Goal: Transaction & Acquisition: Purchase product/service

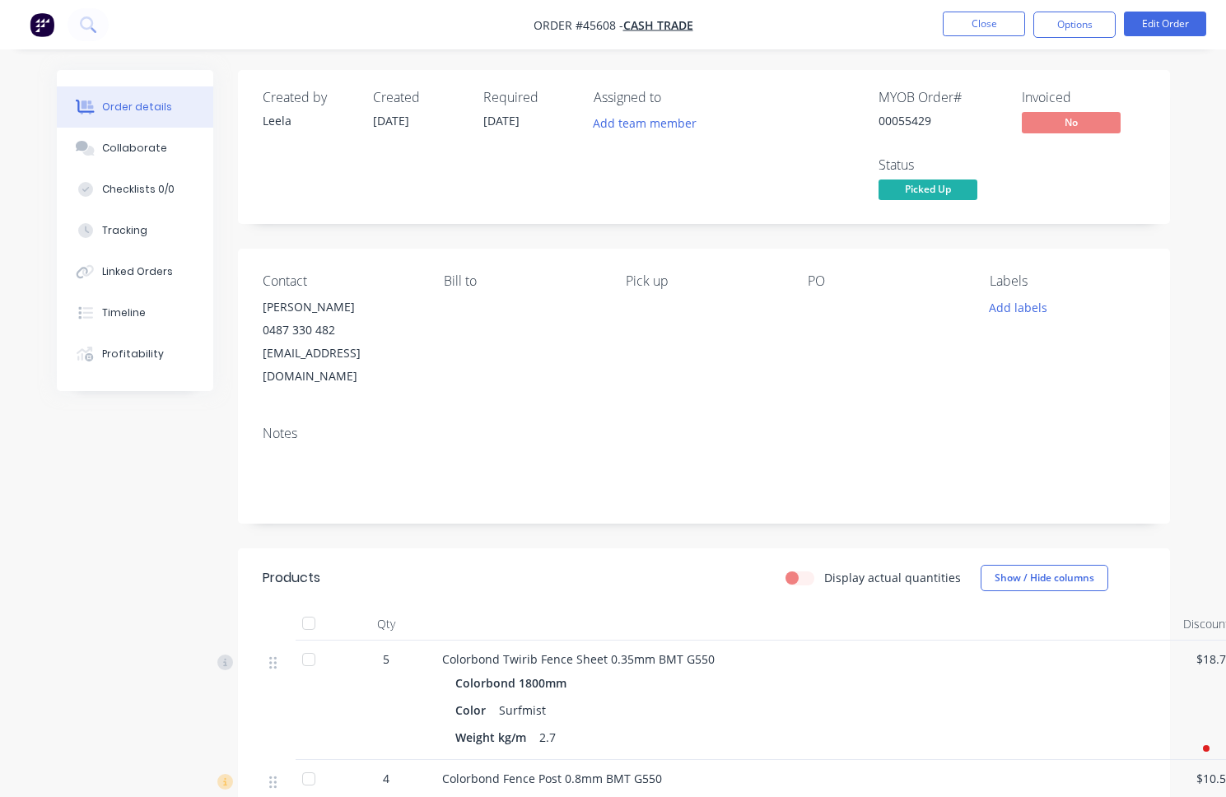
click at [952, 20] on button "Close" at bounding box center [984, 24] width 82 height 25
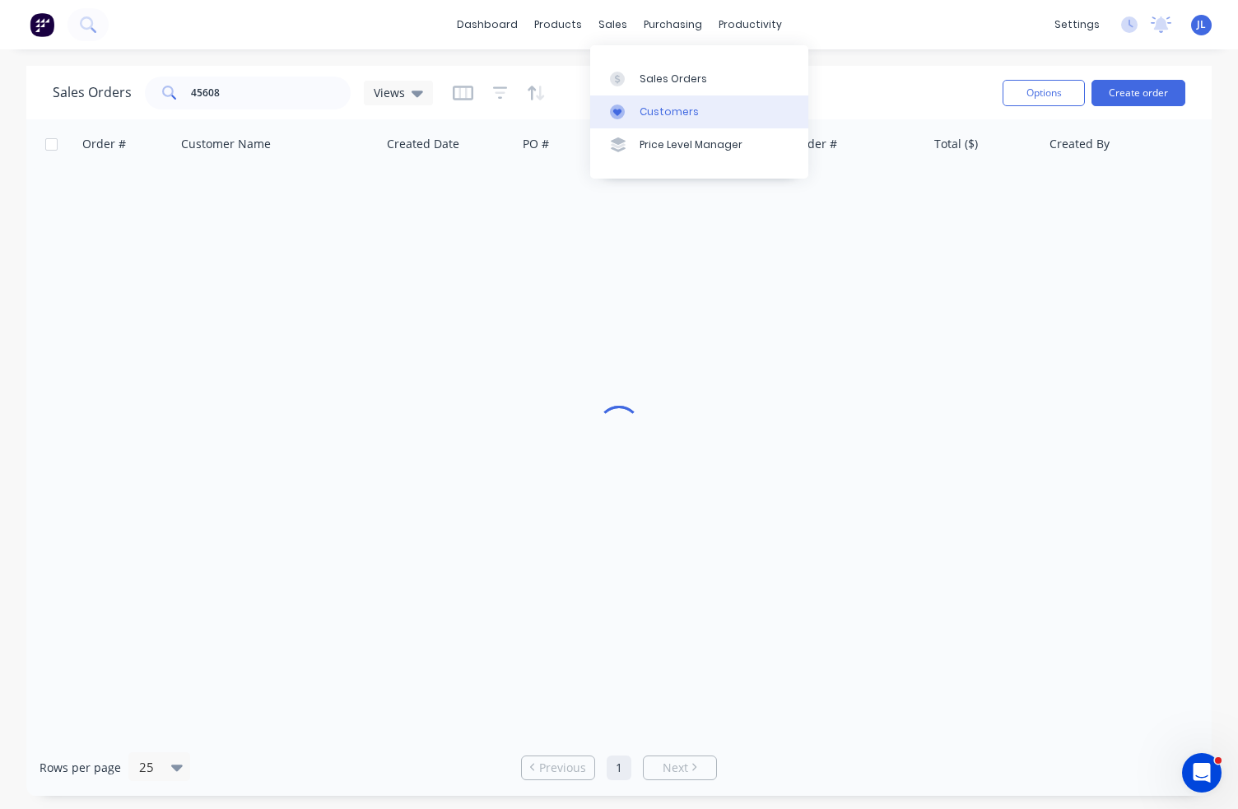
click at [646, 108] on div "Customers" at bounding box center [669, 112] width 59 height 15
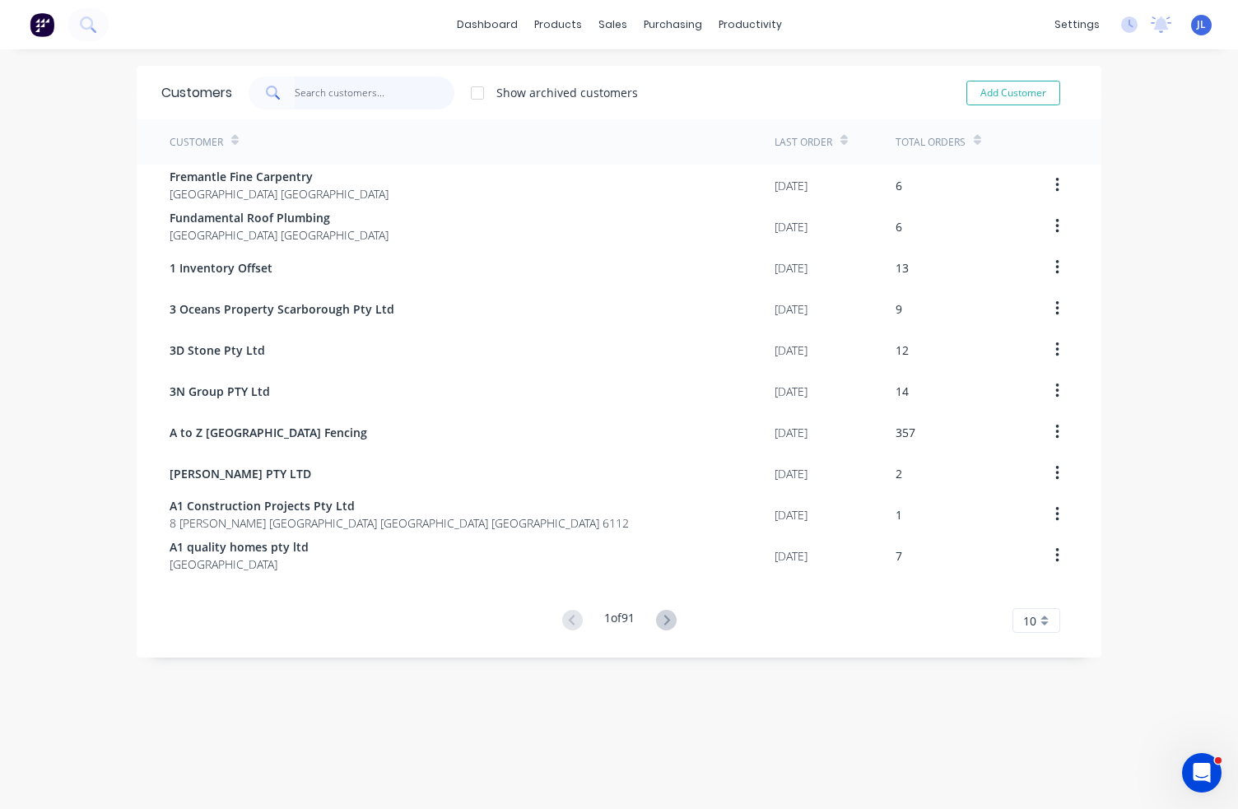
click at [342, 91] on input "text" at bounding box center [375, 93] width 161 height 33
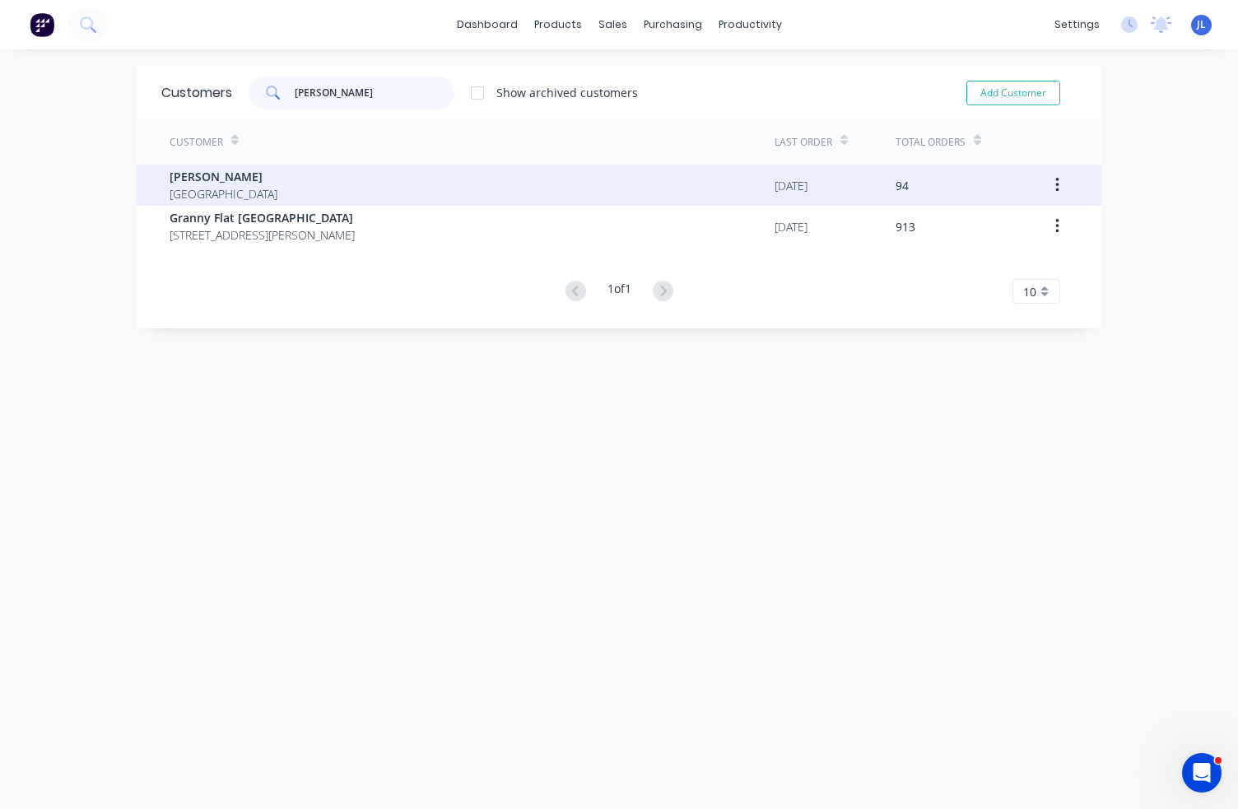
type input "[PERSON_NAME]"
click at [310, 188] on div "[PERSON_NAME] [GEOGRAPHIC_DATA]" at bounding box center [472, 185] width 605 height 41
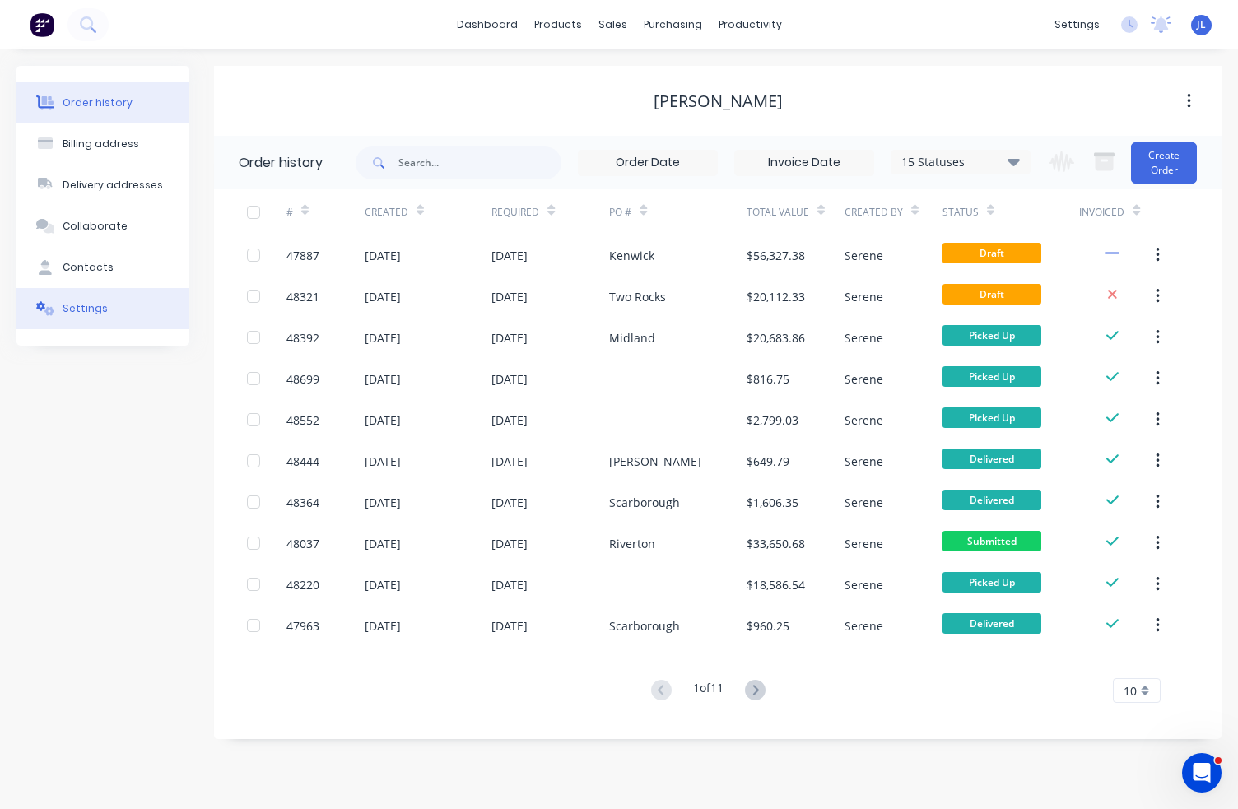
click at [109, 303] on button "Settings" at bounding box center [102, 308] width 173 height 41
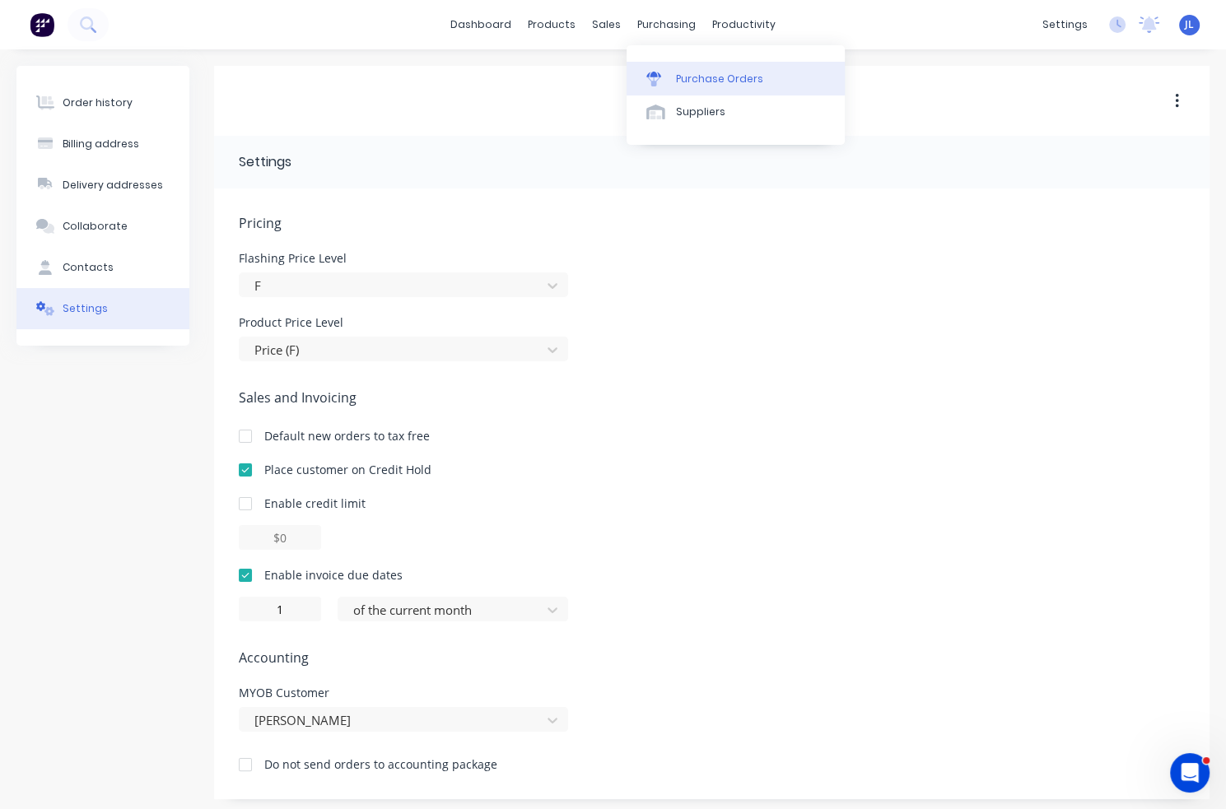
drag, startPoint x: 698, startPoint y: 81, endPoint x: 668, endPoint y: 81, distance: 30.5
click at [698, 81] on div "Purchase Orders" at bounding box center [719, 79] width 87 height 15
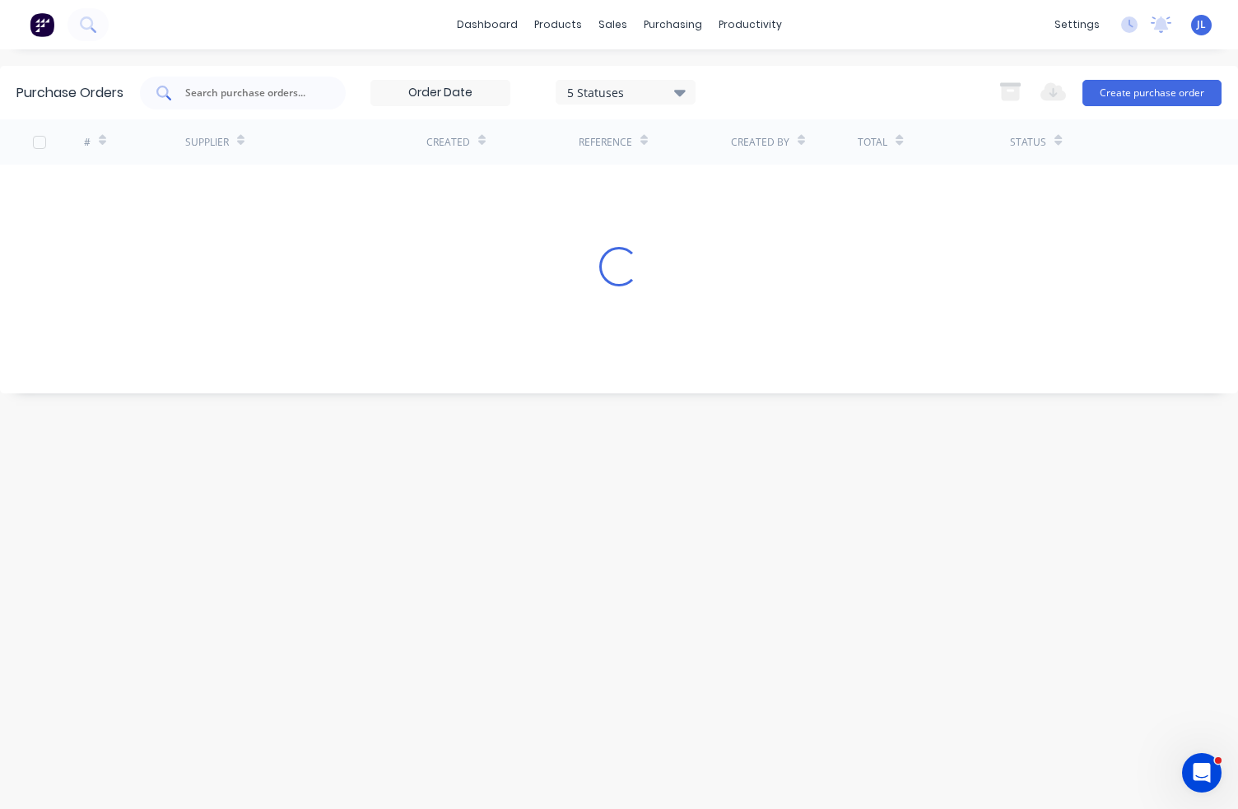
click at [290, 95] on input "text" at bounding box center [252, 93] width 137 height 16
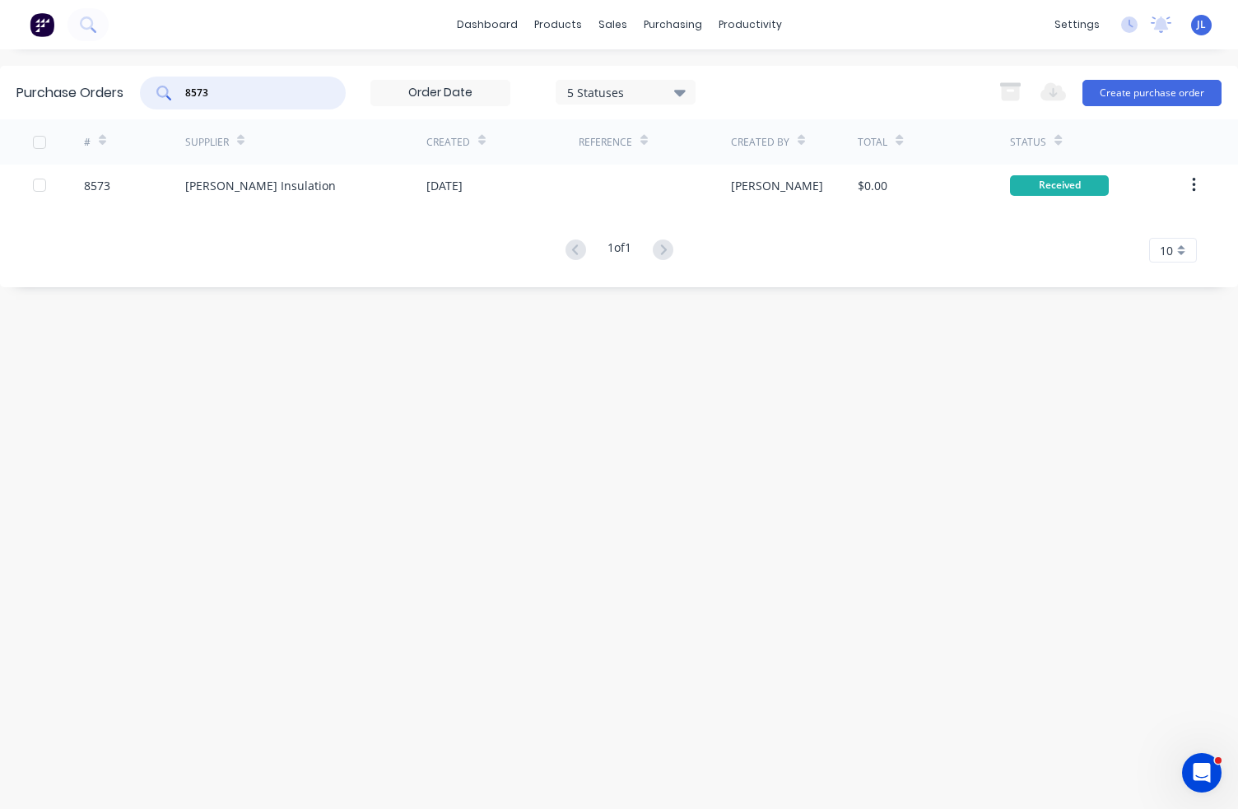
click at [267, 95] on input "8573" at bounding box center [252, 93] width 137 height 16
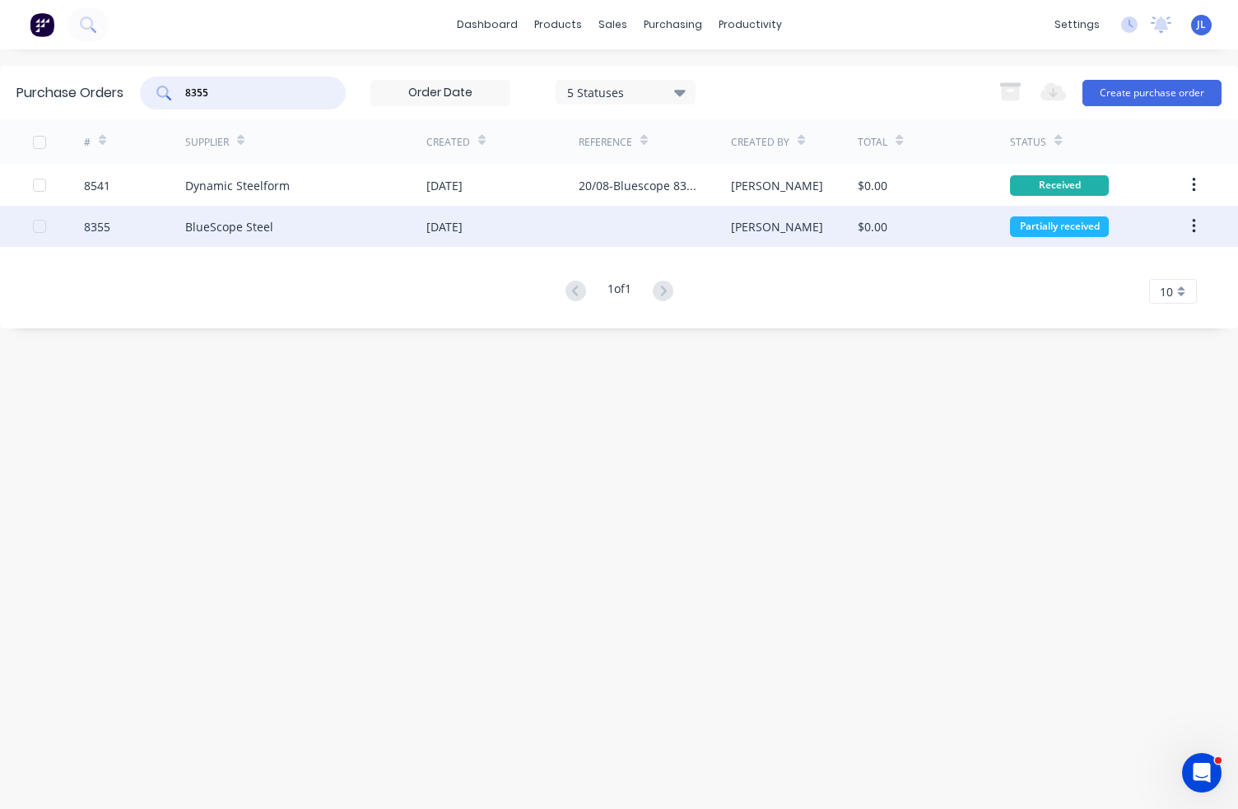
type input "8355"
click at [195, 226] on div "BlueScope Steel" at bounding box center [229, 226] width 88 height 17
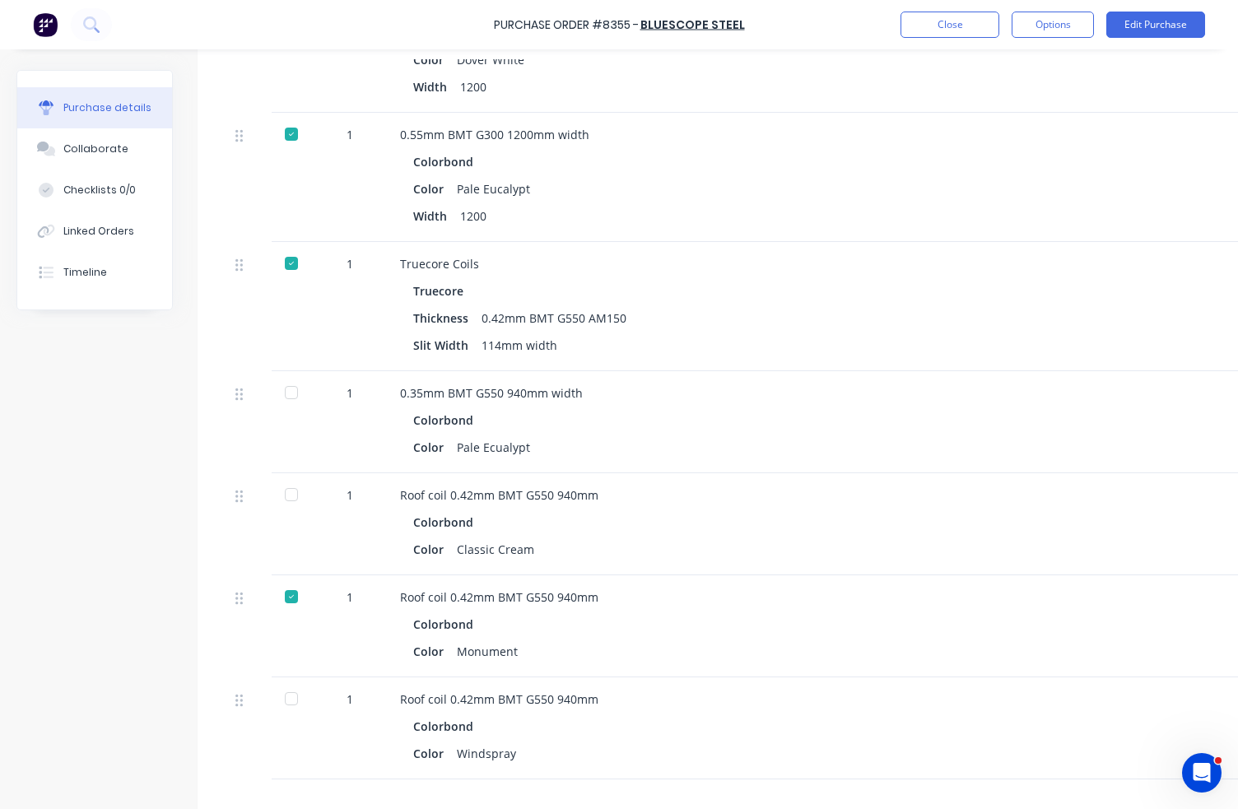
scroll to position [659, 0]
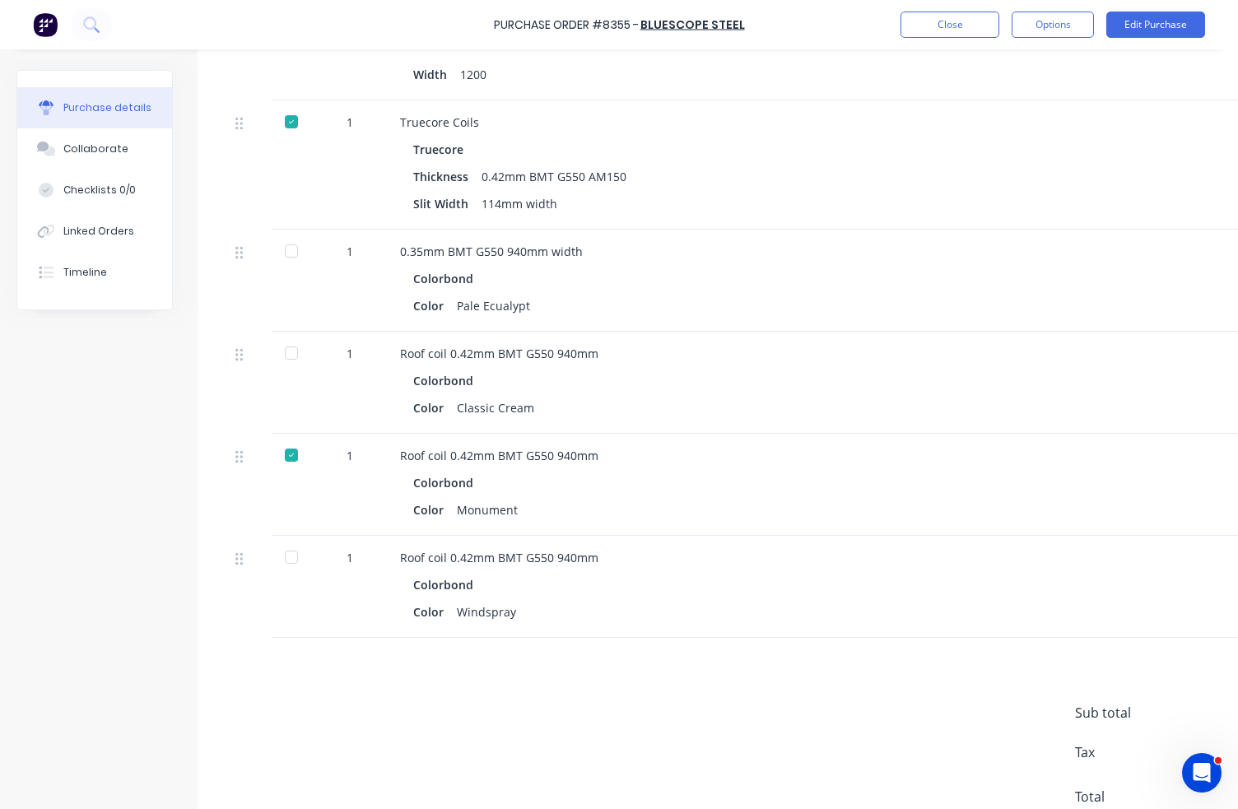
click at [289, 249] on div at bounding box center [291, 251] width 33 height 33
click at [968, 33] on button "Close" at bounding box center [950, 25] width 99 height 26
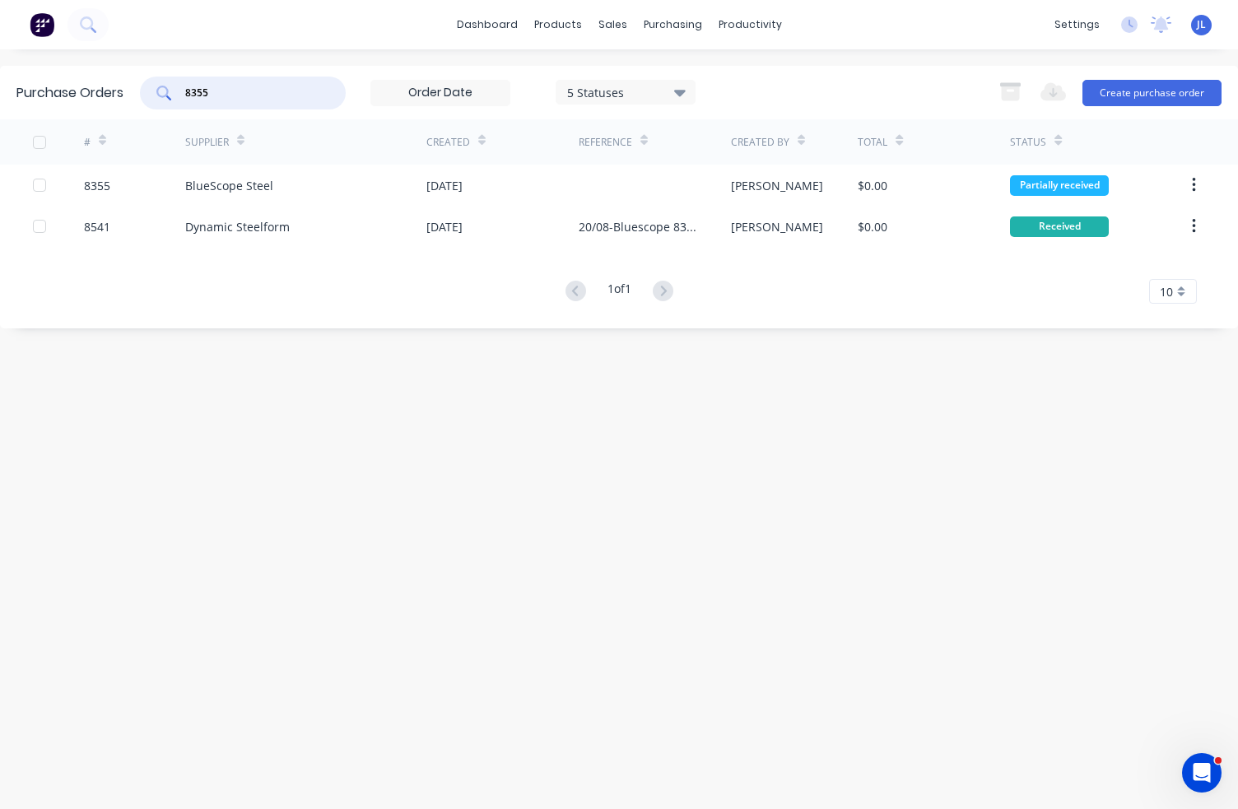
click at [279, 94] on input "8355" at bounding box center [252, 93] width 137 height 16
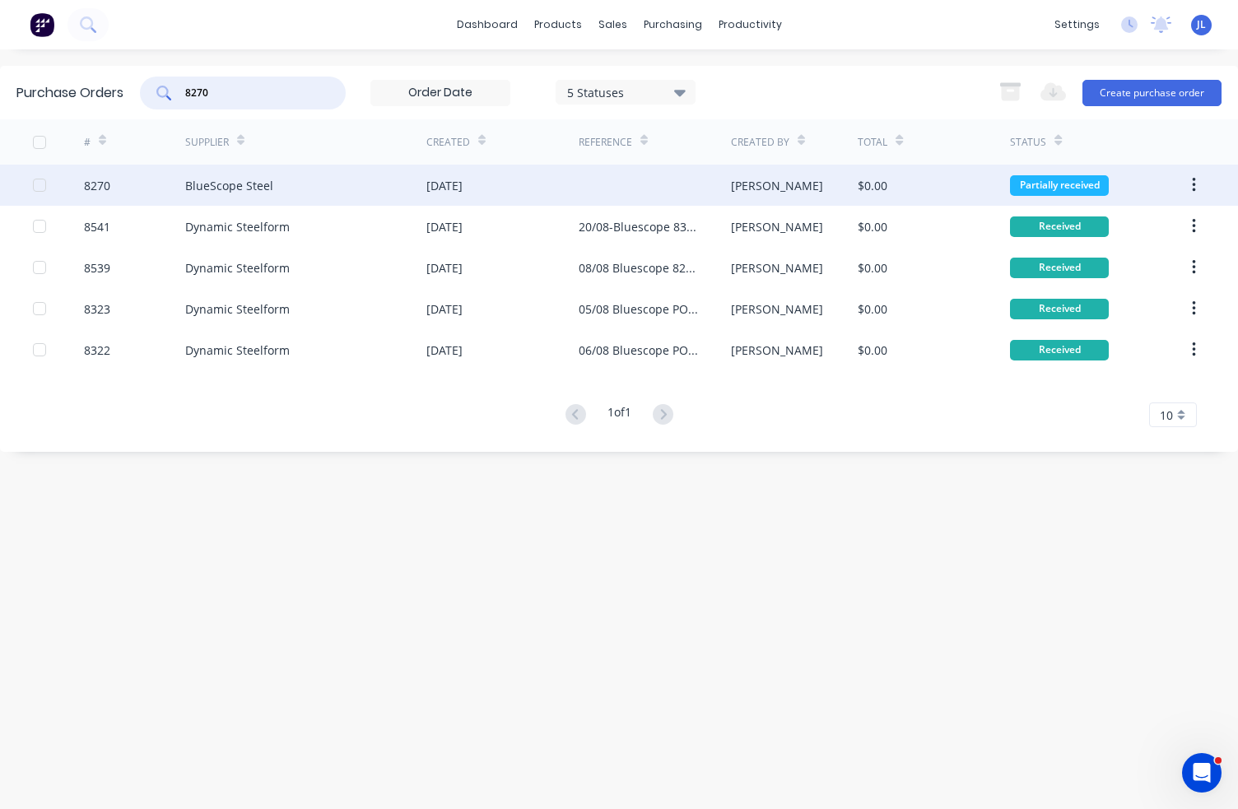
type input "8270"
click at [227, 187] on div "BlueScope Steel" at bounding box center [229, 185] width 88 height 17
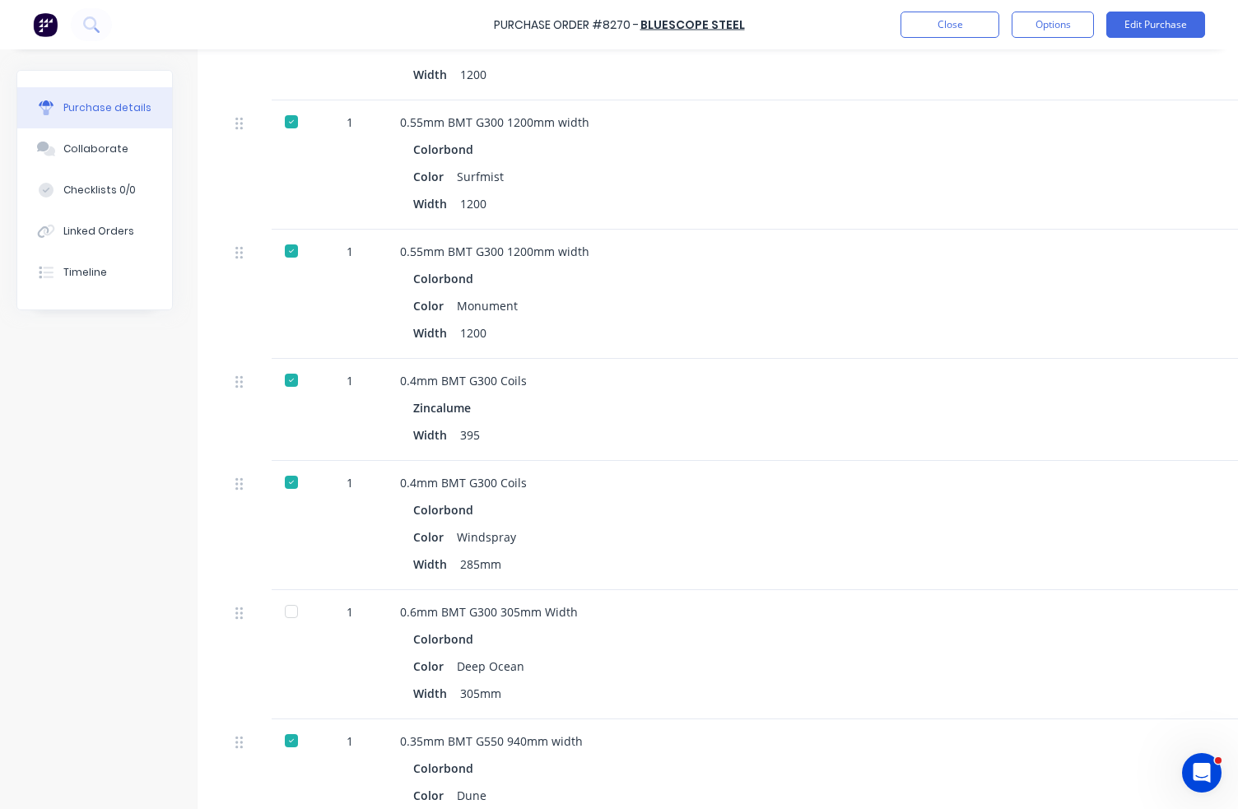
scroll to position [741, 0]
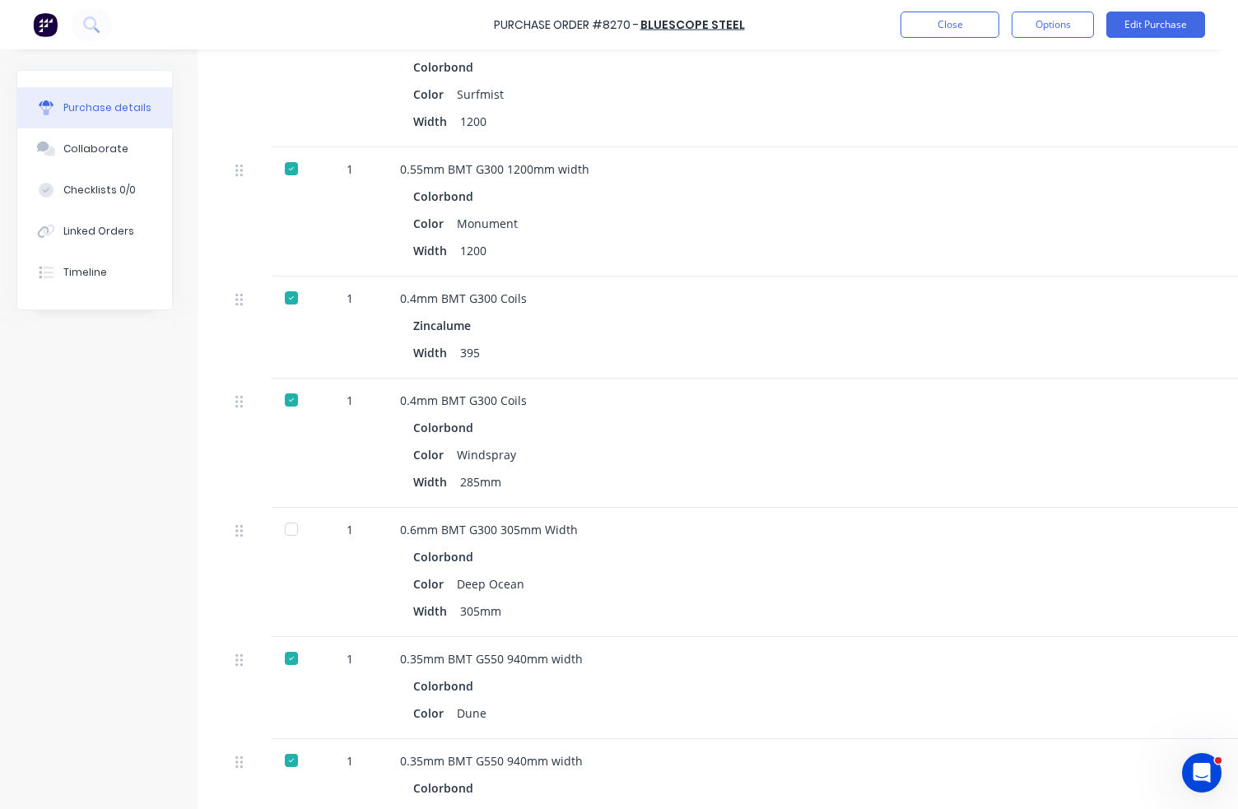
click at [290, 532] on div at bounding box center [291, 529] width 33 height 33
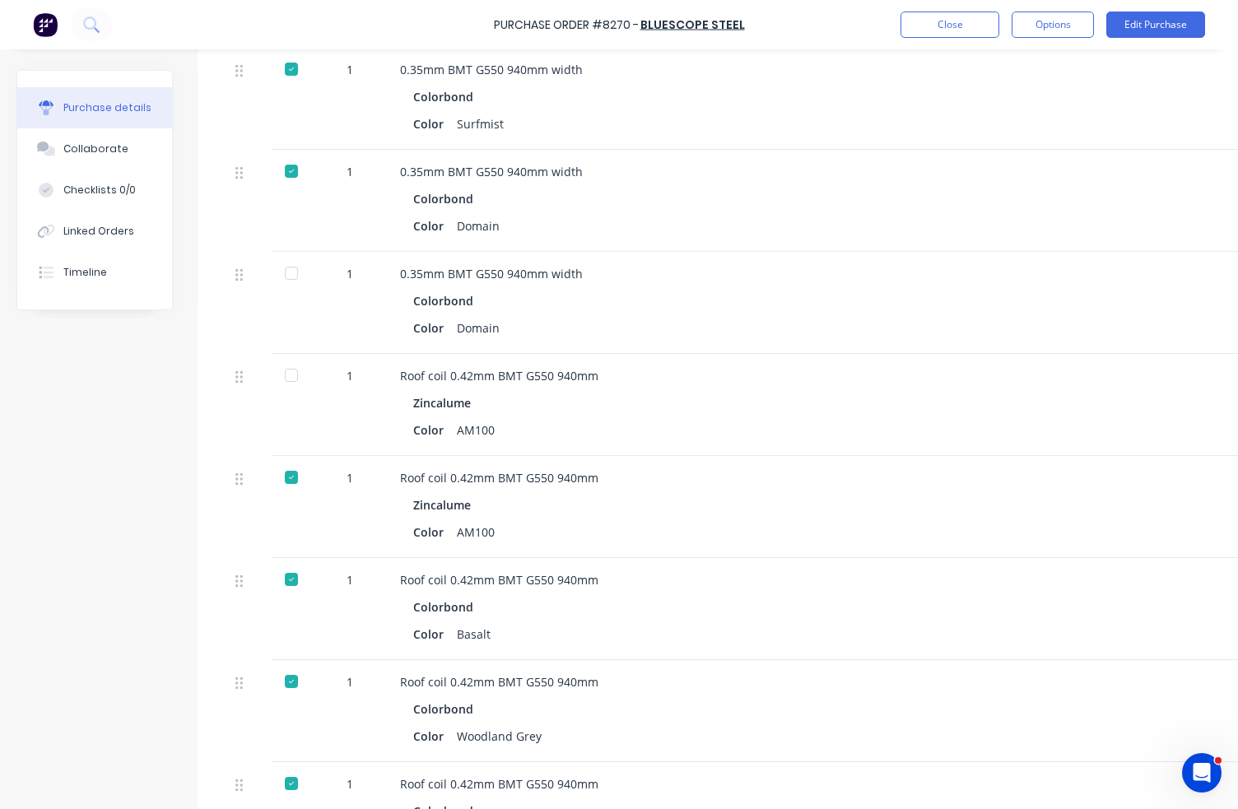
scroll to position [1729, 0]
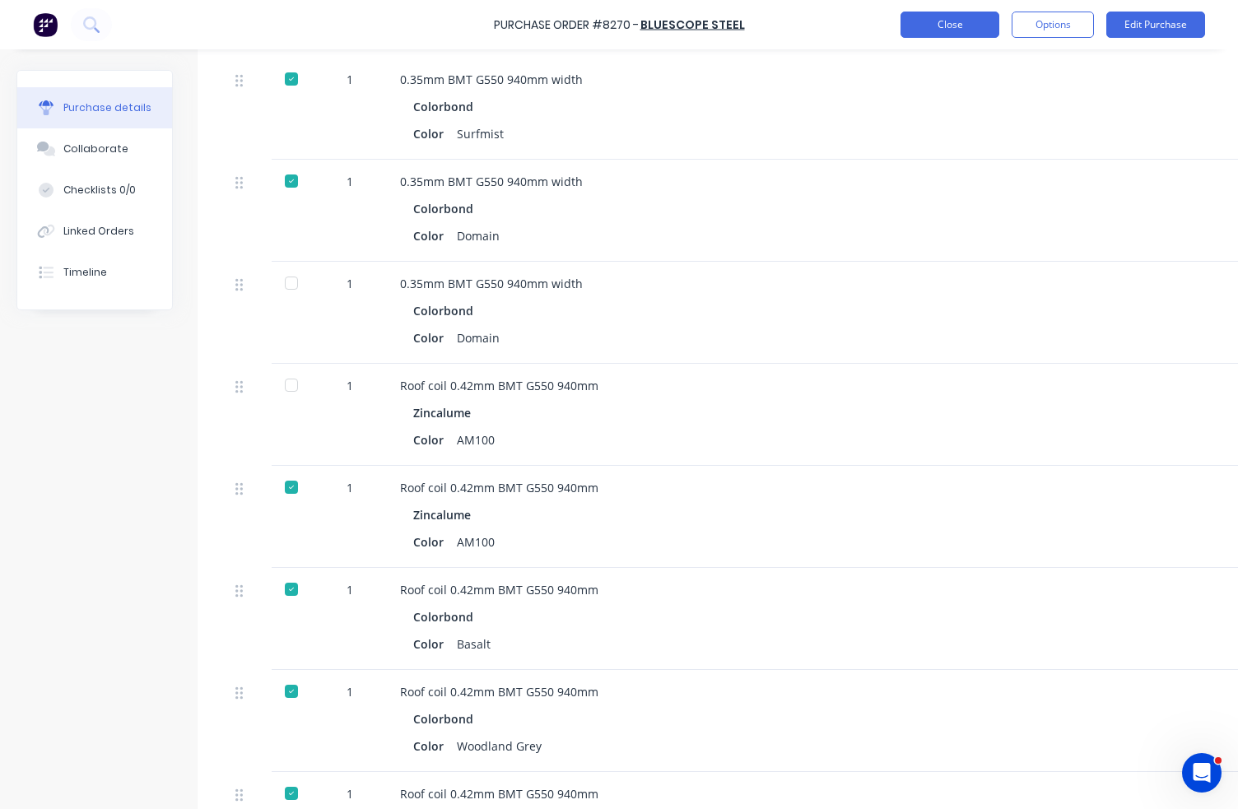
click at [954, 26] on button "Close" at bounding box center [950, 25] width 99 height 26
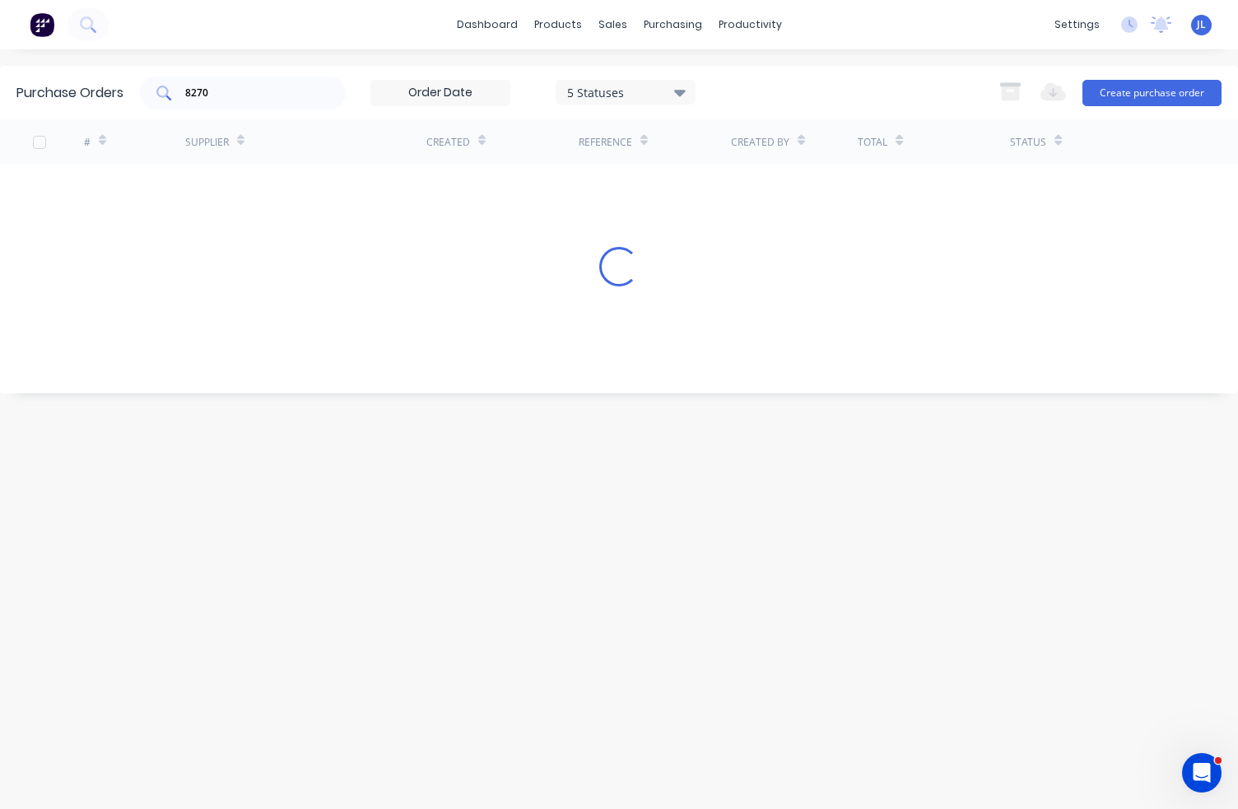
click at [280, 98] on input "8270" at bounding box center [252, 93] width 137 height 16
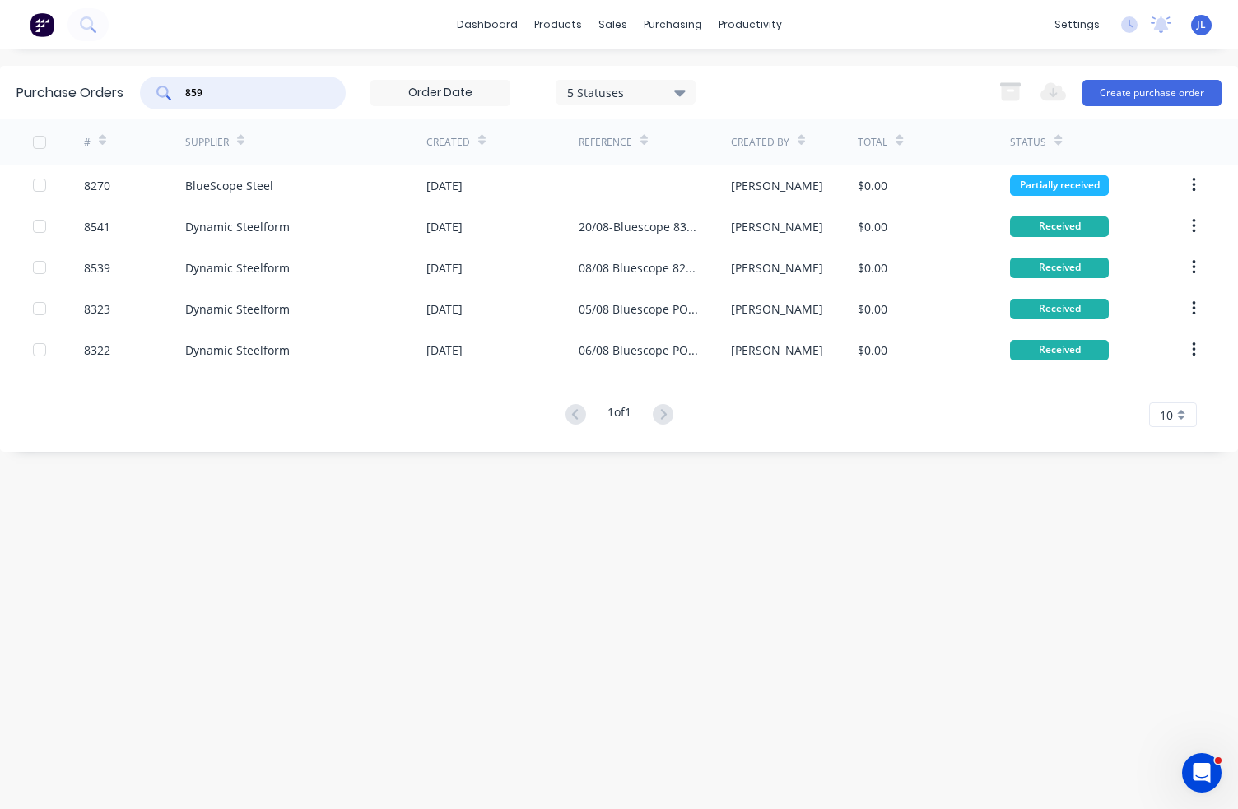
type input "8594"
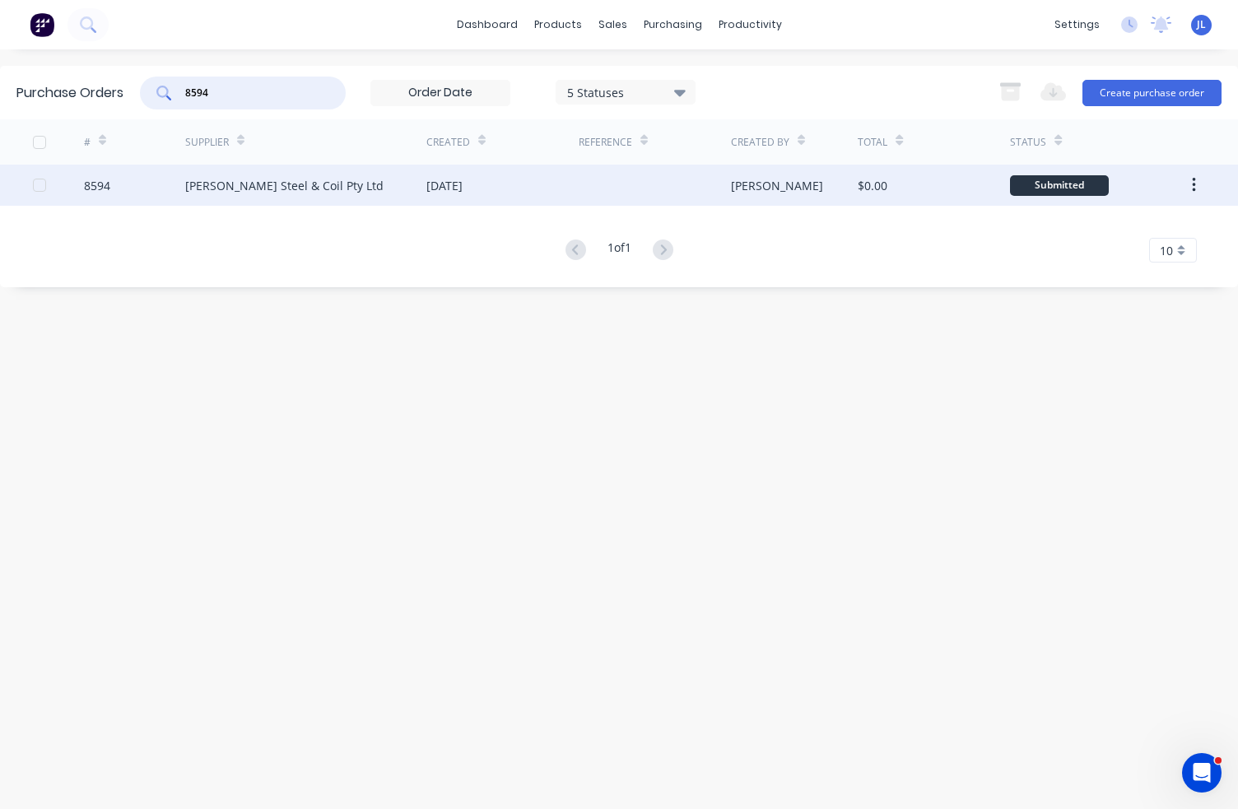
click at [277, 175] on div "[PERSON_NAME] Steel & Coil Pty Ltd" at bounding box center [305, 185] width 241 height 41
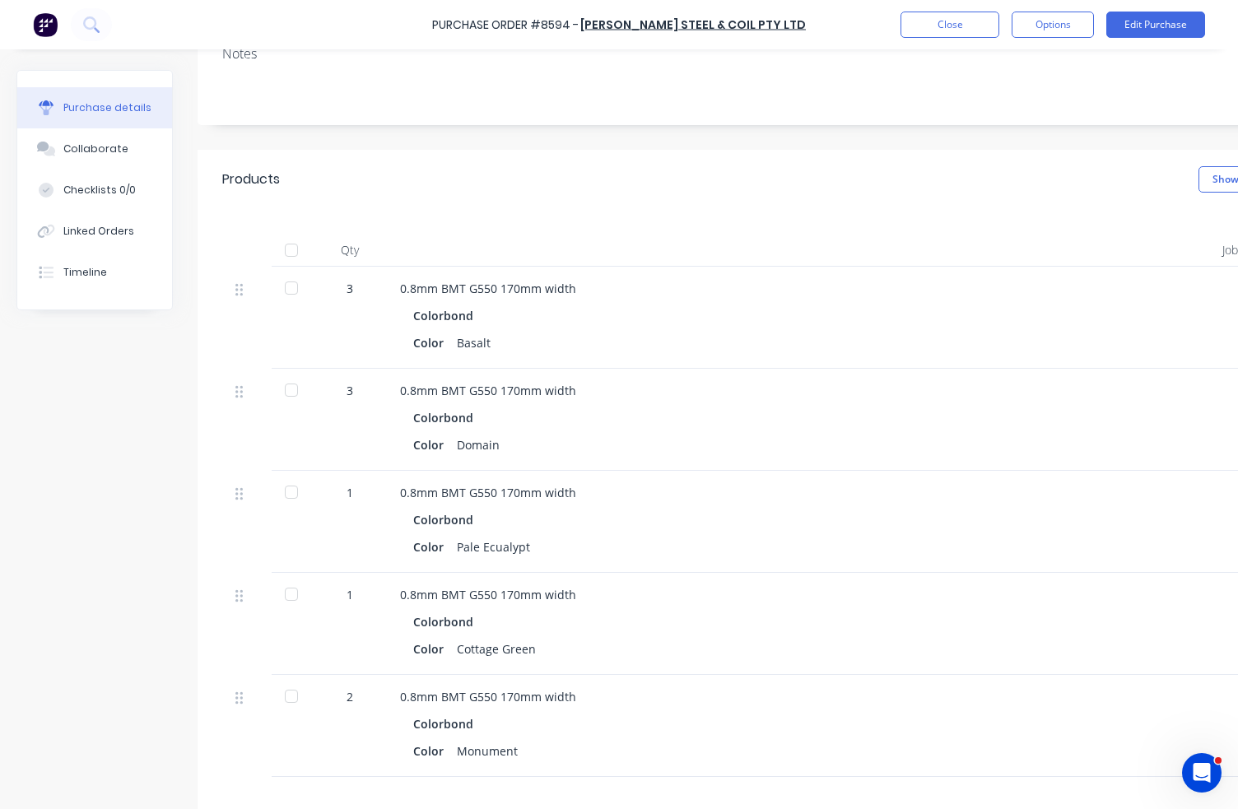
scroll to position [247, 0]
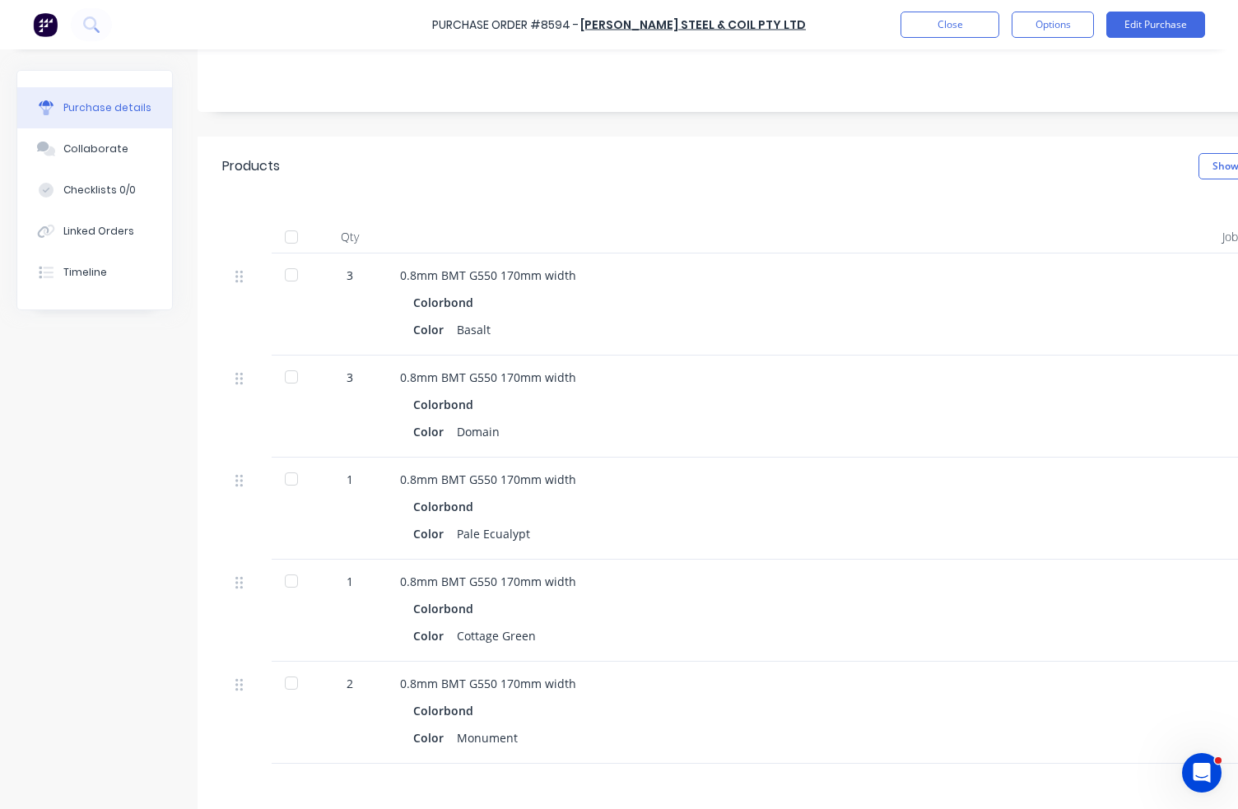
click at [294, 272] on div at bounding box center [291, 274] width 33 height 33
click at [288, 378] on div at bounding box center [291, 377] width 33 height 33
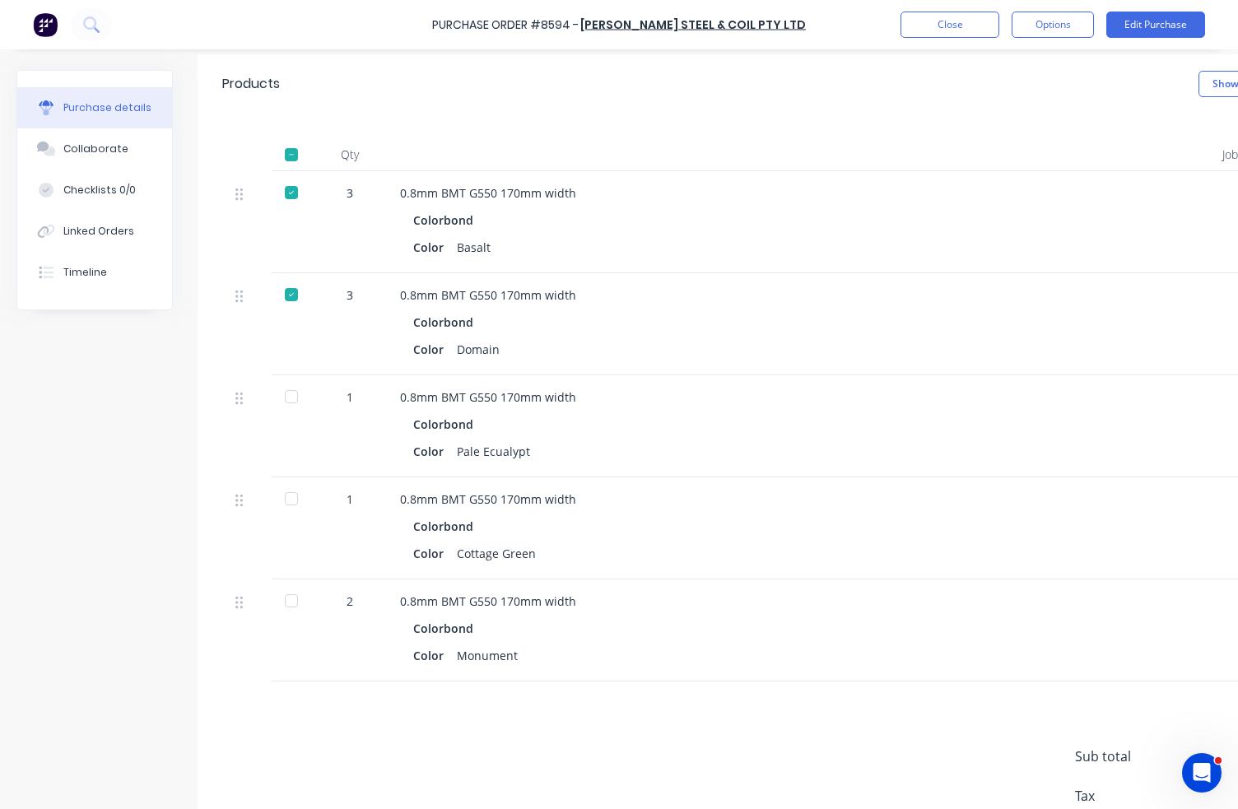
click at [293, 399] on div at bounding box center [291, 396] width 33 height 33
click at [290, 496] on div at bounding box center [291, 498] width 33 height 33
click at [295, 607] on div at bounding box center [291, 600] width 33 height 33
click at [958, 34] on button "Close" at bounding box center [950, 25] width 99 height 26
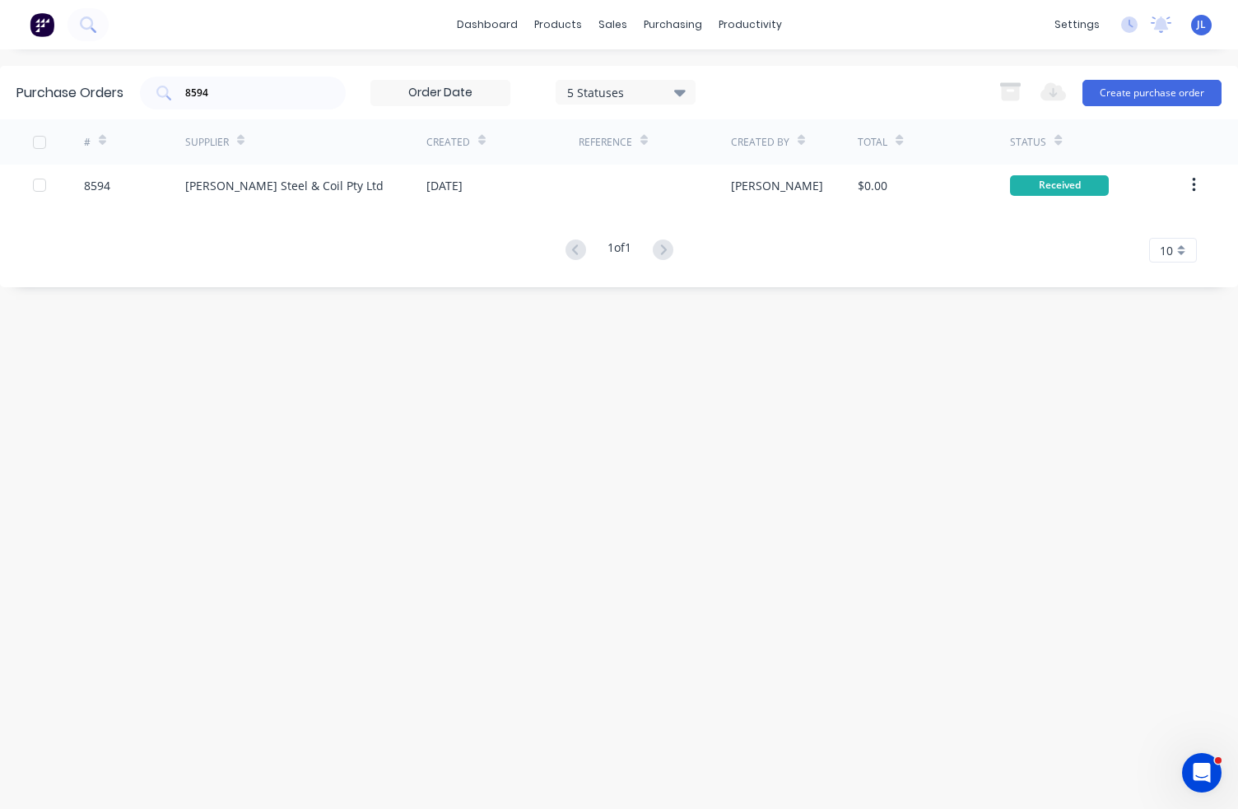
click at [358, 112] on div "Purchase Orders 8594 5 Statuses 5 Statuses Export to Excel (XLSX) Create purcha…" at bounding box center [619, 93] width 1238 height 54
click at [363, 82] on div "8594 5 Statuses 5 Statuses" at bounding box center [418, 93] width 556 height 33
click at [284, 89] on input "8594" at bounding box center [252, 93] width 137 height 16
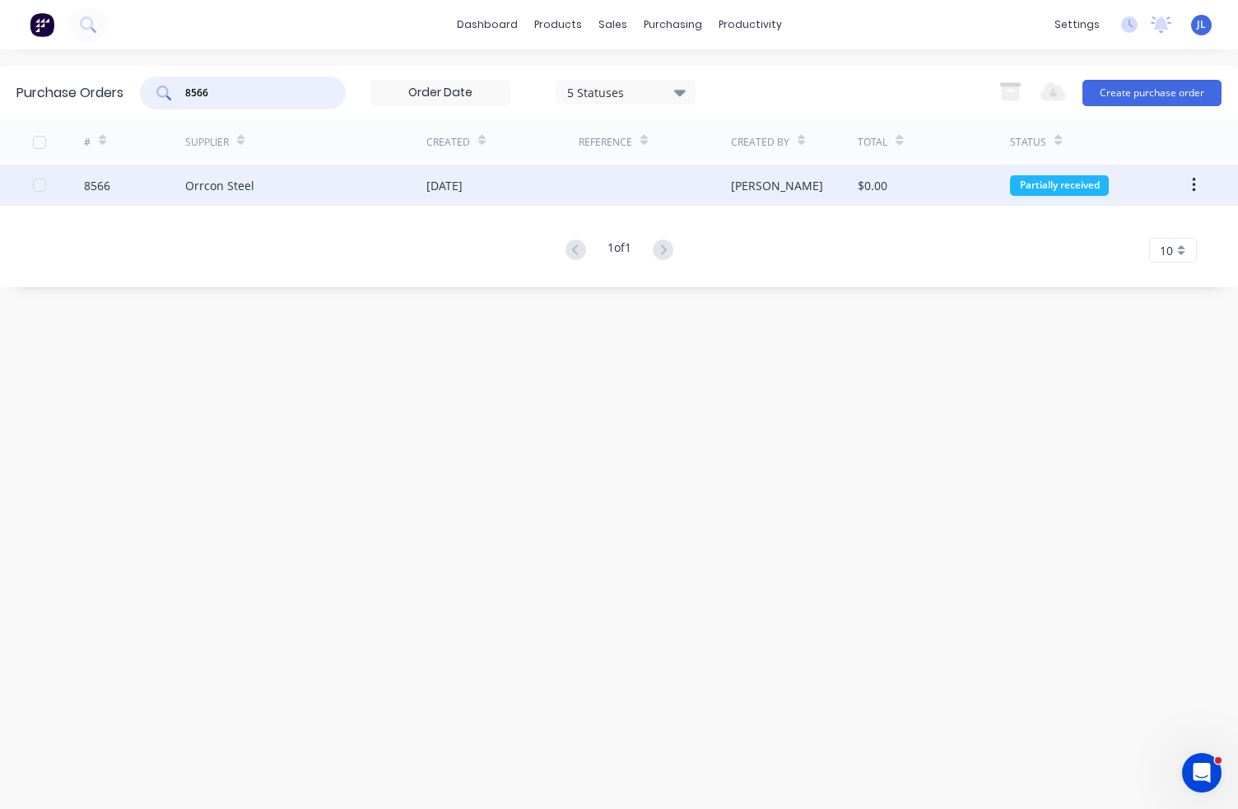
type input "8566"
click at [279, 187] on div "Orrcon Steel" at bounding box center [305, 185] width 241 height 41
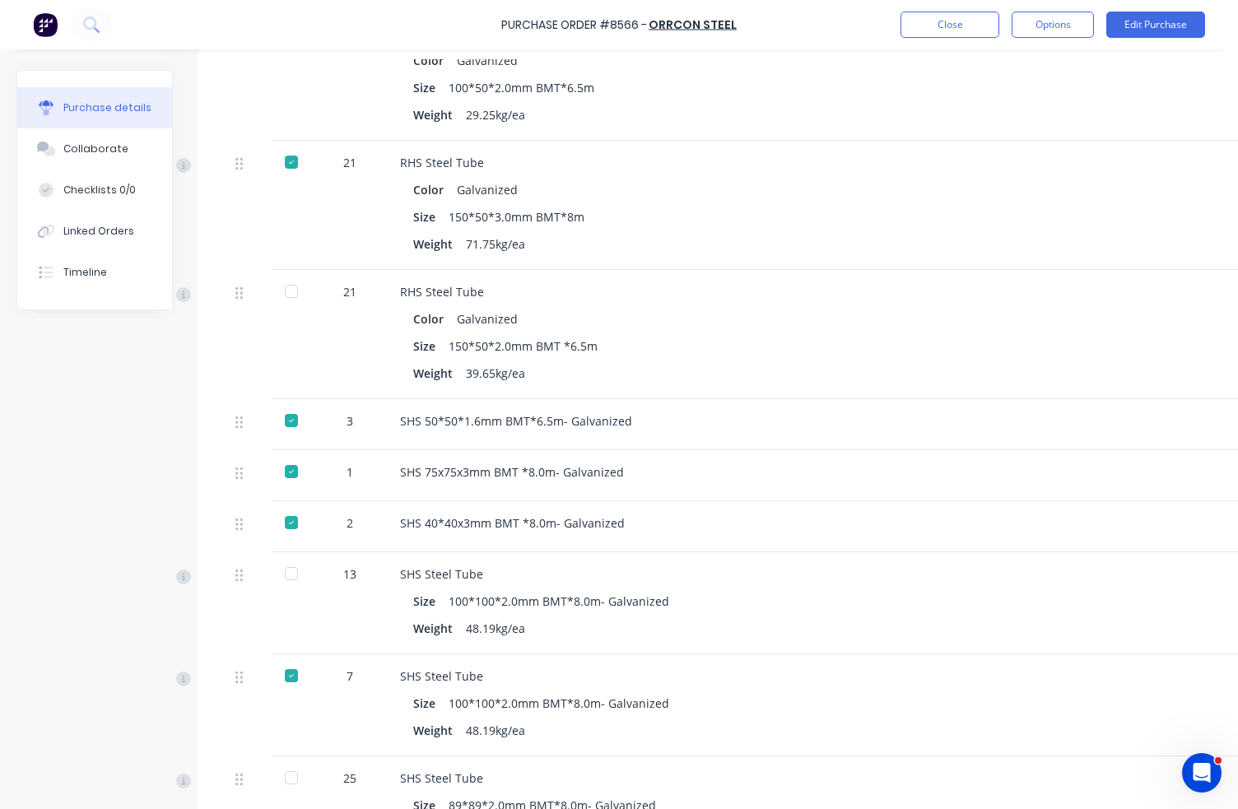
scroll to position [494, 0]
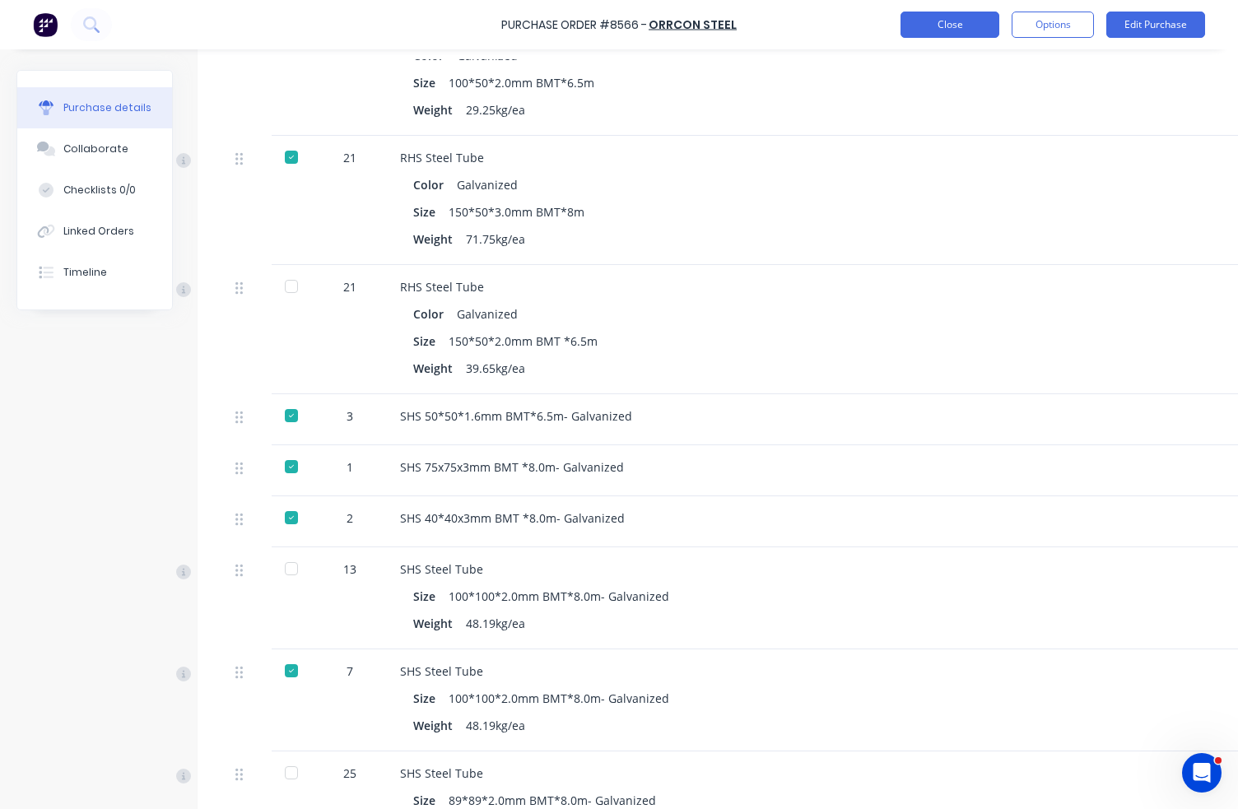
click at [932, 18] on button "Close" at bounding box center [950, 25] width 99 height 26
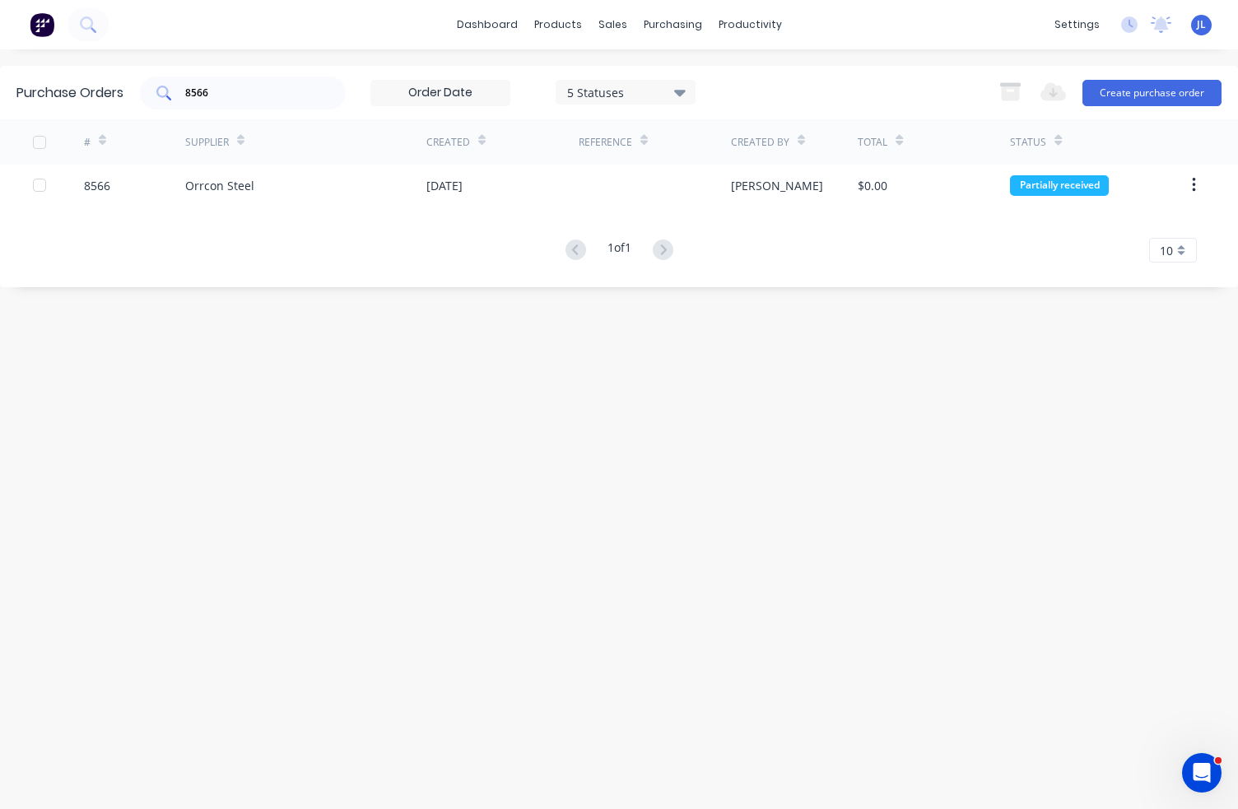
click at [214, 91] on input "8566" at bounding box center [252, 93] width 137 height 16
type input "8566"
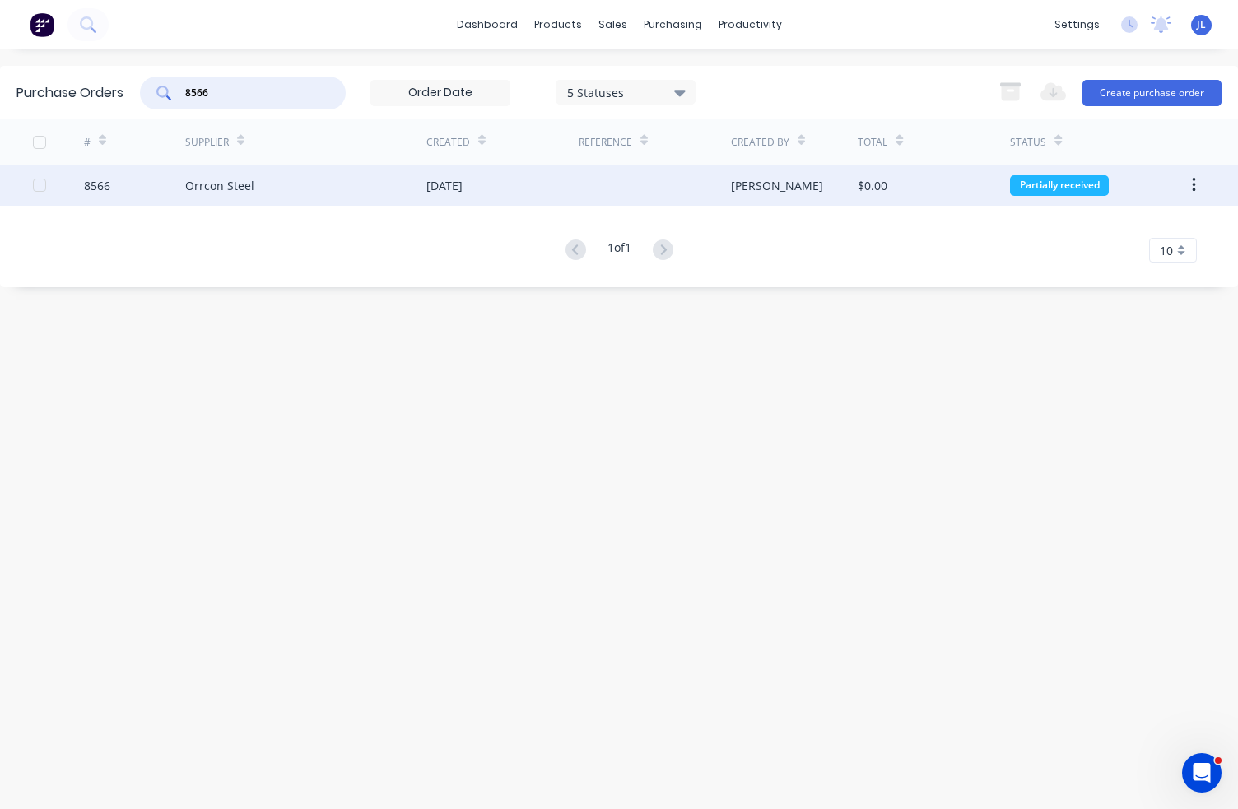
click at [277, 187] on div "Orrcon Steel" at bounding box center [305, 185] width 241 height 41
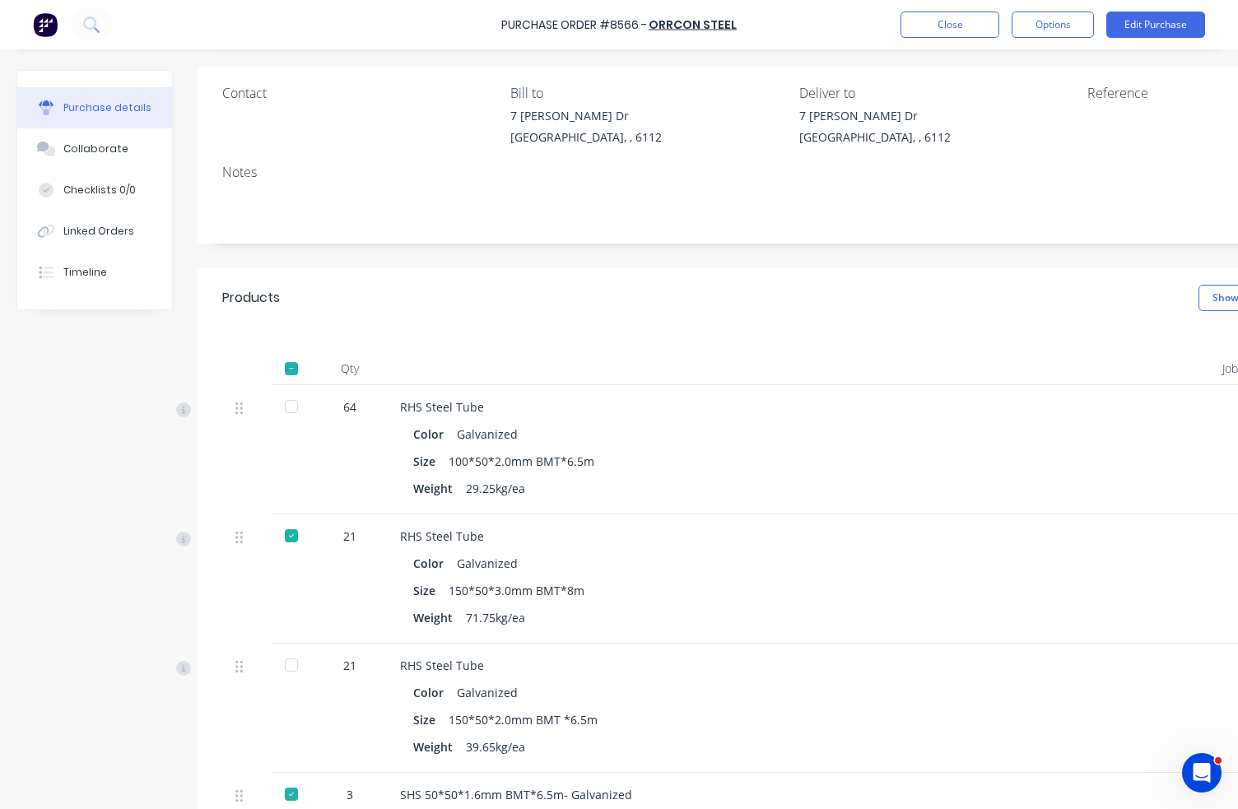
scroll to position [82, 0]
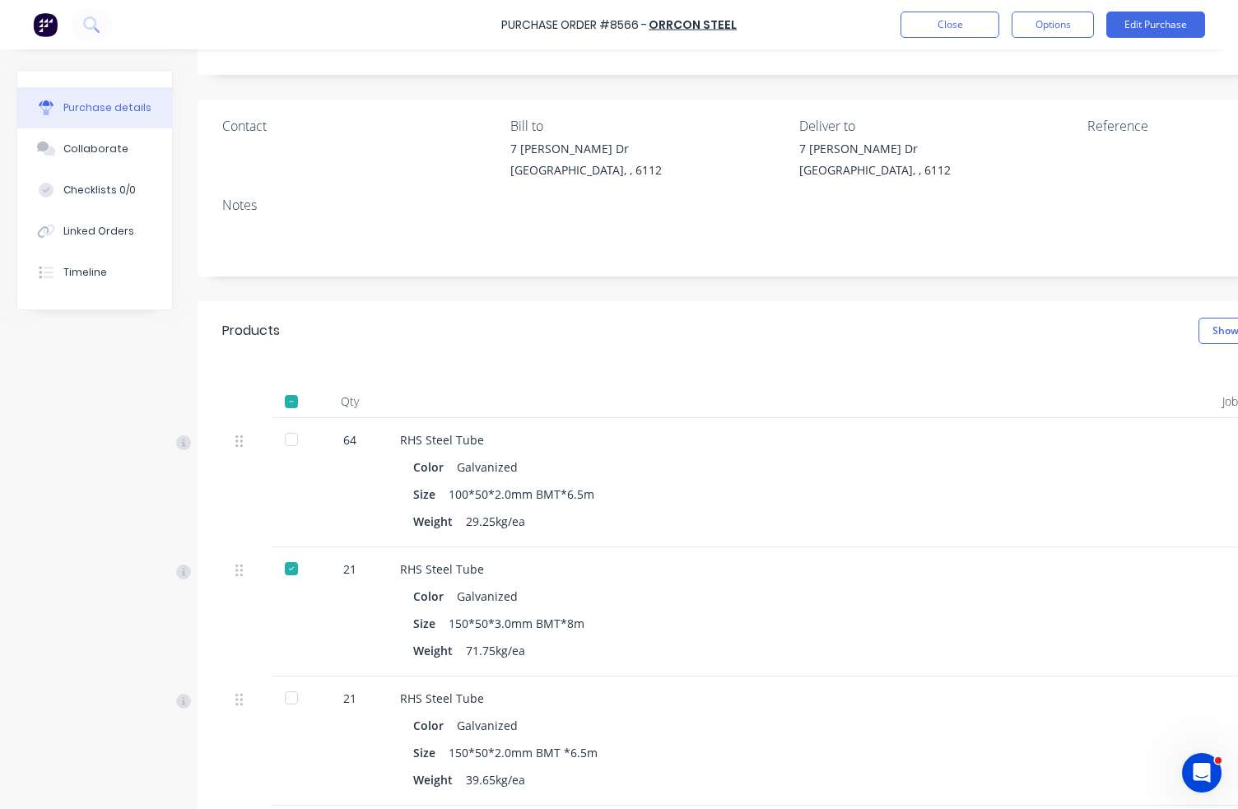
drag, startPoint x: 294, startPoint y: 438, endPoint x: 510, endPoint y: 437, distance: 216.5
click at [293, 438] on div at bounding box center [291, 439] width 33 height 33
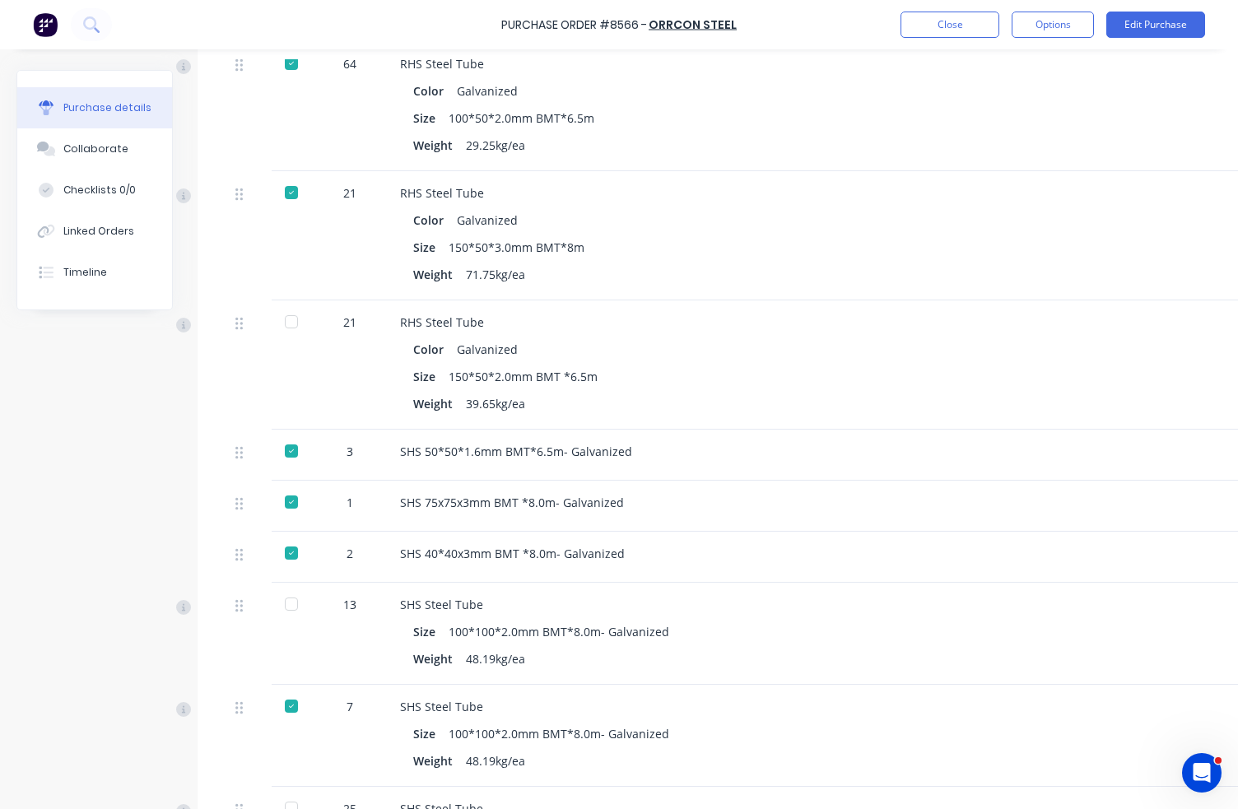
scroll to position [494, 0]
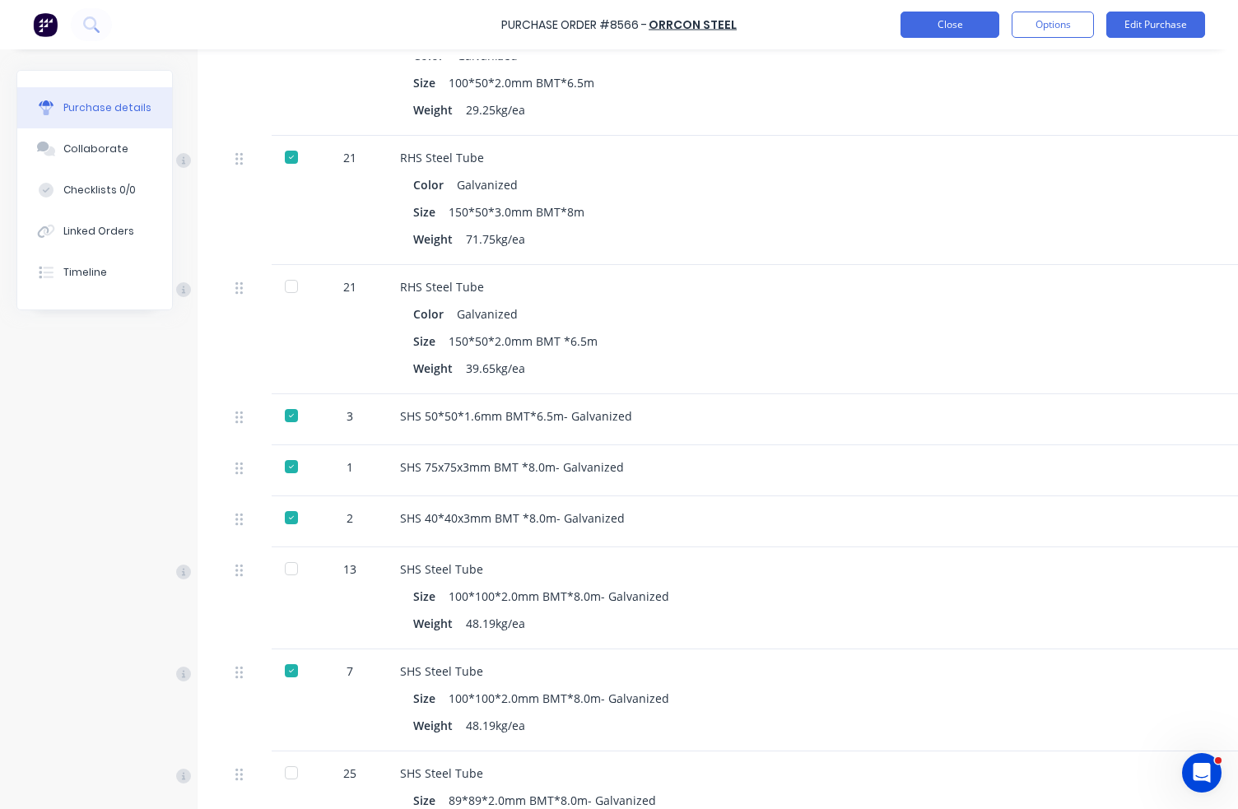
click at [961, 19] on button "Close" at bounding box center [950, 25] width 99 height 26
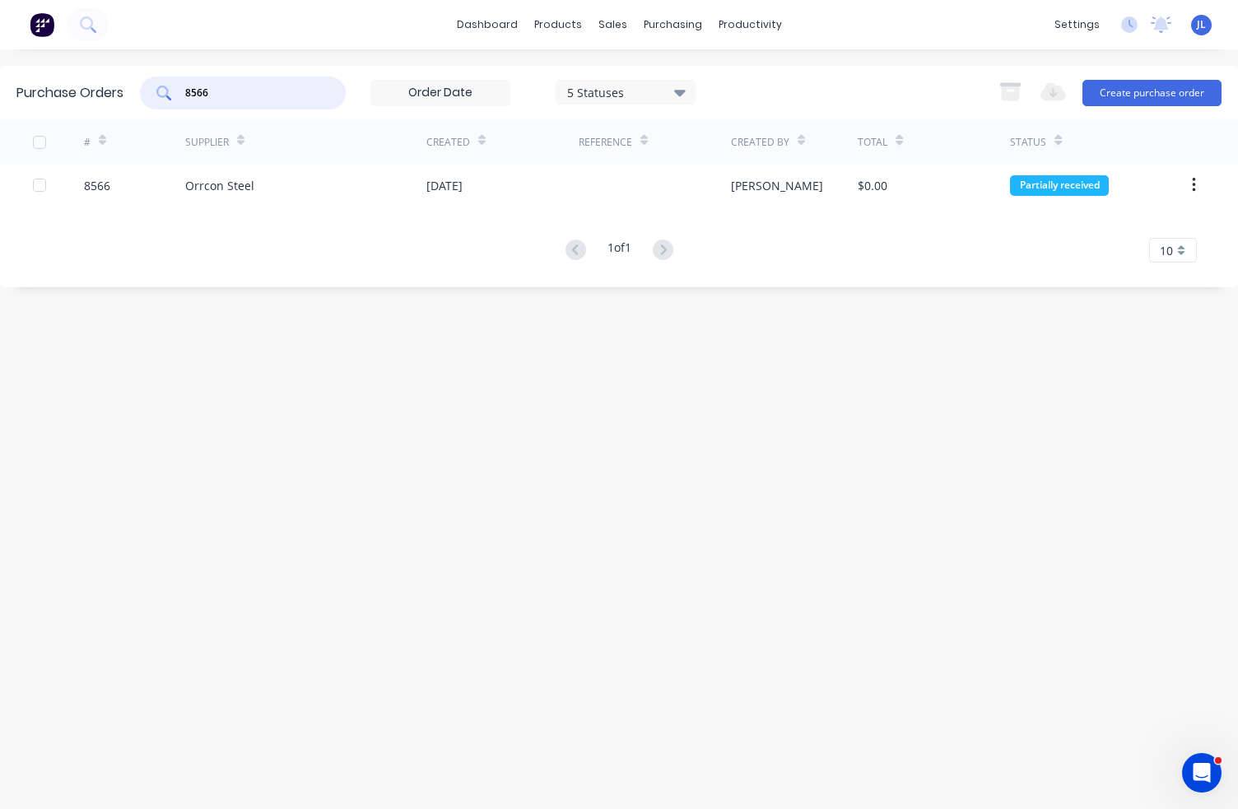
click at [235, 90] on input "8566" at bounding box center [252, 93] width 137 height 16
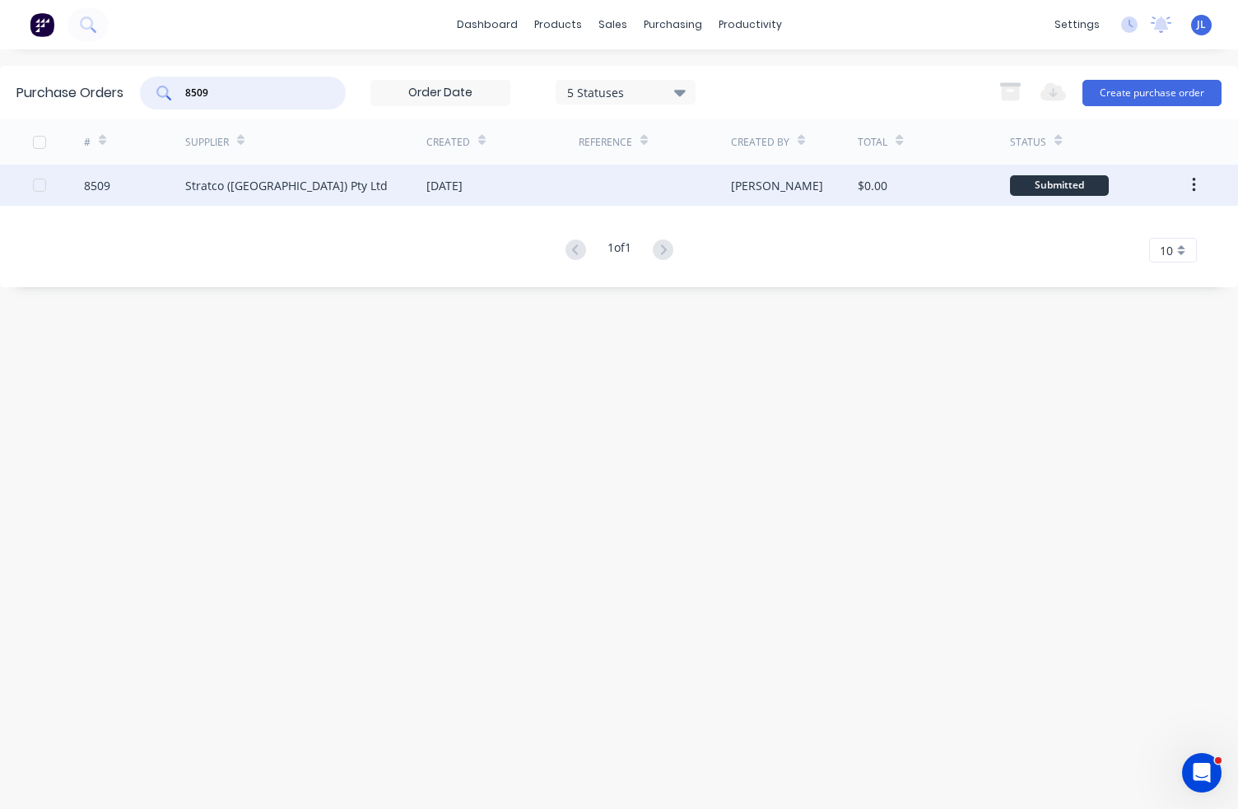
type input "8509"
click at [300, 184] on div "Stratco ([GEOGRAPHIC_DATA]) Pty Ltd" at bounding box center [305, 185] width 241 height 41
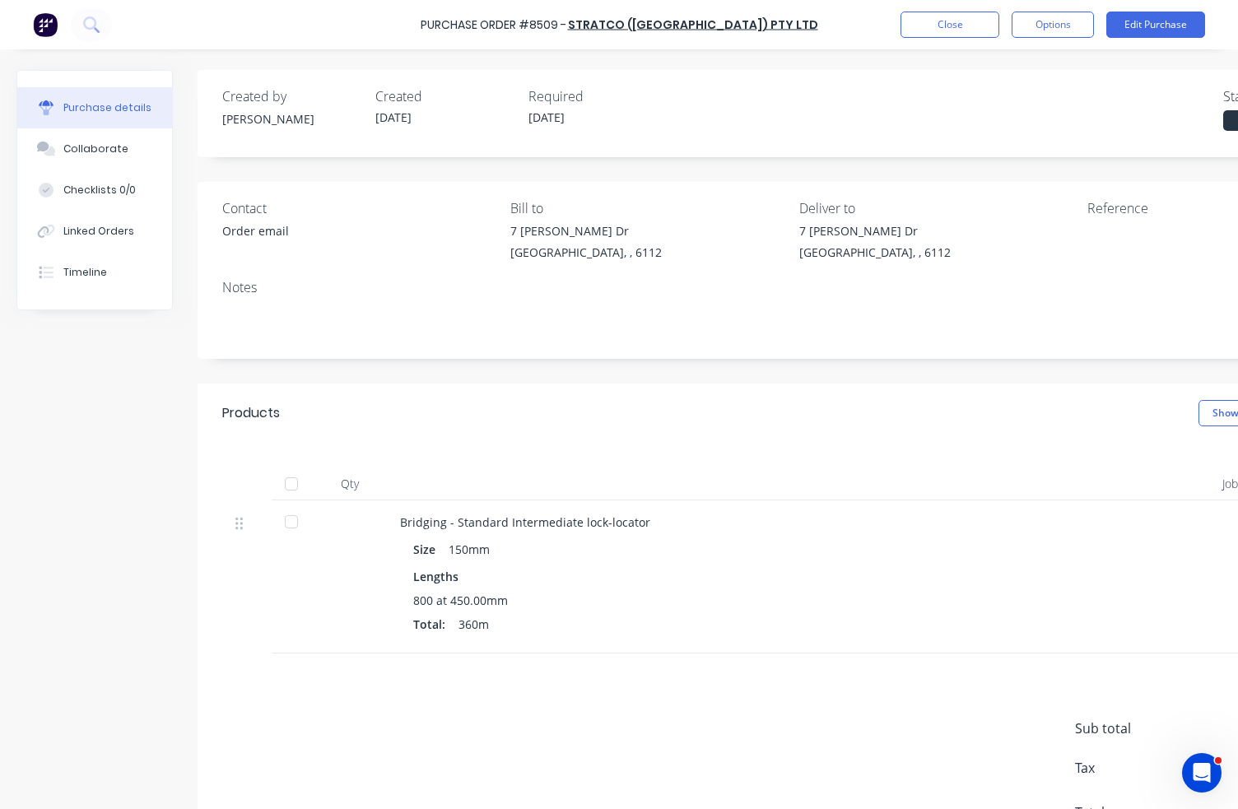
click at [291, 483] on div at bounding box center [291, 484] width 33 height 33
click at [943, 28] on button "Close" at bounding box center [950, 25] width 99 height 26
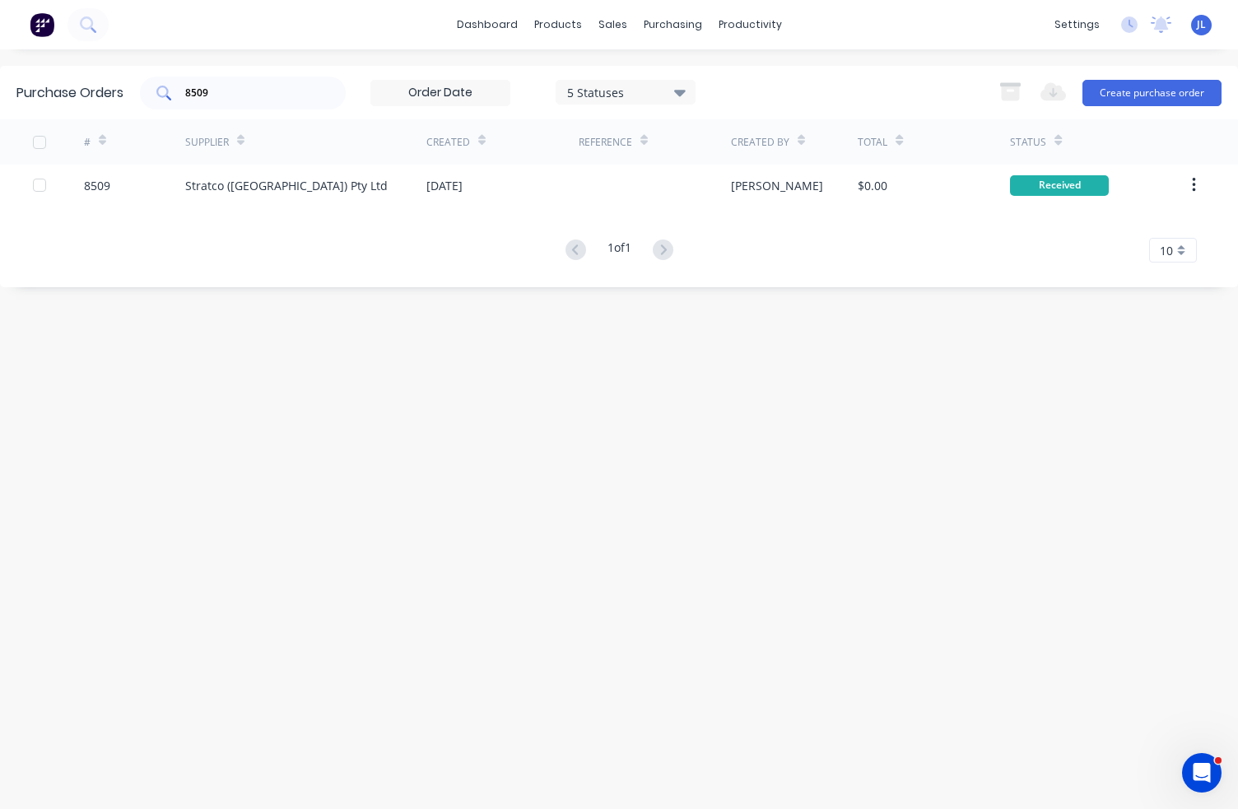
click at [289, 95] on input "8509" at bounding box center [252, 93] width 137 height 16
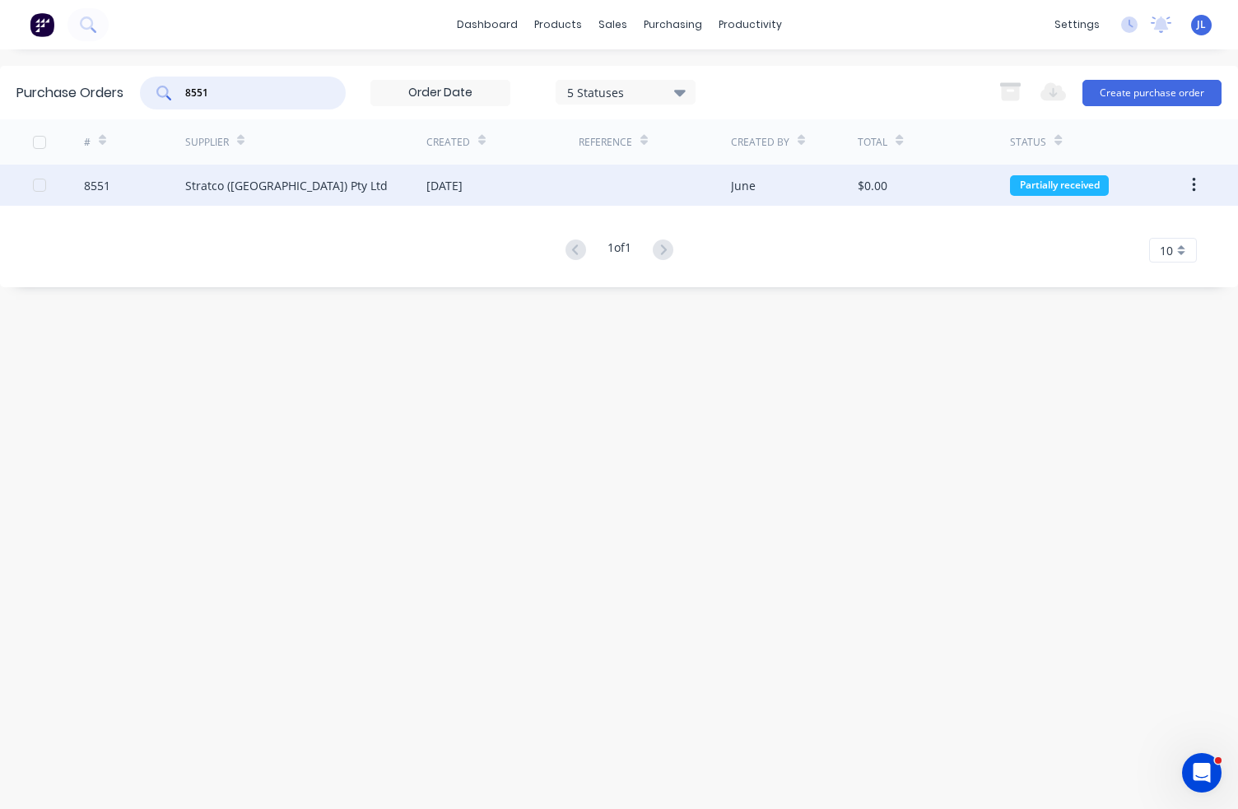
type input "8551"
click at [310, 191] on div "Stratco ([GEOGRAPHIC_DATA]) Pty Ltd" at bounding box center [305, 185] width 241 height 41
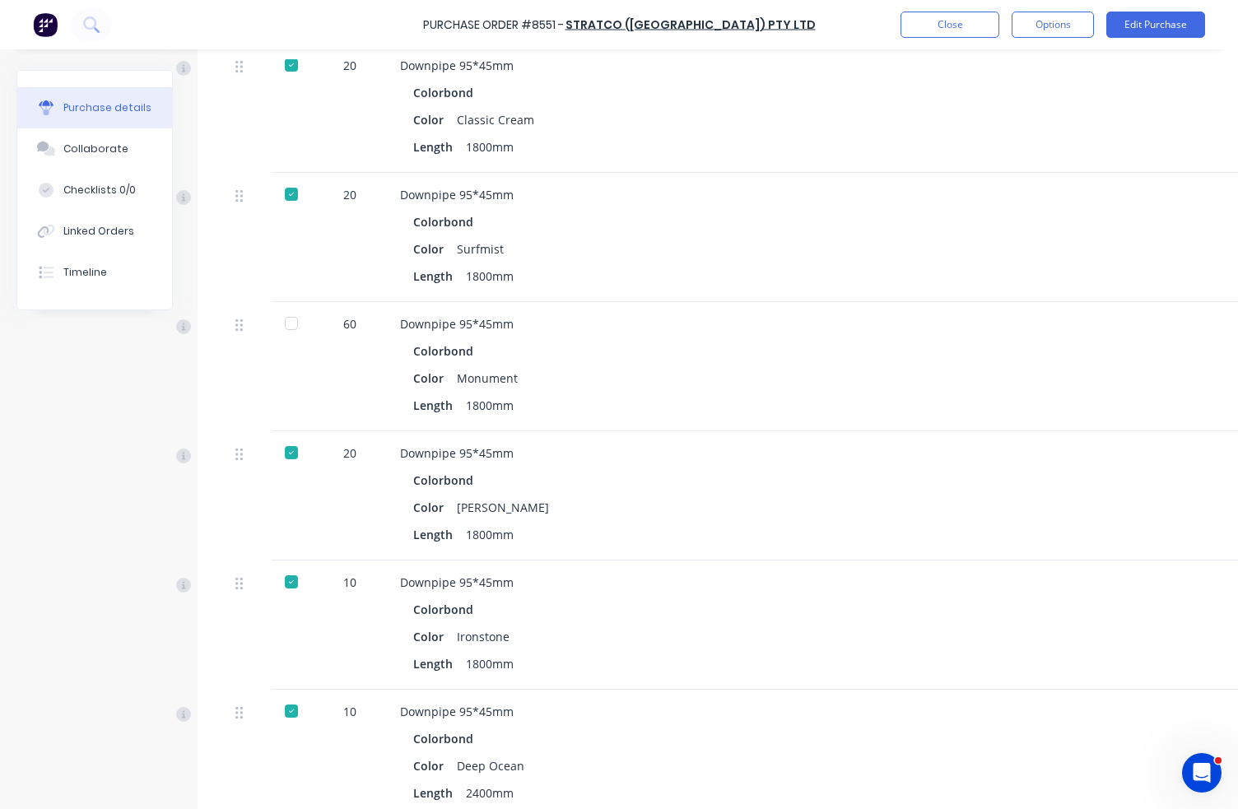
scroll to position [494, 0]
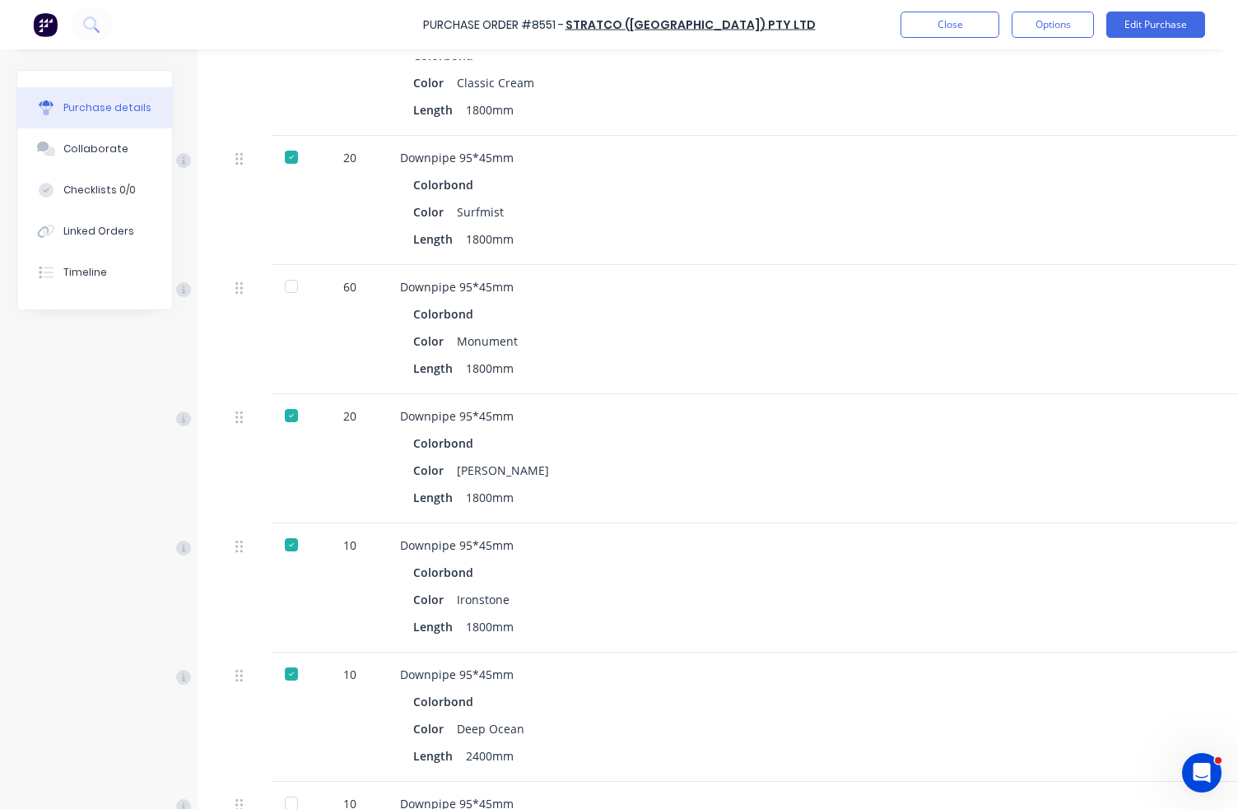
click at [291, 289] on div at bounding box center [291, 286] width 33 height 33
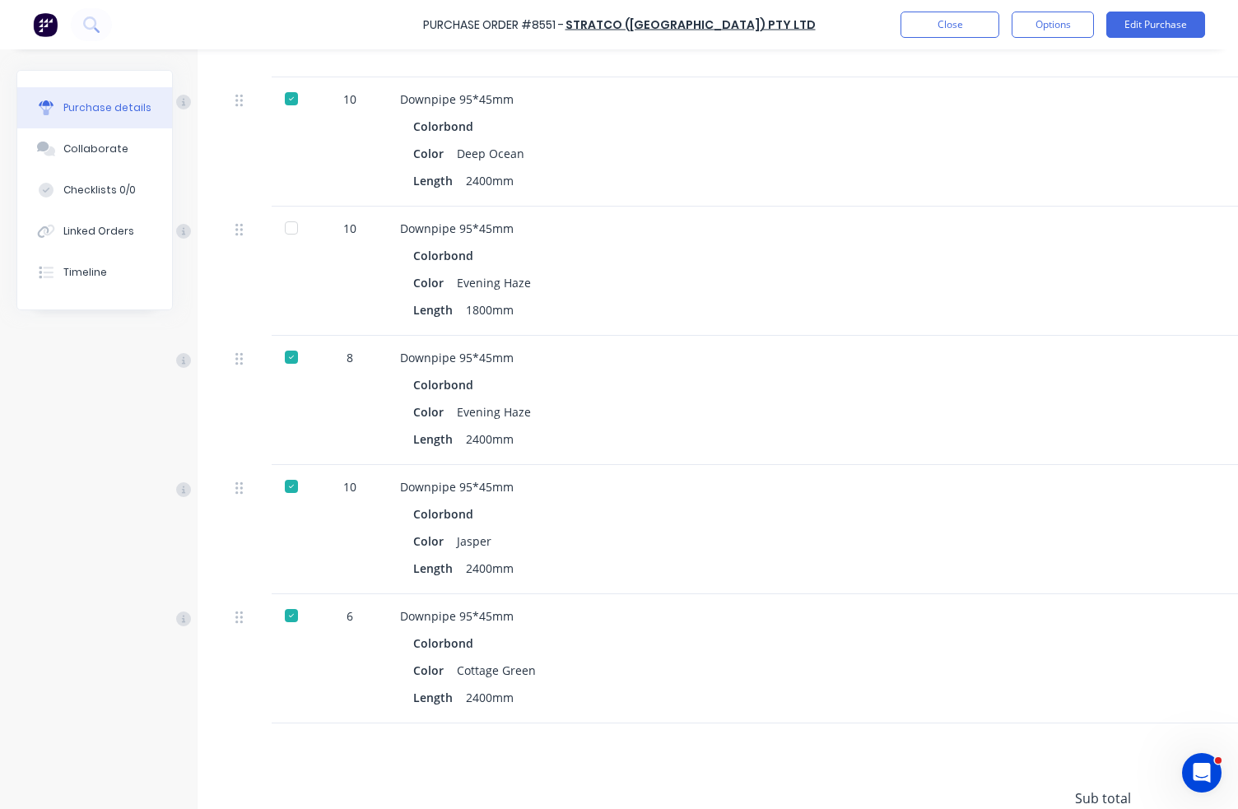
scroll to position [1070, 0]
click at [294, 236] on div at bounding box center [291, 227] width 33 height 33
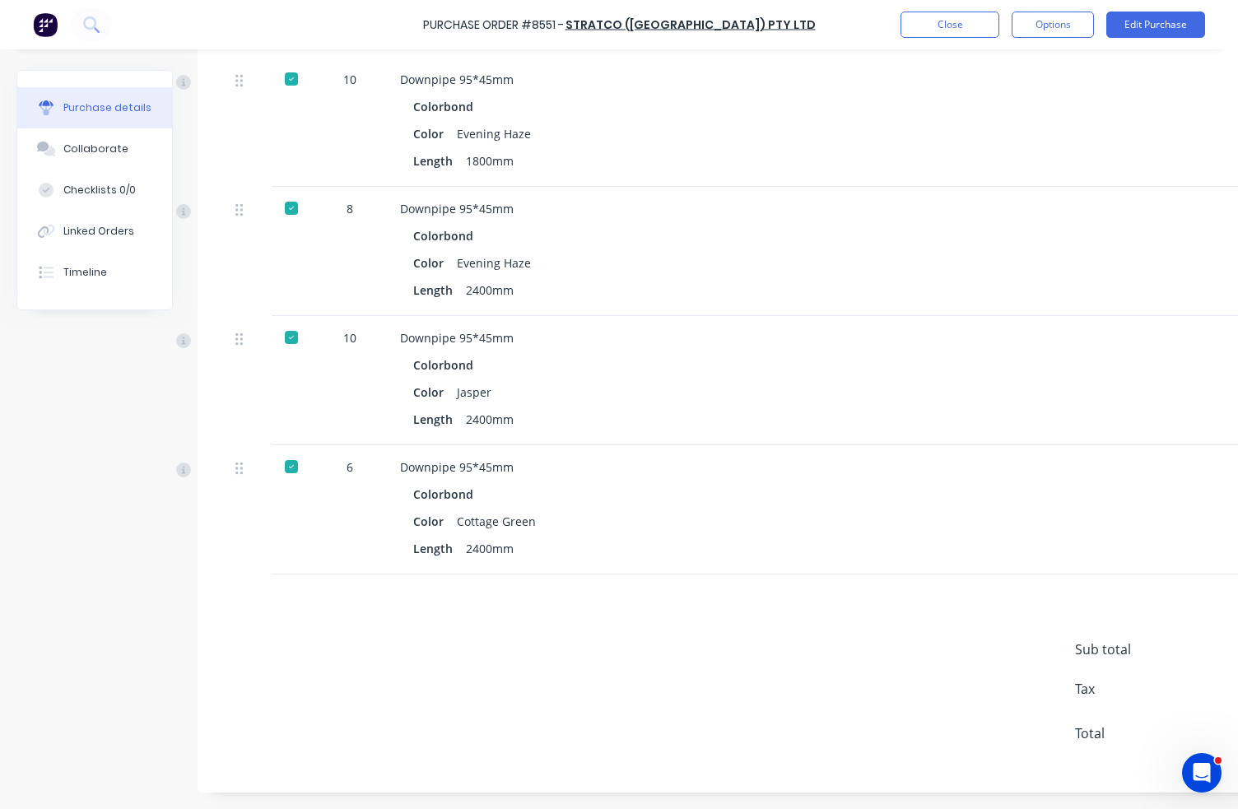
scroll to position [1228, 0]
click at [980, 30] on button "Close" at bounding box center [950, 25] width 99 height 26
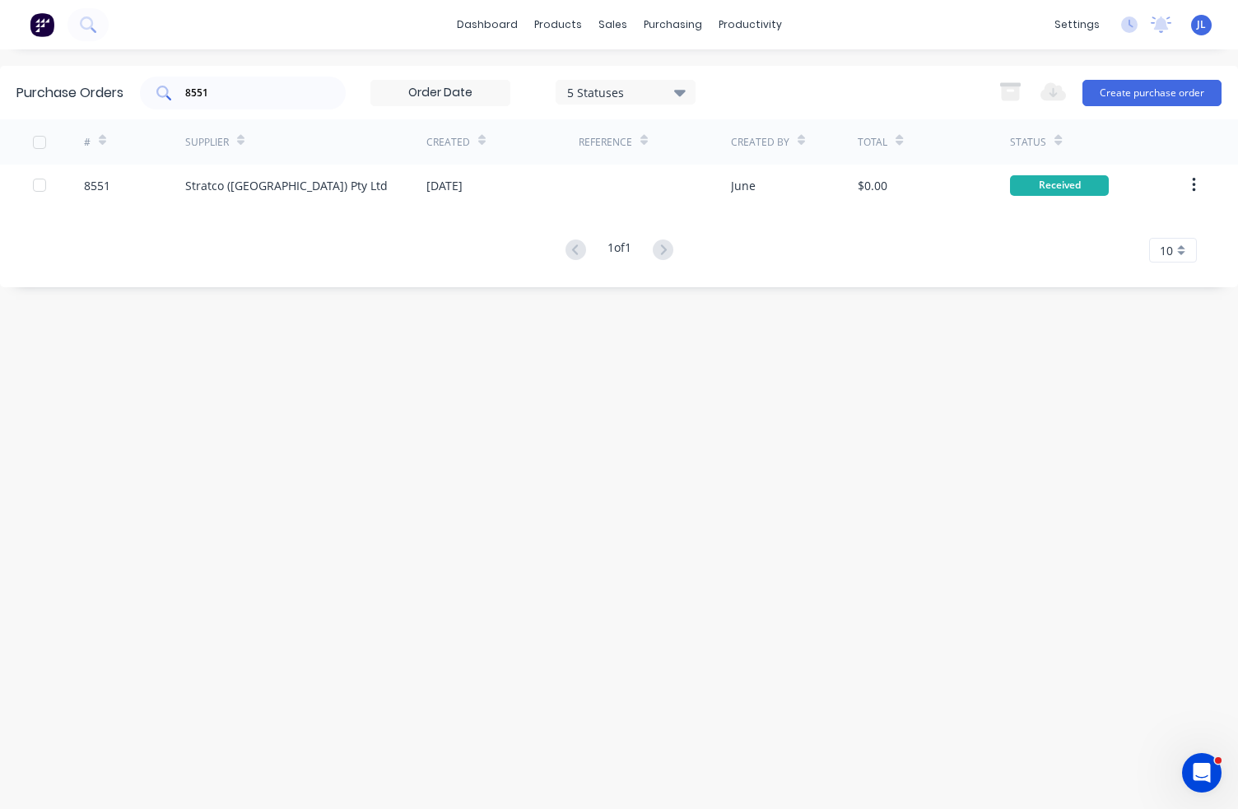
click at [252, 77] on div "8551" at bounding box center [243, 93] width 206 height 33
click at [255, 93] on input "8551" at bounding box center [252, 93] width 137 height 16
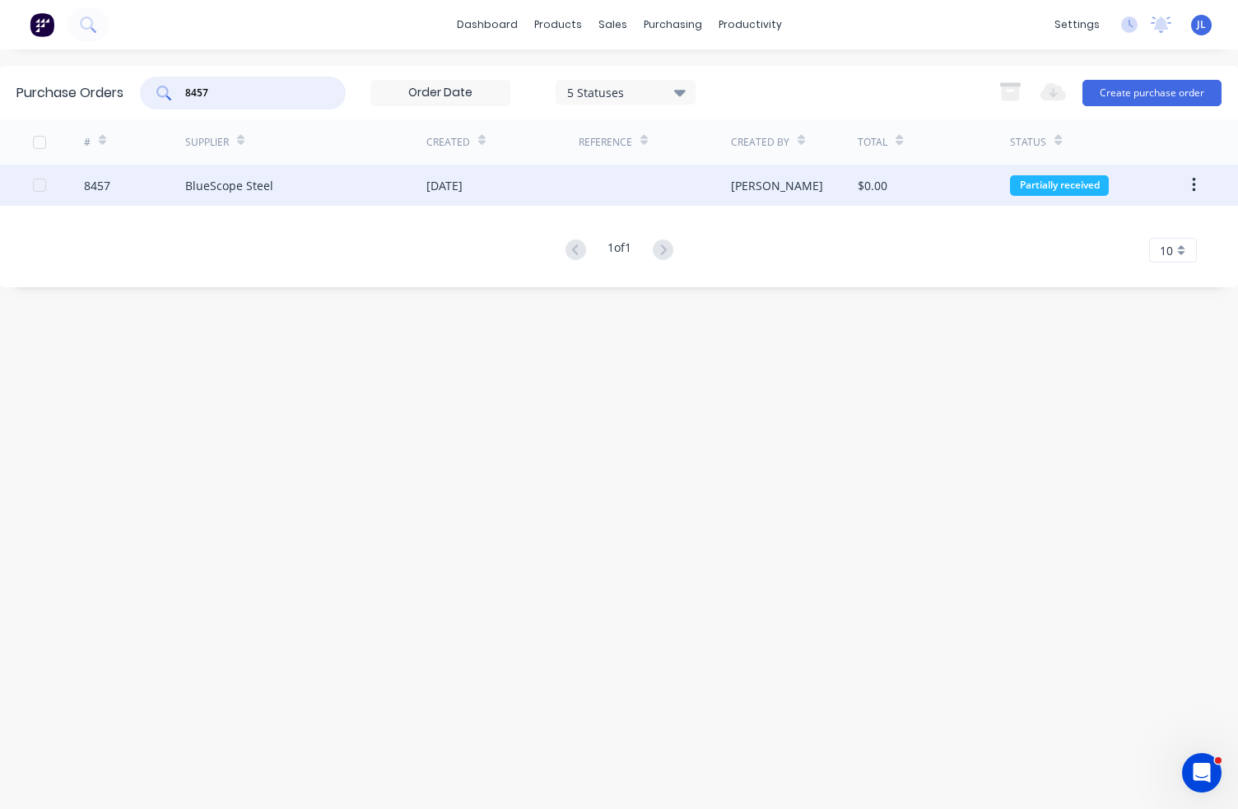
type input "8457"
click at [319, 189] on div "BlueScope Steel" at bounding box center [305, 185] width 241 height 41
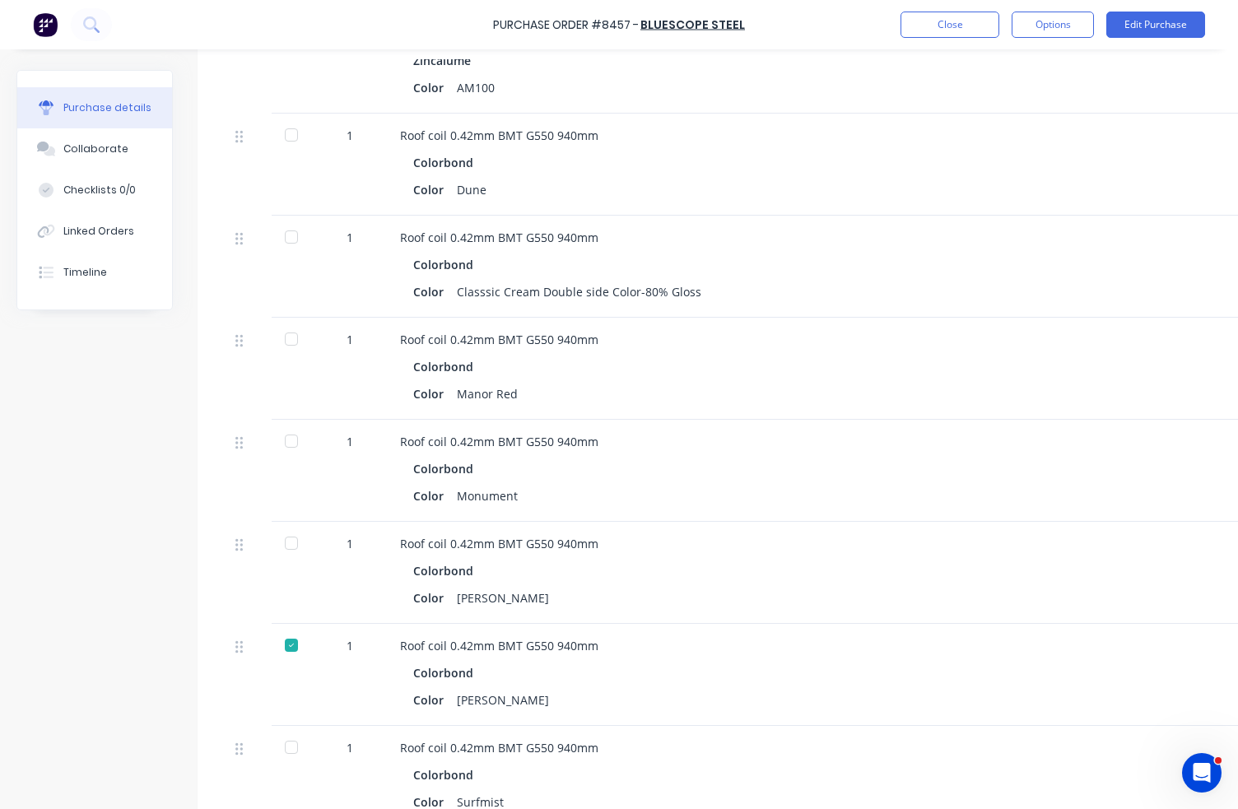
scroll to position [494, 0]
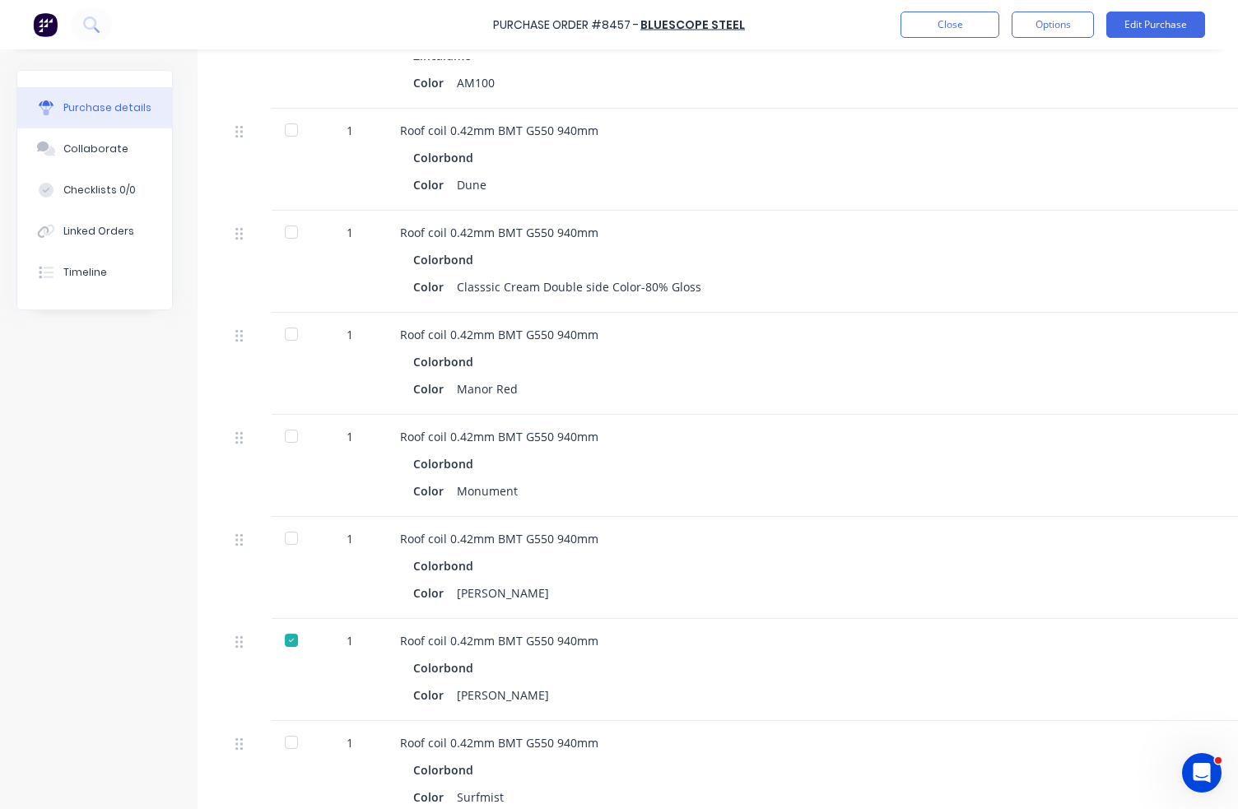
click at [290, 434] on div at bounding box center [291, 436] width 33 height 33
click at [952, 26] on button "Close" at bounding box center [950, 25] width 99 height 26
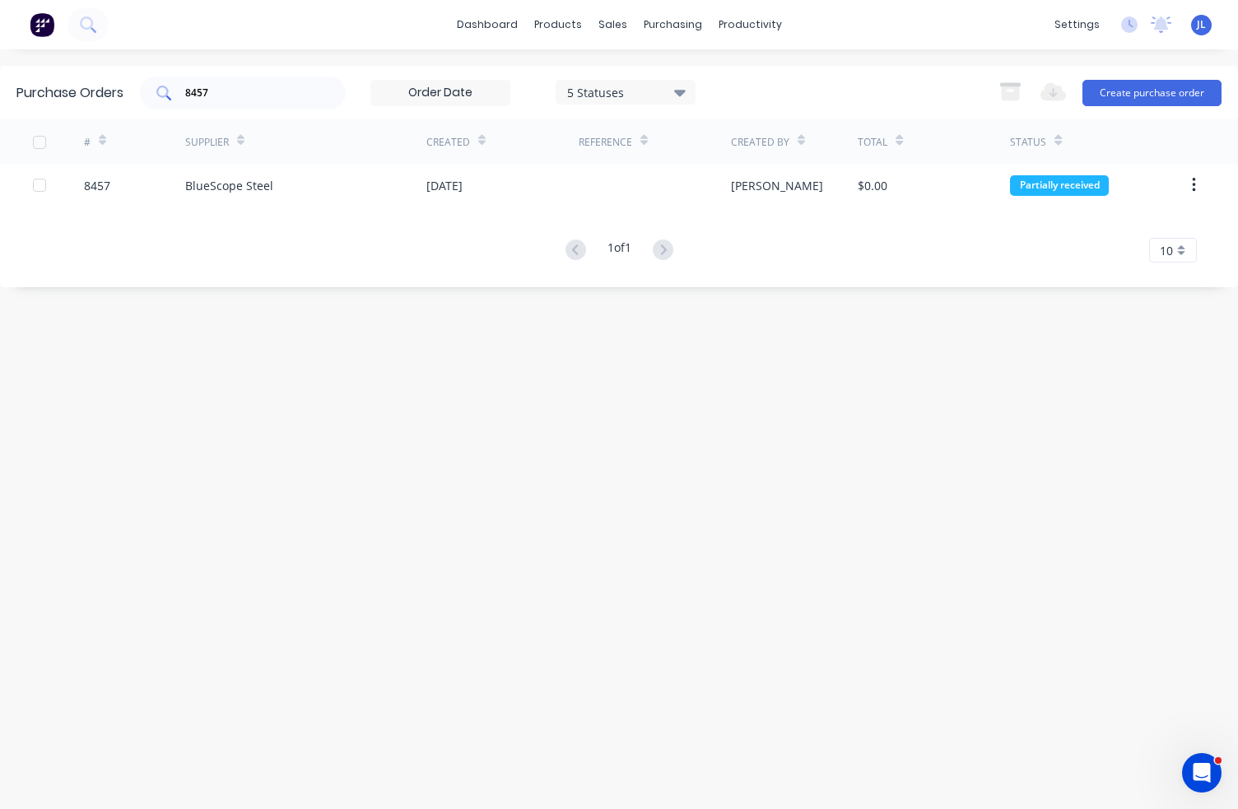
click at [300, 85] on input "8457" at bounding box center [252, 93] width 137 height 16
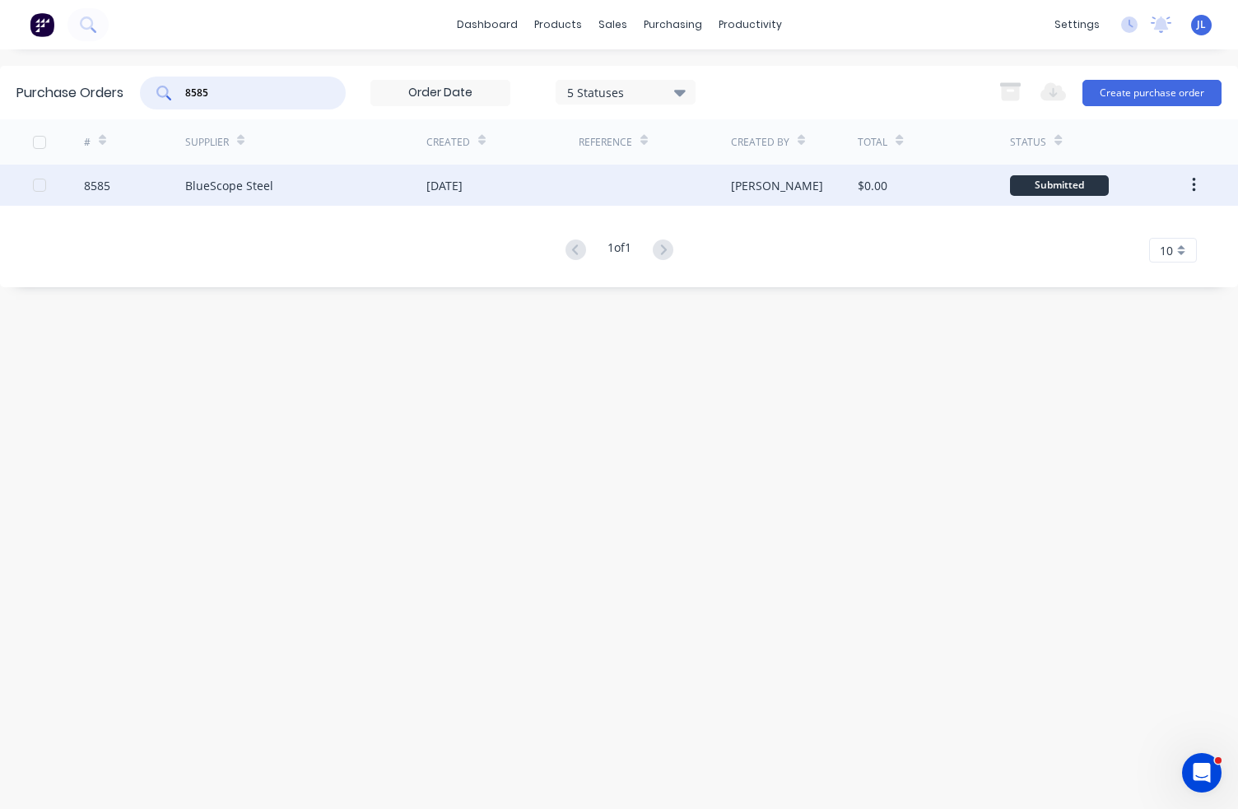
type input "8585"
click at [247, 191] on div "BlueScope Steel" at bounding box center [229, 185] width 88 height 17
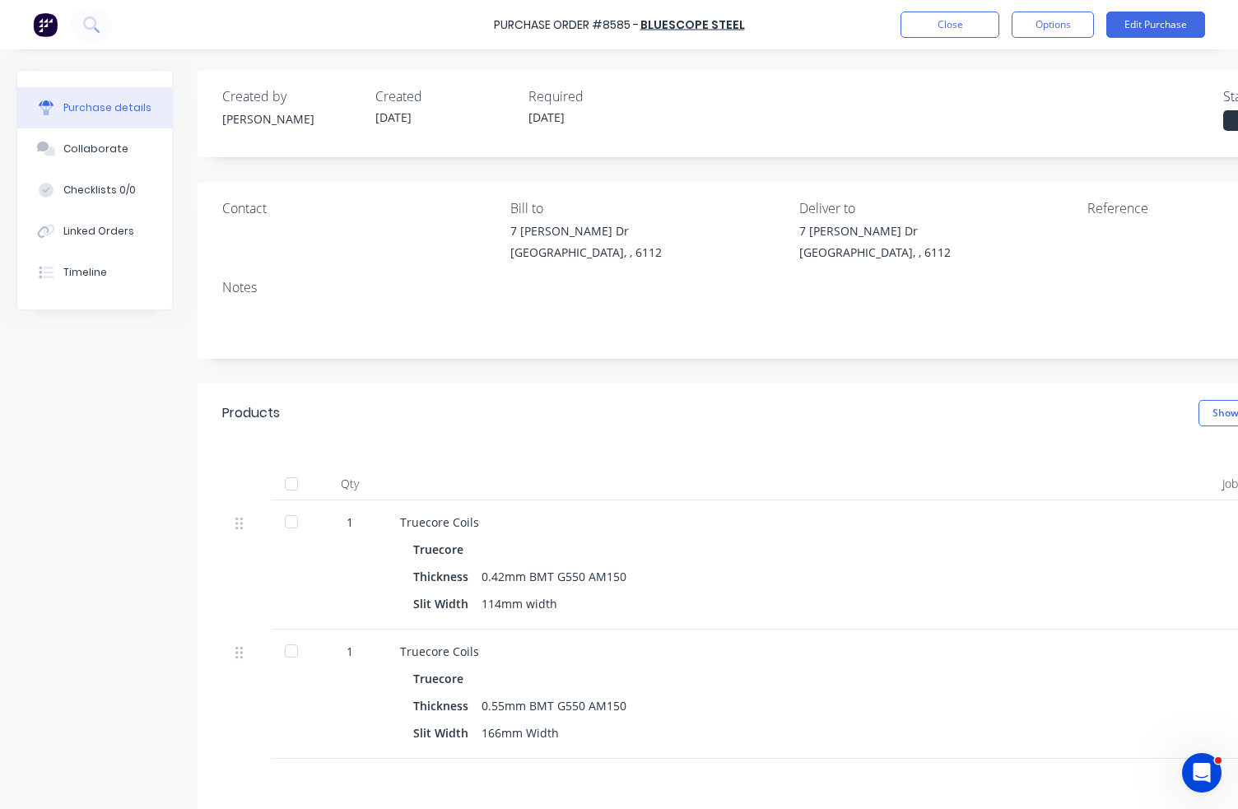
click at [298, 647] on div at bounding box center [291, 651] width 33 height 33
click at [961, 29] on button "Close" at bounding box center [950, 25] width 99 height 26
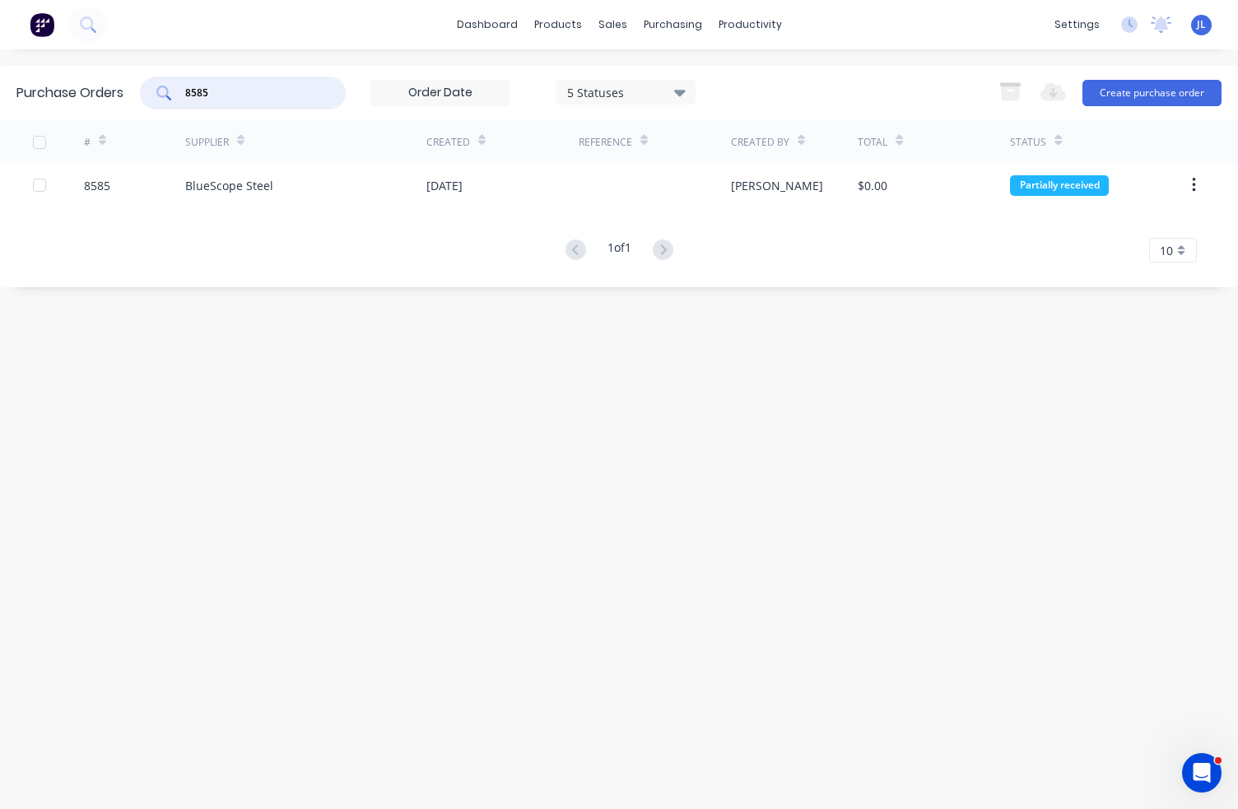
click at [261, 88] on input "8585" at bounding box center [252, 93] width 137 height 16
type input "8"
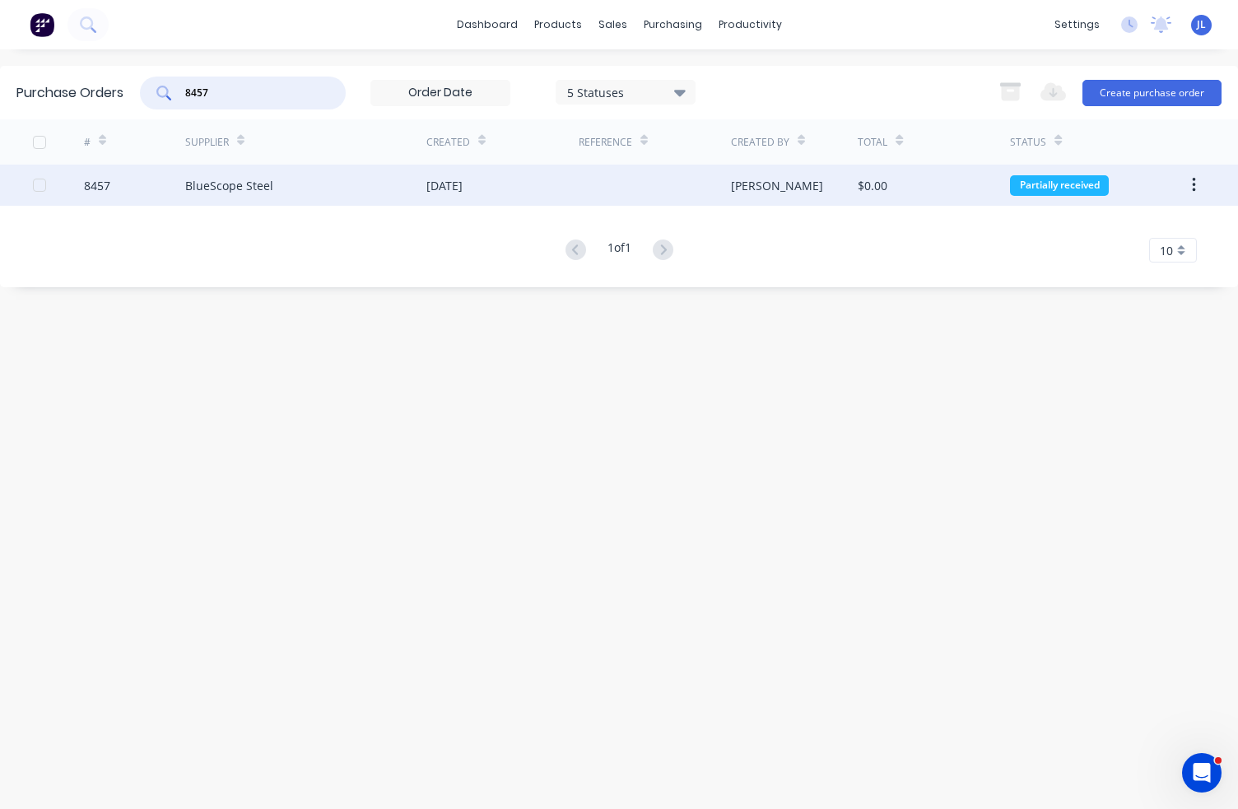
type input "8457"
click at [244, 193] on div "BlueScope Steel" at bounding box center [229, 185] width 88 height 17
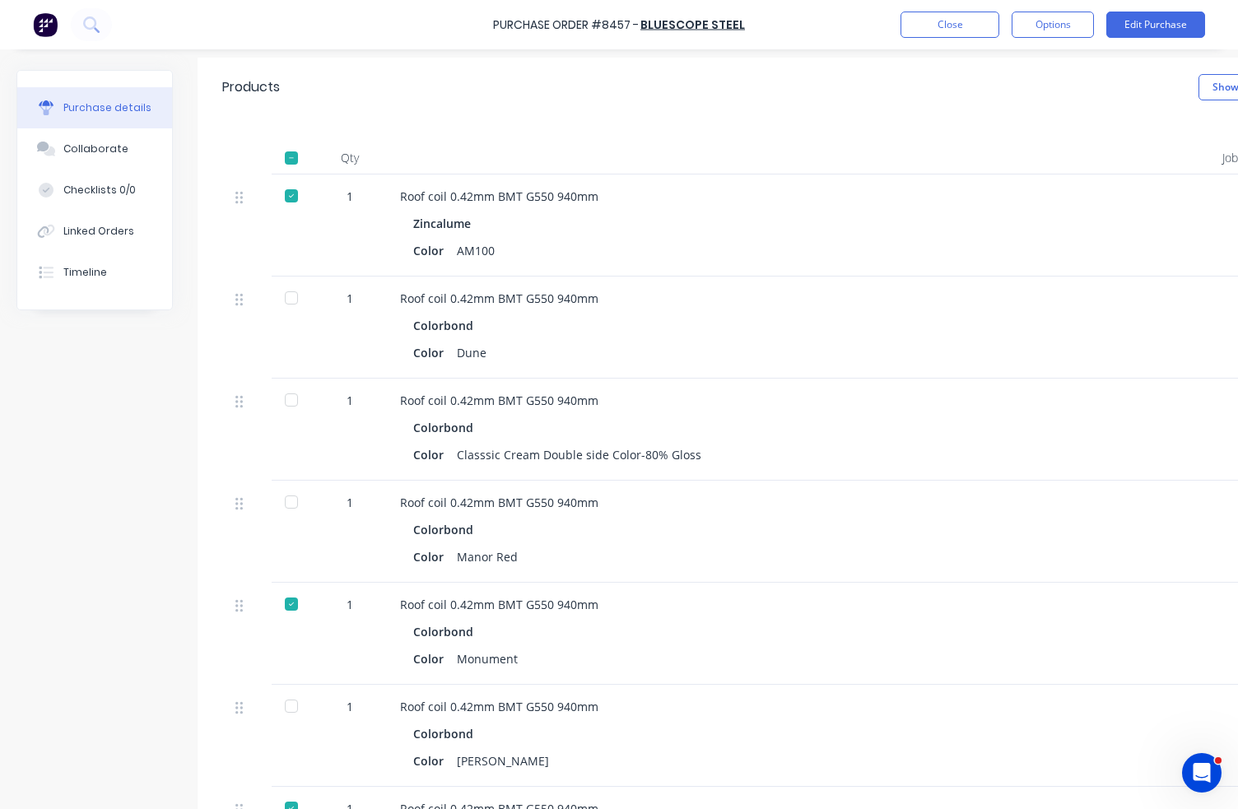
scroll to position [319, 0]
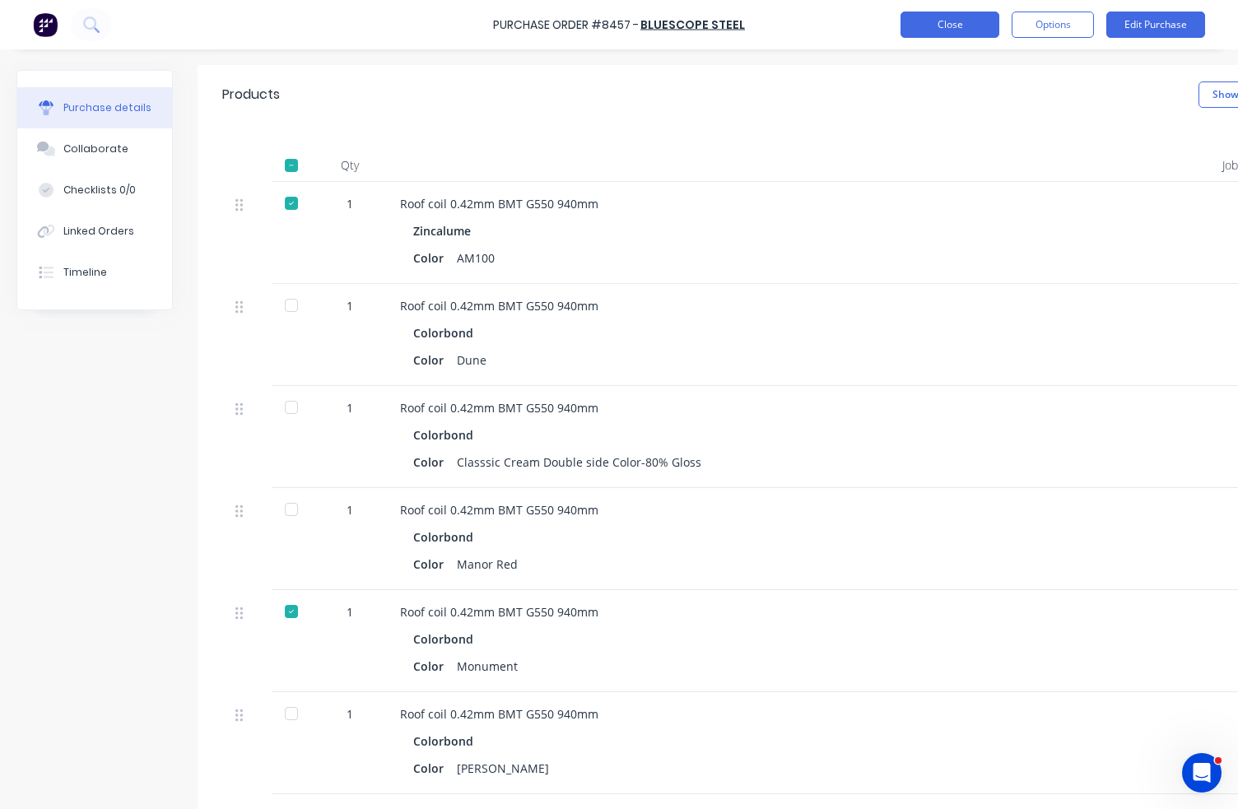
click at [967, 30] on button "Close" at bounding box center [950, 25] width 99 height 26
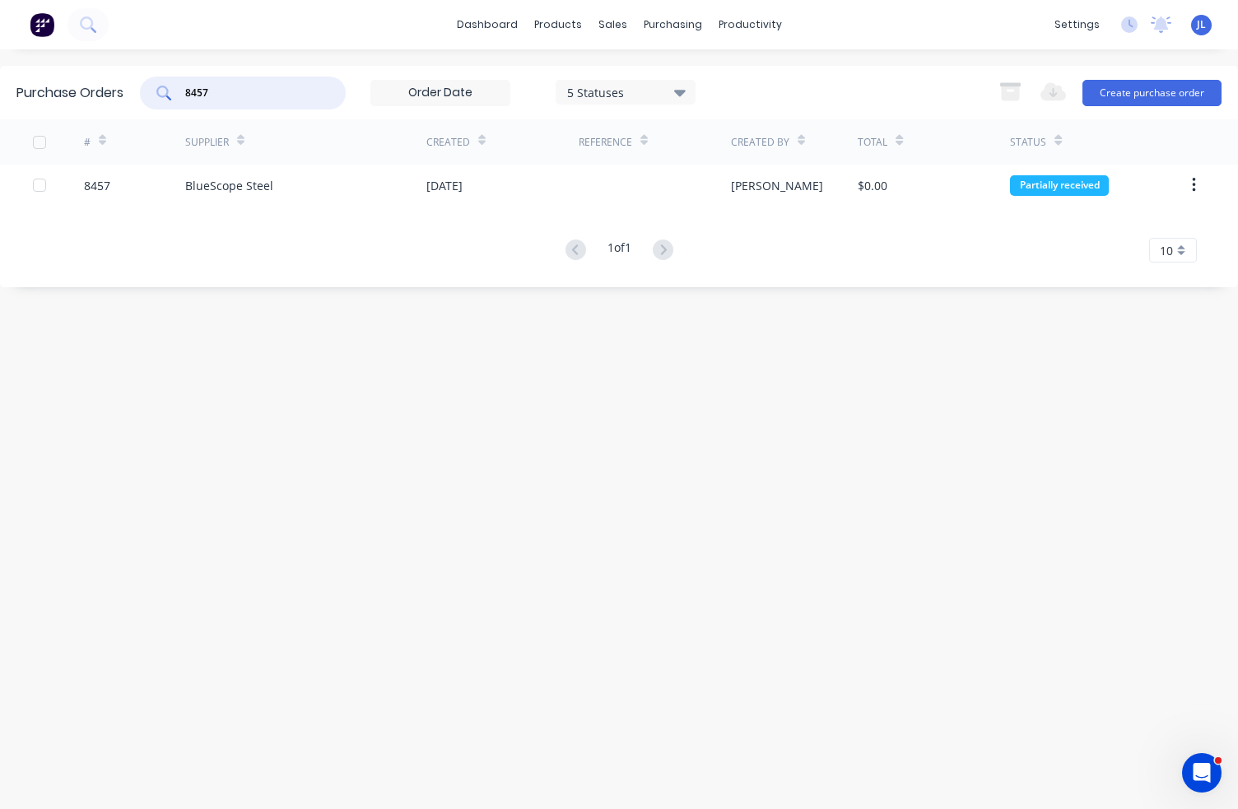
click at [221, 93] on input "8457" at bounding box center [252, 93] width 137 height 16
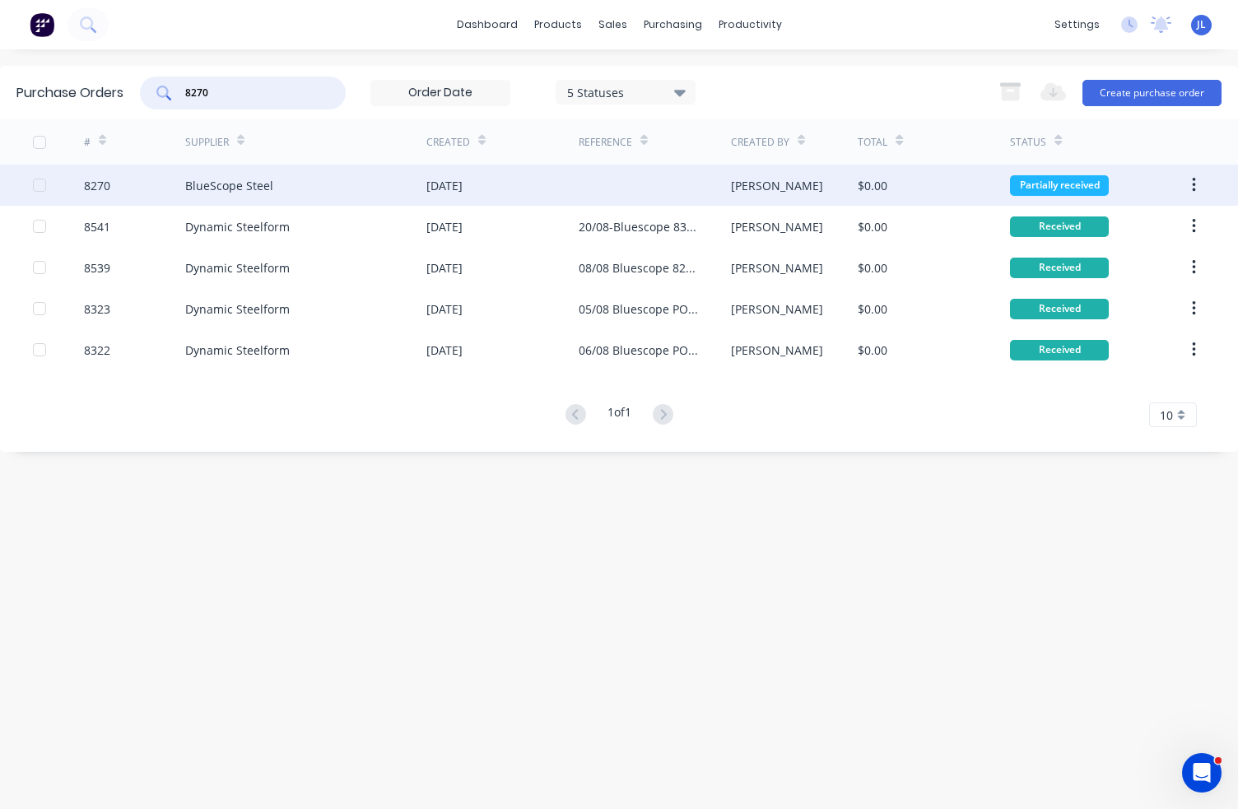
type input "8270"
click at [227, 188] on div "BlueScope Steel" at bounding box center [229, 185] width 88 height 17
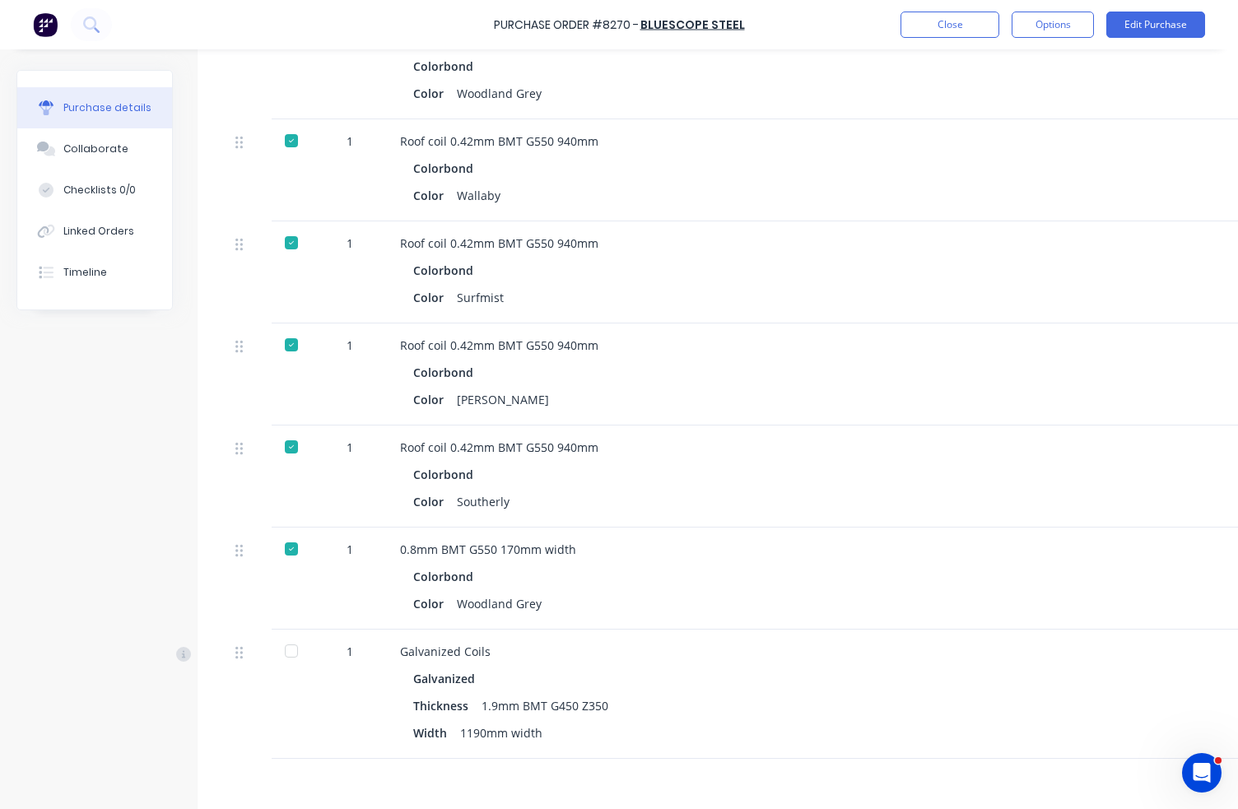
scroll to position [2387, 0]
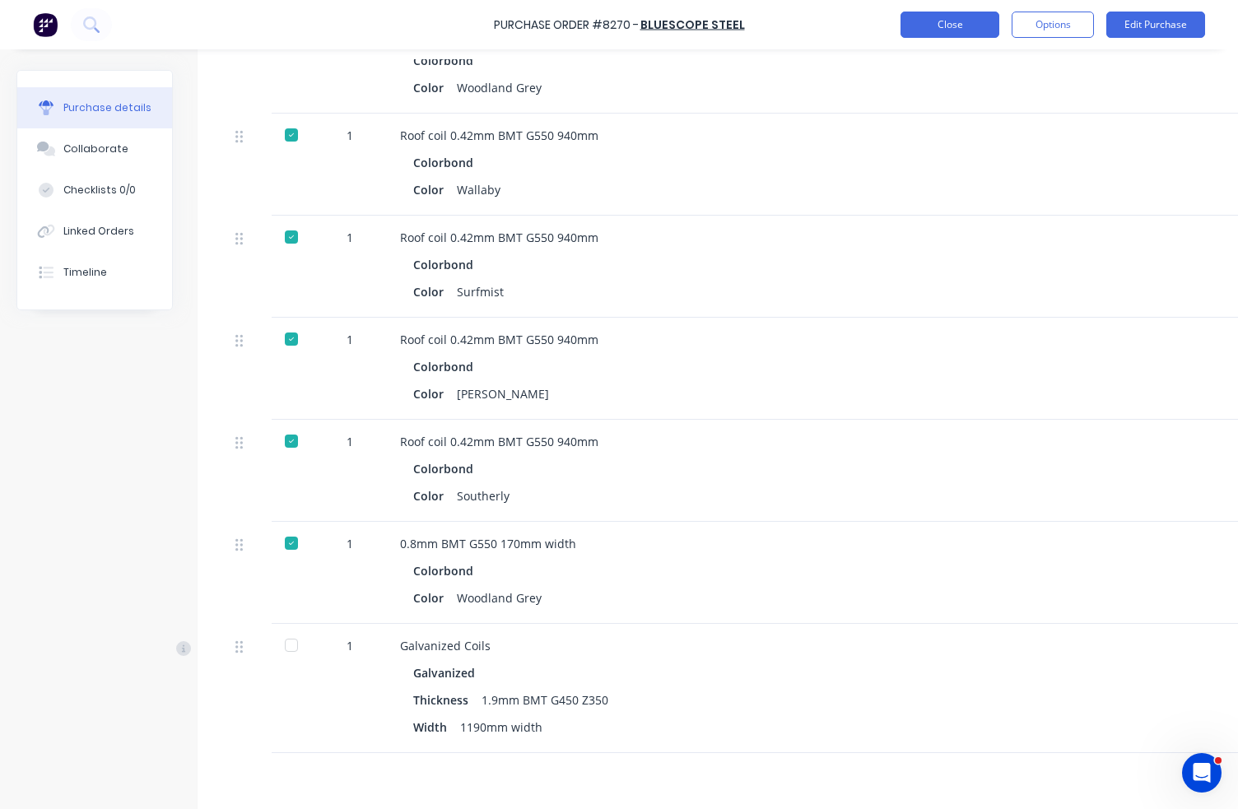
click at [952, 21] on button "Close" at bounding box center [950, 25] width 99 height 26
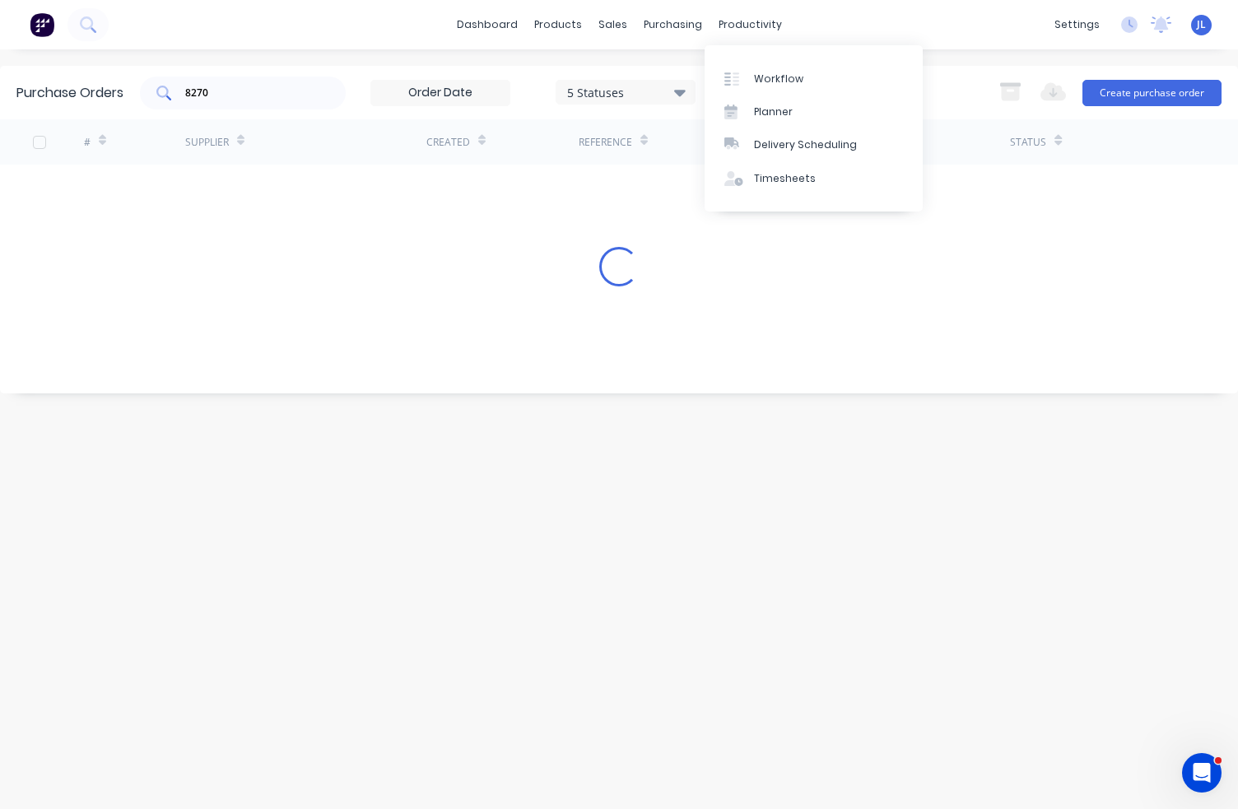
click at [260, 95] on input "8270" at bounding box center [252, 93] width 137 height 16
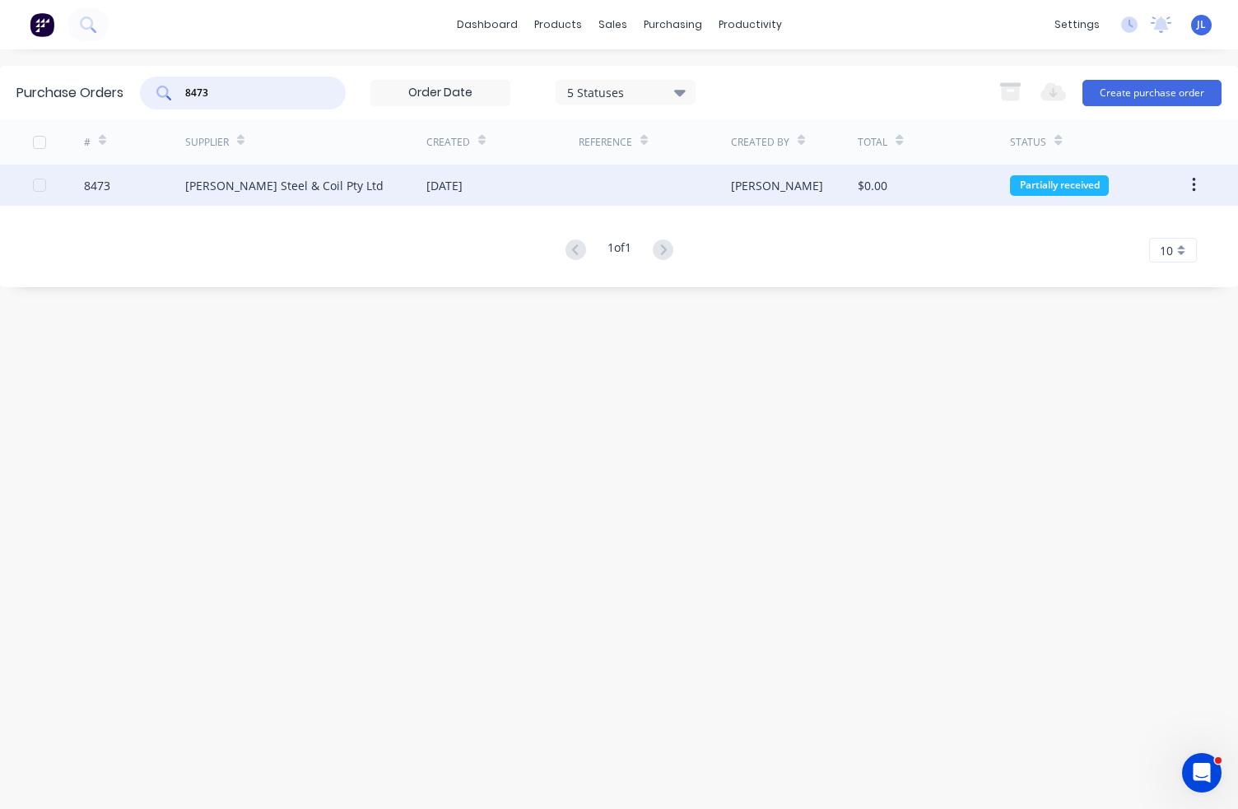
type input "8473"
click at [286, 184] on div "[PERSON_NAME] Steel & Coil Pty Ltd" at bounding box center [284, 185] width 198 height 17
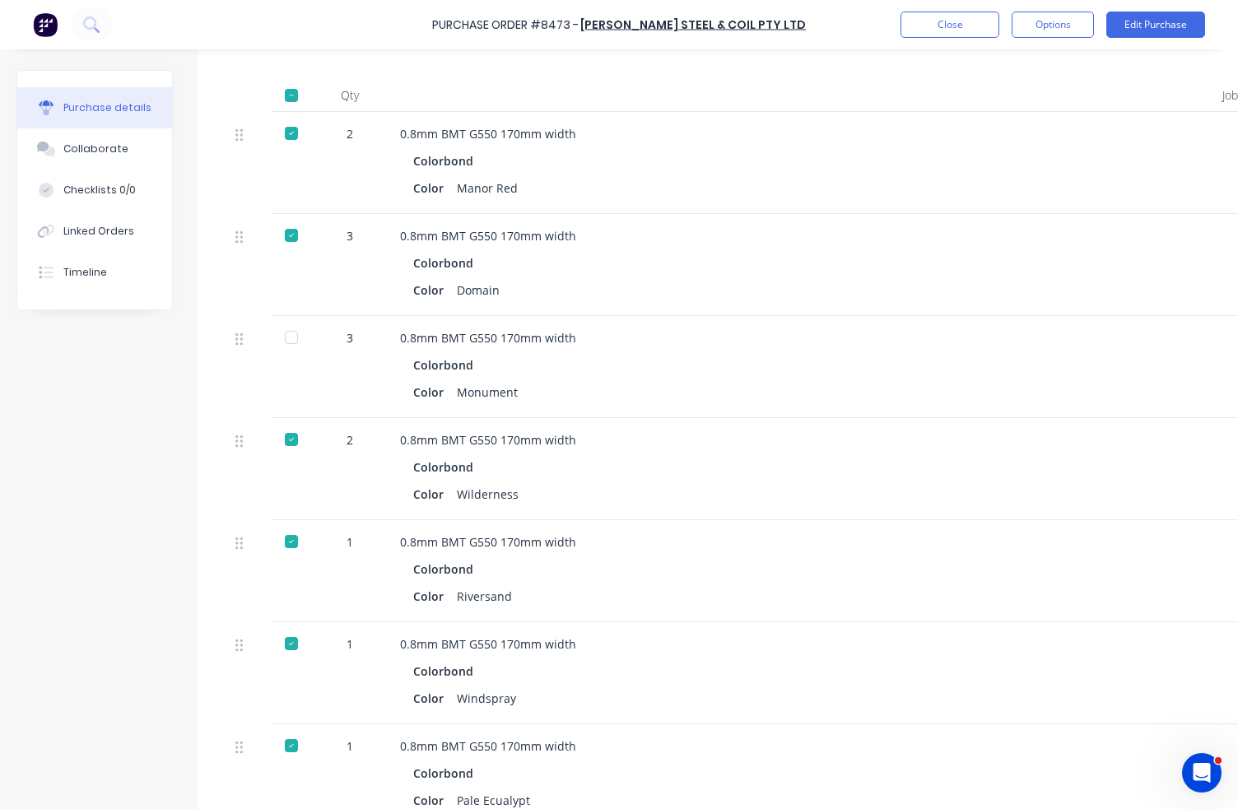
scroll to position [412, 0]
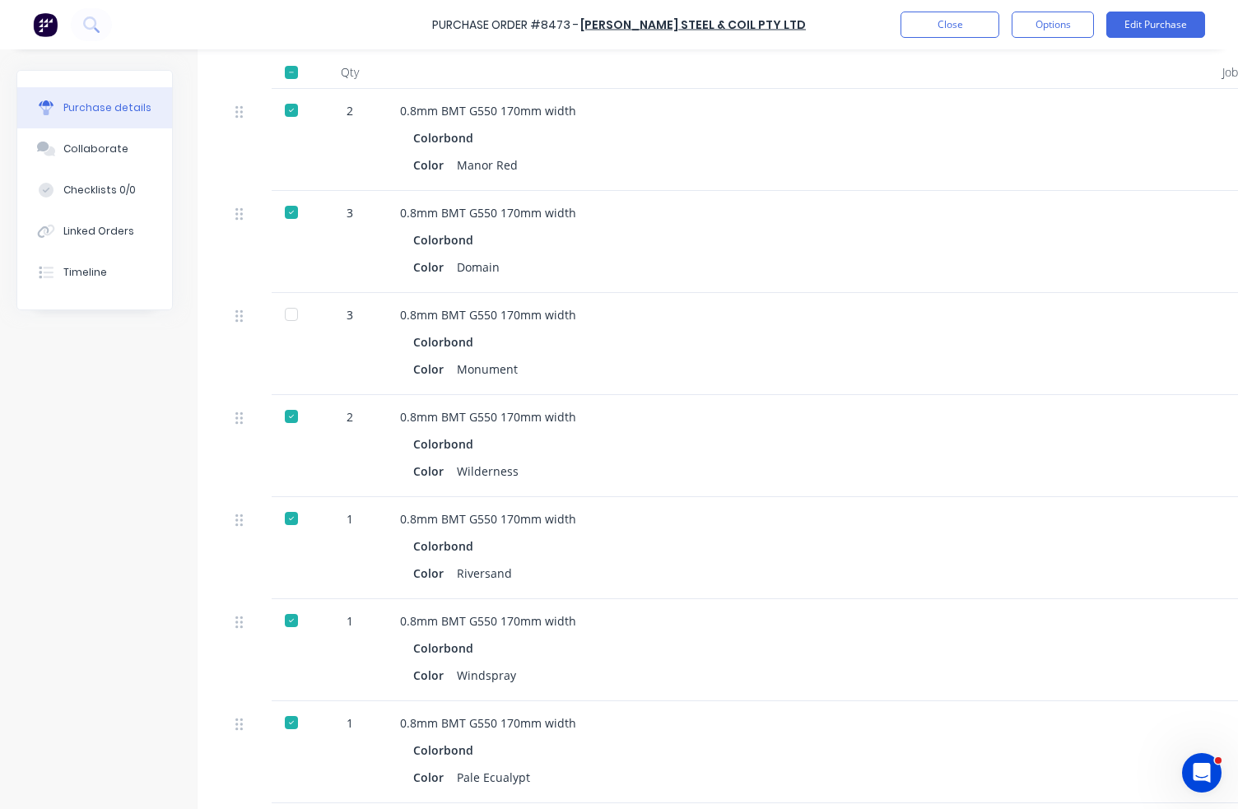
click at [288, 319] on div at bounding box center [291, 314] width 33 height 33
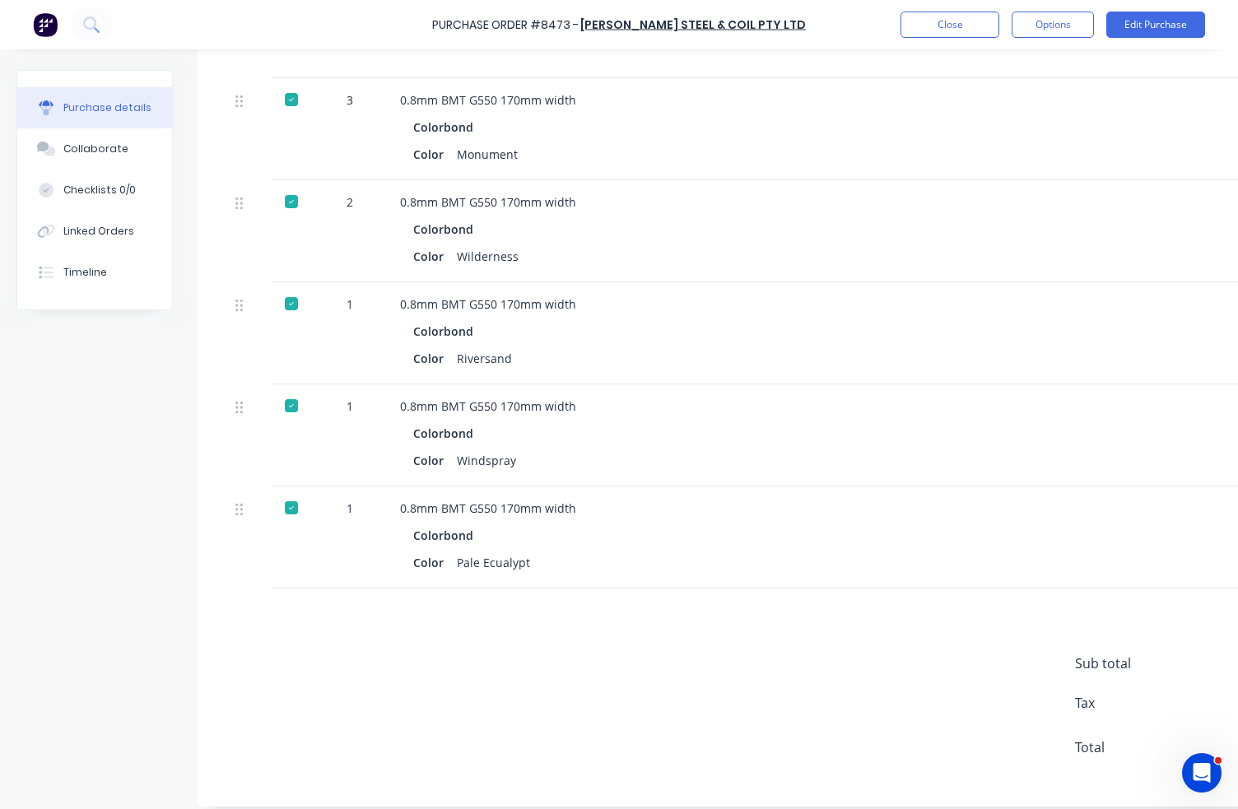
scroll to position [652, 0]
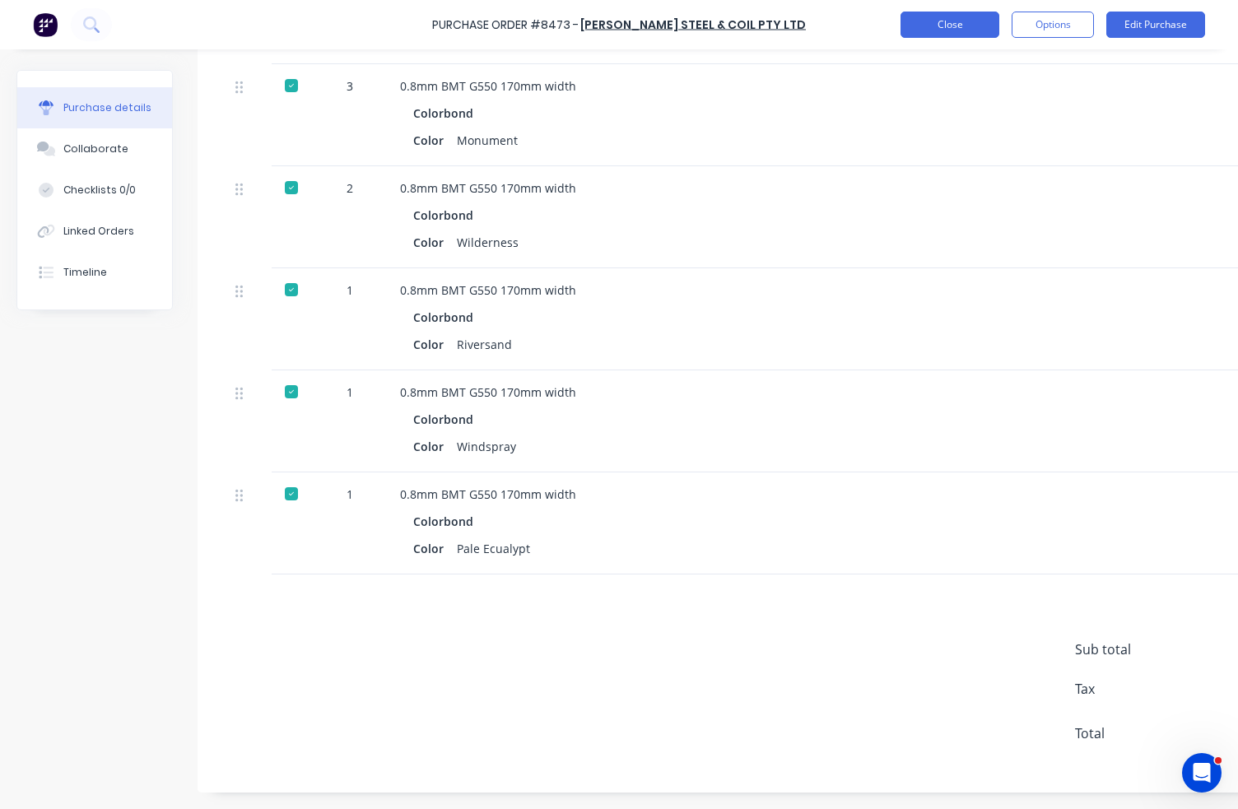
click at [967, 29] on button "Close" at bounding box center [950, 25] width 99 height 26
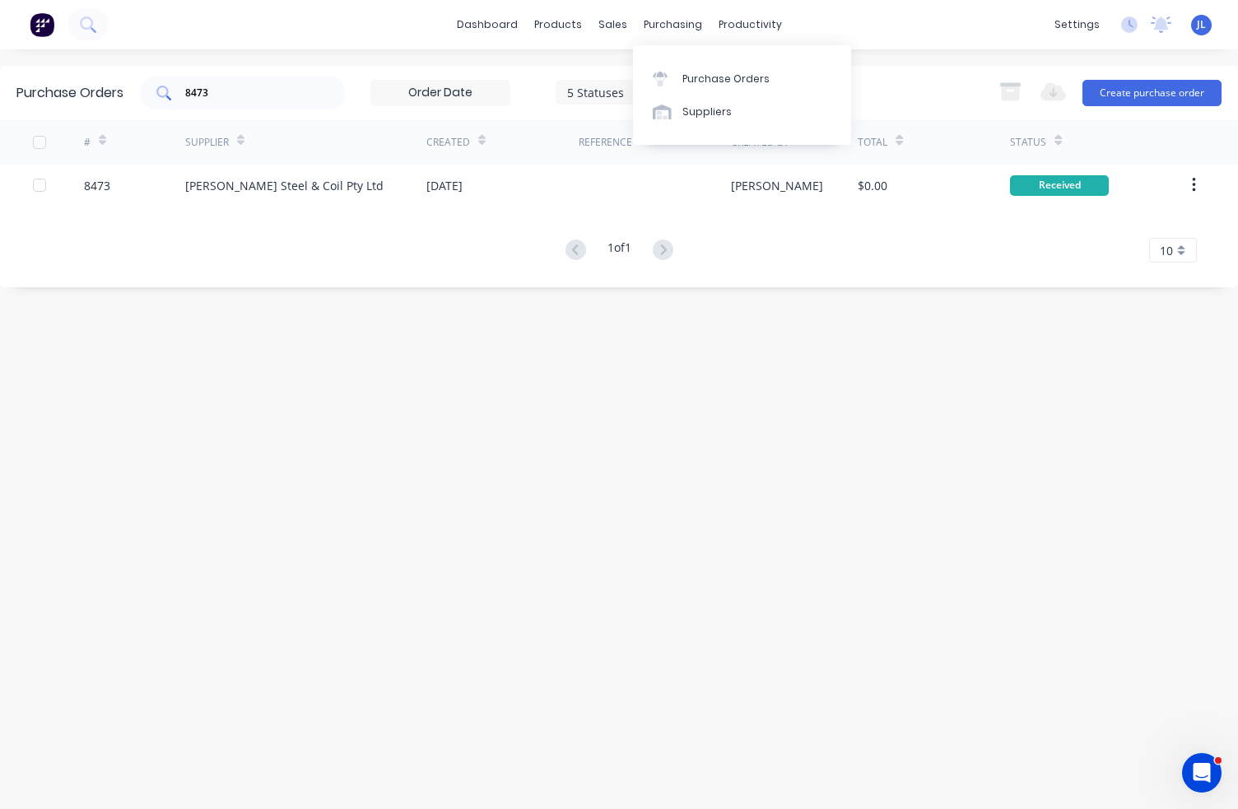
click at [228, 104] on div "8473" at bounding box center [243, 93] width 206 height 33
click at [228, 103] on div "8473" at bounding box center [243, 93] width 206 height 33
click at [231, 96] on input "8473" at bounding box center [252, 93] width 137 height 16
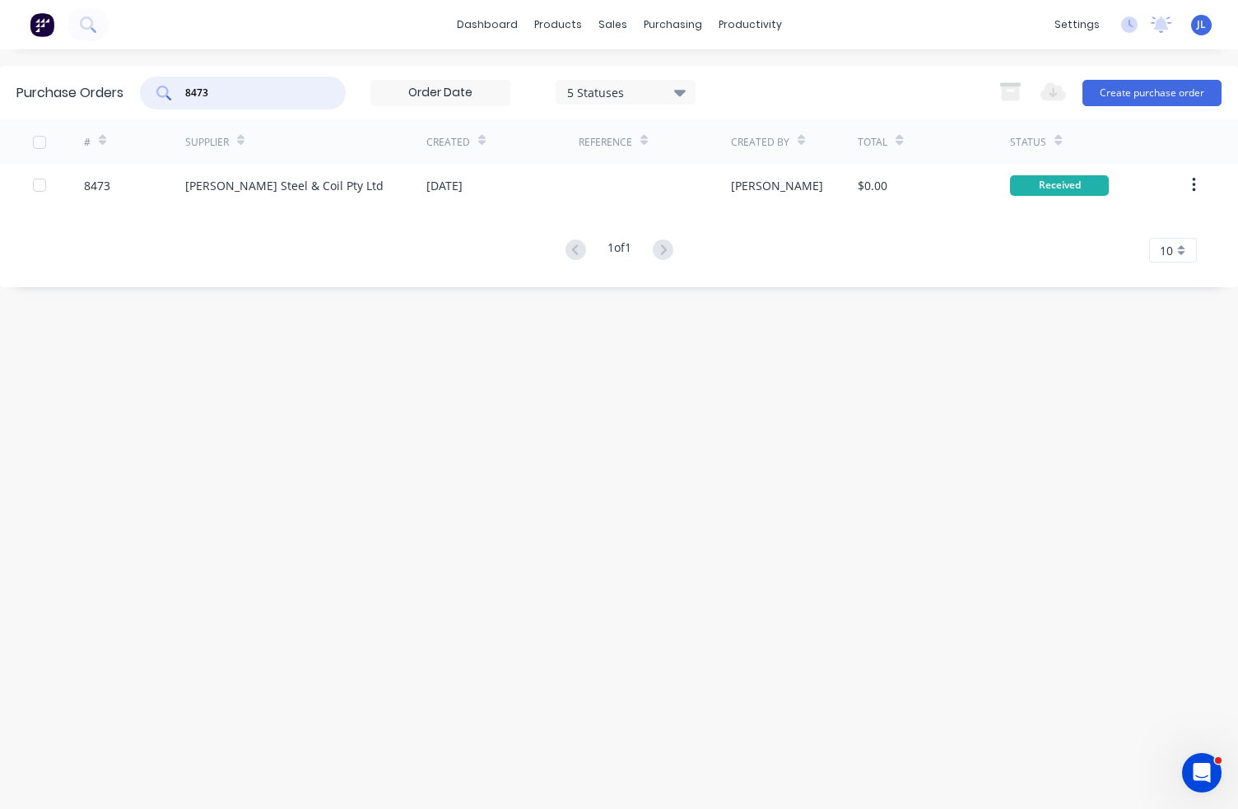
click at [231, 96] on input "8473" at bounding box center [252, 93] width 137 height 16
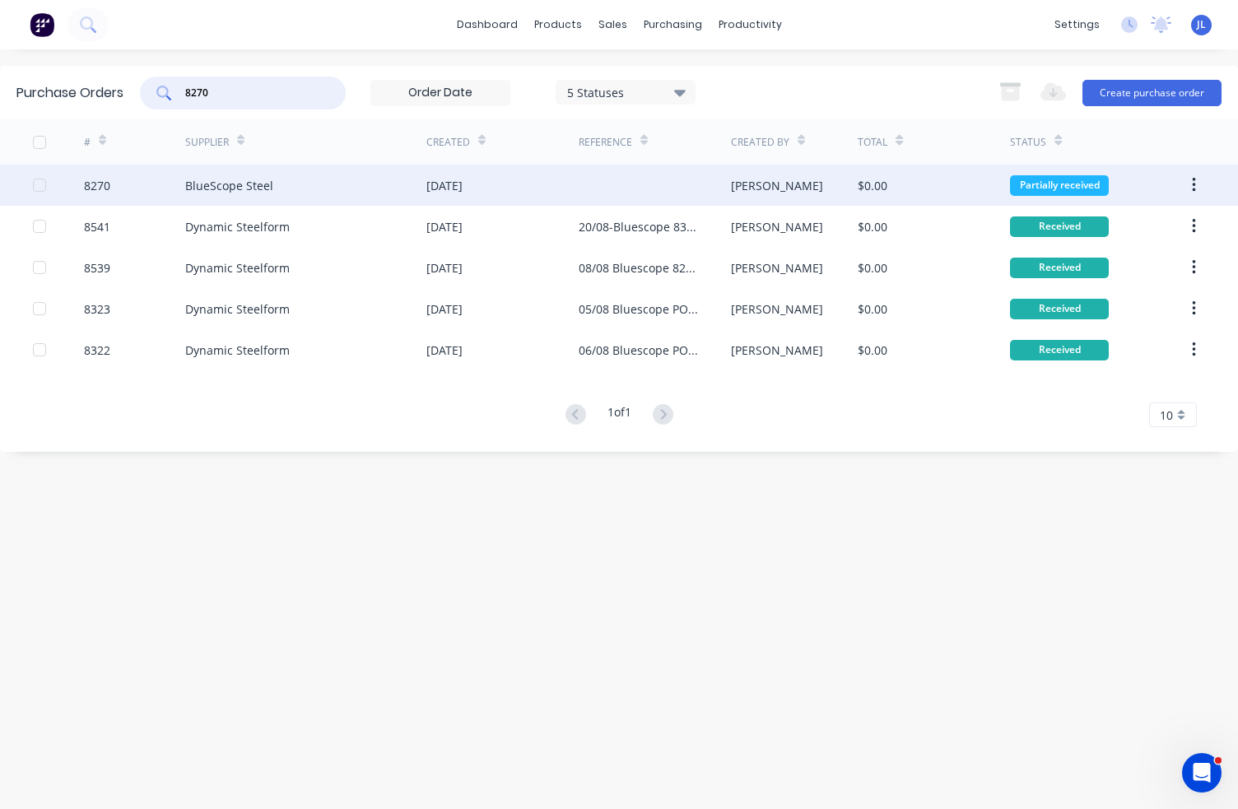
type input "8270"
click at [319, 175] on div "BlueScope Steel" at bounding box center [305, 185] width 241 height 41
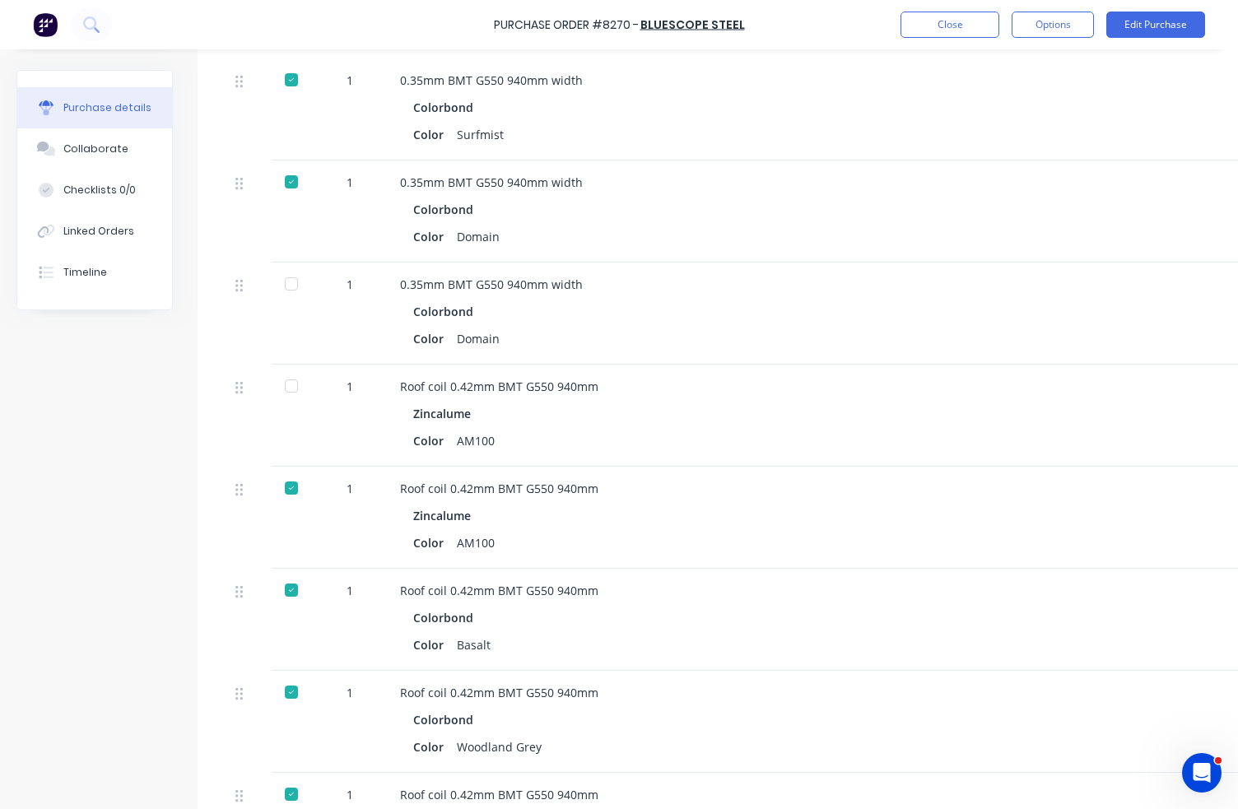
scroll to position [1729, 0]
click at [952, 29] on button "Close" at bounding box center [950, 25] width 99 height 26
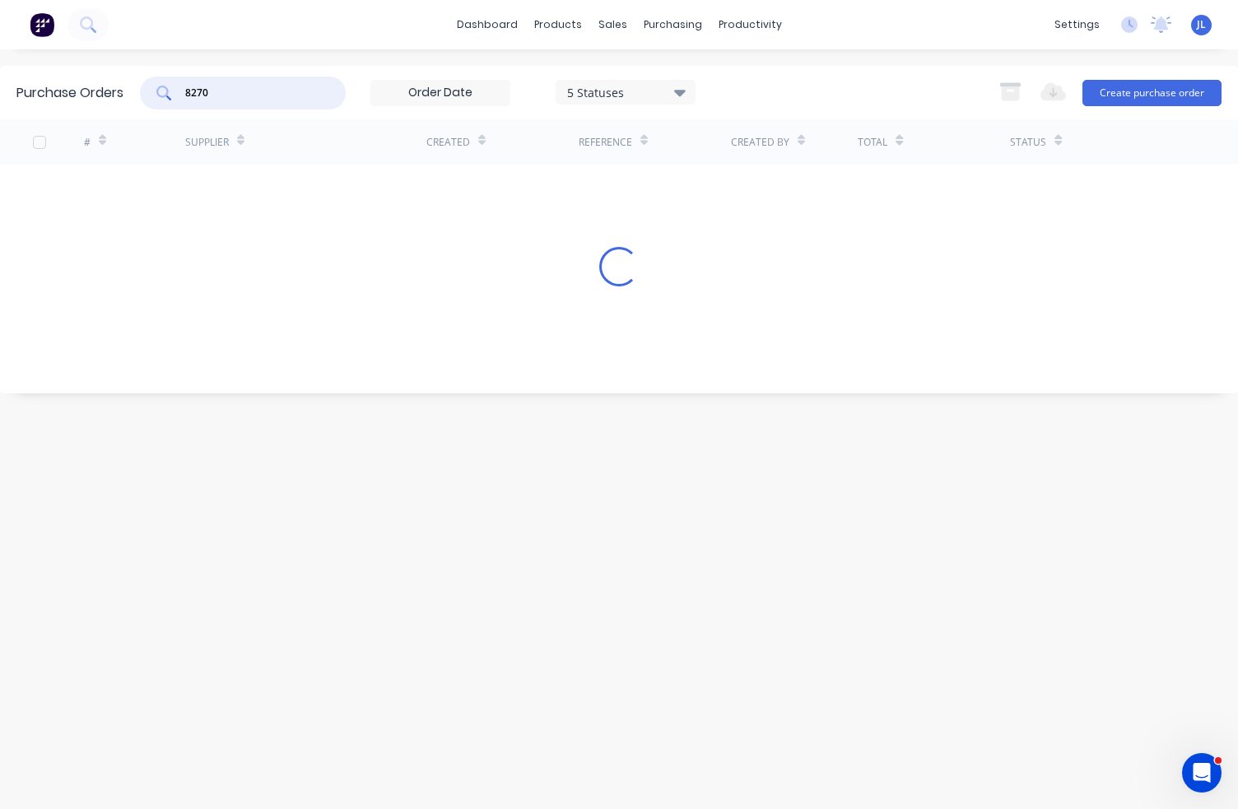
click at [261, 100] on input "8270" at bounding box center [252, 93] width 137 height 16
click at [261, 99] on input "8270" at bounding box center [252, 93] width 137 height 16
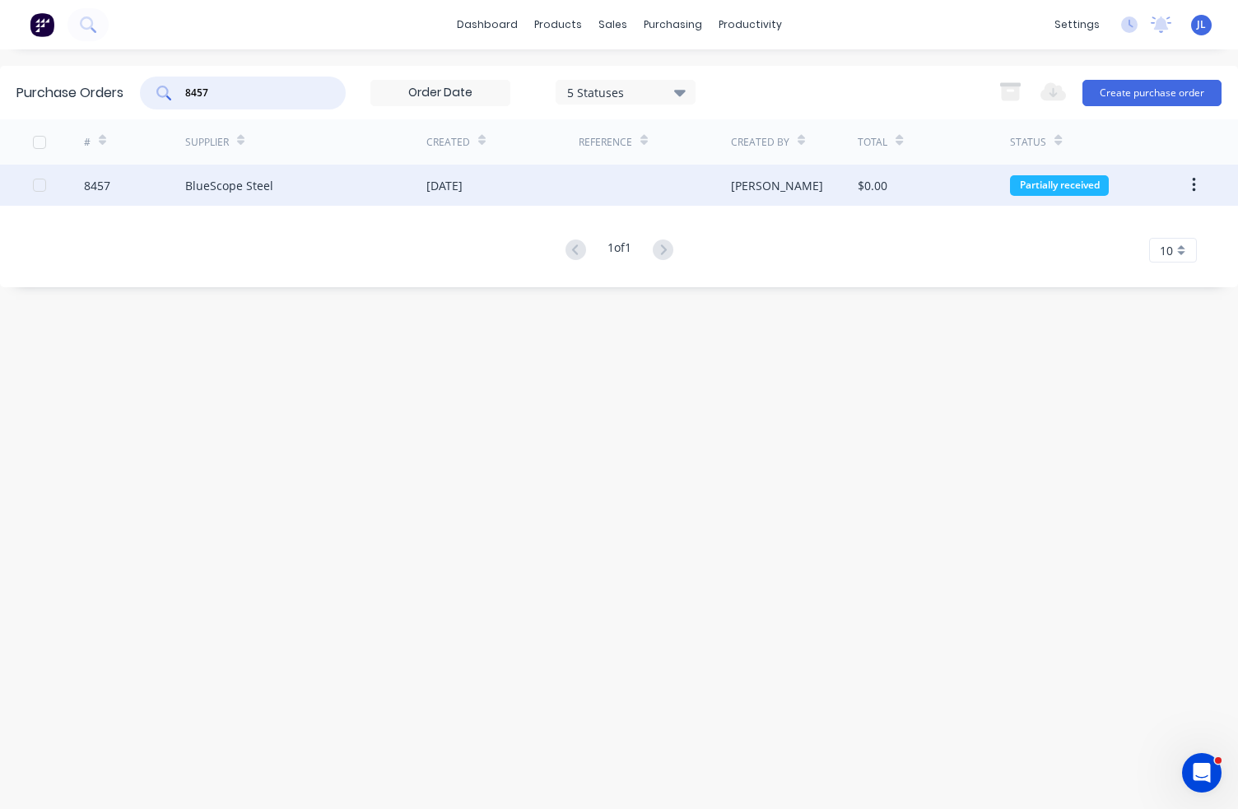
type input "8457"
click at [270, 190] on div "BlueScope Steel" at bounding box center [229, 185] width 88 height 17
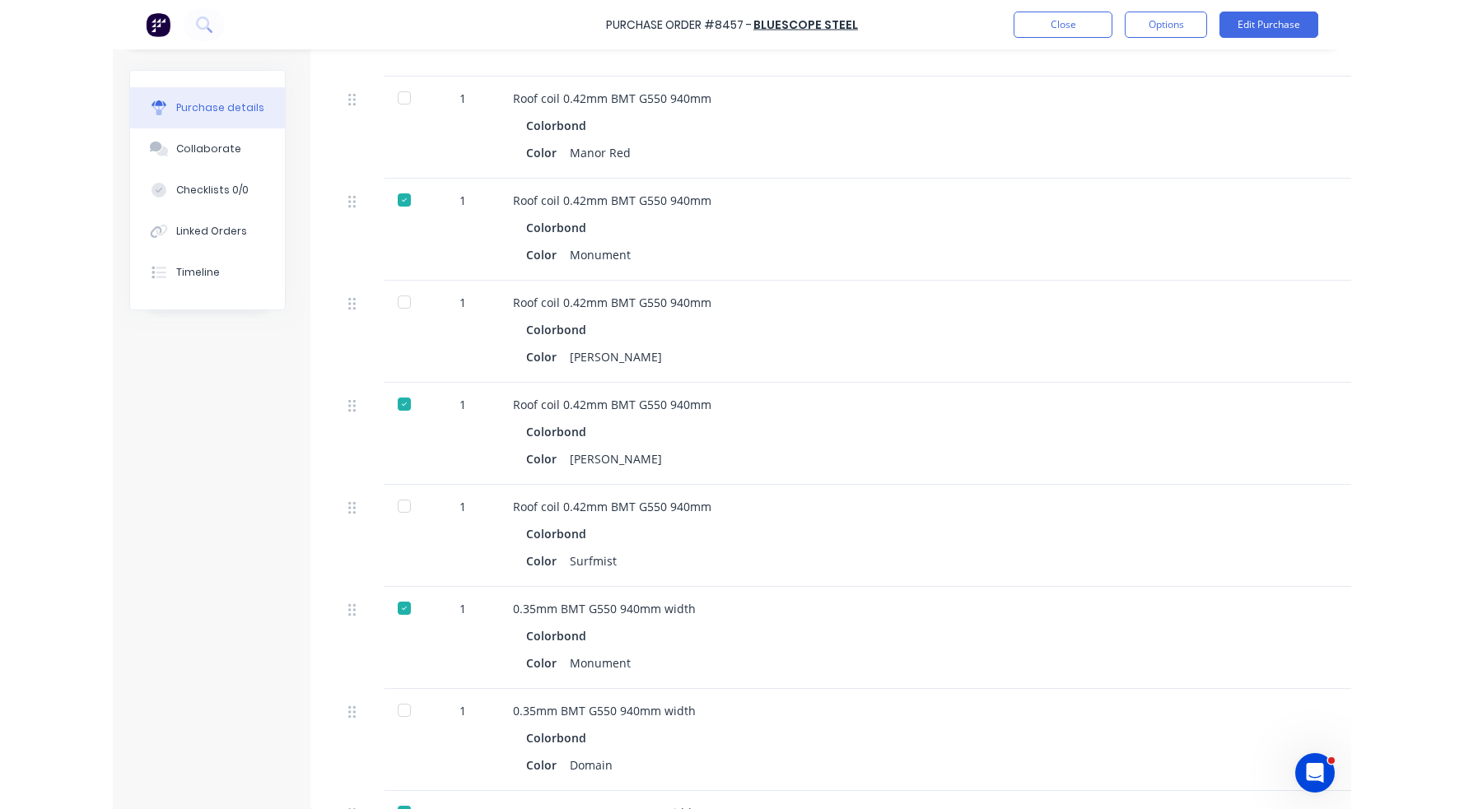
scroll to position [648, 0]
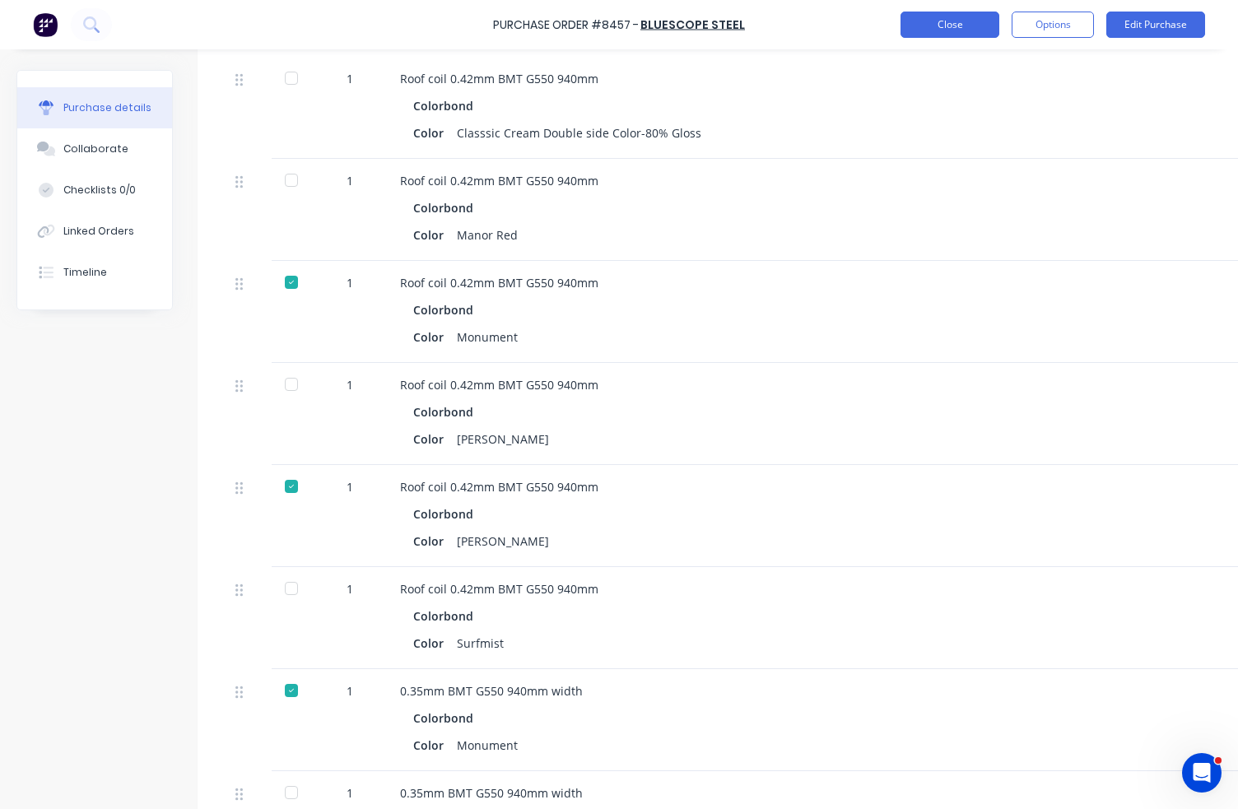
click at [940, 33] on button "Close" at bounding box center [950, 25] width 99 height 26
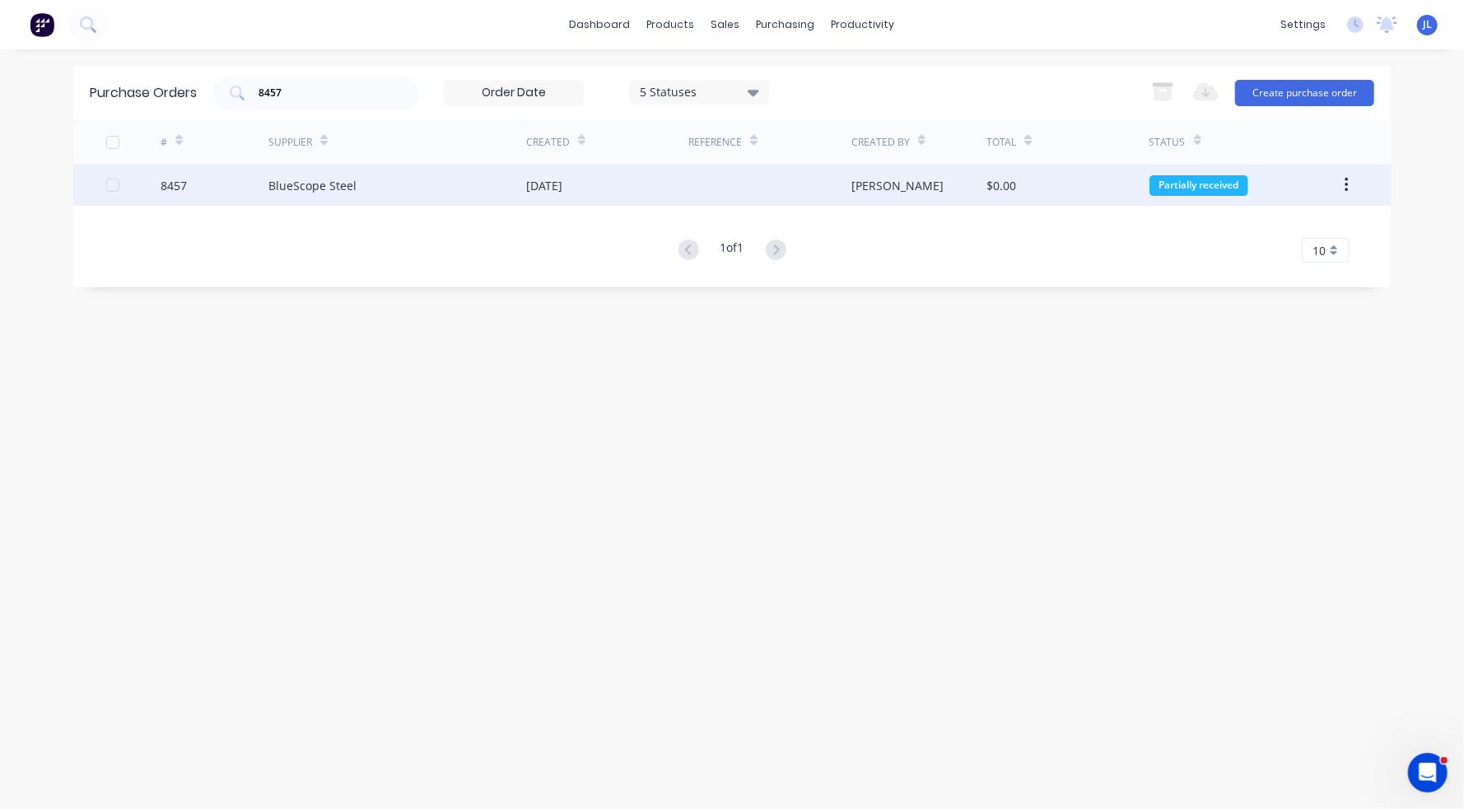
click at [327, 182] on div "BlueScope Steel" at bounding box center [312, 185] width 88 height 17
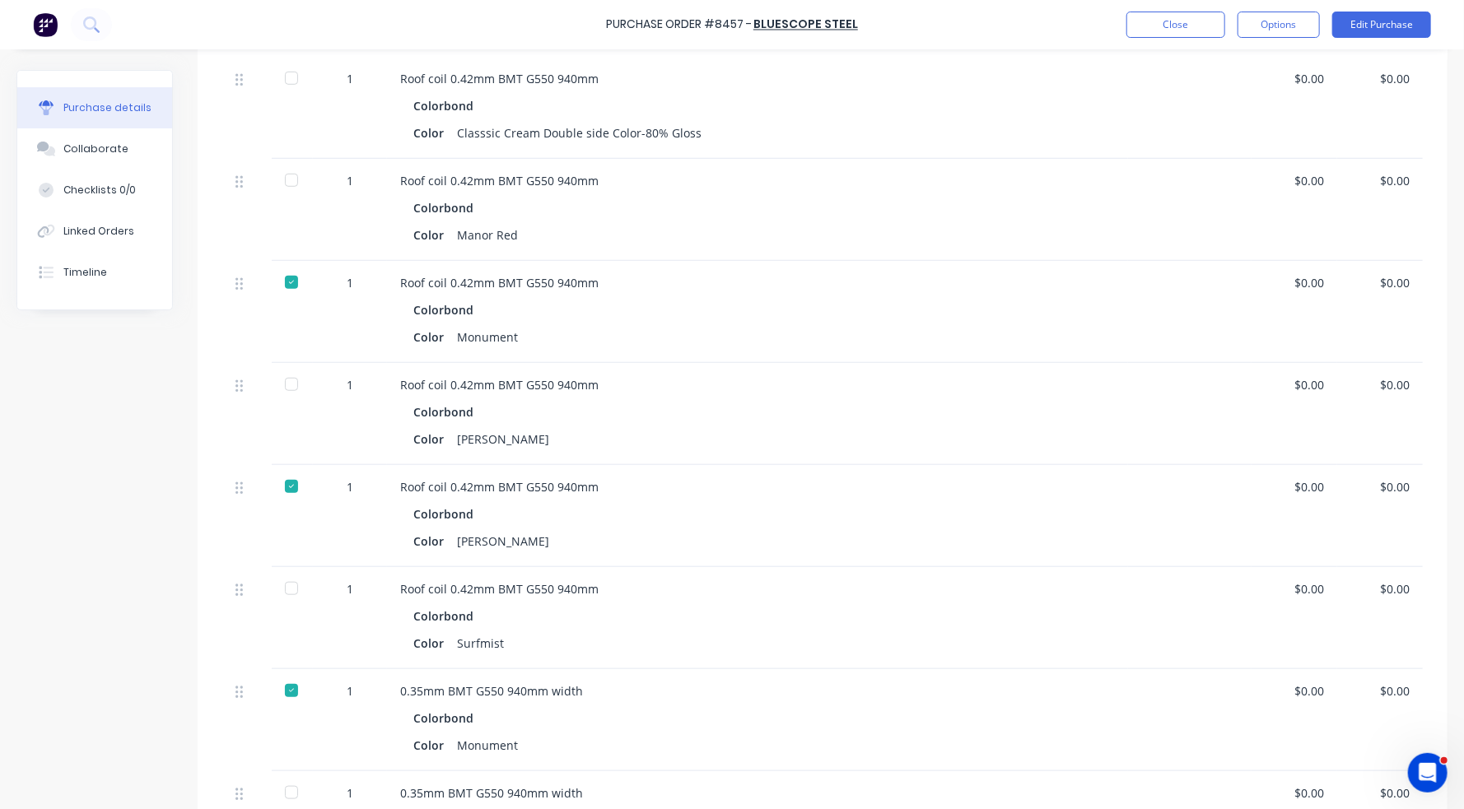
scroll to position [659, 0]
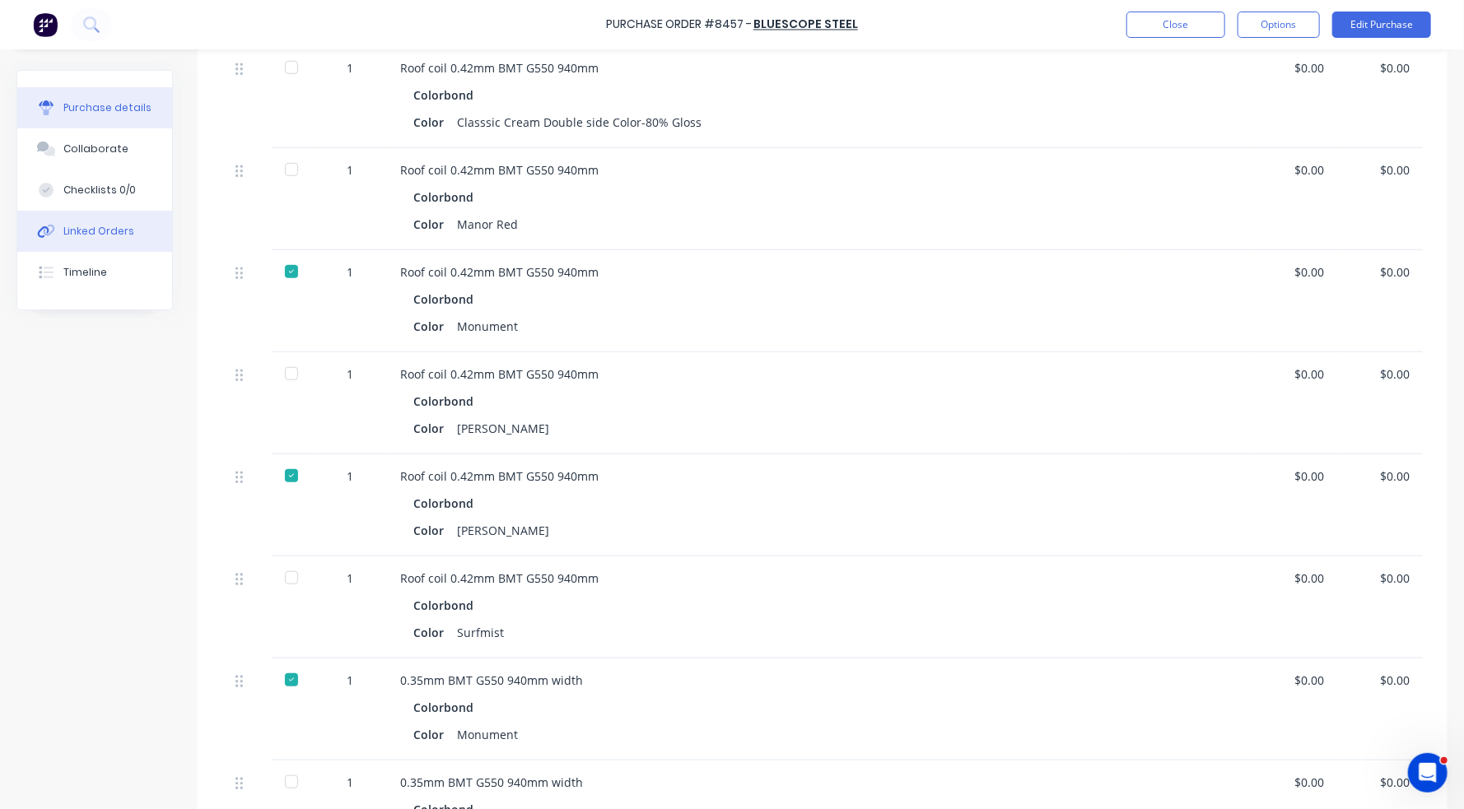
click at [100, 227] on div "Linked Orders" at bounding box center [98, 231] width 71 height 15
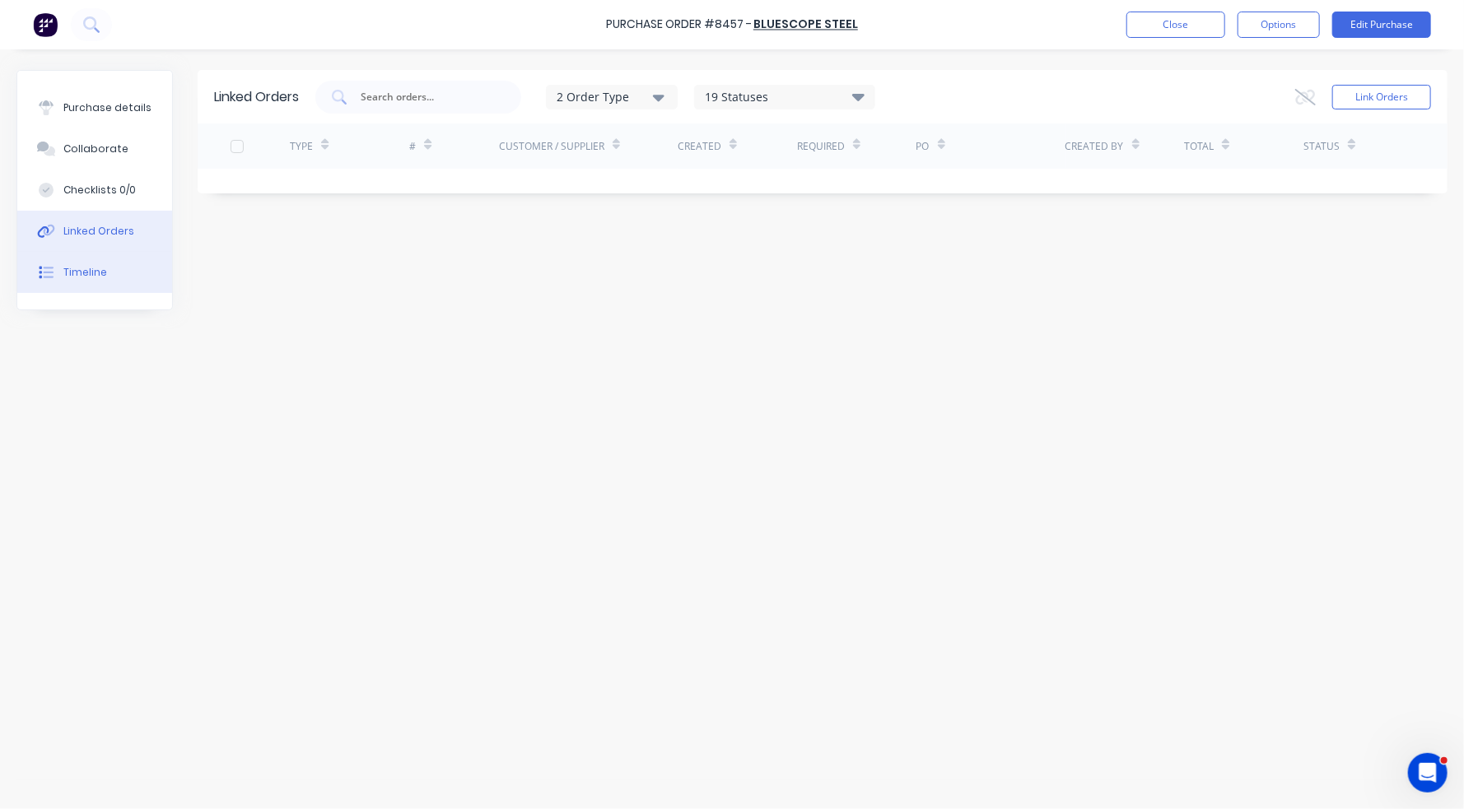
click at [95, 286] on button "Timeline" at bounding box center [94, 272] width 155 height 41
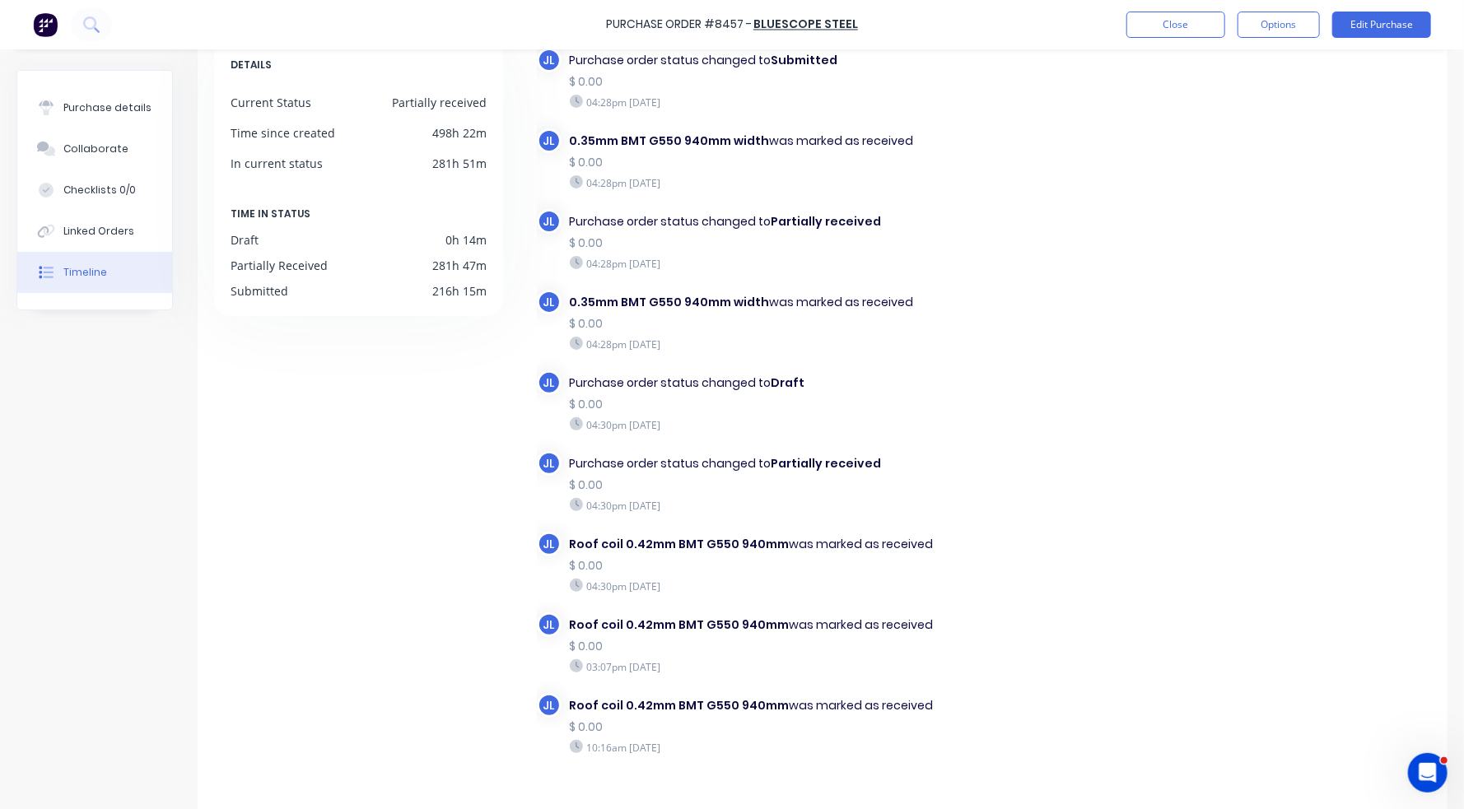
scroll to position [141, 0]
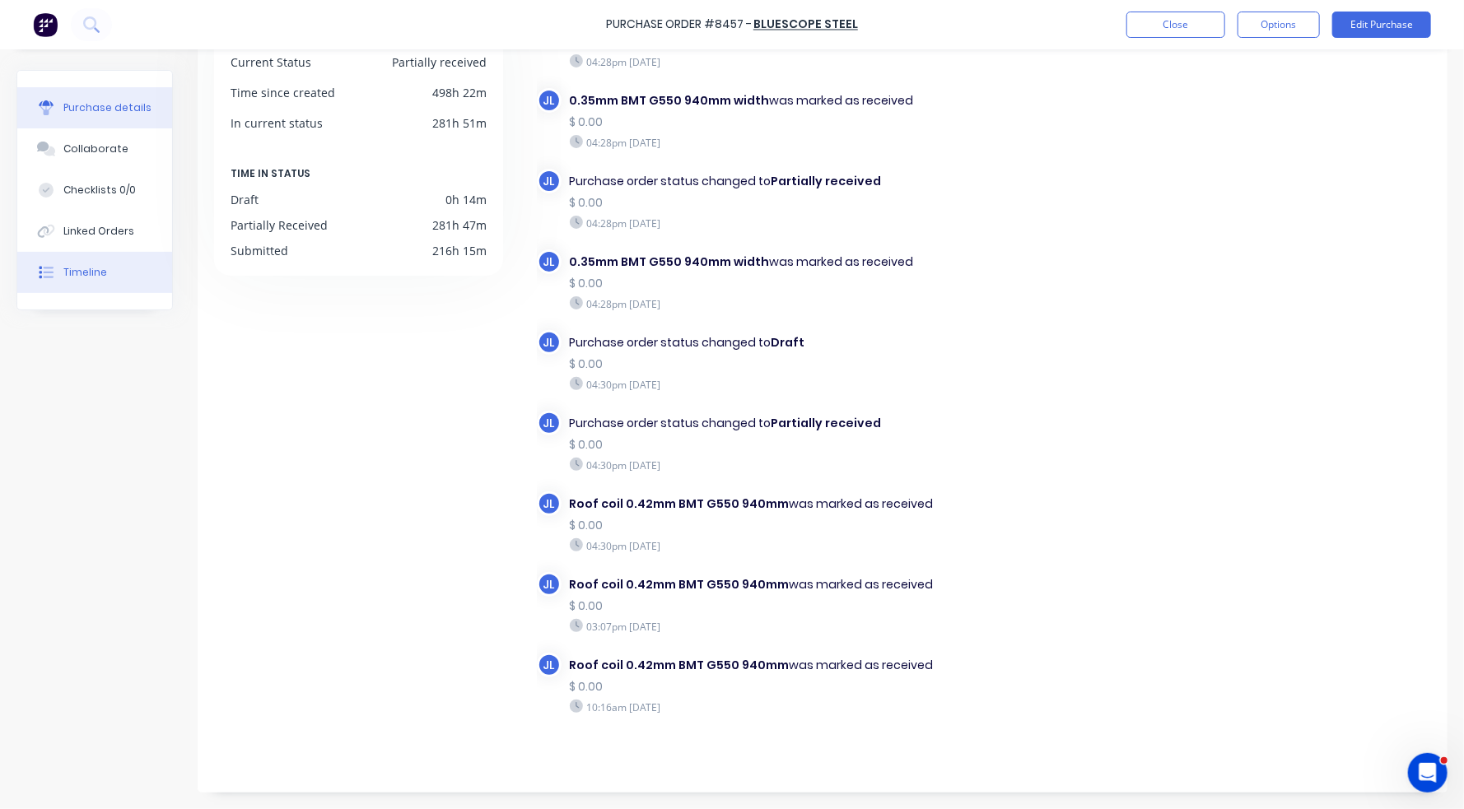
click at [95, 101] on div "Purchase details" at bounding box center [107, 107] width 88 height 15
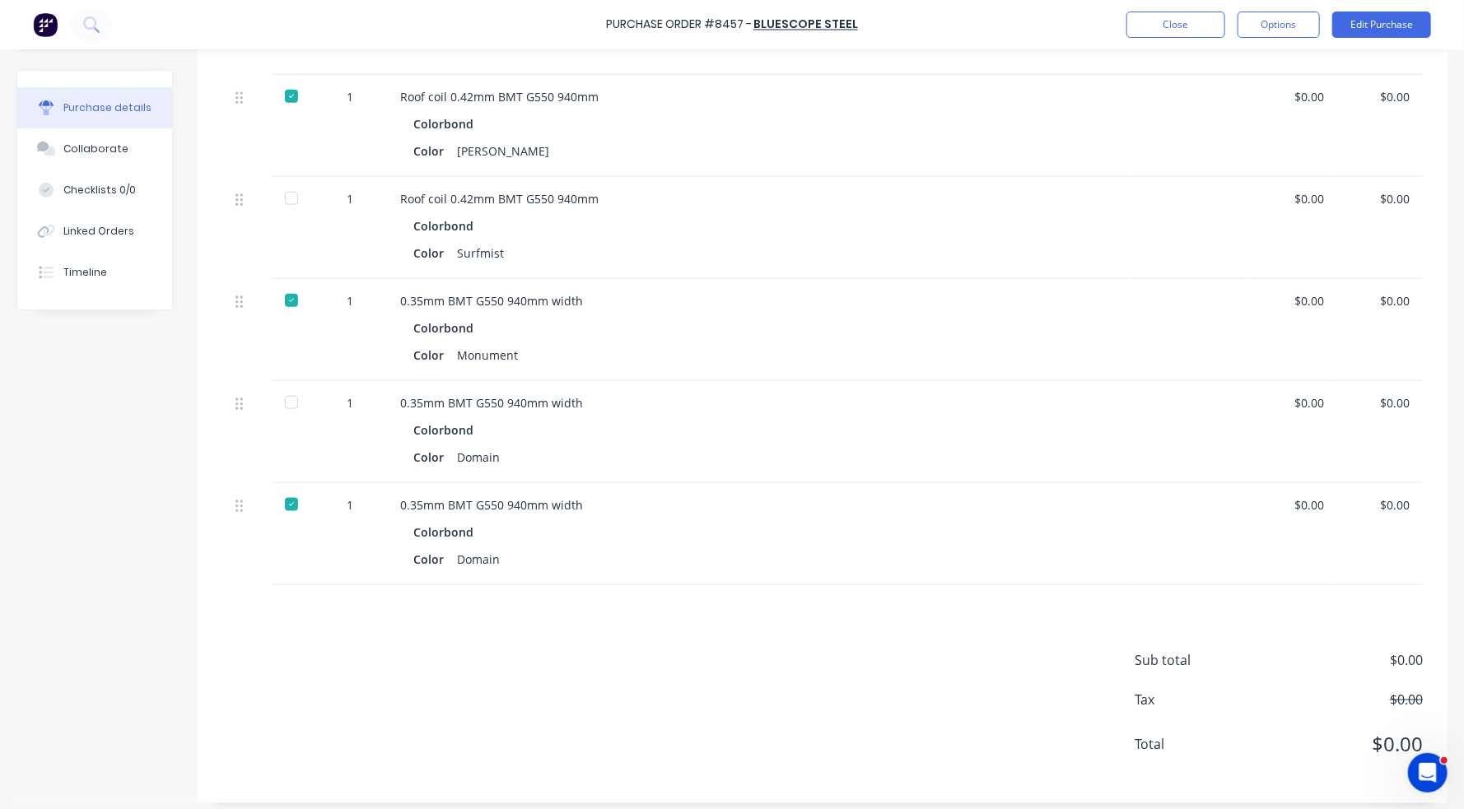
scroll to position [1047, 0]
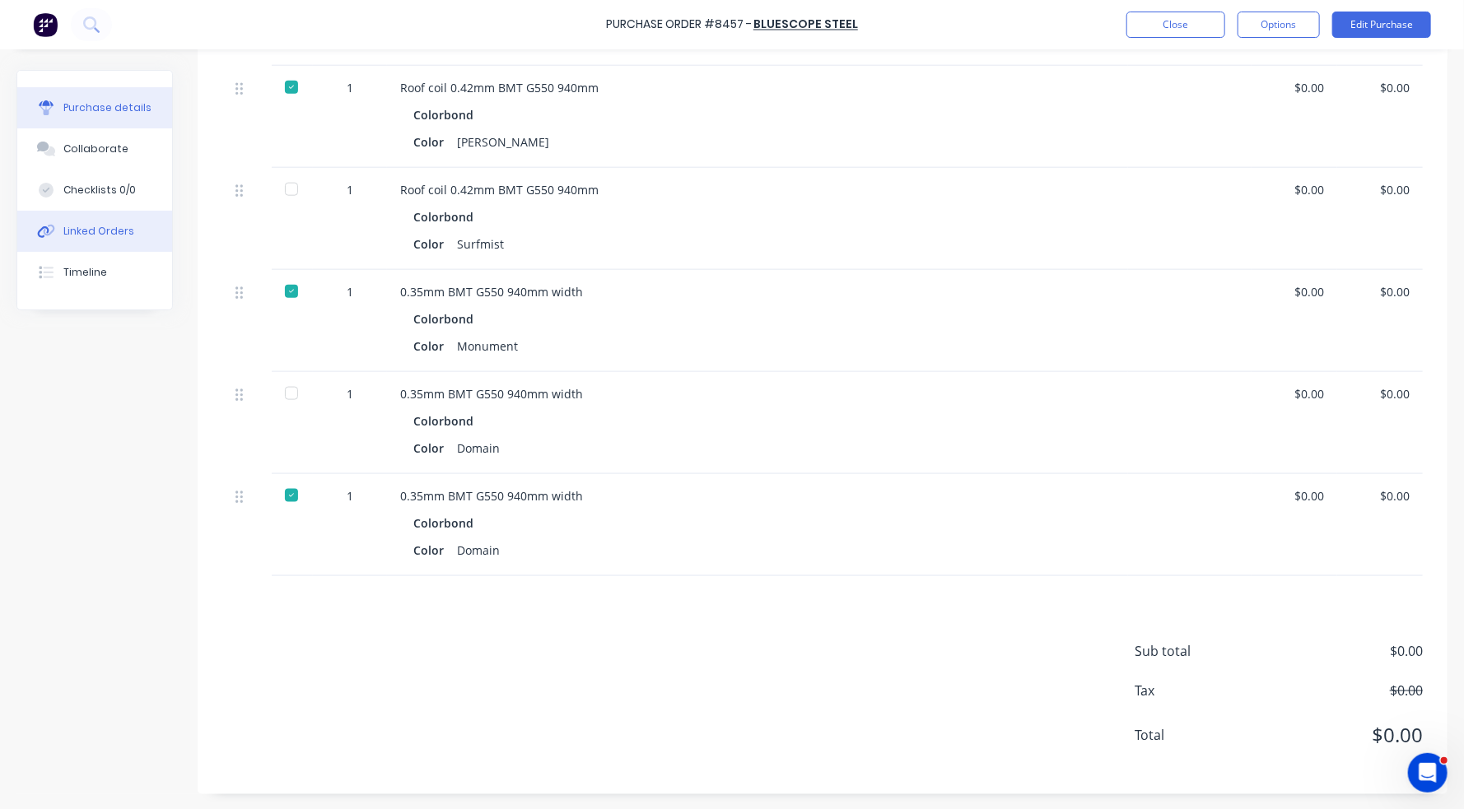
click at [104, 233] on div "Linked Orders" at bounding box center [98, 231] width 71 height 15
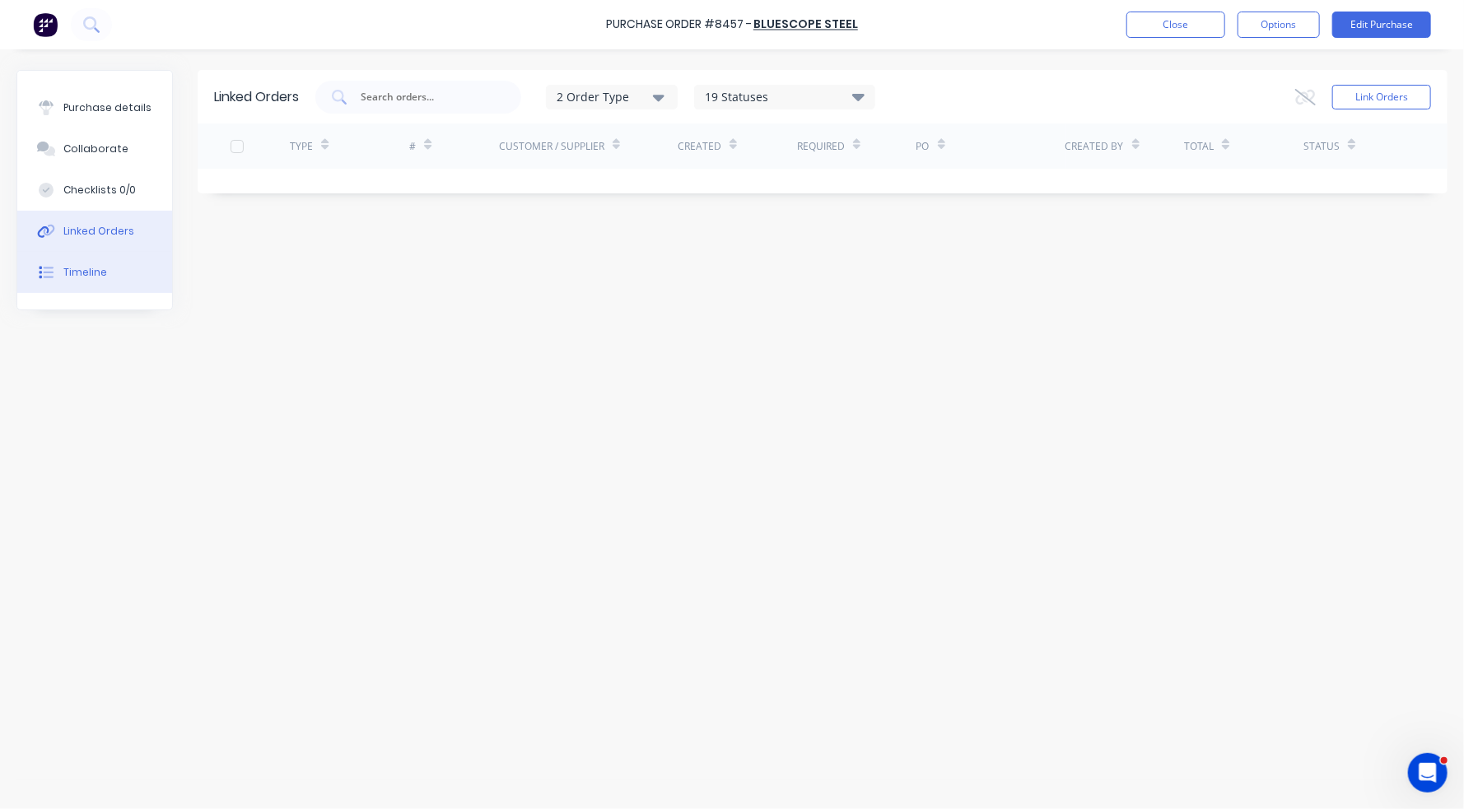
click at [82, 275] on div "Timeline" at bounding box center [85, 272] width 44 height 15
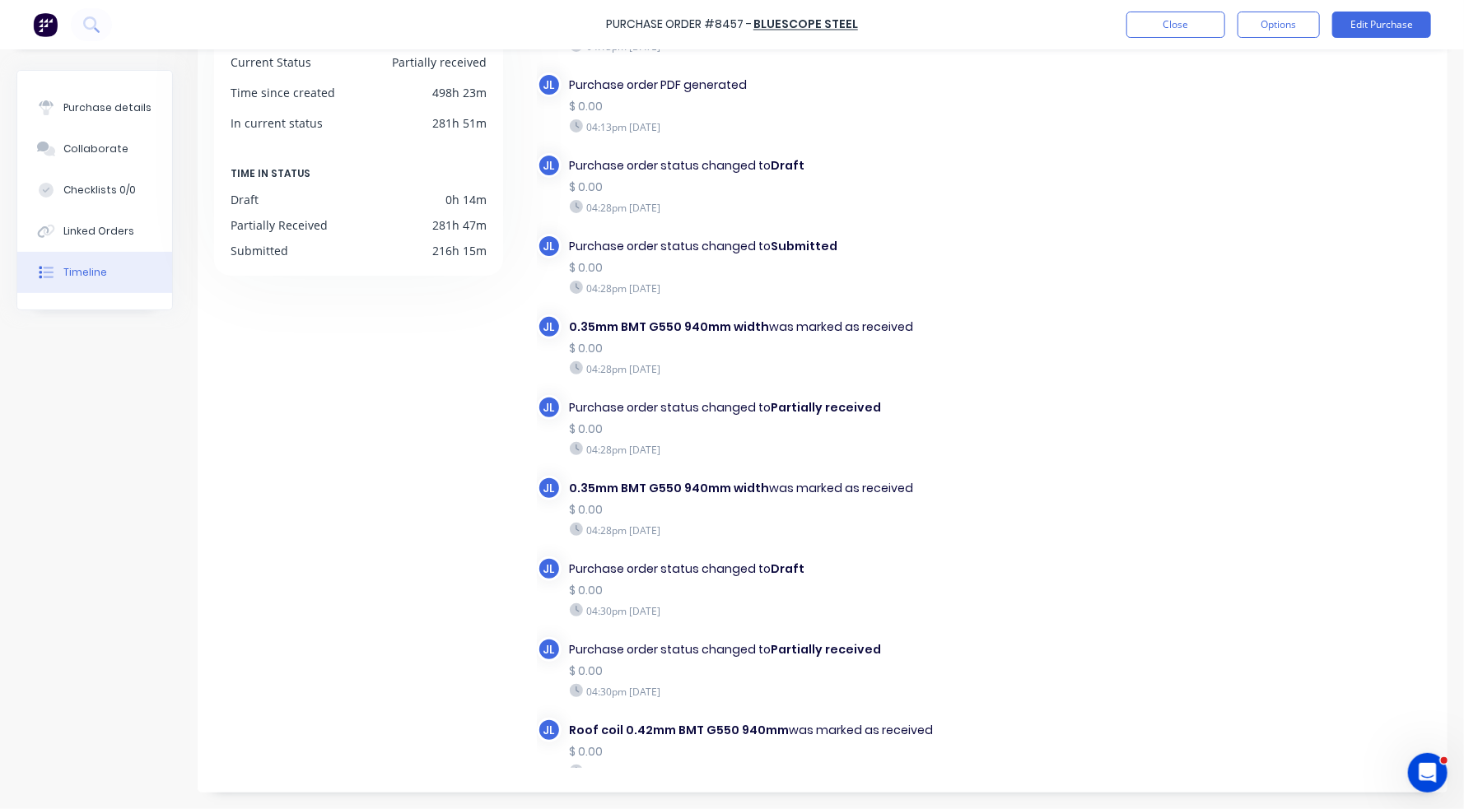
scroll to position [58, 0]
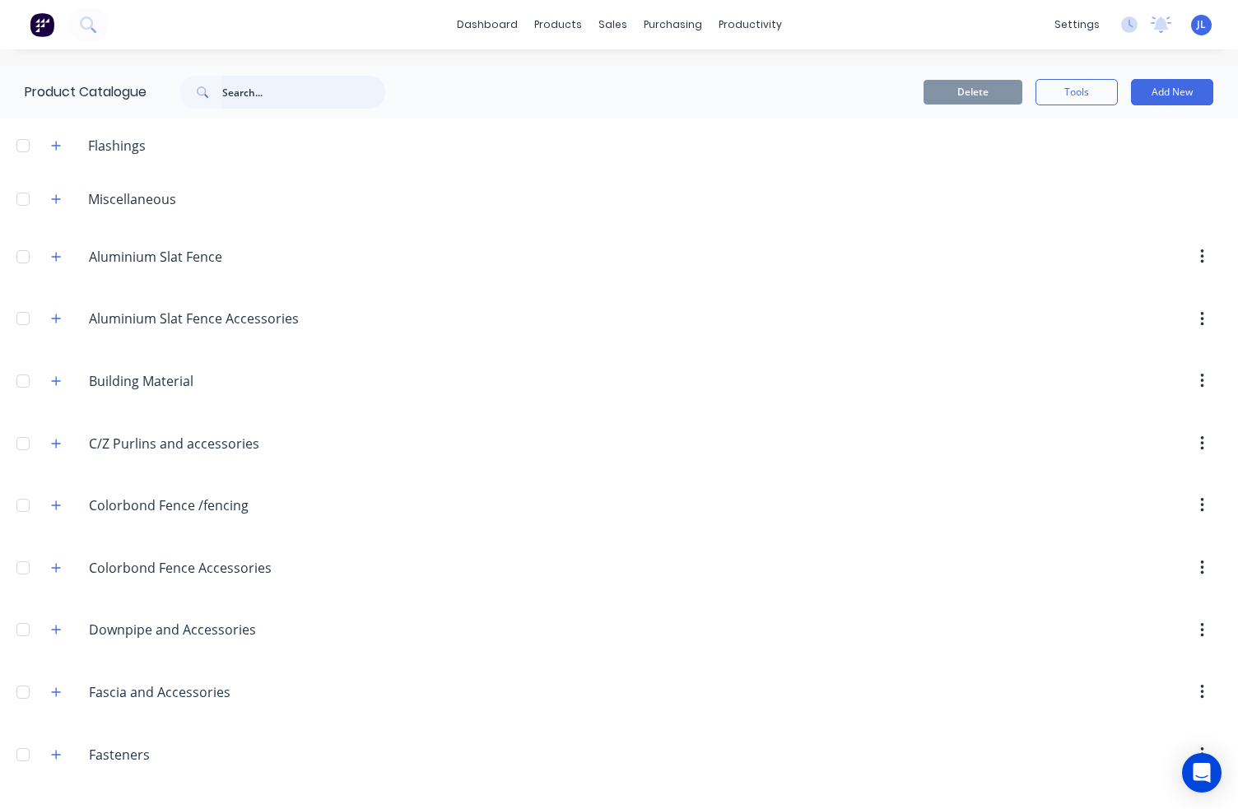
click at [254, 91] on input "text" at bounding box center [303, 92] width 163 height 33
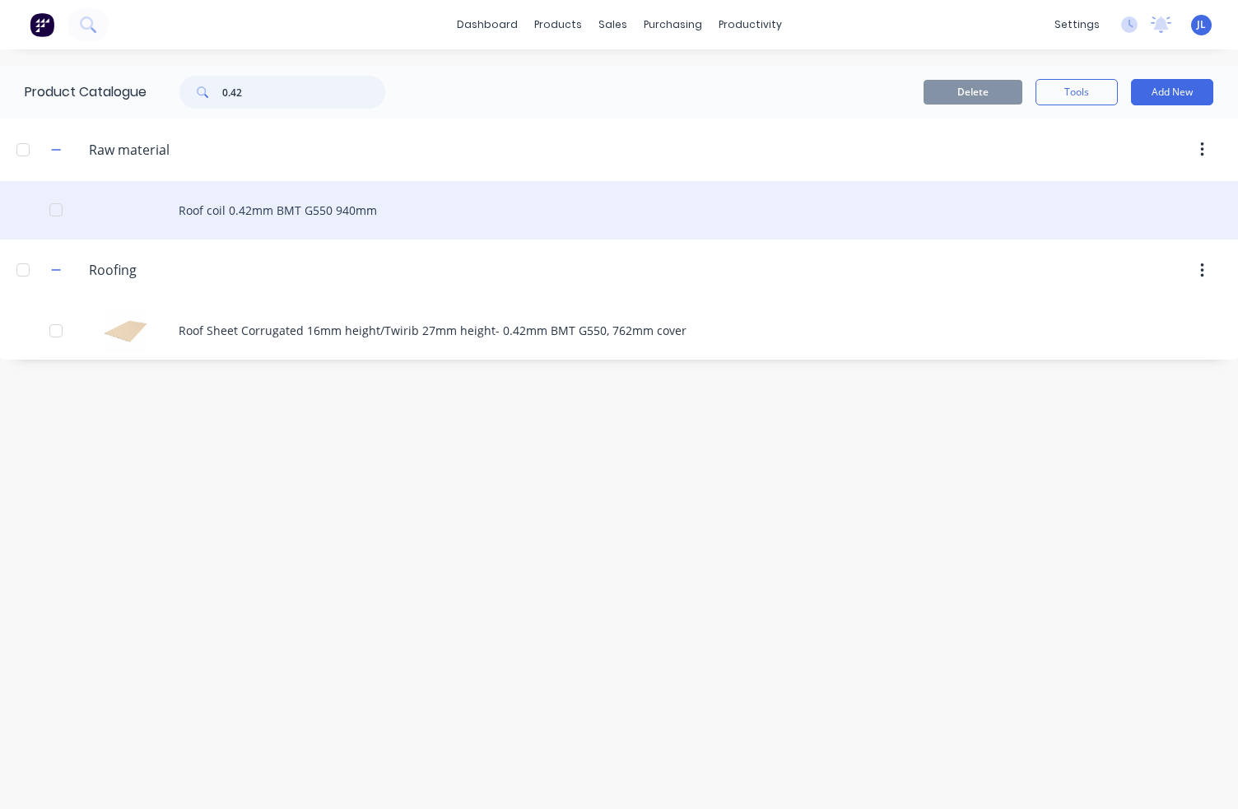
type input "0.42"
click at [250, 217] on div "Roof coil 0.42mm BMT G550 940mm" at bounding box center [619, 210] width 1238 height 58
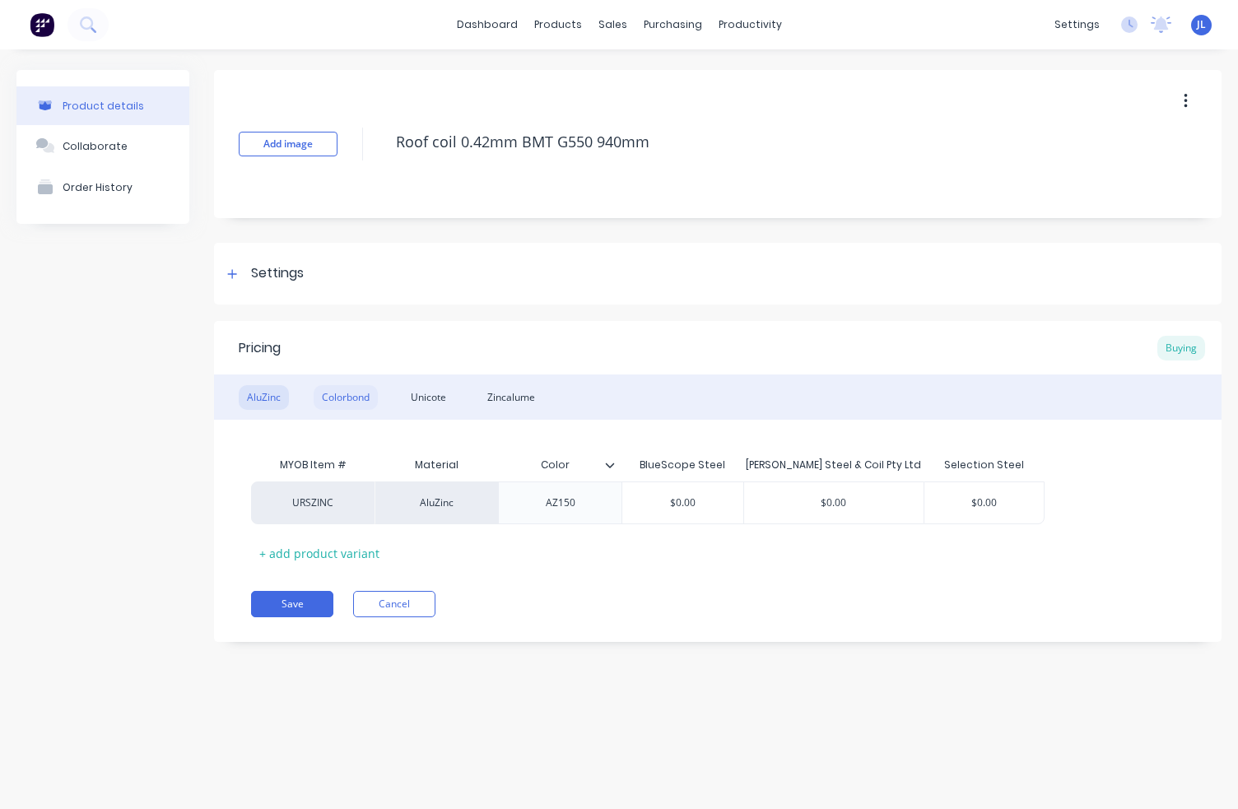
click at [357, 403] on div "Colorbond" at bounding box center [346, 397] width 64 height 25
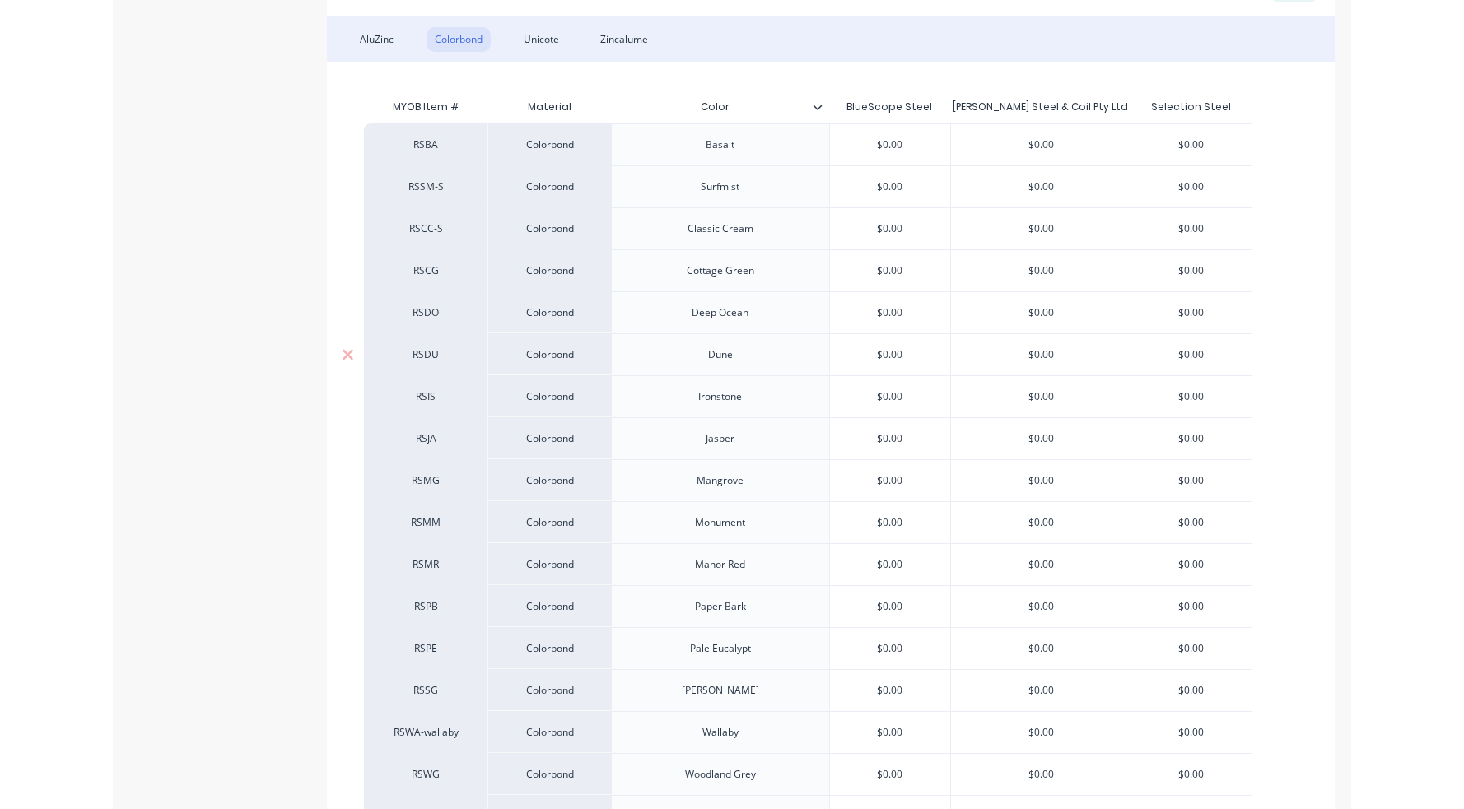
scroll to position [247, 0]
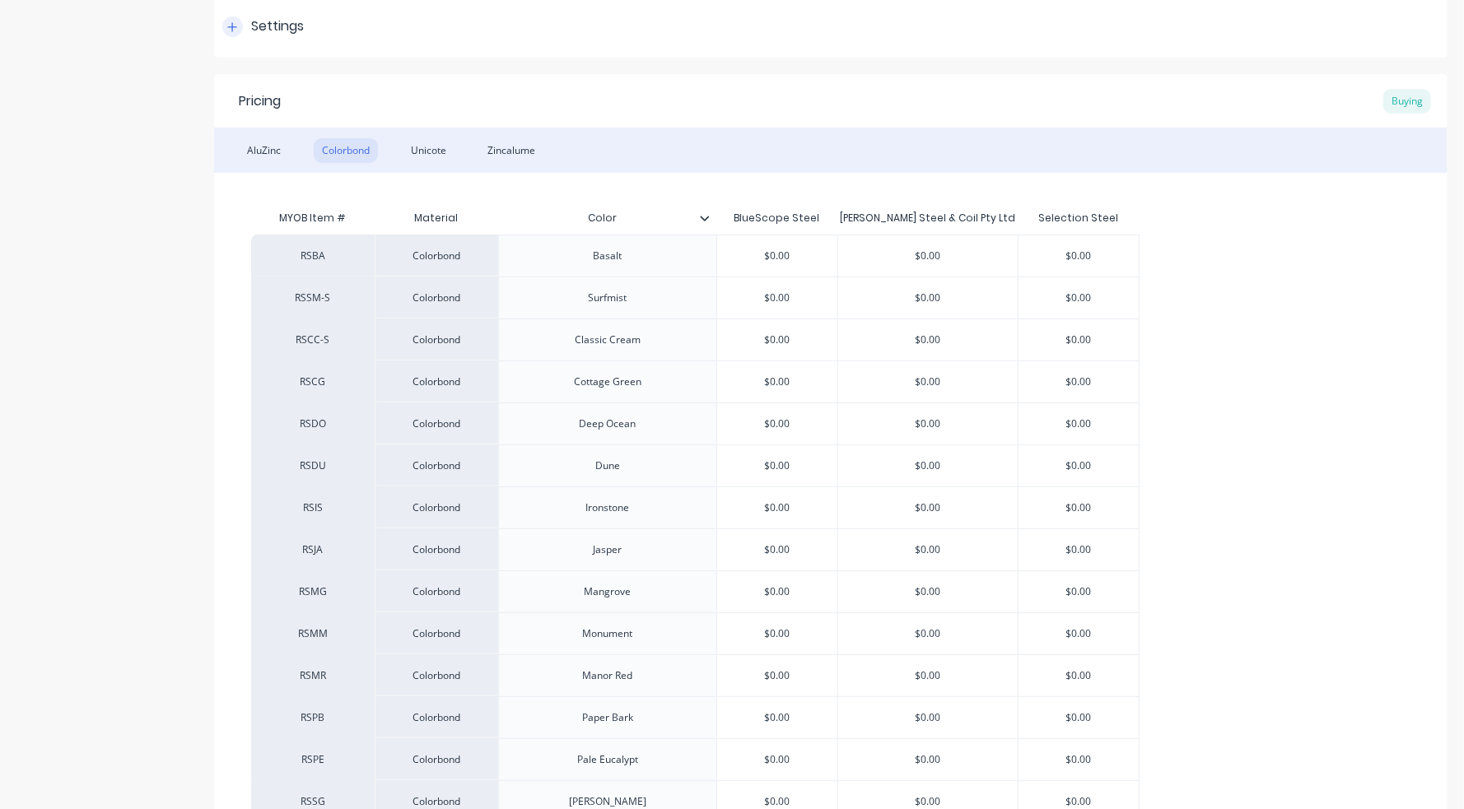
click at [231, 35] on div at bounding box center [232, 26] width 21 height 21
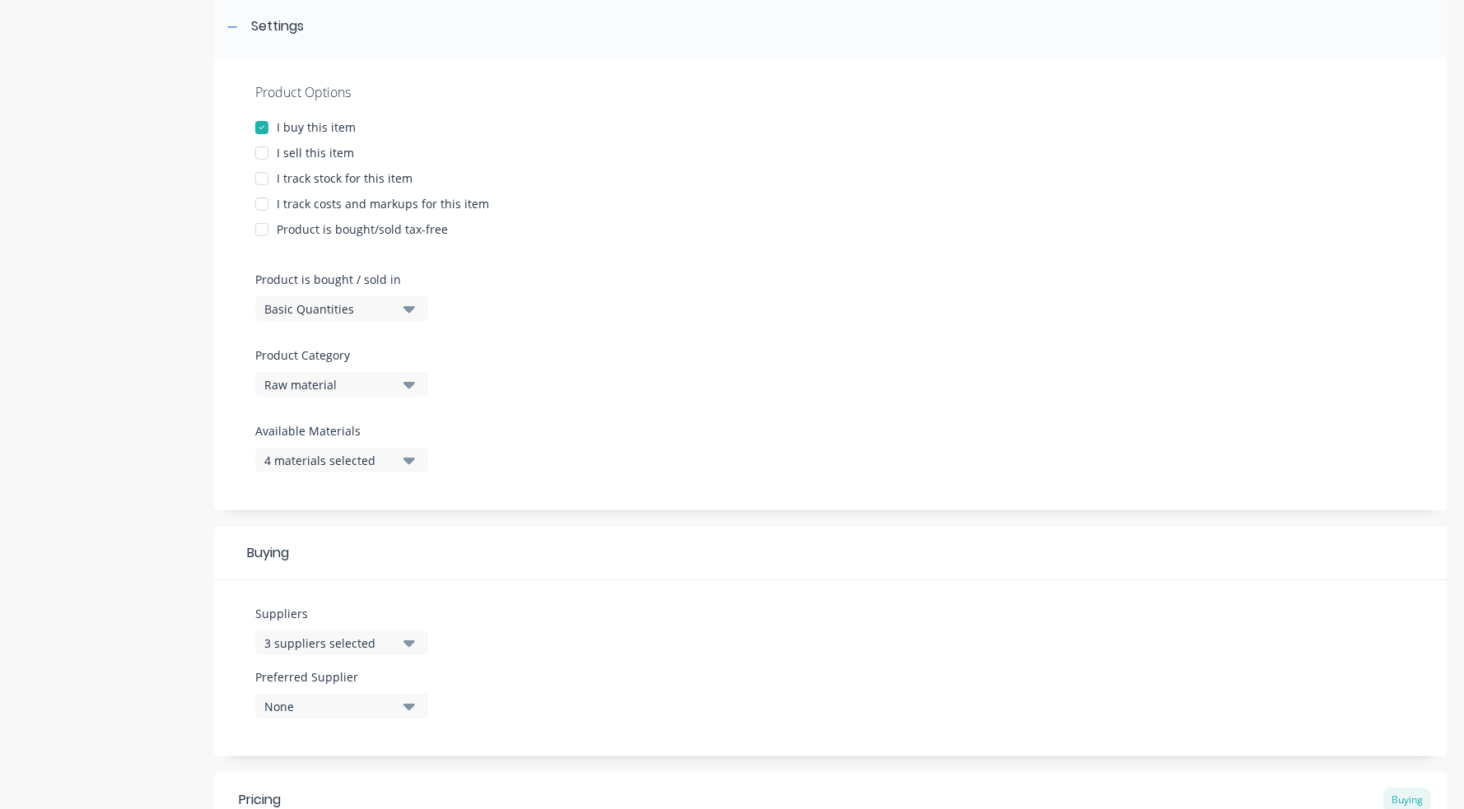
click at [258, 177] on div at bounding box center [261, 178] width 33 height 33
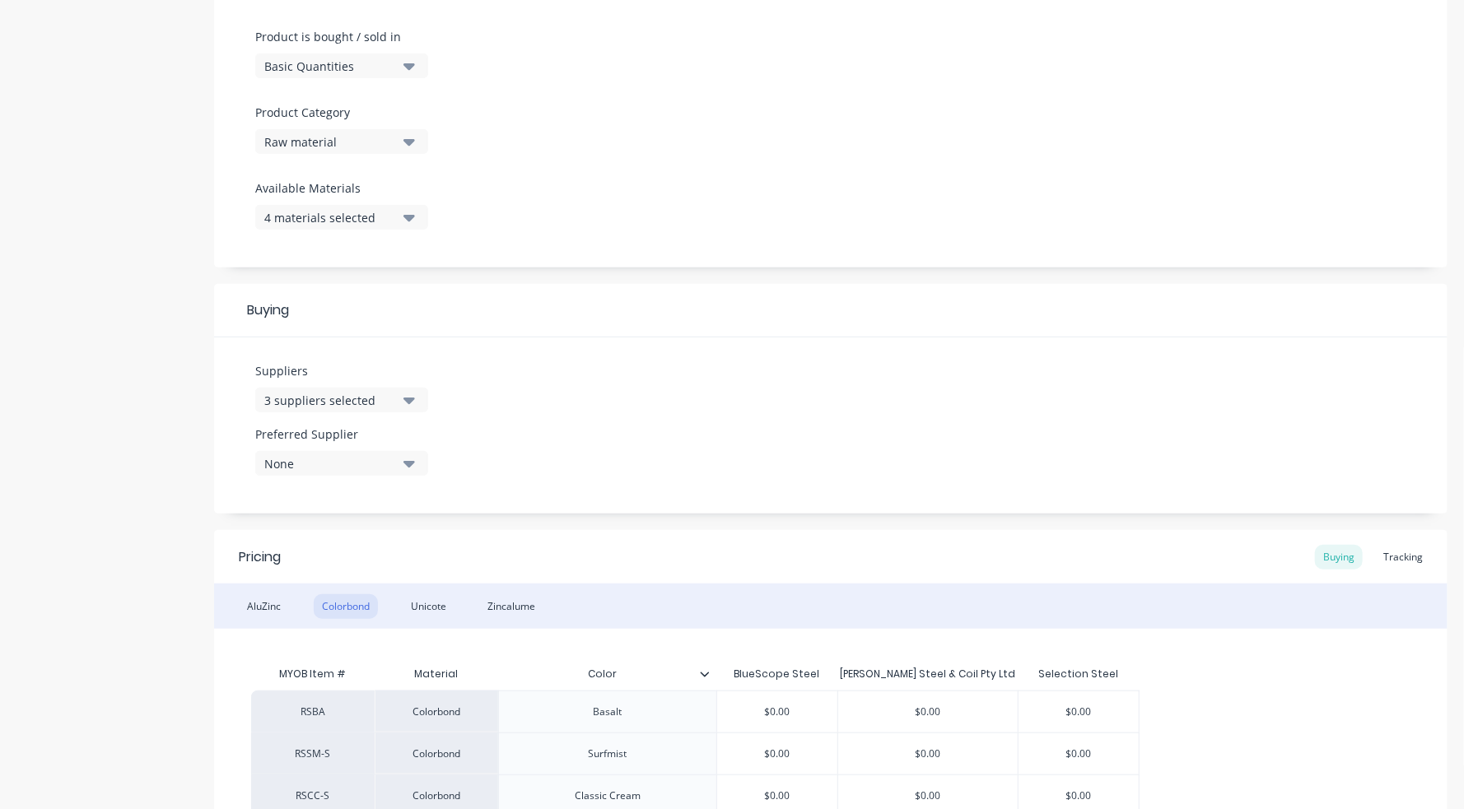
scroll to position [741, 0]
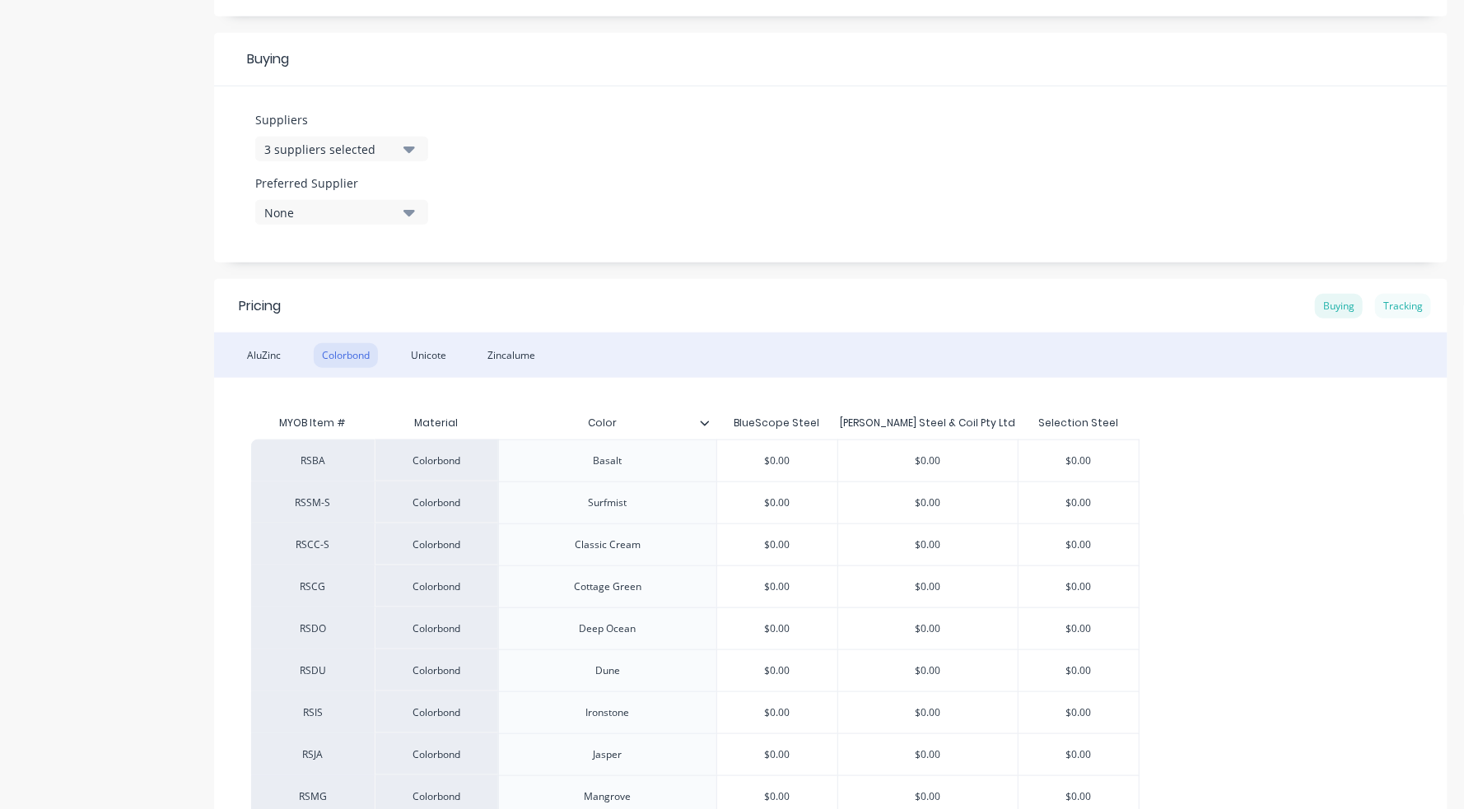
click at [1237, 309] on div "Tracking" at bounding box center [1403, 306] width 56 height 25
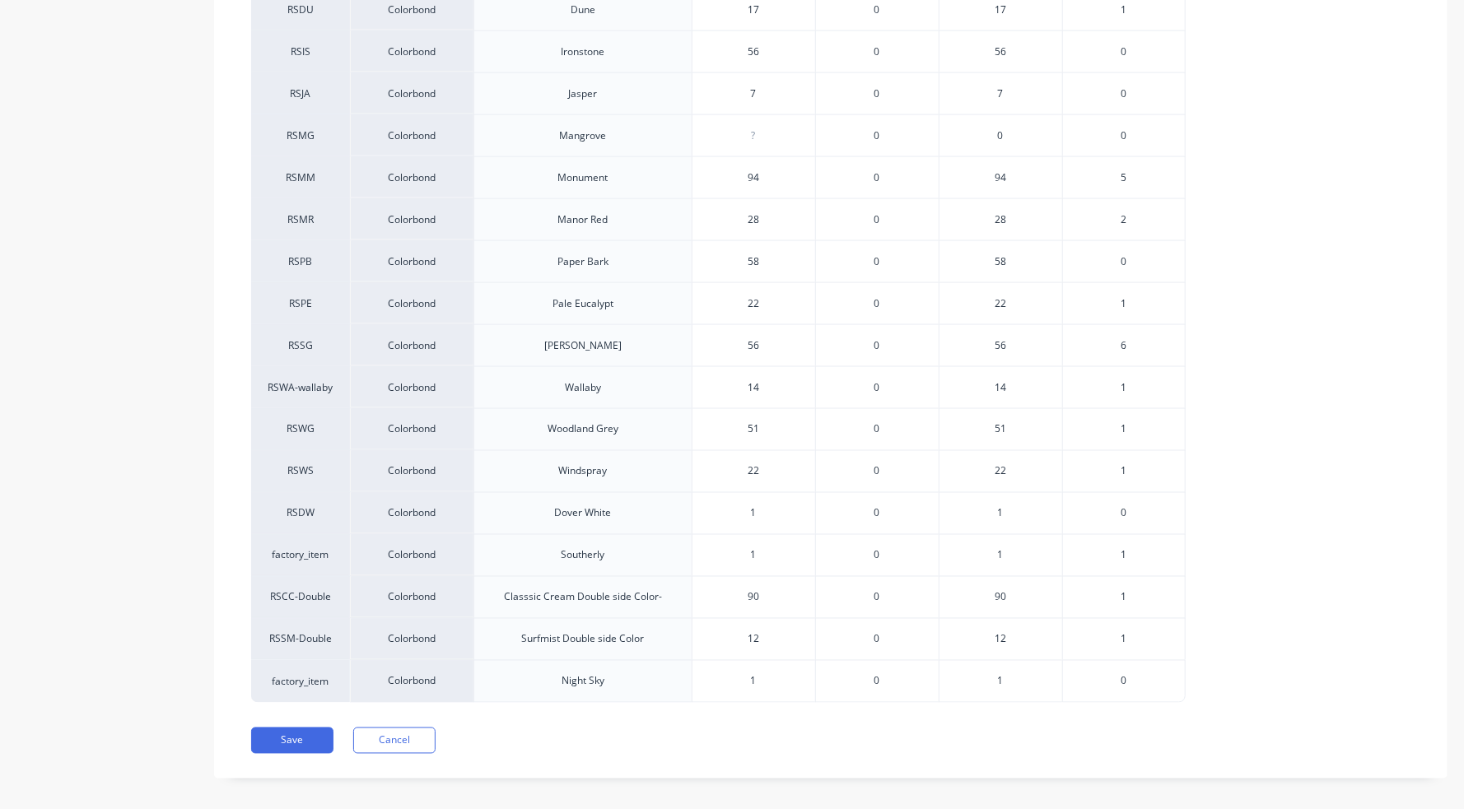
scroll to position [1413, 0]
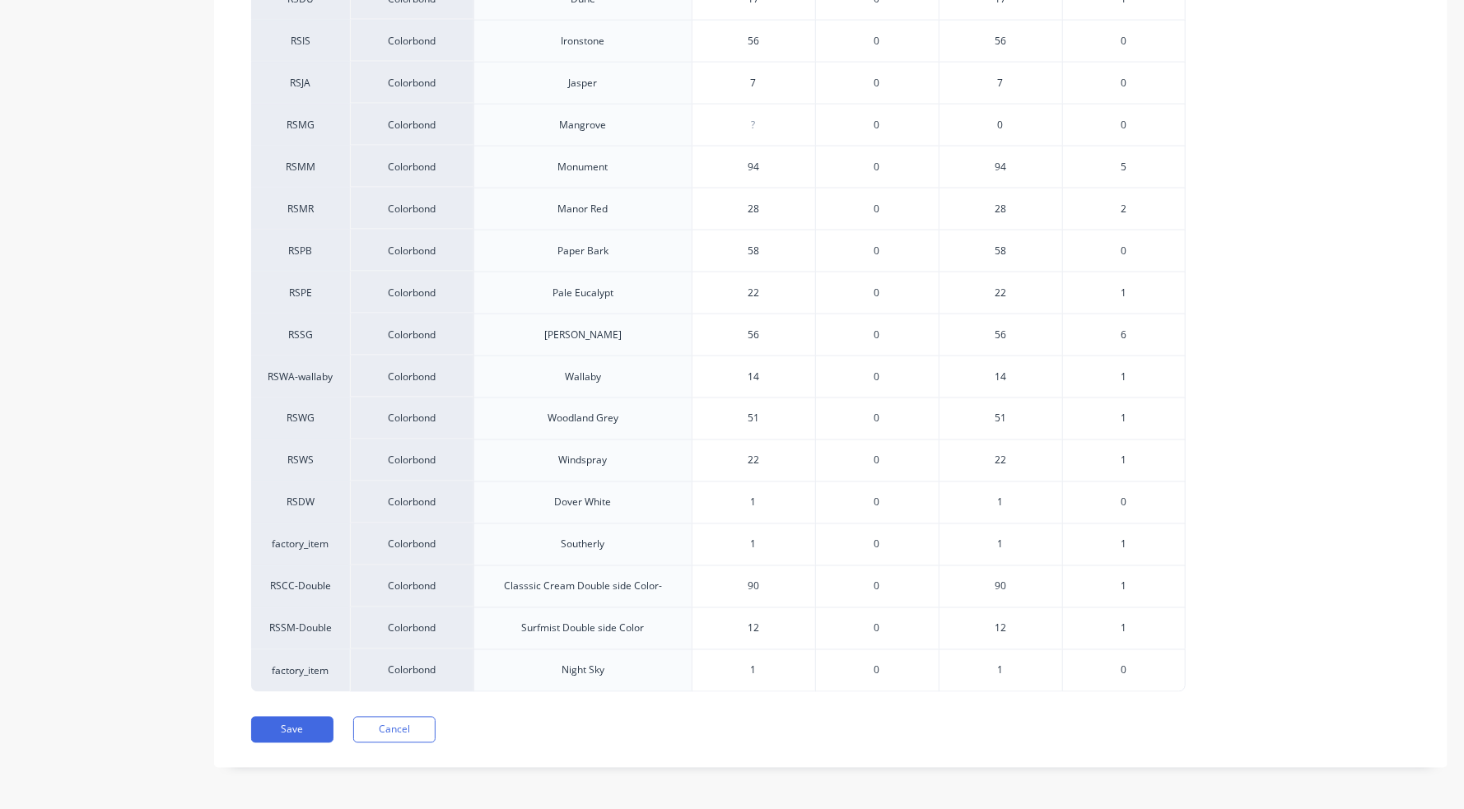
click at [1123, 375] on span "1" at bounding box center [1123, 377] width 6 height 15
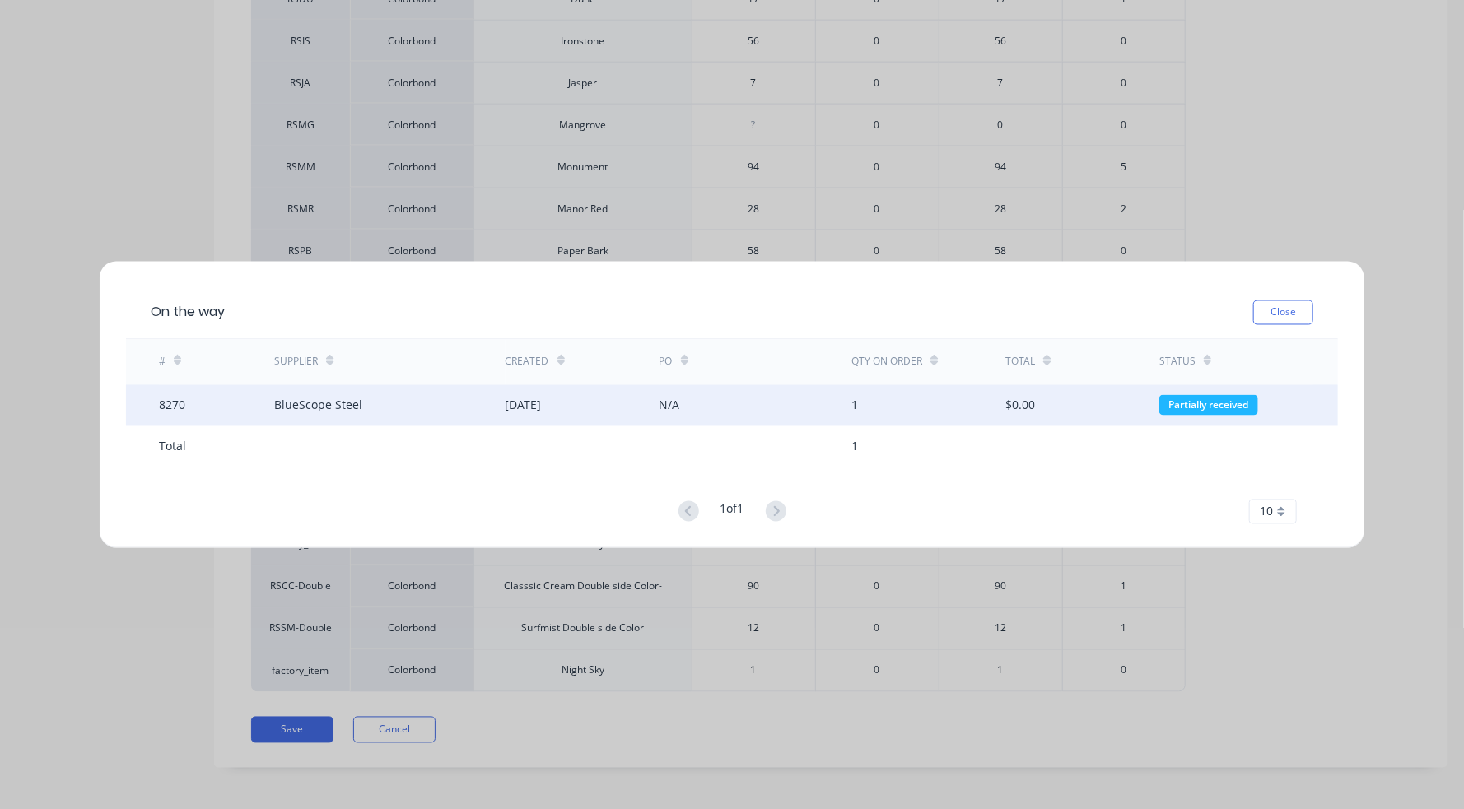
click at [454, 401] on div "BlueScope Steel" at bounding box center [389, 404] width 230 height 41
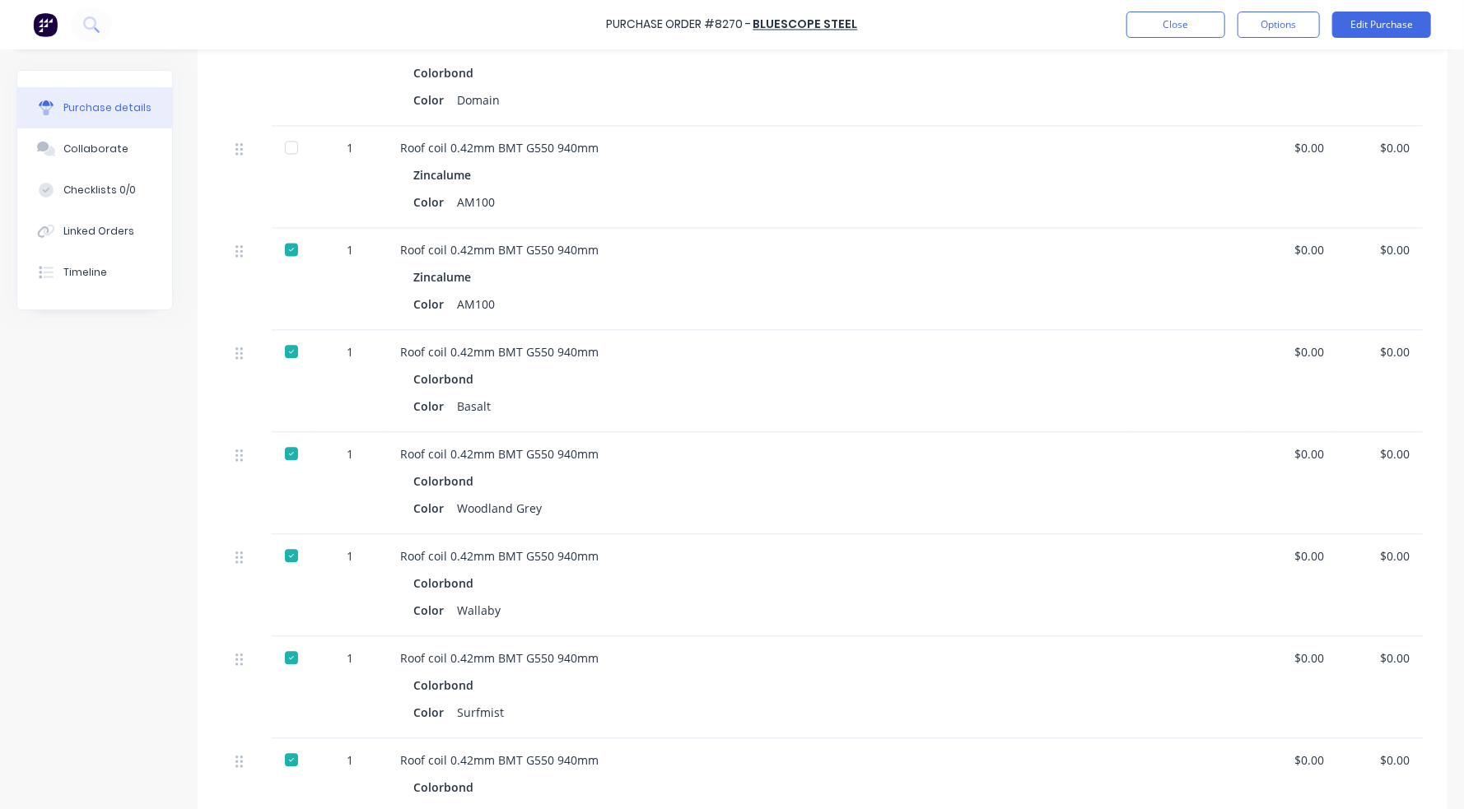
scroll to position [1976, 0]
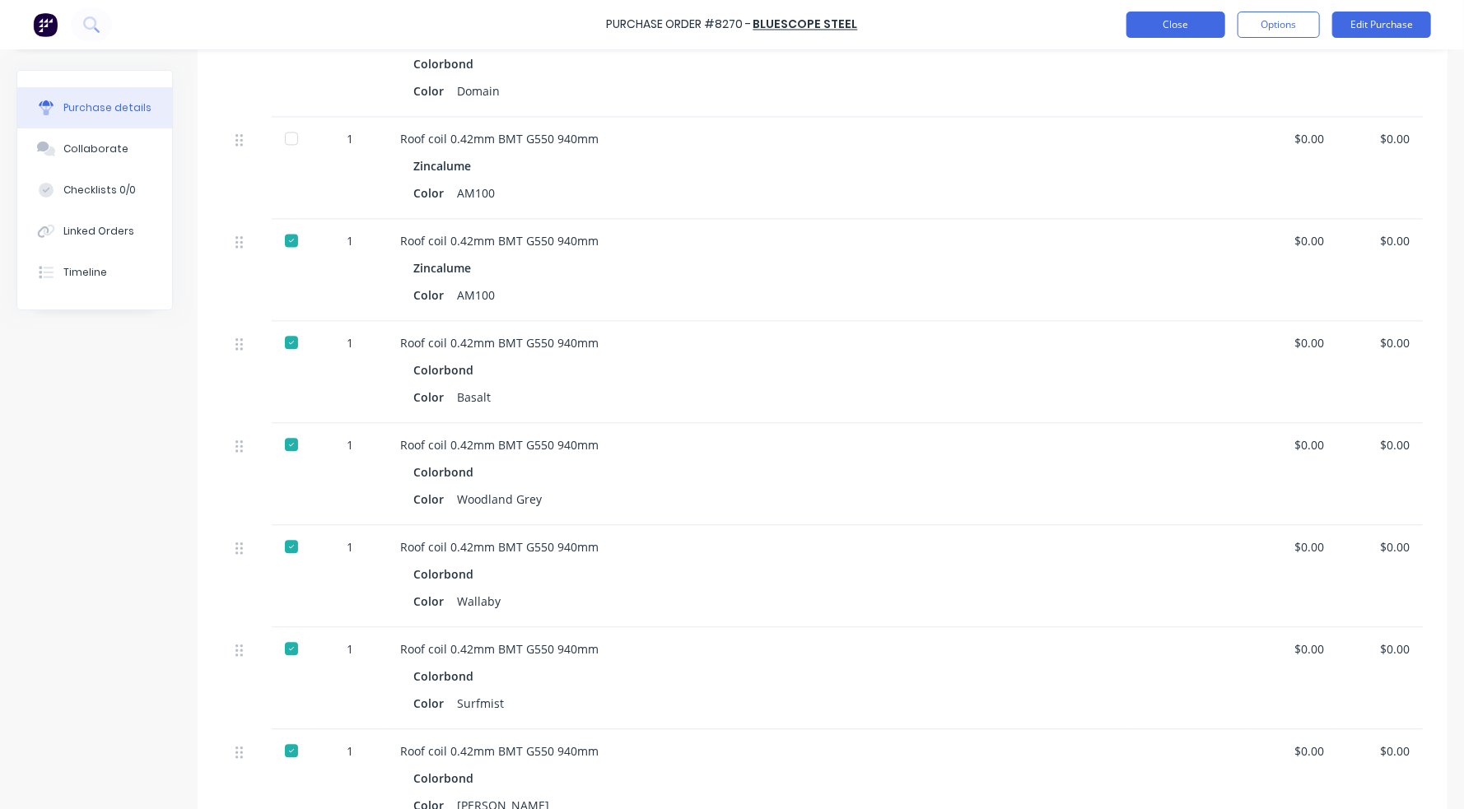
click at [1168, 27] on button "Close" at bounding box center [1175, 25] width 99 height 26
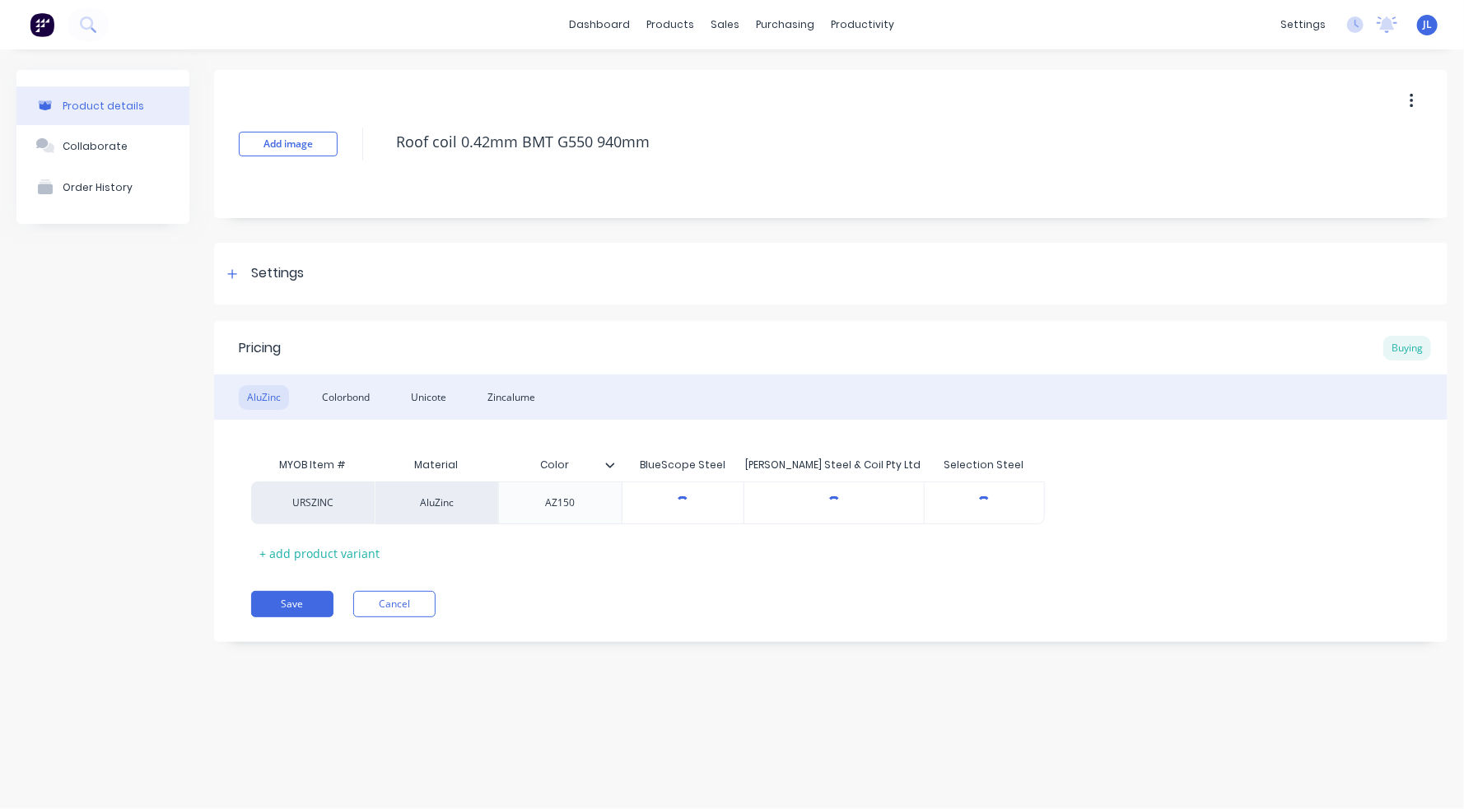
type textarea "x"
click at [821, 105] on div "Suppliers" at bounding box center [819, 112] width 49 height 15
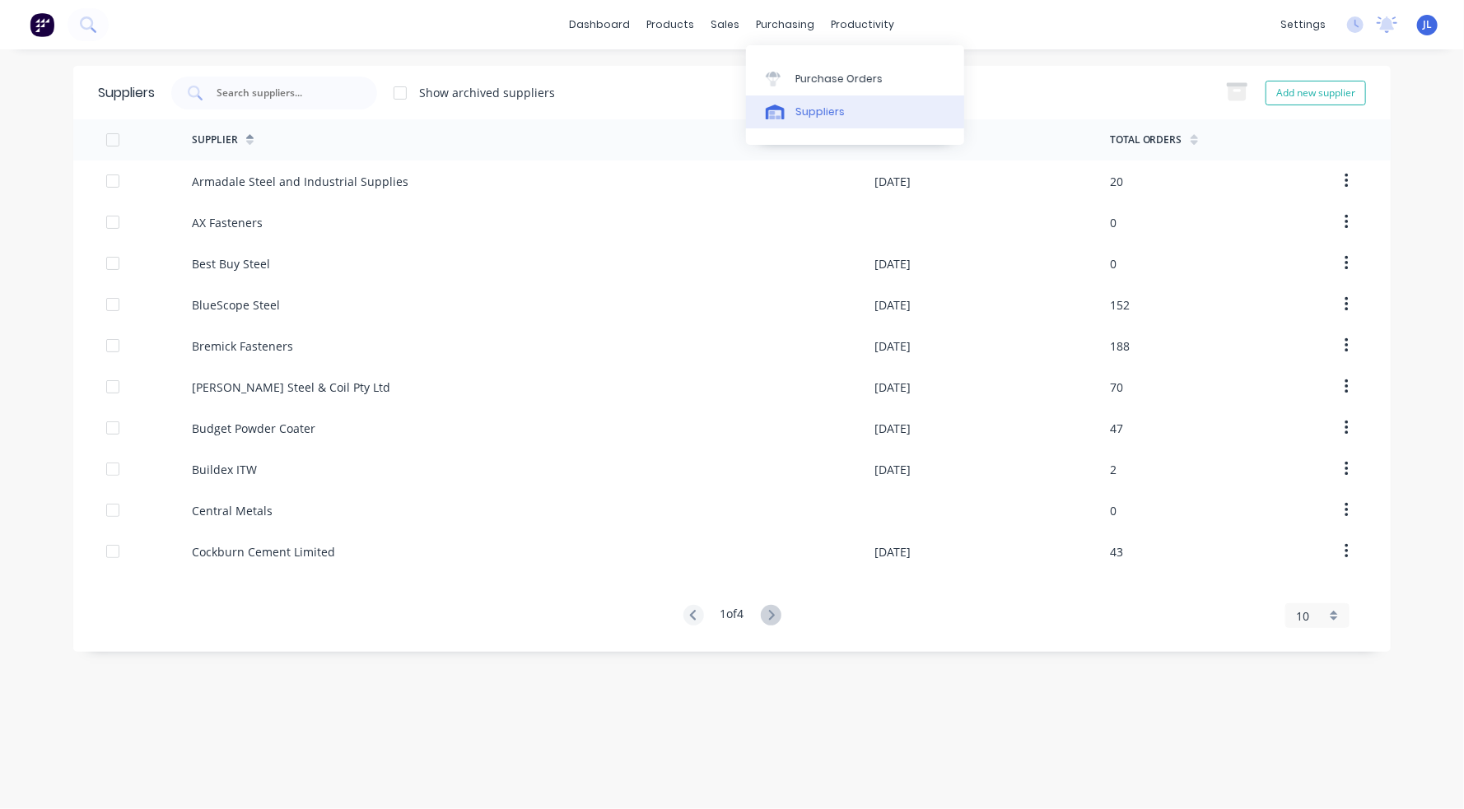
click at [805, 110] on div "Suppliers" at bounding box center [819, 112] width 49 height 15
click at [293, 97] on input "text" at bounding box center [283, 93] width 137 height 16
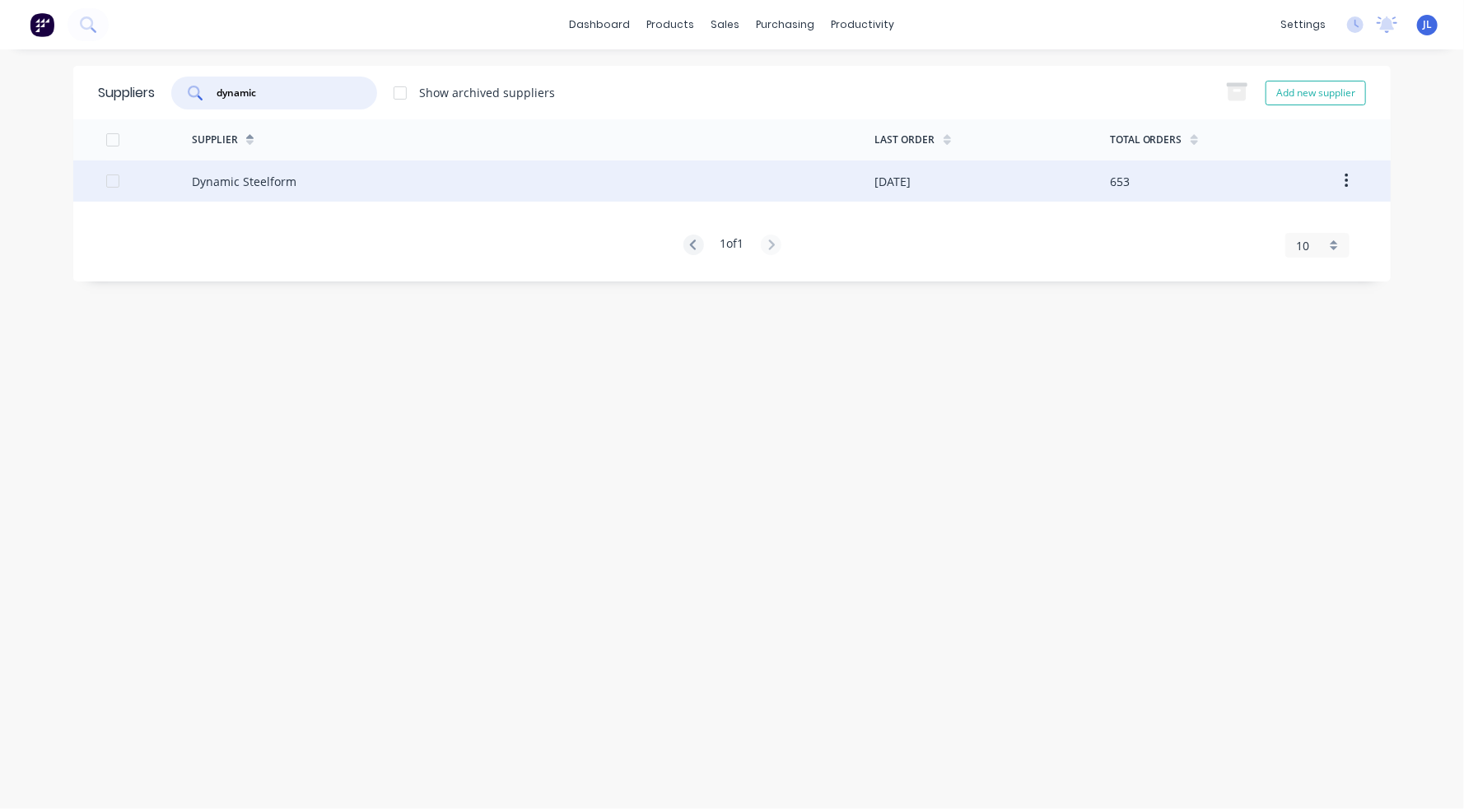
type input "dynamic"
click at [306, 178] on div "Dynamic Steelform" at bounding box center [533, 181] width 683 height 41
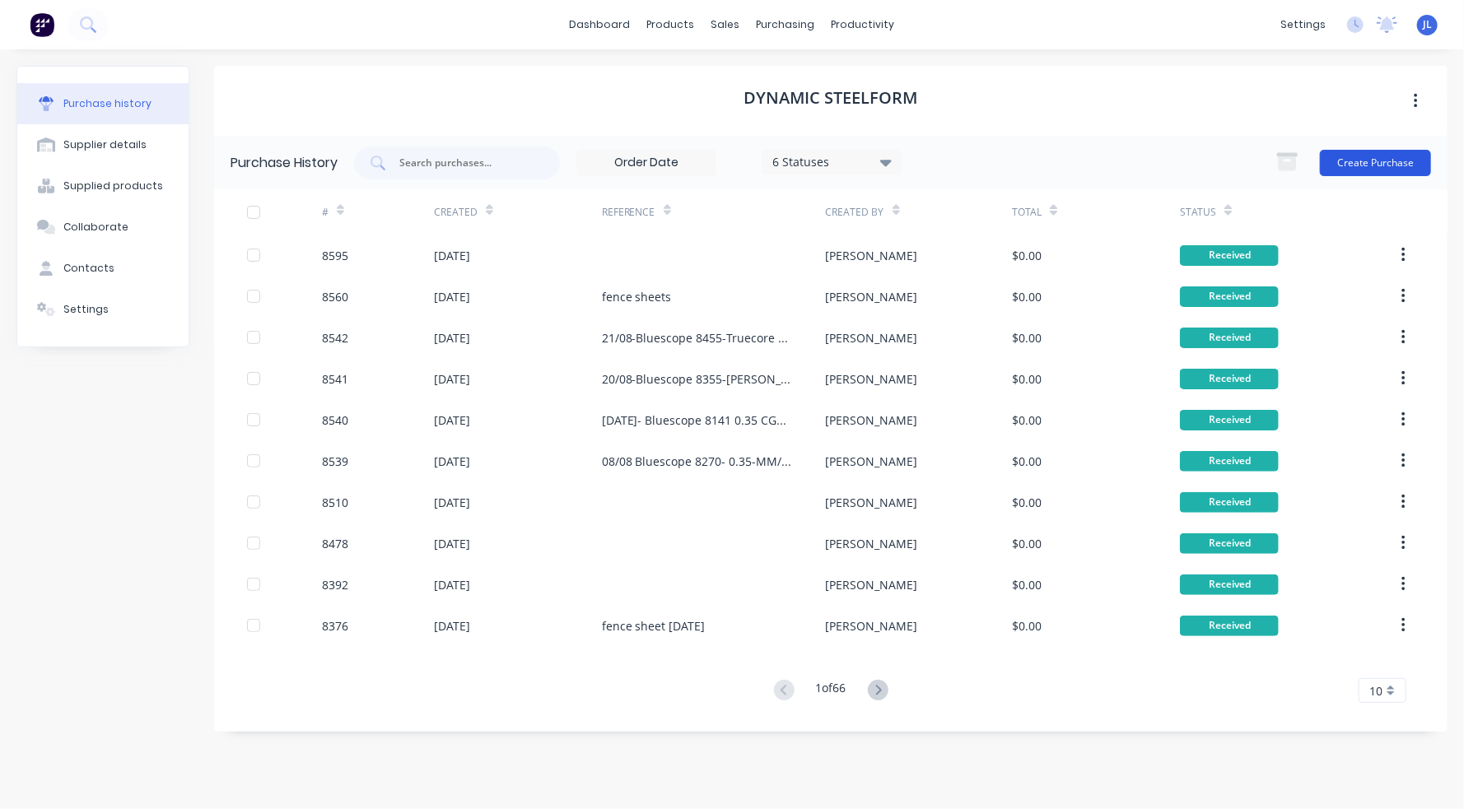
click at [1237, 157] on button "Create Purchase" at bounding box center [1375, 163] width 111 height 26
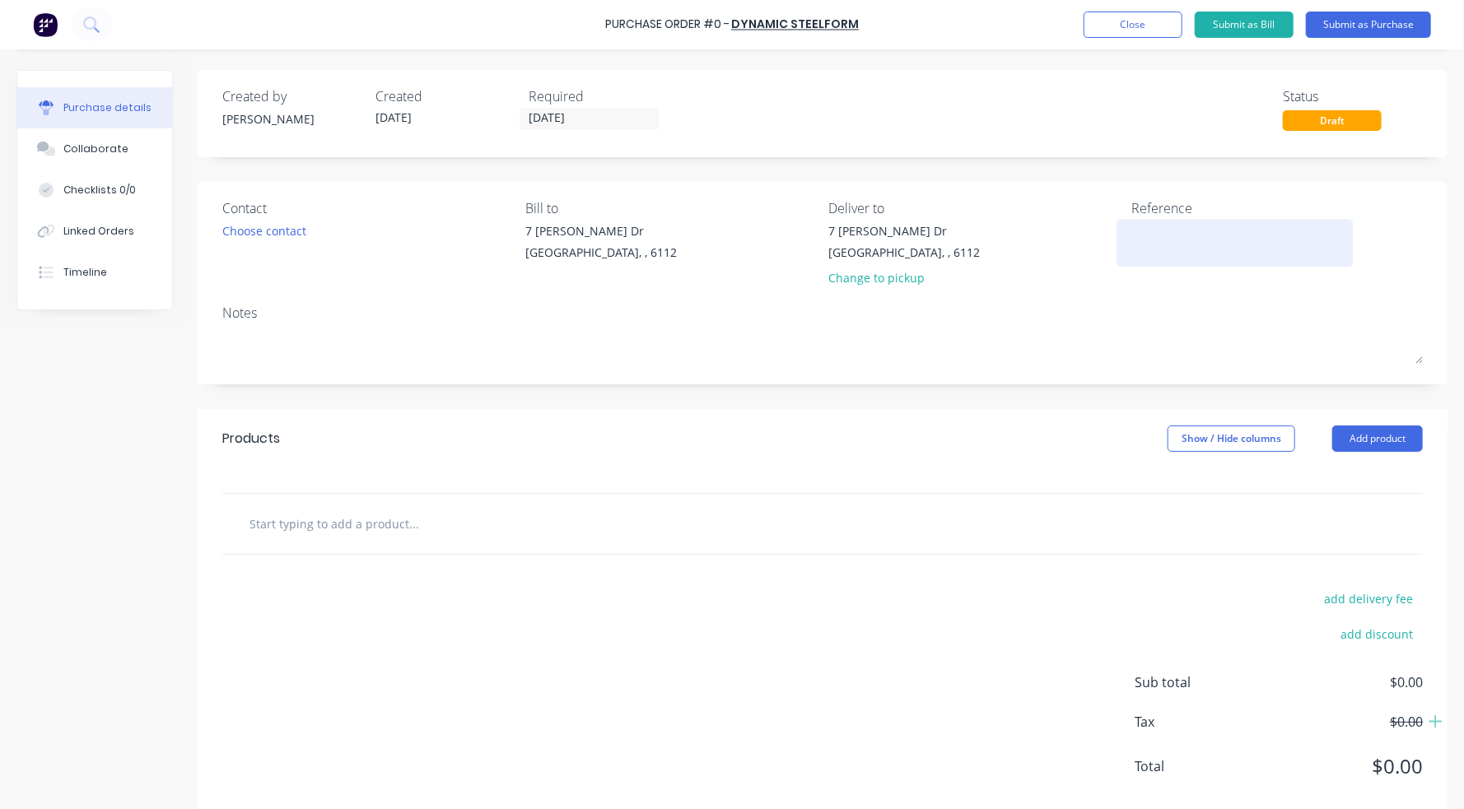
click at [1139, 233] on textarea at bounding box center [1235, 240] width 206 height 37
type textarea "26/08 Bluescope 8457"
type textarea "x"
type textarea "26/08 Bluescope 8457 0"
type textarea "x"
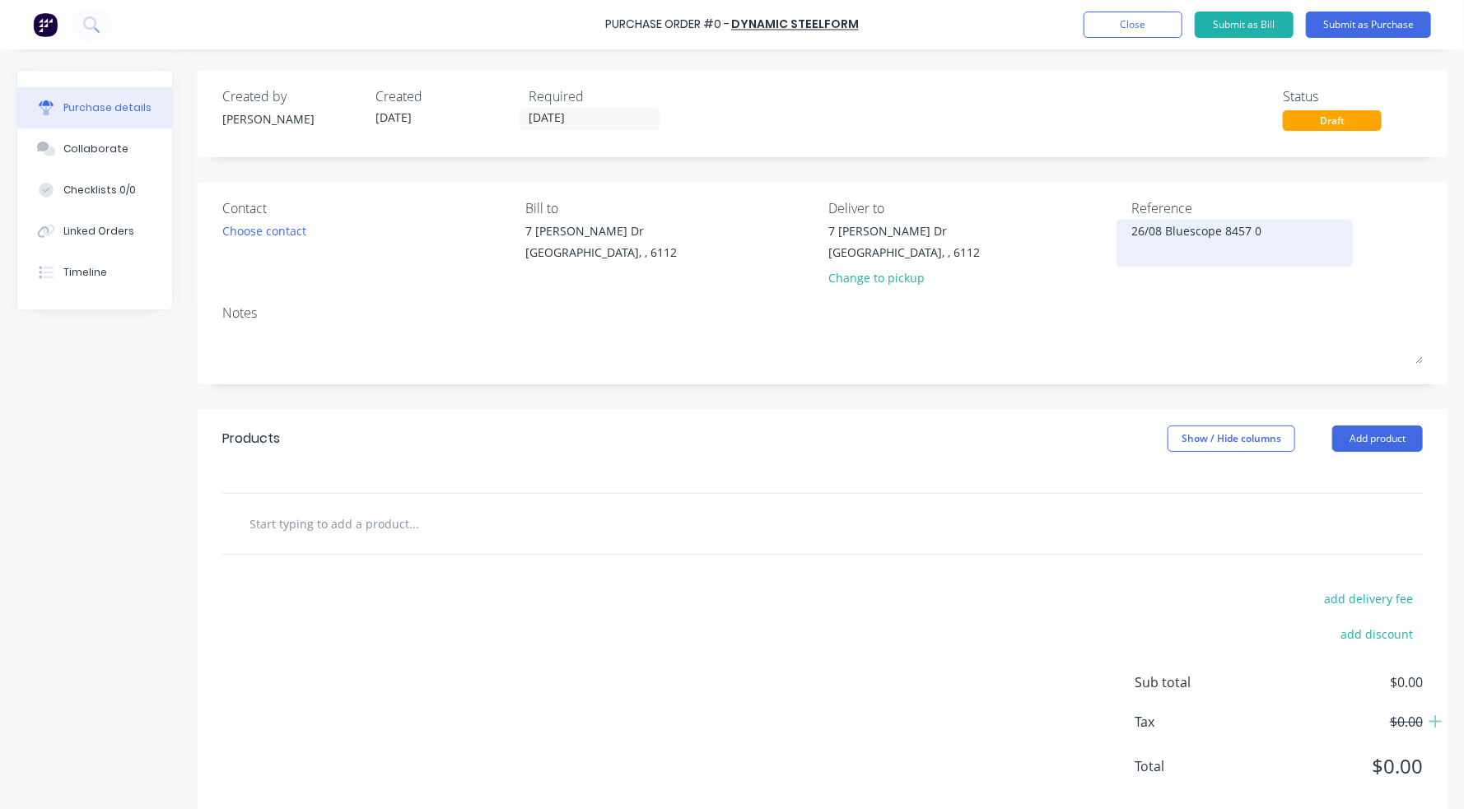
type textarea "26/08 Bluescope 8457 0."
type textarea "x"
type textarea "26/08 Bluescope 8457 0.4"
type textarea "x"
type textarea "26/08 Bluescope 8457 0.42"
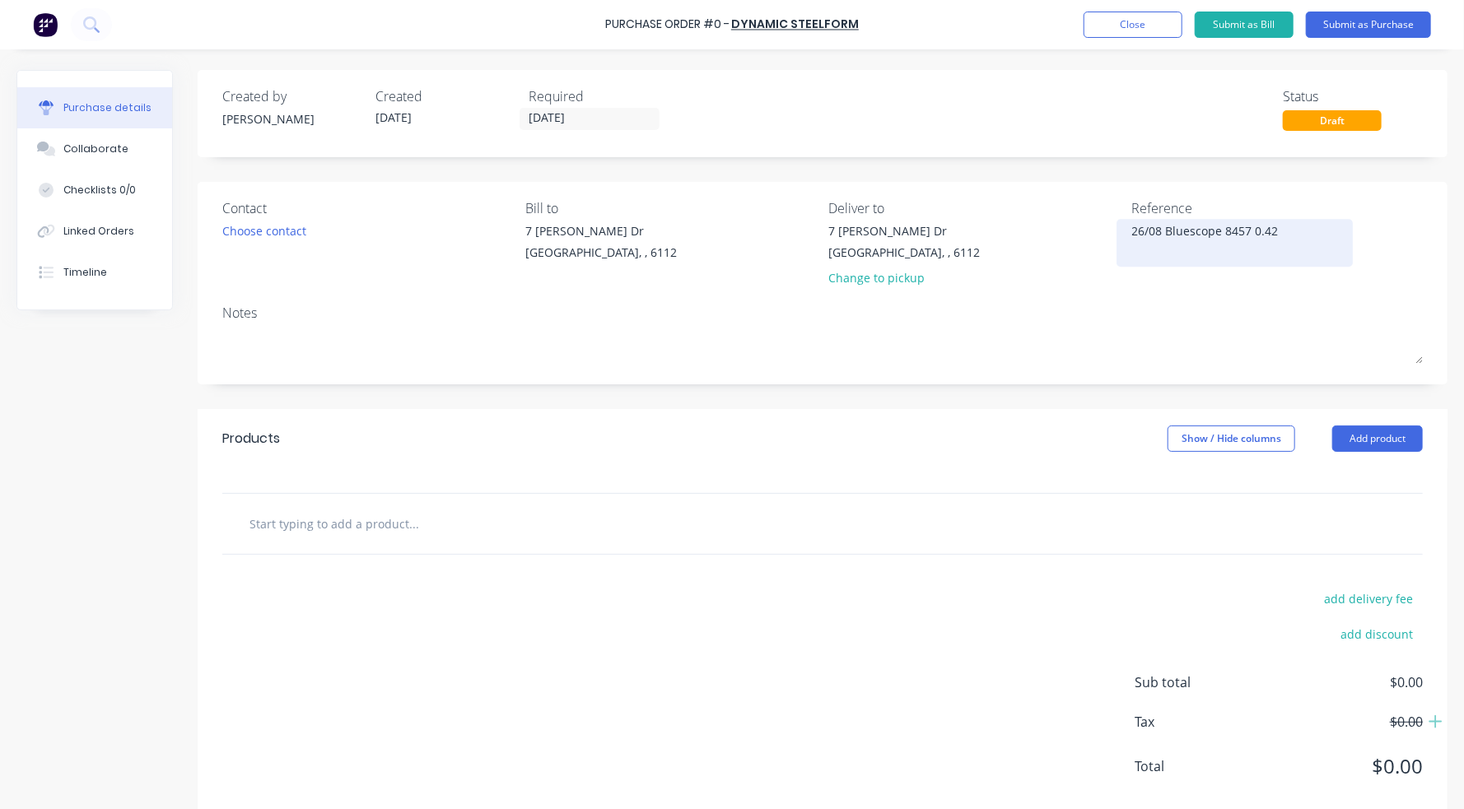
type textarea "x"
type textarea "26/08 Bluescope 8457 0.42-"
type textarea "x"
type textarea "26/08 Bluescope 8457 0.42-S"
type textarea "x"
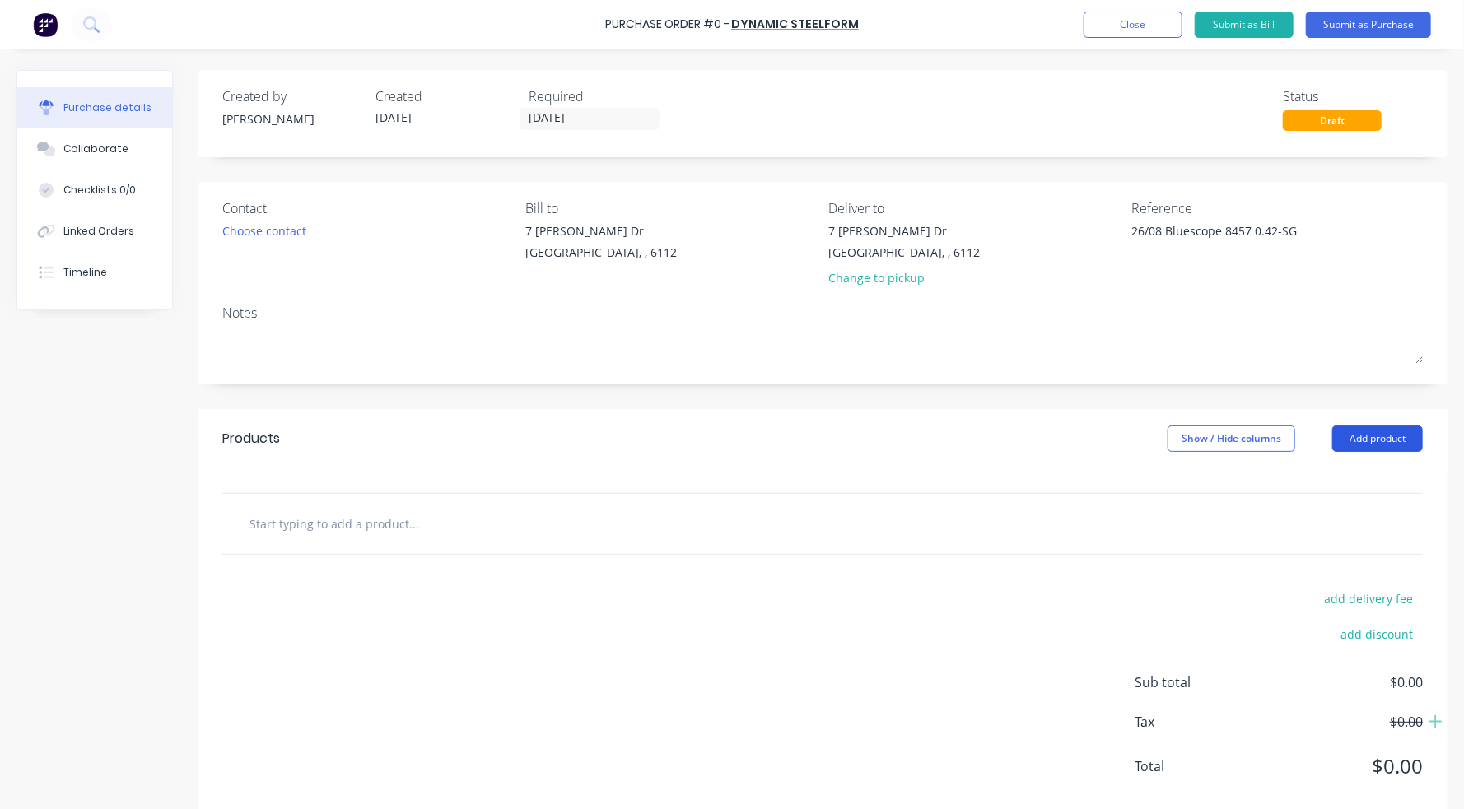
type textarea "26/08 Bluescope 8457 0.42-SG"
type textarea "x"
type textarea "26/08 Bluescope 8457 0.42-SG"
drag, startPoint x: 1363, startPoint y: 443, endPoint x: 1368, endPoint y: 479, distance: 36.6
click at [1237, 466] on div "Products Show / Hide columns Add product" at bounding box center [823, 438] width 1250 height 59
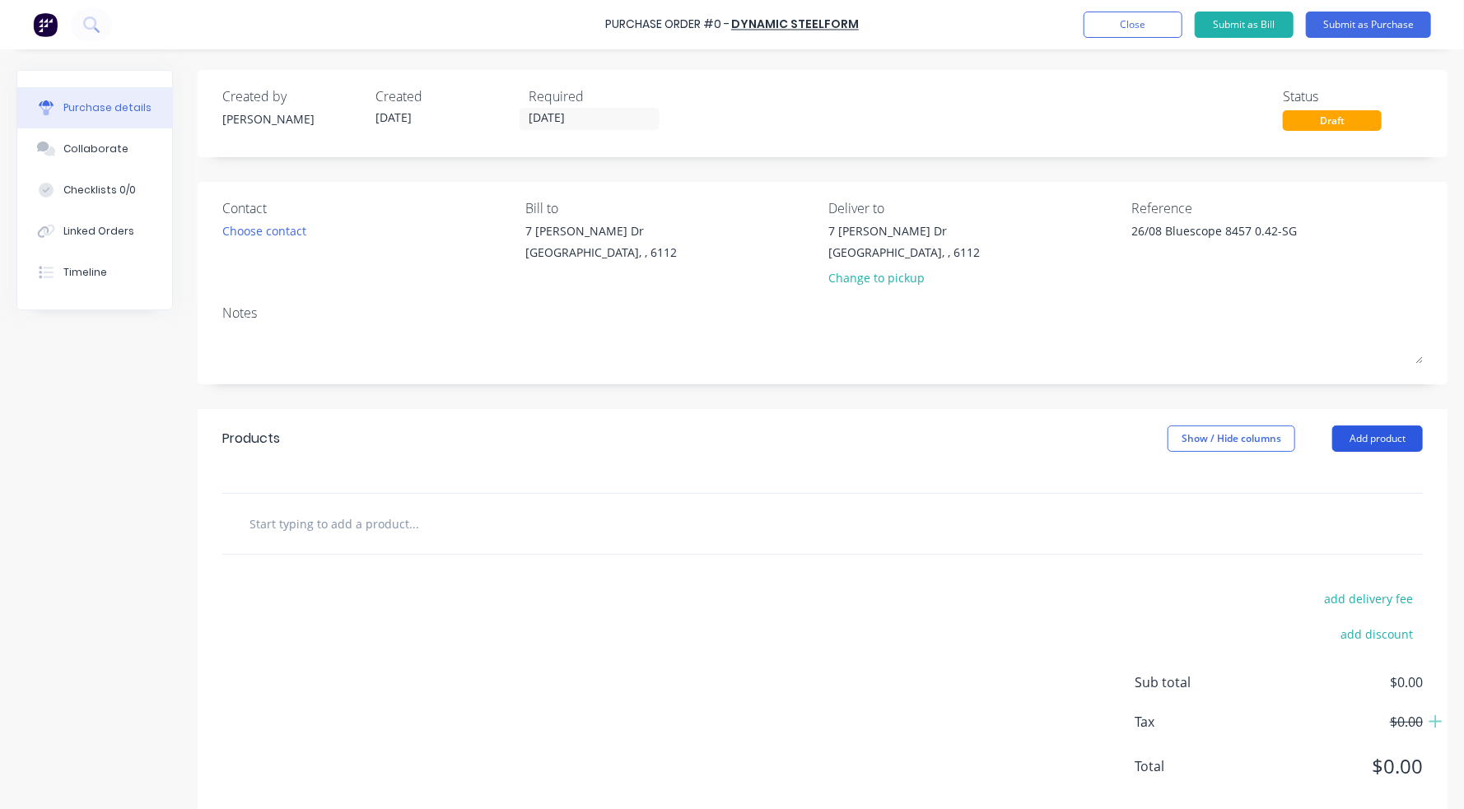
click at [1237, 445] on button "Add product" at bounding box center [1377, 439] width 91 height 26
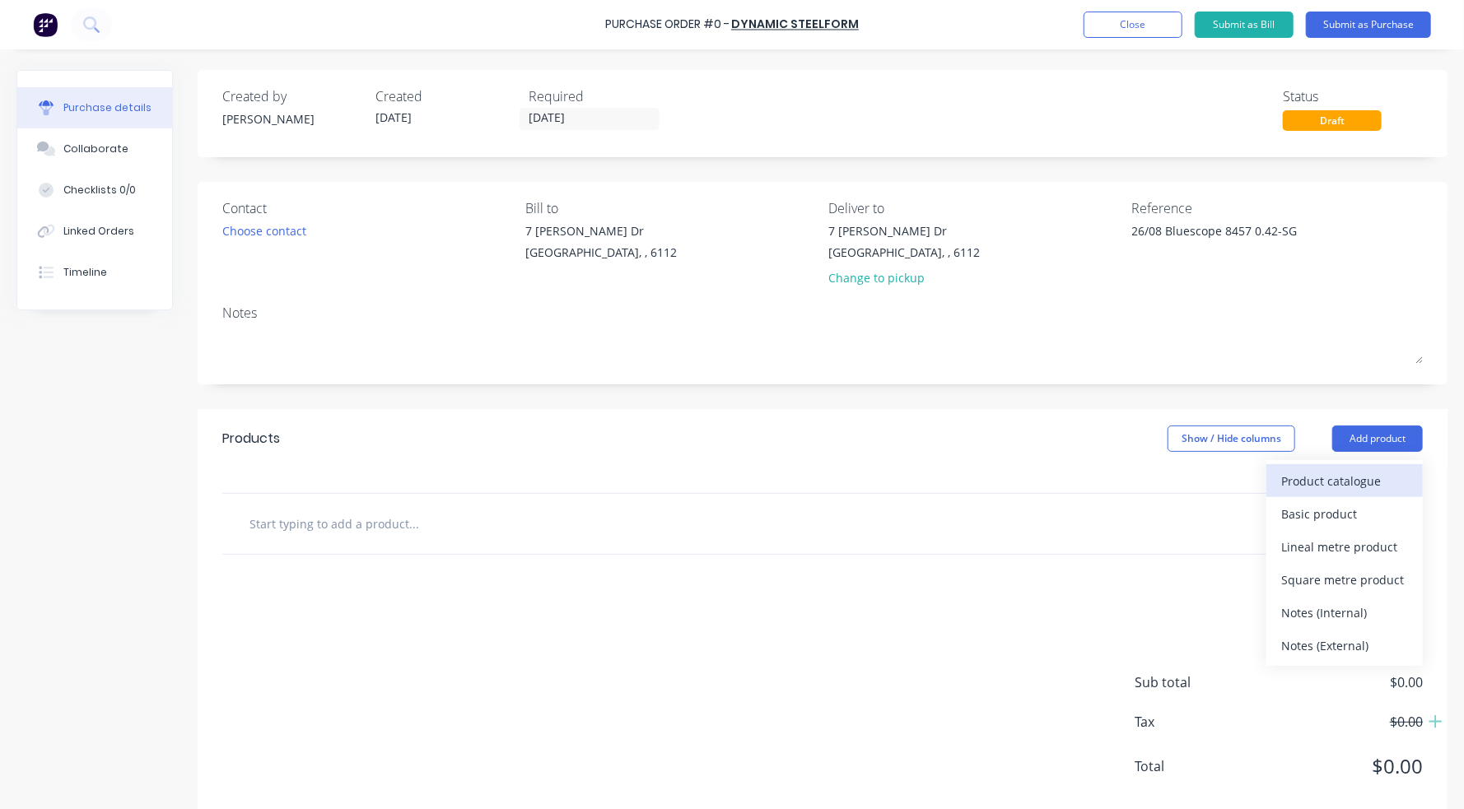
click at [1237, 477] on div "Product catalogue" at bounding box center [1344, 481] width 127 height 24
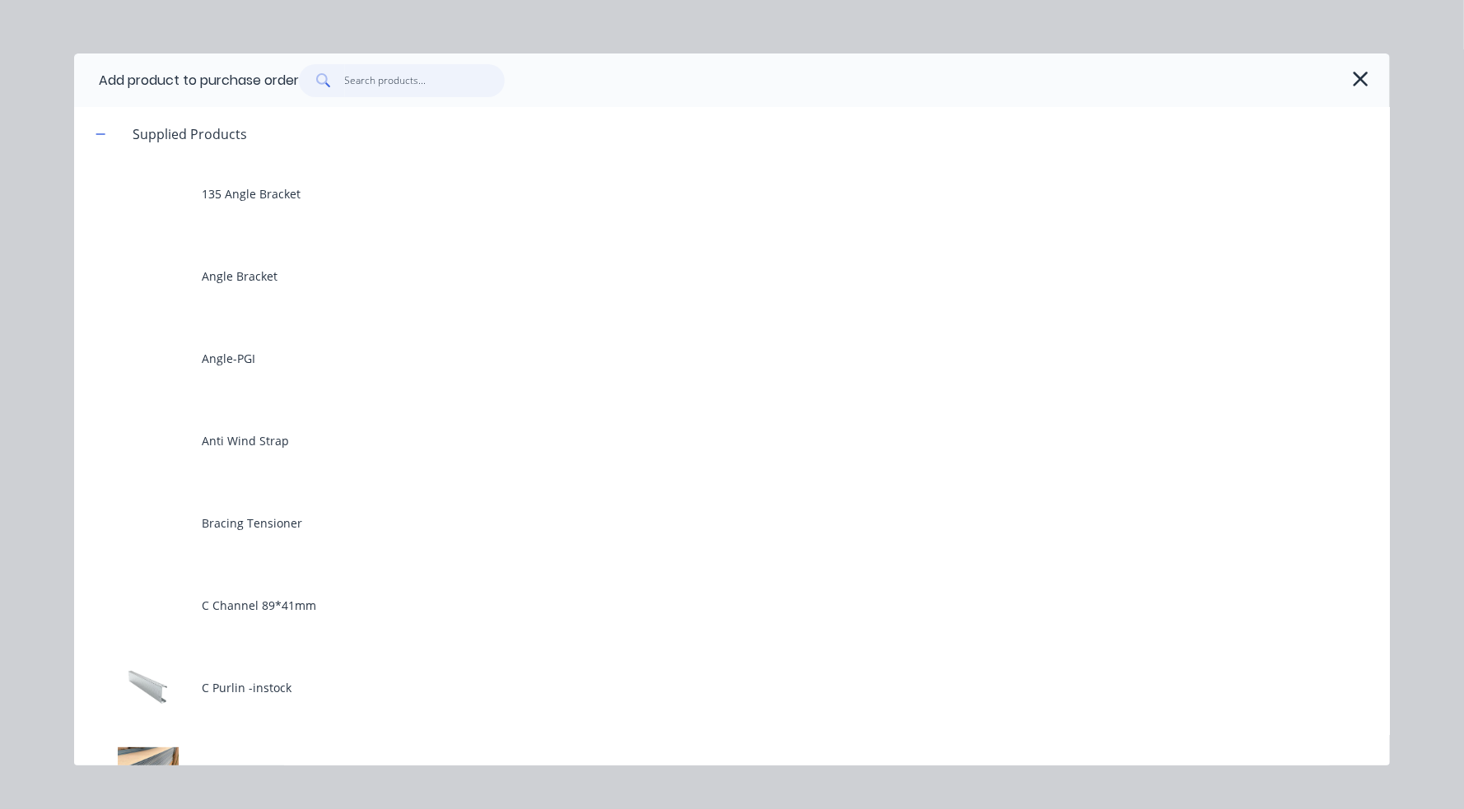
click at [447, 86] on input "text" at bounding box center [425, 80] width 161 height 33
type textarea "x"
type input "0"
type textarea "x"
type input "0."
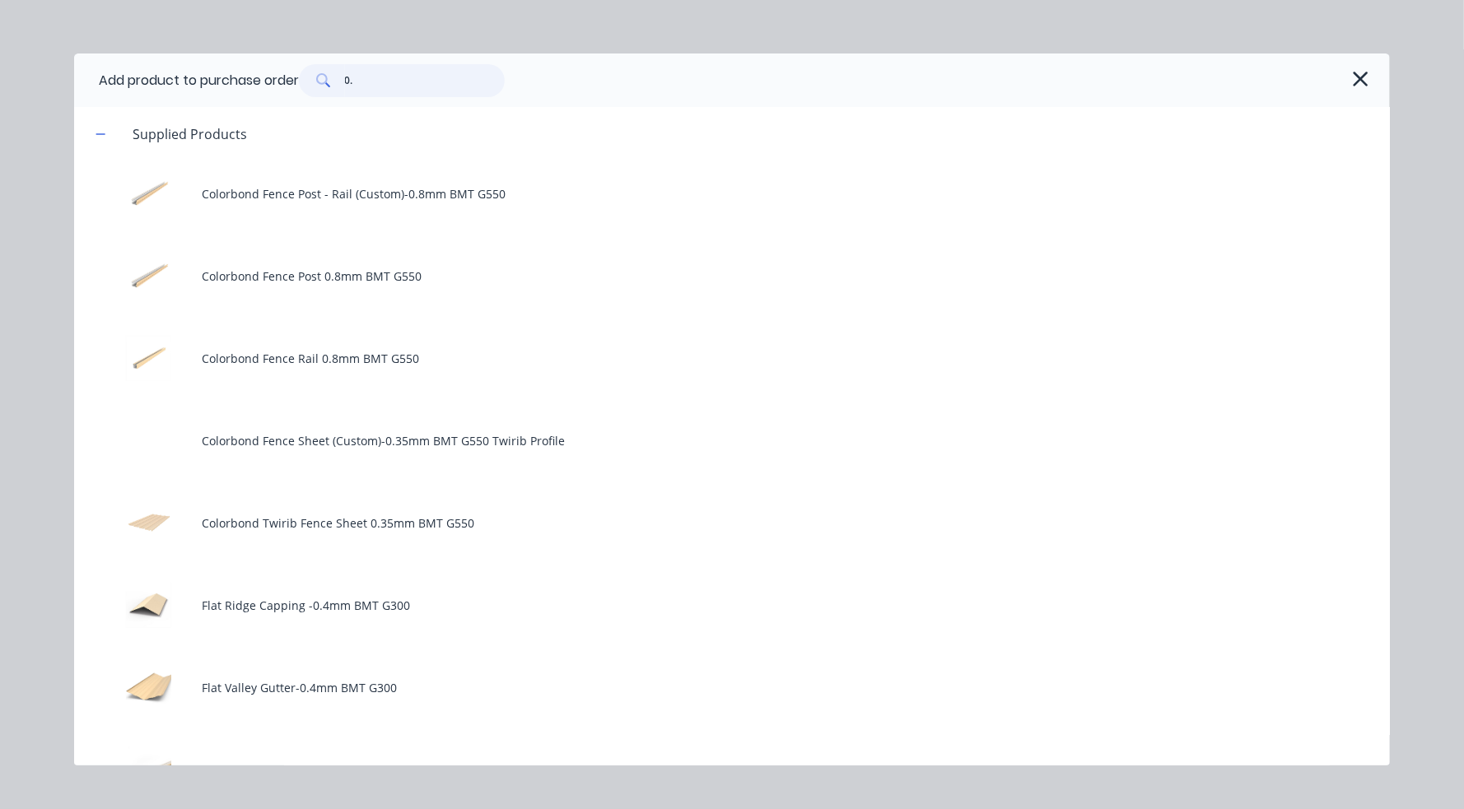
type textarea "x"
type input "0.4"
type textarea "x"
type input "0.42"
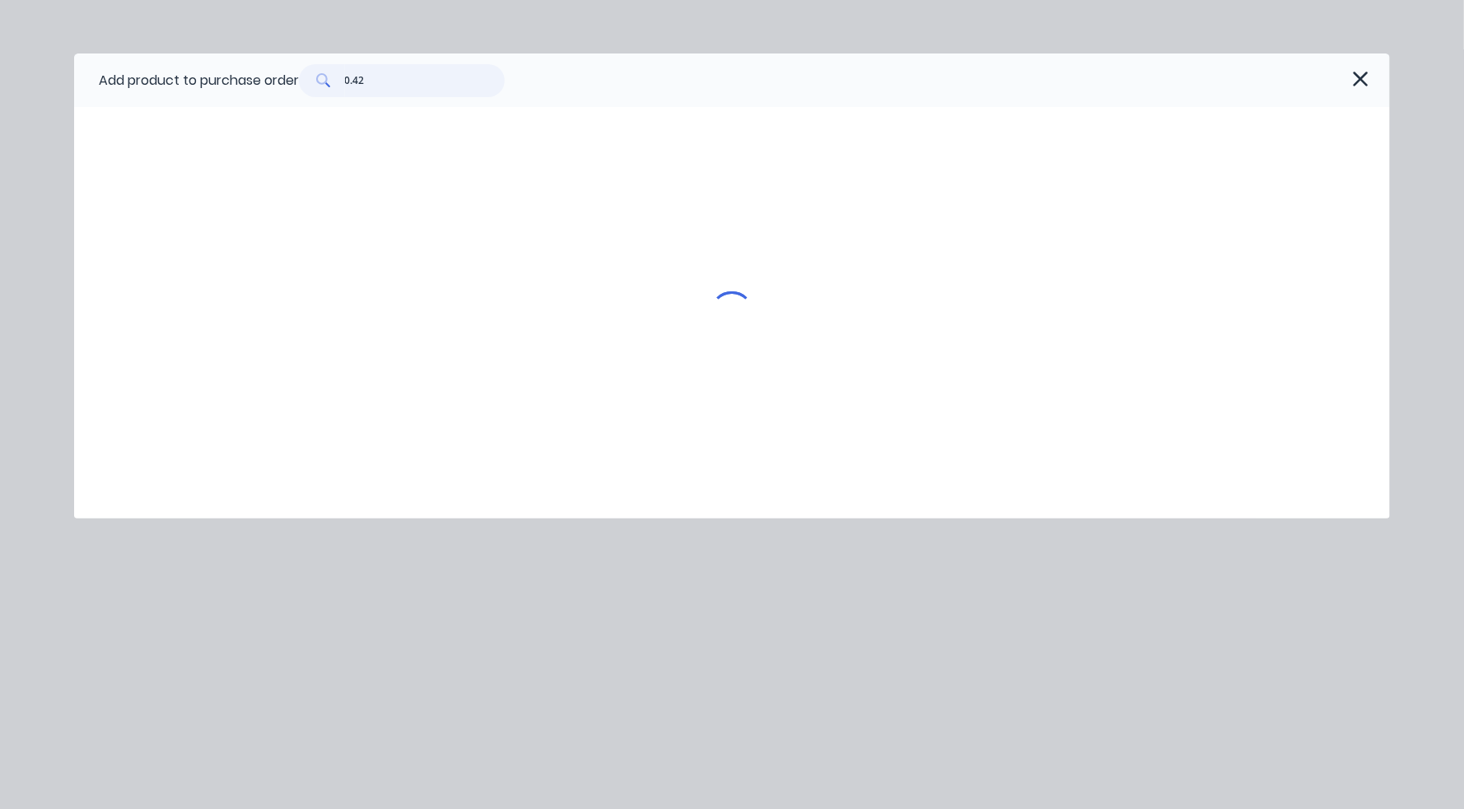
type textarea "x"
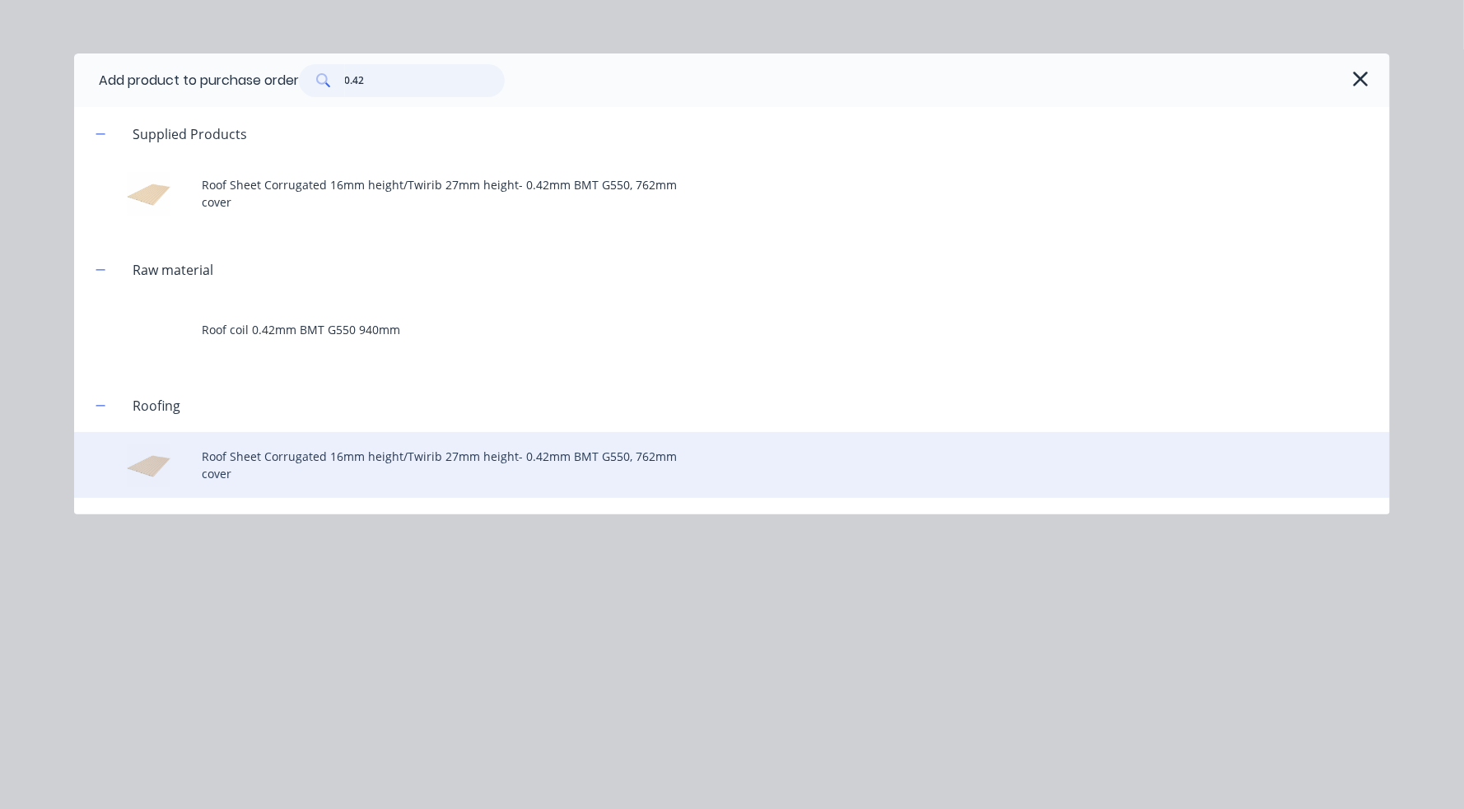
type input "0.42"
click at [310, 461] on div "Roof Sheet Corrugated 16mm height/Twirib 27mm height- 0.42mm BMT G550, 762mm co…" at bounding box center [731, 465] width 1315 height 66
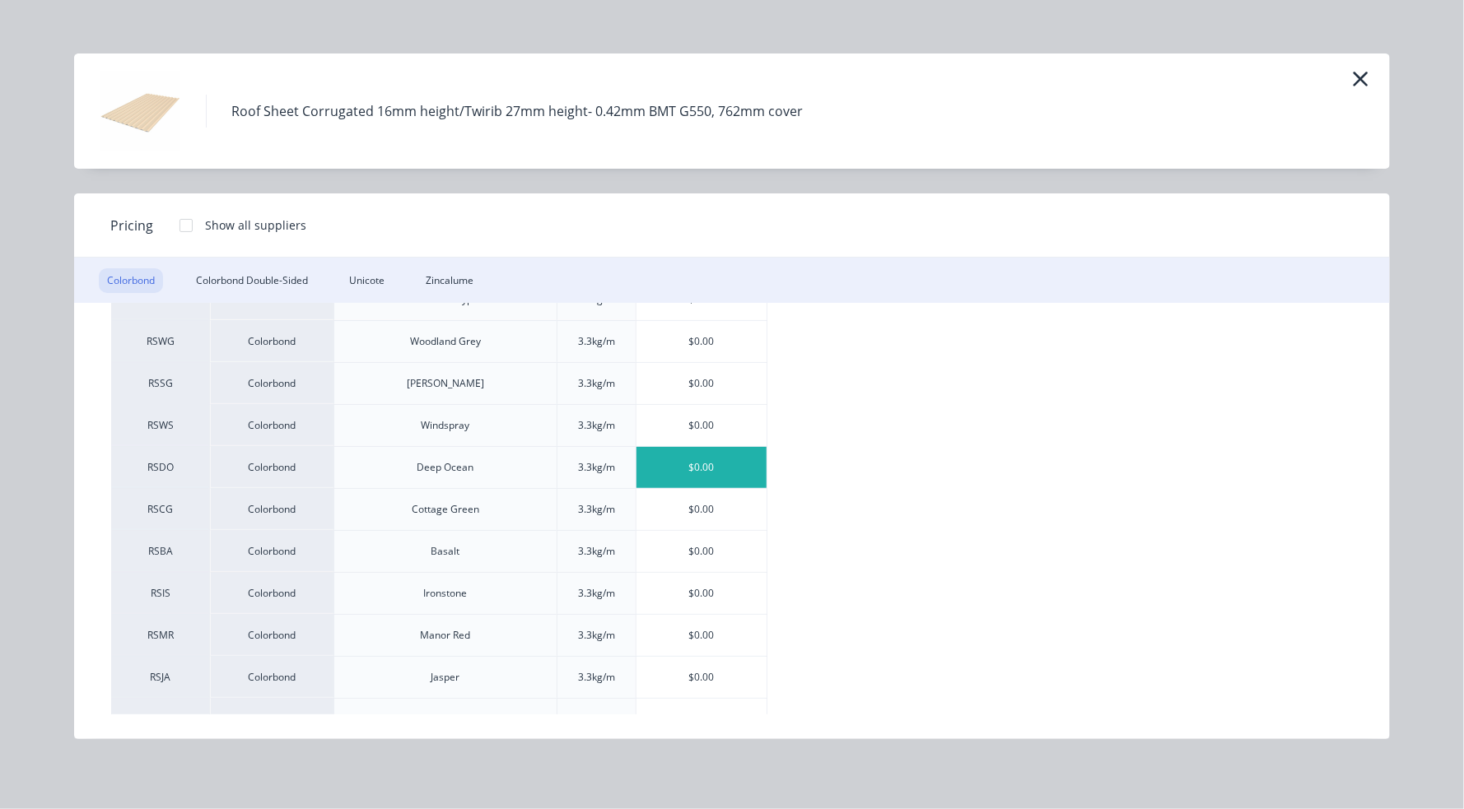
scroll to position [82, 0]
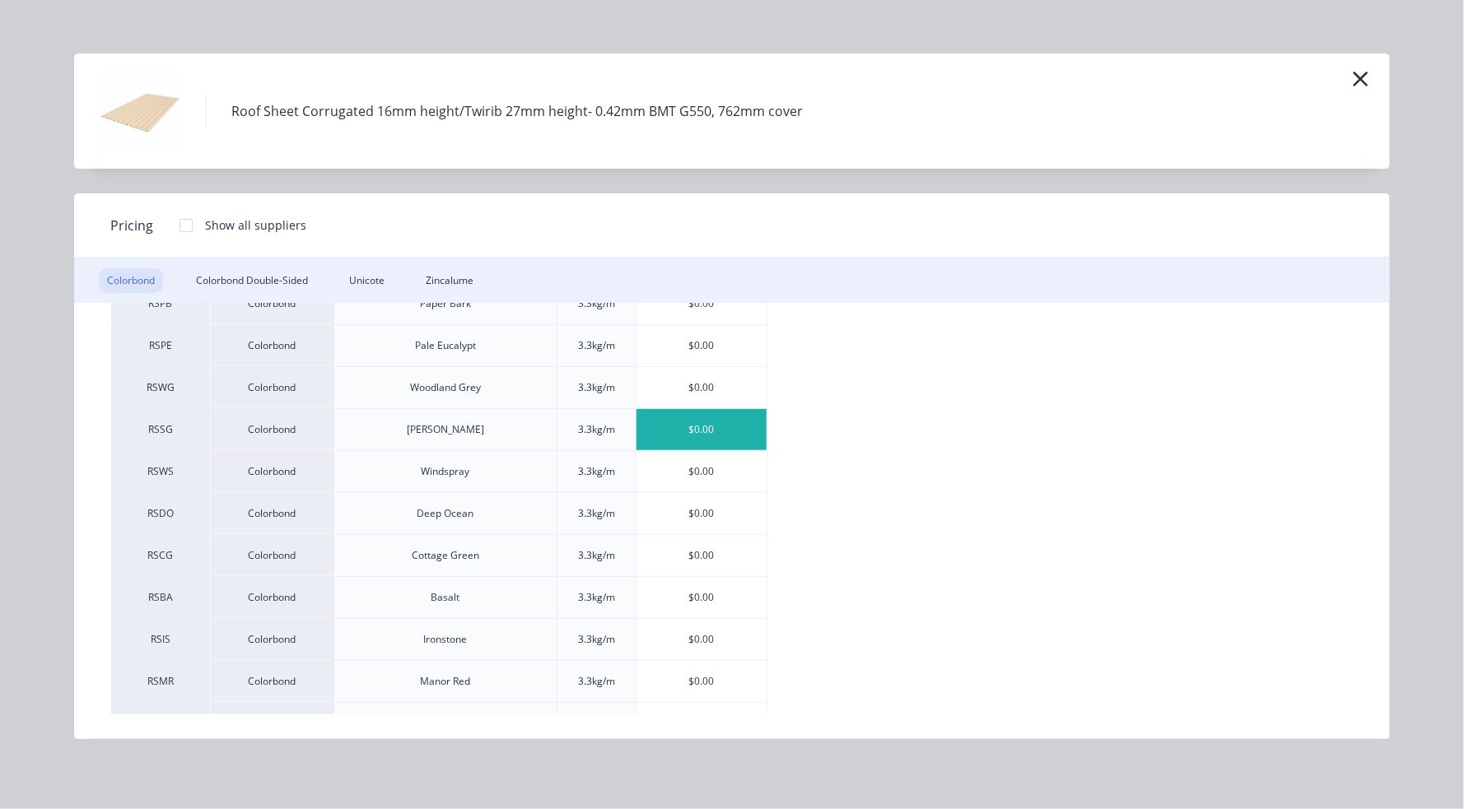
click at [701, 425] on div "$0.00" at bounding box center [701, 429] width 131 height 41
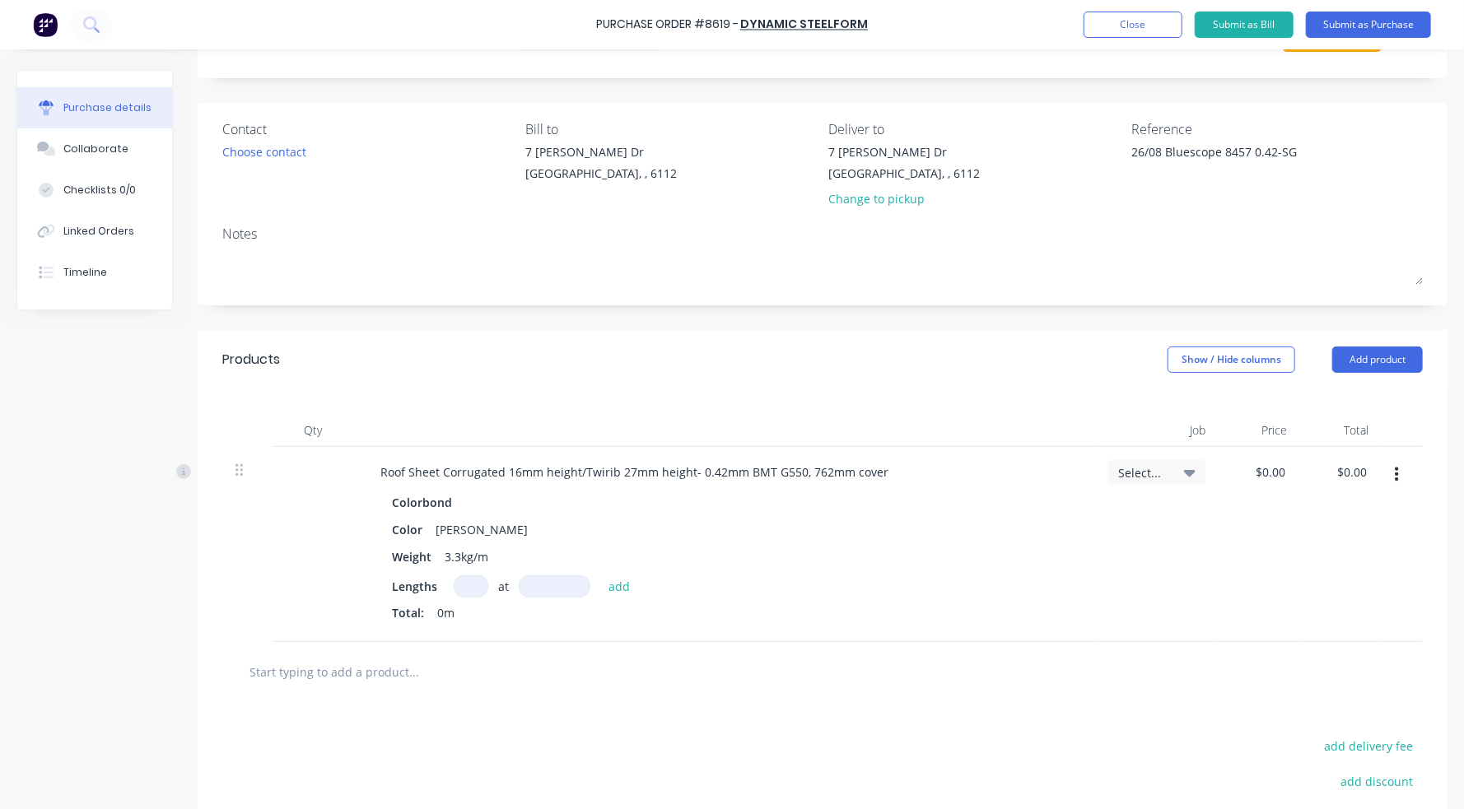
click at [466, 663] on div at bounding box center [822, 672] width 1200 height 60
drag, startPoint x: 461, startPoint y: 583, endPoint x: 476, endPoint y: 584, distance: 14.9
click at [463, 583] on input at bounding box center [471, 583] width 35 height 22
type textarea "x"
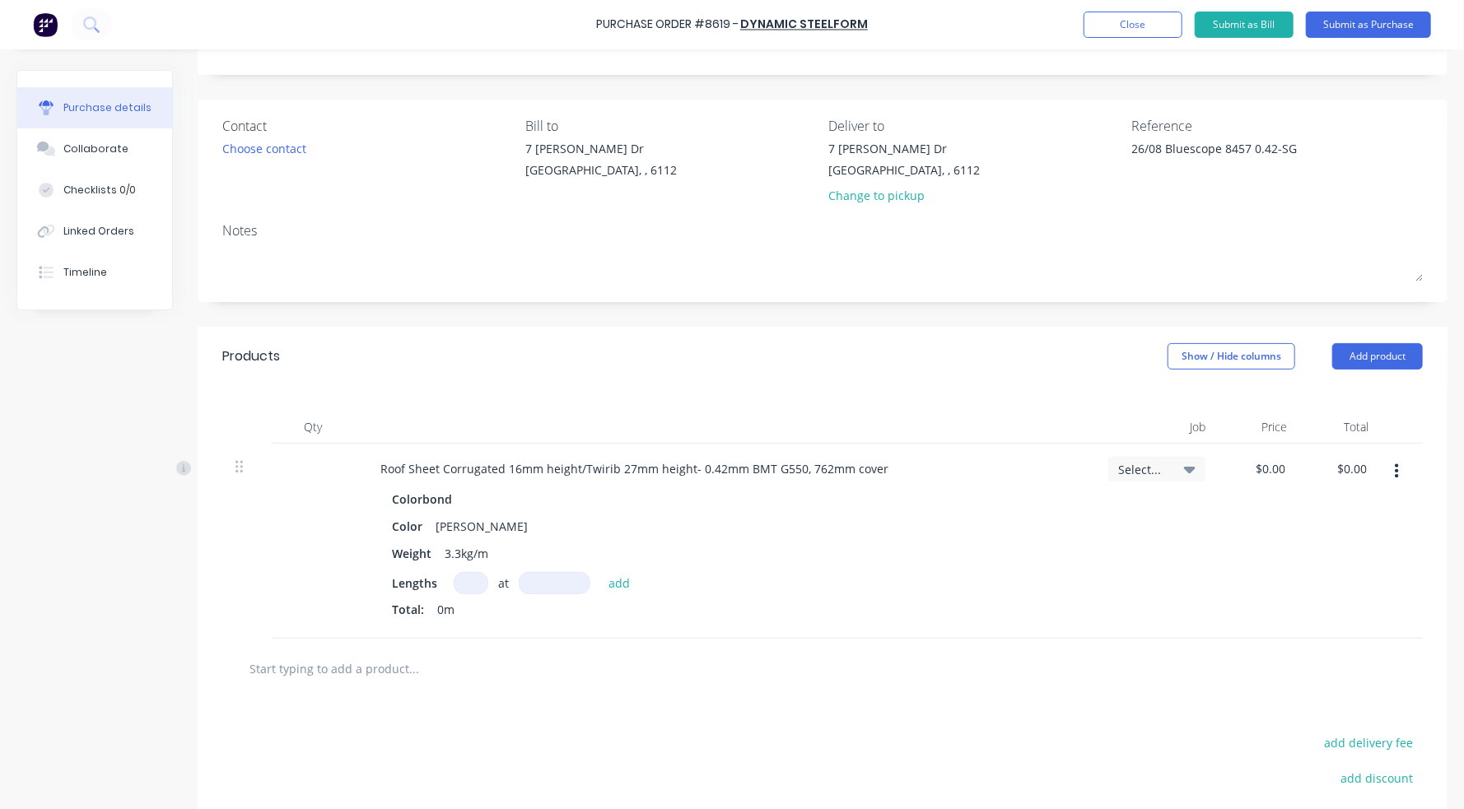
type input "1"
type textarea "x"
type input "1"
type textarea "x"
type input "1"
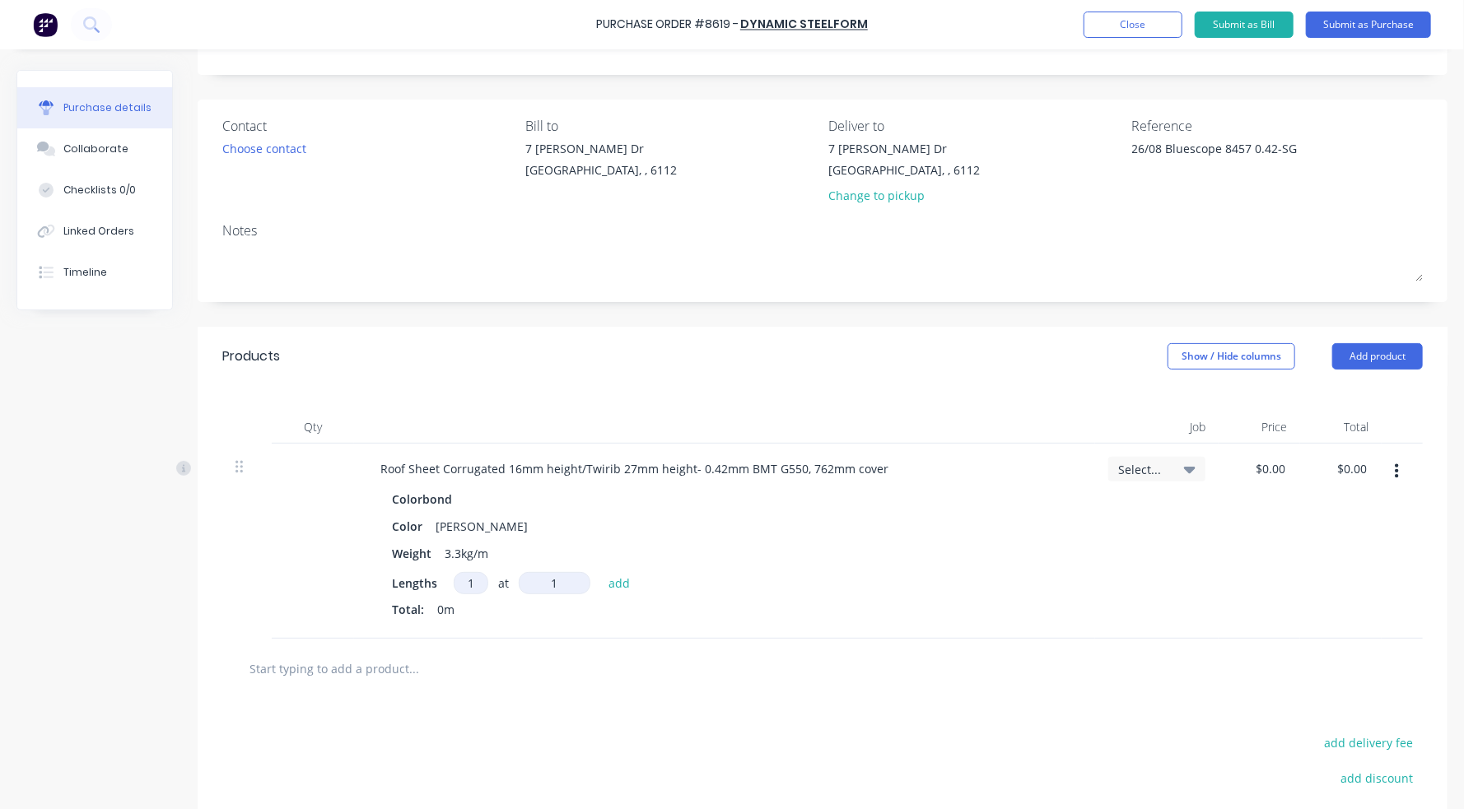
type textarea "x"
type input "13"
type textarea "x"
type input "132"
type textarea "x"
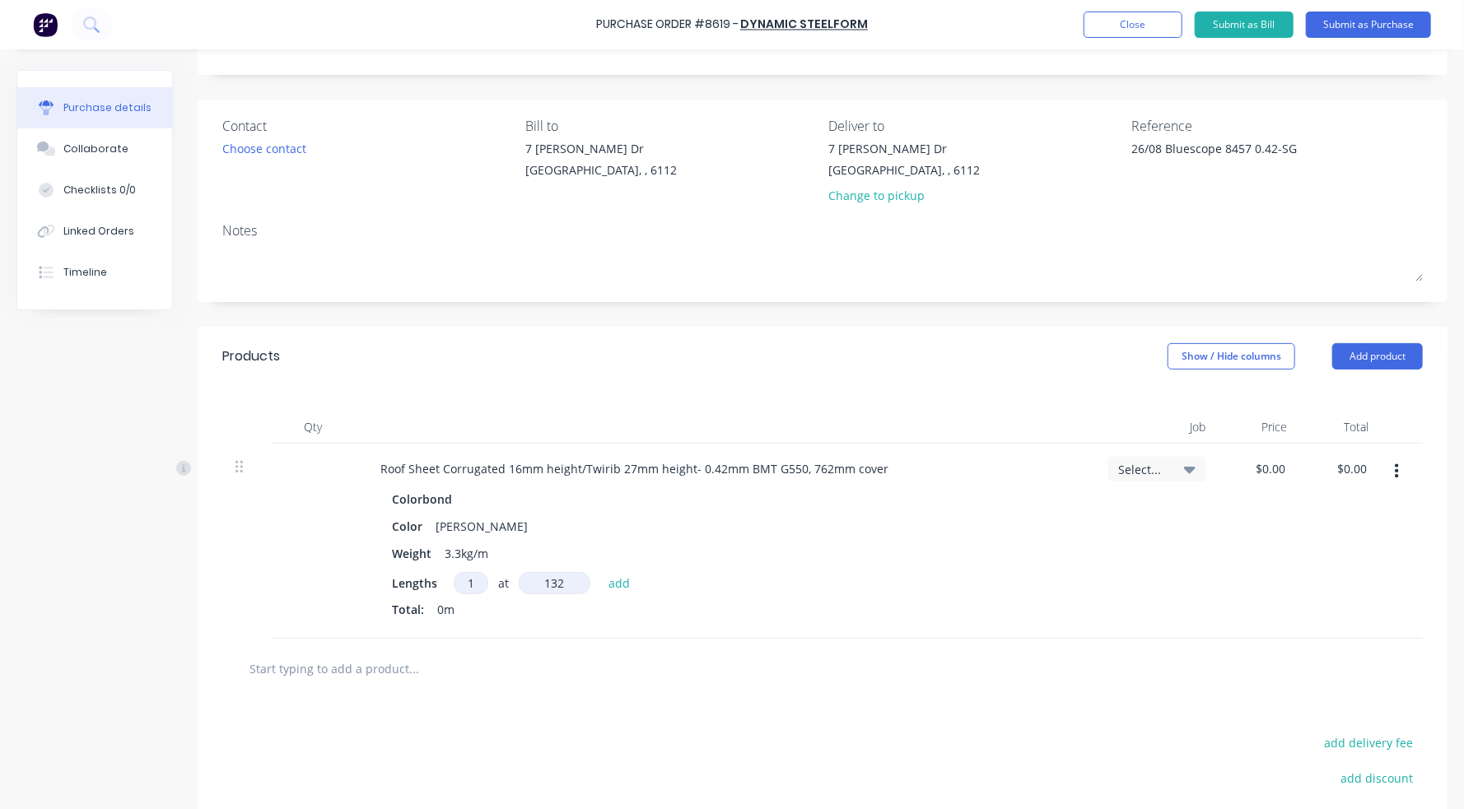
type input "1321"
type textarea "x"
type input "13212"
type textarea "x"
type input "132121"
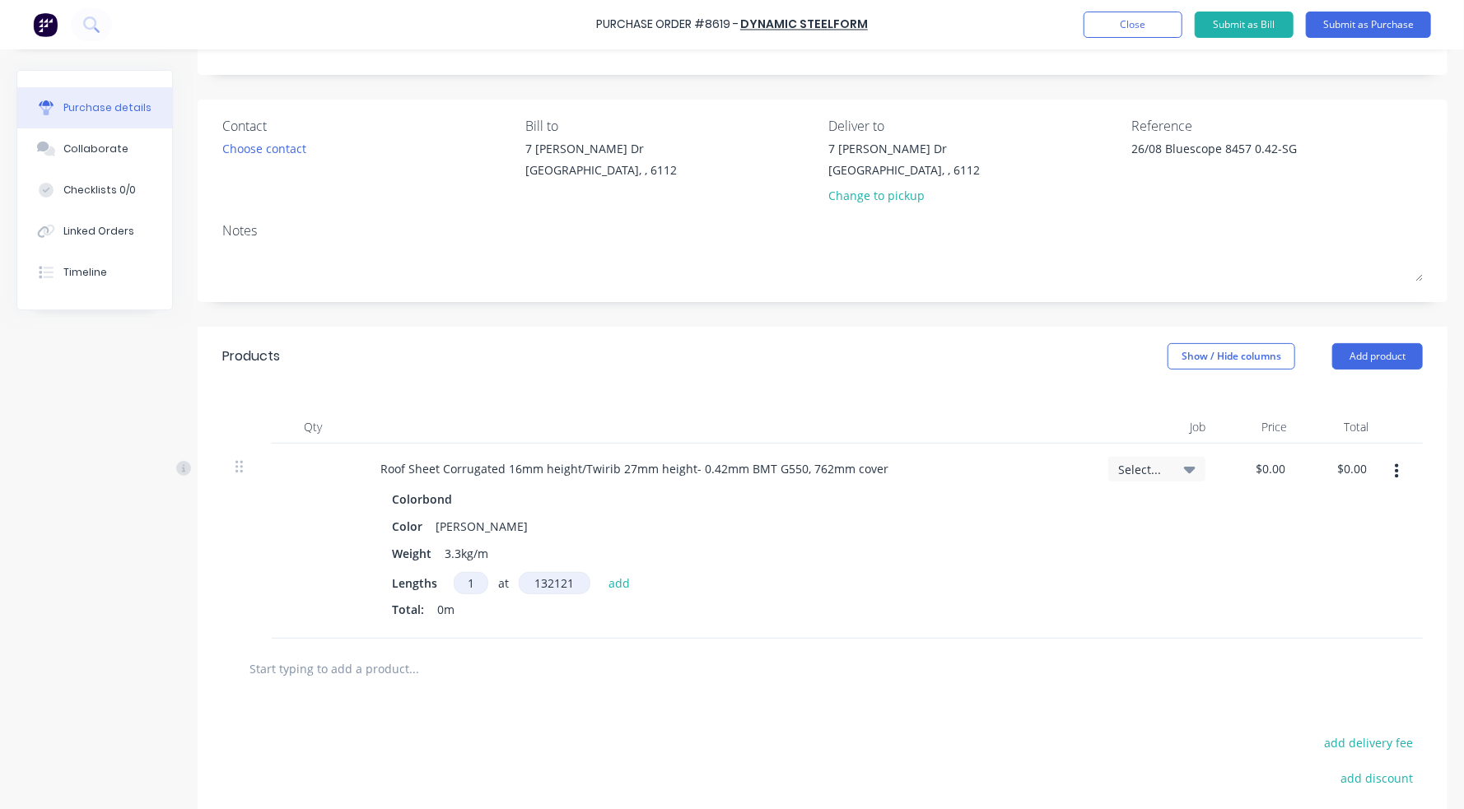
type textarea "x"
type input "1321212"
type textarea "x"
click at [1237, 352] on button "Add product" at bounding box center [1377, 356] width 91 height 26
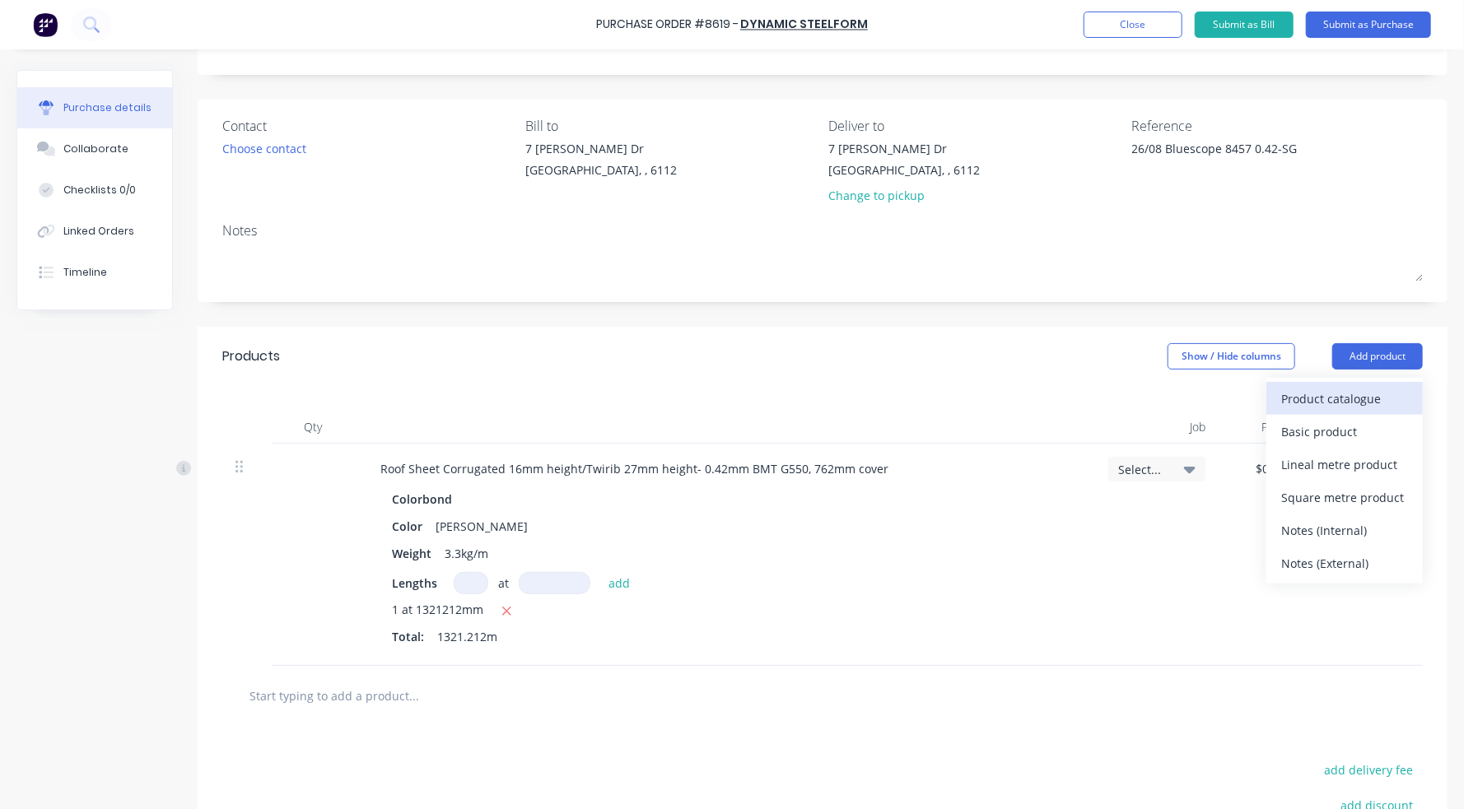
click at [1237, 393] on div "Product catalogue" at bounding box center [1344, 399] width 127 height 24
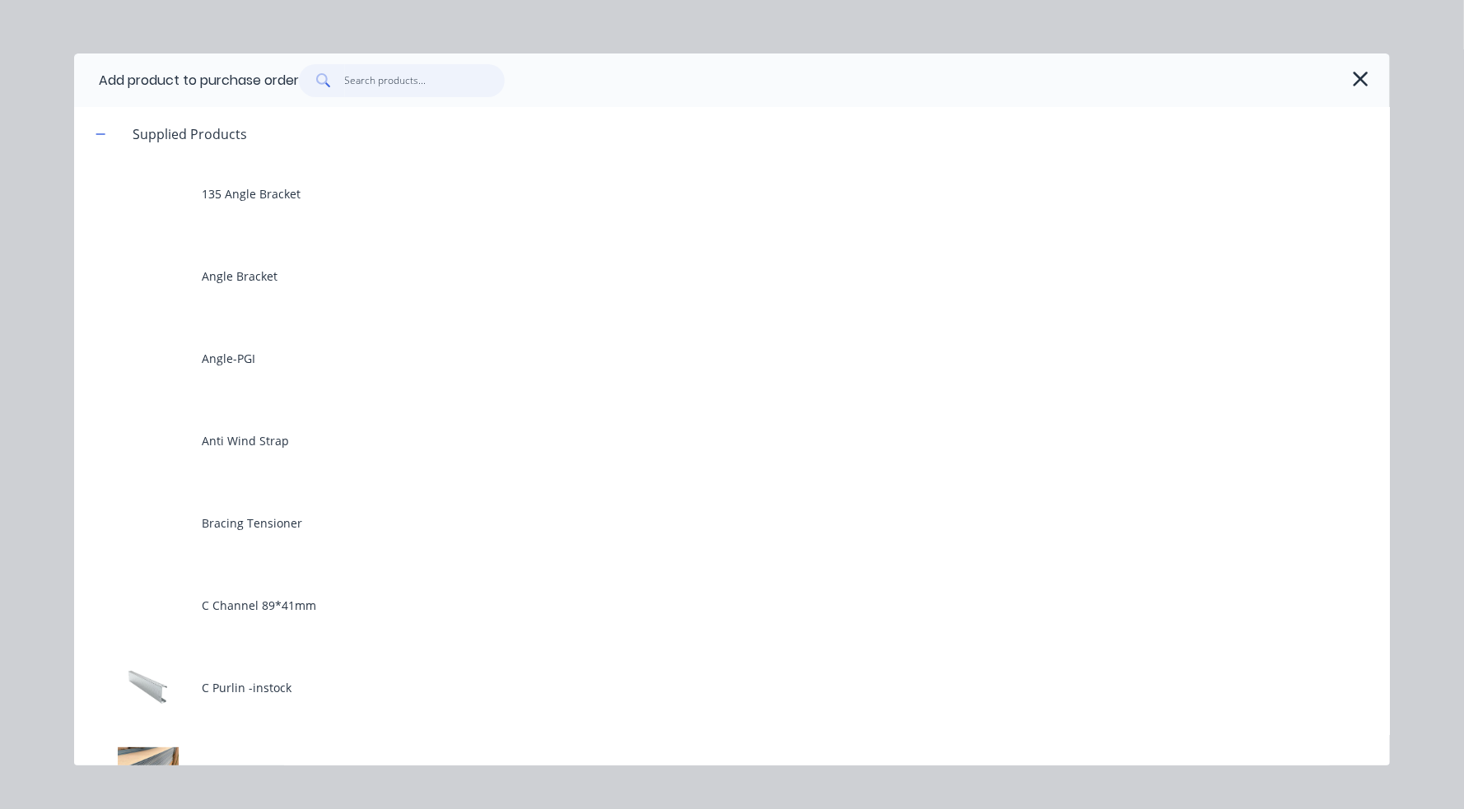
click at [369, 78] on input "text" at bounding box center [425, 80] width 161 height 33
type textarea "x"
type input "0"
type textarea "x"
type input "0."
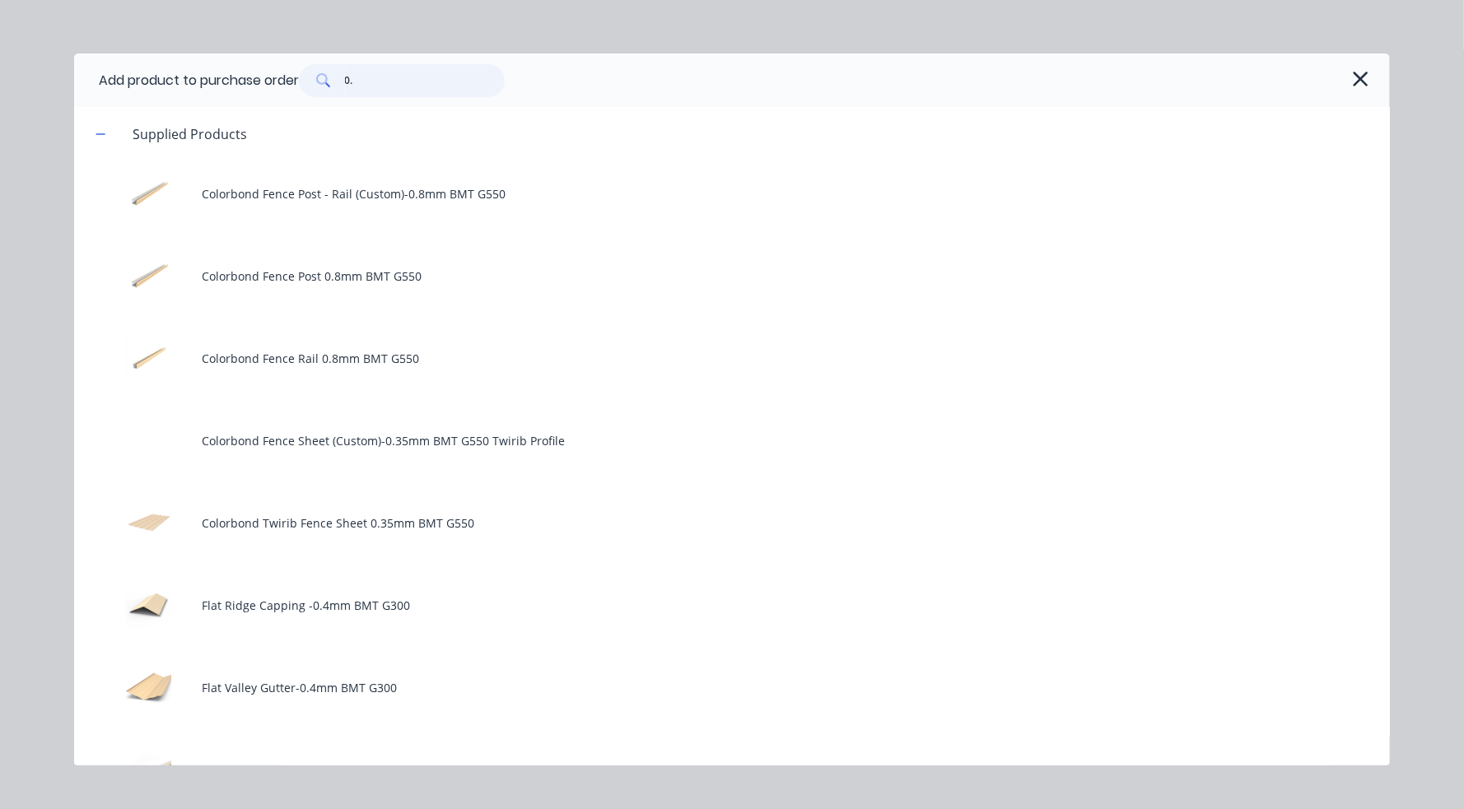
type textarea "x"
type input "0.4"
type textarea "x"
type input "0.42"
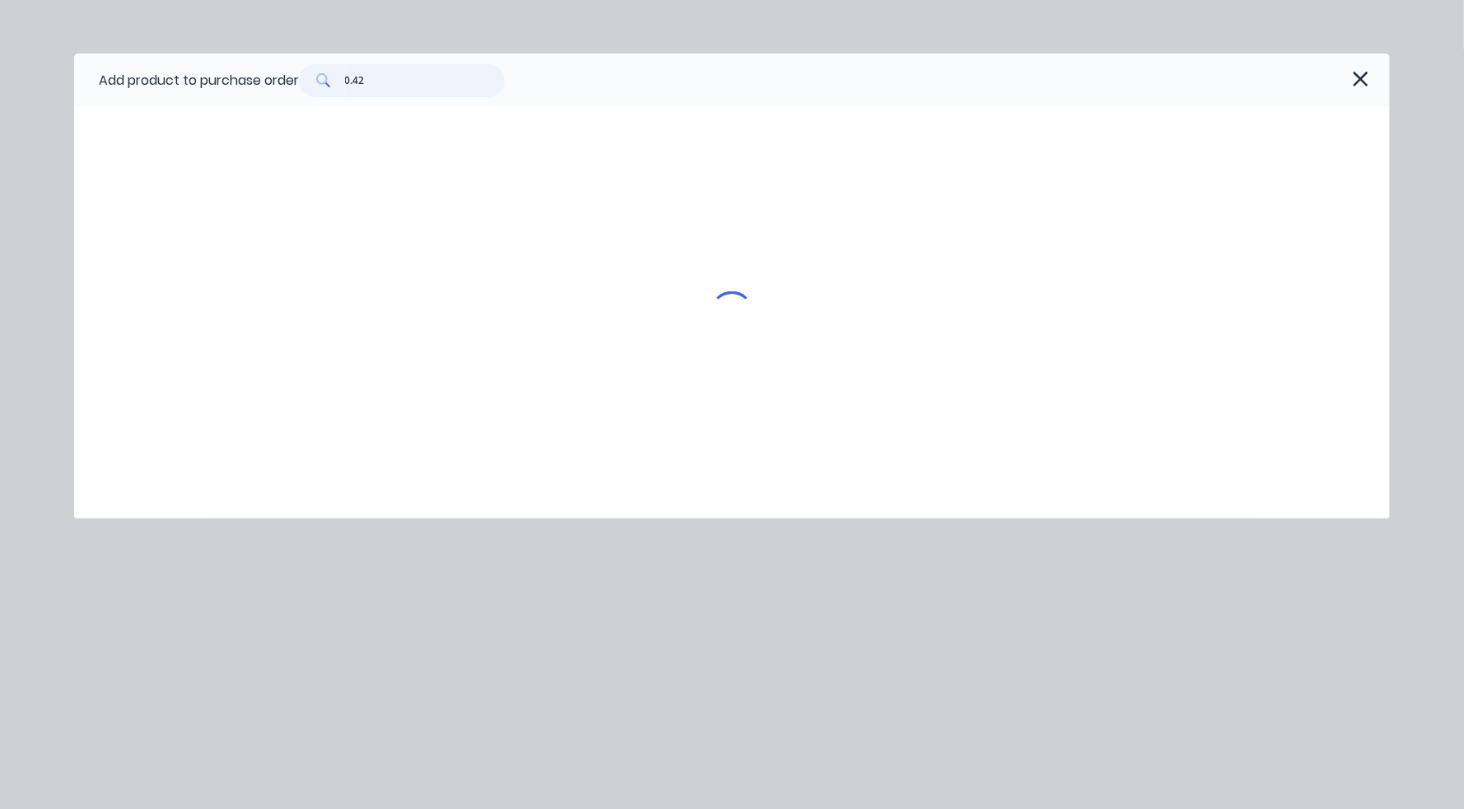
type textarea "x"
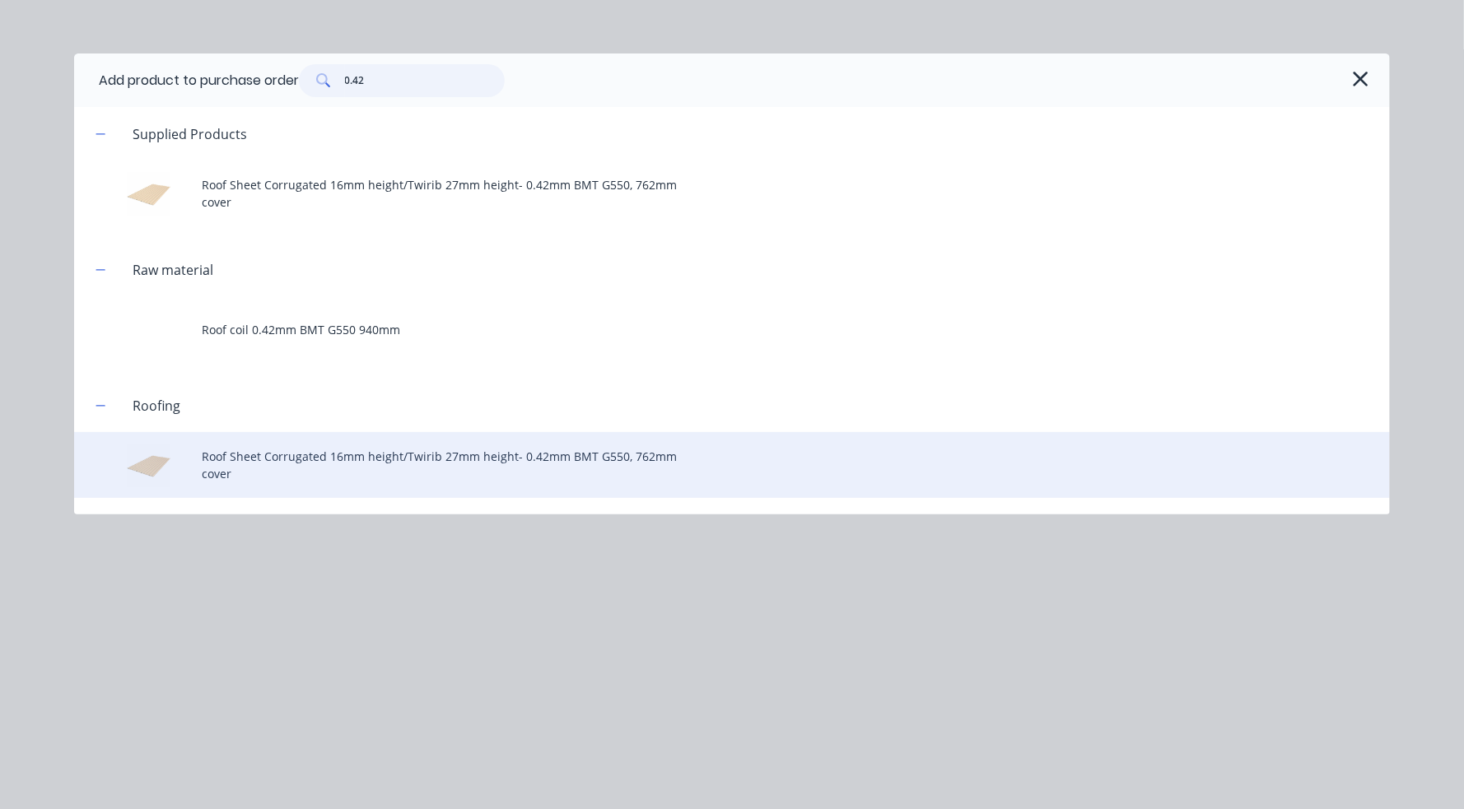
type input "0.42"
click at [395, 452] on div "Roof Sheet Corrugated 16mm height/Twirib 27mm height- 0.42mm BMT G550, 762mm co…" at bounding box center [731, 465] width 1315 height 66
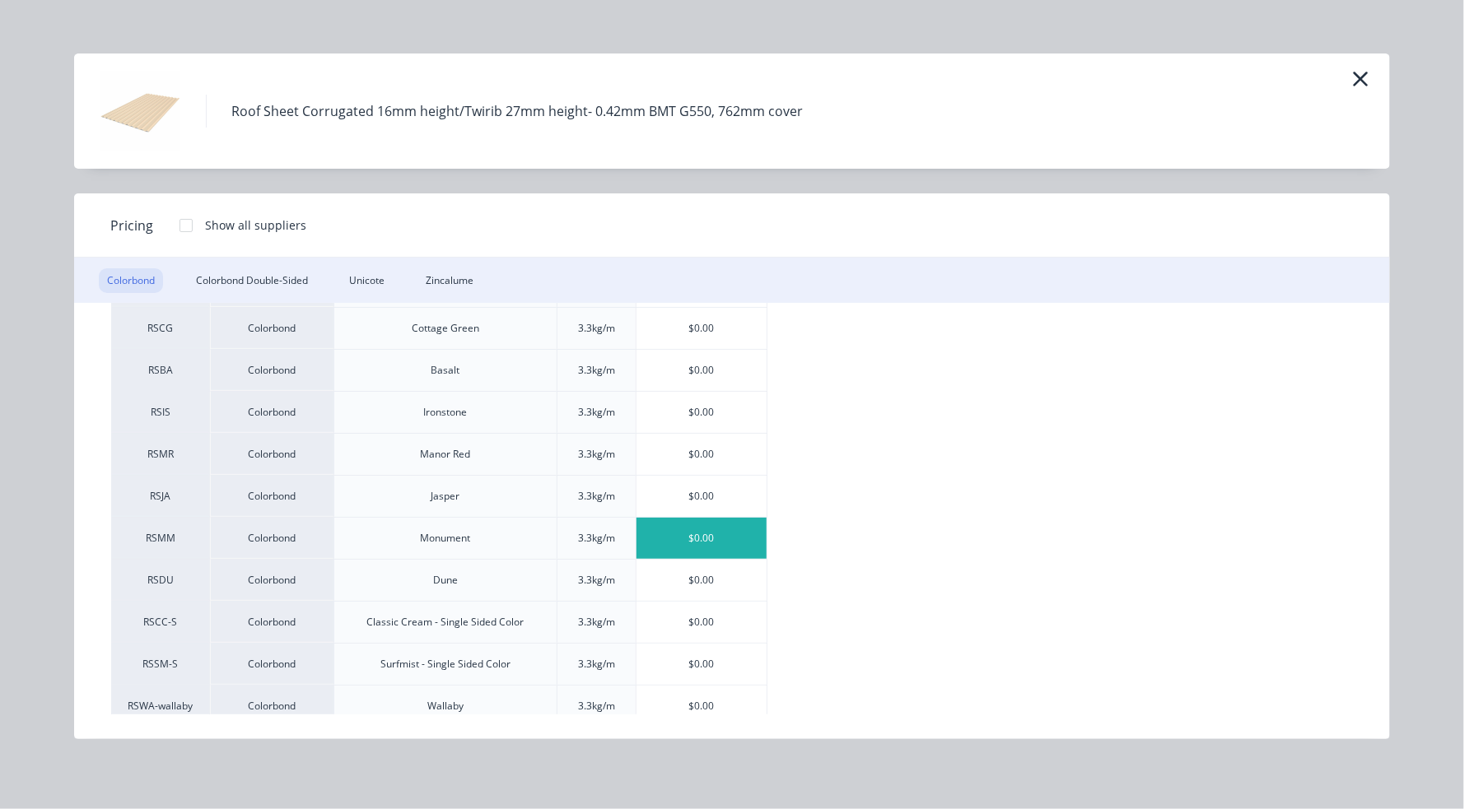
scroll to position [412, 0]
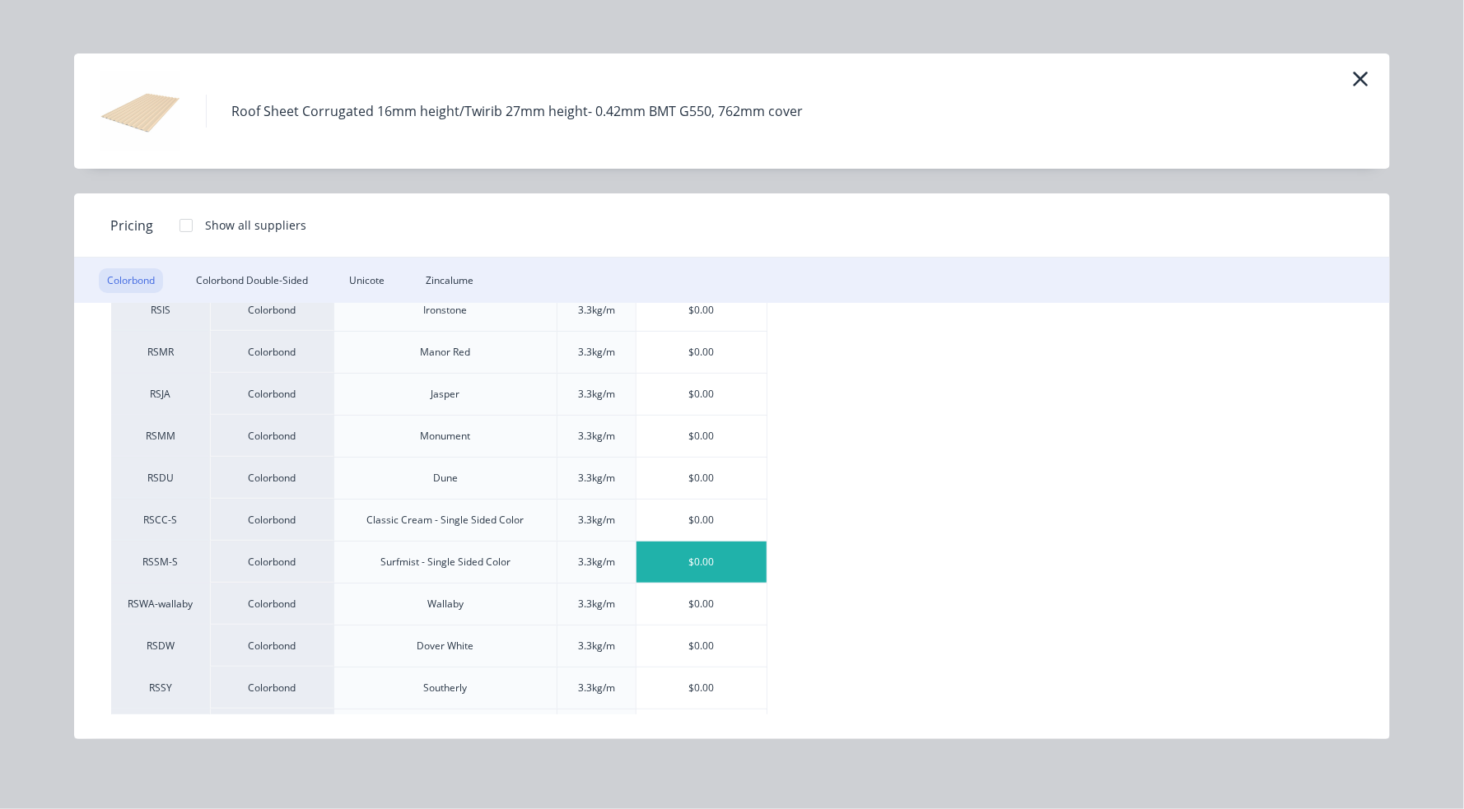
click at [720, 562] on div "$0.00" at bounding box center [701, 562] width 131 height 41
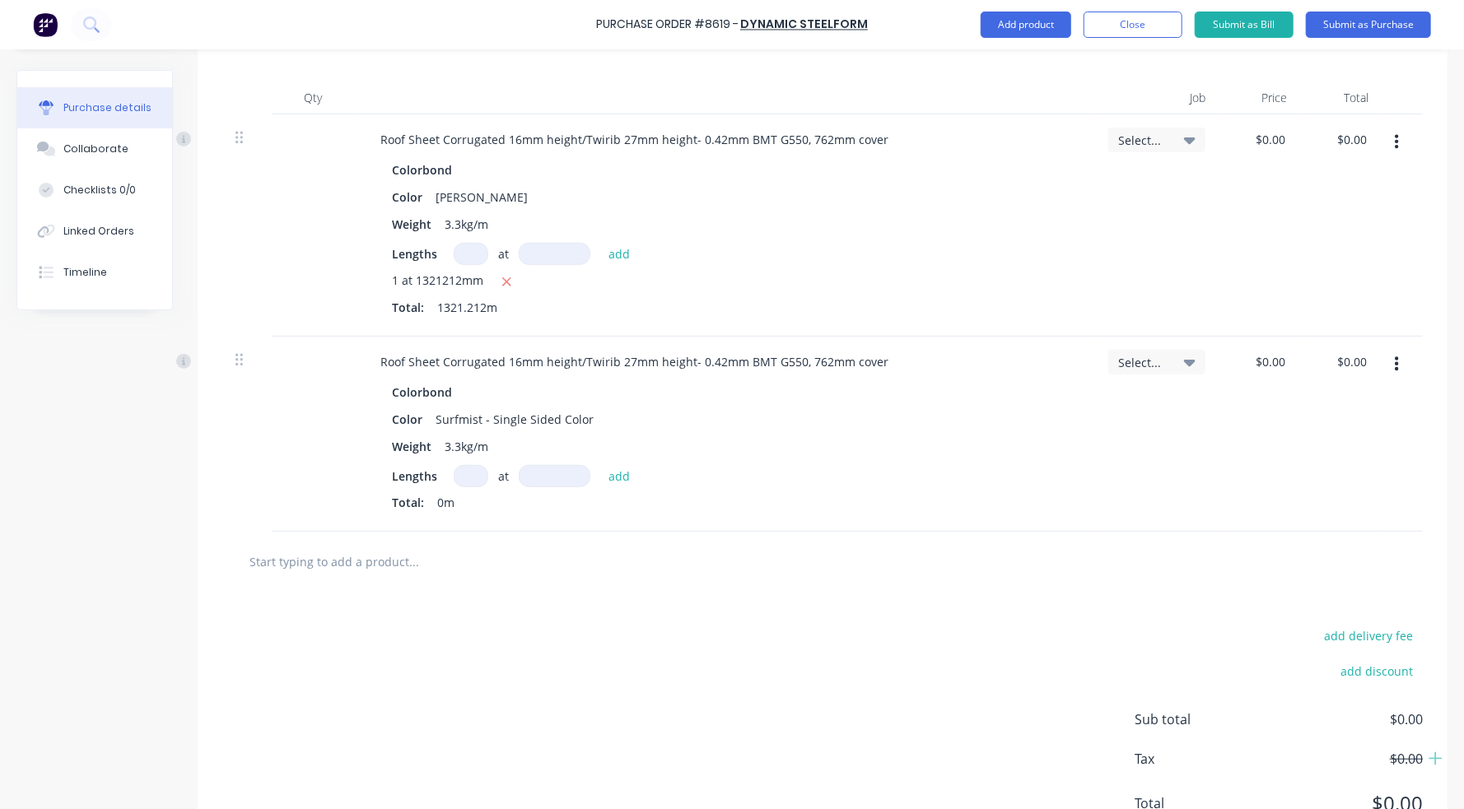
type textarea "x"
click at [469, 480] on input at bounding box center [471, 476] width 35 height 22
type input "1"
type textarea "x"
type input "1"
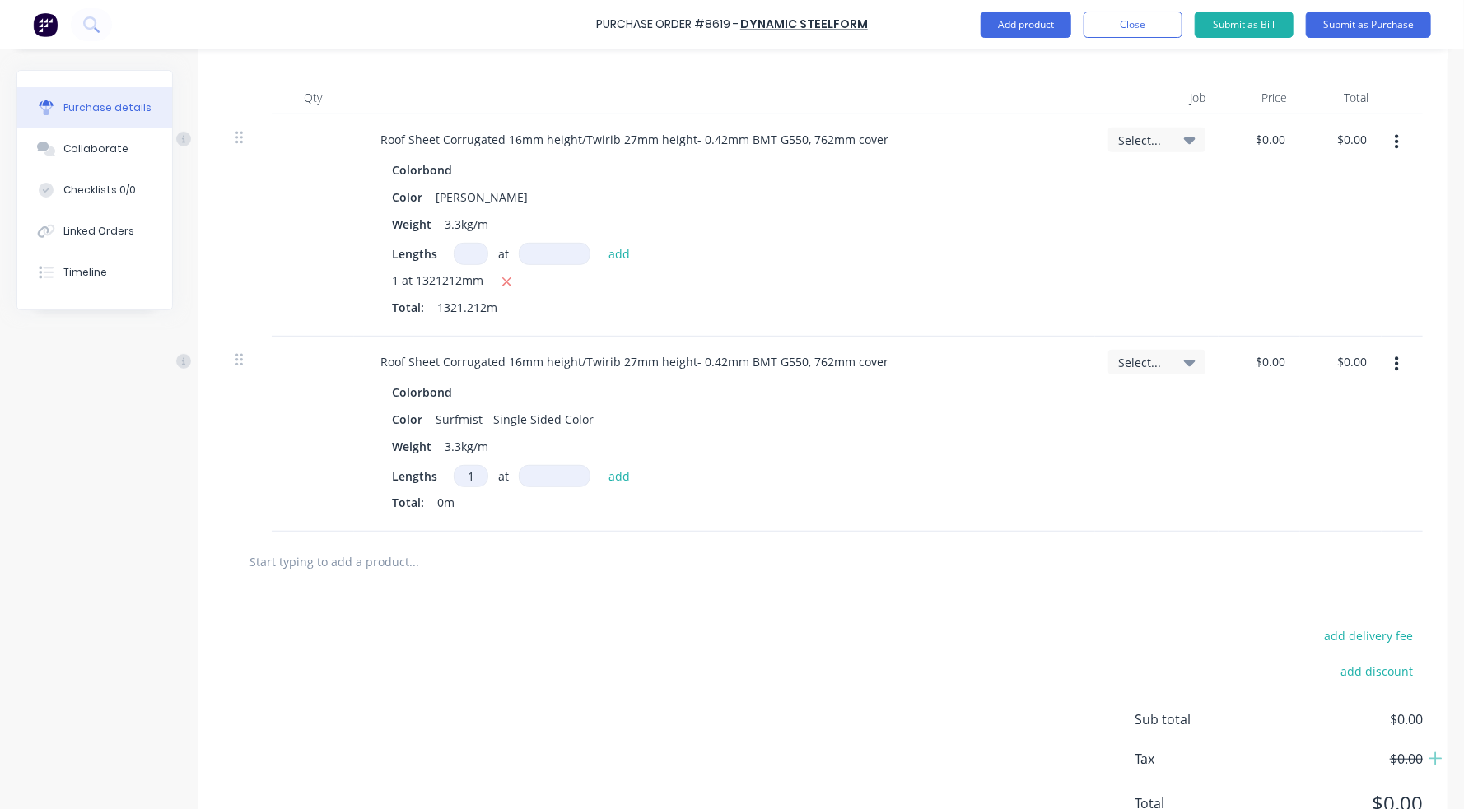
type textarea "x"
type input "1"
type textarea "x"
type input "12"
type textarea "x"
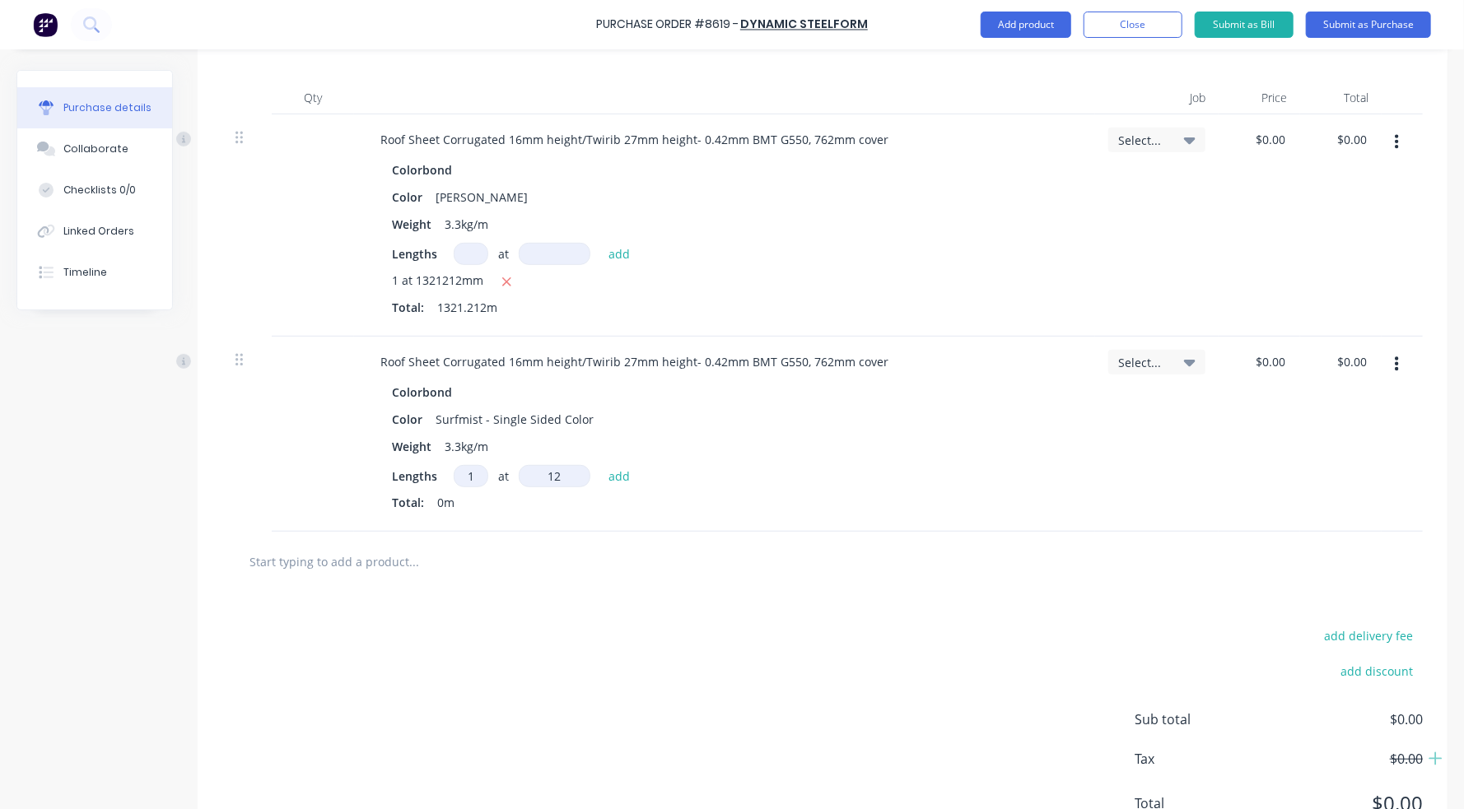
type input "122"
type textarea "x"
type input "1228"
type textarea "x"
type input "12287"
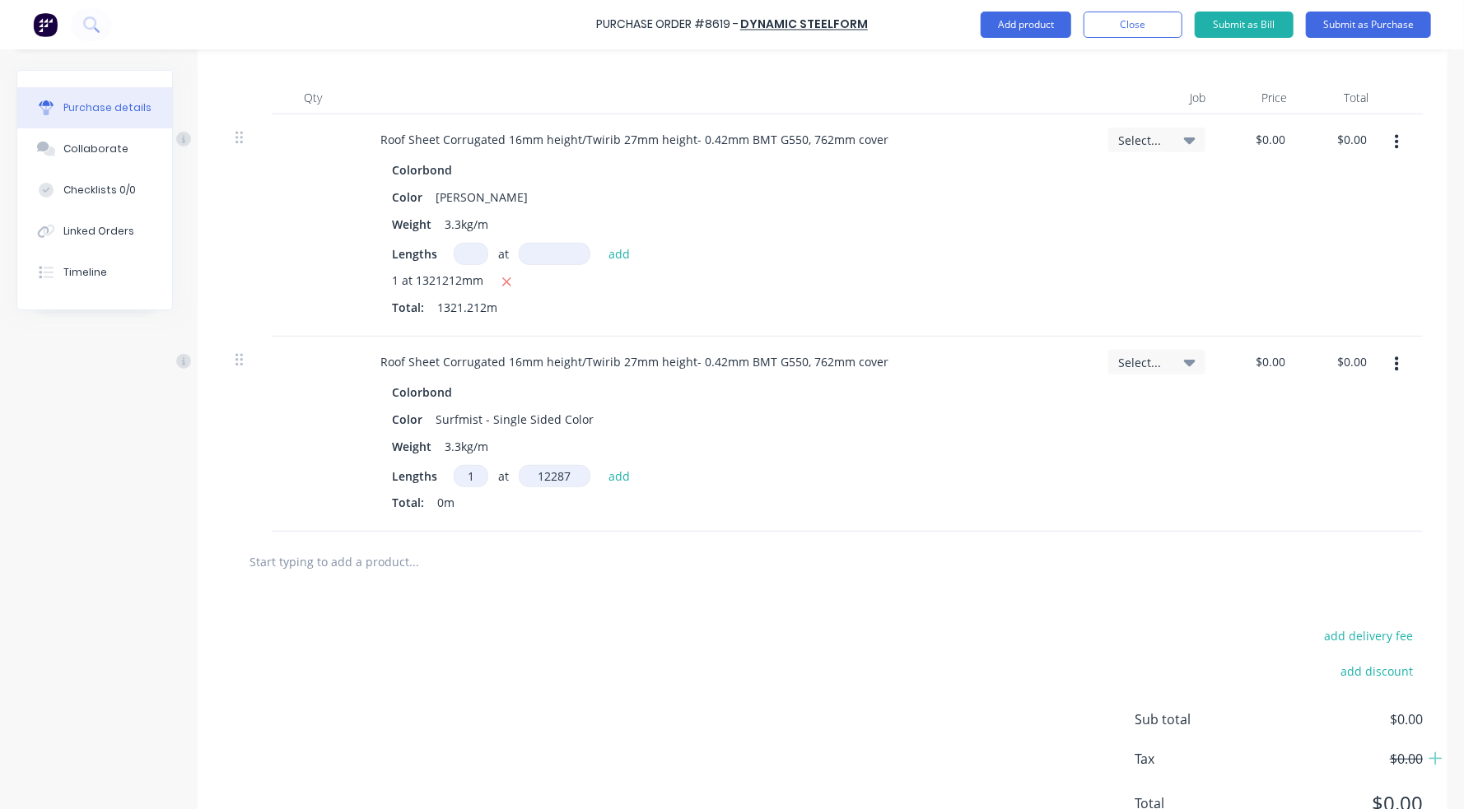
type textarea "x"
type input "122878"
type textarea "x"
type input "1228787"
type textarea "x"
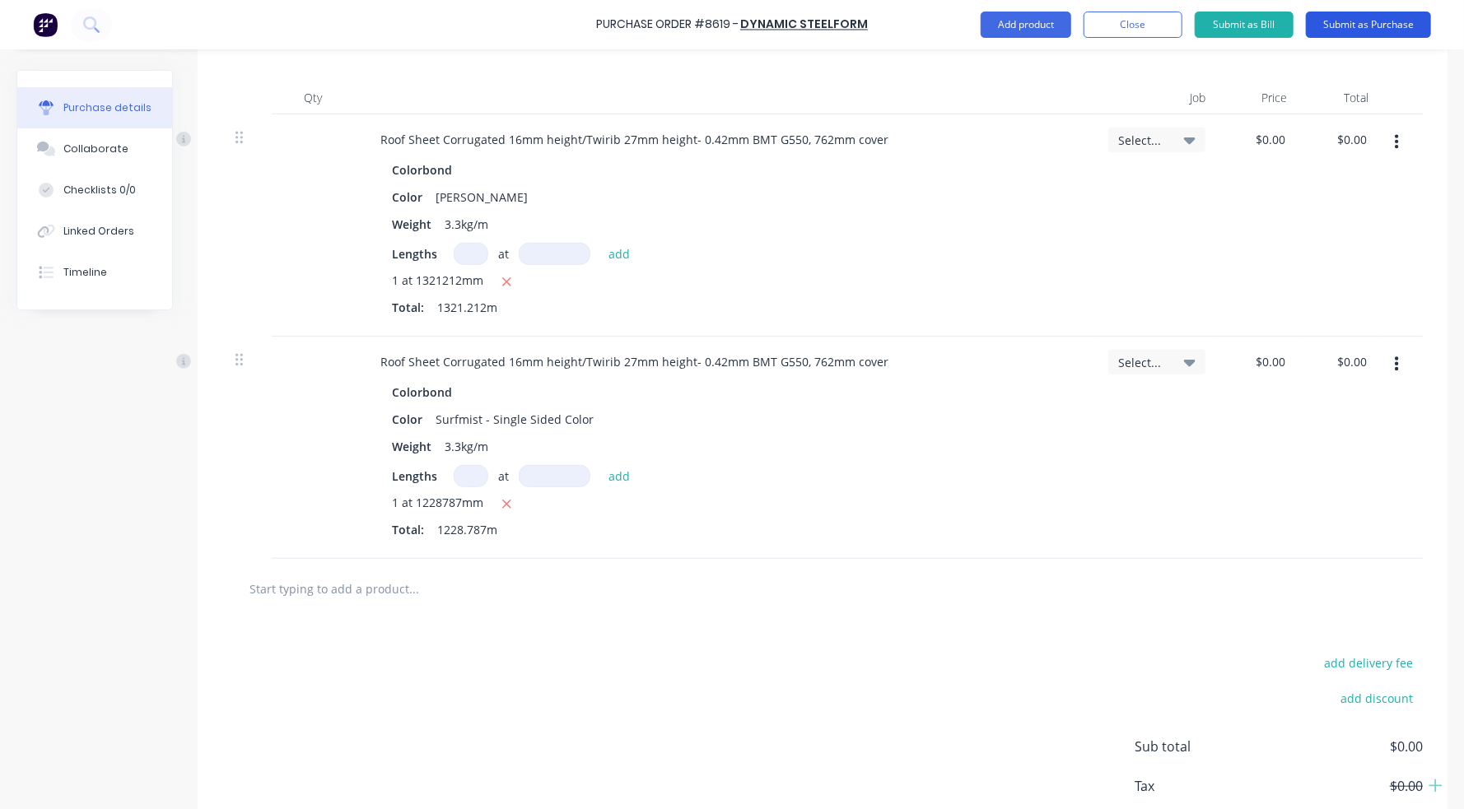
click at [1237, 24] on button "Submit as Purchase" at bounding box center [1368, 25] width 125 height 26
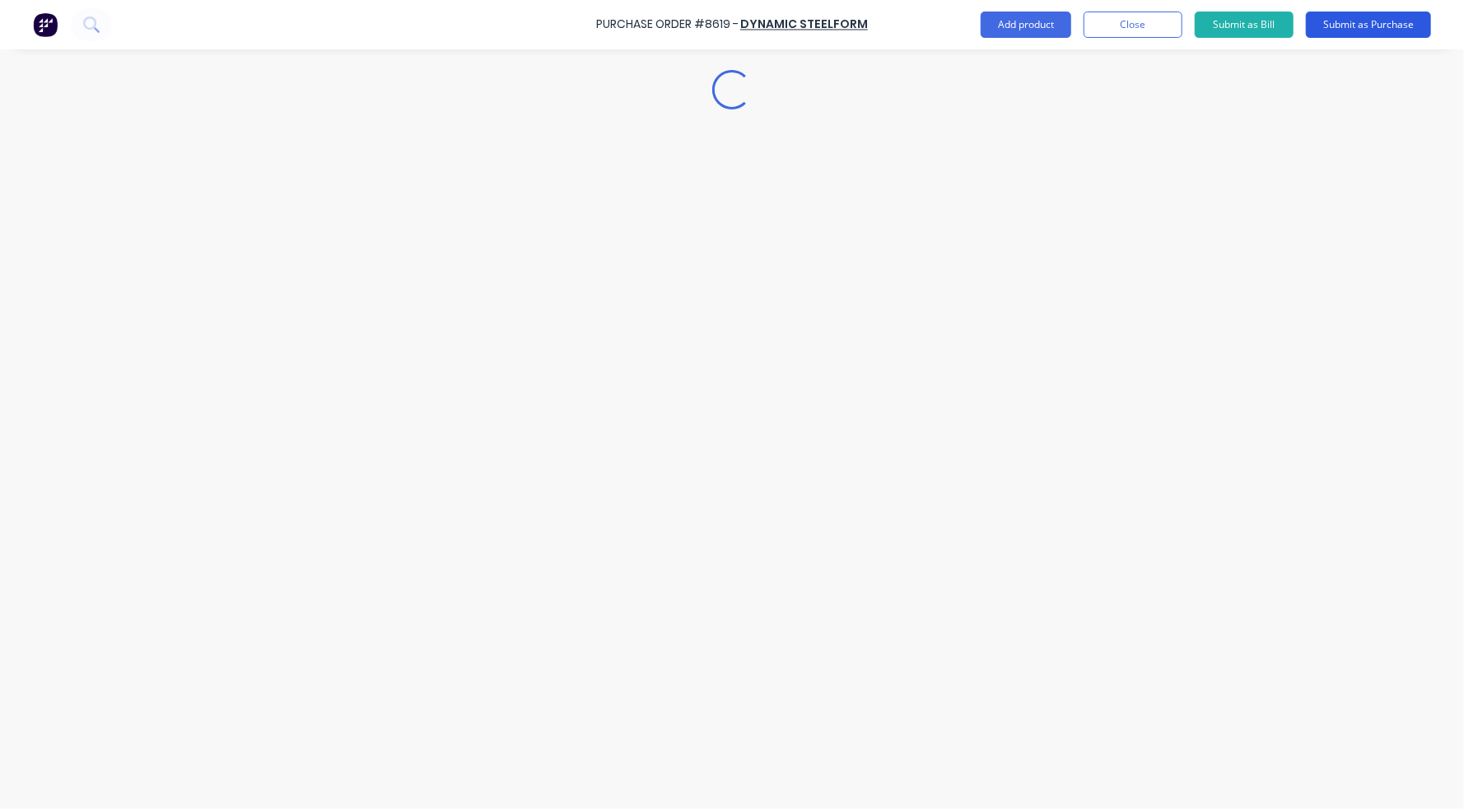
scroll to position [0, 0]
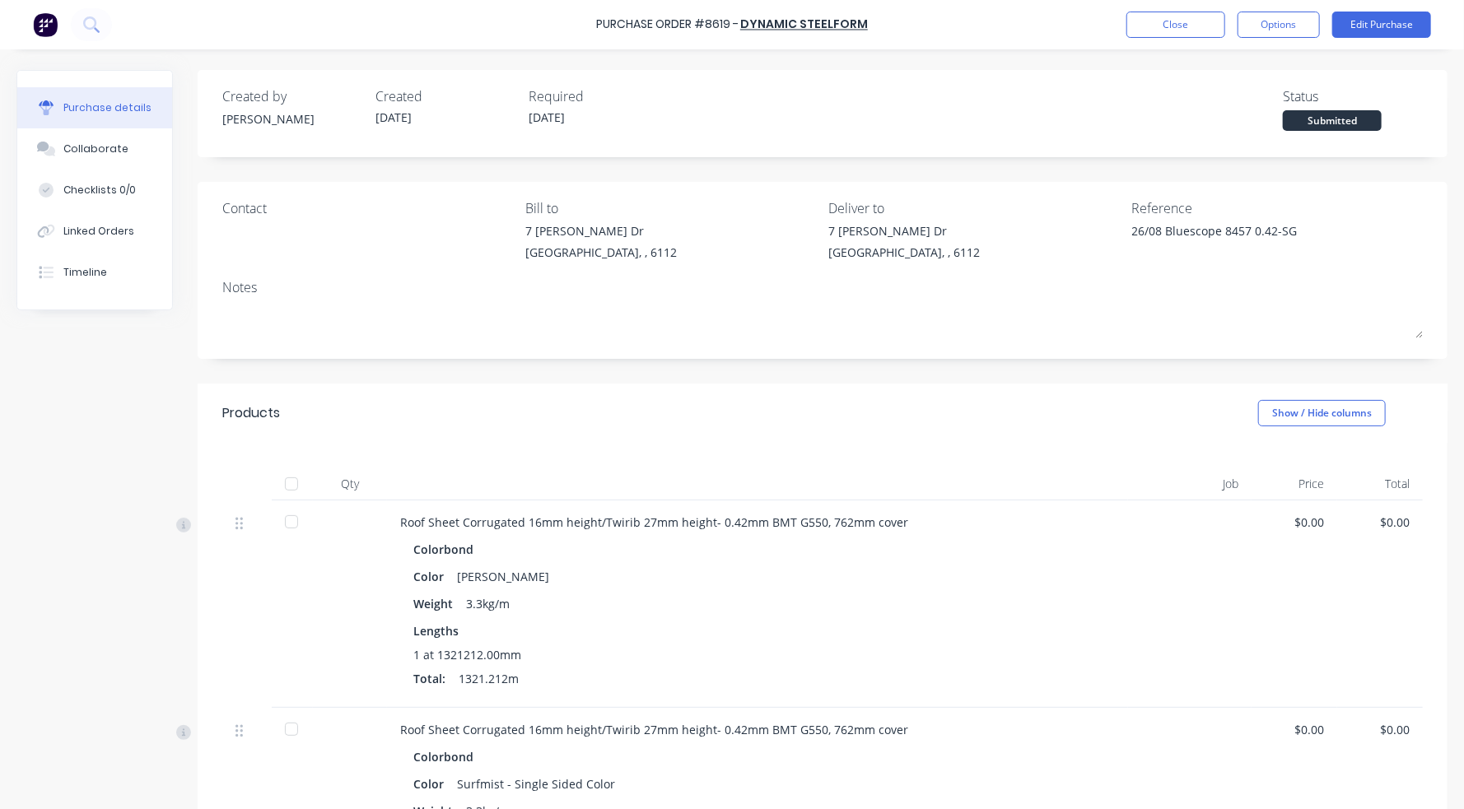
click at [290, 482] on div at bounding box center [291, 484] width 33 height 33
type textarea "x"
click at [1157, 16] on button "Close" at bounding box center [1175, 25] width 99 height 26
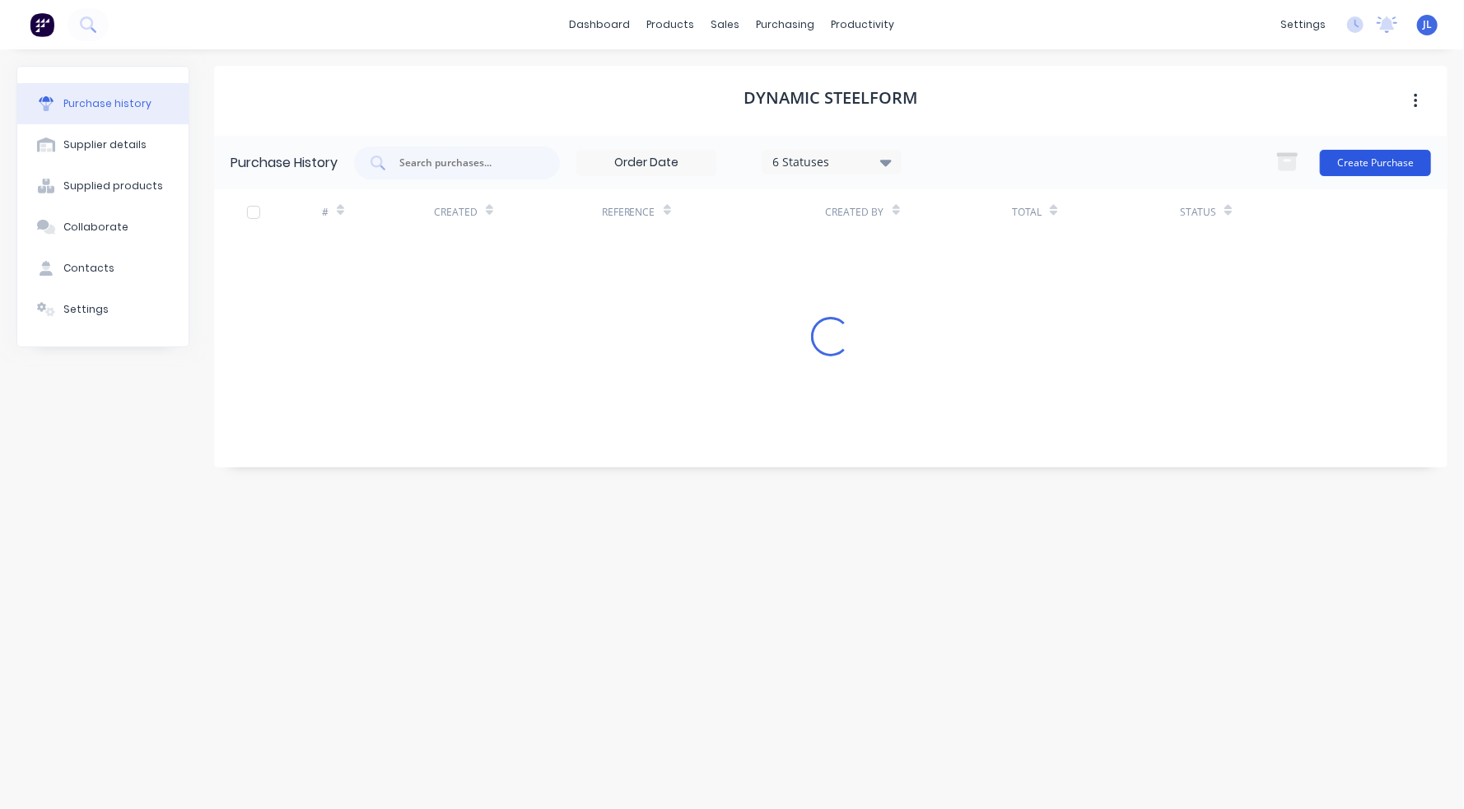
click at [1237, 154] on button "Create Purchase" at bounding box center [1375, 163] width 111 height 26
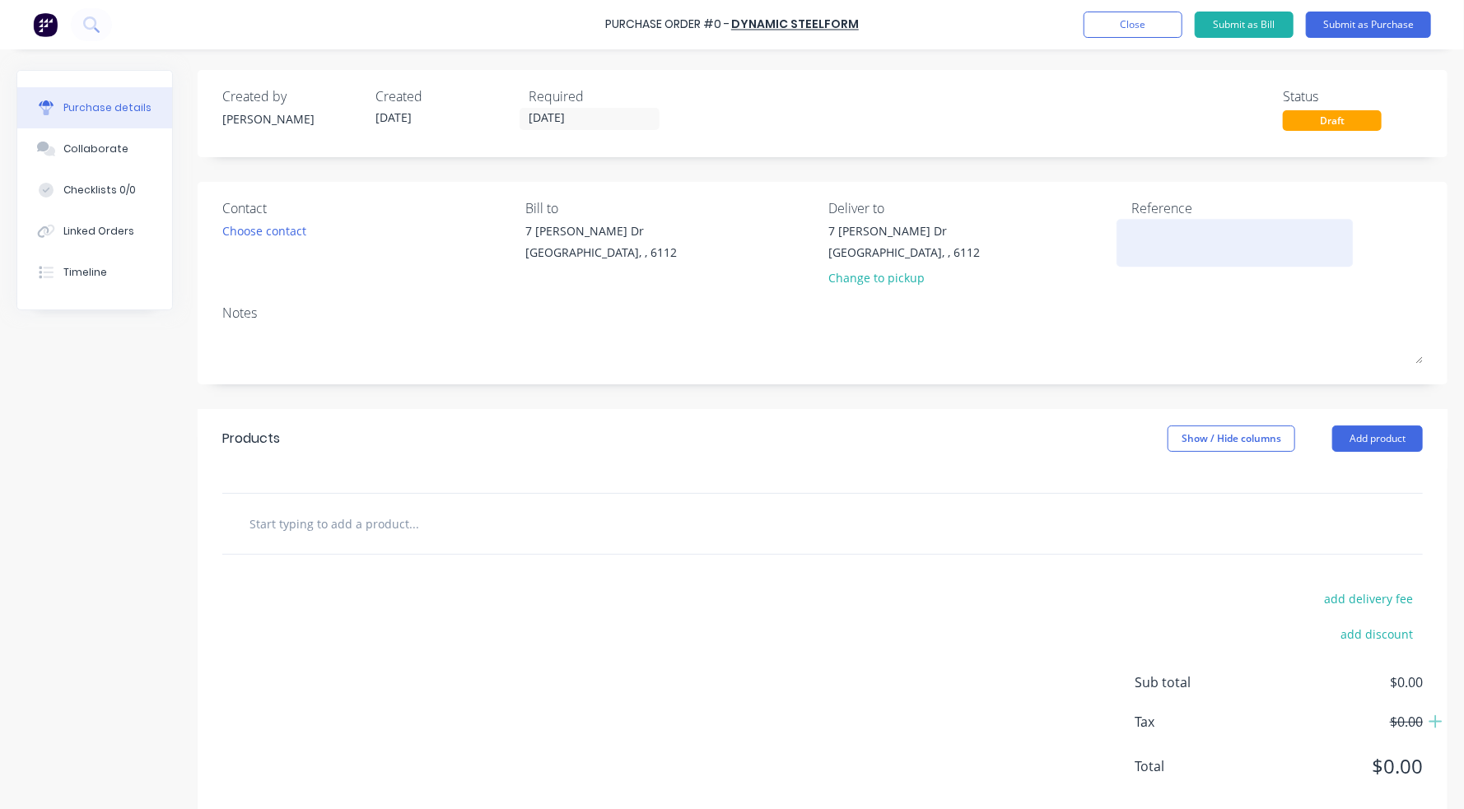
click at [1166, 222] on div at bounding box center [1235, 242] width 206 height 41
click at [1156, 236] on textarea at bounding box center [1235, 240] width 206 height 37
type textarea "25/08-BLUESCOPE 8457-0.35 DM/MM+0.42"
type textarea "x"
type textarea "25/08-BLUESCOPE 8457-0.35 DM/MM+0.42W"
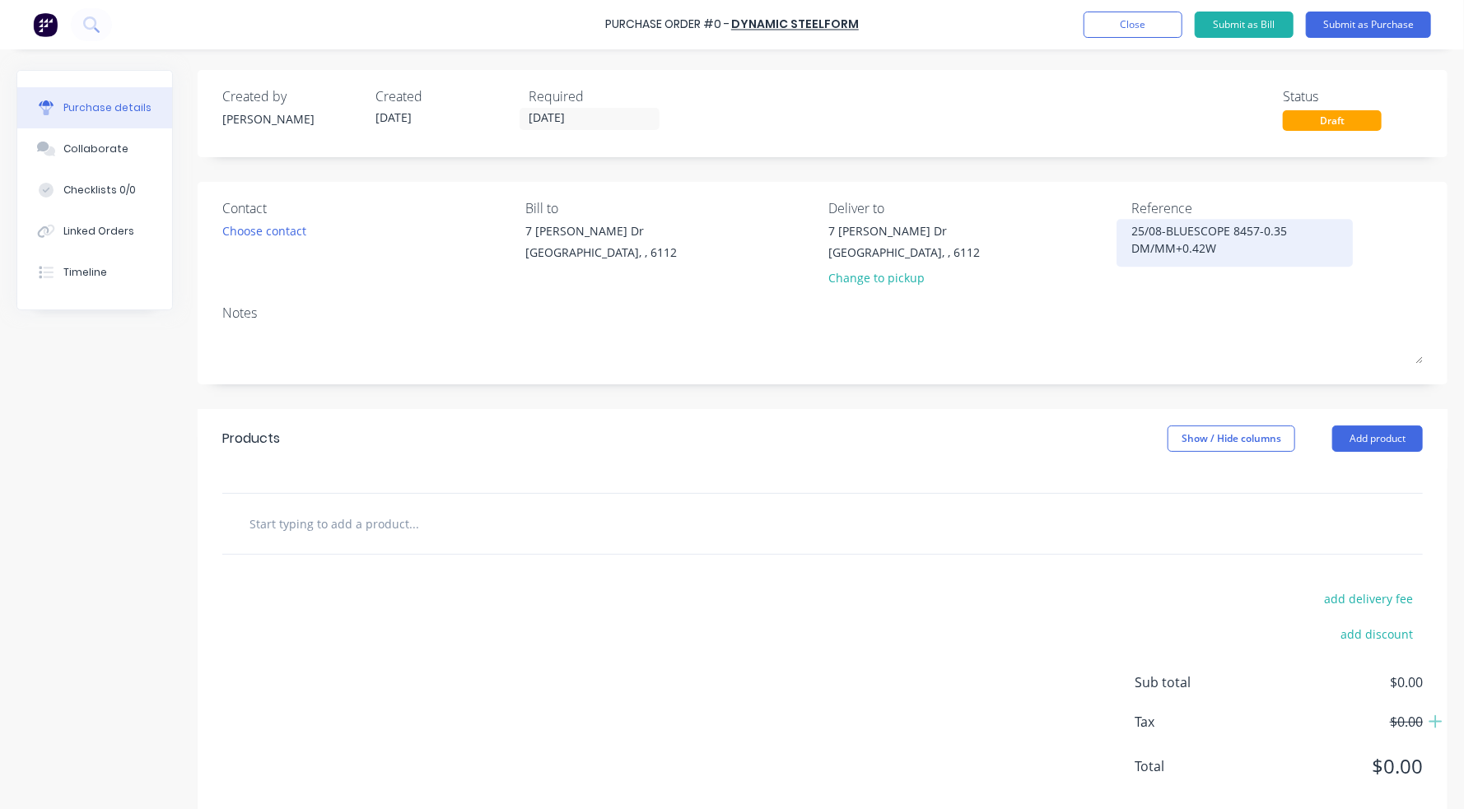
type textarea "x"
type textarea "25/08-BLUESCOPE 8457-0.35 DM/MM+0.42WA"
type textarea "x"
type textarea "25/08-BLUESCOPE 8457-0.35 DM/MM+0.42WA"
click at [1237, 440] on button "Add product" at bounding box center [1377, 439] width 91 height 26
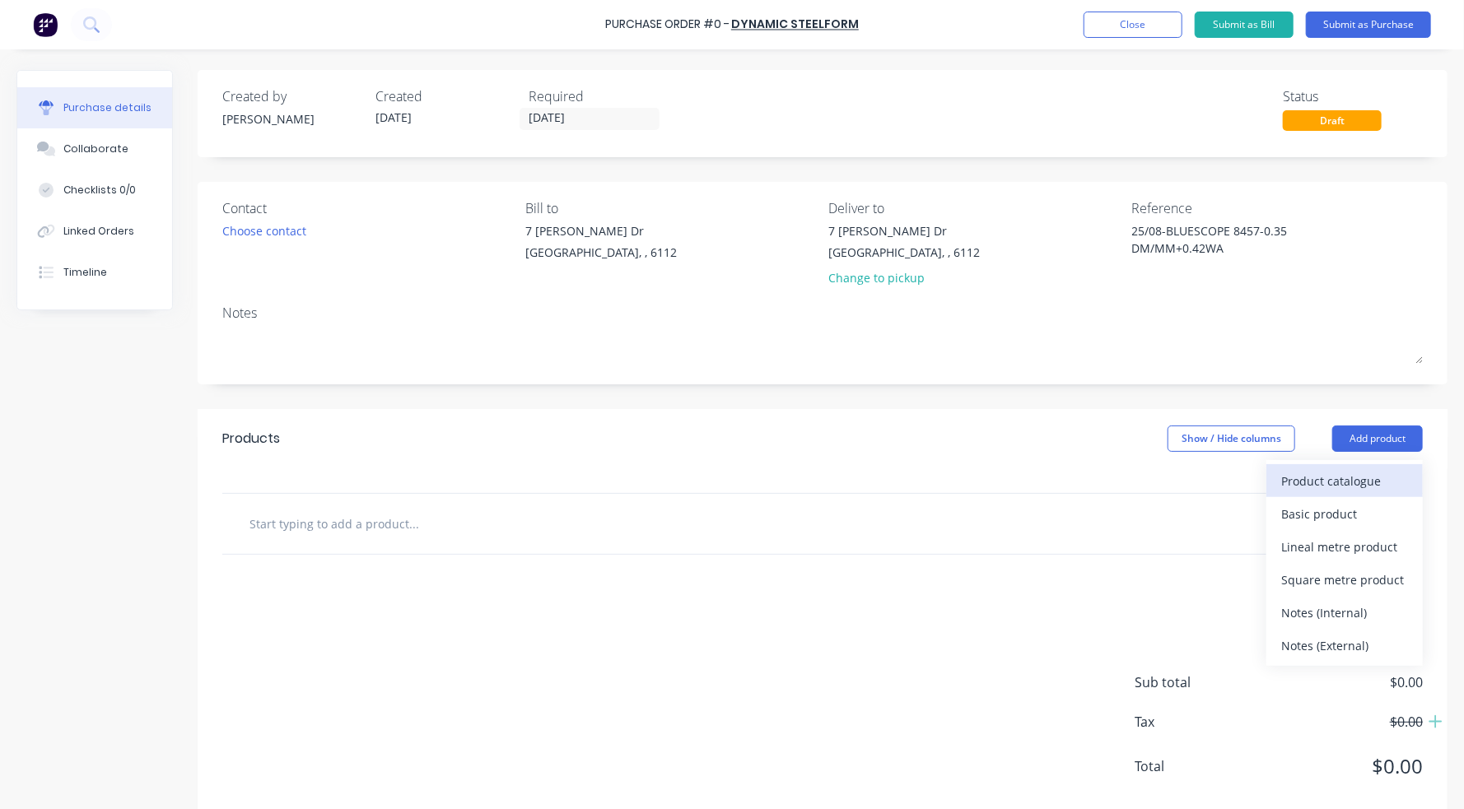
click at [1237, 471] on div "Product catalogue" at bounding box center [1344, 481] width 127 height 24
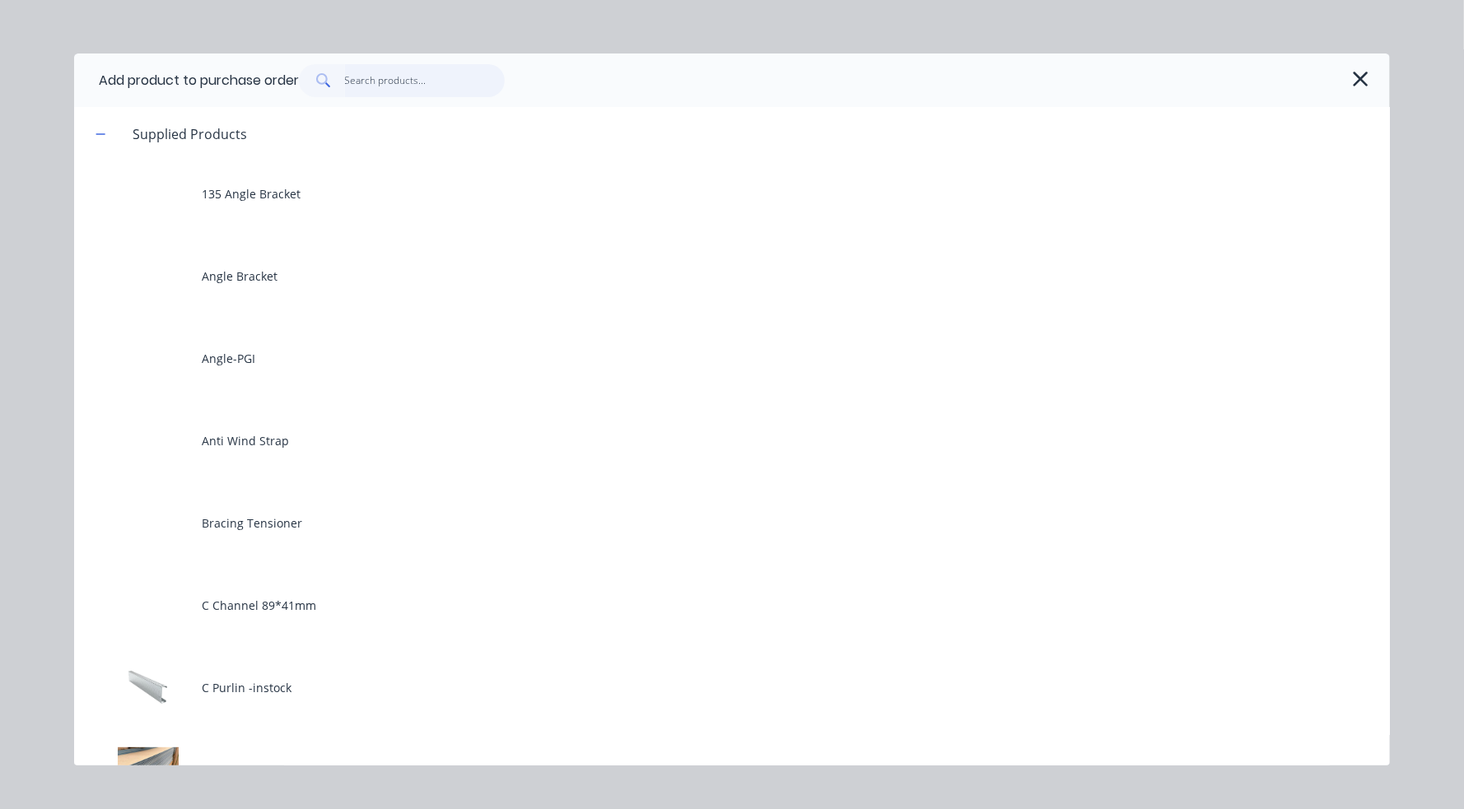
click at [451, 86] on input "text" at bounding box center [425, 80] width 161 height 33
type textarea "x"
type input "0"
type textarea "x"
type input "0."
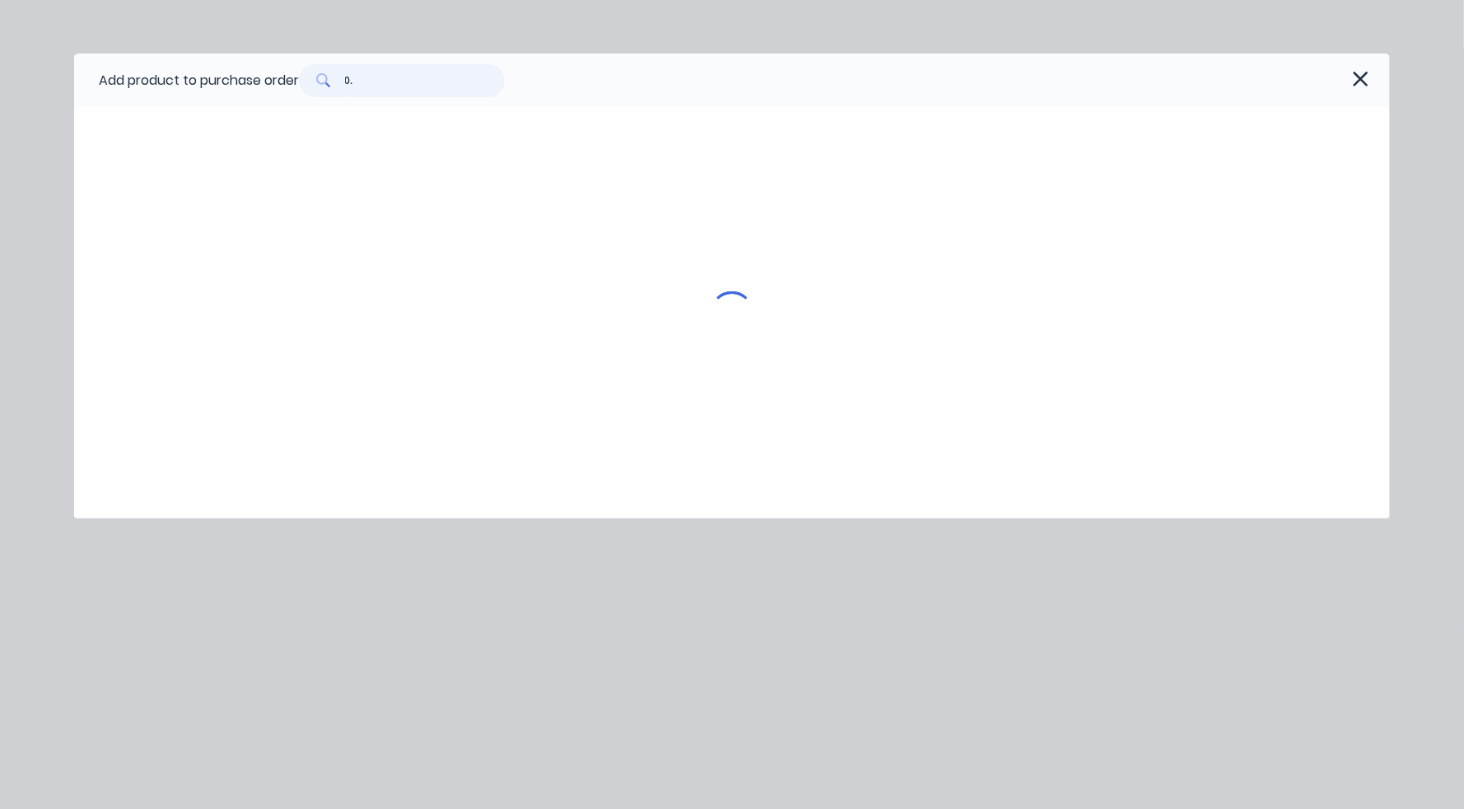
type textarea "x"
type input "0.3"
type textarea "x"
type input "0.35"
type textarea "x"
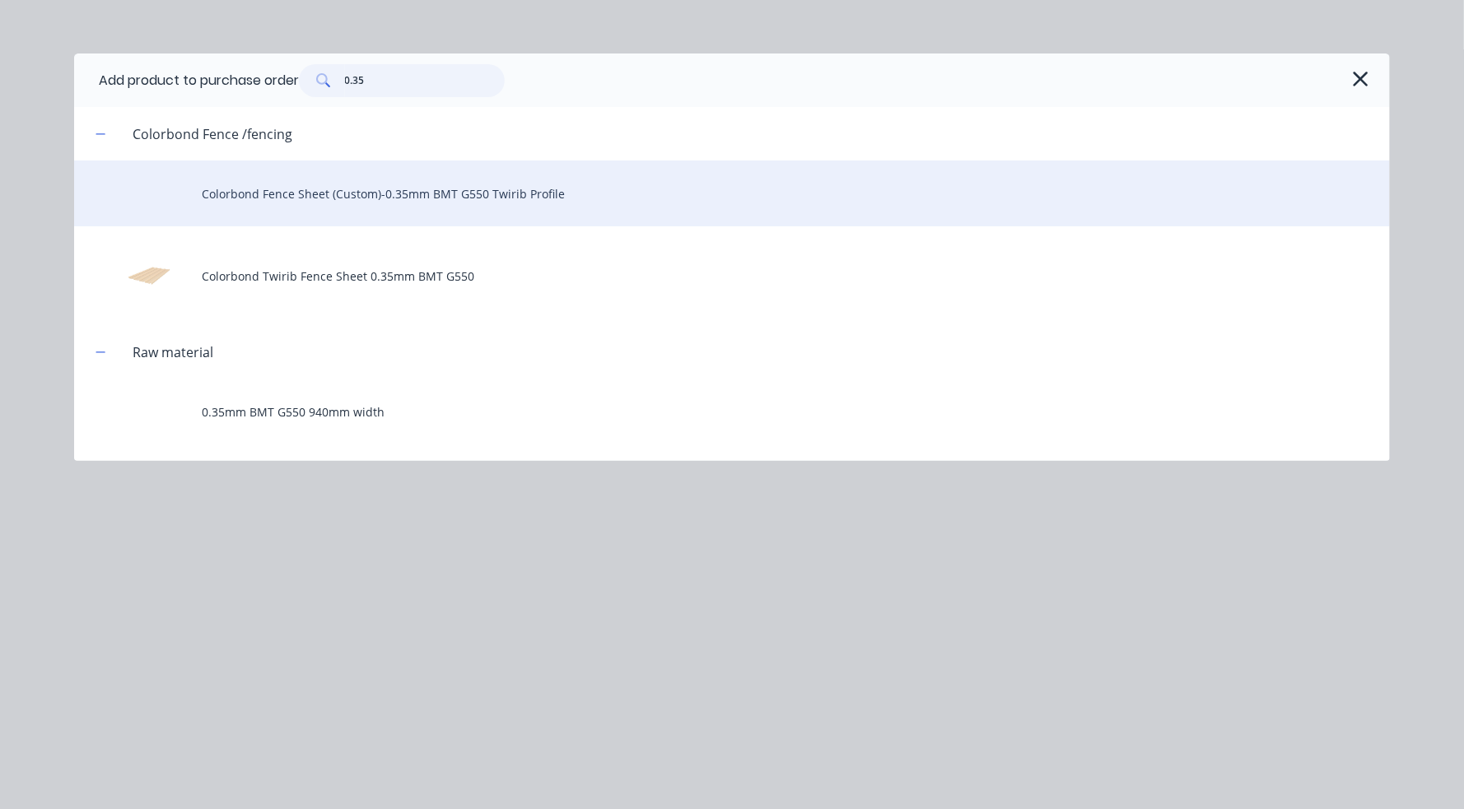
type input "0.35"
click at [418, 197] on div "Colorbond Fence Sheet (Custom)-0.35mm BMT G550 Twirib Profile" at bounding box center [731, 194] width 1315 height 66
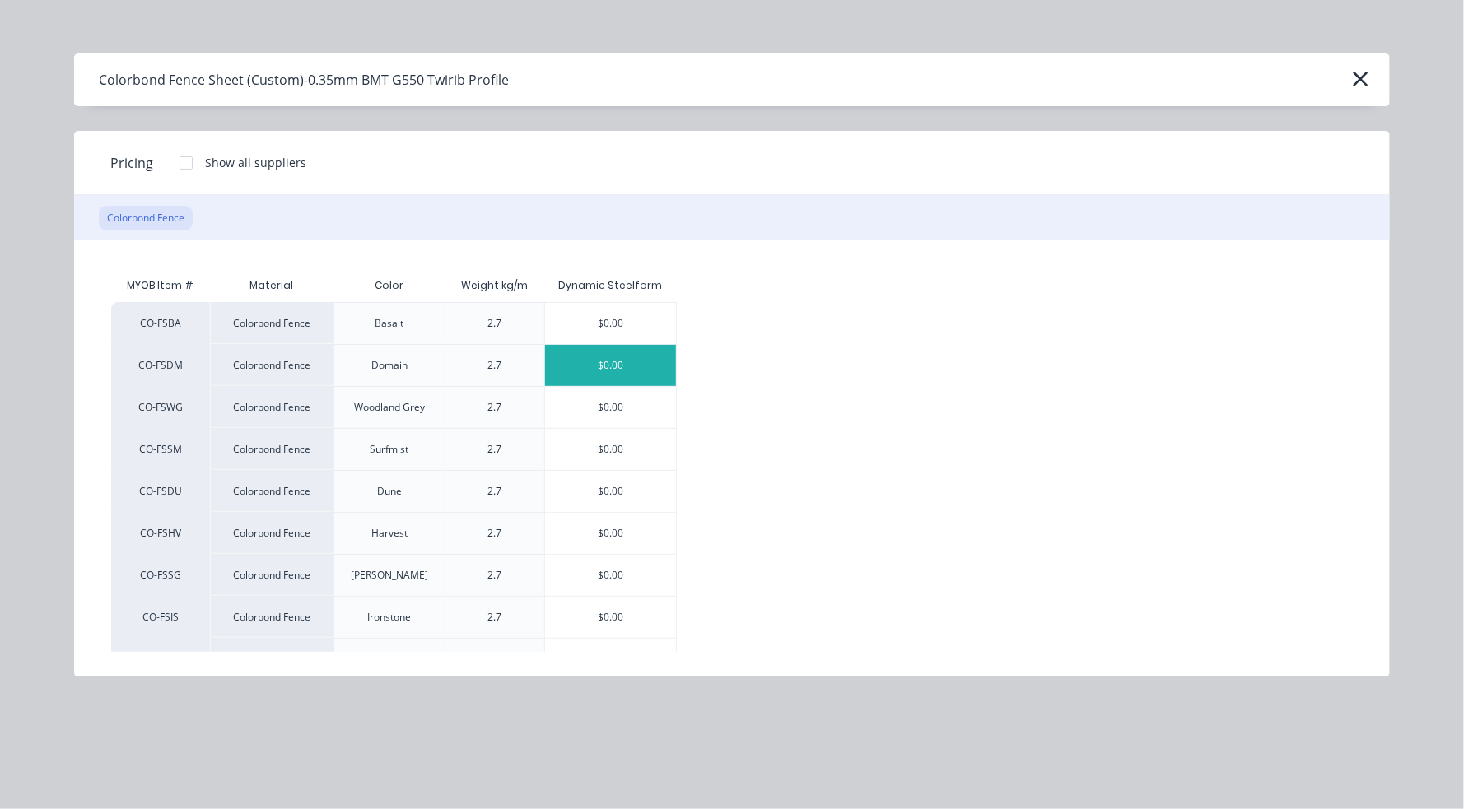
click at [617, 368] on div "$0.00" at bounding box center [610, 365] width 131 height 41
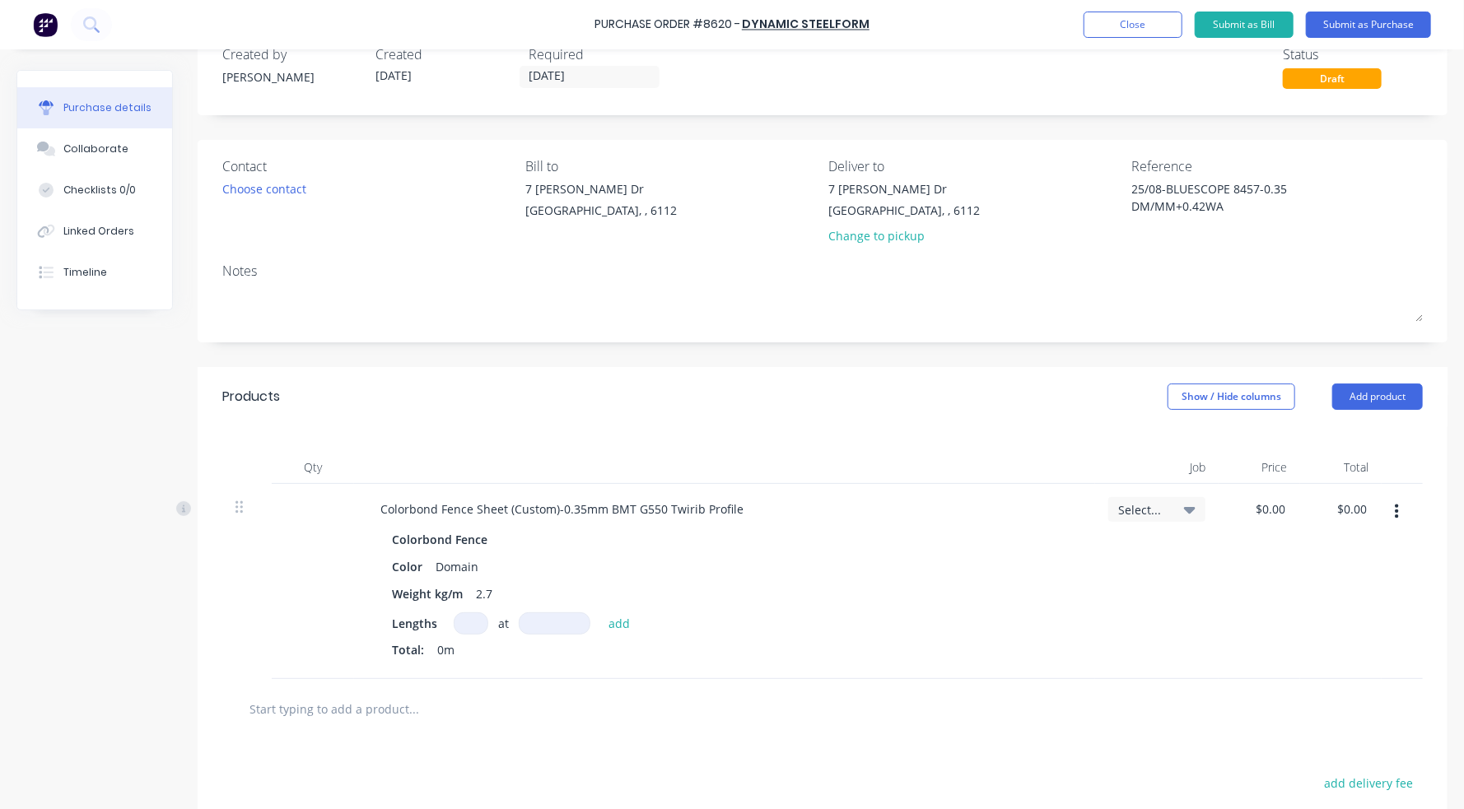
scroll to position [82, 0]
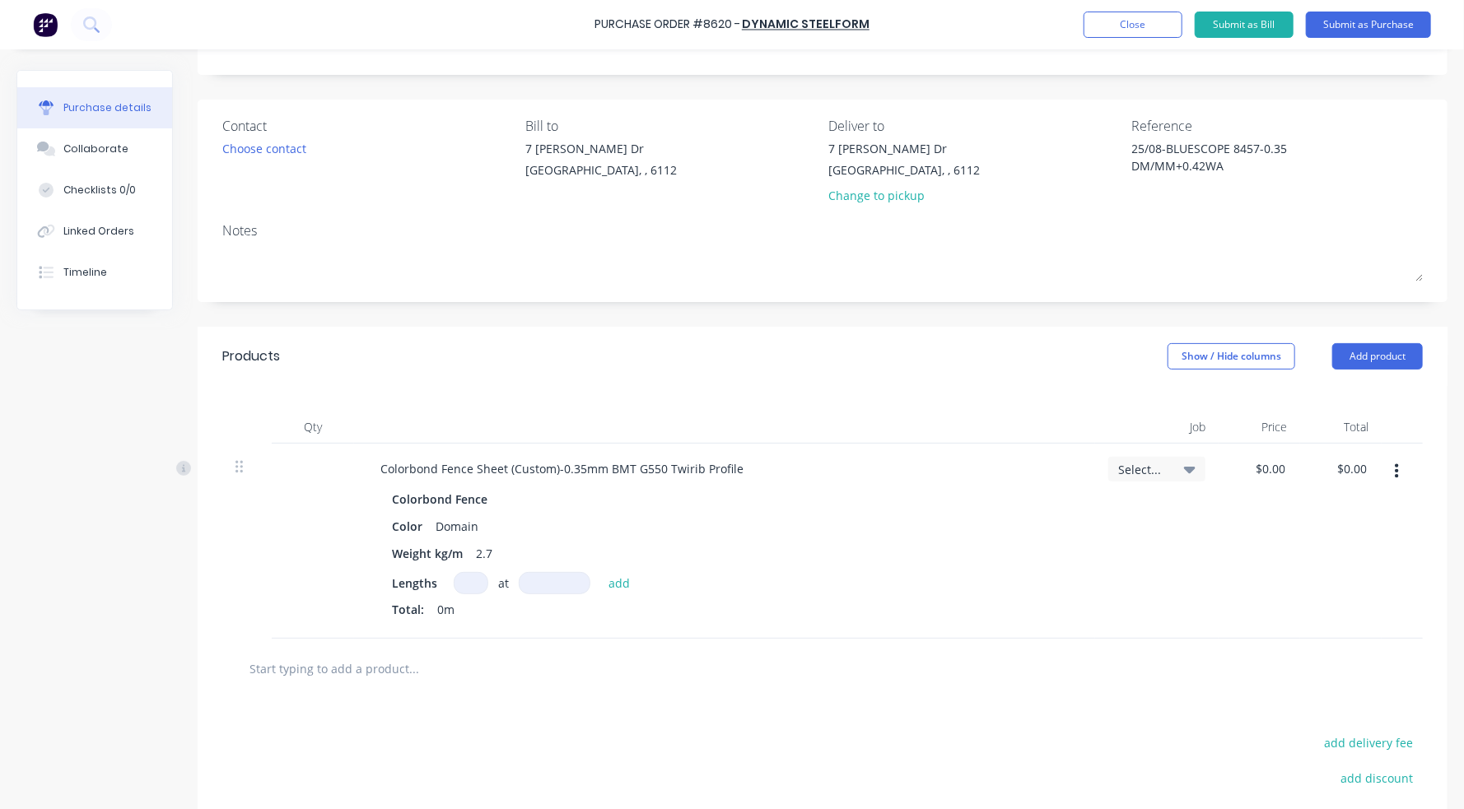
click at [469, 584] on input at bounding box center [471, 583] width 35 height 22
type textarea "x"
type input "1"
type textarea "x"
type input "1"
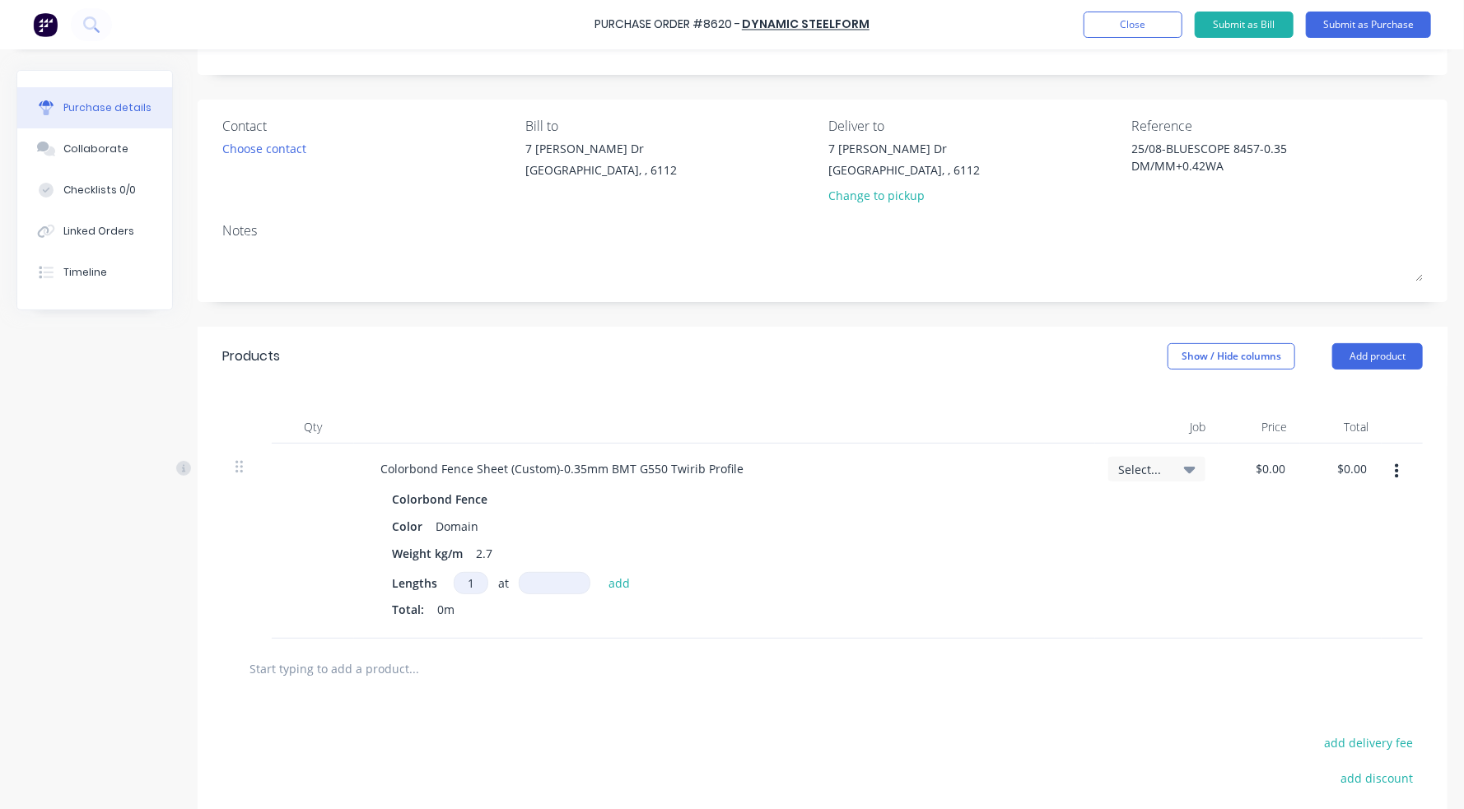
type textarea "x"
type input "1"
type textarea "x"
type input "16"
type textarea "x"
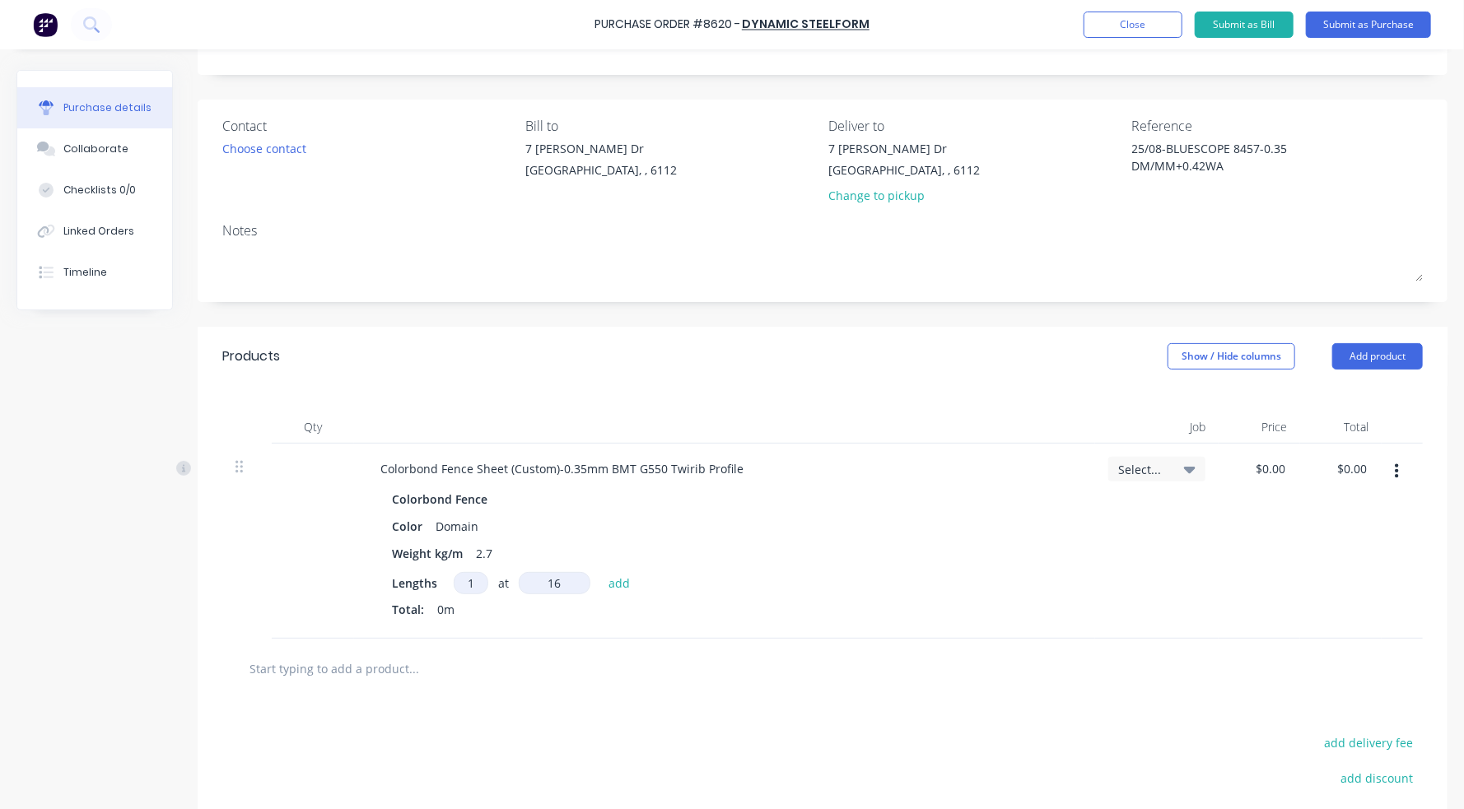
type input "165"
type textarea "x"
type input "1657"
type textarea "x"
type input "16574"
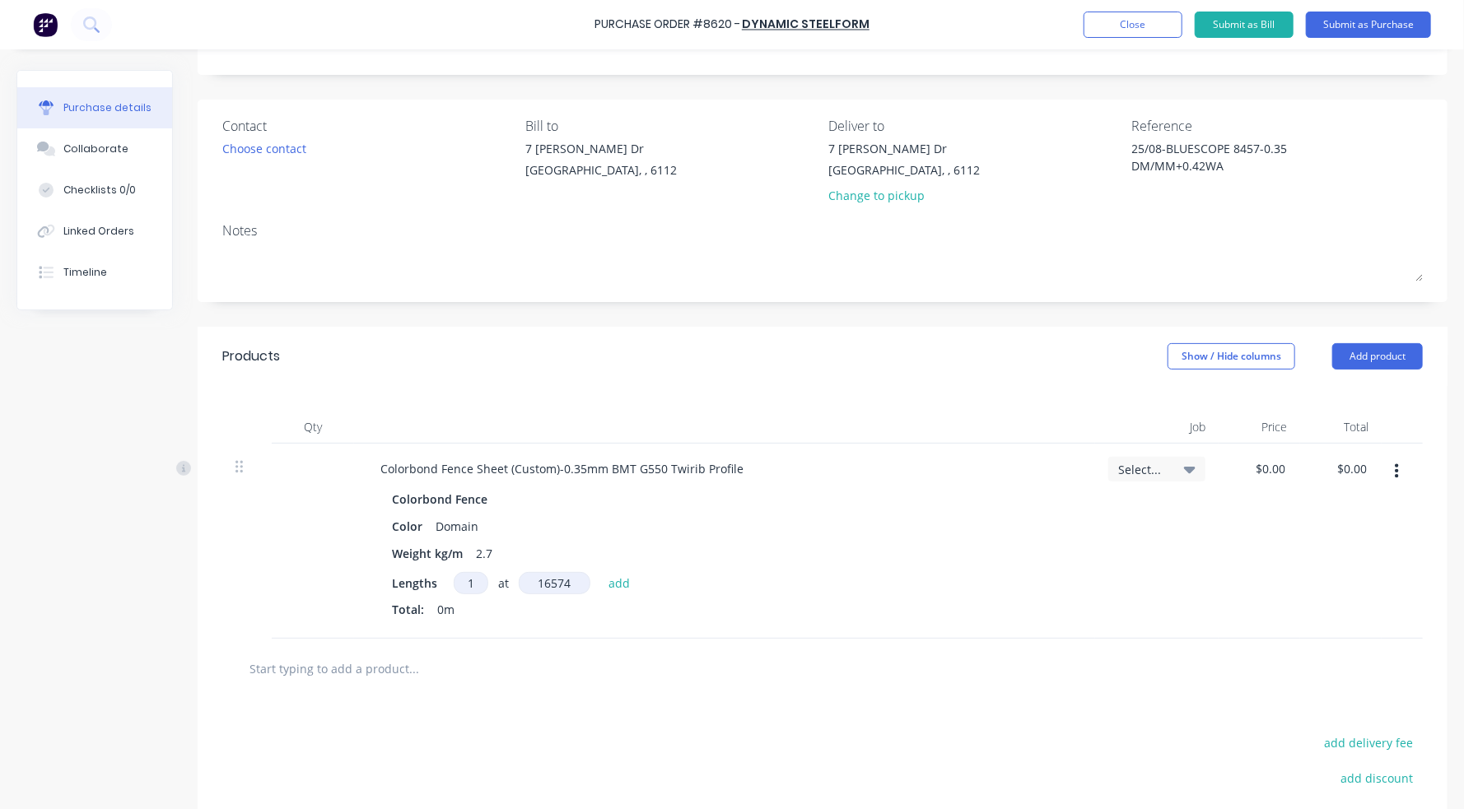
type textarea "x"
type input "165740"
type textarea "x"
type input "1657407"
type textarea "x"
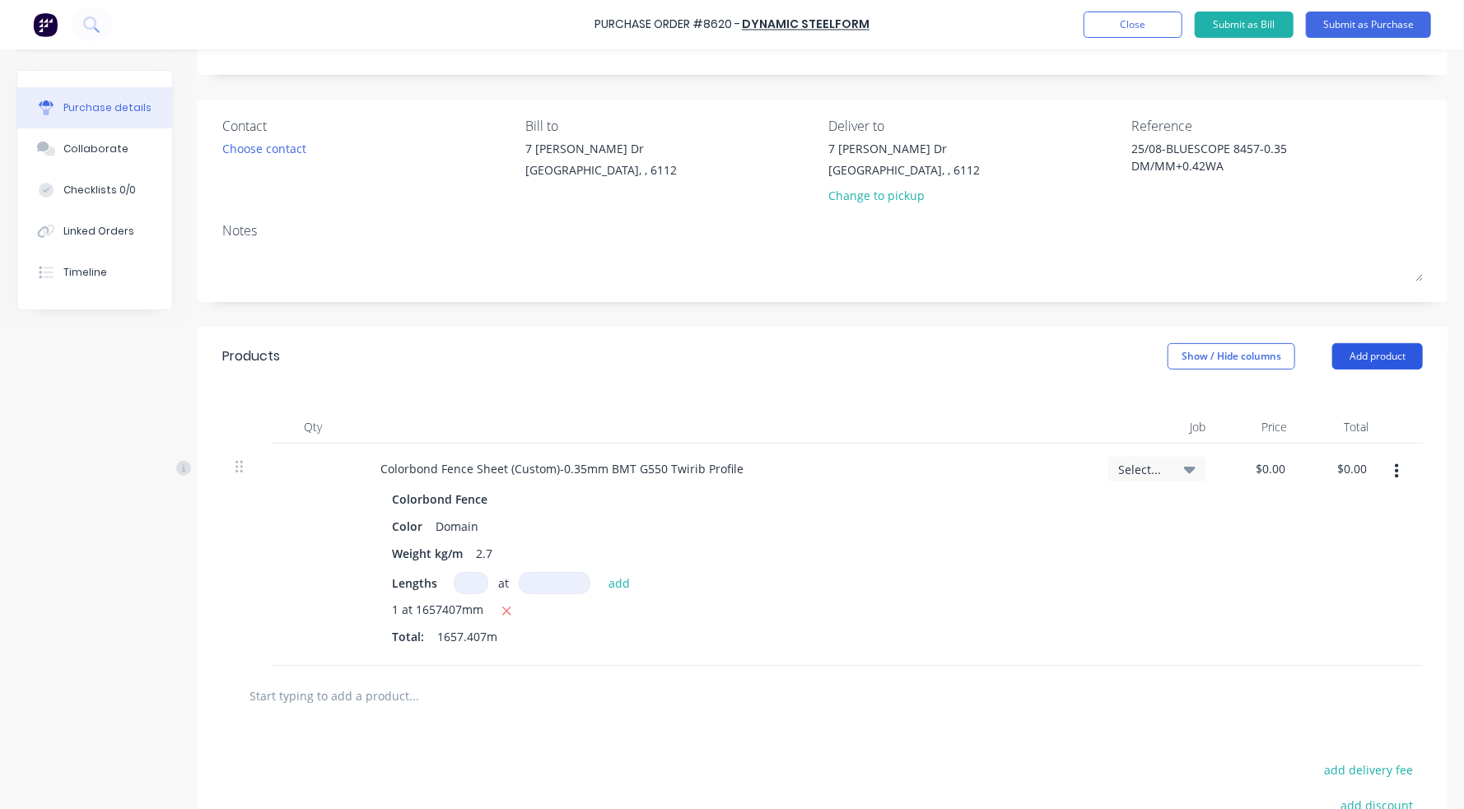
click at [1237, 356] on button "Add product" at bounding box center [1377, 356] width 91 height 26
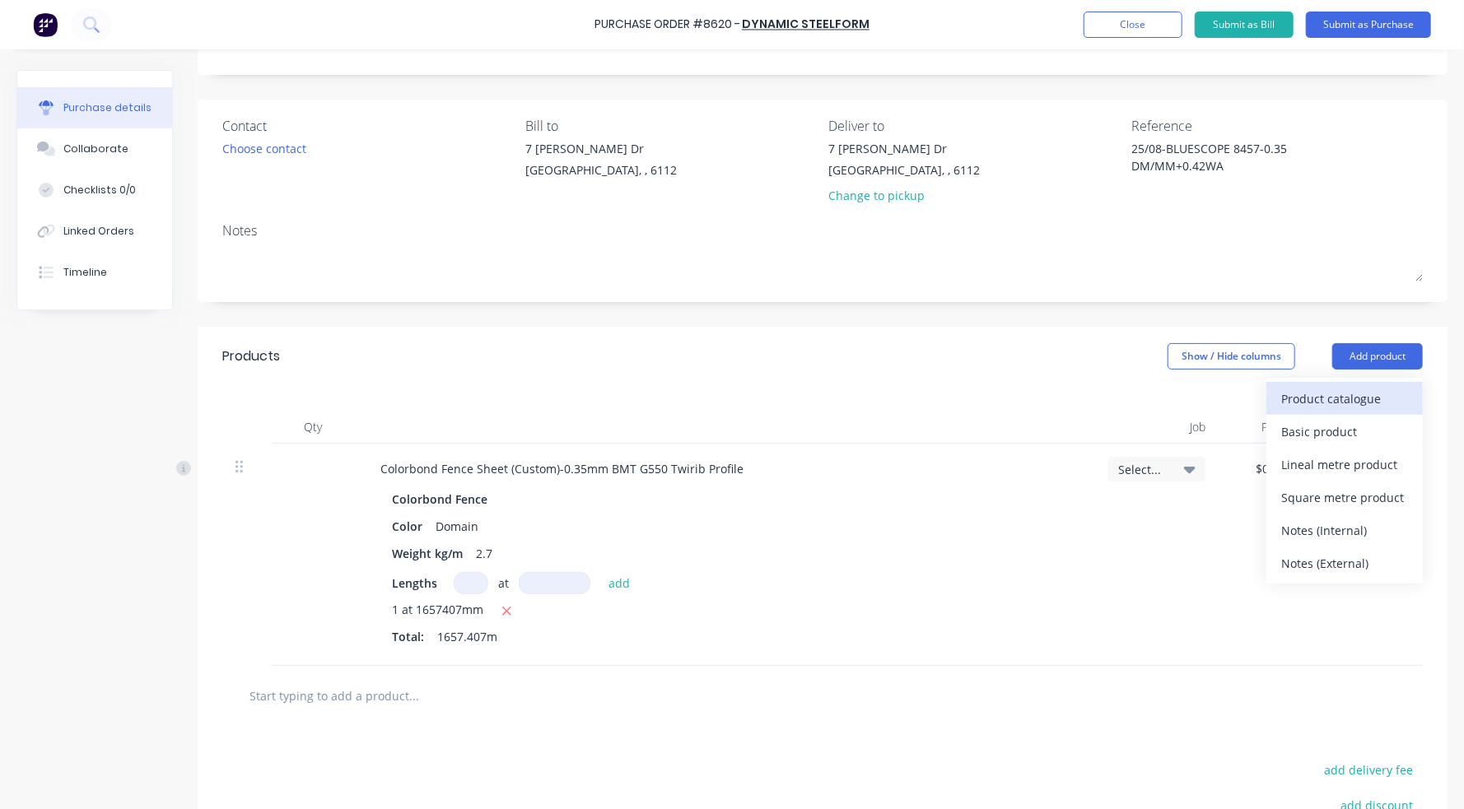
click at [1237, 398] on div "Product catalogue" at bounding box center [1344, 399] width 127 height 24
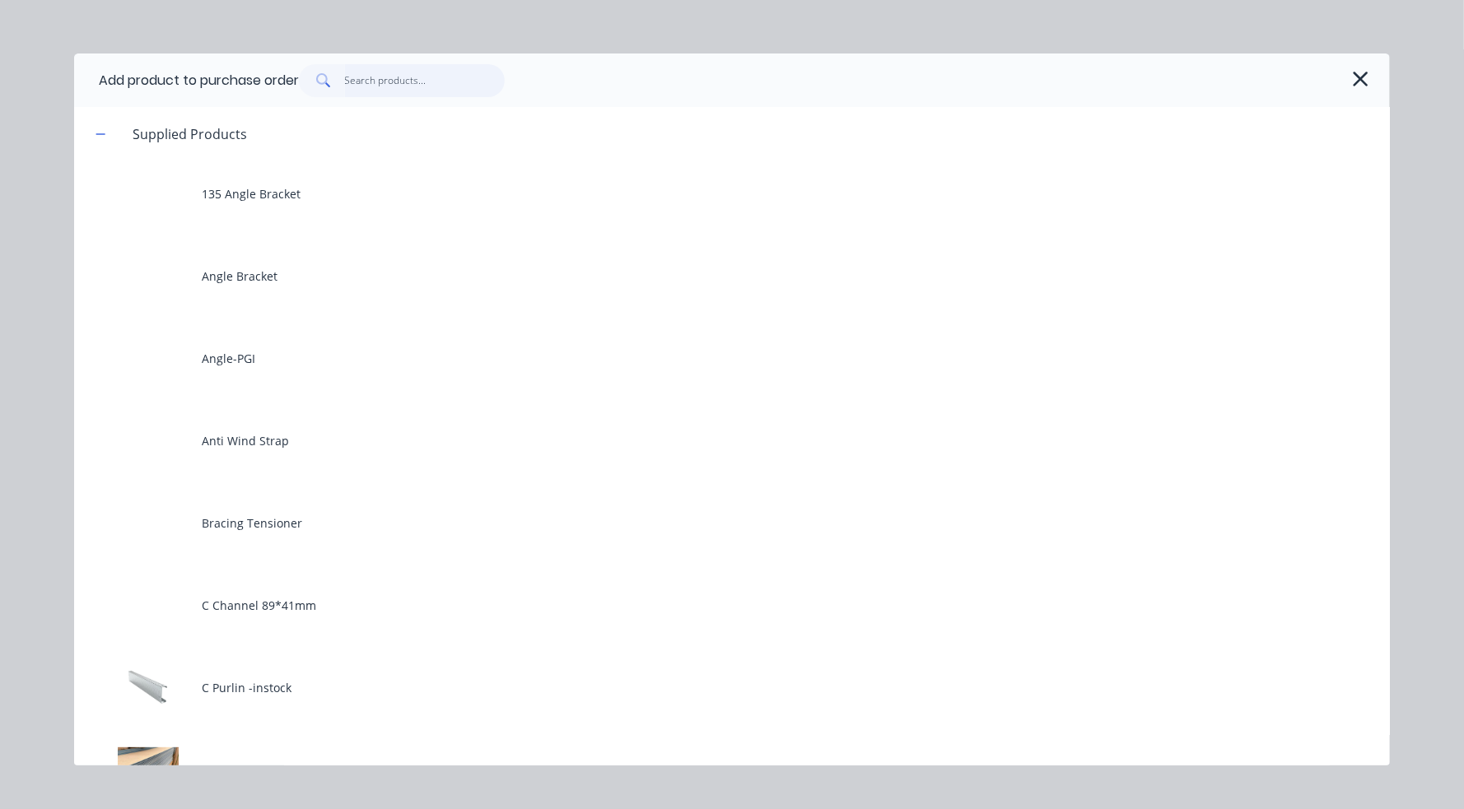
click at [426, 68] on input "text" at bounding box center [425, 80] width 161 height 33
type textarea "x"
type input "0"
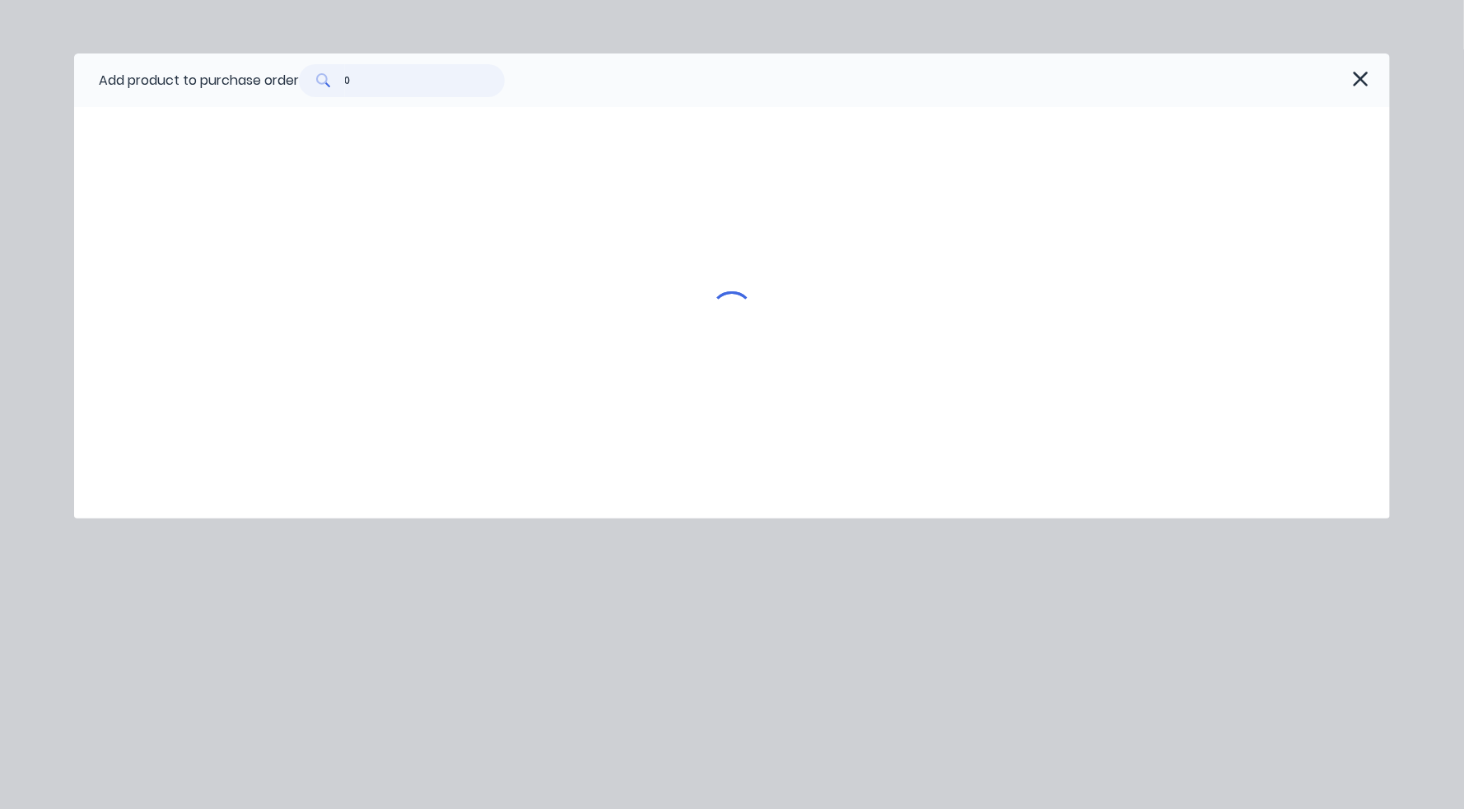
type textarea "x"
type input "0."
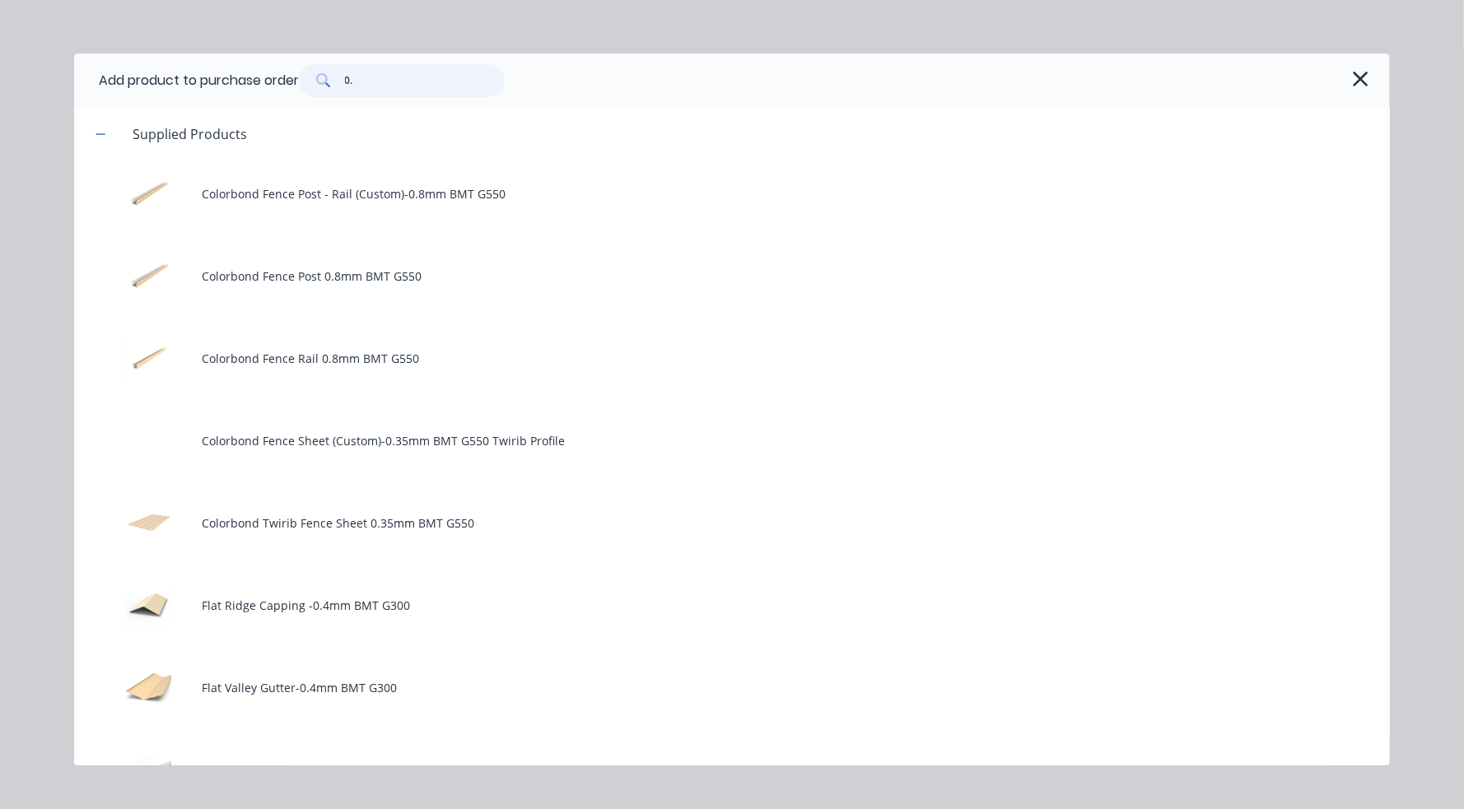
type textarea "x"
type input "0.3"
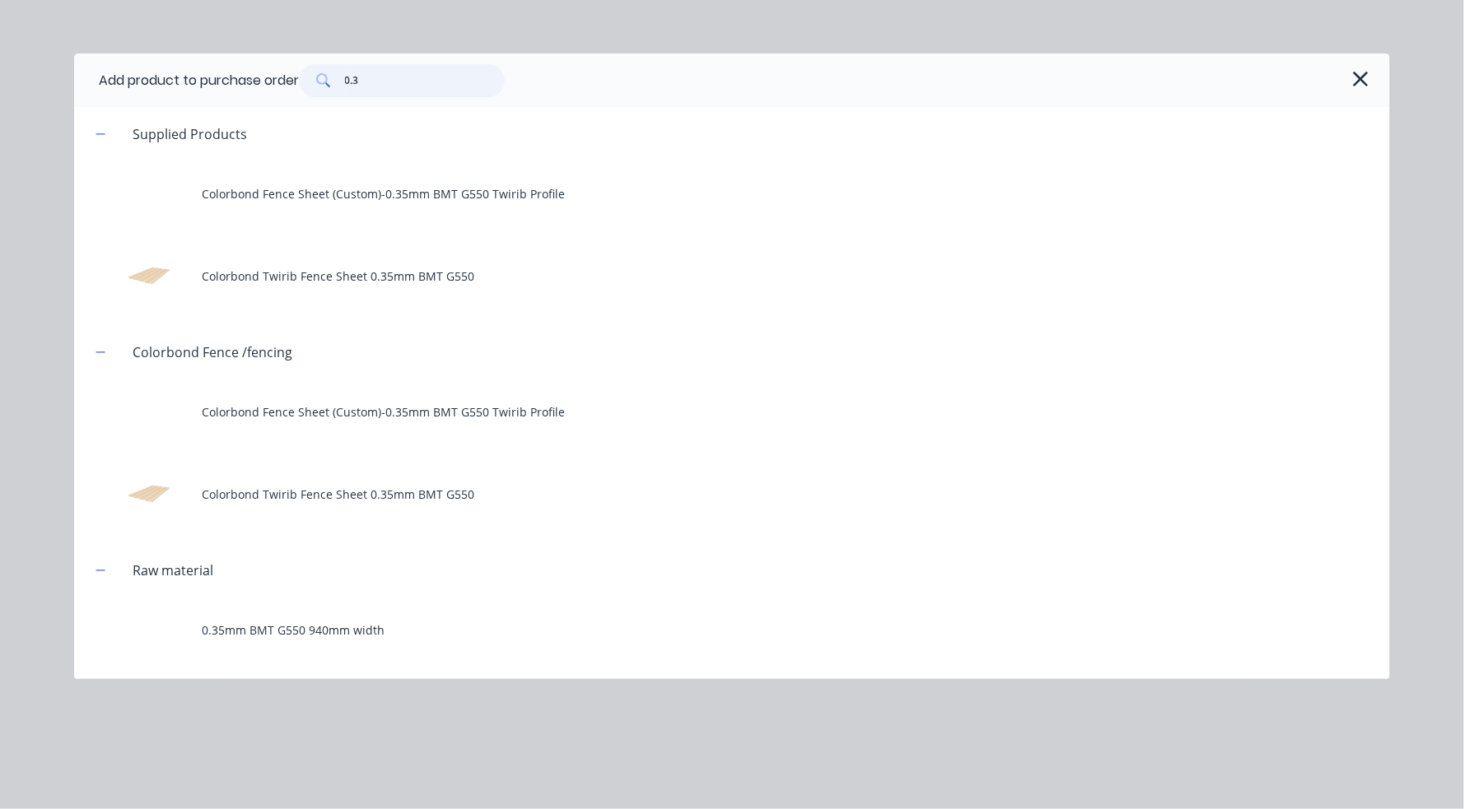
type textarea "x"
type input "0.35"
type textarea "x"
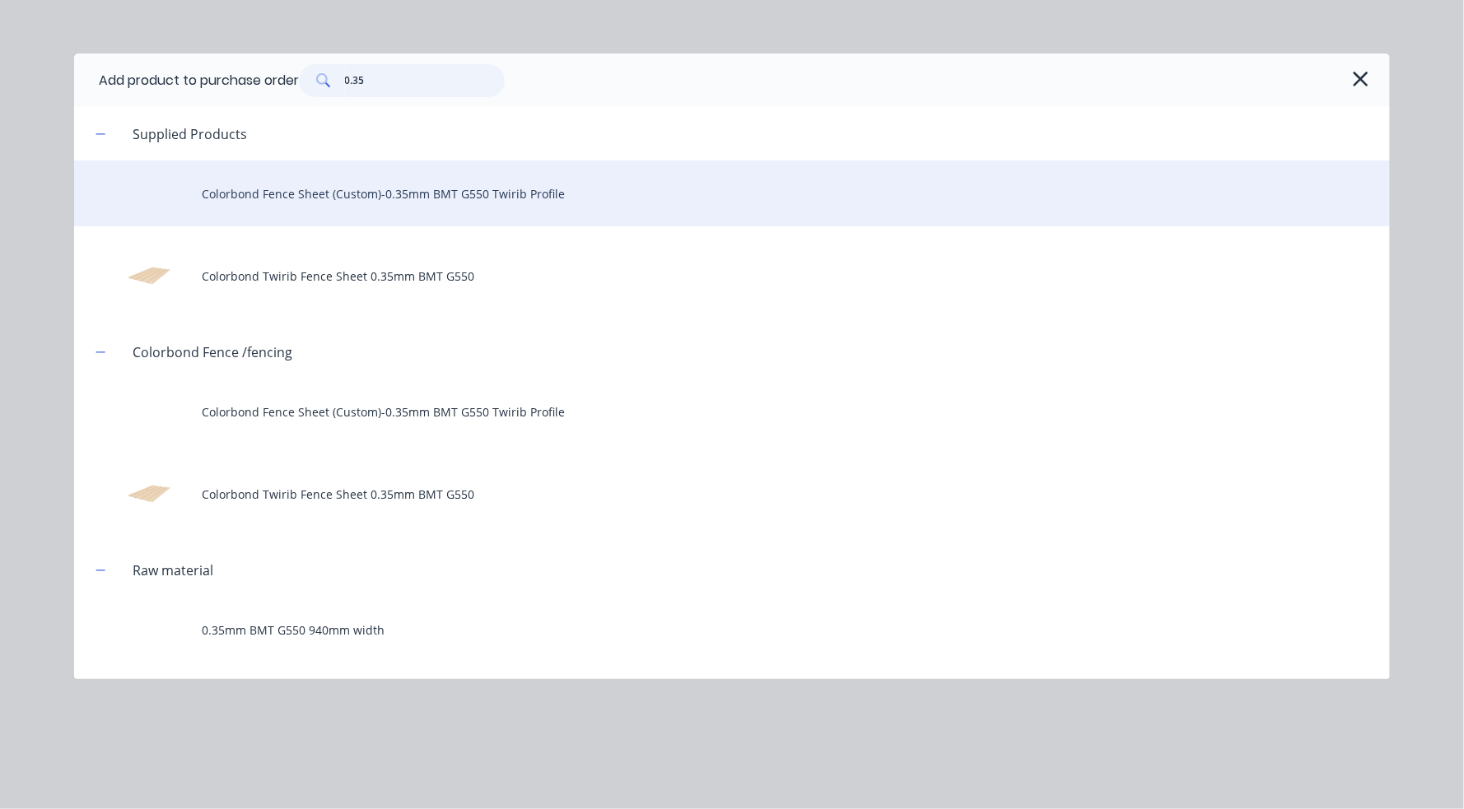
type input "0.35"
click at [377, 197] on div "Colorbond Fence Sheet (Custom)-0.35mm BMT G550 Twirib Profile" at bounding box center [731, 194] width 1315 height 66
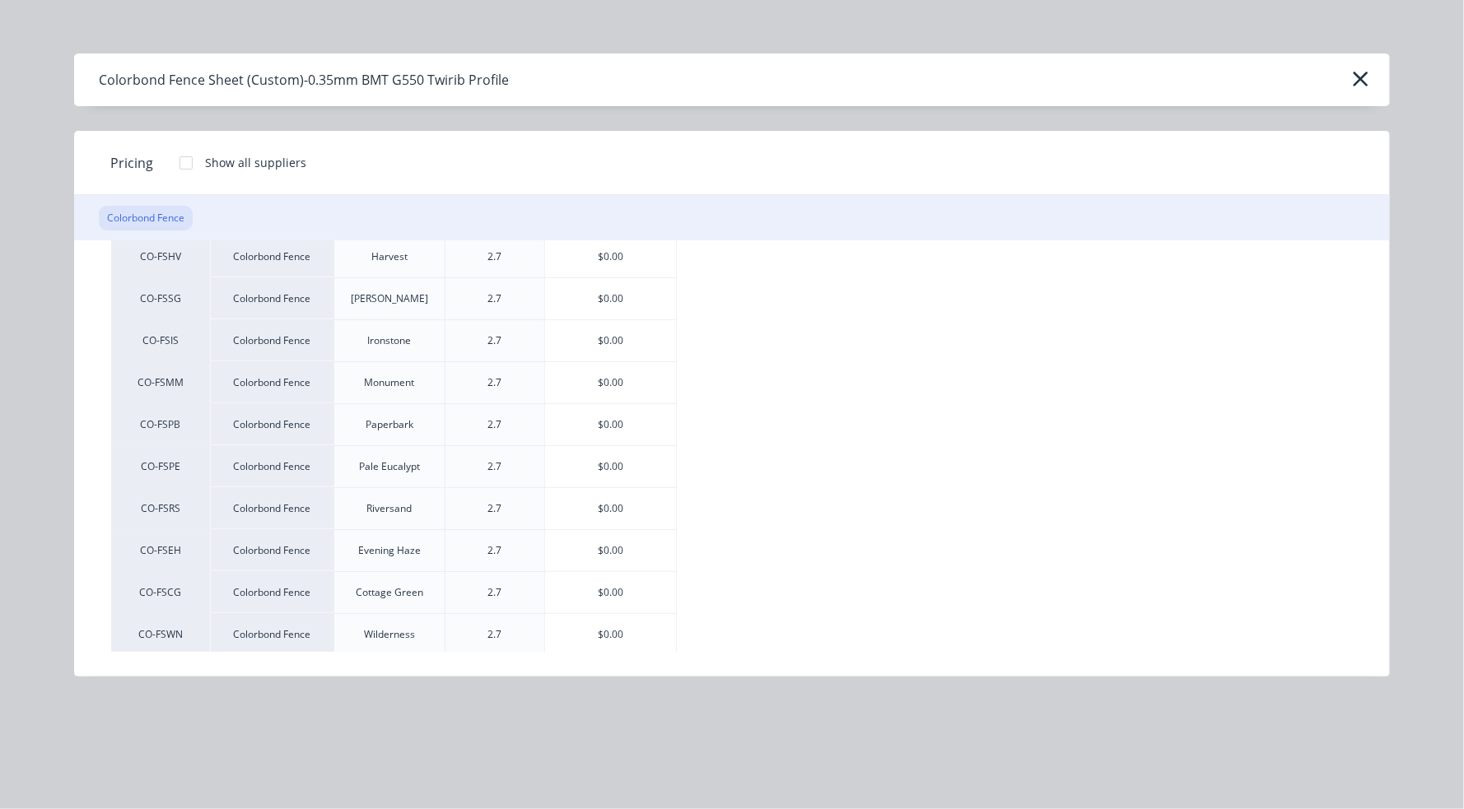
scroll to position [329, 0]
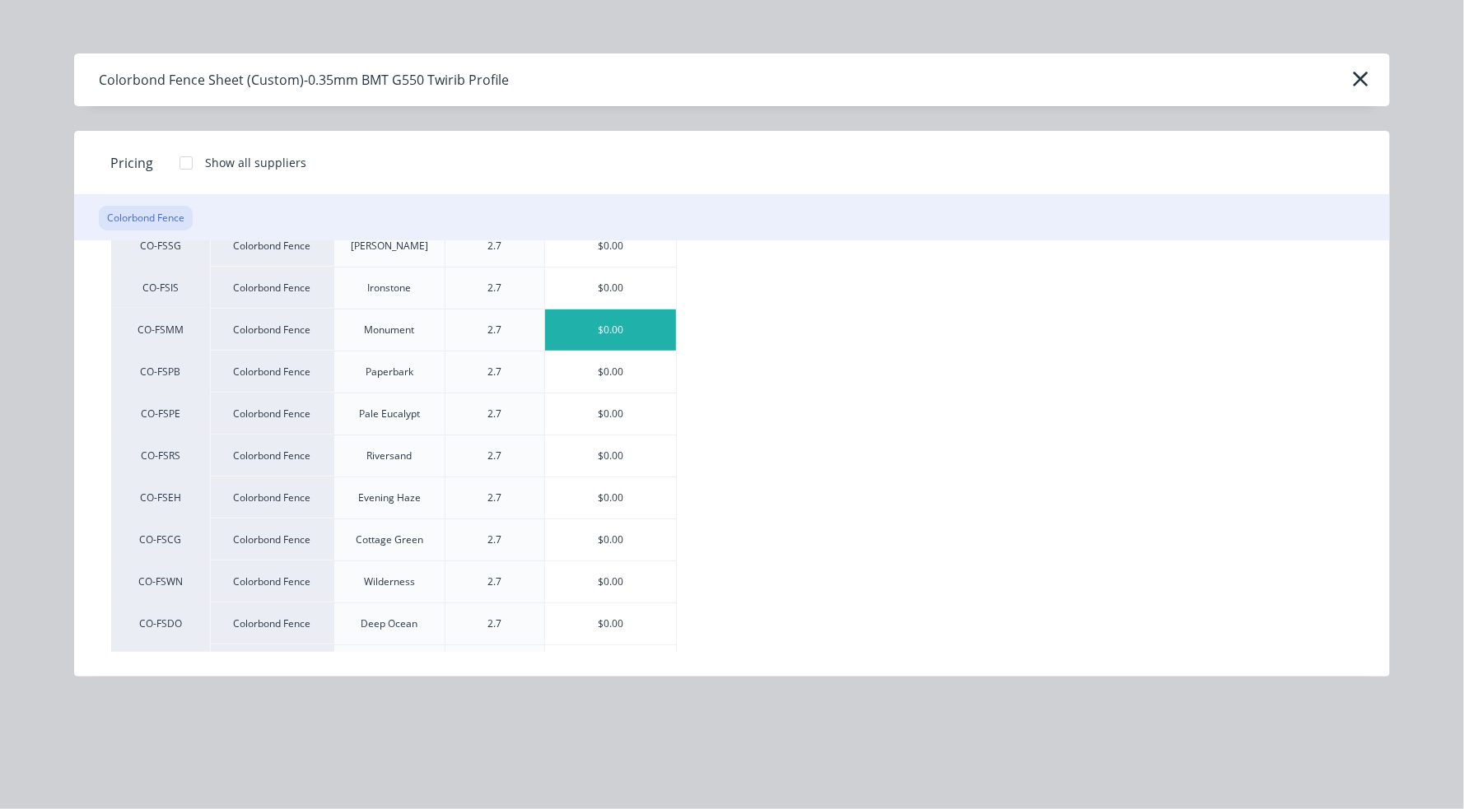
click at [642, 321] on div "$0.00" at bounding box center [610, 330] width 131 height 41
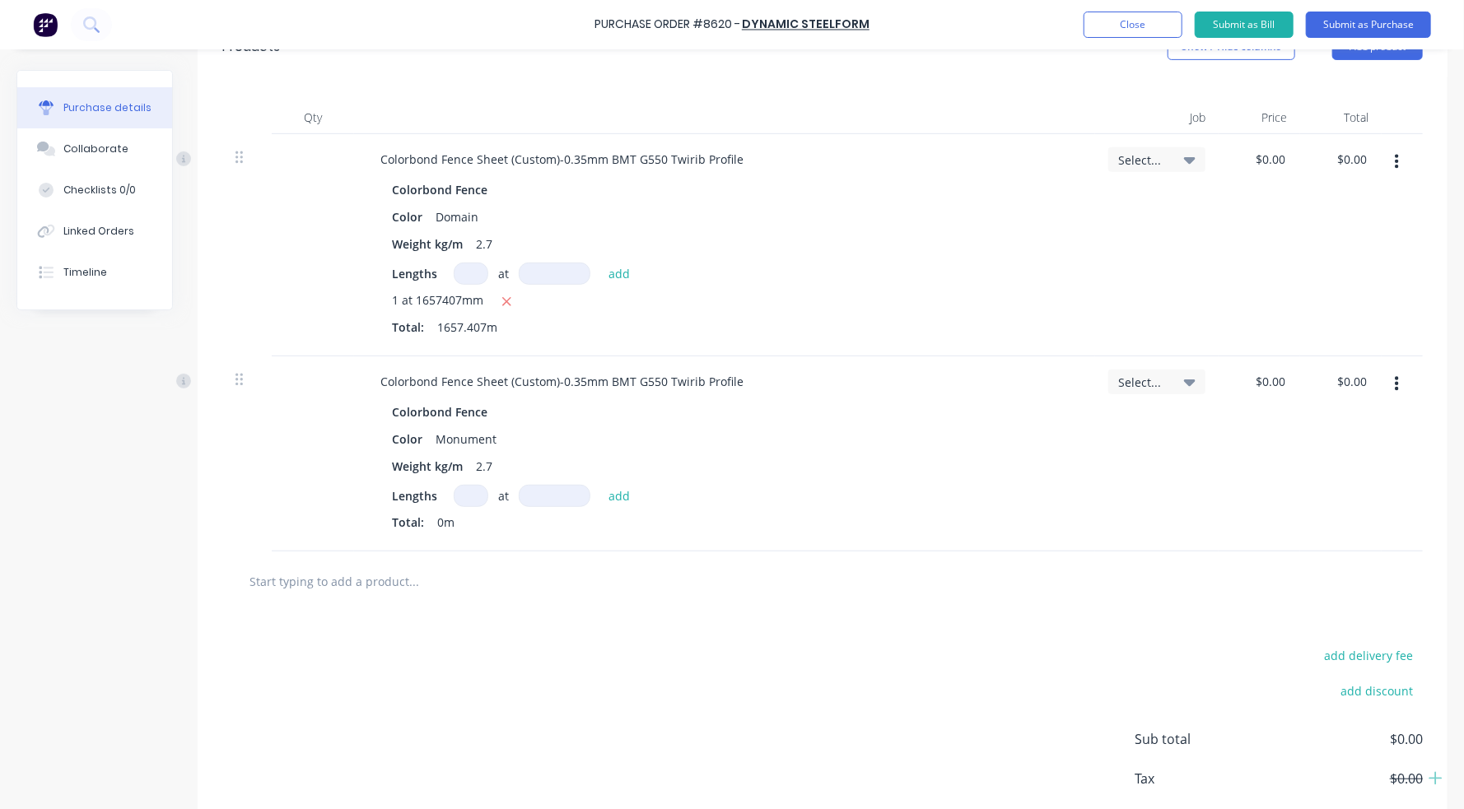
scroll to position [412, 0]
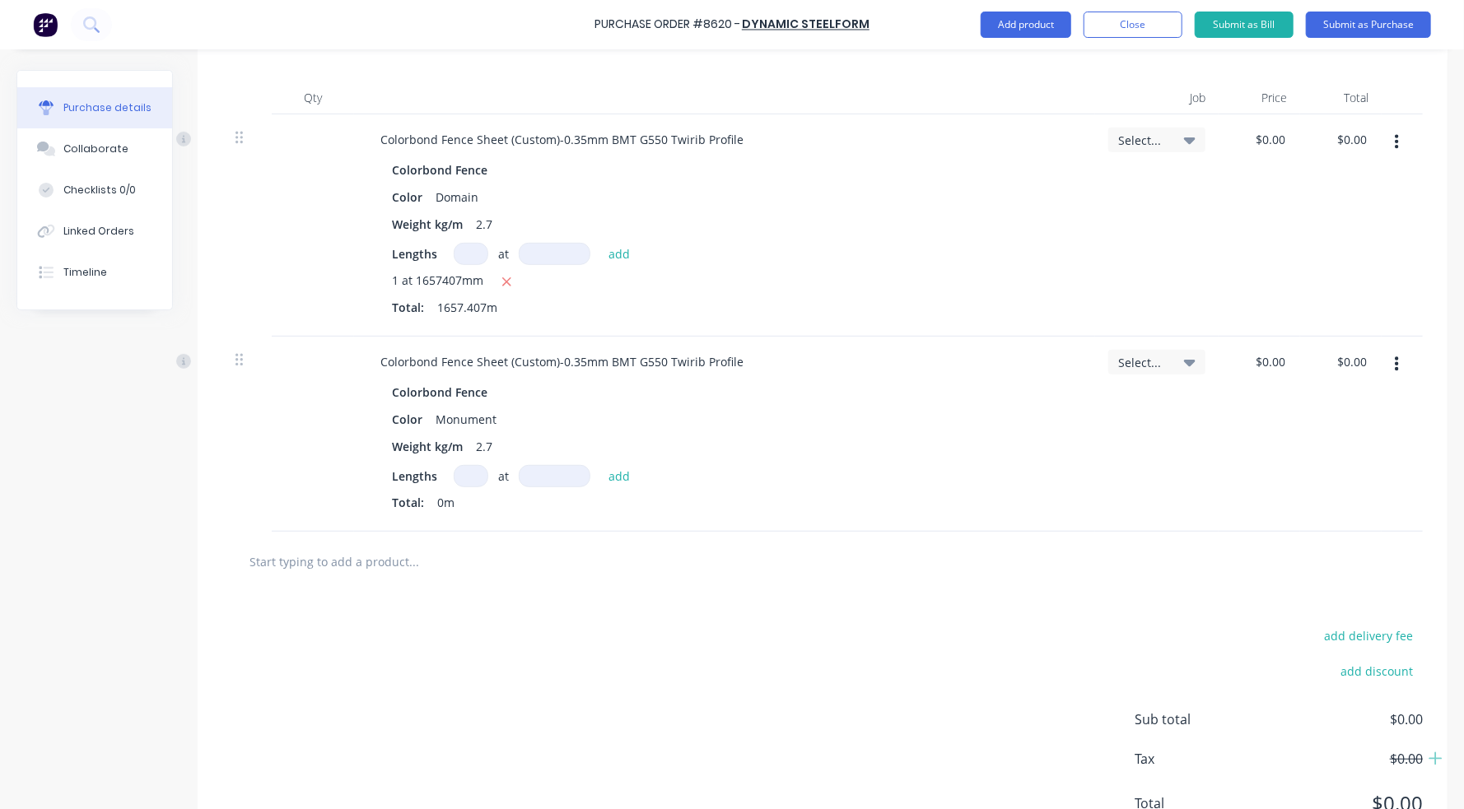
click at [460, 477] on input at bounding box center [471, 476] width 35 height 22
type textarea "x"
type input "1"
type textarea "x"
type input "1"
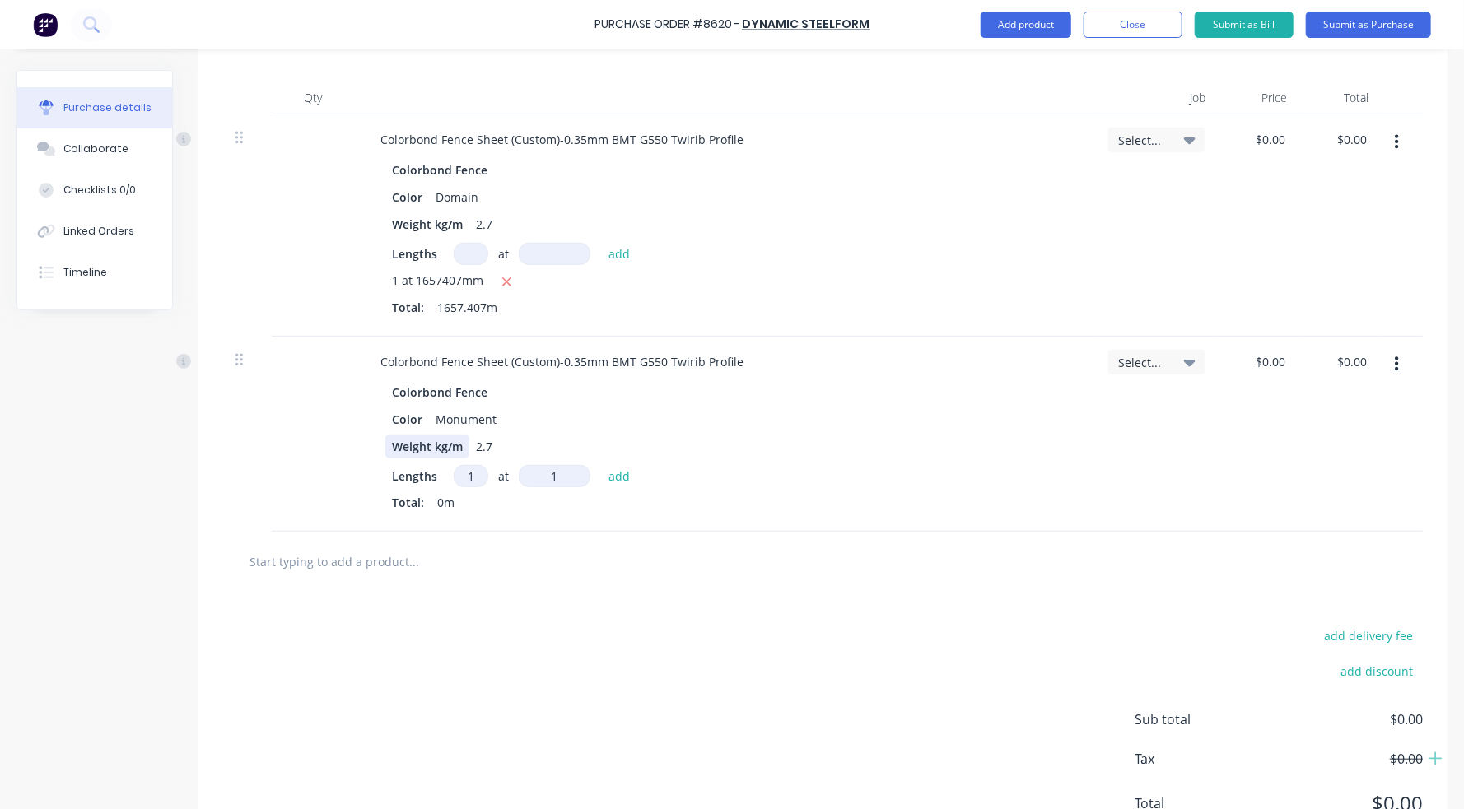
type textarea "x"
type input "1"
type textarea "x"
type input "15"
type textarea "x"
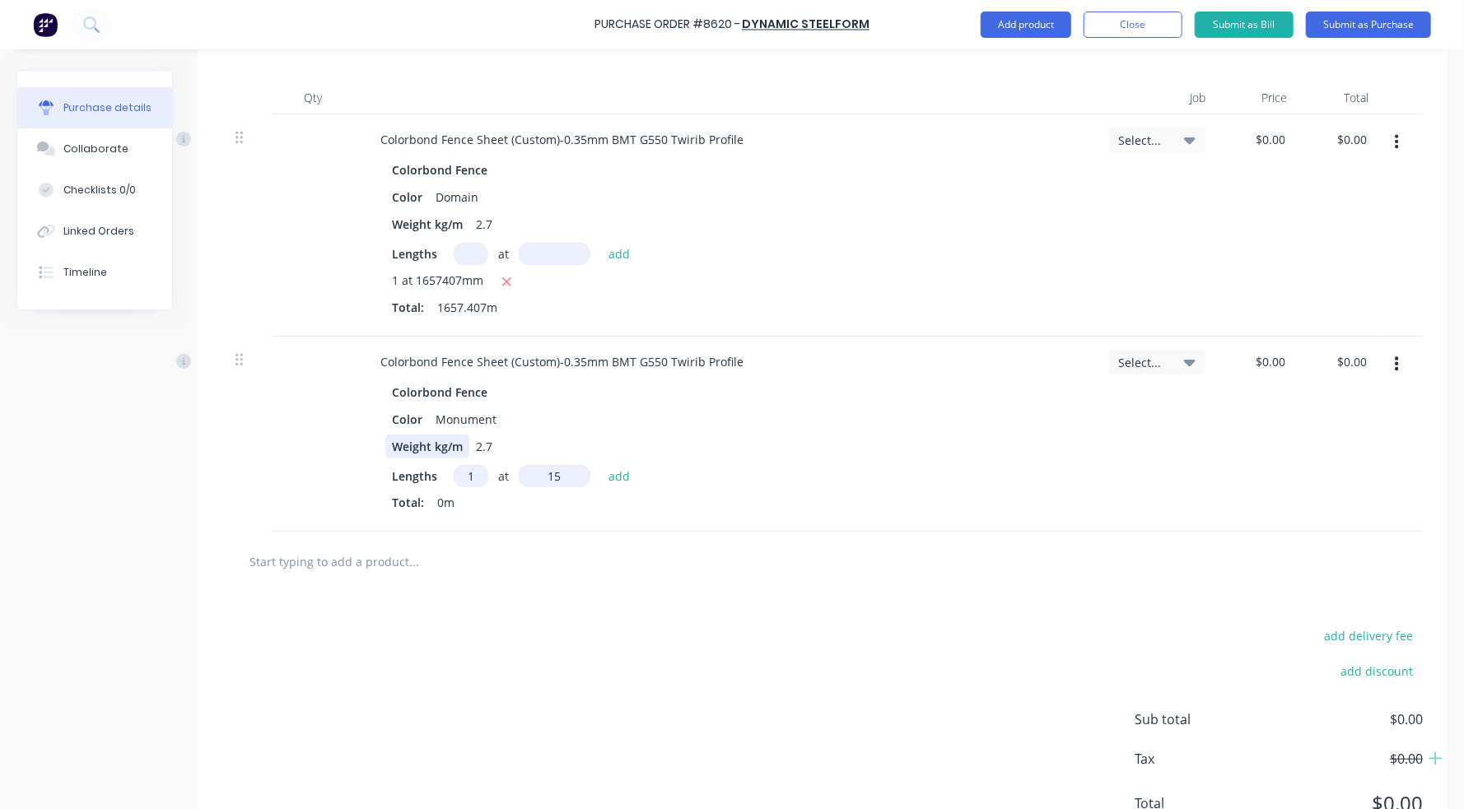
type input "150"
type textarea "x"
type input "1507"
type textarea "x"
type input "15074"
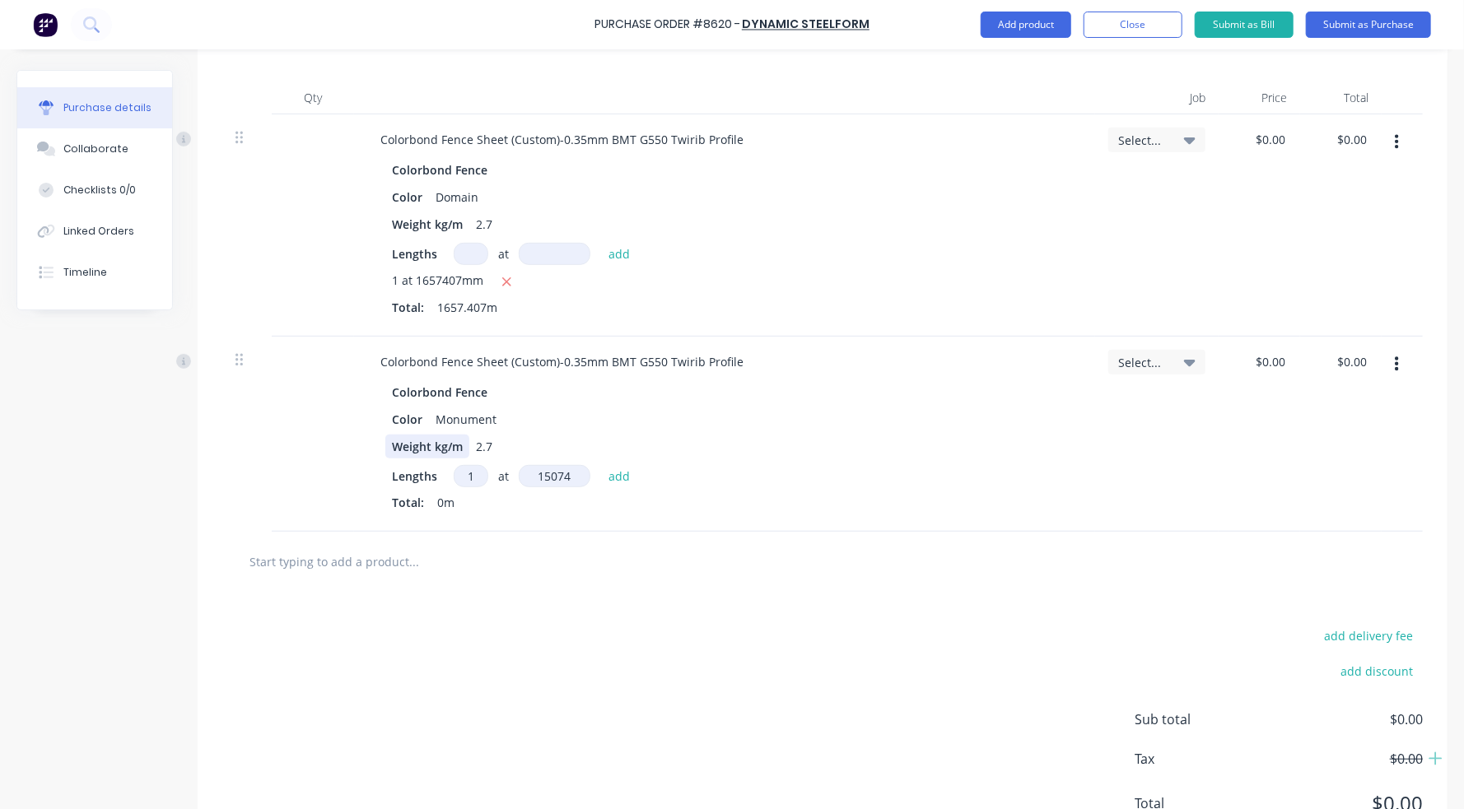
type textarea "x"
type input "150740"
type textarea "x"
type input "1507407"
type textarea "x"
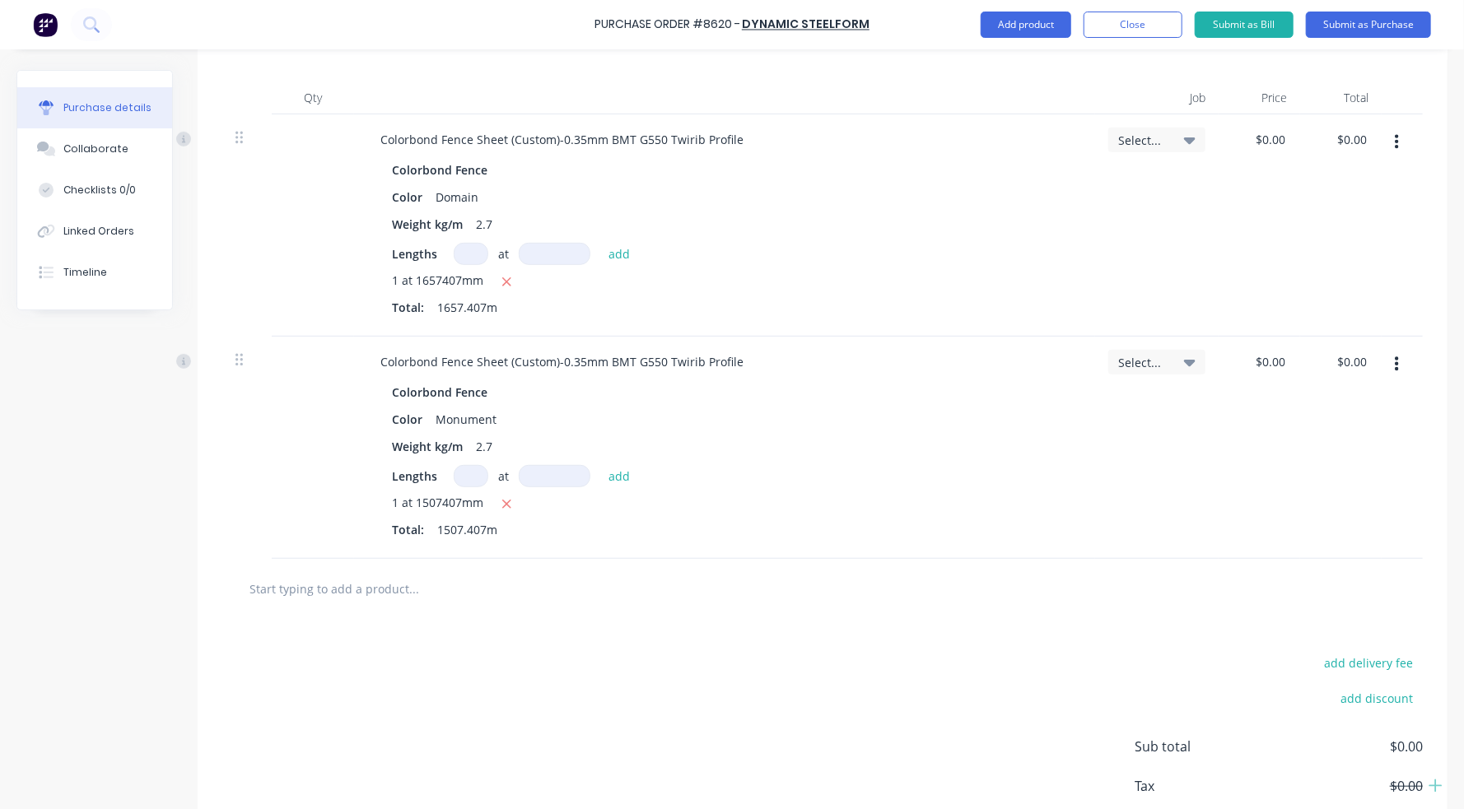
click at [874, 509] on div "1 at 1507407mm" at bounding box center [724, 504] width 665 height 21
click at [1036, 26] on button "Add product" at bounding box center [1025, 25] width 91 height 26
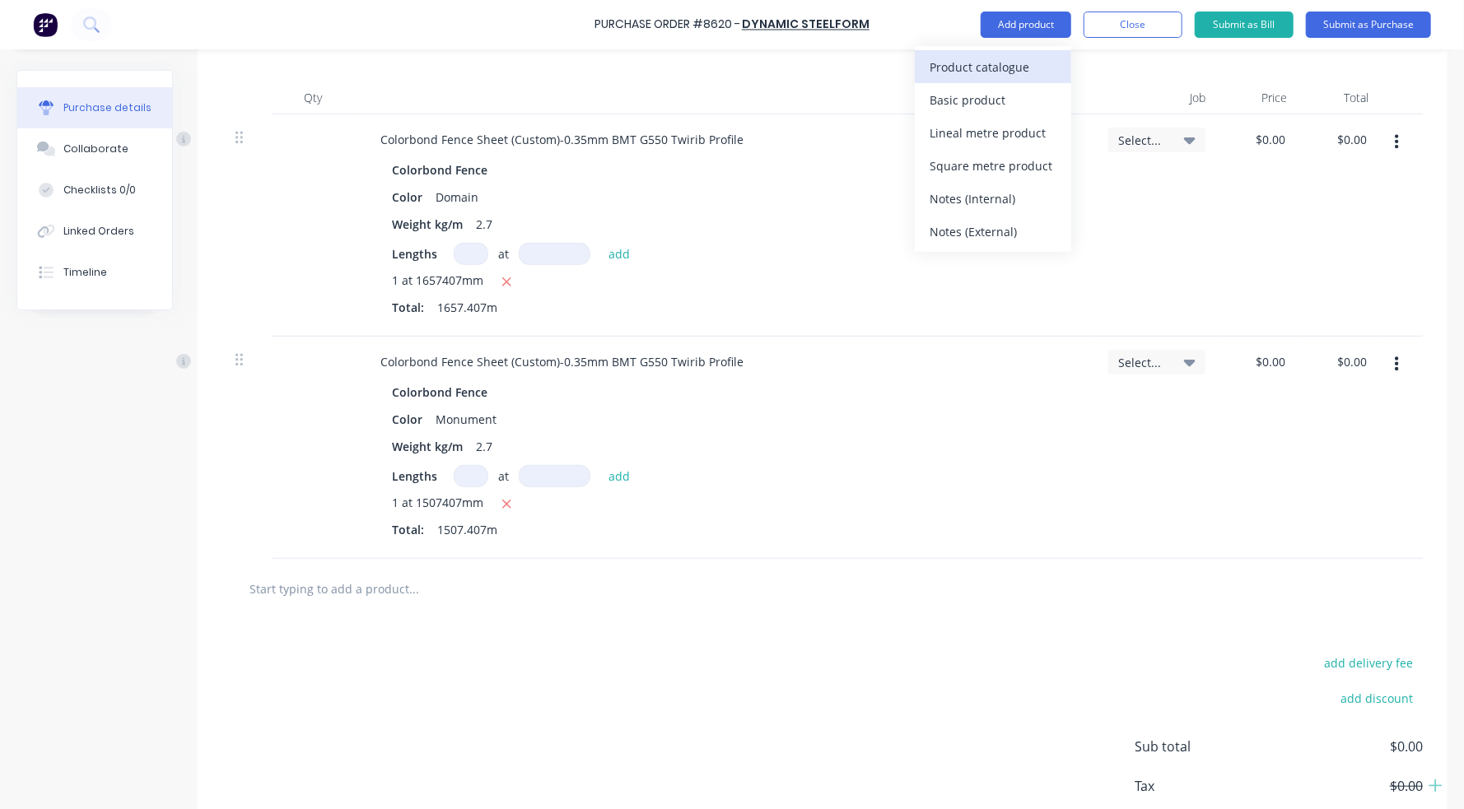
click at [1016, 61] on div "Product catalogue" at bounding box center [992, 67] width 127 height 24
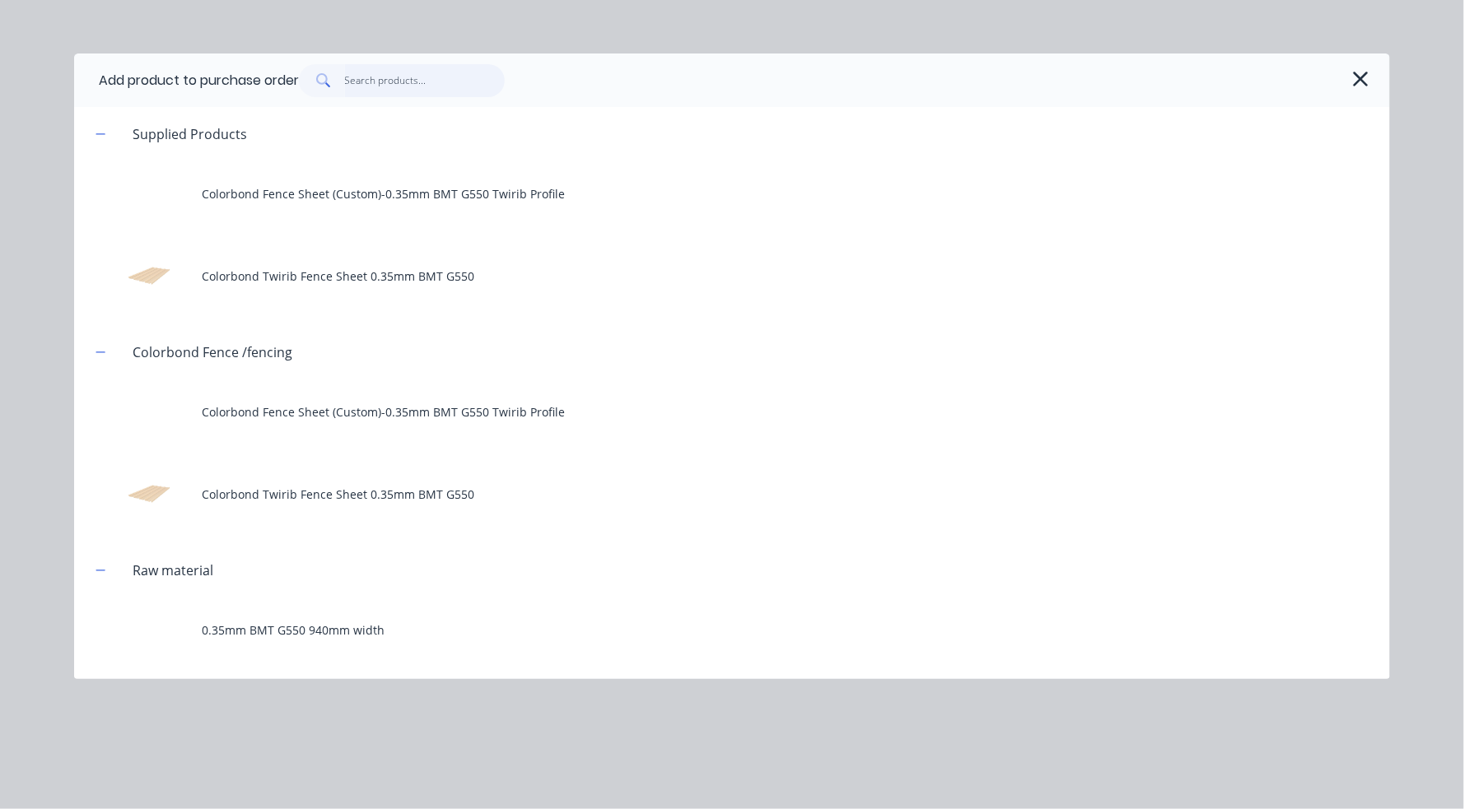
click at [431, 86] on input "text" at bounding box center [425, 80] width 161 height 33
type textarea "x"
type input "0"
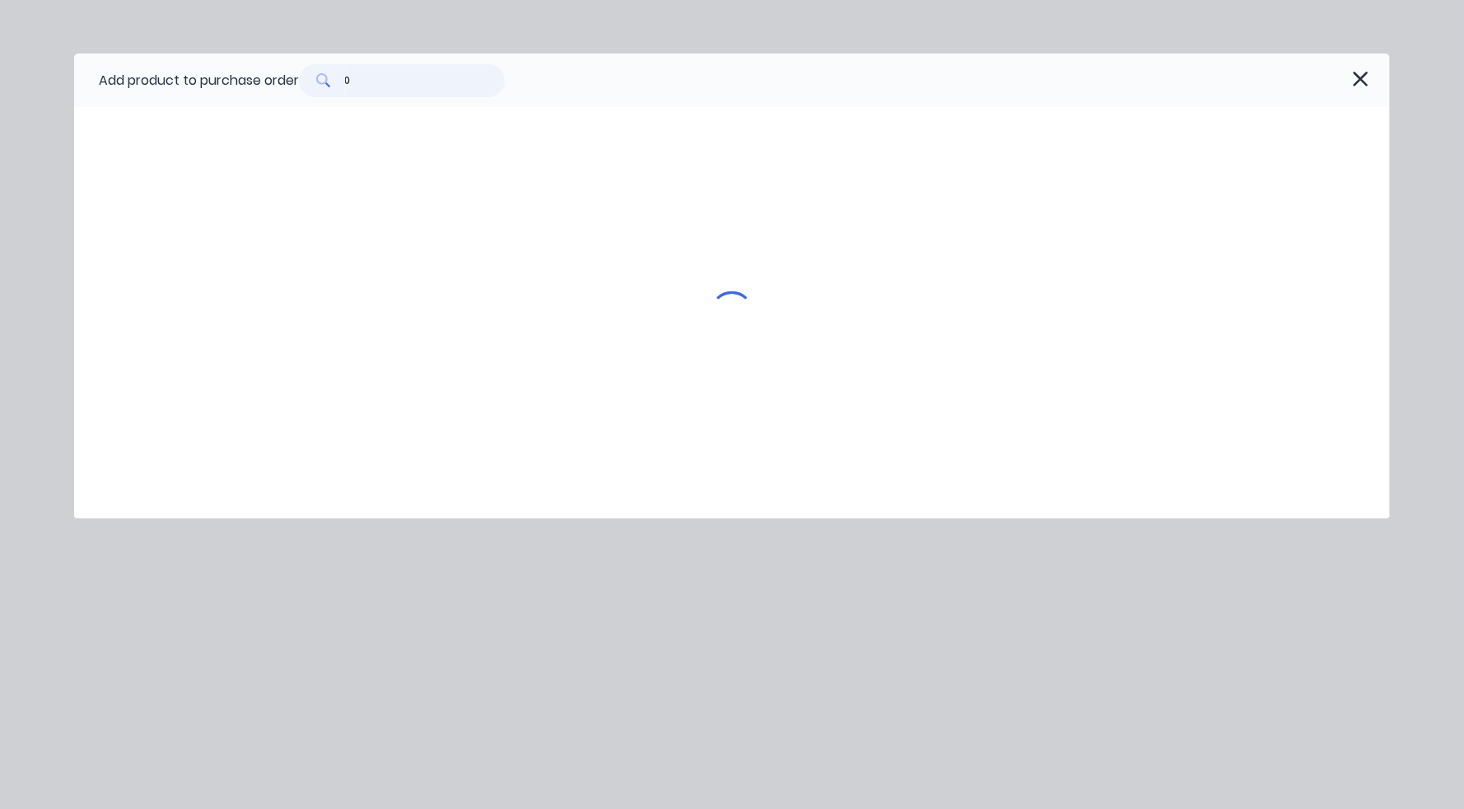
type textarea "x"
type input "0."
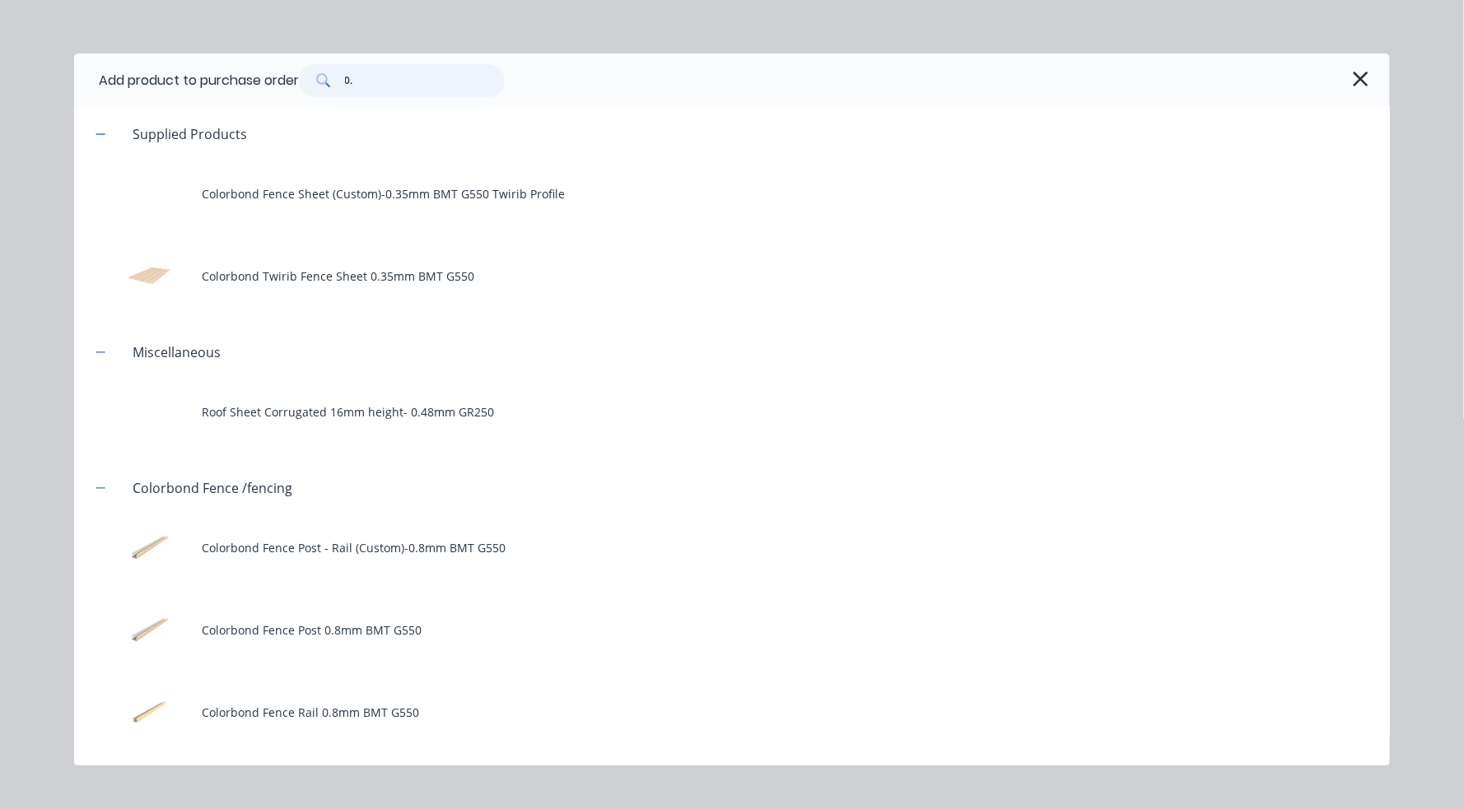
type textarea "x"
type input "0.4"
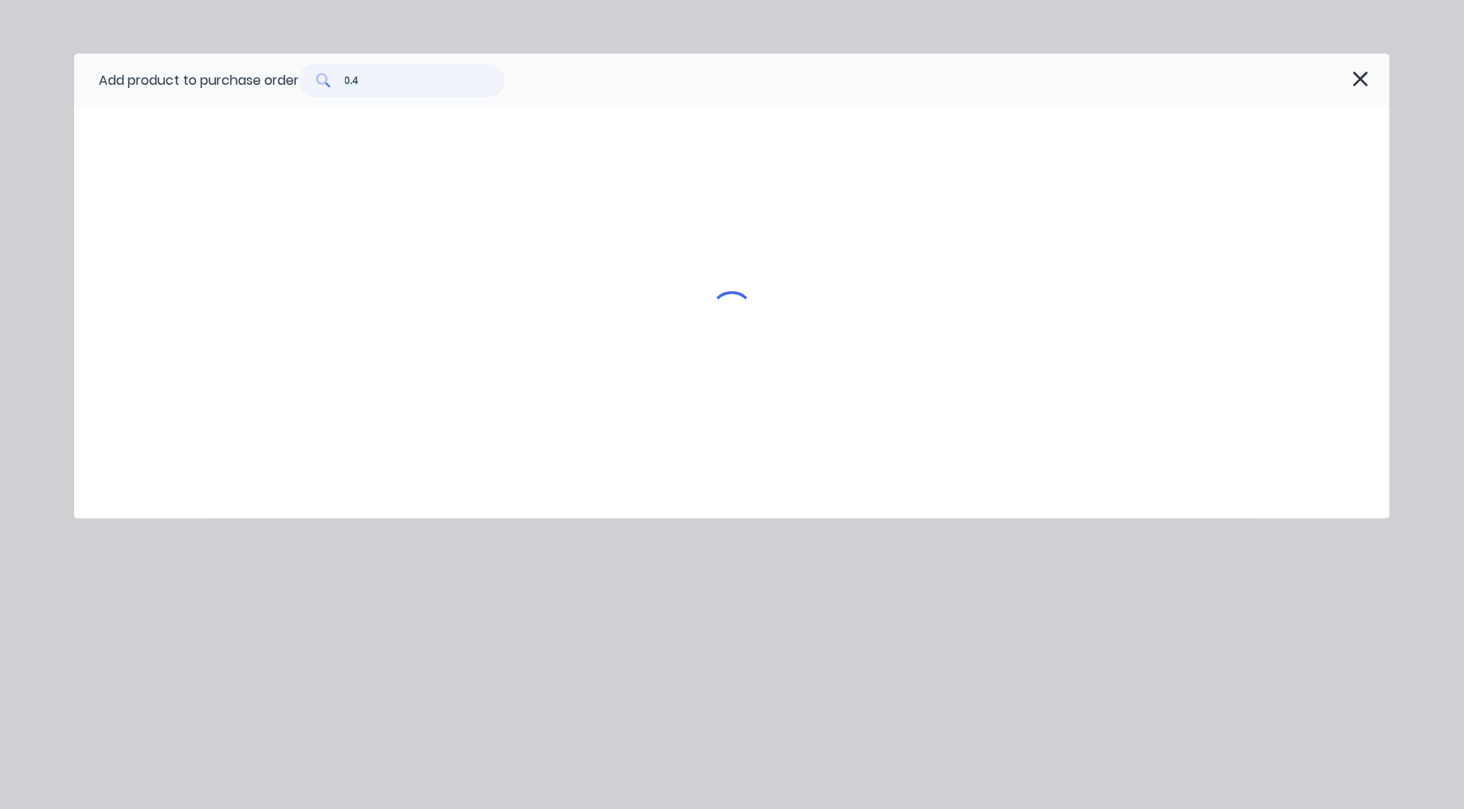
type textarea "x"
type input "0.42"
type textarea "x"
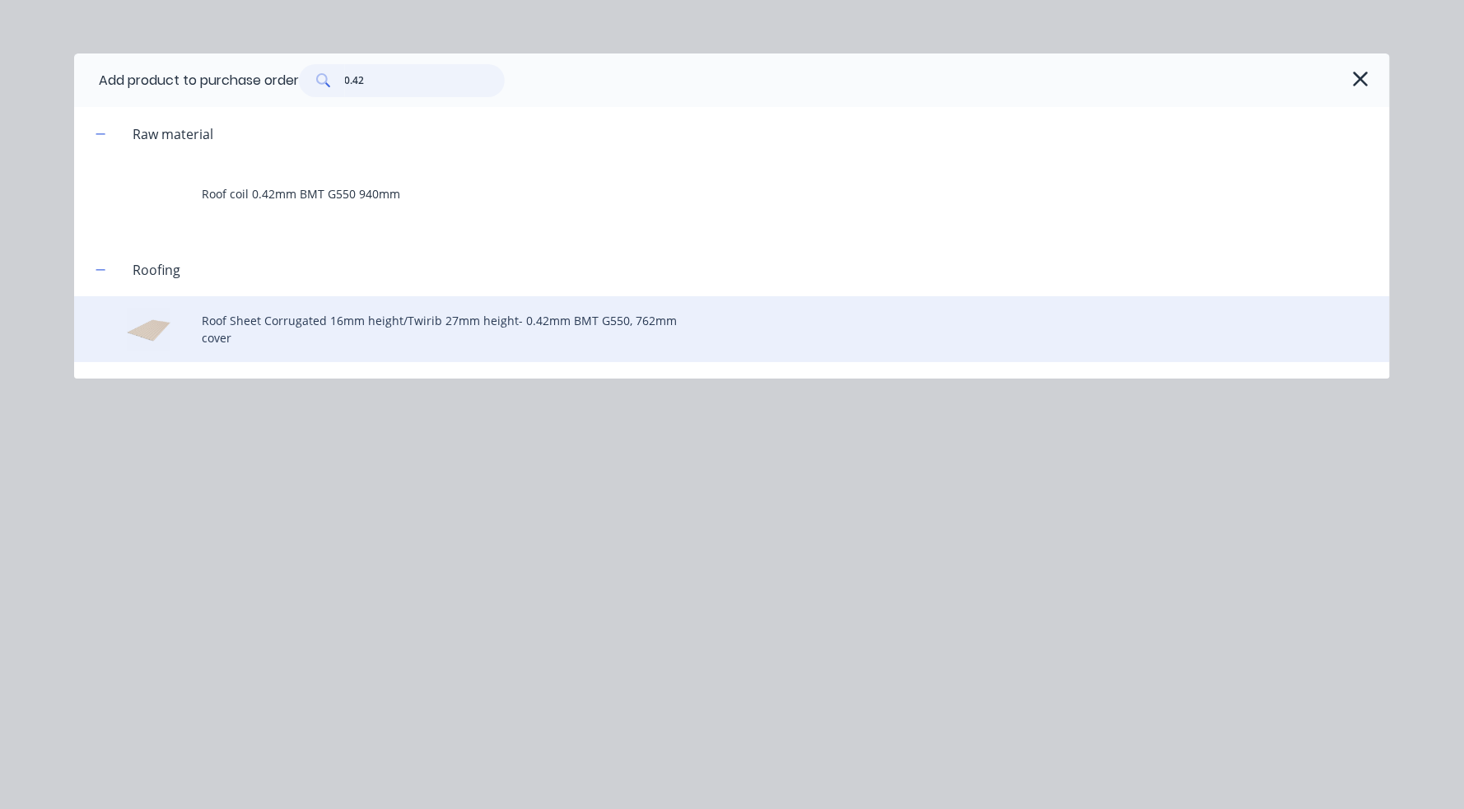
type input "0.42"
click at [405, 330] on div "Roof Sheet Corrugated 16mm height/Twirib 27mm height- 0.42mm BMT G550, 762mm co…" at bounding box center [731, 329] width 1315 height 66
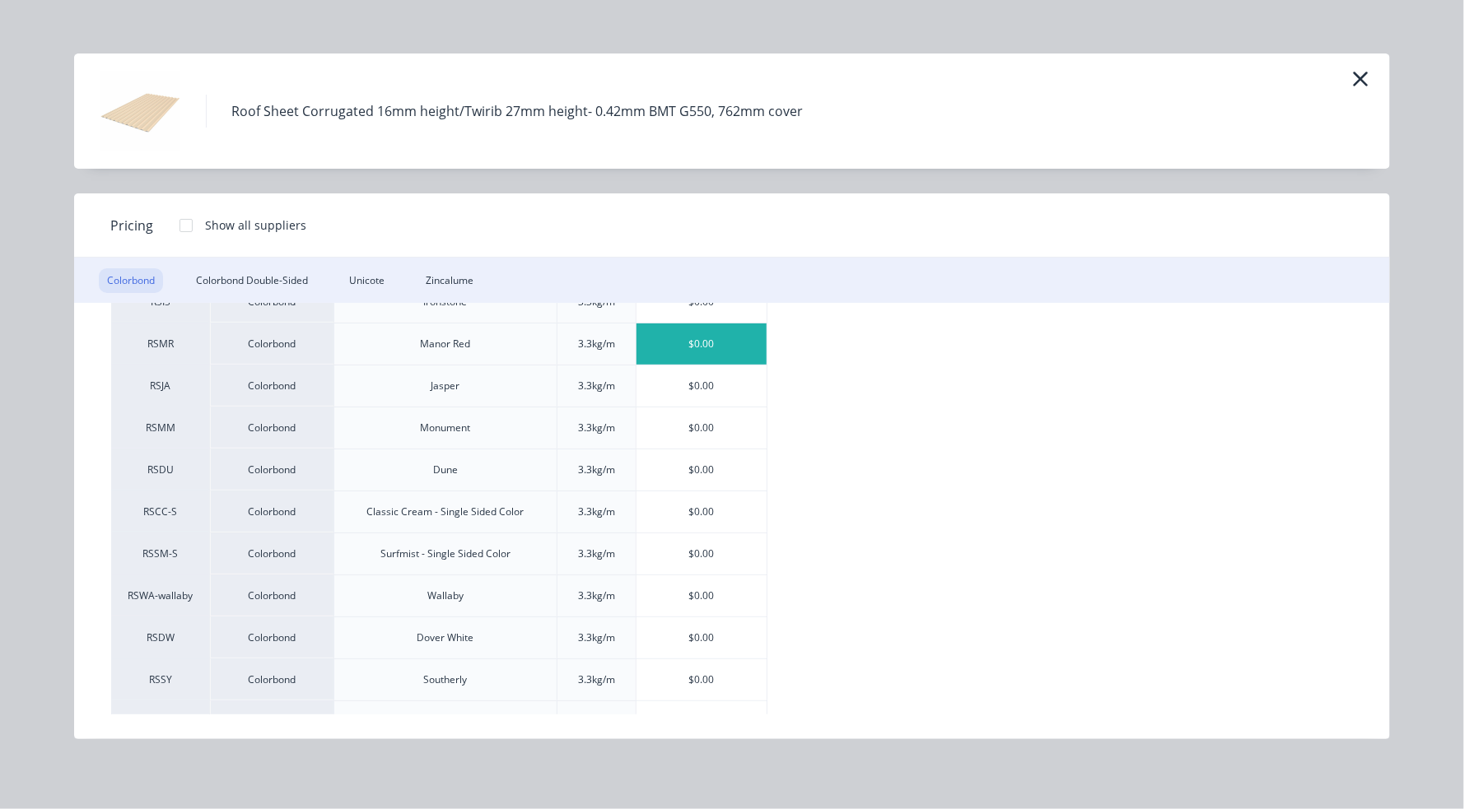
scroll to position [486, 0]
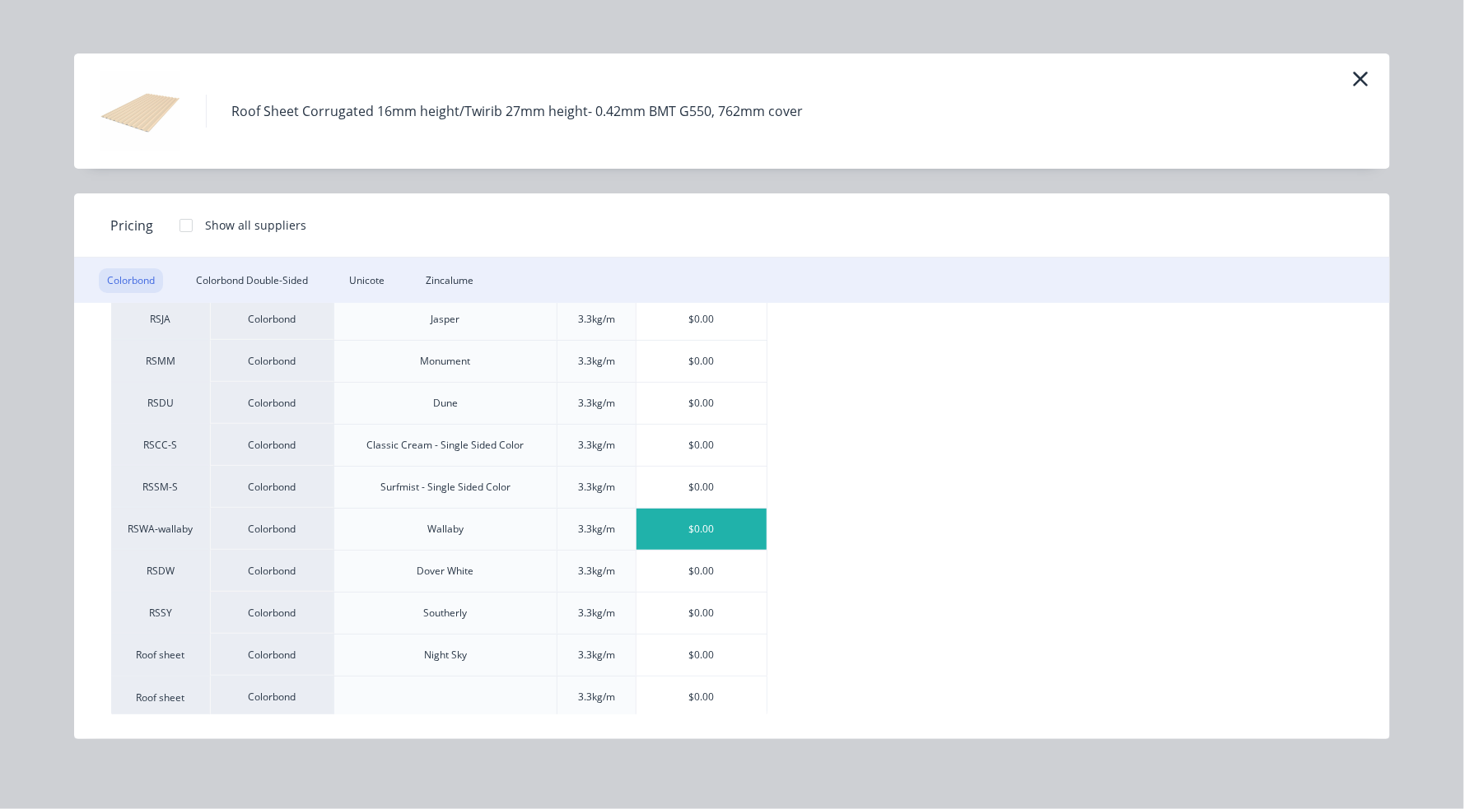
click at [719, 526] on div "$0.00" at bounding box center [701, 529] width 131 height 41
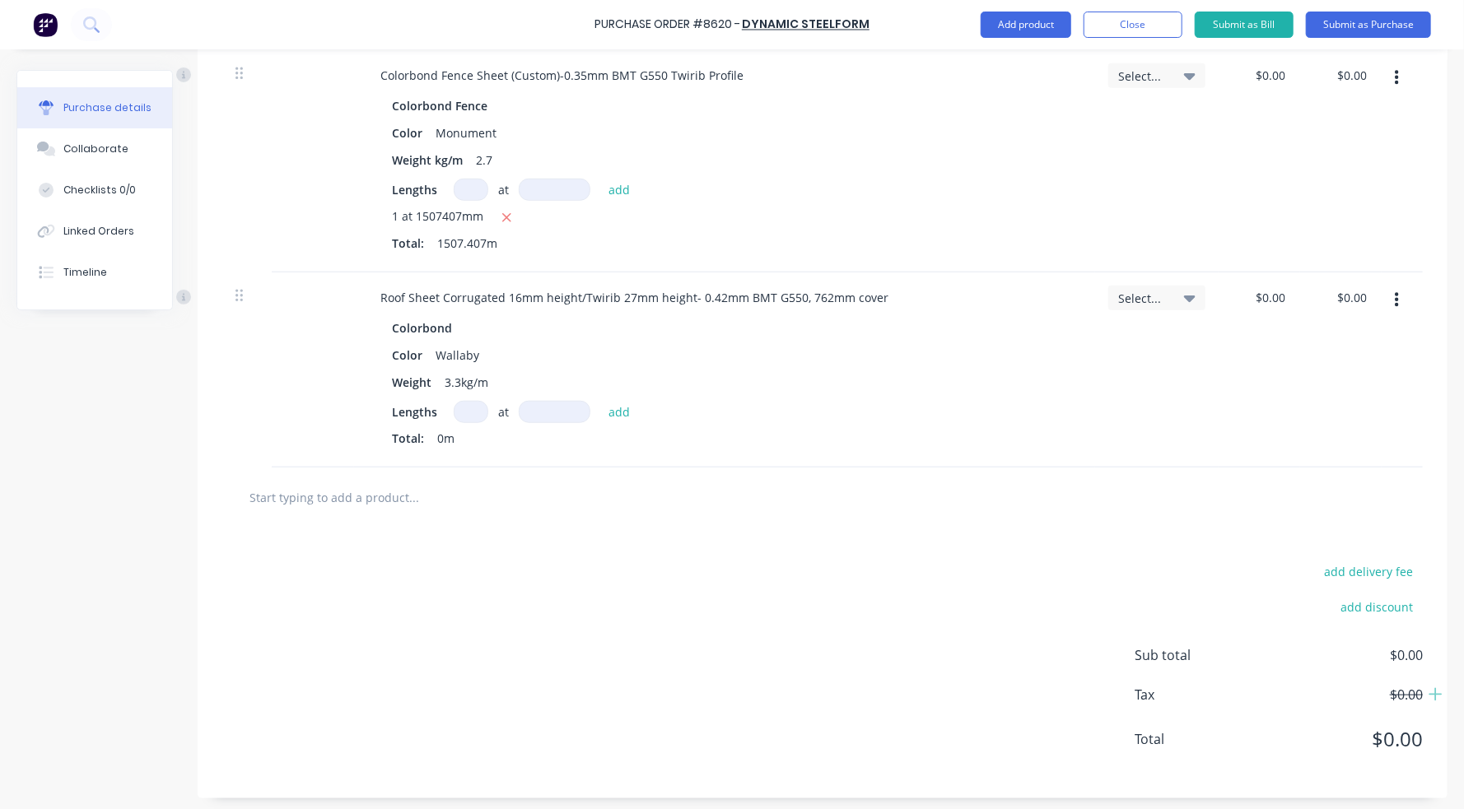
scroll to position [701, 0]
click at [476, 406] on input at bounding box center [471, 409] width 35 height 22
type textarea "x"
type input "1"
type textarea "x"
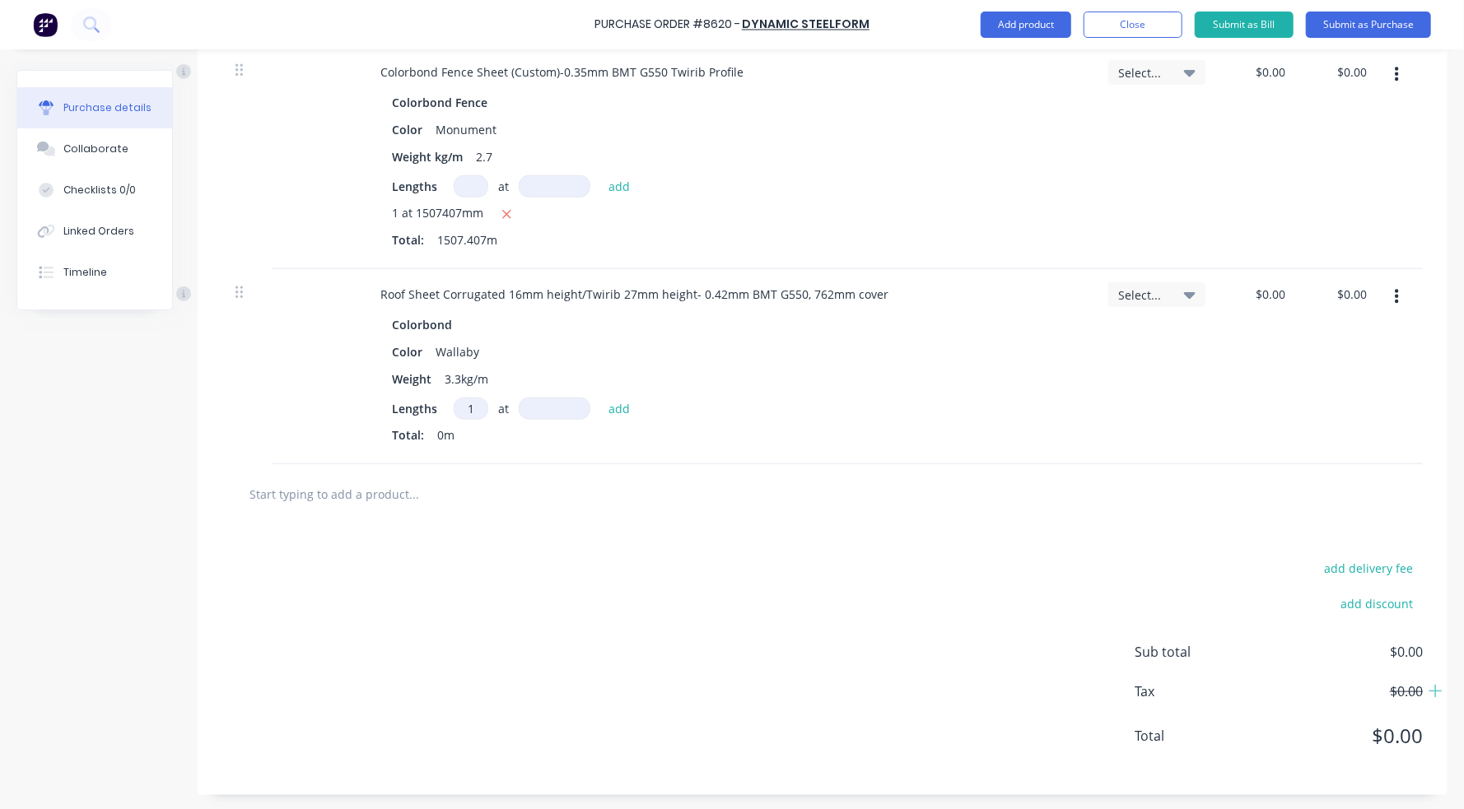
type input "1"
type textarea "x"
type input "1"
type textarea "x"
type input "13"
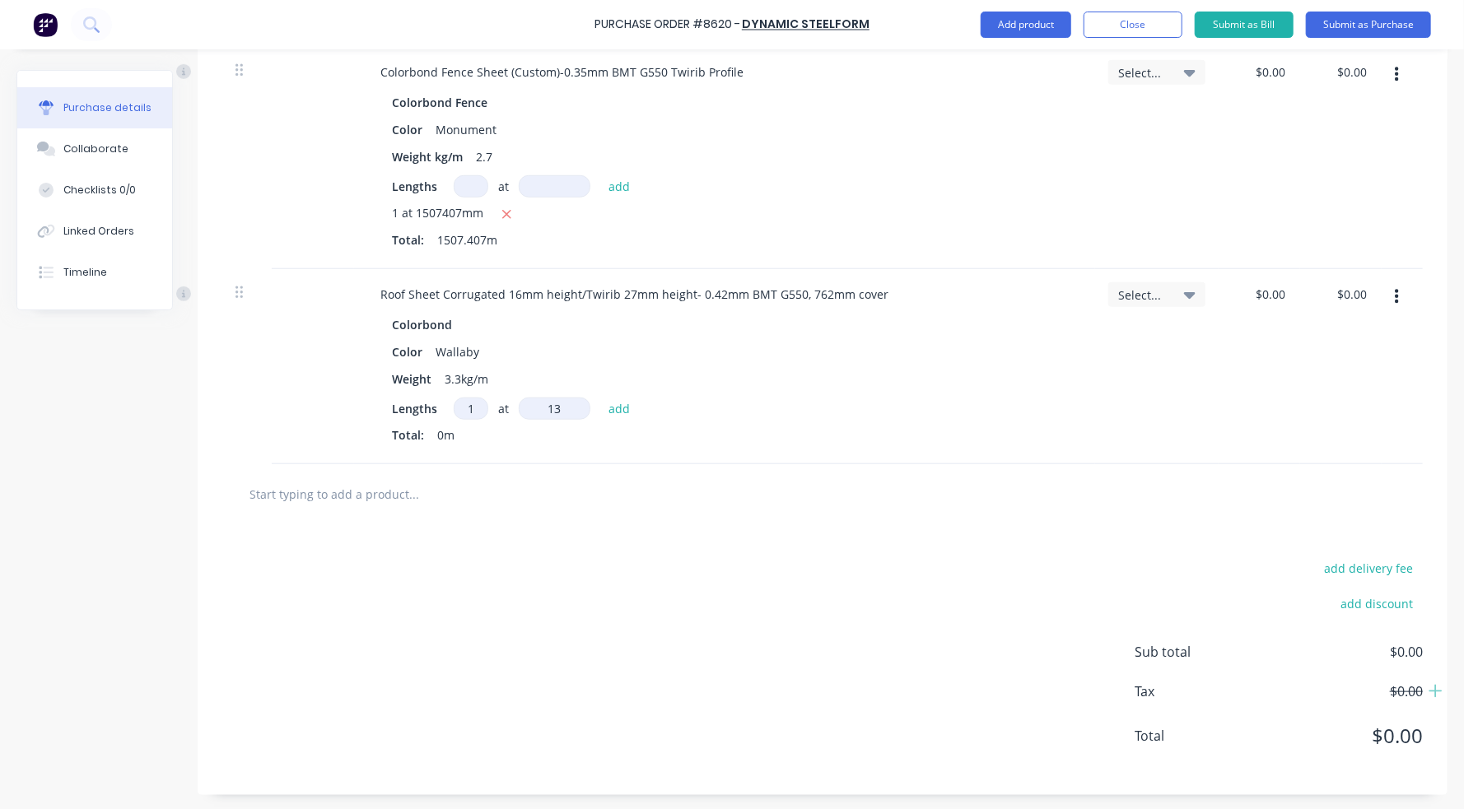
type textarea "x"
type input "132"
type textarea "x"
type input "1321"
type textarea "x"
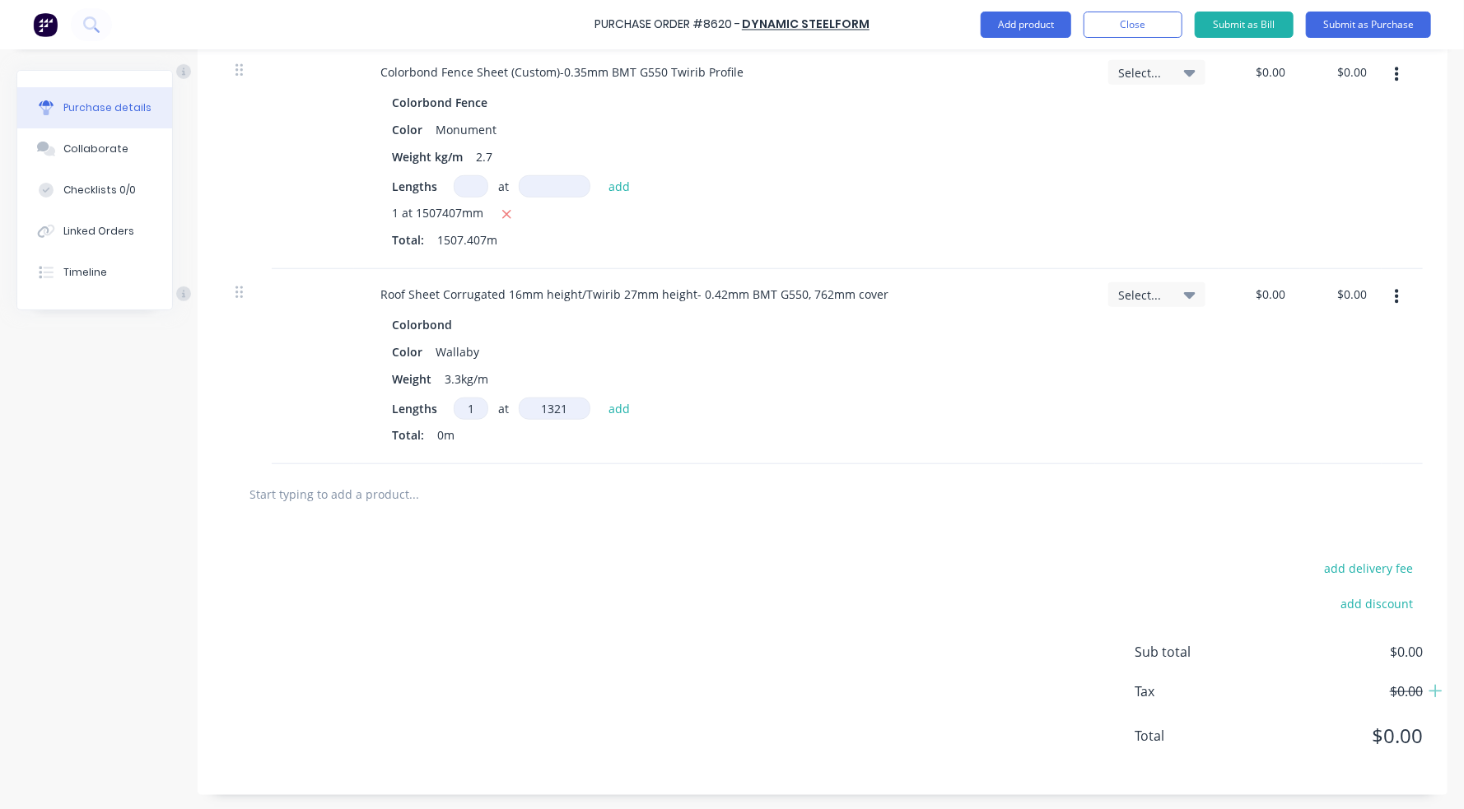
type input "13212"
type textarea "x"
type input "132121"
type textarea "x"
type input "1321212"
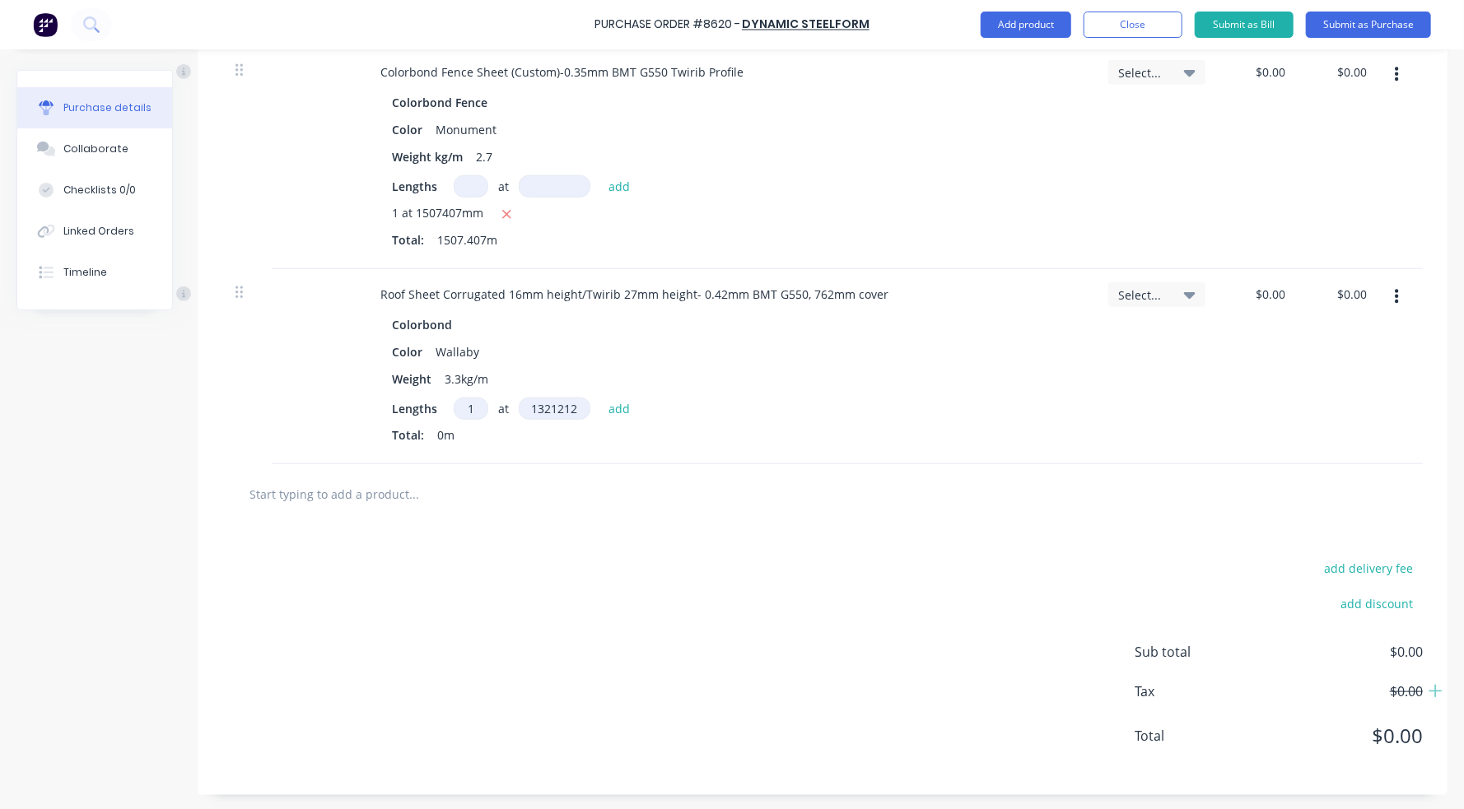
type textarea "x"
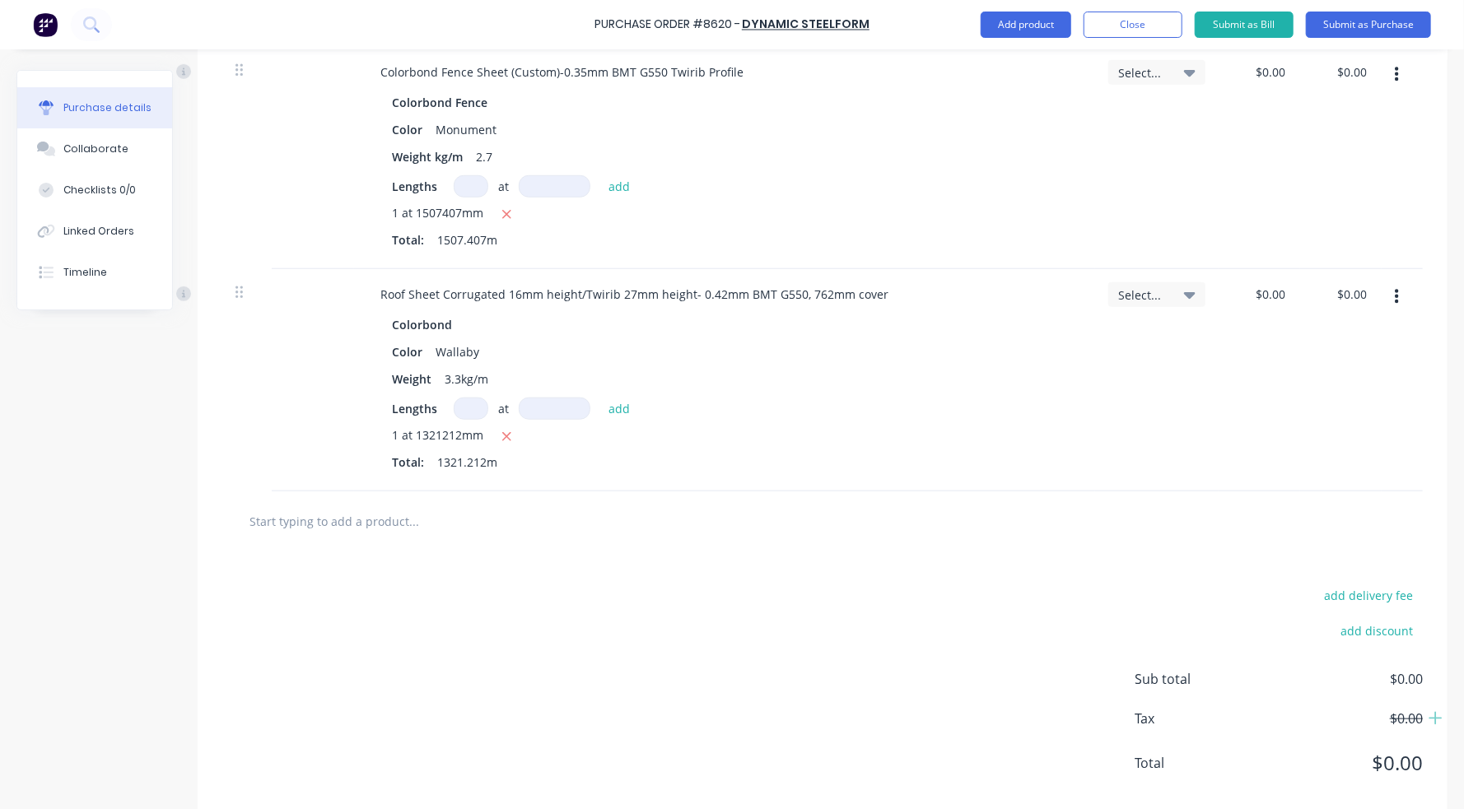
click at [754, 509] on div at bounding box center [822, 521] width 1174 height 33
click at [983, 510] on div at bounding box center [822, 521] width 1174 height 33
drag, startPoint x: 1037, startPoint y: 24, endPoint x: 1047, endPoint y: 105, distance: 82.1
click at [1047, 105] on div "Purchase Order #8620 - Dynamic Steelform Add product Close Submit as Bill Submi…" at bounding box center [732, 404] width 1464 height 809
click at [1237, 29] on button "Submit as Purchase" at bounding box center [1368, 25] width 125 height 26
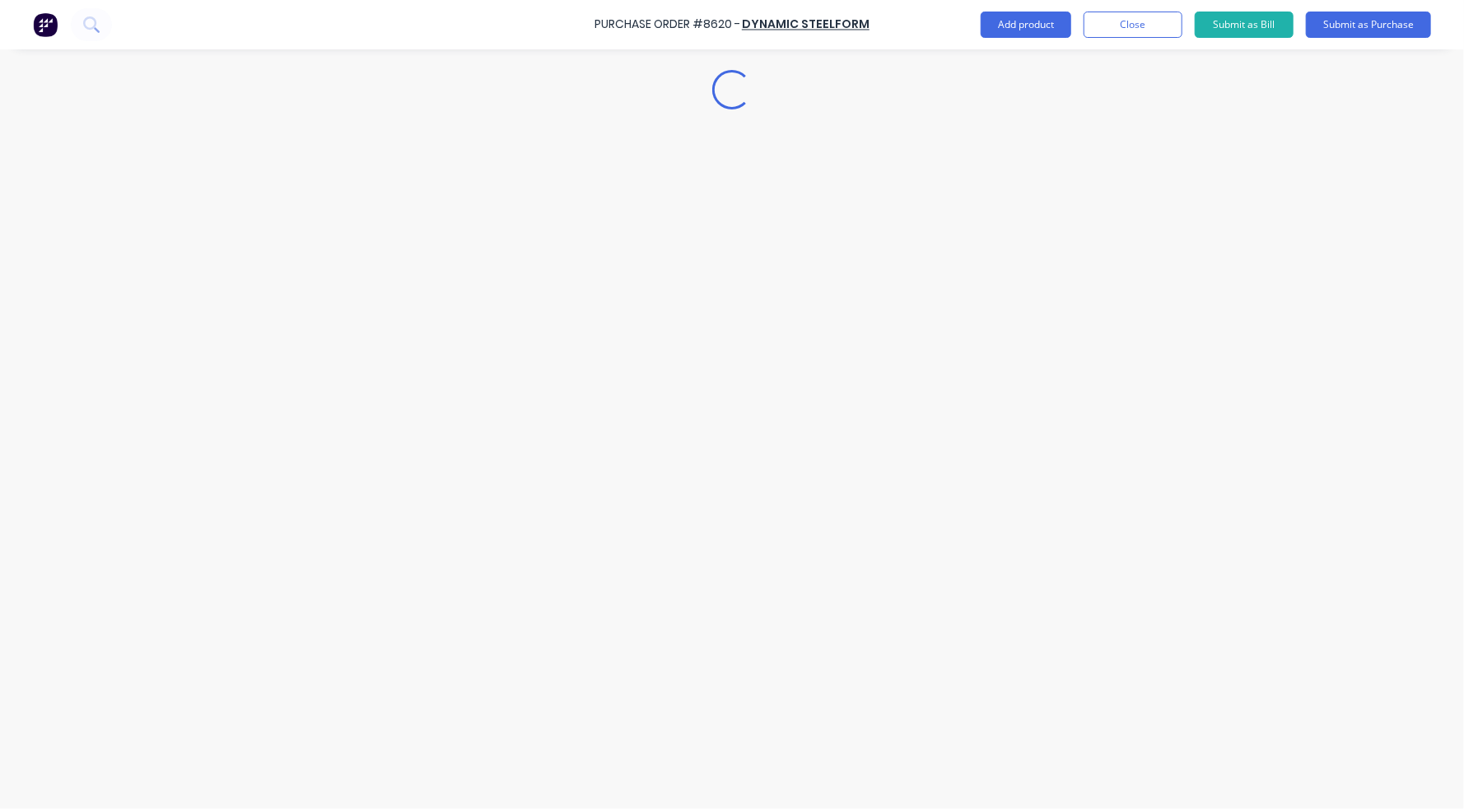
scroll to position [0, 0]
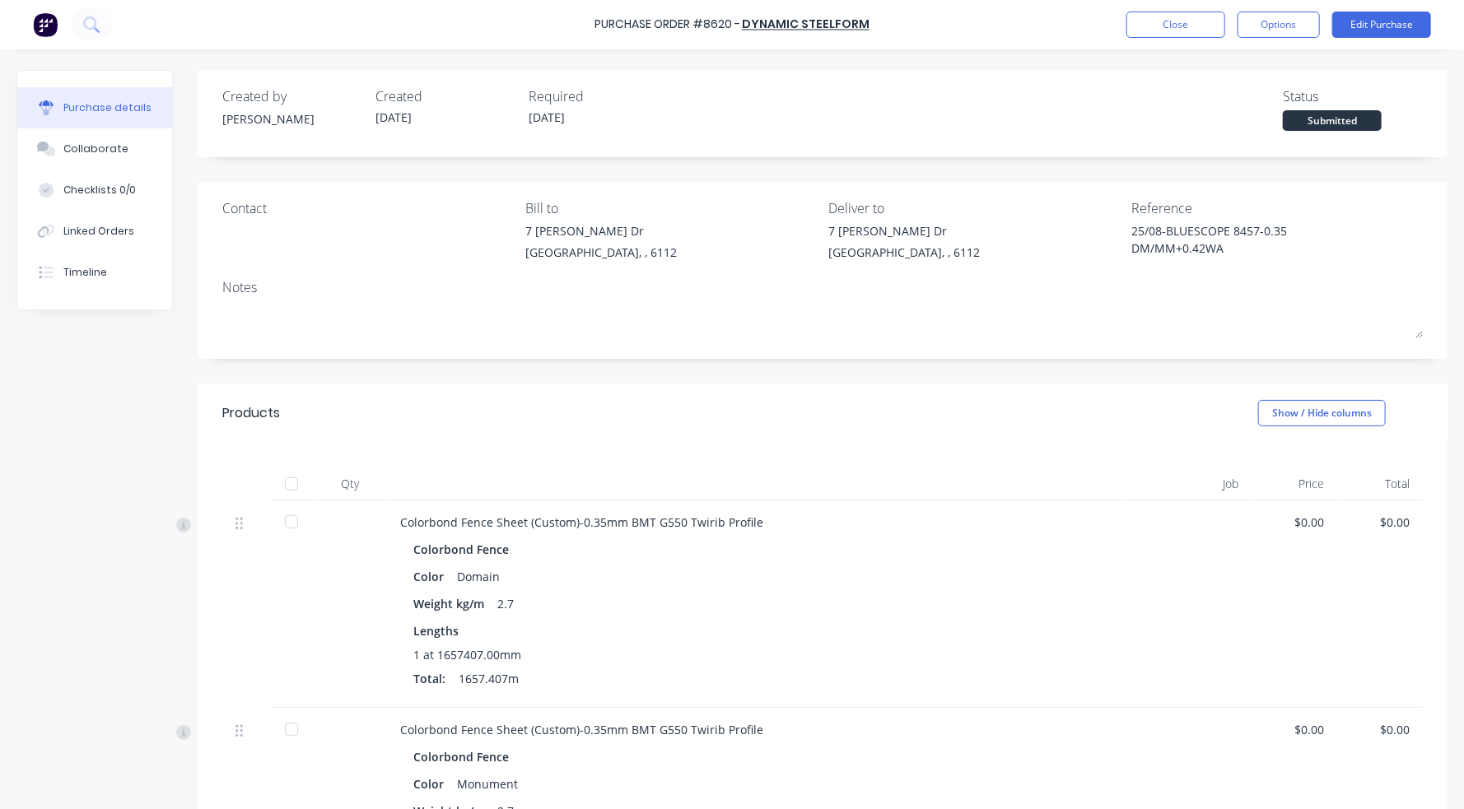
drag, startPoint x: 296, startPoint y: 478, endPoint x: 438, endPoint y: 431, distance: 149.2
click at [296, 478] on div at bounding box center [291, 484] width 33 height 33
type textarea "x"
click at [1150, 16] on button "Close" at bounding box center [1175, 25] width 99 height 26
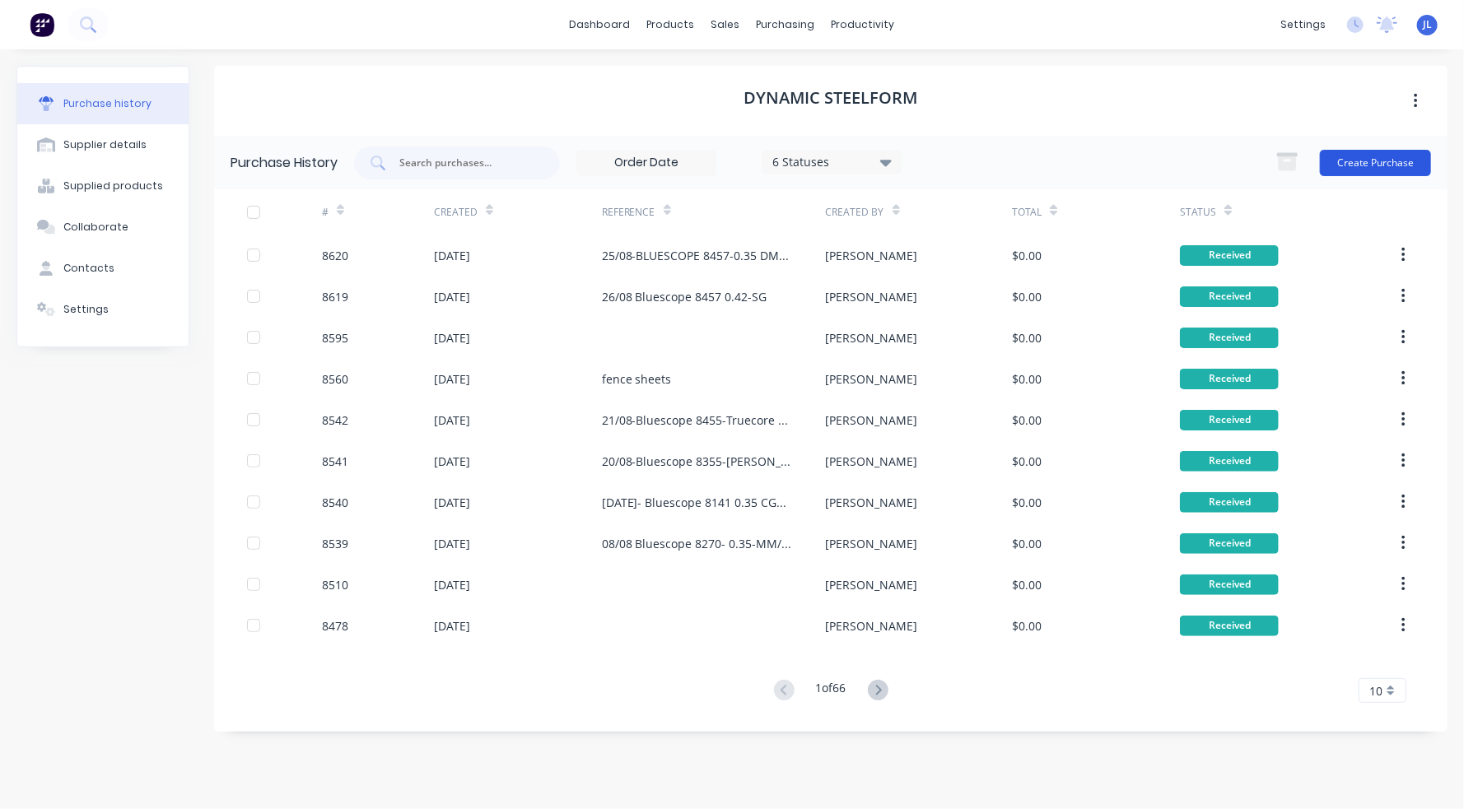
click at [1237, 161] on button "Create Purchase" at bounding box center [1375, 163] width 111 height 26
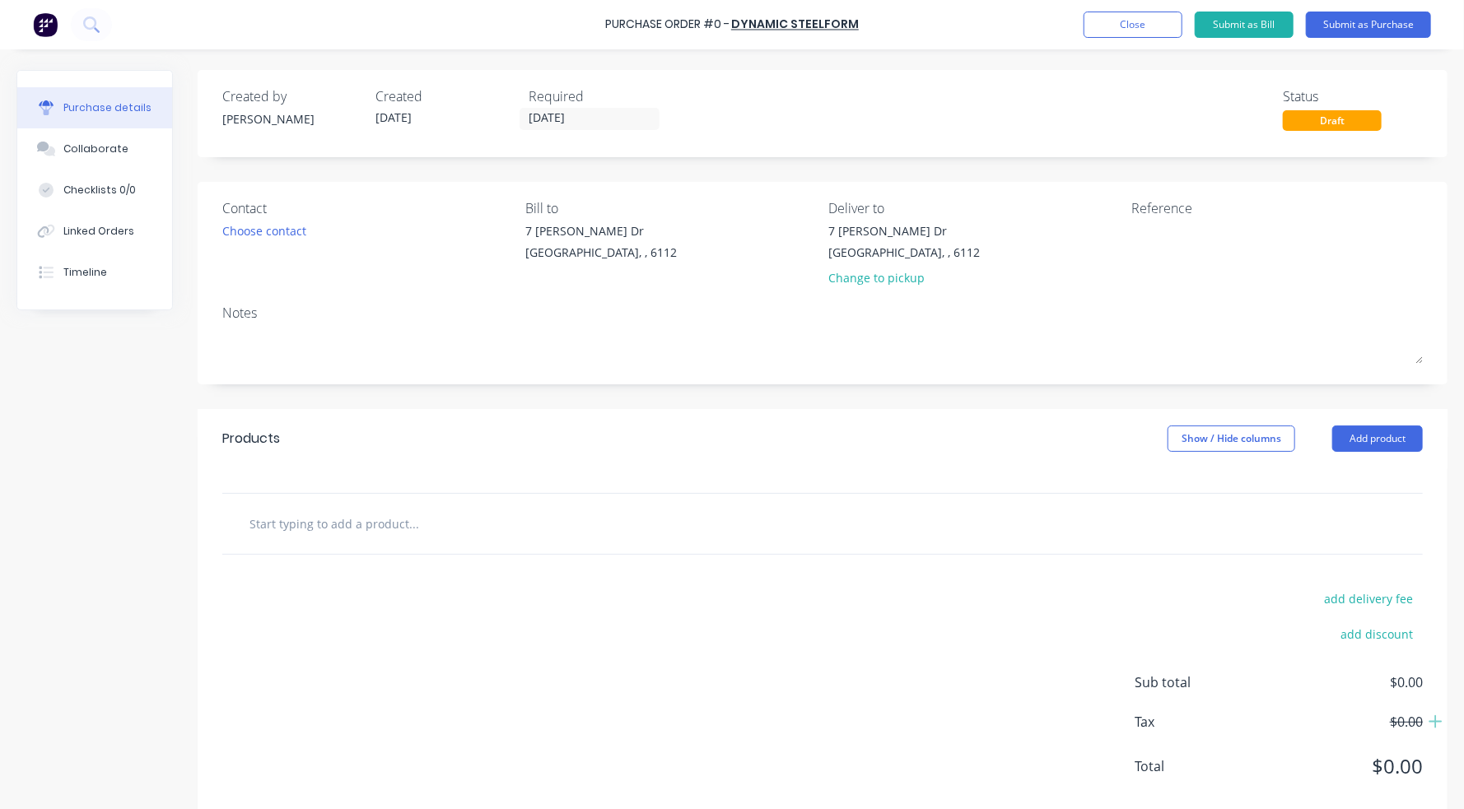
click at [1160, 213] on div "Reference" at bounding box center [1277, 208] width 291 height 20
click at [1153, 230] on textarea at bounding box center [1235, 240] width 206 height 37
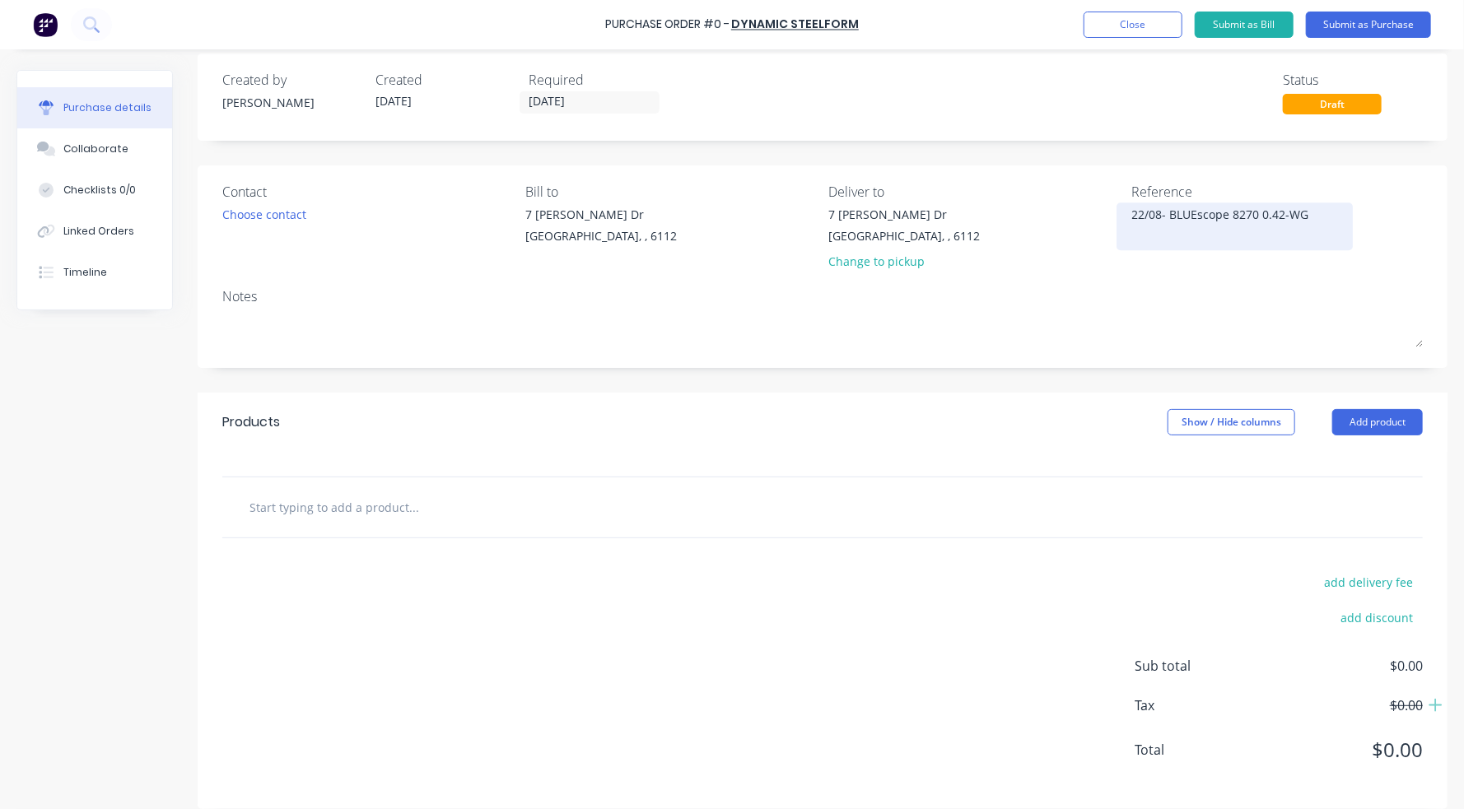
scroll to position [32, 0]
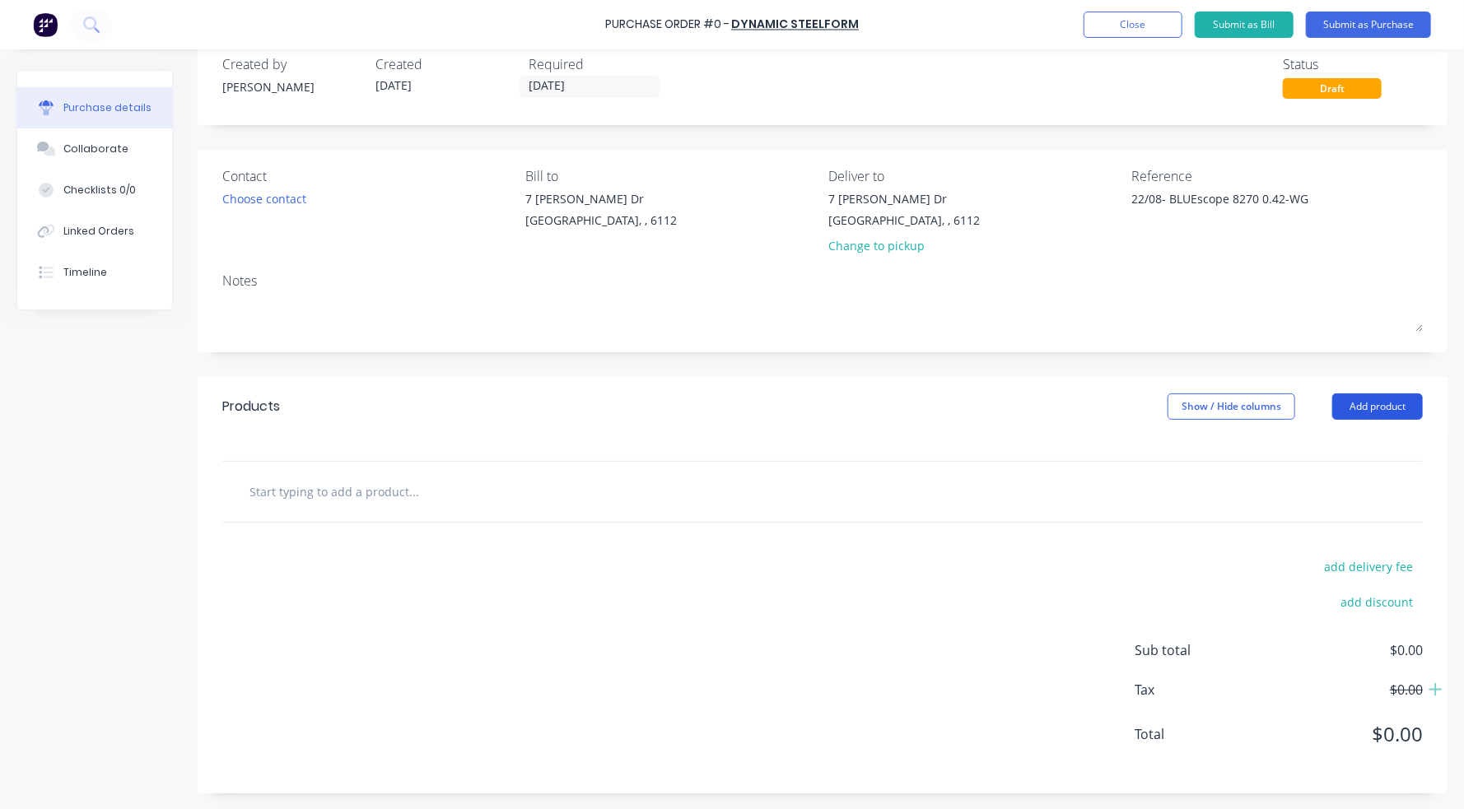
type textarea "22/08- BLUEscope 8270 0.42-WG"
type textarea "x"
type textarea "22/08- BLUEscope 8270 0.42-WG"
click at [1237, 412] on button "Add product" at bounding box center [1377, 406] width 91 height 26
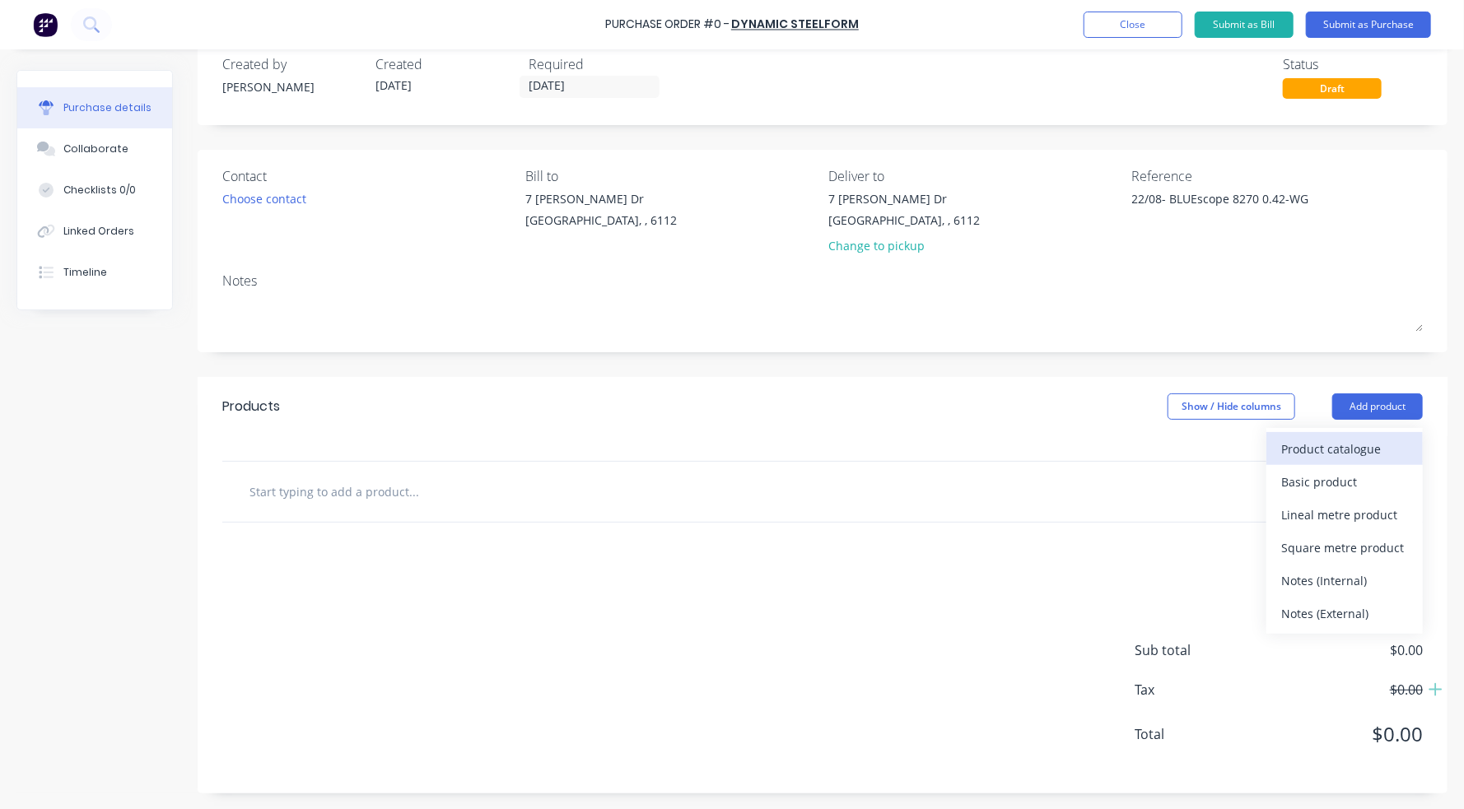
click at [1237, 450] on div "Product catalogue" at bounding box center [1344, 449] width 127 height 24
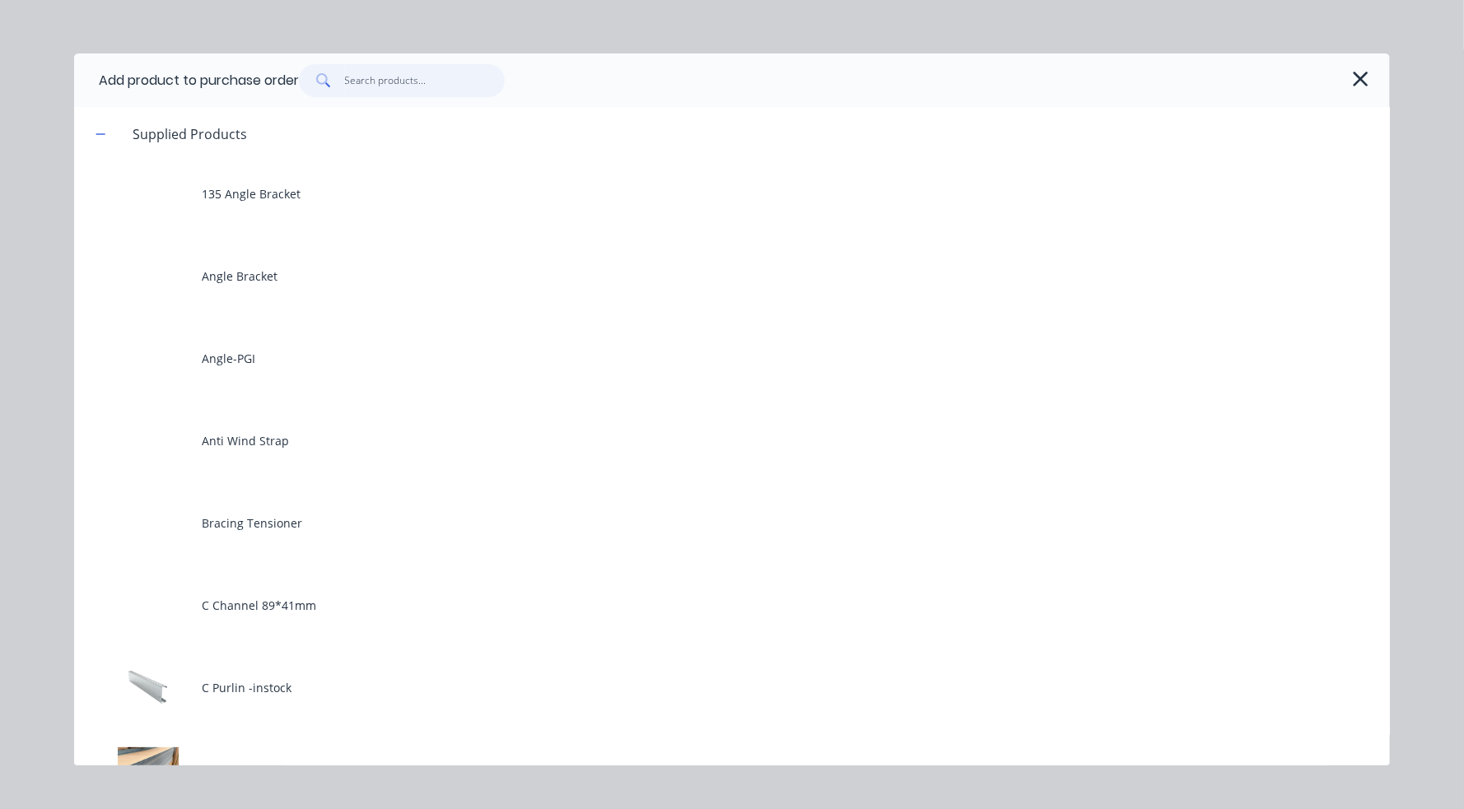
click at [438, 88] on input "text" at bounding box center [425, 80] width 161 height 33
type textarea "x"
type input "0"
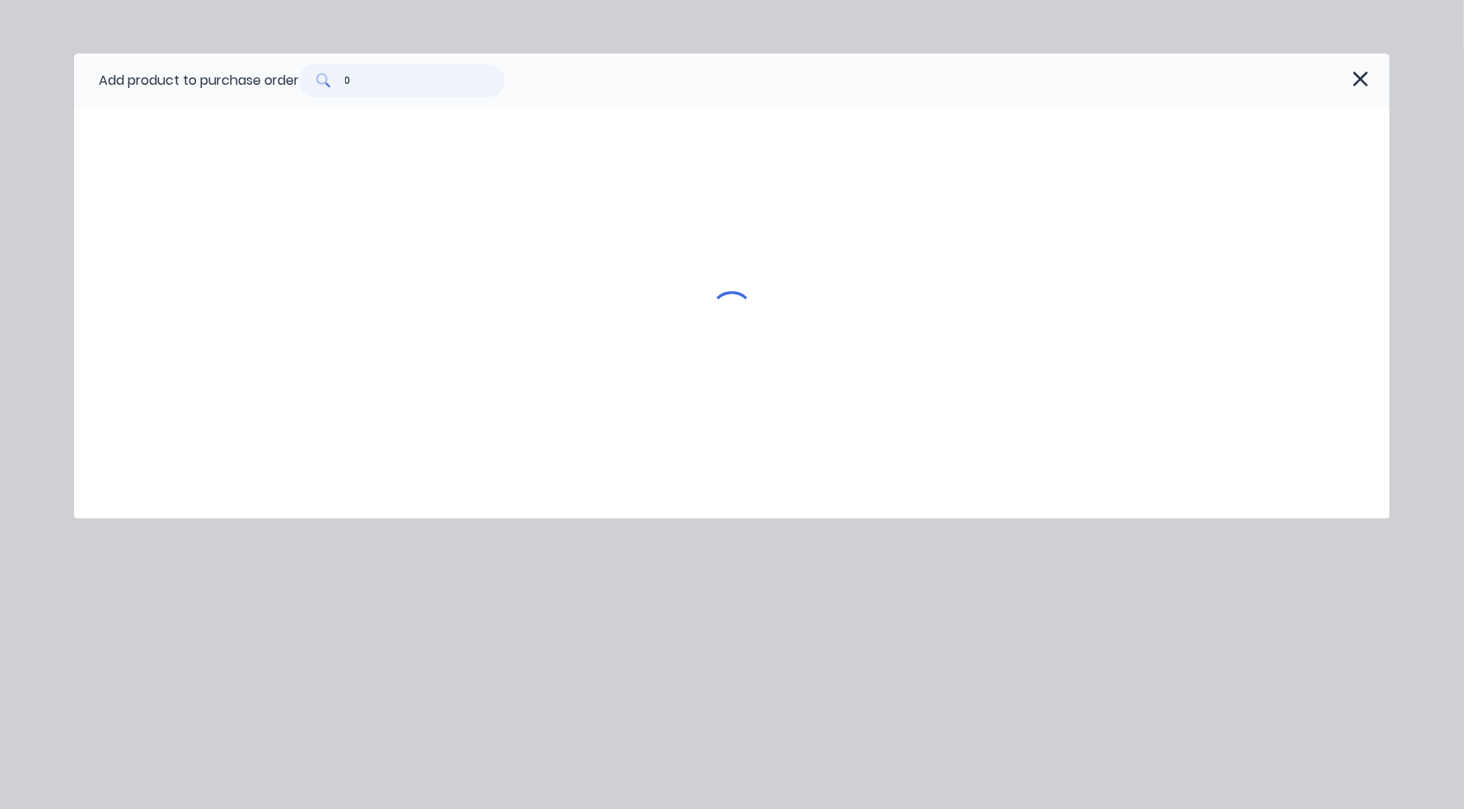
type textarea "x"
type input "0."
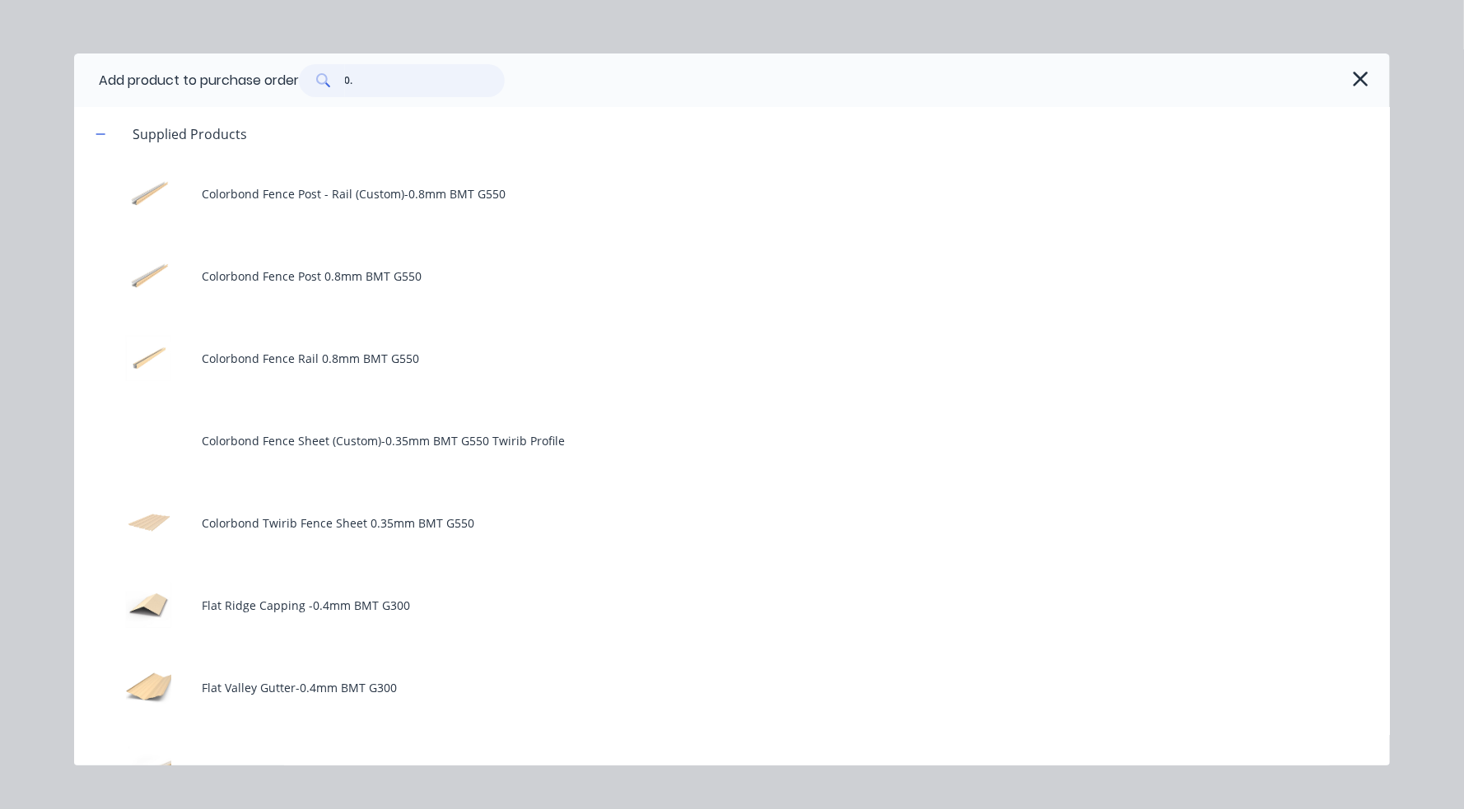
type textarea "x"
type input "0.4"
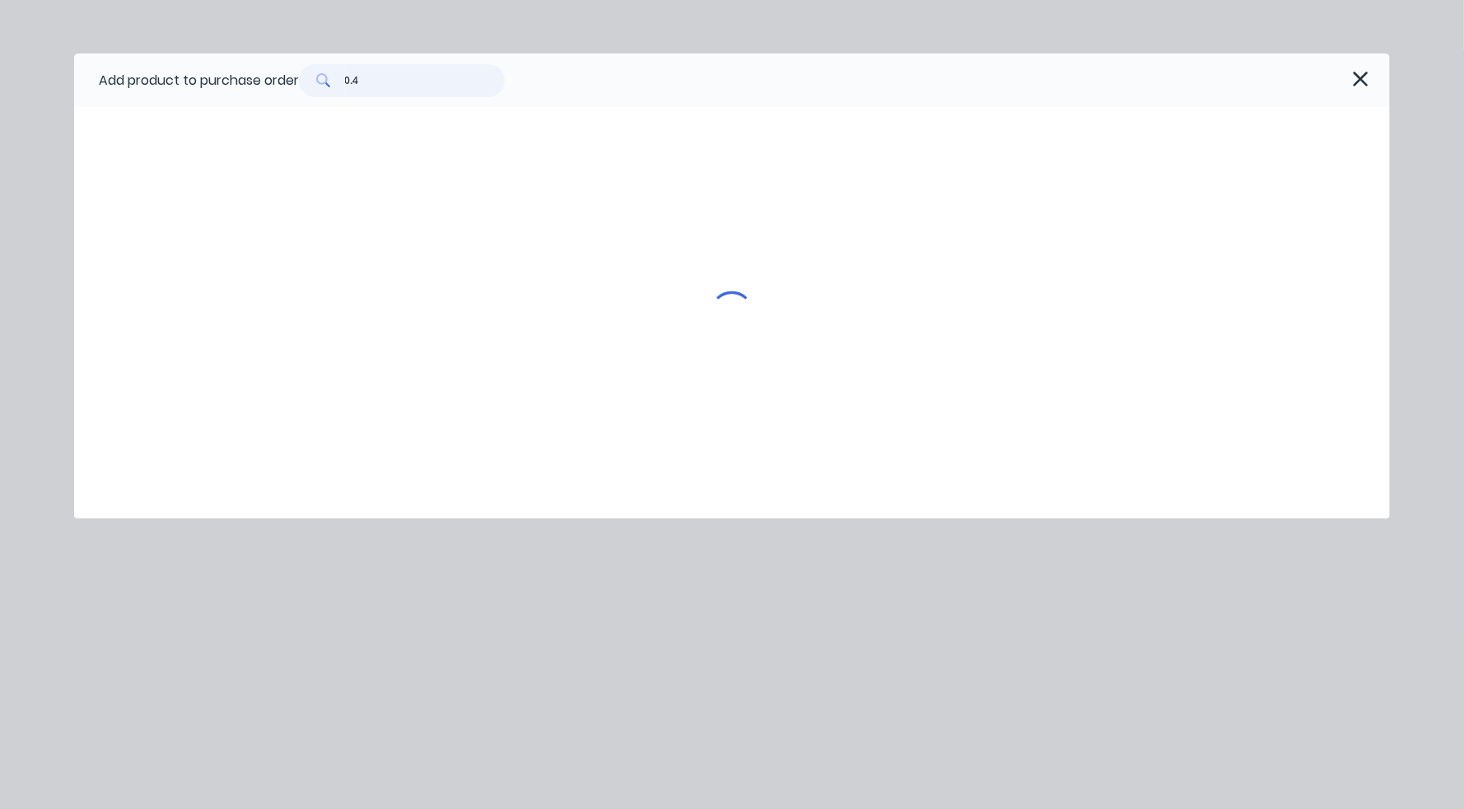
type textarea "x"
type input "0.42"
type textarea "x"
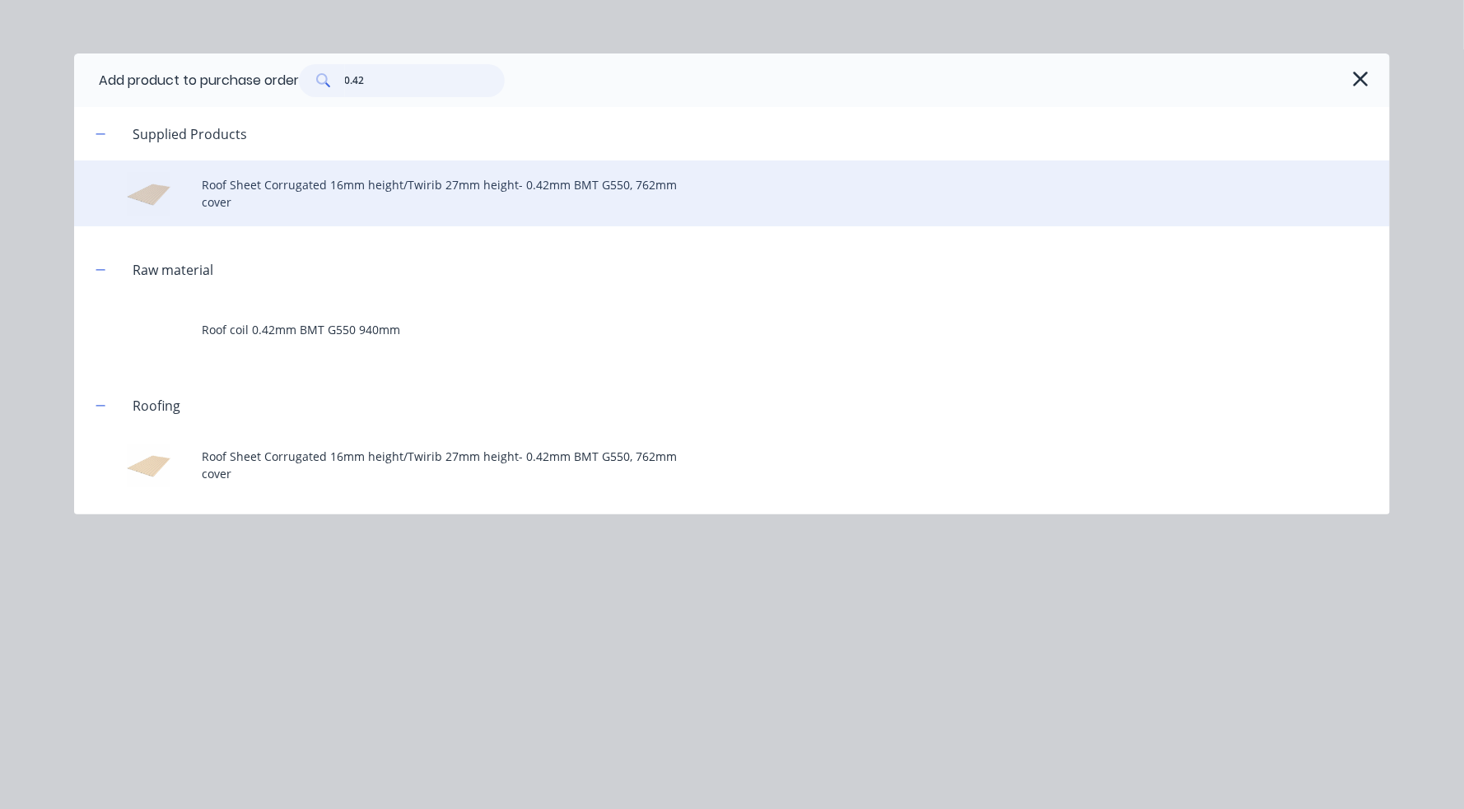
type input "0.42"
click at [373, 180] on div "Roof Sheet Corrugated 16mm height/Twirib 27mm height- 0.42mm BMT G550, 762mm co…" at bounding box center [731, 194] width 1315 height 66
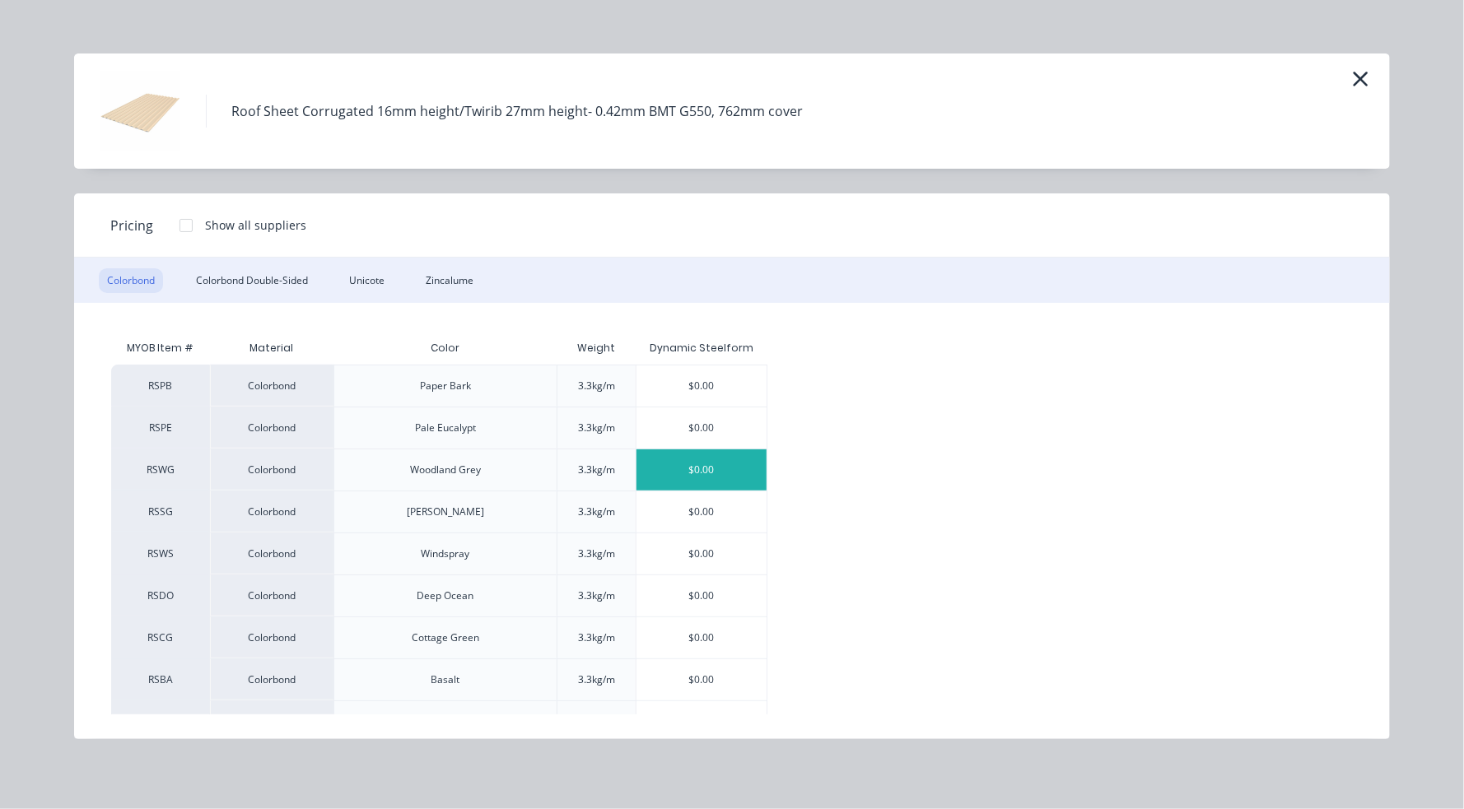
click at [731, 468] on div "$0.00" at bounding box center [701, 469] width 131 height 41
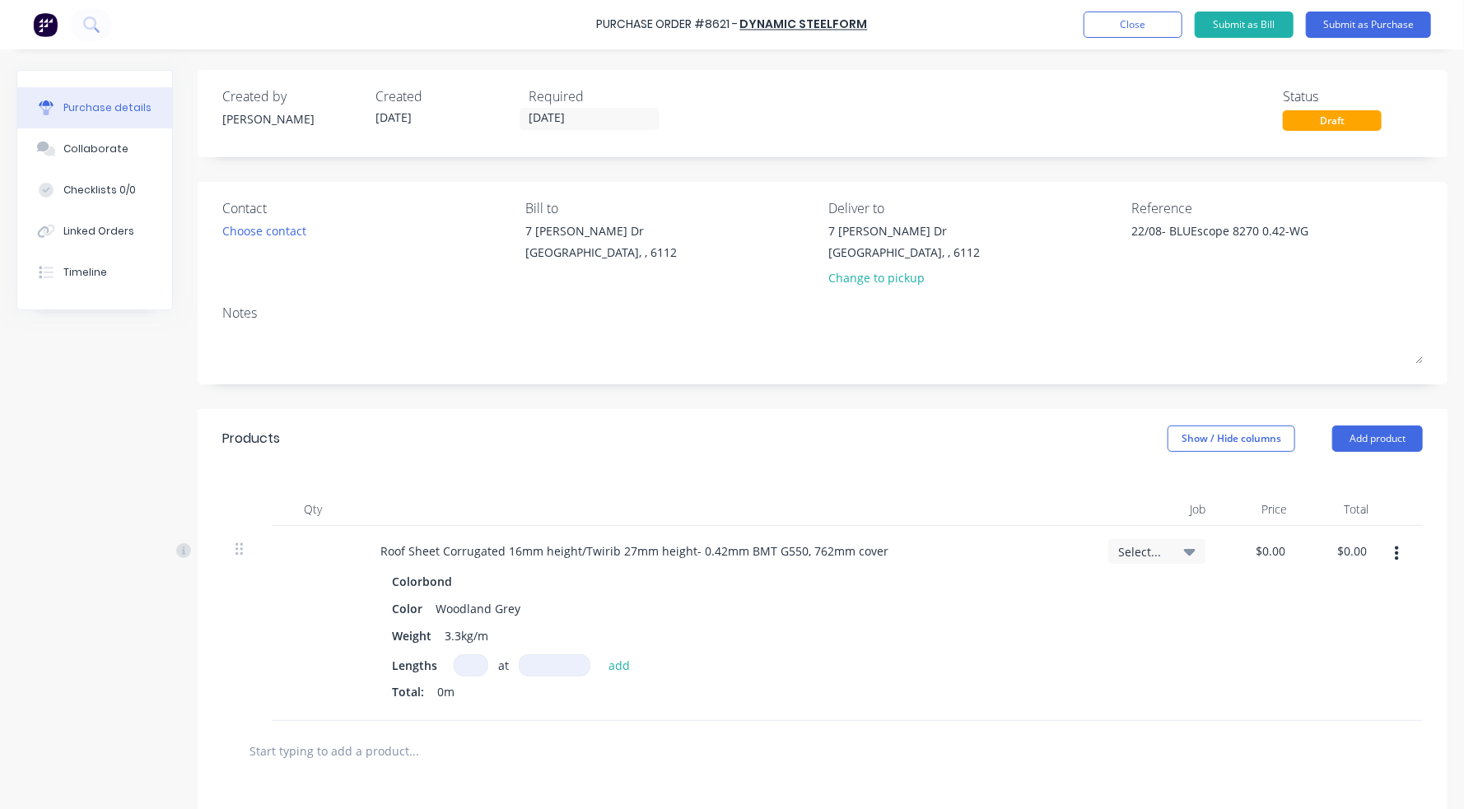
click at [469, 657] on input at bounding box center [471, 665] width 35 height 22
type textarea "x"
type input "1"
type textarea "x"
click at [1237, 32] on button "Submit as Purchase" at bounding box center [1368, 25] width 125 height 26
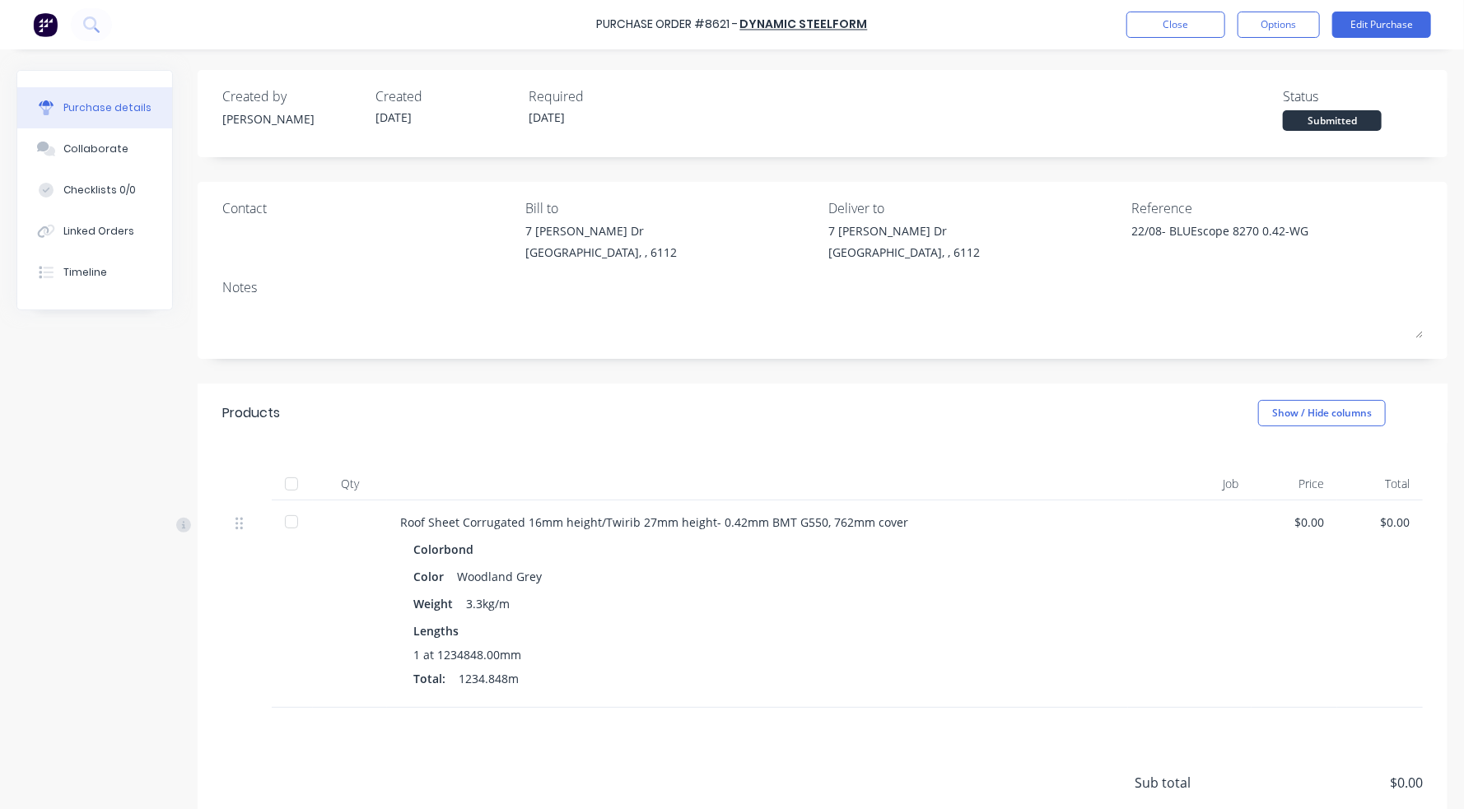
click at [286, 487] on div at bounding box center [291, 484] width 33 height 33
click at [1129, 30] on button "Close" at bounding box center [1175, 25] width 99 height 26
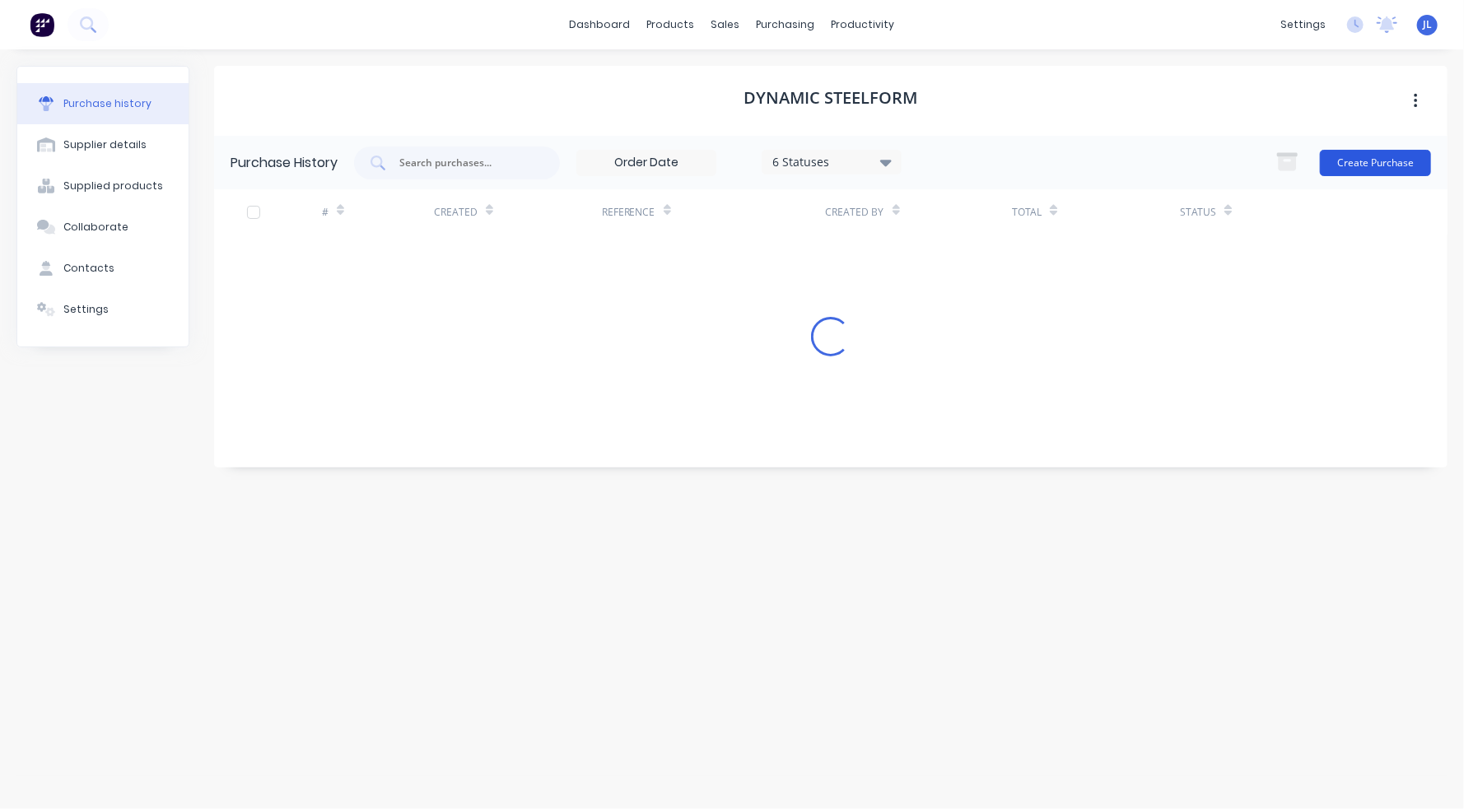
click at [1237, 164] on button "Create Purchase" at bounding box center [1375, 163] width 111 height 26
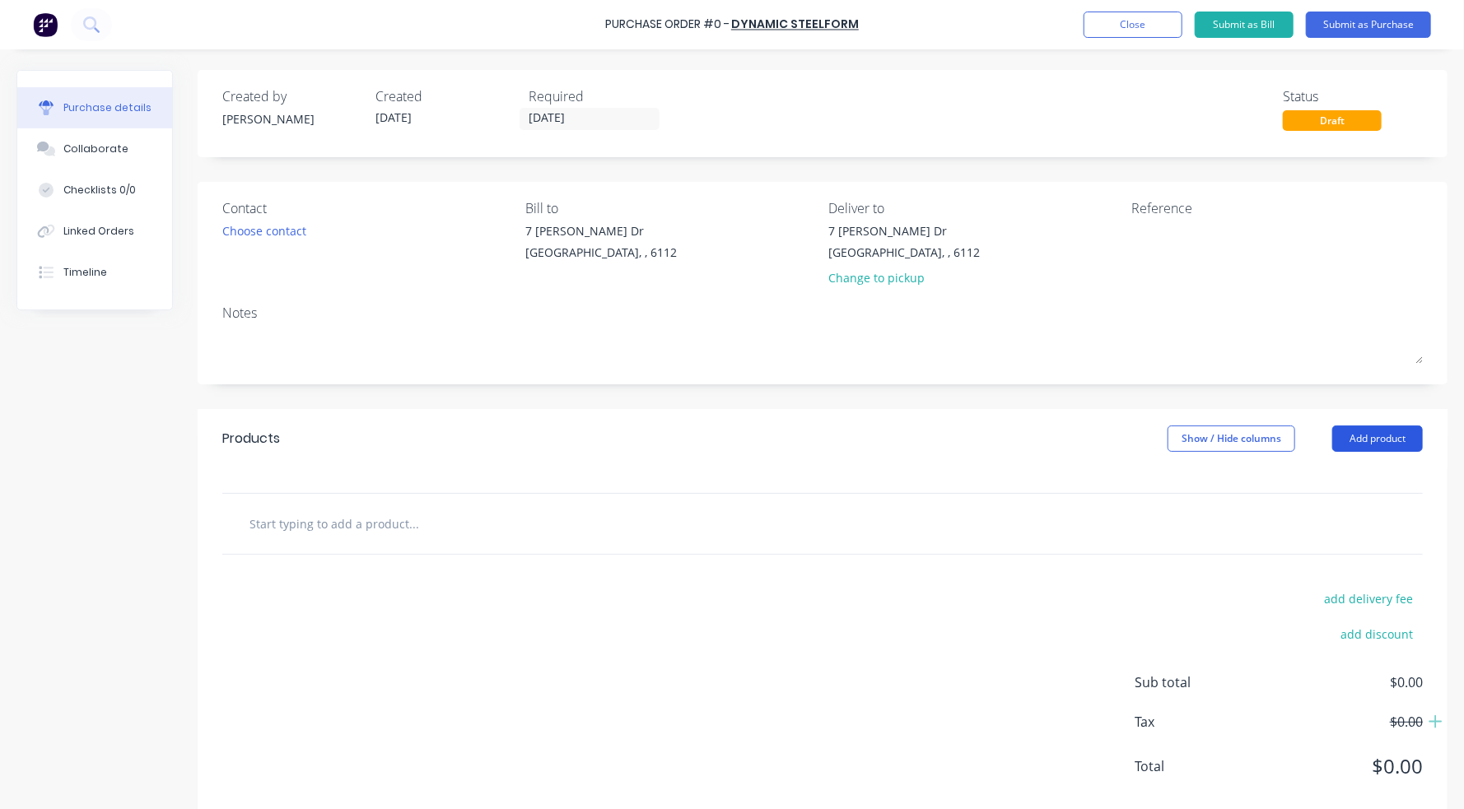
click at [1237, 440] on button "Add product" at bounding box center [1377, 439] width 91 height 26
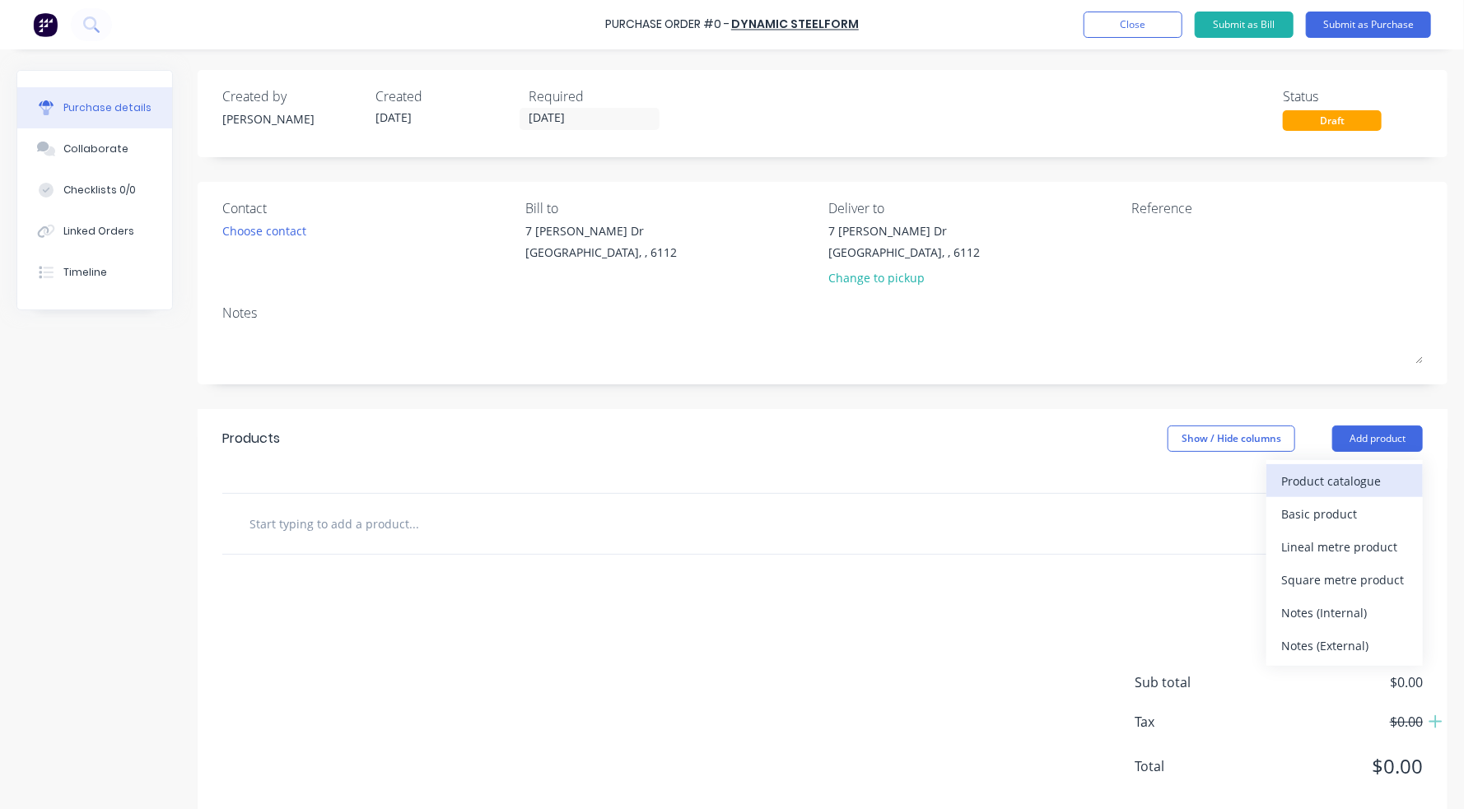
click at [1237, 487] on div "Product catalogue" at bounding box center [1344, 481] width 127 height 24
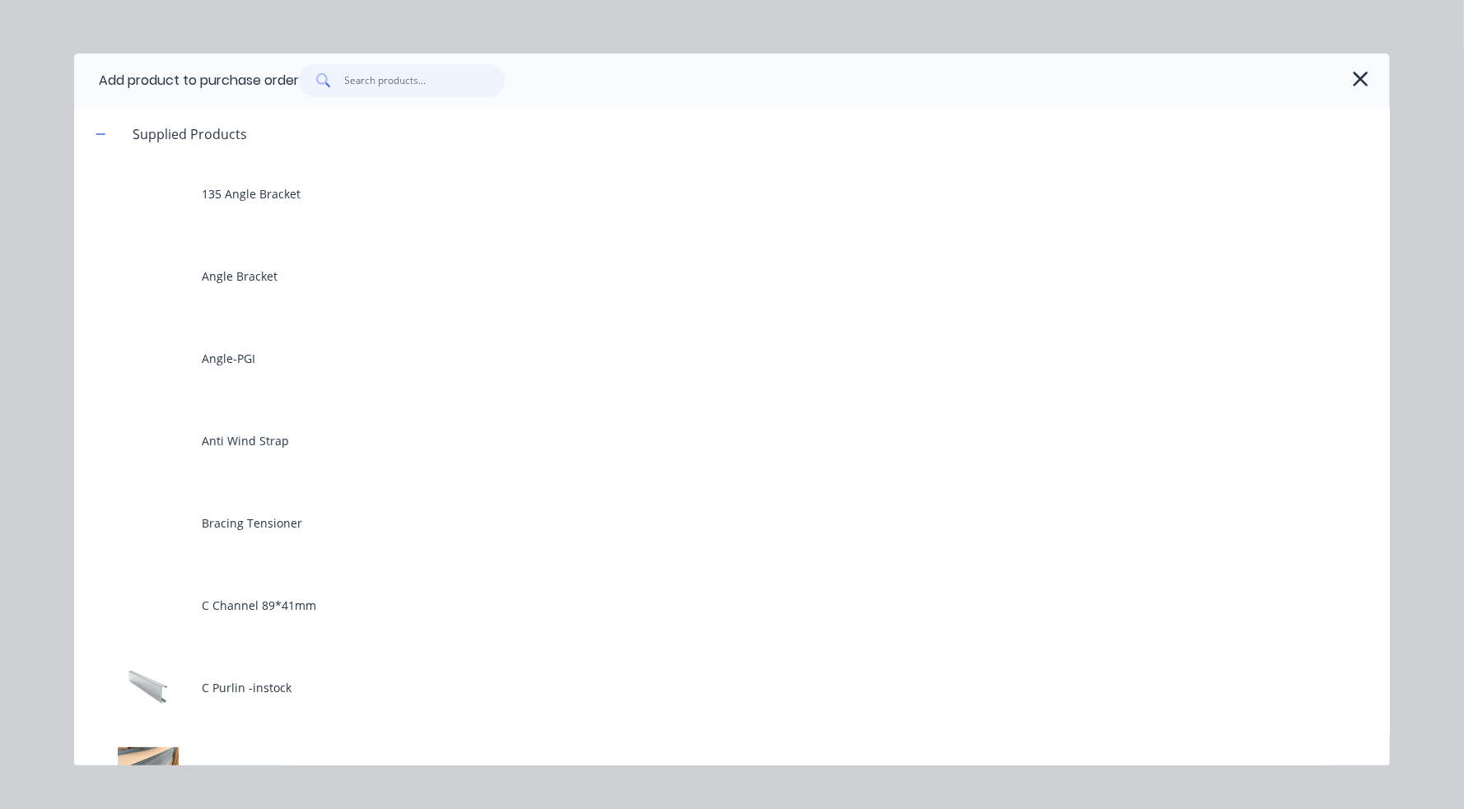
click at [426, 73] on input "text" at bounding box center [425, 80] width 161 height 33
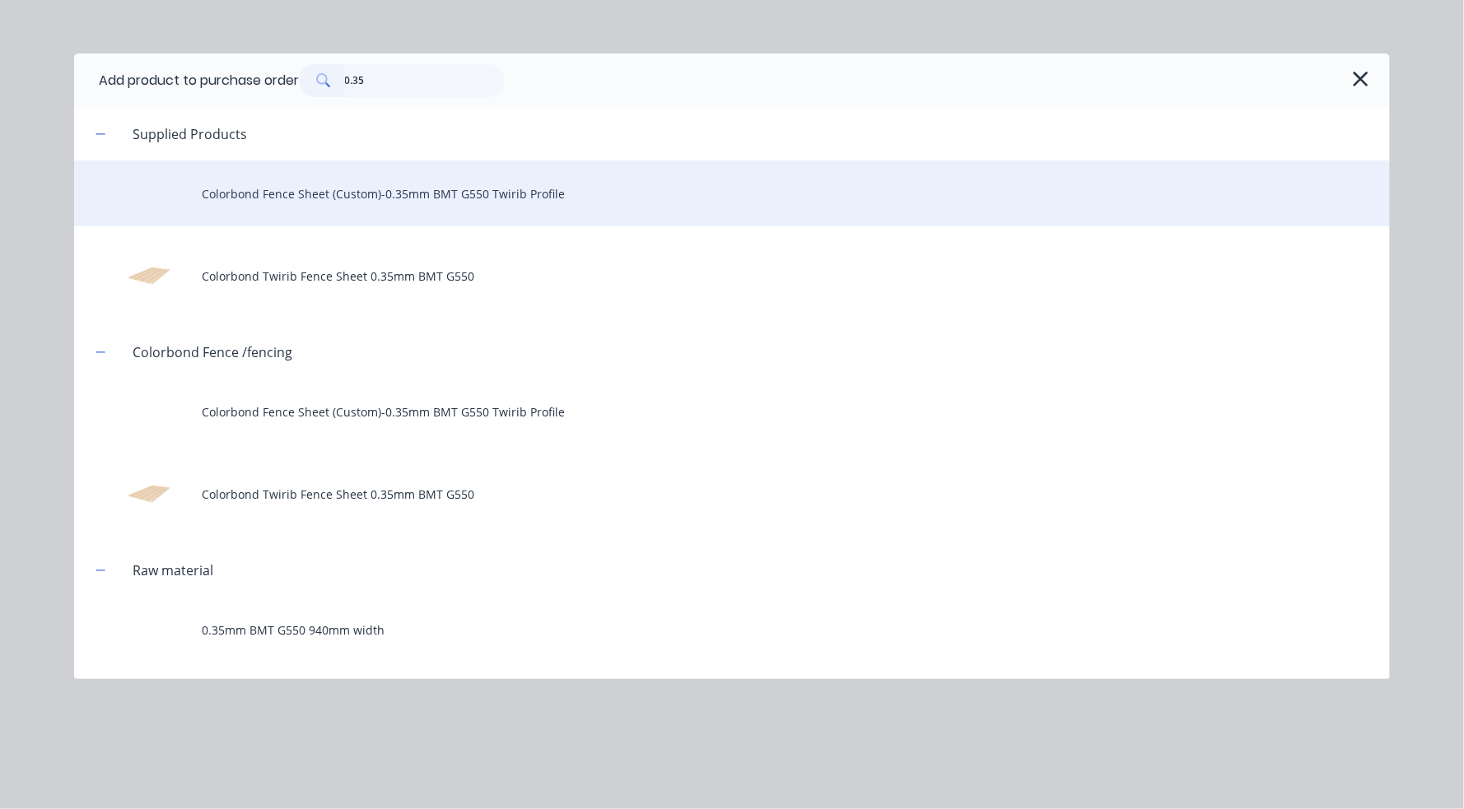
click at [299, 196] on div "Colorbond Fence Sheet (Custom)-0.35mm BMT G550 Twirib Profile" at bounding box center [731, 194] width 1315 height 66
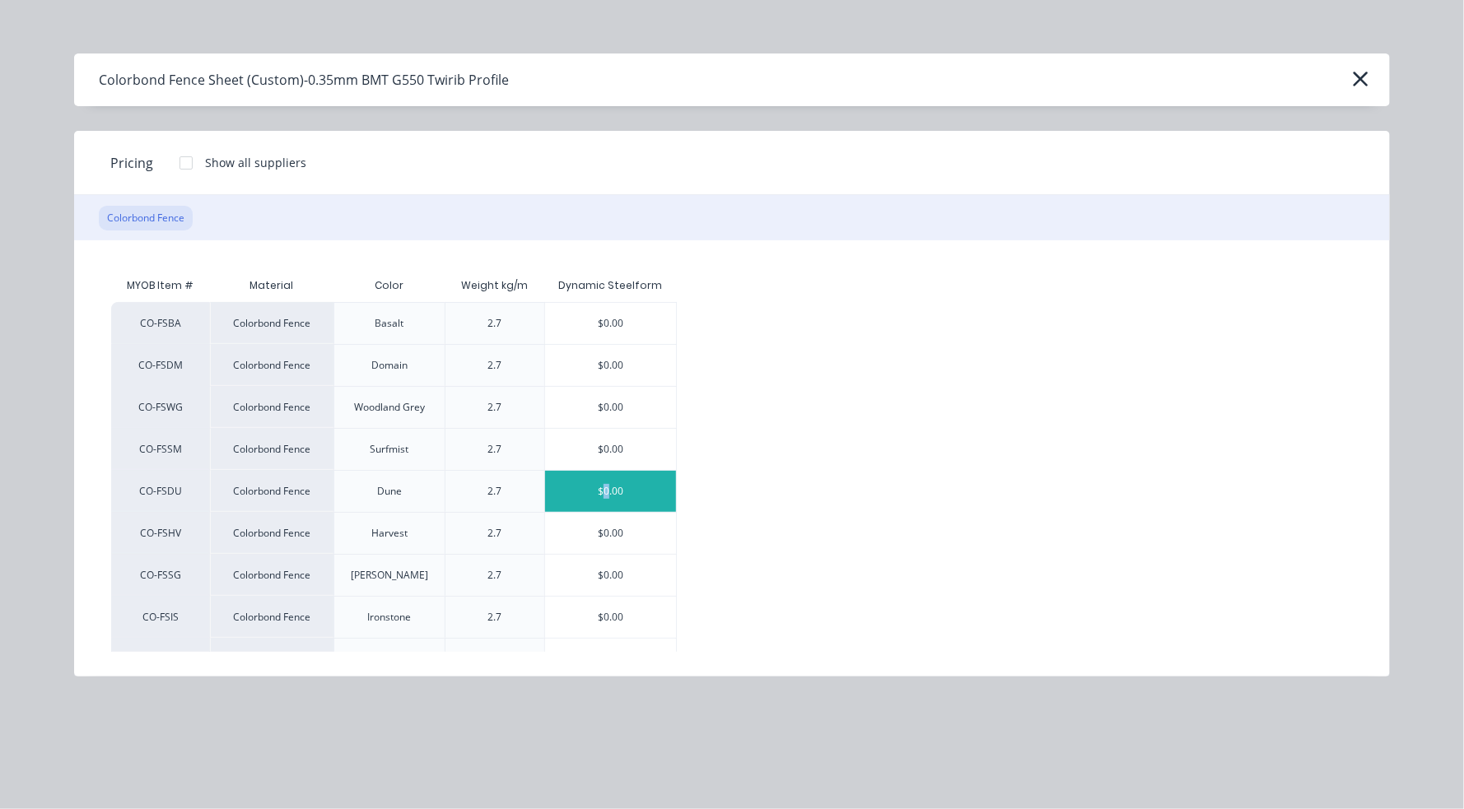
click at [606, 493] on div "$0.00" at bounding box center [610, 491] width 131 height 41
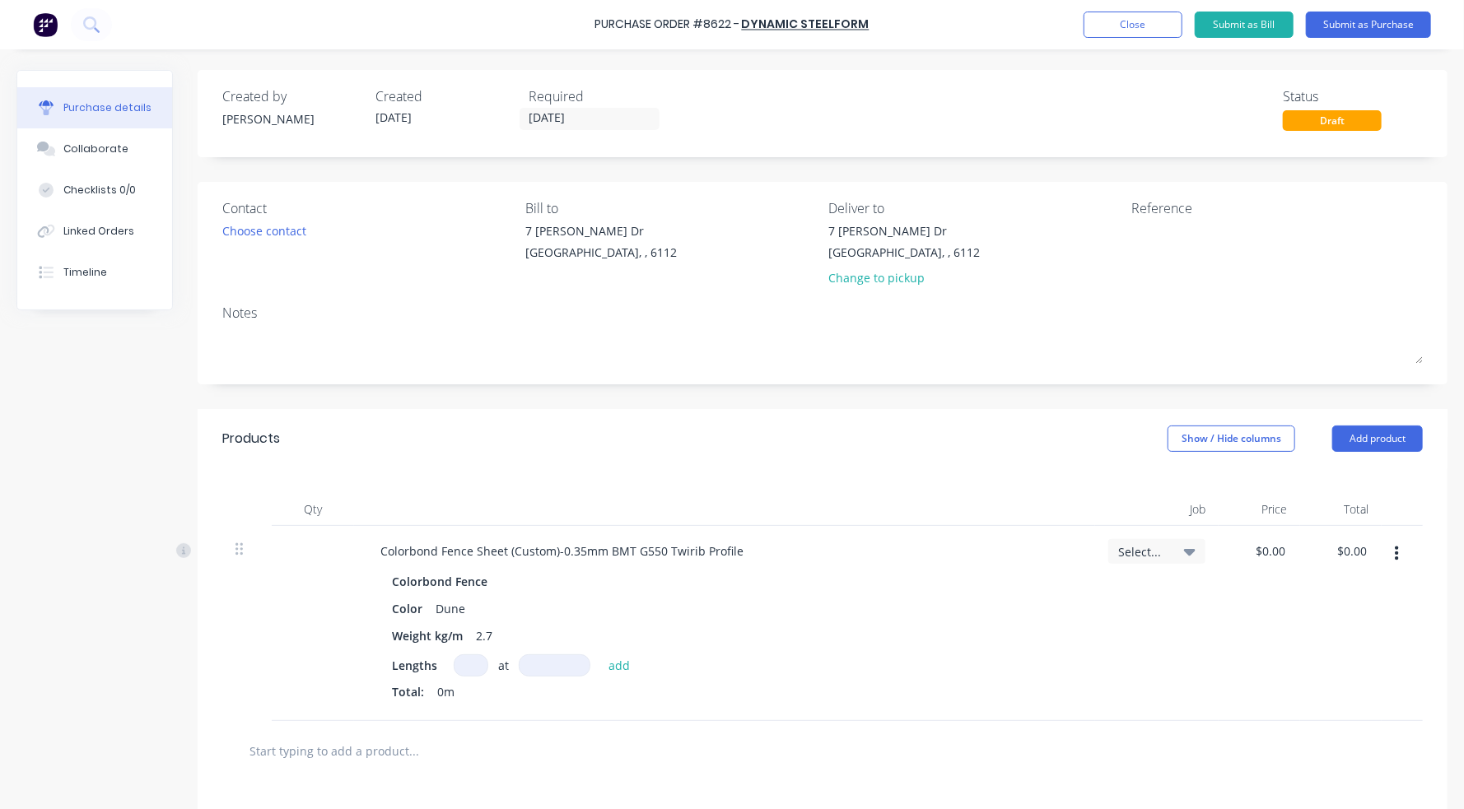
click at [471, 659] on input at bounding box center [471, 665] width 35 height 22
click at [1237, 417] on div "Products Show / Hide columns Add product" at bounding box center [823, 438] width 1250 height 59
click at [1237, 450] on button "Add product" at bounding box center [1377, 439] width 91 height 26
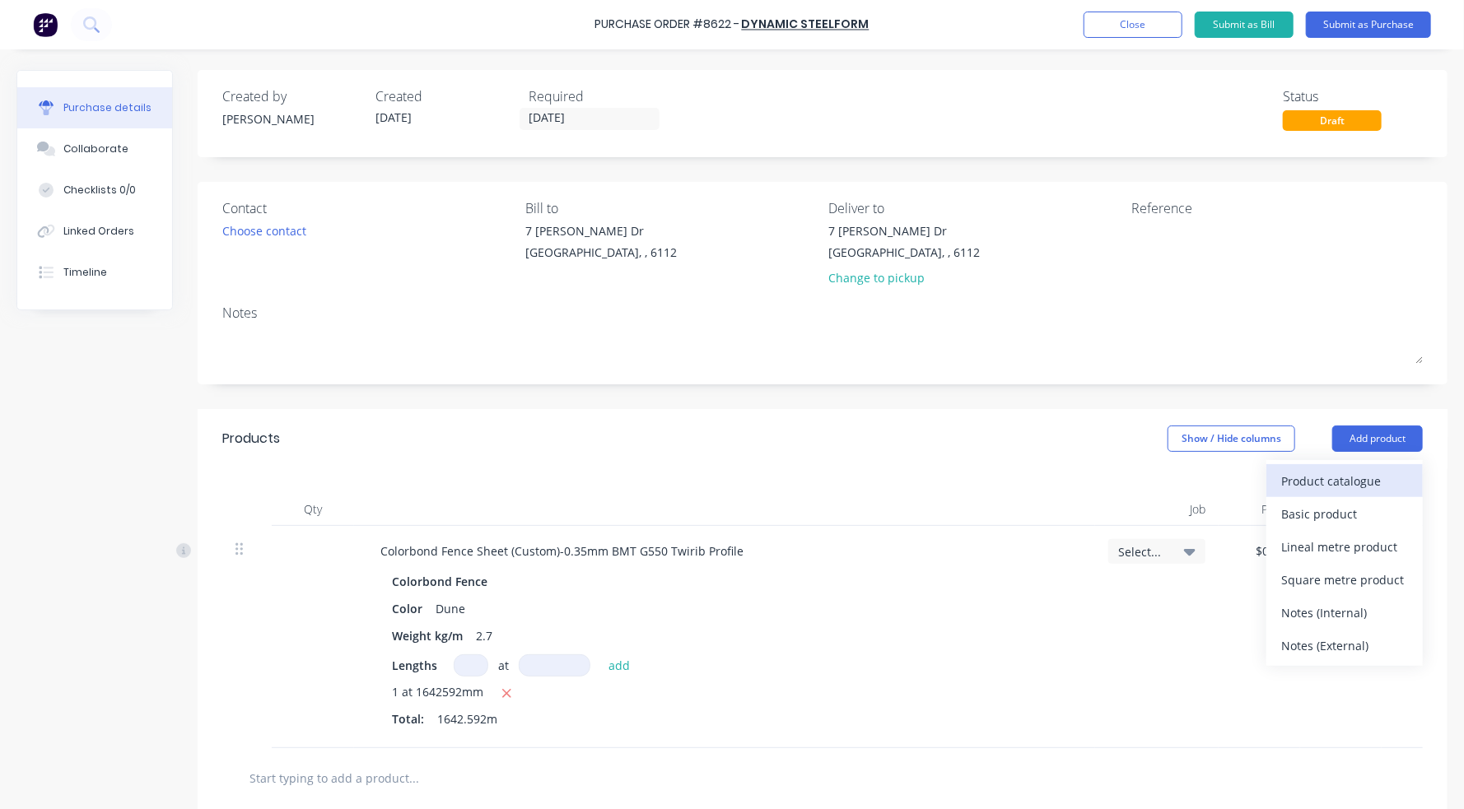
click at [1237, 486] on div "Product catalogue" at bounding box center [1344, 481] width 127 height 24
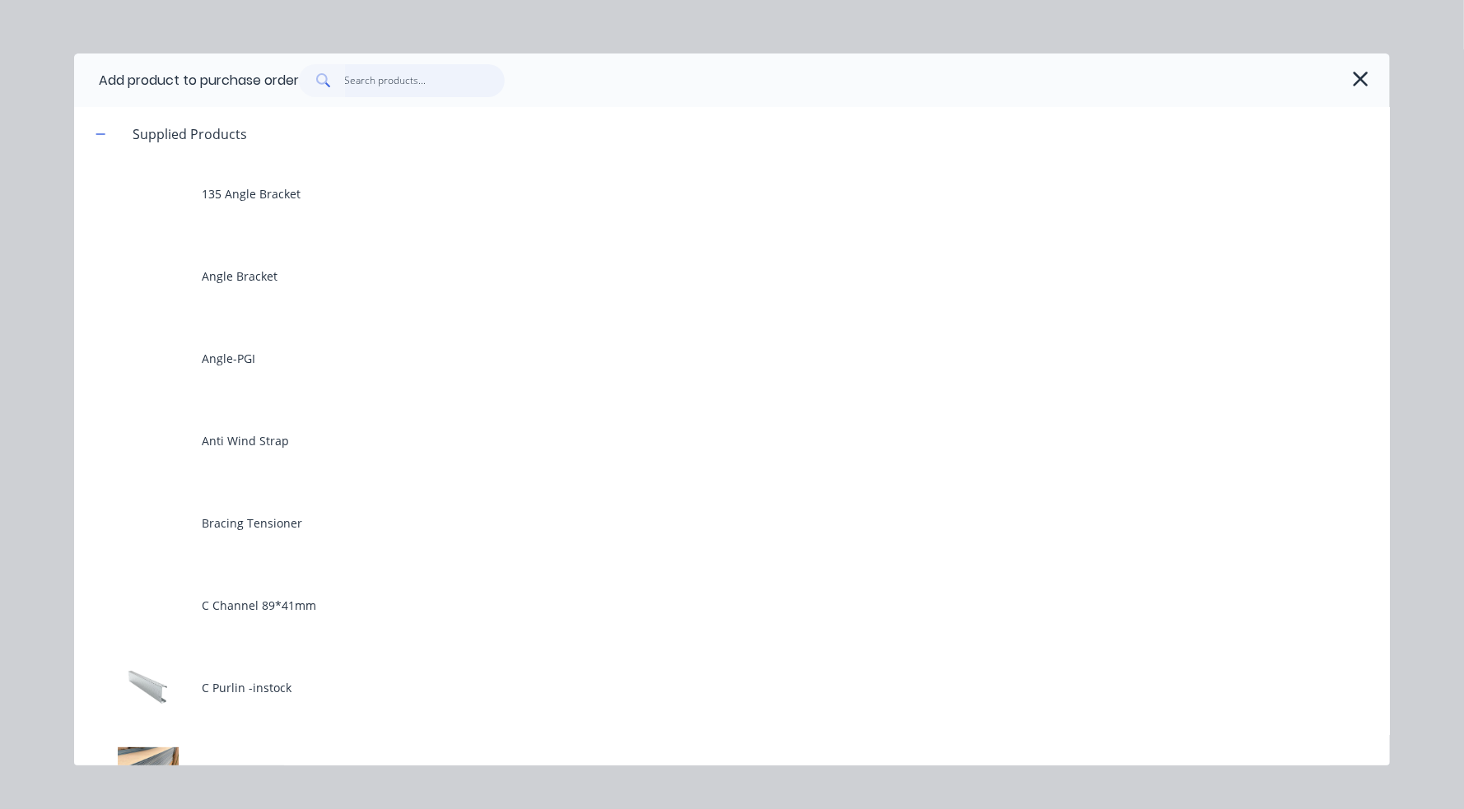
click at [393, 78] on input "text" at bounding box center [425, 80] width 161 height 33
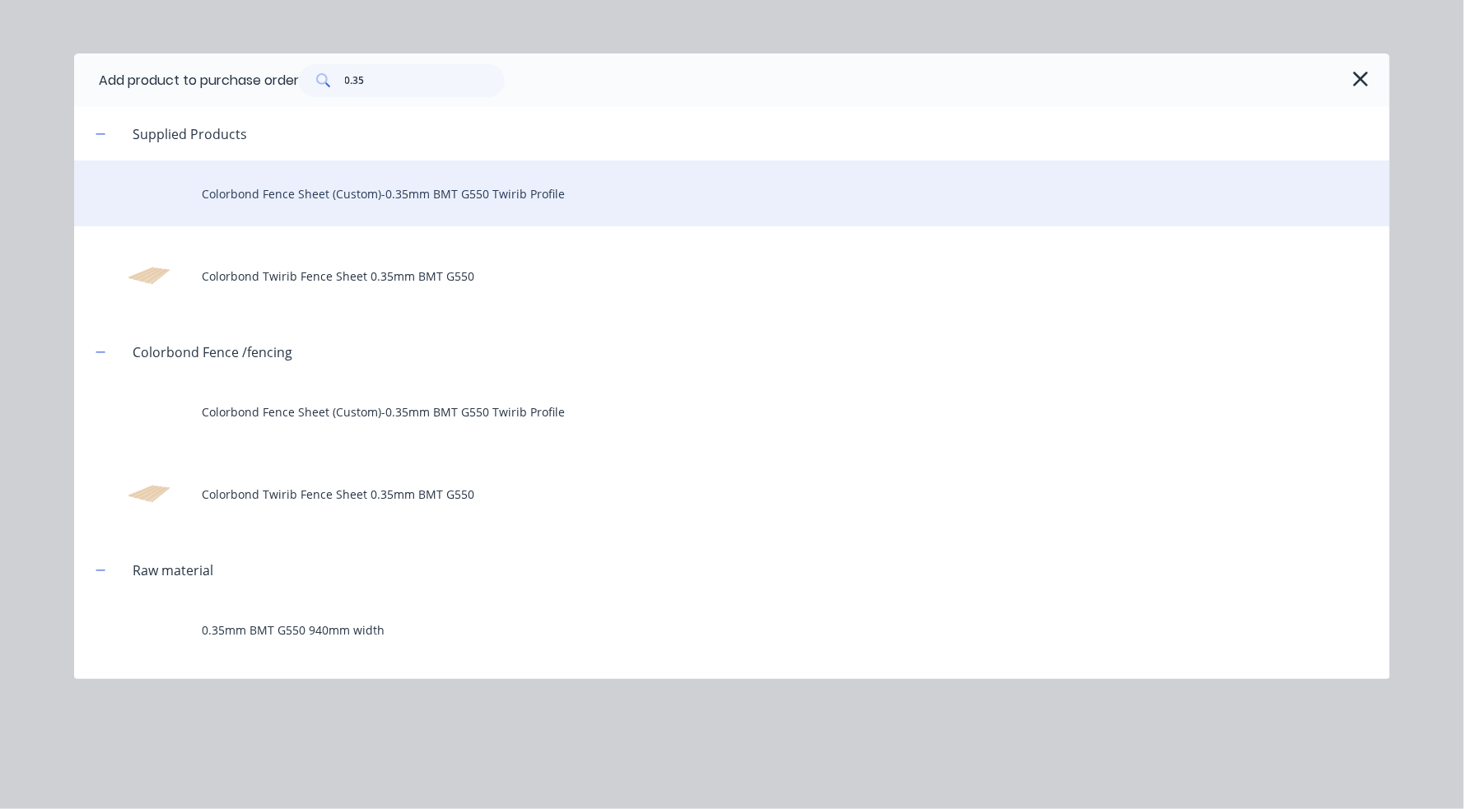
click at [375, 189] on div "Colorbond Fence Sheet (Custom)-0.35mm BMT G550 Twirib Profile" at bounding box center [731, 194] width 1315 height 66
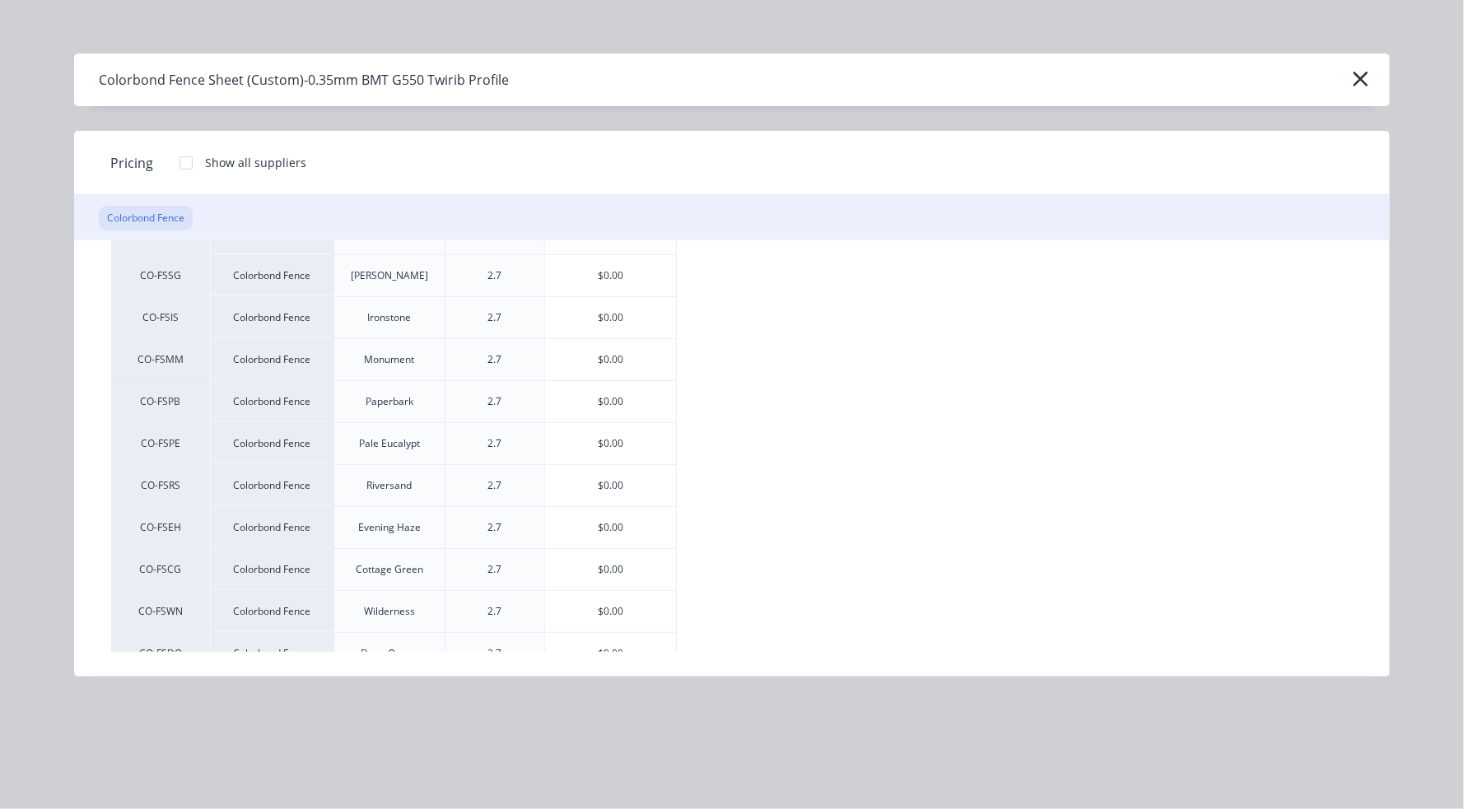
scroll to position [329, 0]
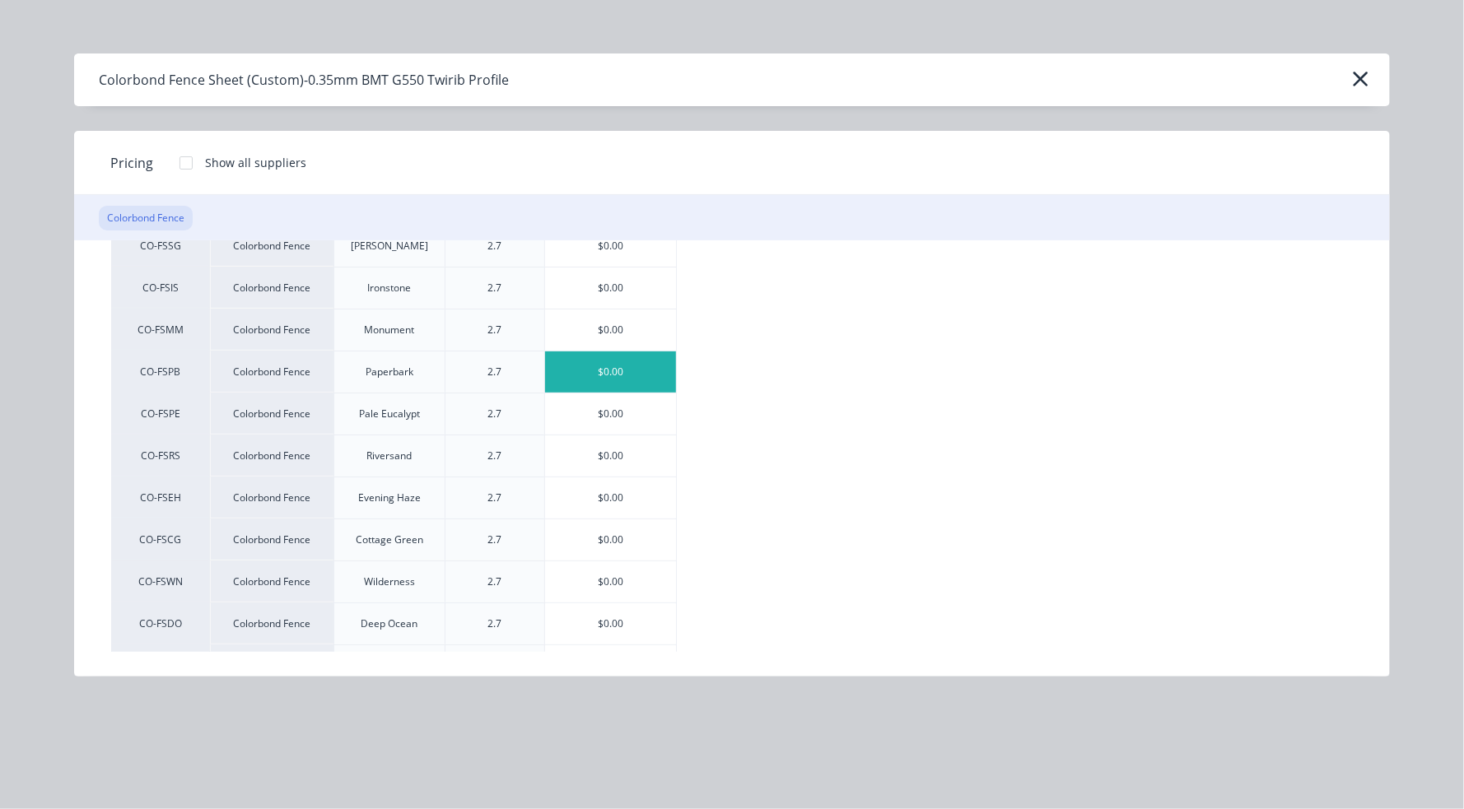
click at [633, 369] on div "$0.00" at bounding box center [610, 371] width 131 height 41
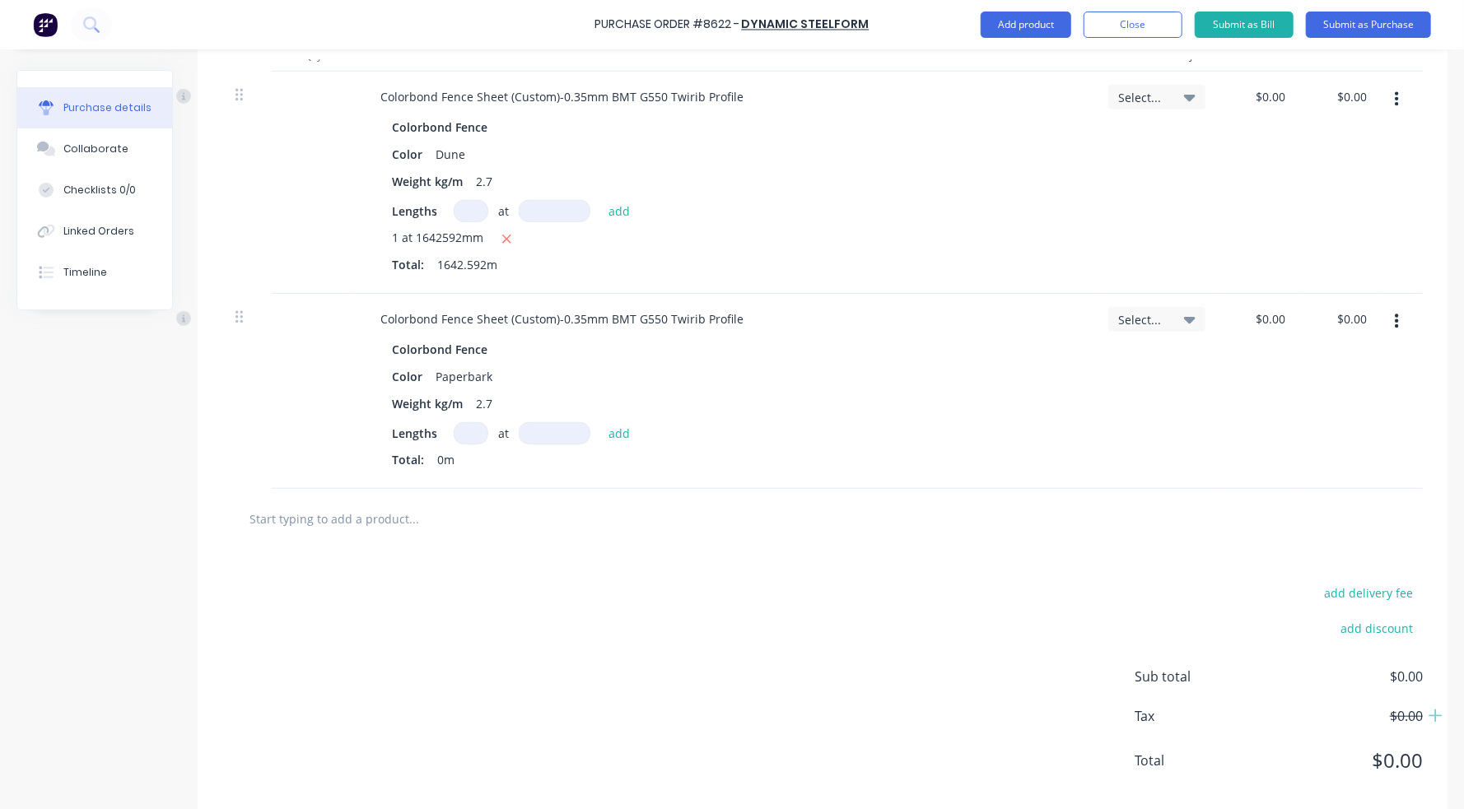
scroll to position [480, 0]
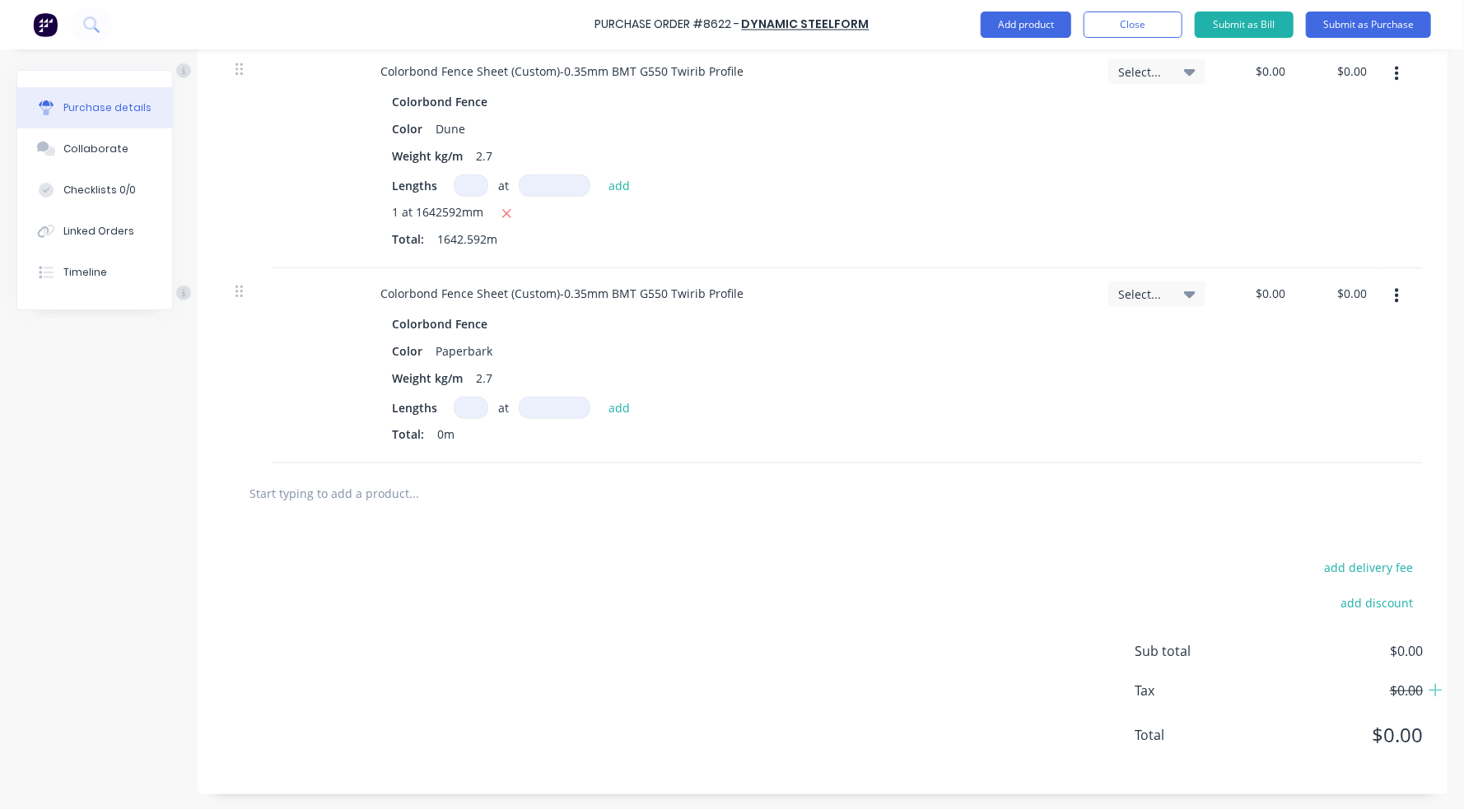
click at [476, 412] on input at bounding box center [471, 408] width 35 height 22
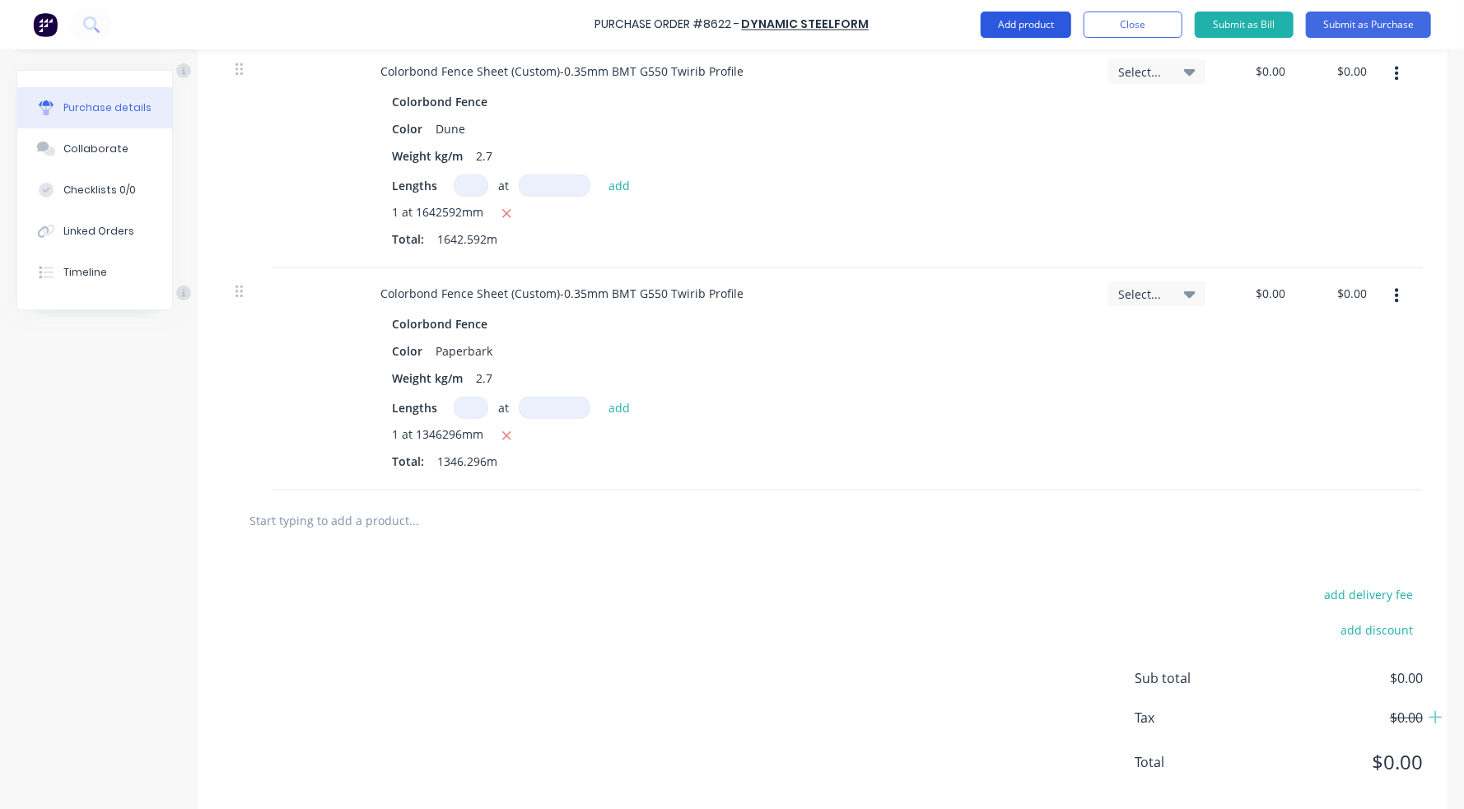
click at [1040, 17] on button "Add product" at bounding box center [1025, 25] width 91 height 26
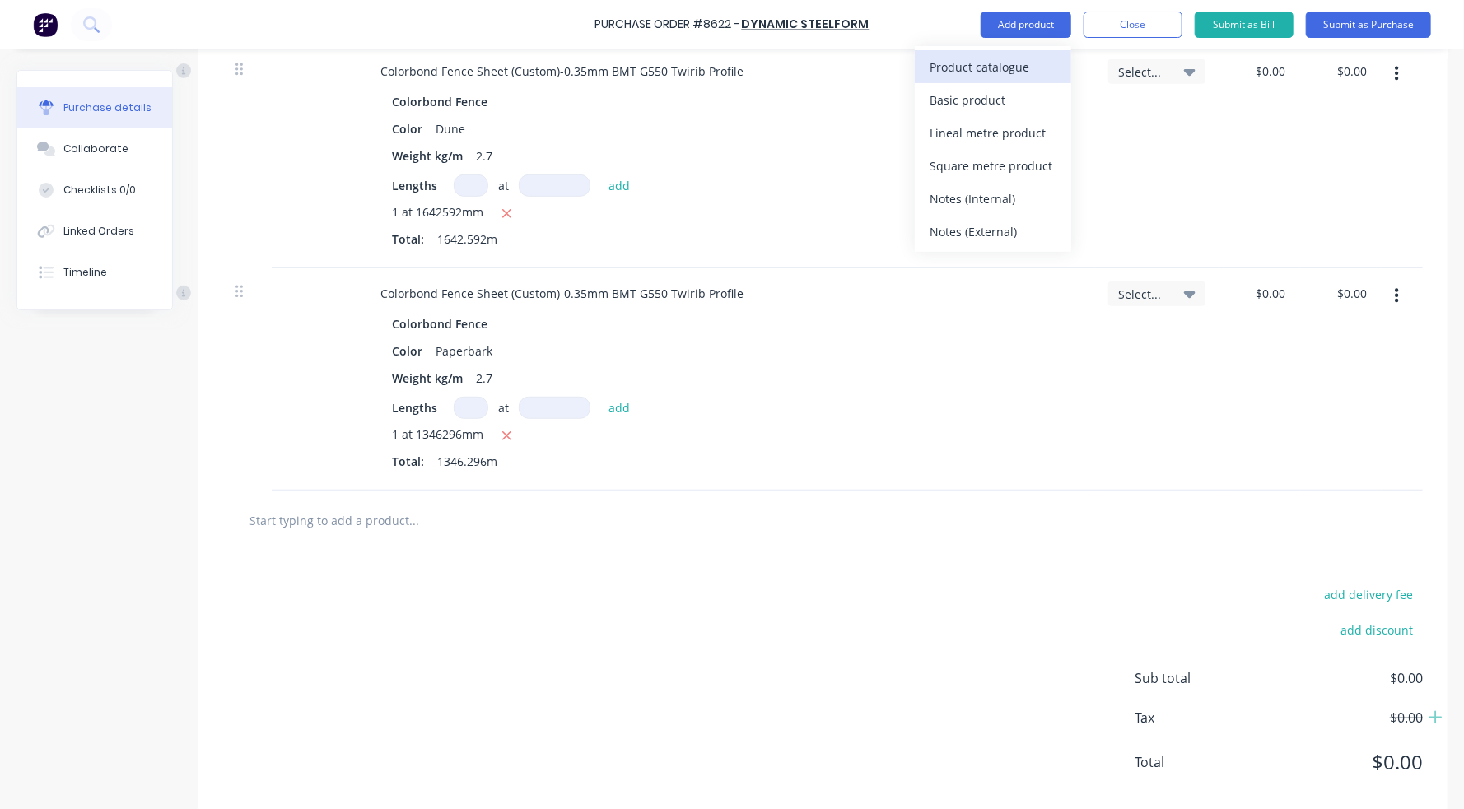
click at [1048, 63] on div "Product catalogue" at bounding box center [992, 67] width 127 height 24
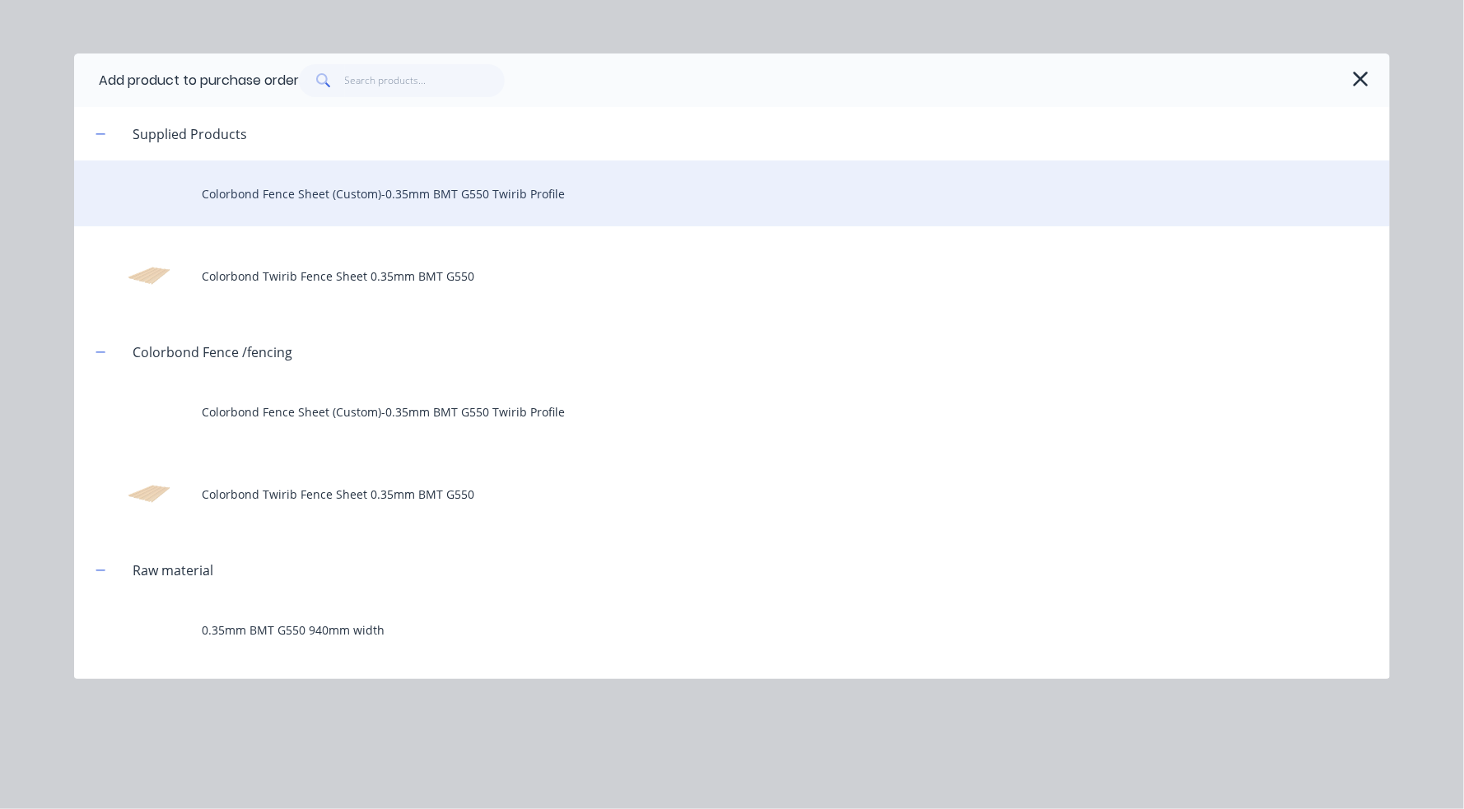
click at [350, 180] on div "Colorbond Fence Sheet (Custom)-0.35mm BMT G550 Twirib Profile" at bounding box center [731, 194] width 1315 height 66
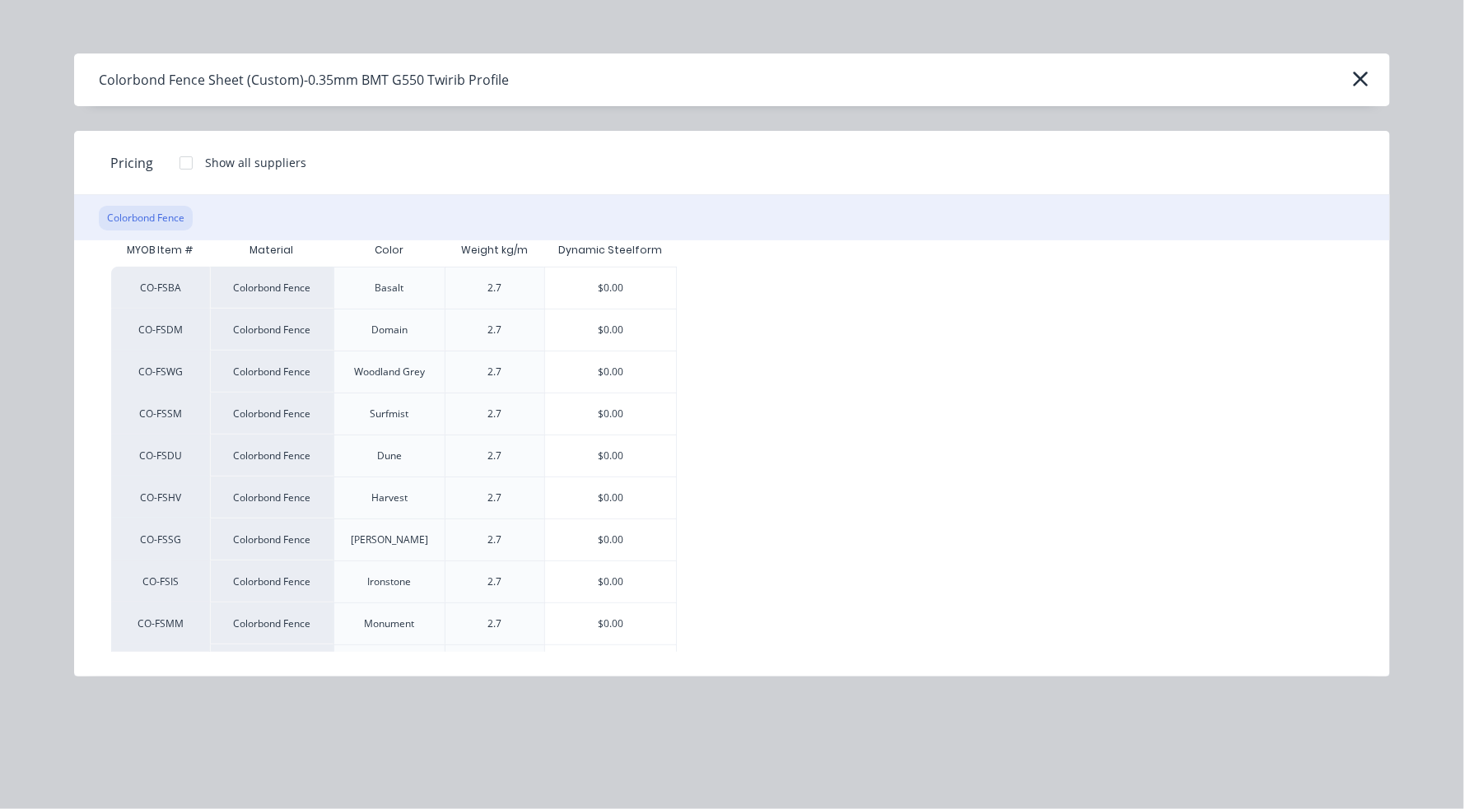
scroll to position [82, 0]
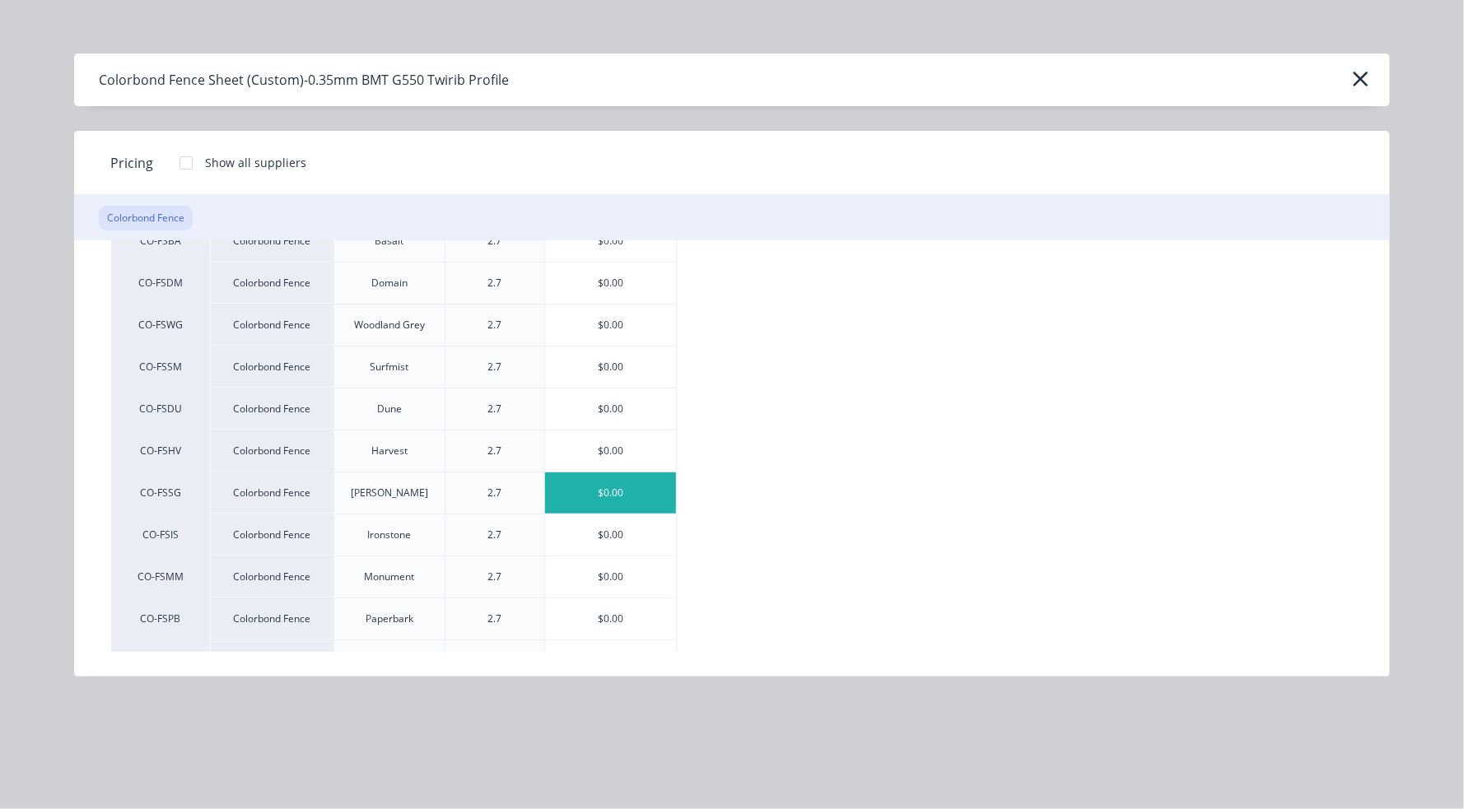
click at [635, 491] on div "$0.00" at bounding box center [610, 492] width 131 height 41
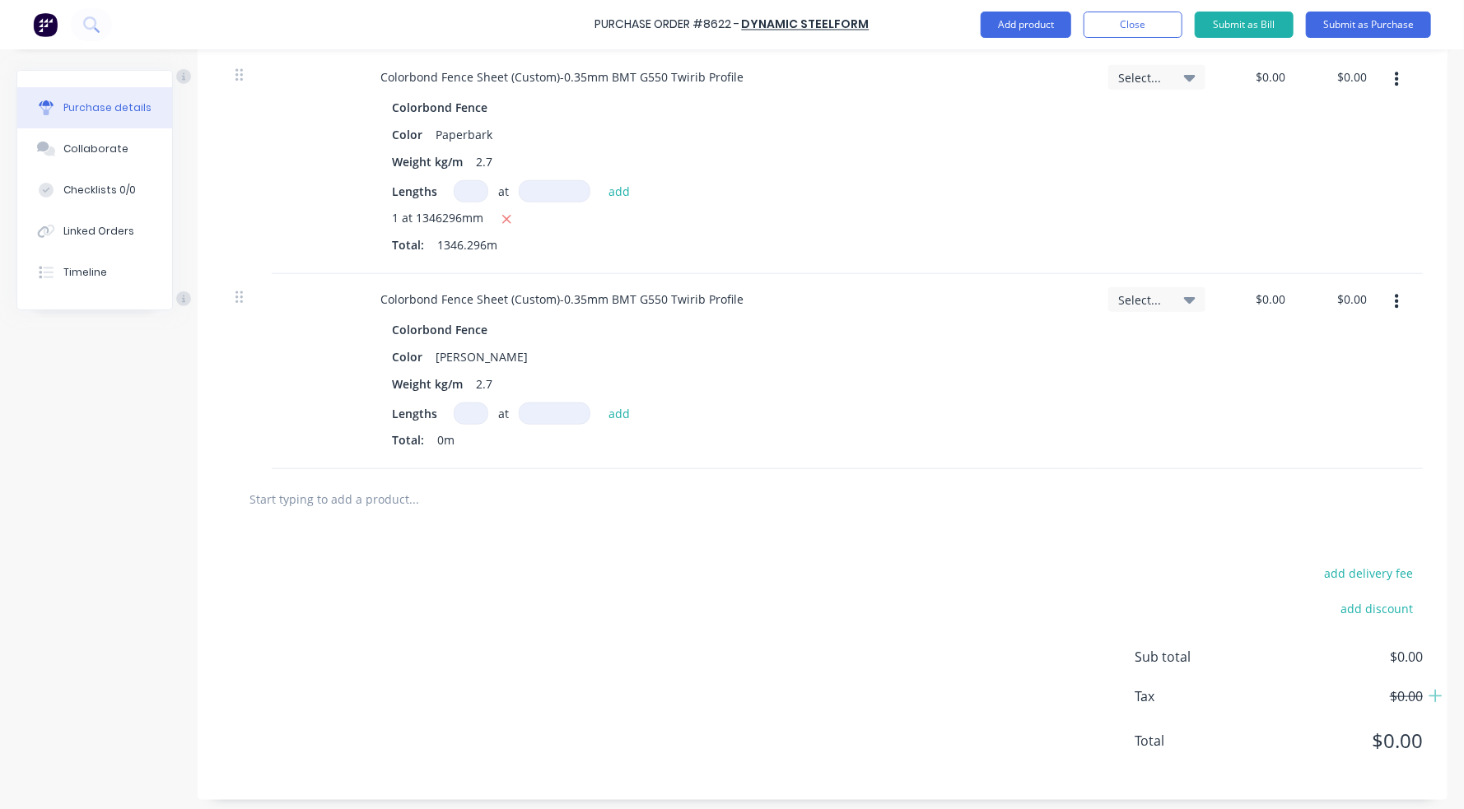
scroll to position [701, 0]
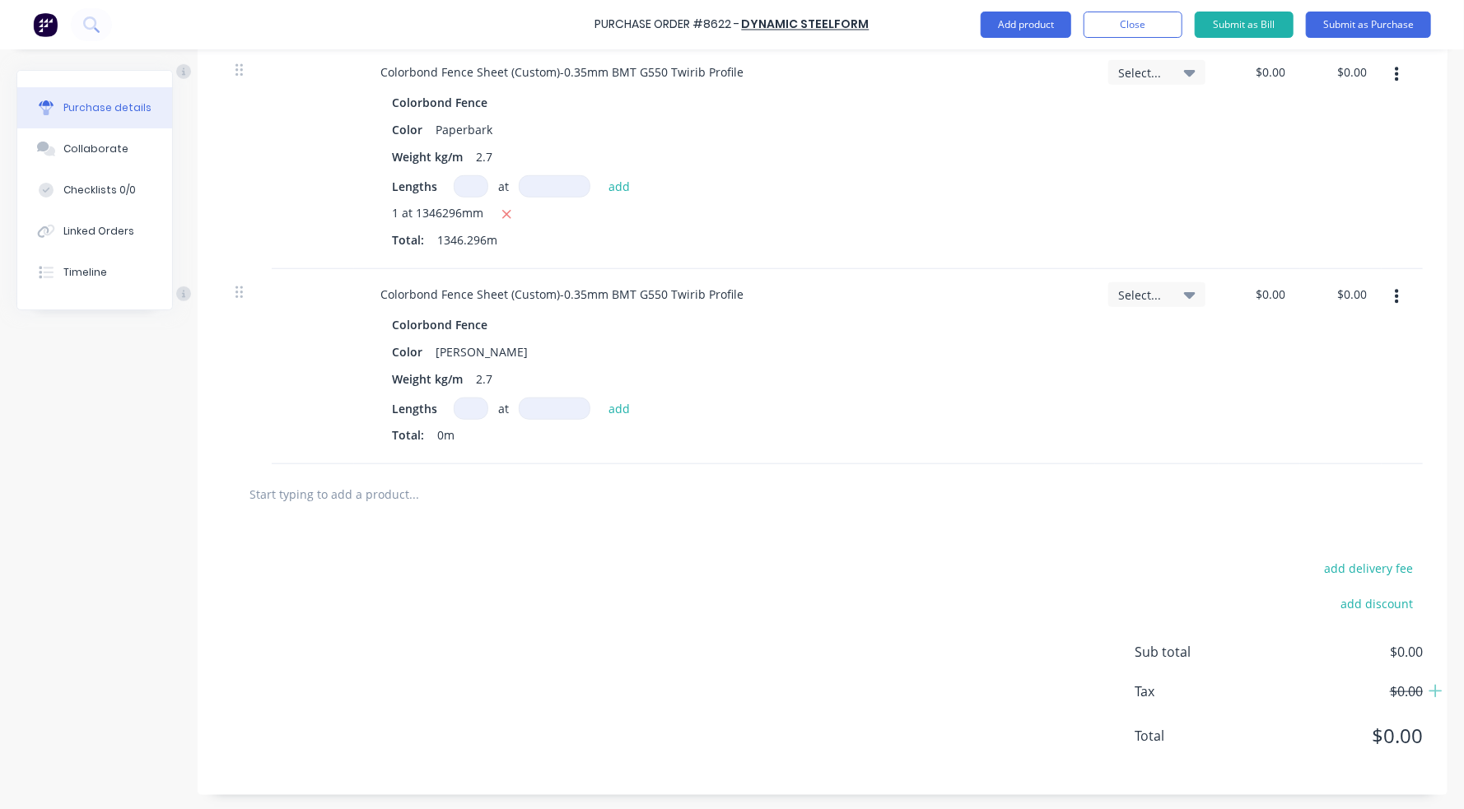
click at [464, 407] on input at bounding box center [471, 409] width 35 height 22
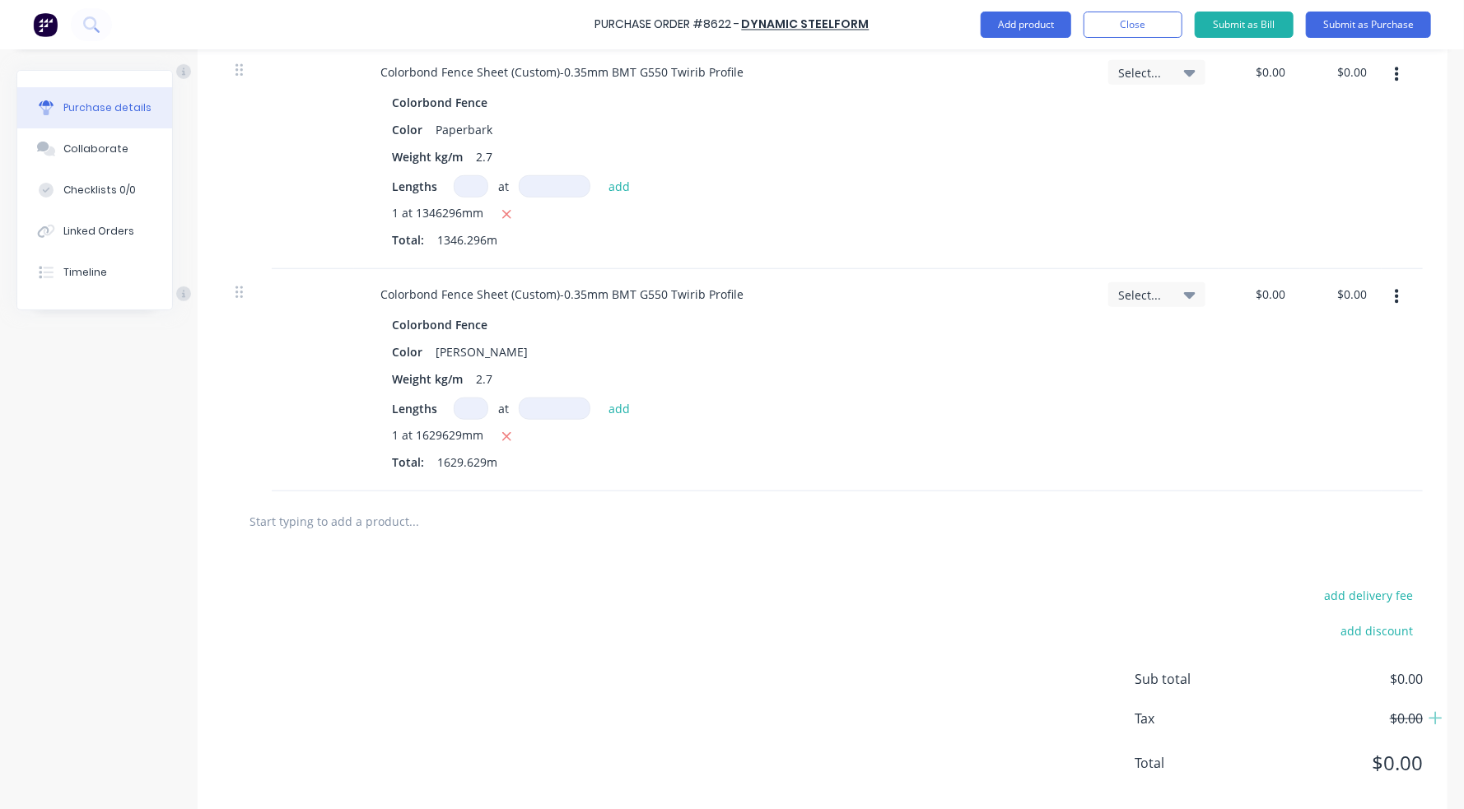
click at [1004, 40] on div "Purchase Order #8622 - Dynamic Steelform Add product Close Submit as Bill Submi…" at bounding box center [732, 24] width 1464 height 49
click at [1017, 27] on button "Add product" at bounding box center [1025, 25] width 91 height 26
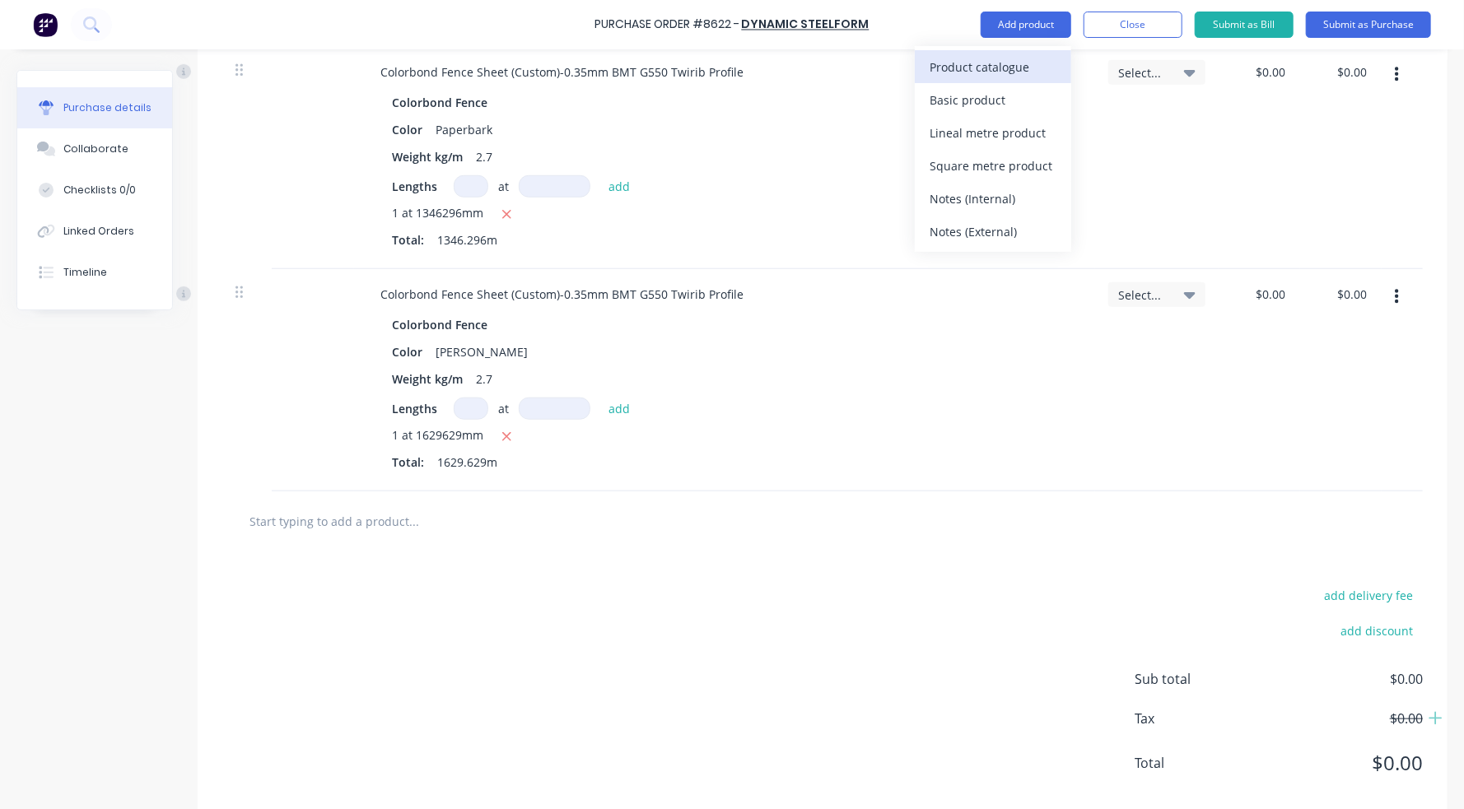
click at [1023, 65] on div "Product catalogue" at bounding box center [992, 67] width 127 height 24
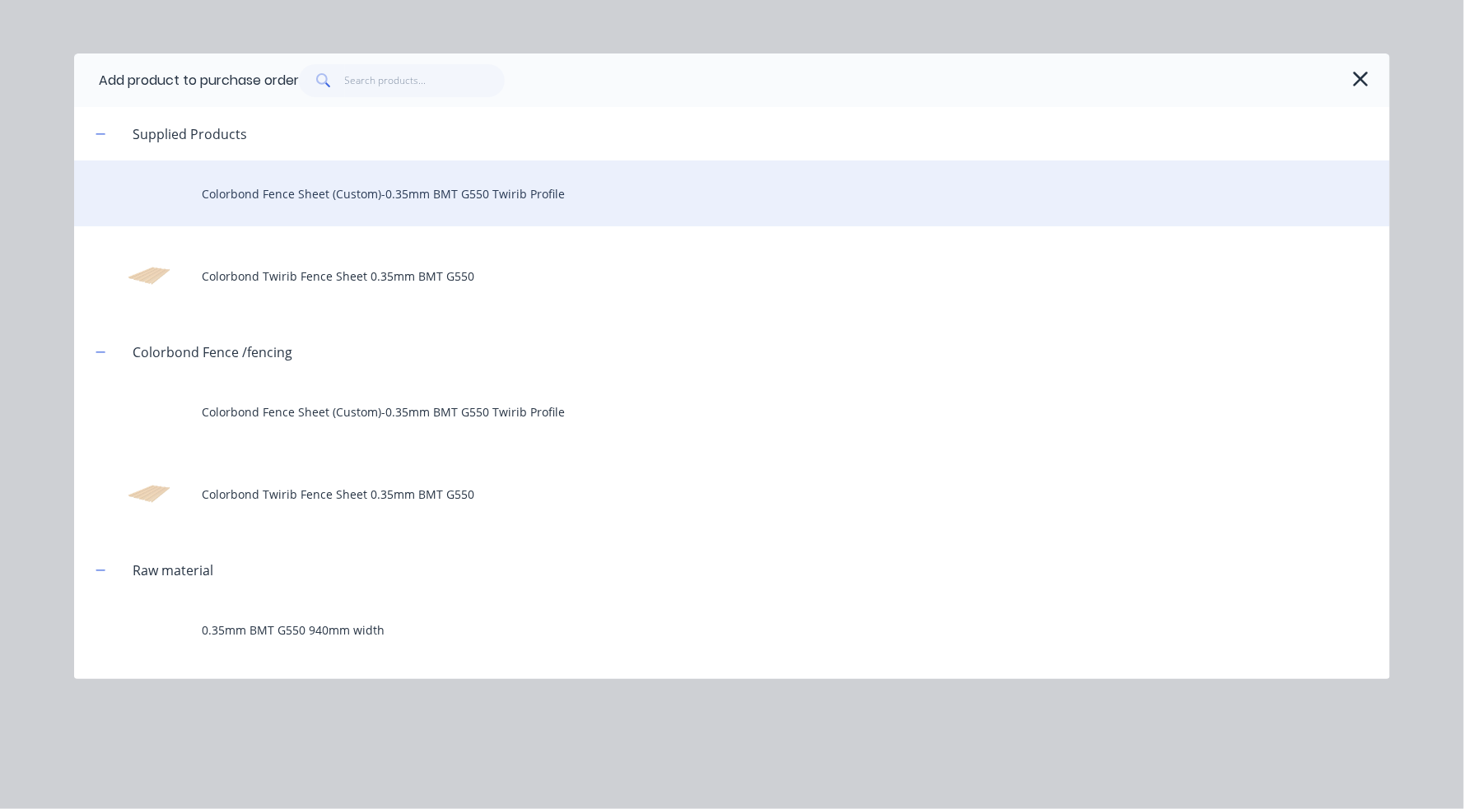
click at [379, 184] on div "Colorbond Fence Sheet (Custom)-0.35mm BMT G550 Twirib Profile" at bounding box center [731, 194] width 1315 height 66
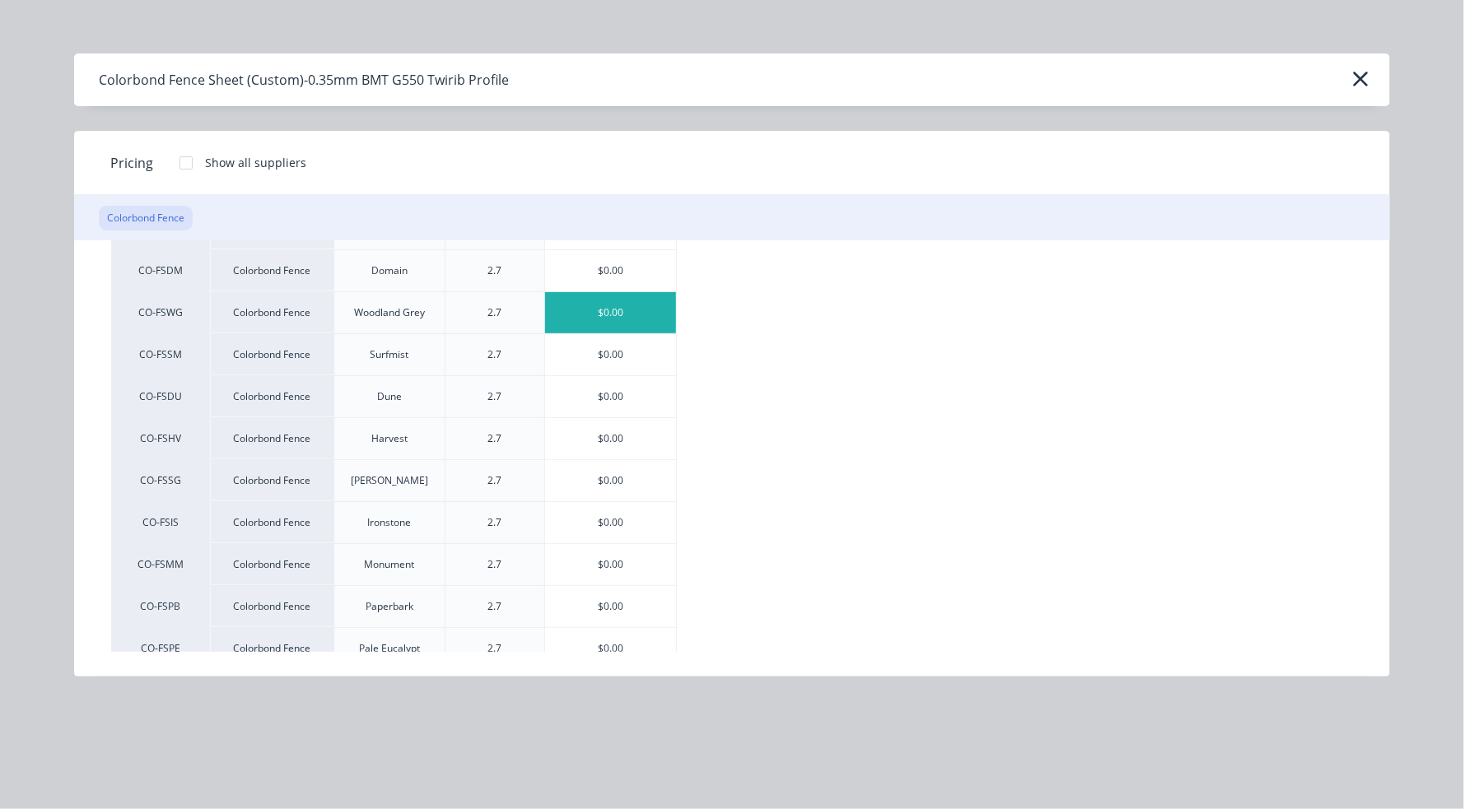
scroll to position [165, 0]
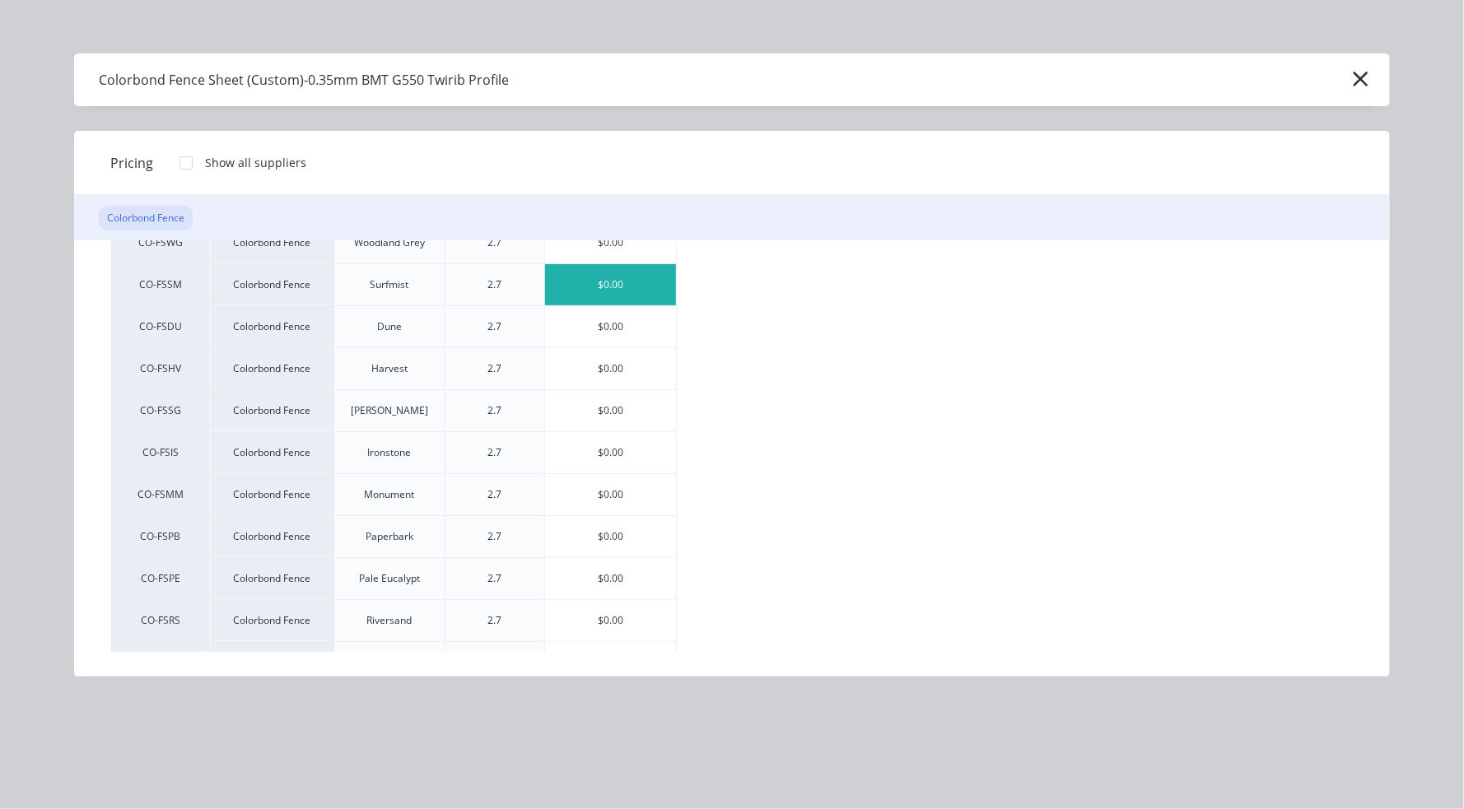
click at [665, 283] on div "$0.00" at bounding box center [610, 284] width 131 height 41
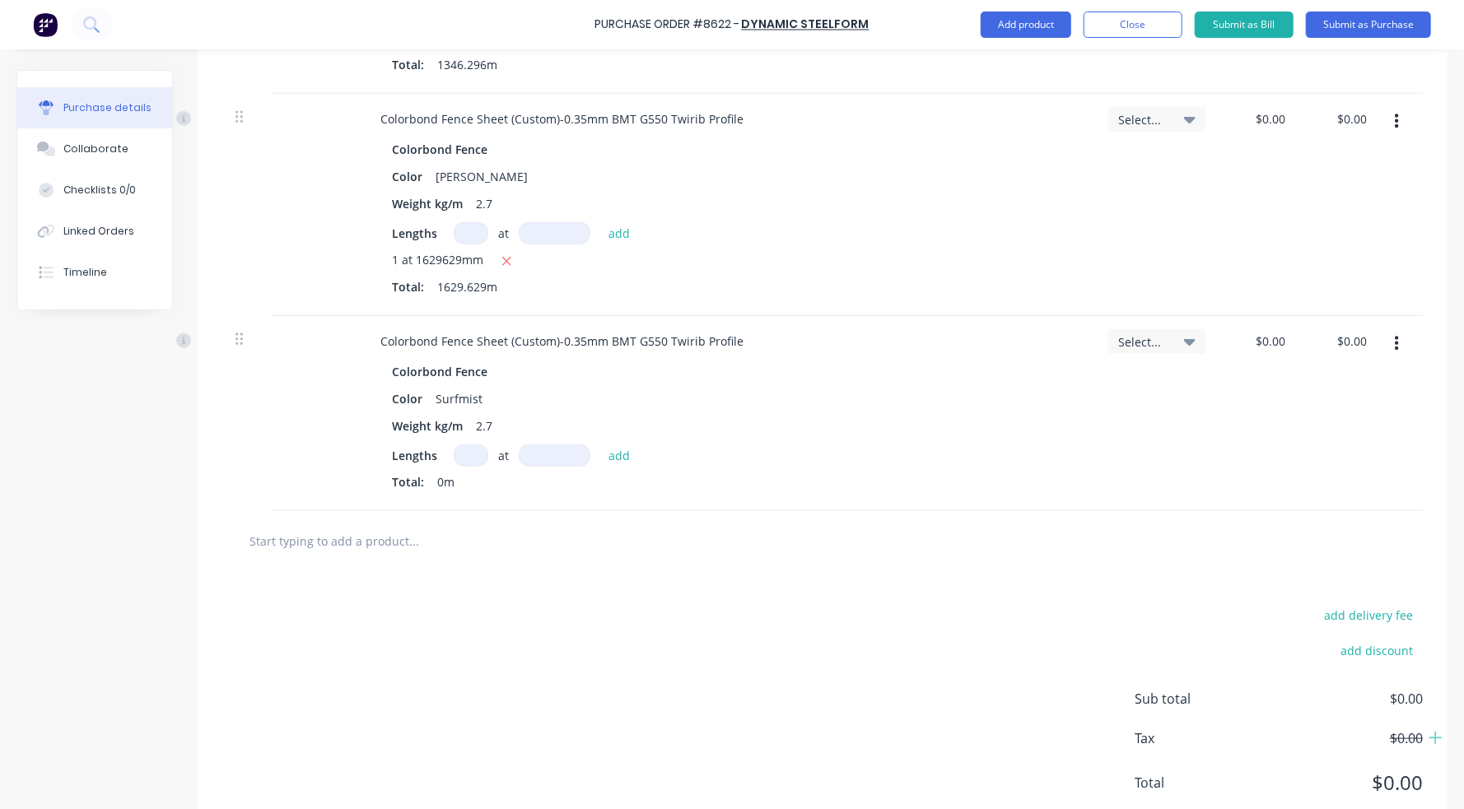
scroll to position [923, 0]
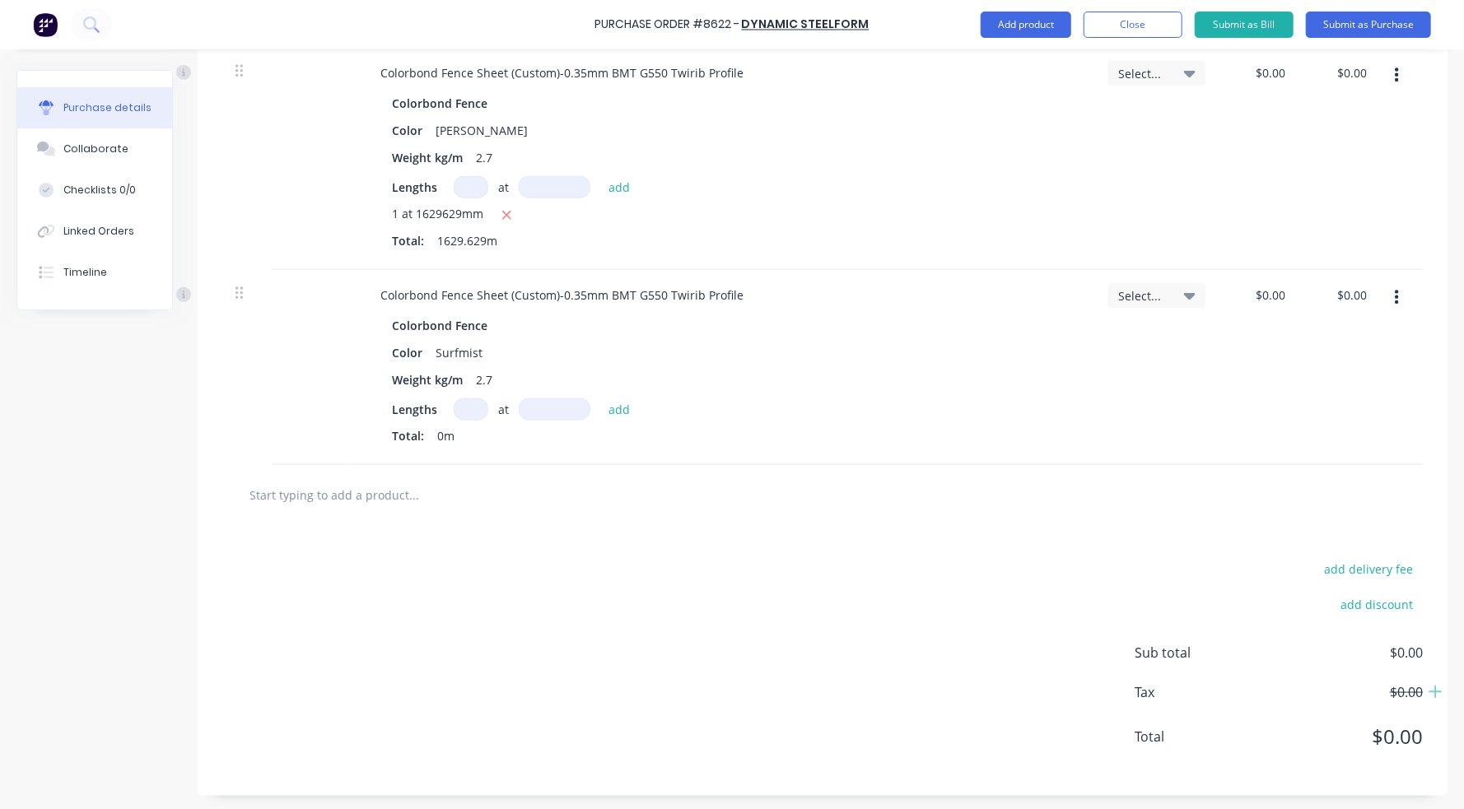
click at [462, 404] on input at bounding box center [471, 409] width 35 height 22
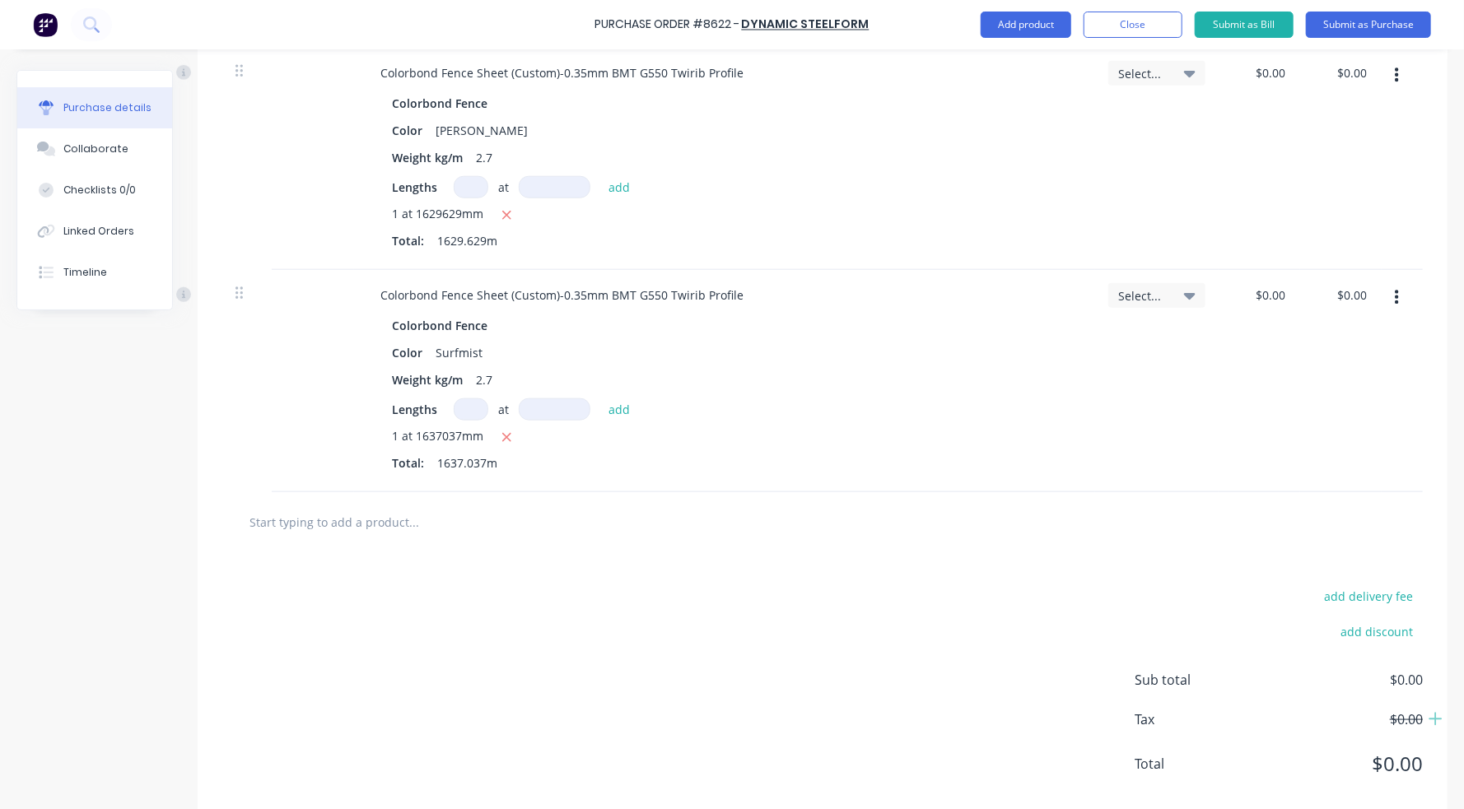
drag, startPoint x: 1031, startPoint y: 9, endPoint x: 1025, endPoint y: 20, distance: 12.2
click at [1031, 10] on div "Purchase Order #8622 - Dynamic Steelform Add product Close Submit as Bill Submi…" at bounding box center [732, 24] width 1464 height 49
click at [1025, 20] on button "Add product" at bounding box center [1025, 25] width 91 height 26
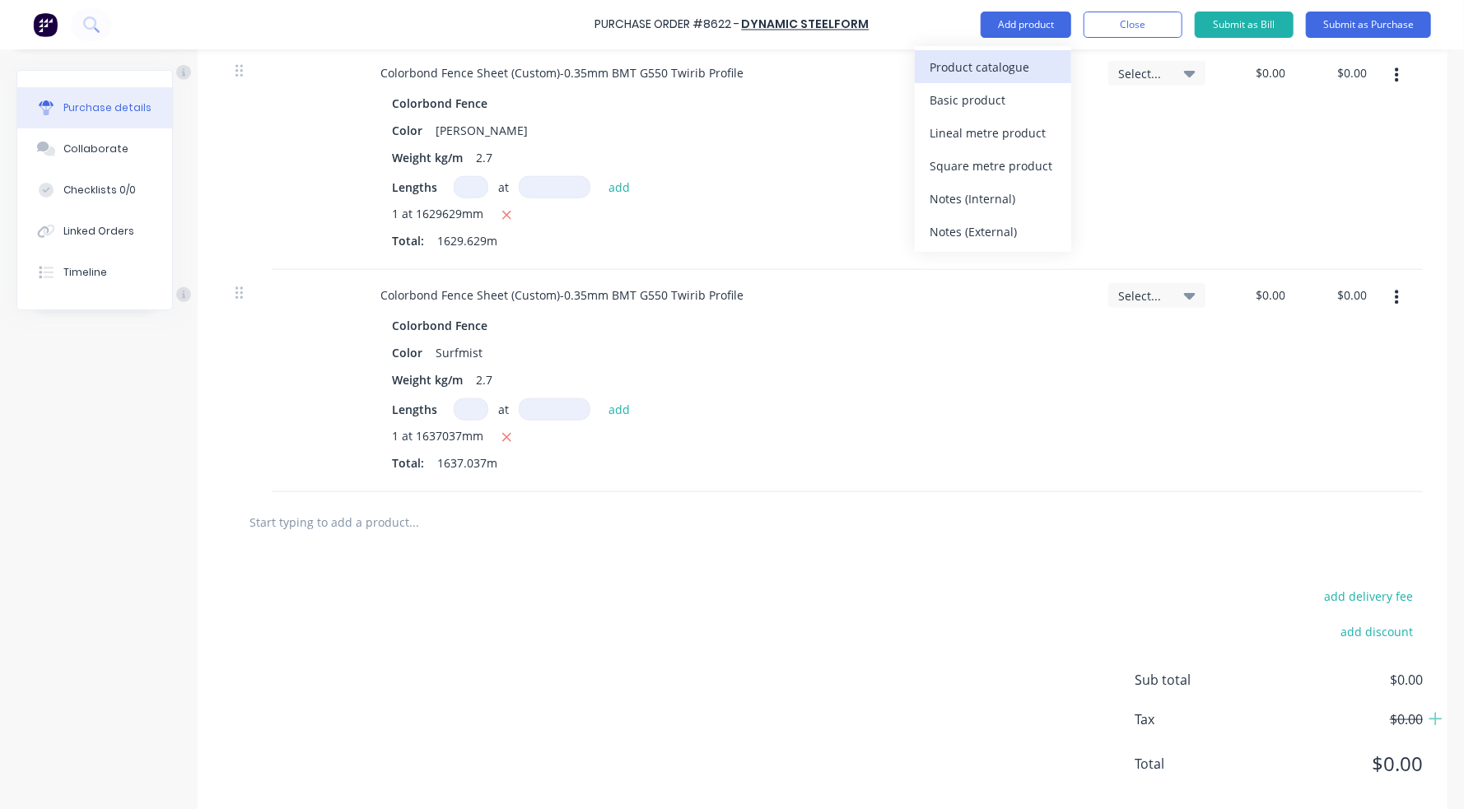
click at [1032, 60] on div "Product catalogue" at bounding box center [992, 67] width 127 height 24
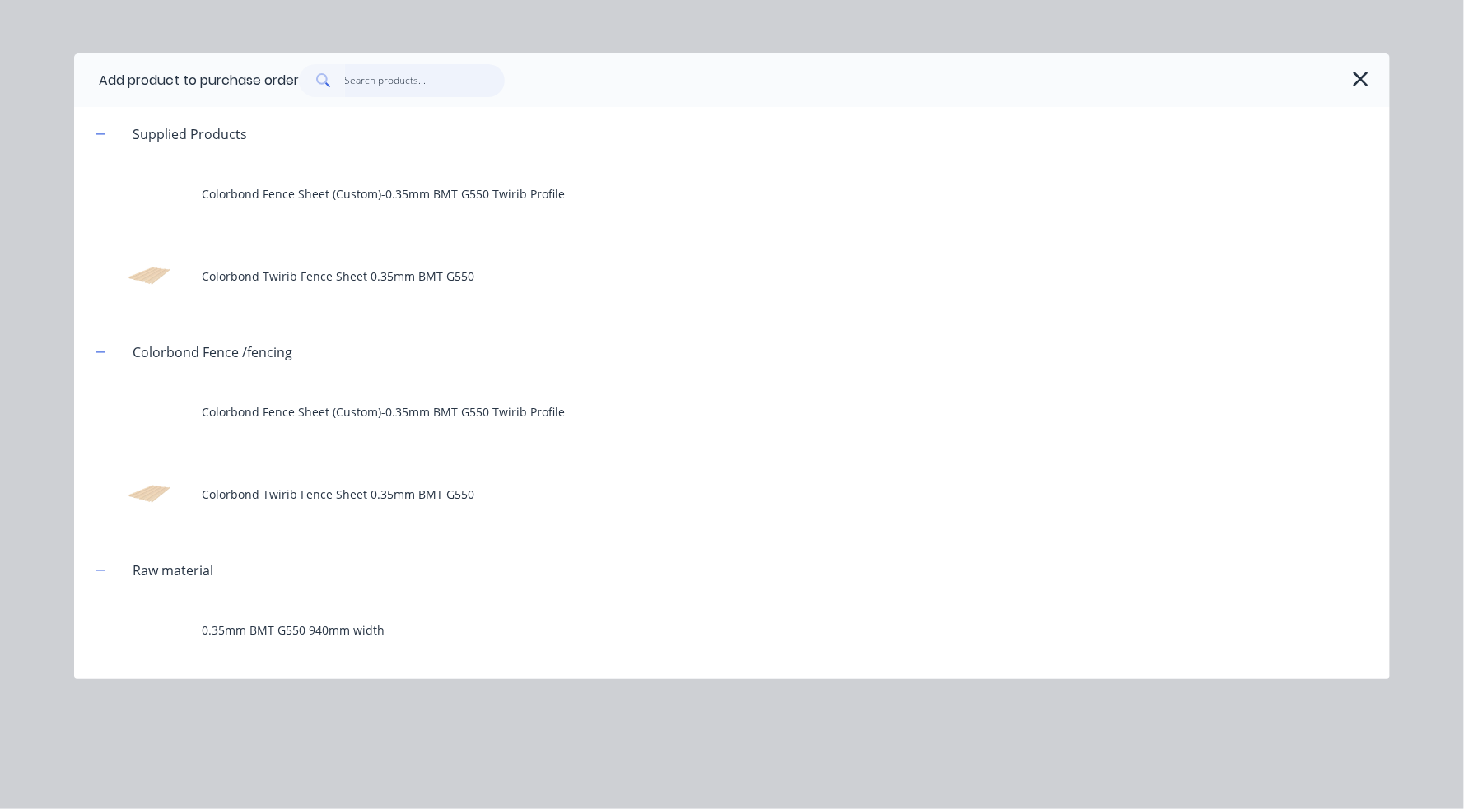
click at [413, 85] on input "text" at bounding box center [425, 80] width 161 height 33
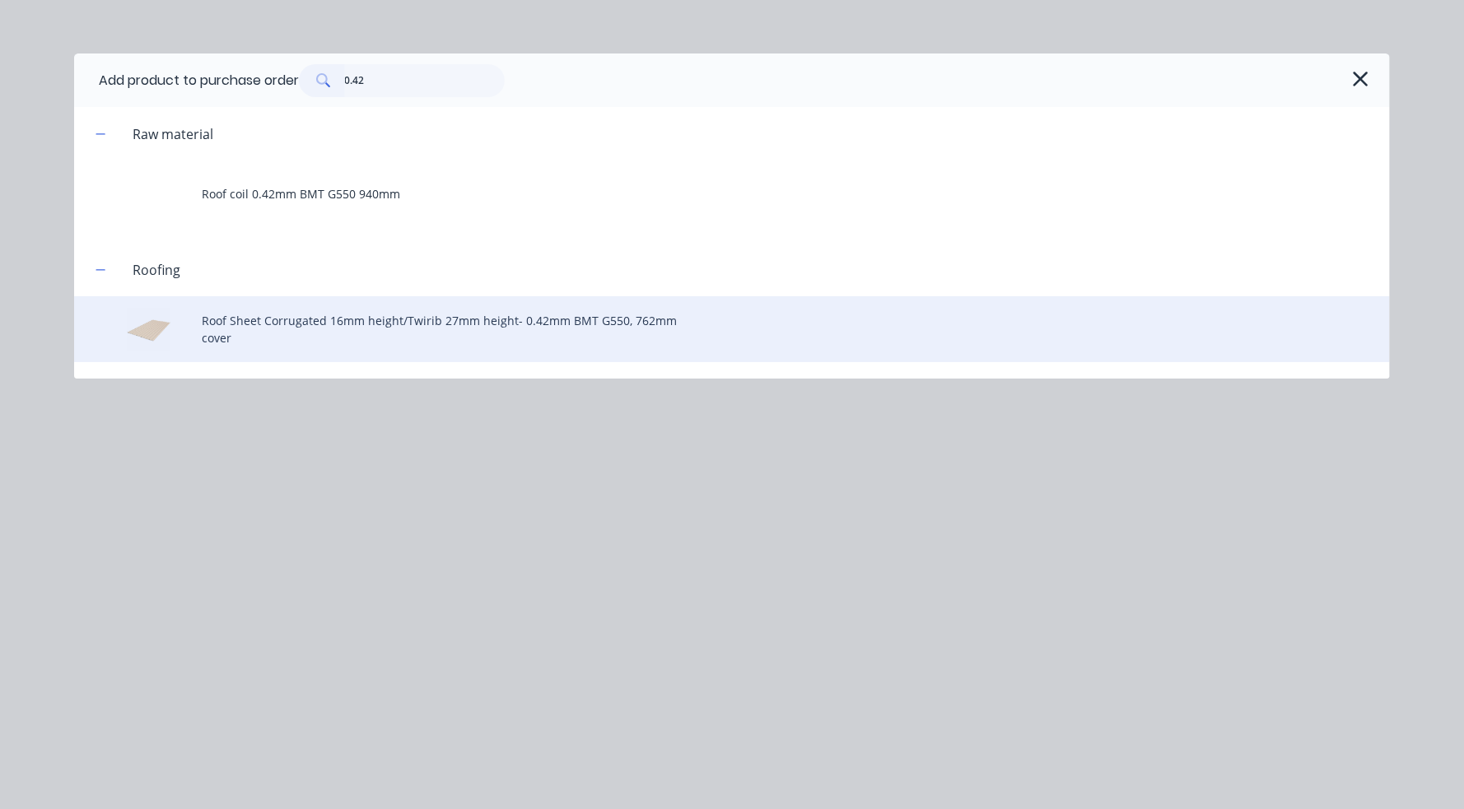
click at [343, 321] on div "Roof Sheet Corrugated 16mm height/Twirib 27mm height- 0.42mm BMT G550, 762mm co…" at bounding box center [731, 329] width 1315 height 66
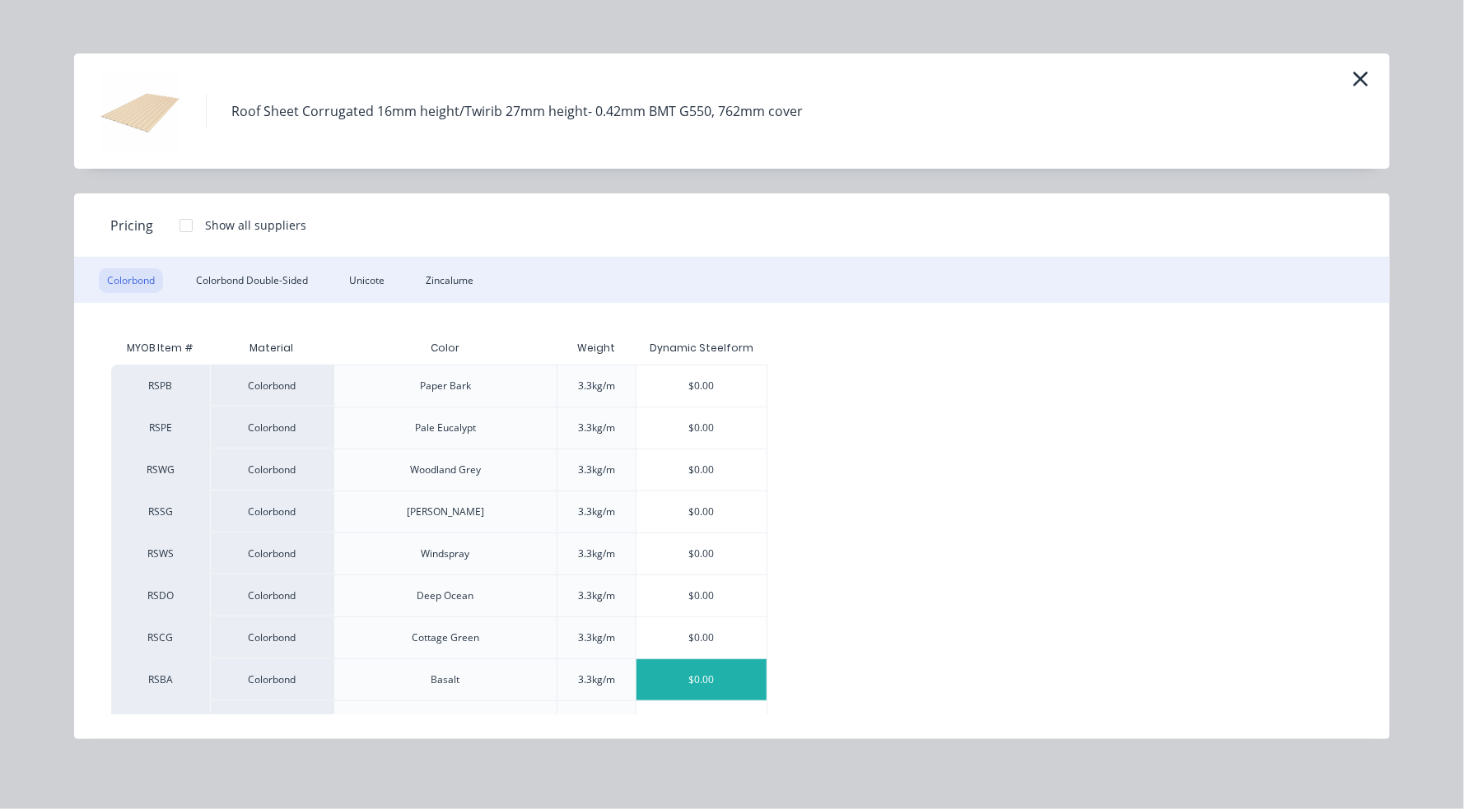
click at [701, 690] on div "$0.00" at bounding box center [701, 679] width 131 height 41
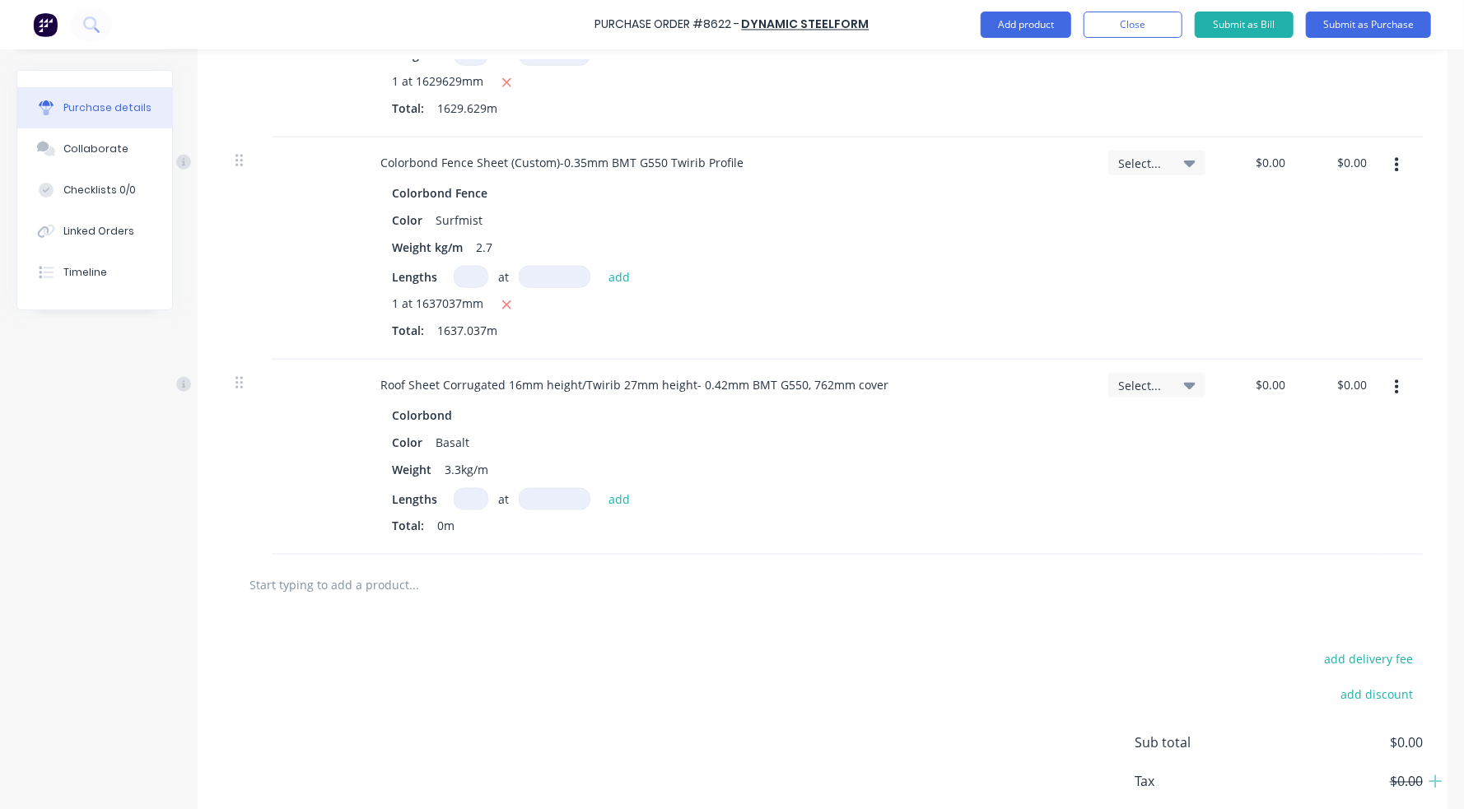
scroll to position [1145, 0]
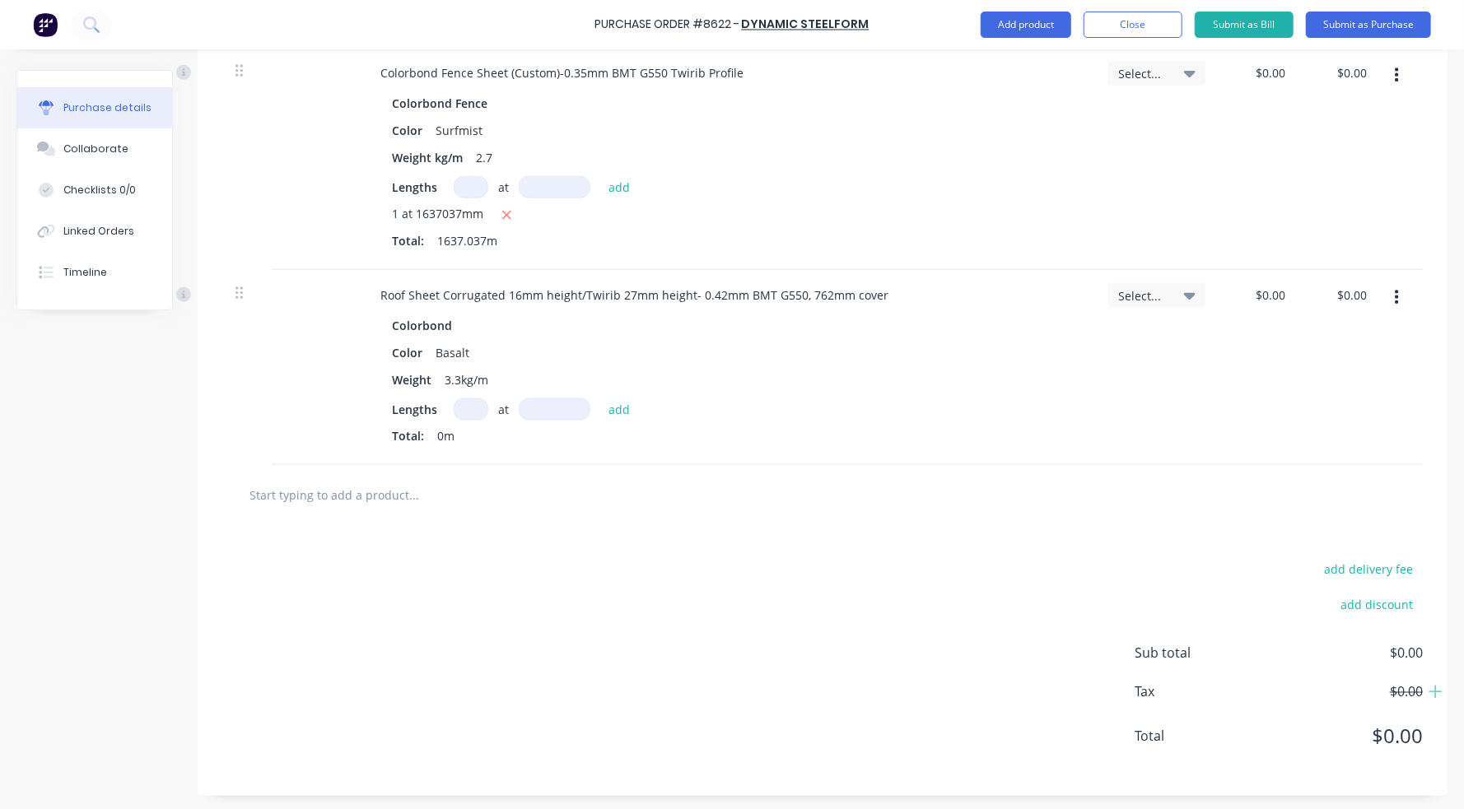
click at [465, 401] on input at bounding box center [471, 409] width 35 height 22
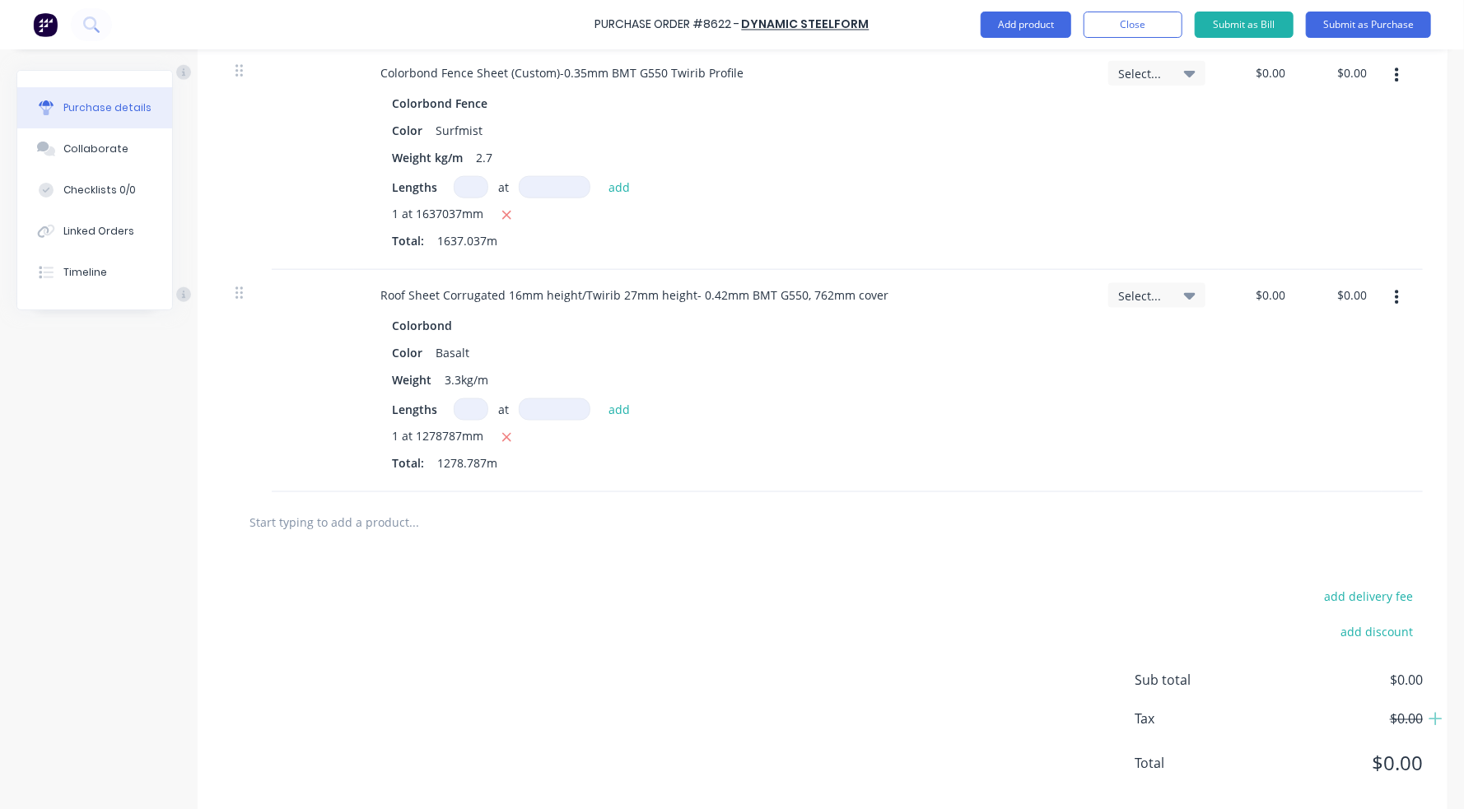
drag, startPoint x: 915, startPoint y: 480, endPoint x: 991, endPoint y: 402, distance: 108.9
click at [915, 480] on div "Roof Sheet Corrugated 16mm height/Twirib 27mm height- 0.42mm BMT G550, 762mm co…" at bounding box center [724, 381] width 741 height 222
click at [1024, 375] on div "Weight 3.3kg/m" at bounding box center [721, 380] width 672 height 24
click at [1237, 19] on button "Submit as Purchase" at bounding box center [1368, 25] width 125 height 26
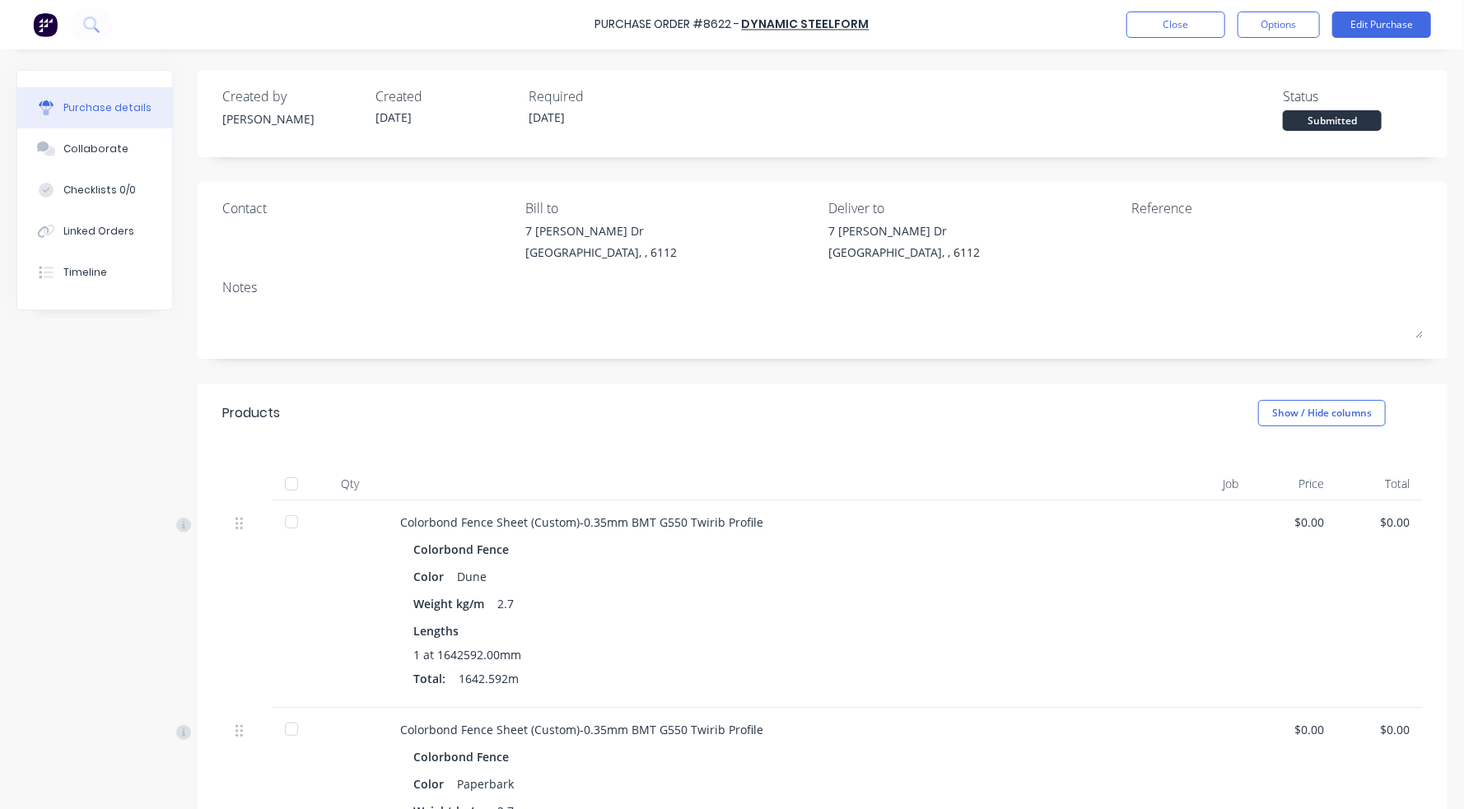
click at [298, 483] on div at bounding box center [291, 484] width 33 height 33
click at [463, 427] on div "Products Show / Hide columns" at bounding box center [823, 413] width 1250 height 59
click at [1182, 23] on button "Close" at bounding box center [1175, 25] width 99 height 26
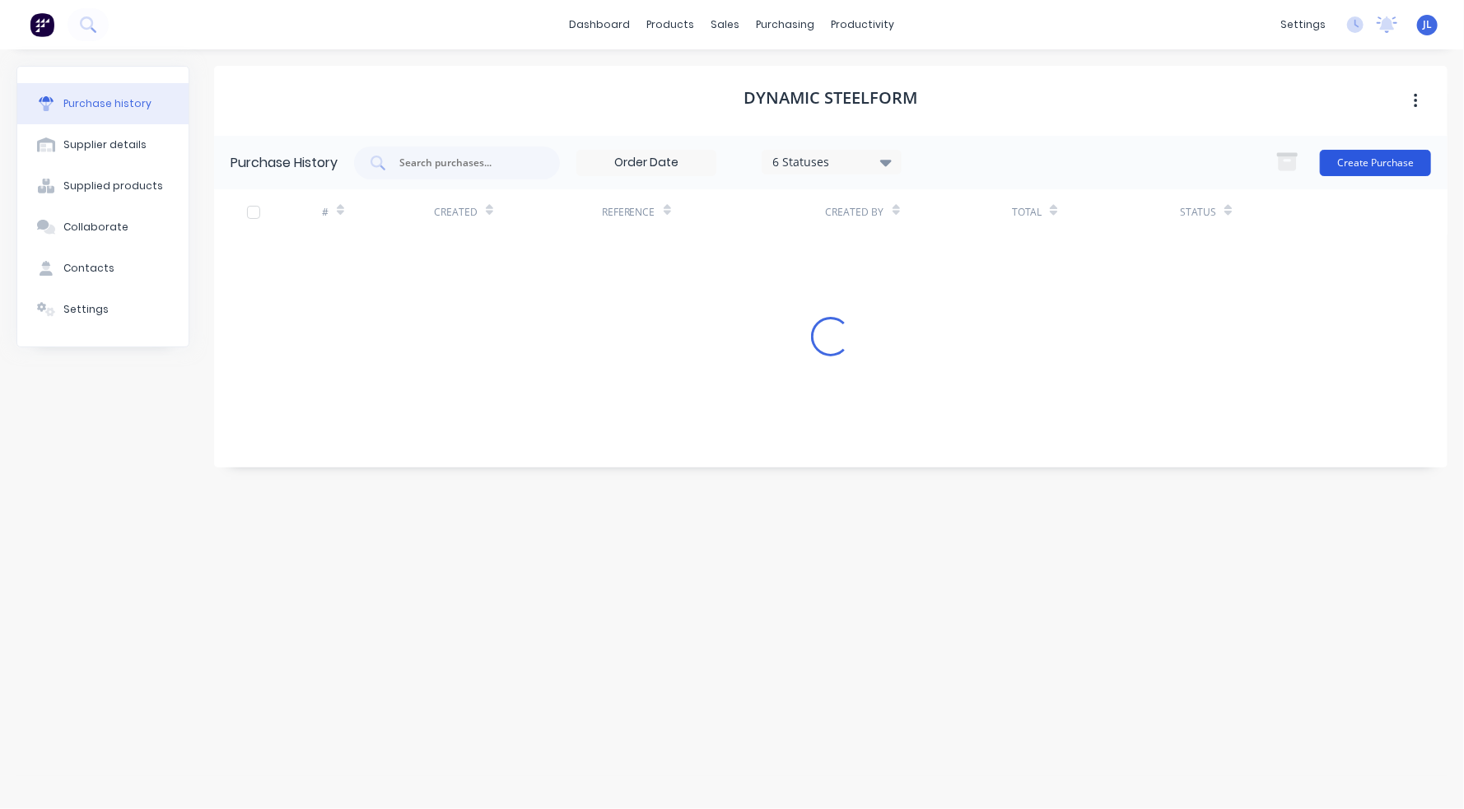
click at [1237, 167] on button "Create Purchase" at bounding box center [1375, 163] width 111 height 26
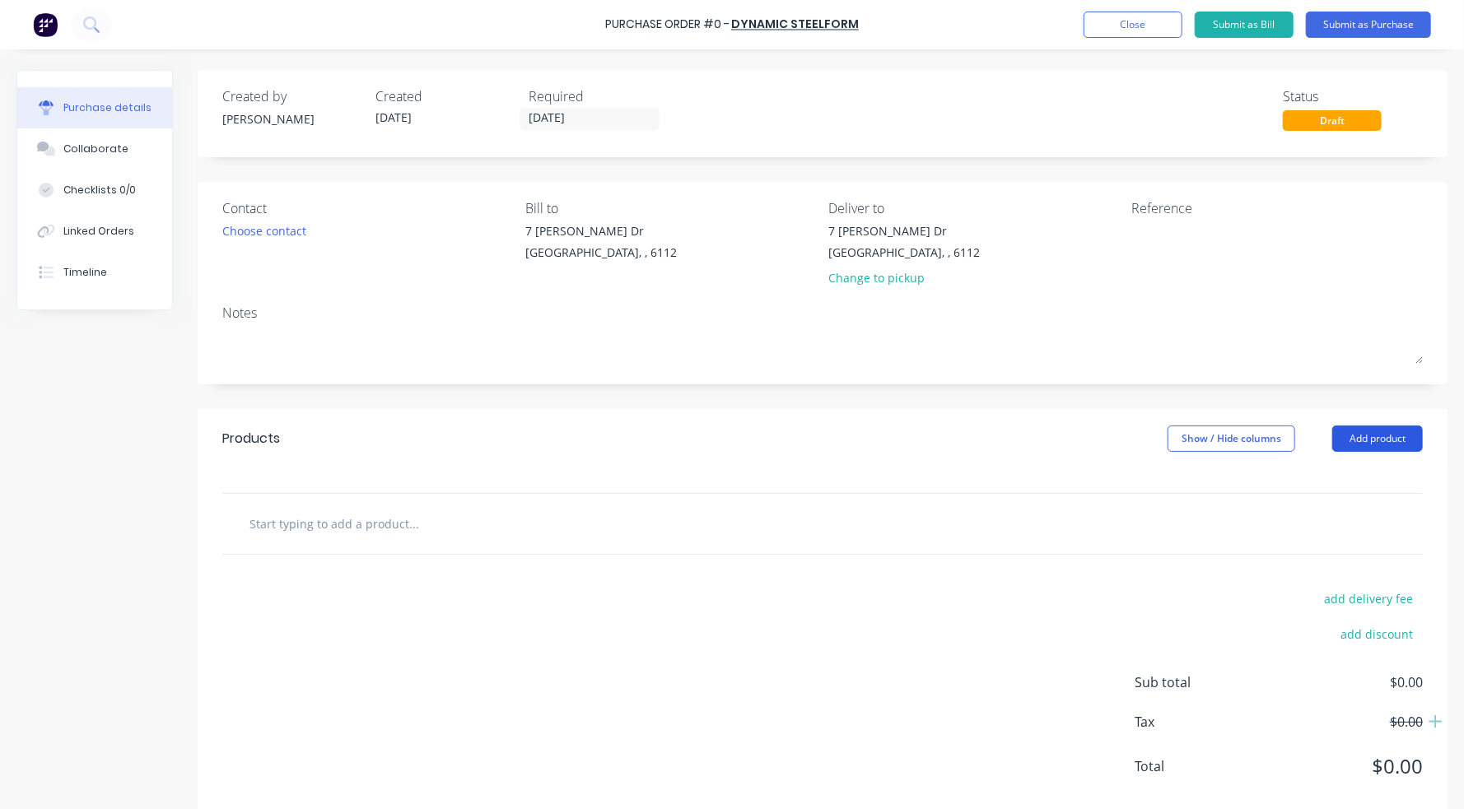
click at [1237, 440] on button "Add product" at bounding box center [1377, 439] width 91 height 26
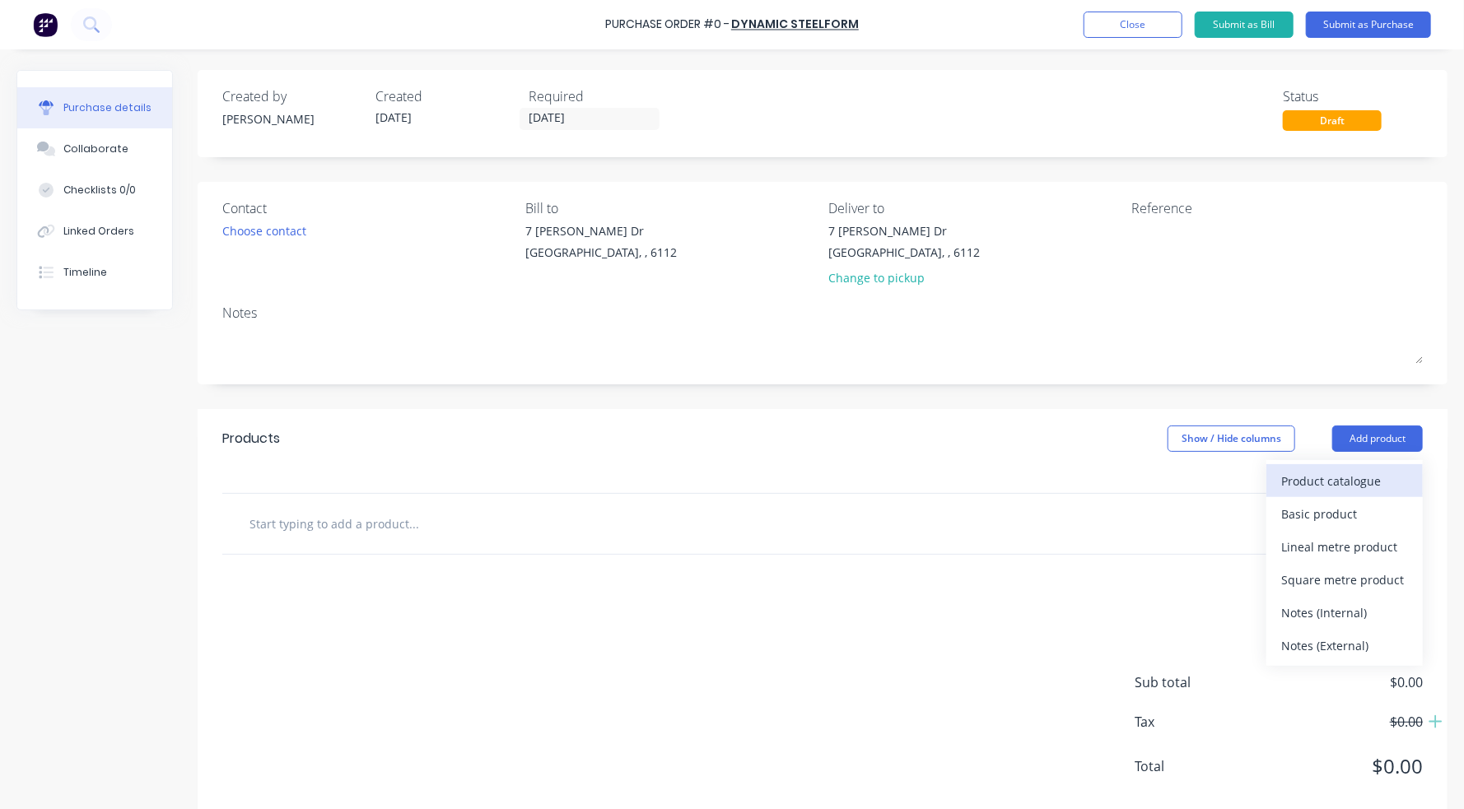
click at [1237, 469] on div "Product catalogue" at bounding box center [1344, 481] width 127 height 24
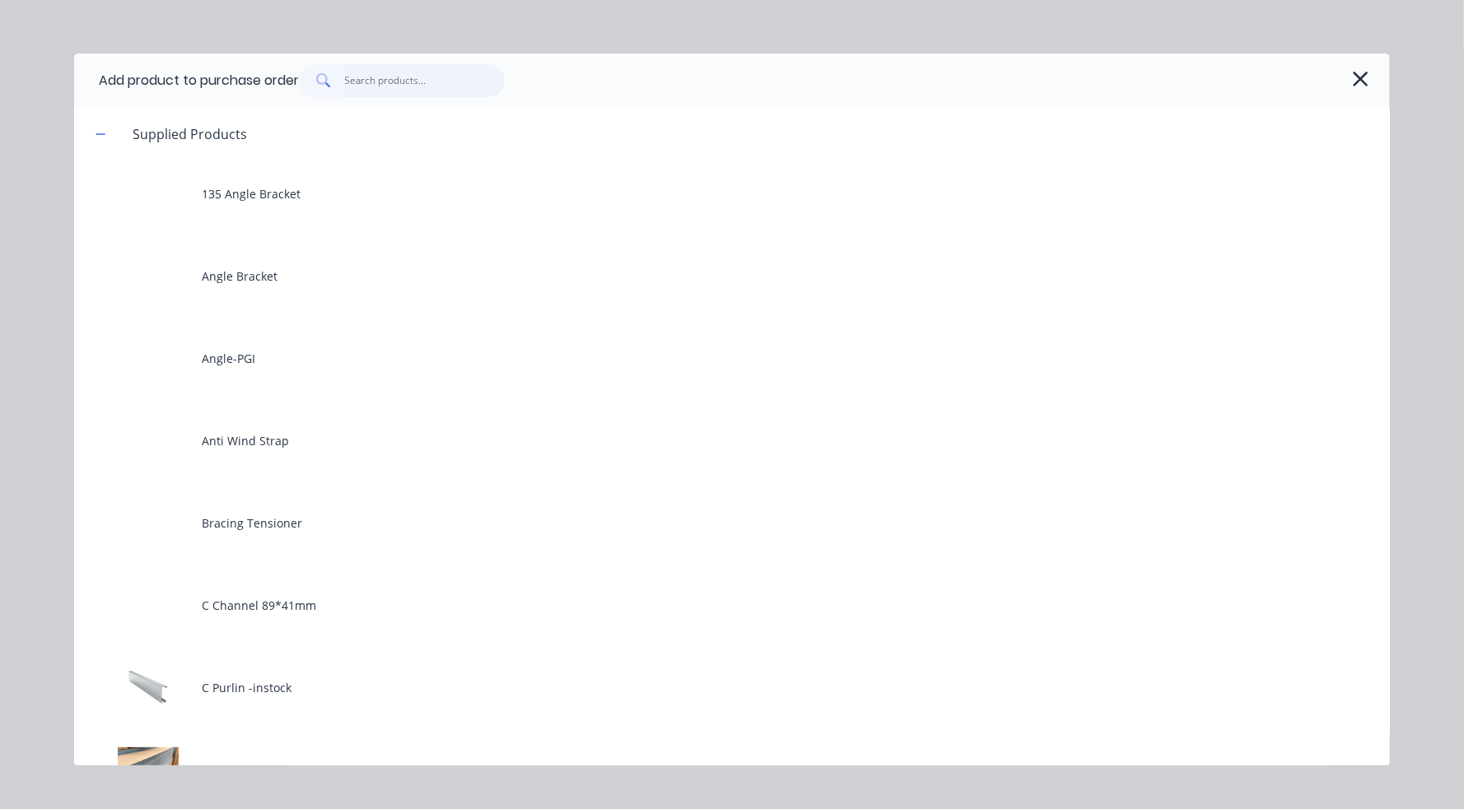
click at [370, 75] on input "text" at bounding box center [425, 80] width 161 height 33
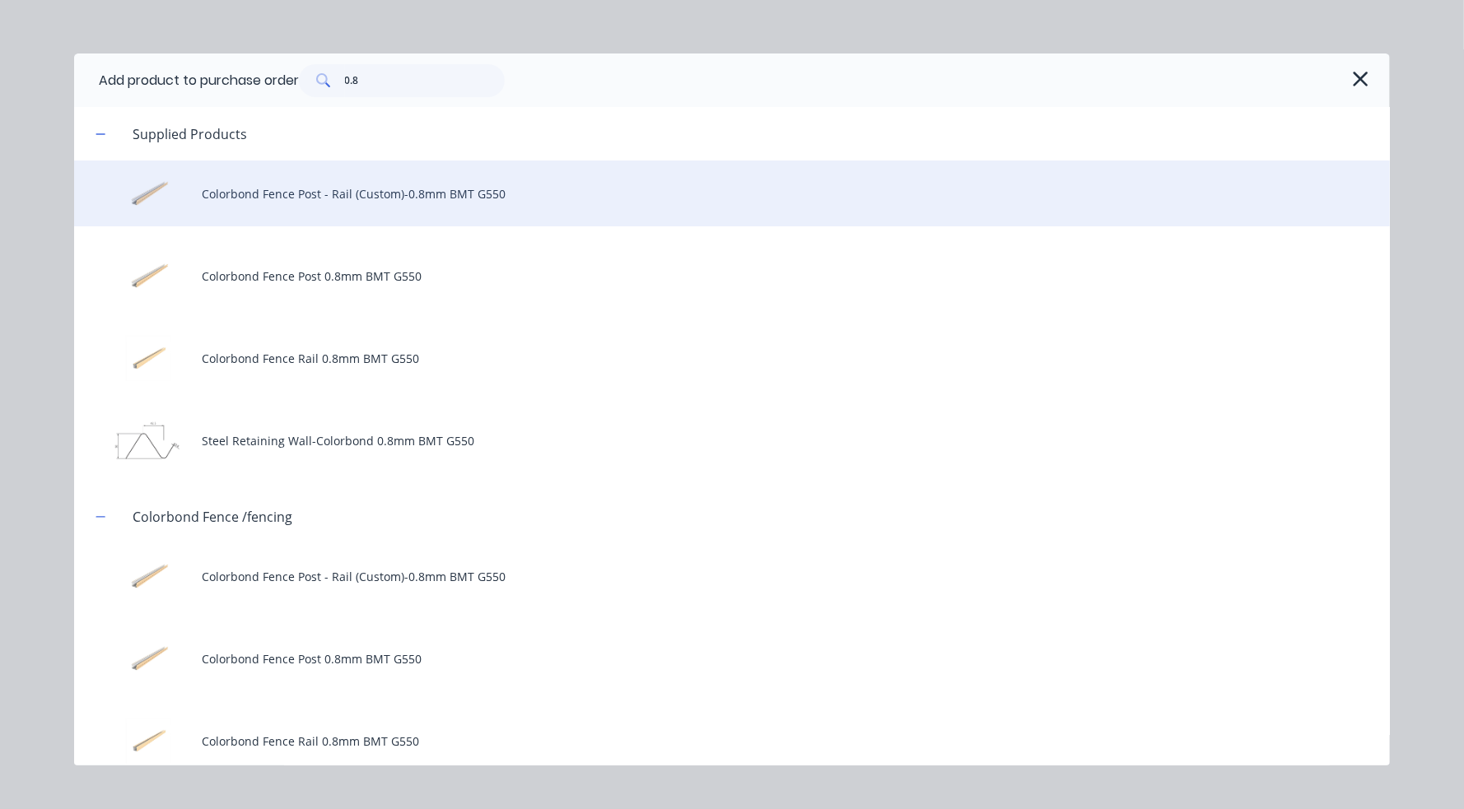
click at [411, 197] on div "Colorbond Fence Post - Rail (Custom)-0.8mm BMT G550" at bounding box center [731, 194] width 1315 height 66
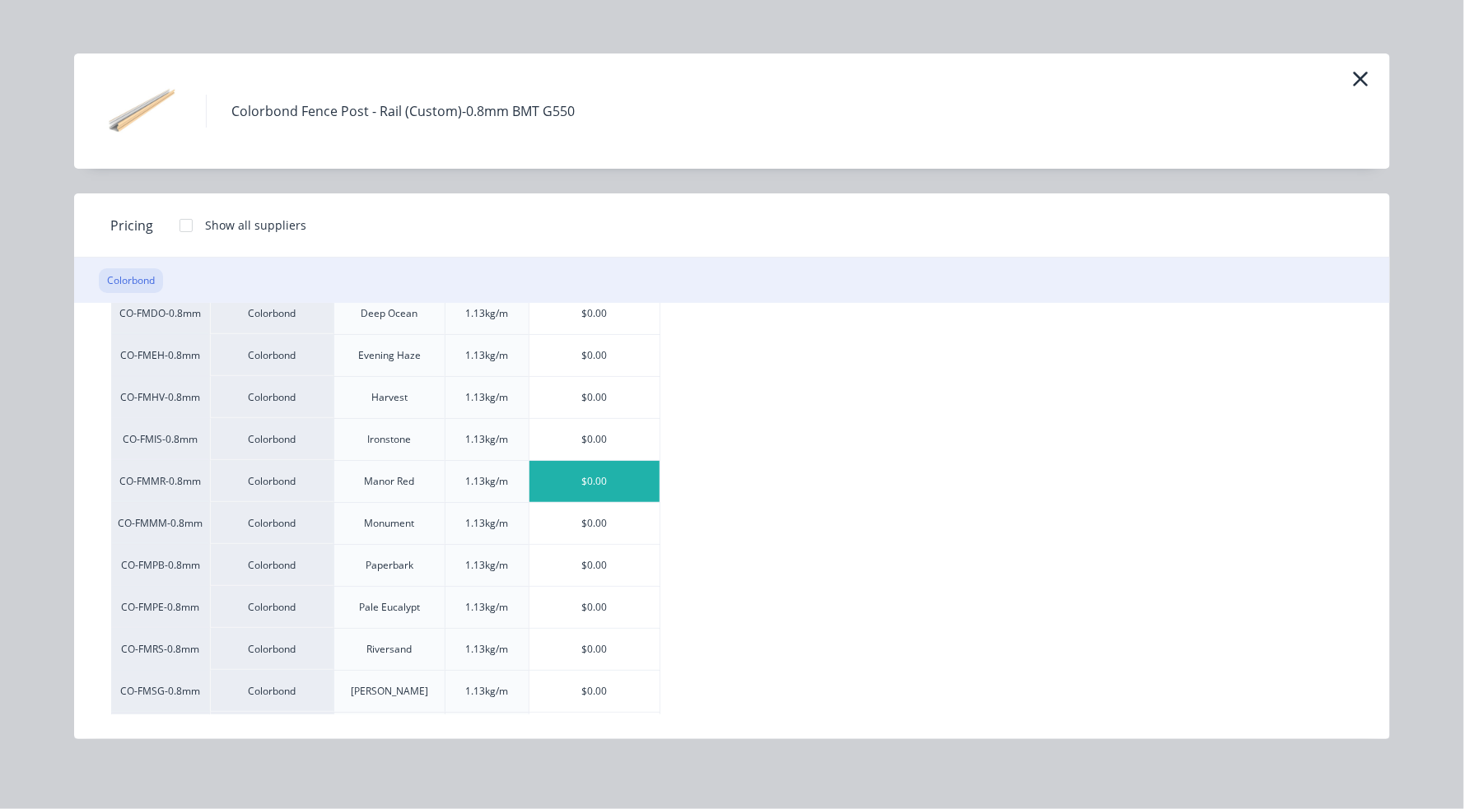
scroll to position [247, 0]
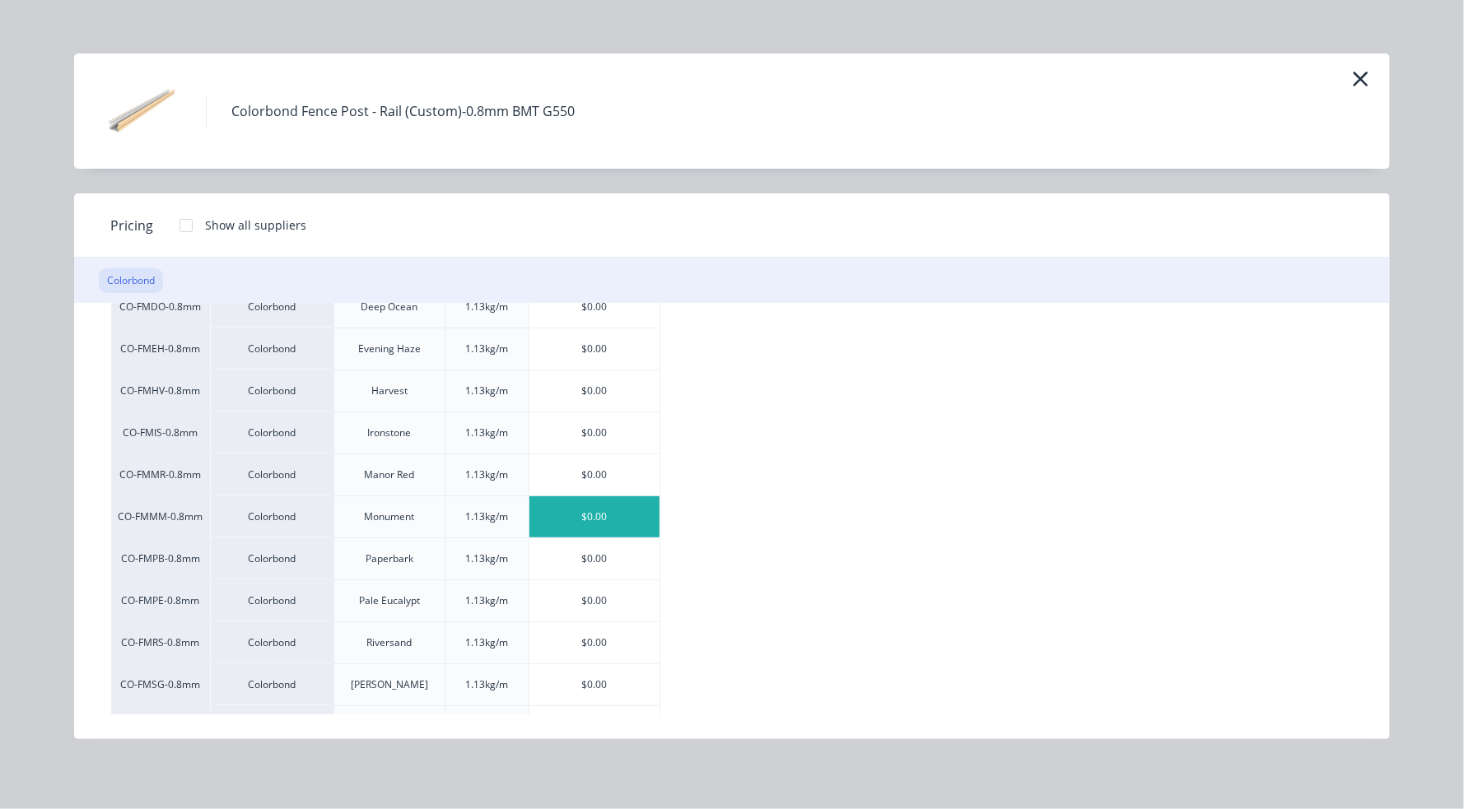
click at [599, 530] on div "$0.00" at bounding box center [594, 516] width 131 height 41
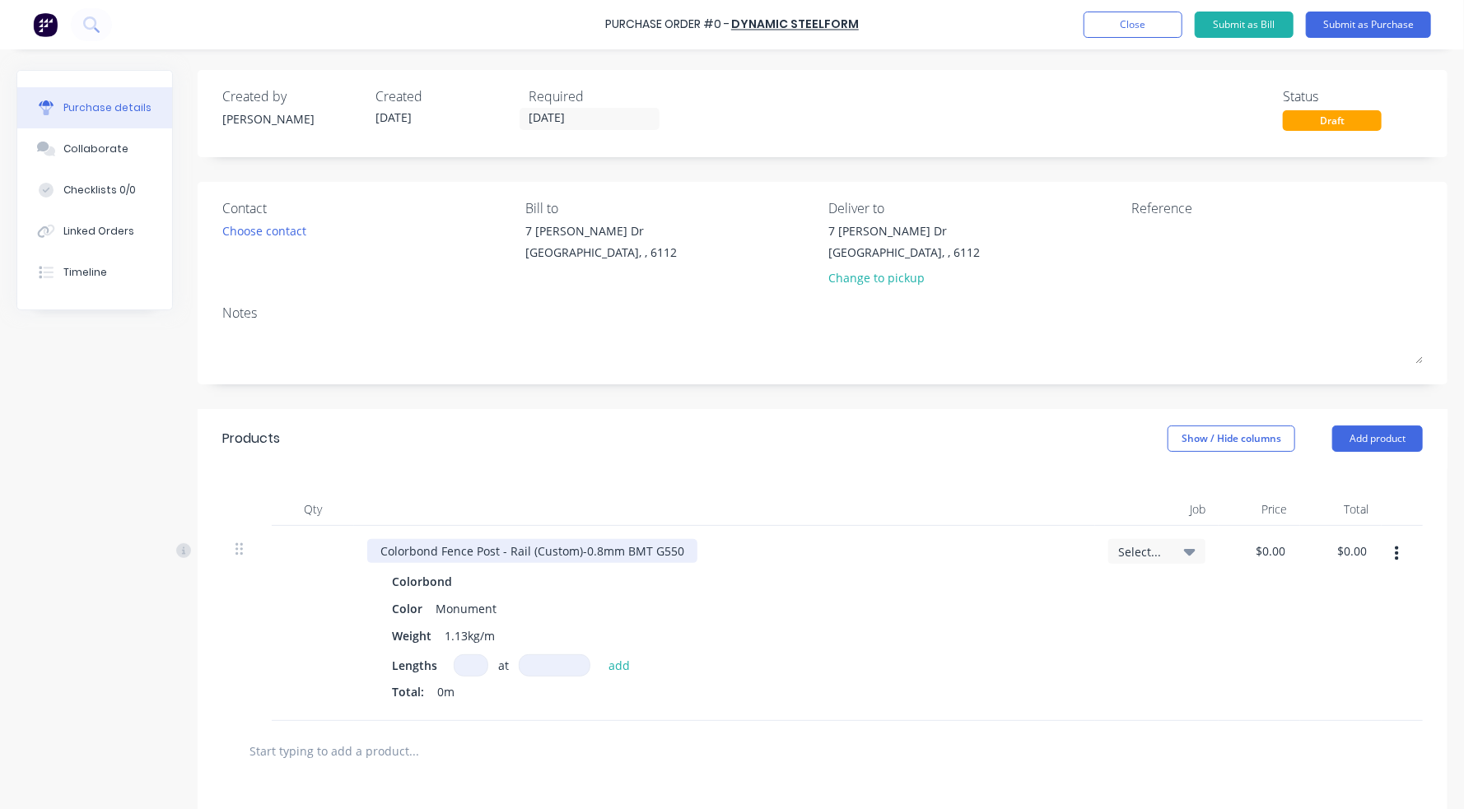
scroll to position [40, 0]
click at [471, 658] on input at bounding box center [471, 665] width 35 height 22
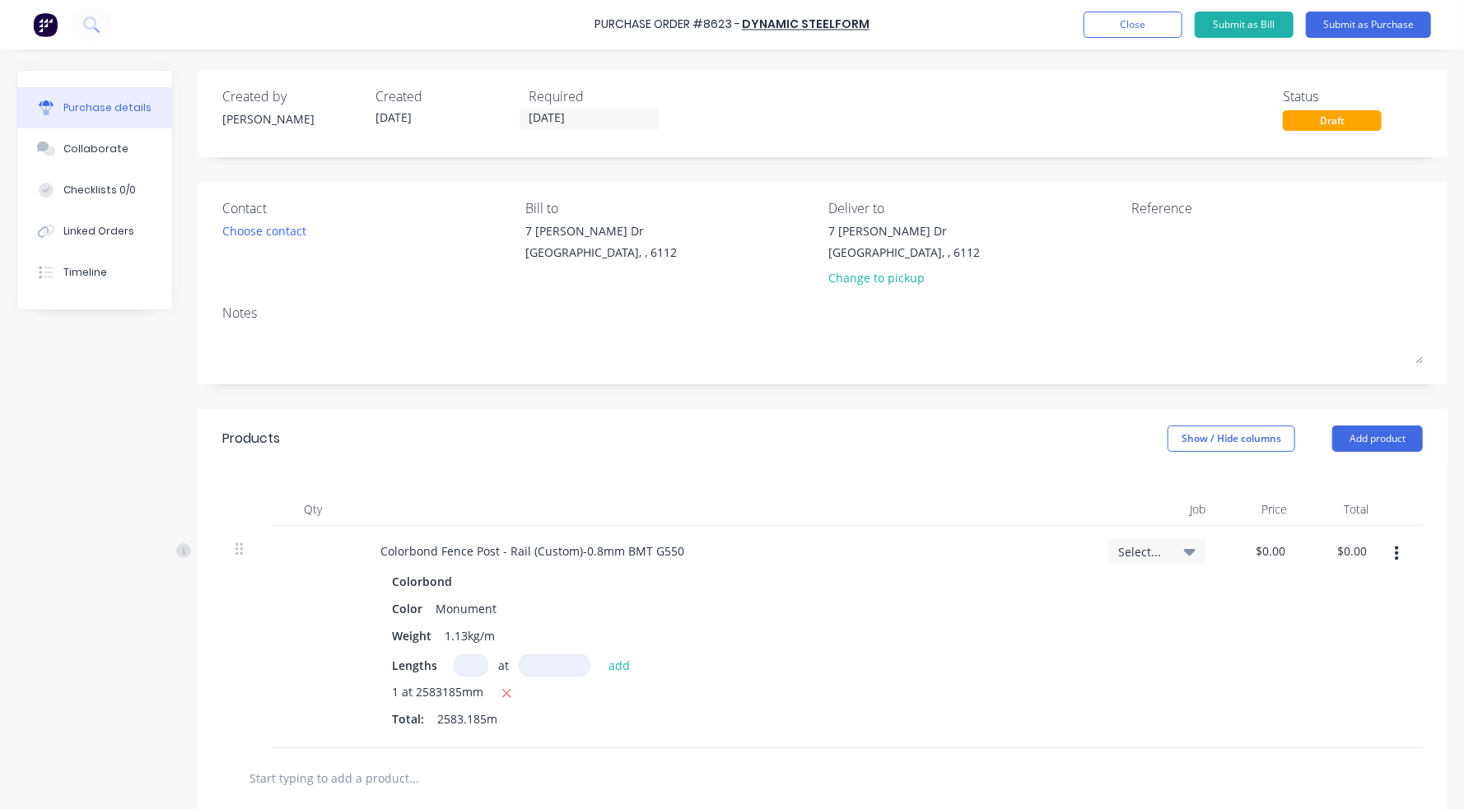
click at [1138, 213] on div "Reference" at bounding box center [1277, 208] width 291 height 20
click at [1138, 230] on textarea at bounding box center [1235, 240] width 206 height 37
click at [1237, 26] on button "Submit as Purchase" at bounding box center [1368, 25] width 125 height 26
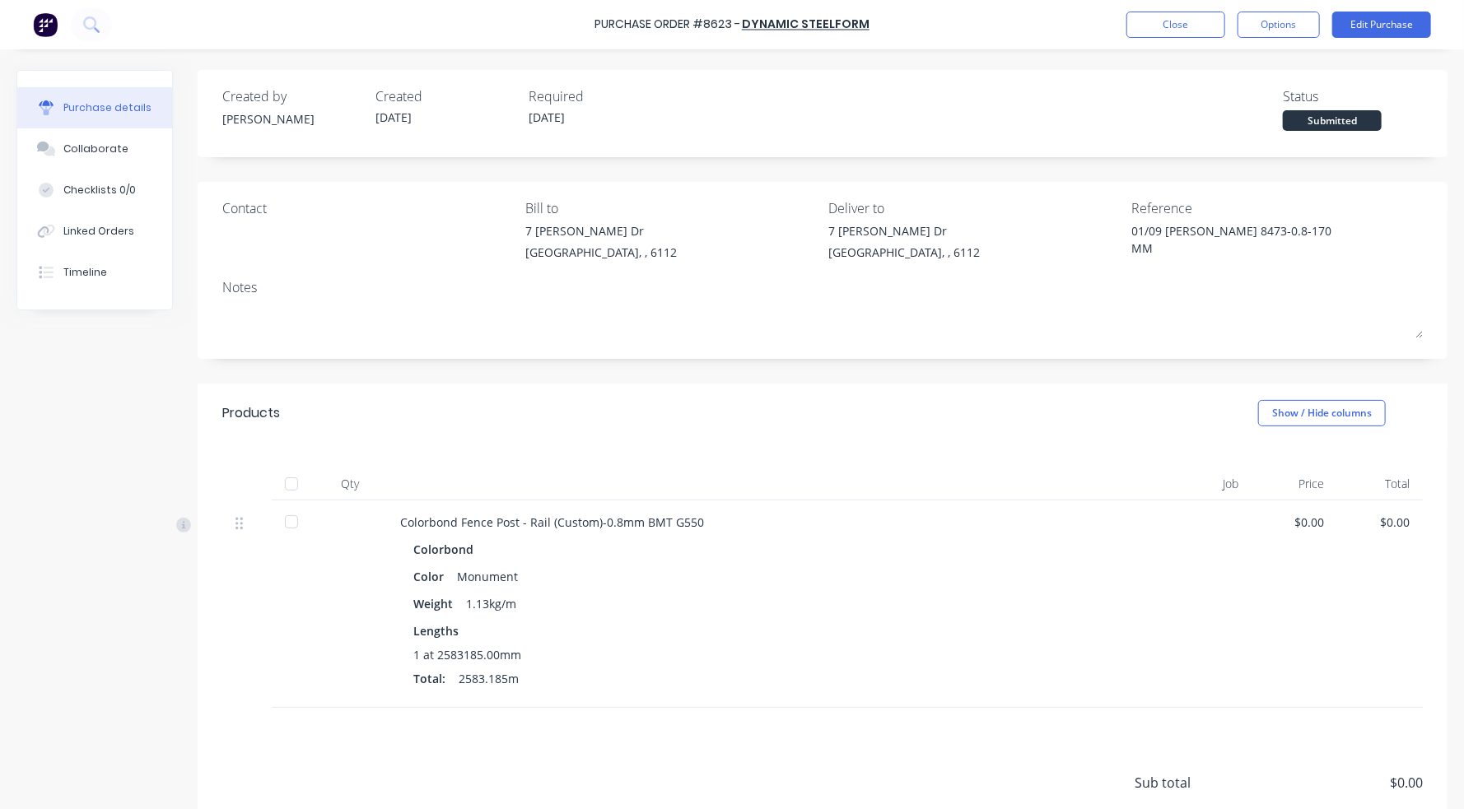
click at [287, 477] on div at bounding box center [291, 484] width 33 height 33
click at [1149, 23] on button "Close" at bounding box center [1175, 25] width 99 height 26
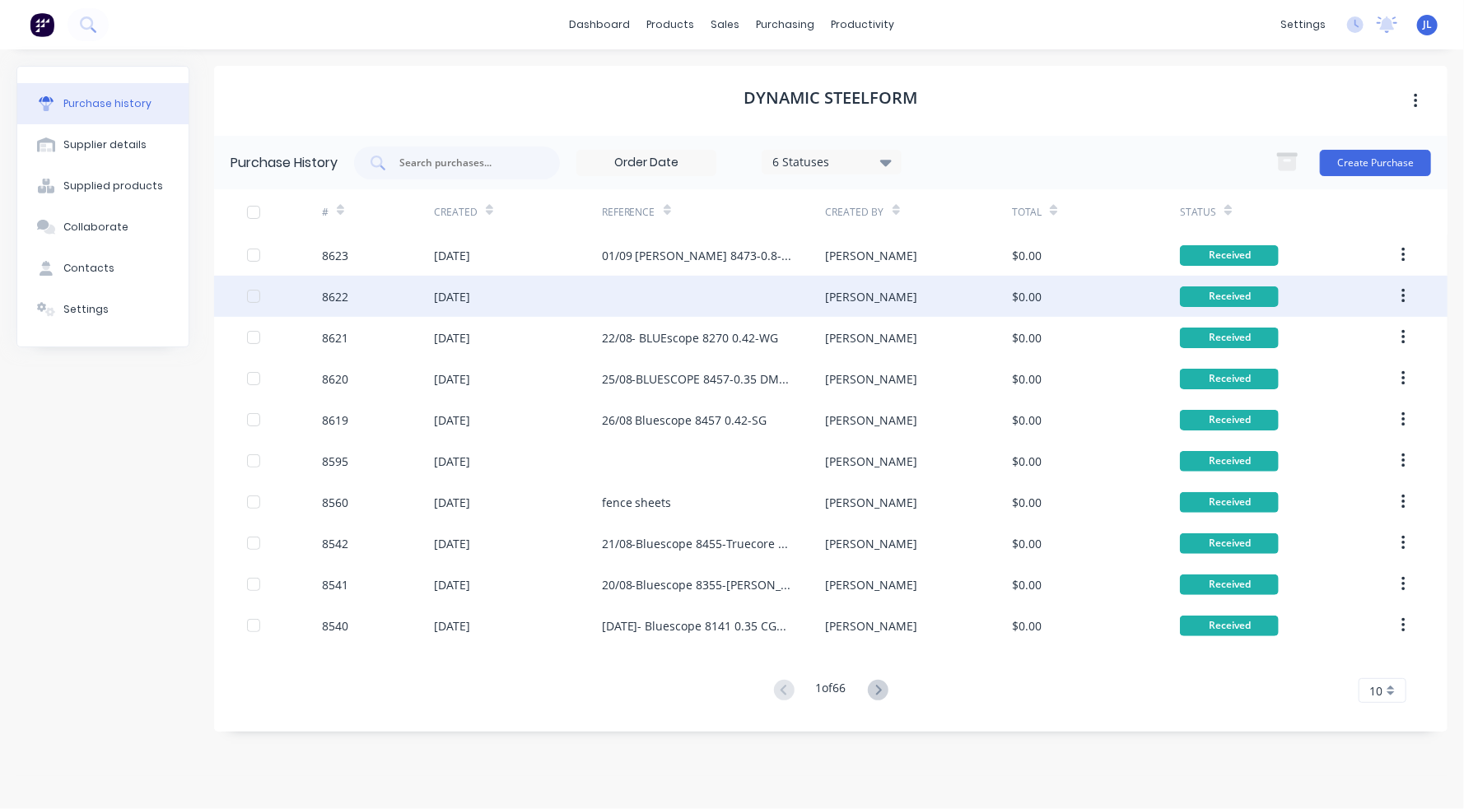
click at [702, 283] on div at bounding box center [714, 296] width 224 height 41
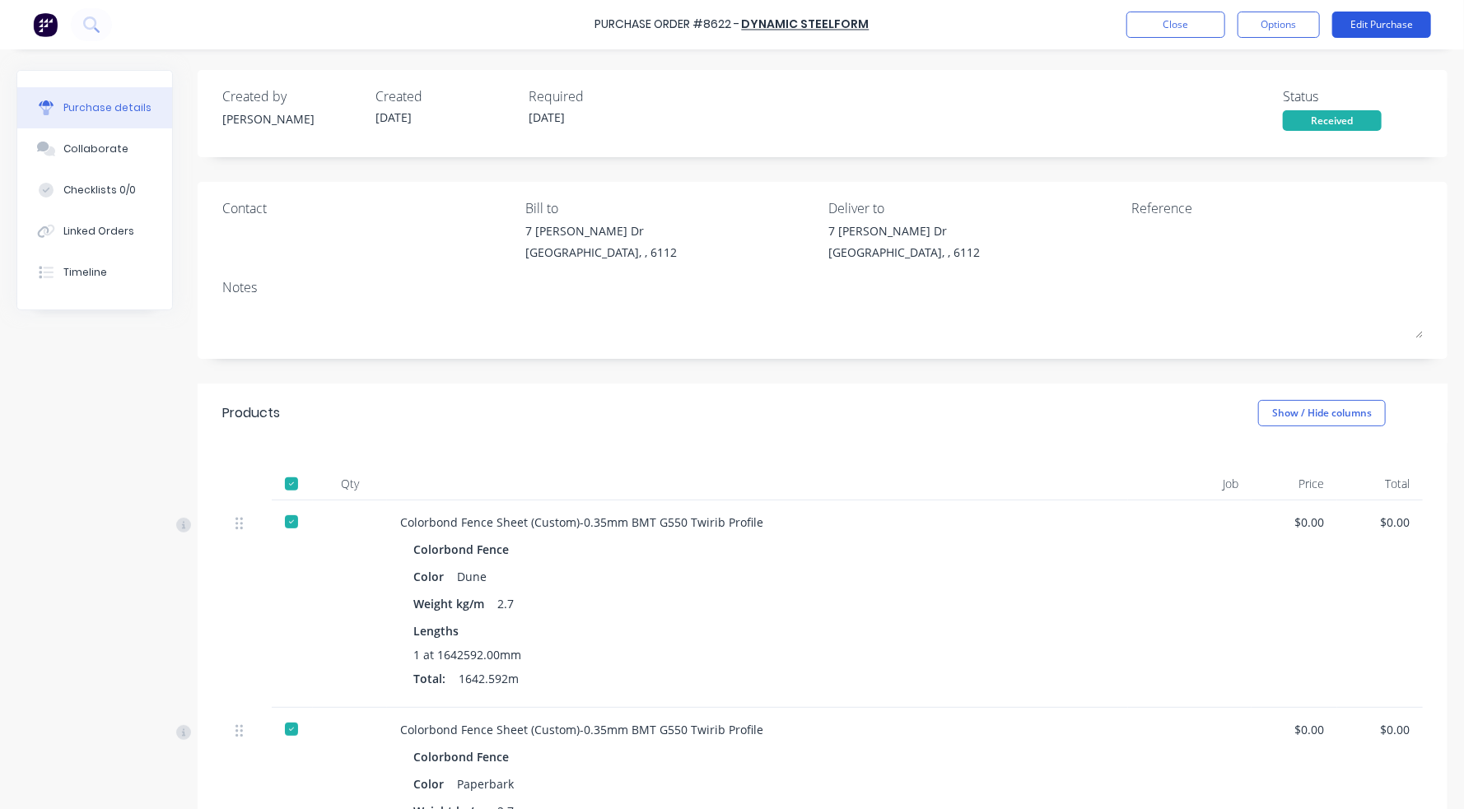
click at [1237, 24] on button "Edit Purchase" at bounding box center [1381, 25] width 99 height 26
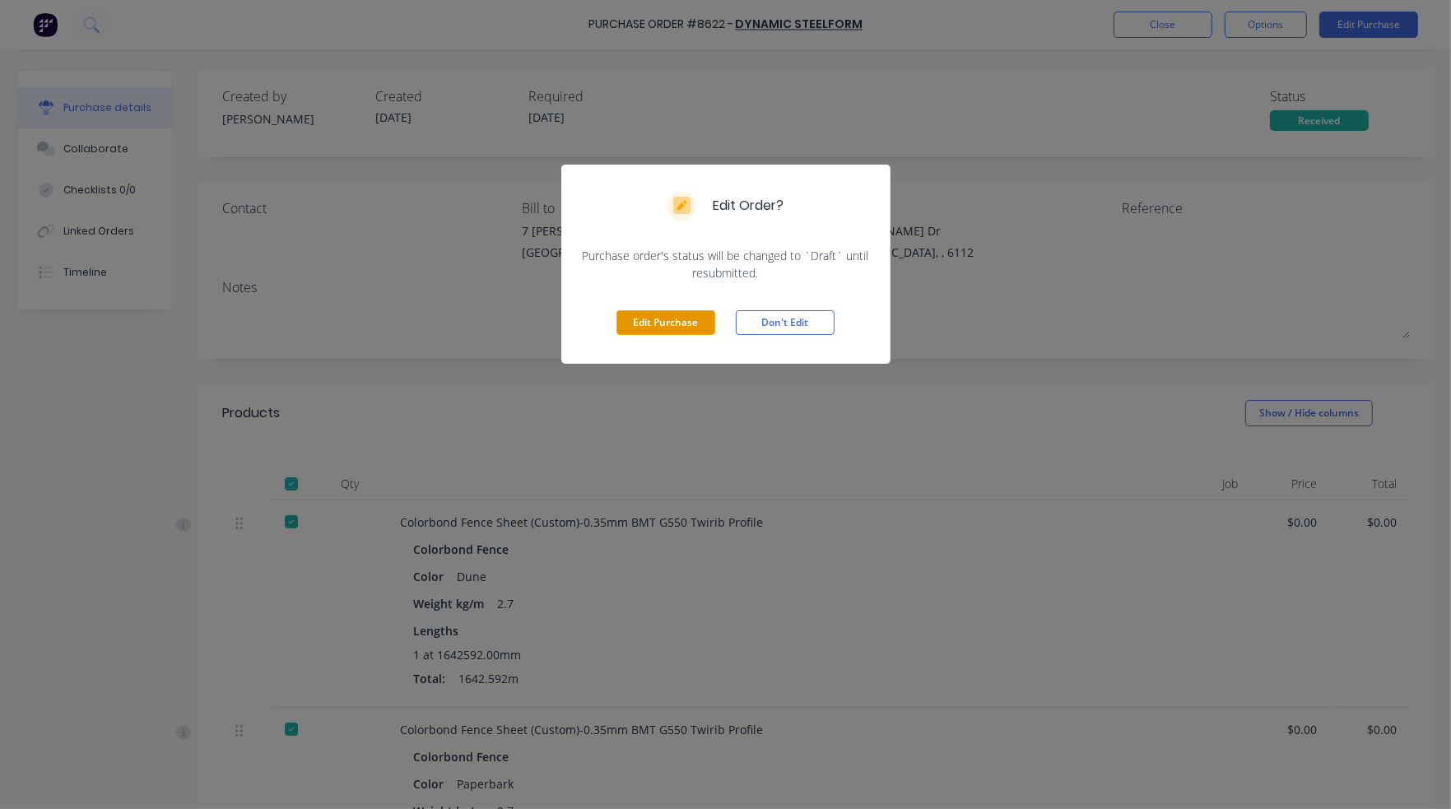
click at [673, 315] on button "Edit Purchase" at bounding box center [666, 322] width 99 height 25
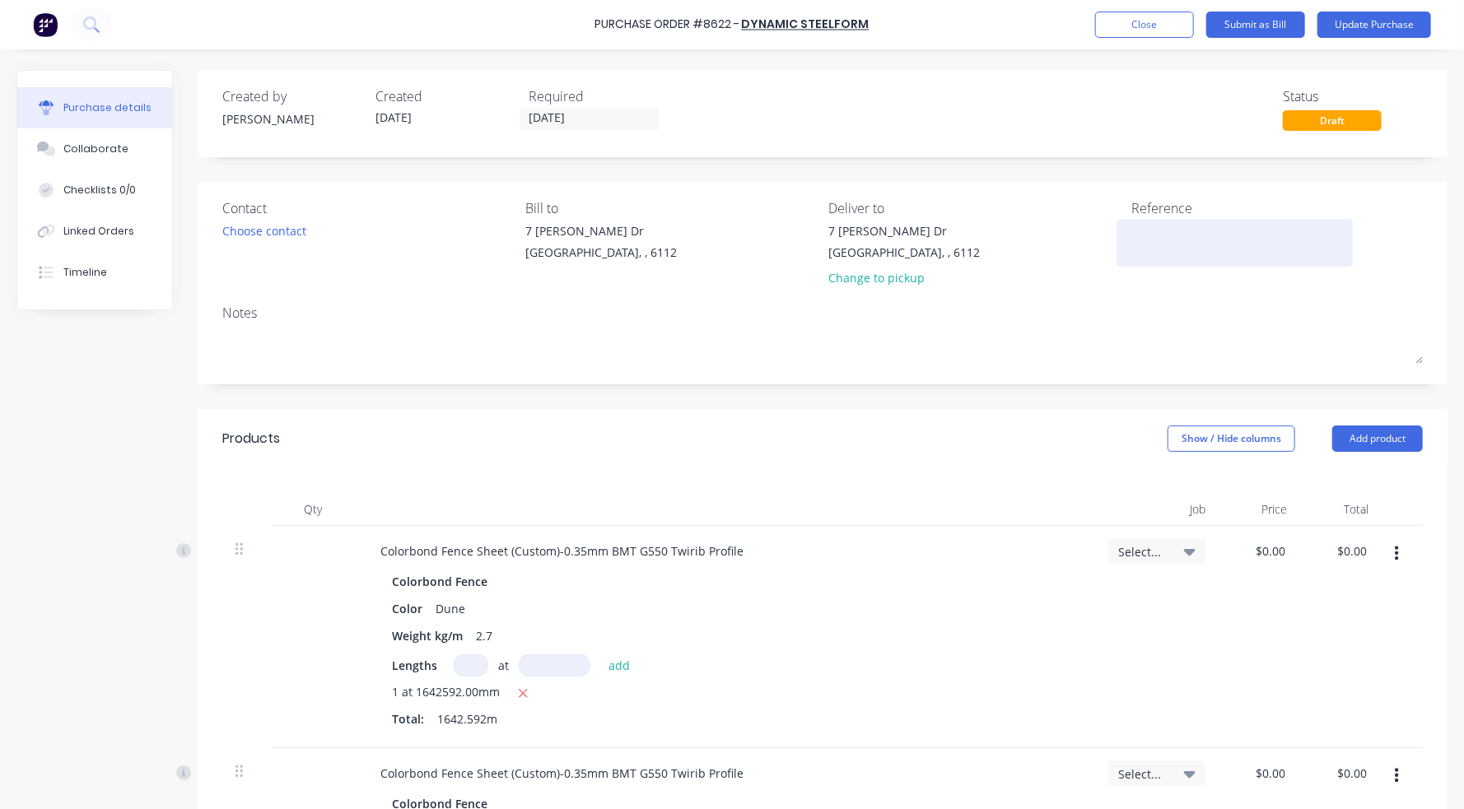
click at [1132, 230] on textarea at bounding box center [1235, 240] width 206 height 37
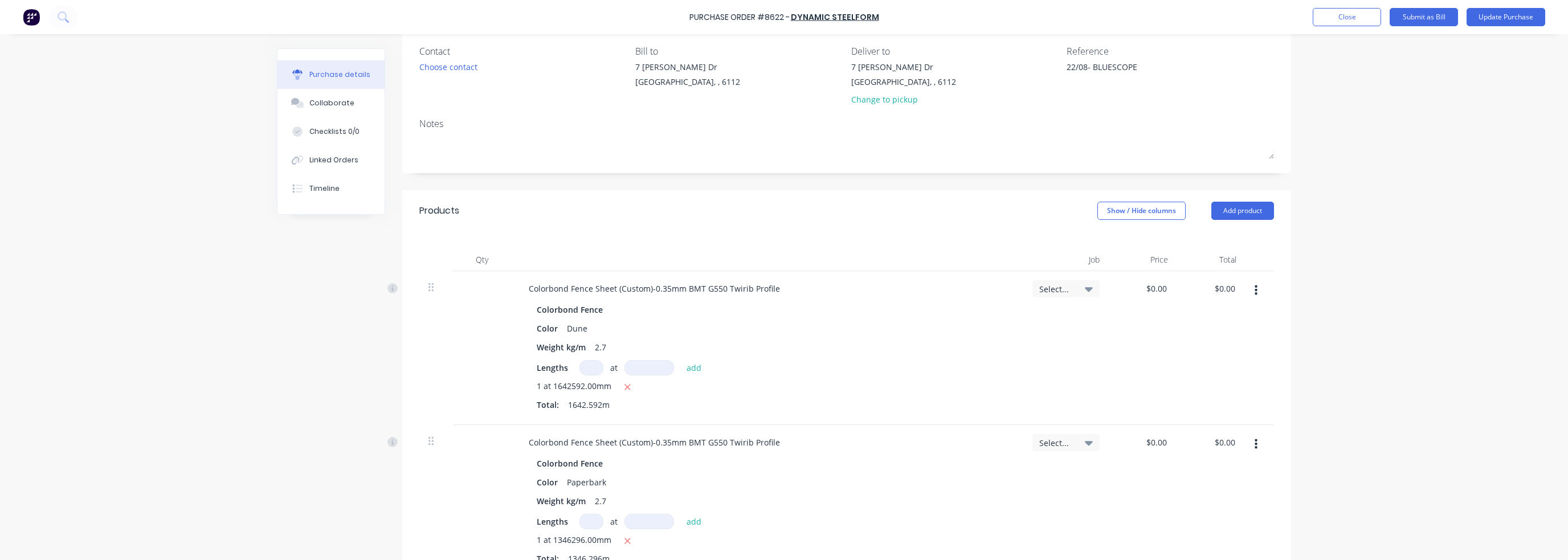
scroll to position [57, 0]
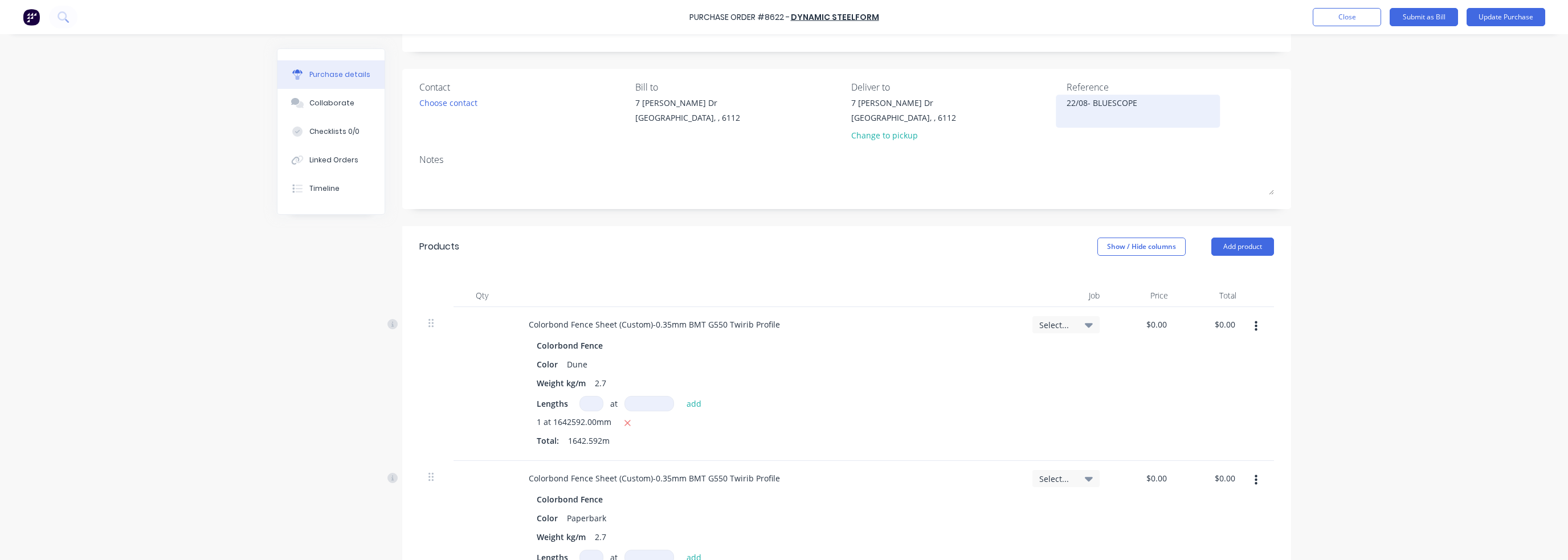
click at [856, 107] on div "22/08- BLUESCOPE" at bounding box center [1138, 111] width 143 height 28
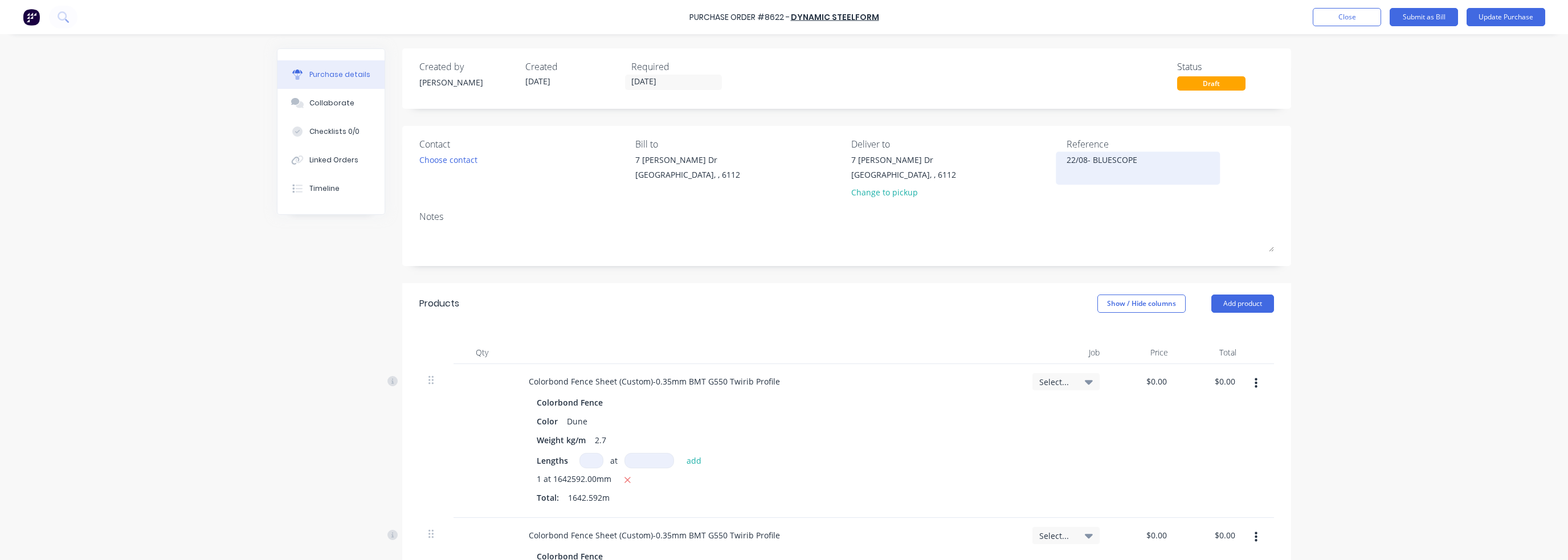
scroll to position [0, 0]
click at [856, 18] on button "Update Purchase" at bounding box center [1506, 17] width 79 height 18
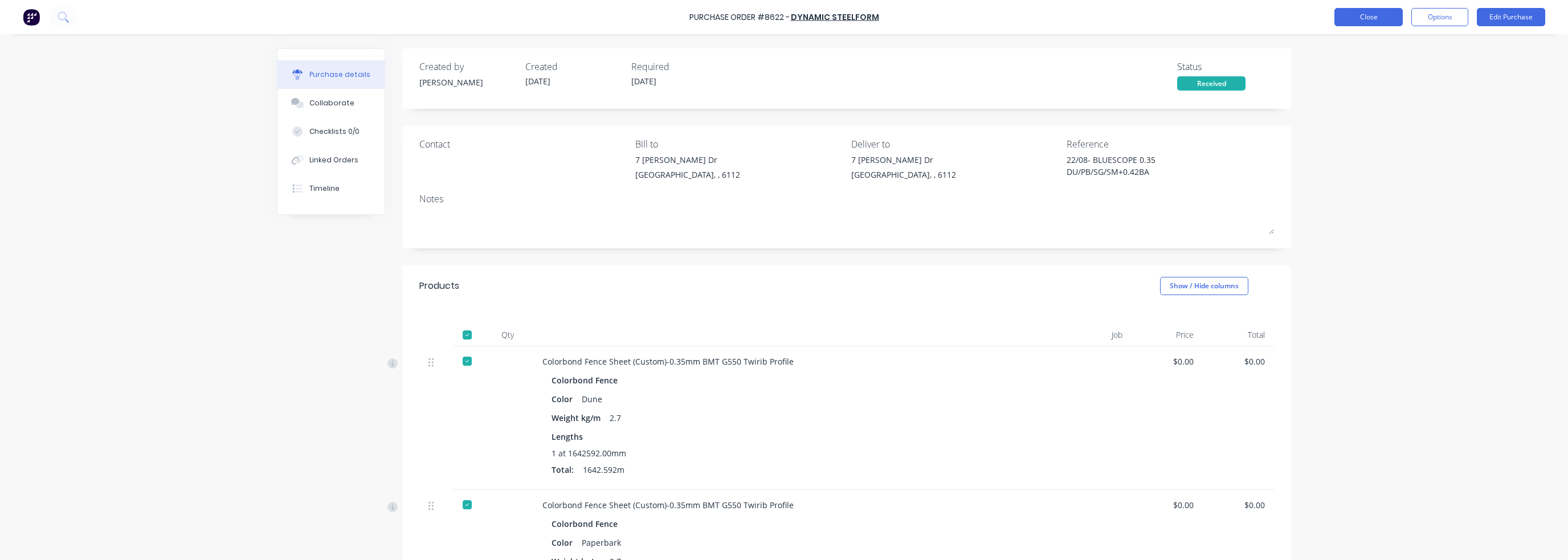
click at [856, 15] on button "Close" at bounding box center [1369, 17] width 69 height 18
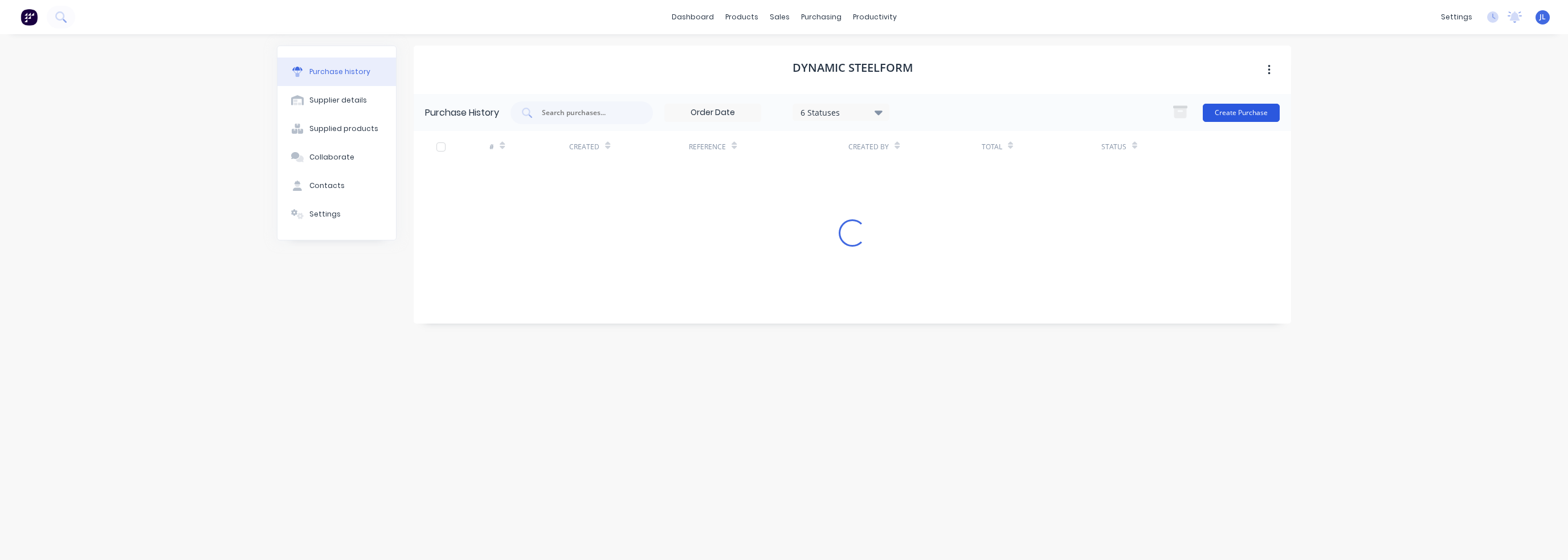
click at [856, 107] on button "Create Purchase" at bounding box center [1241, 113] width 77 height 18
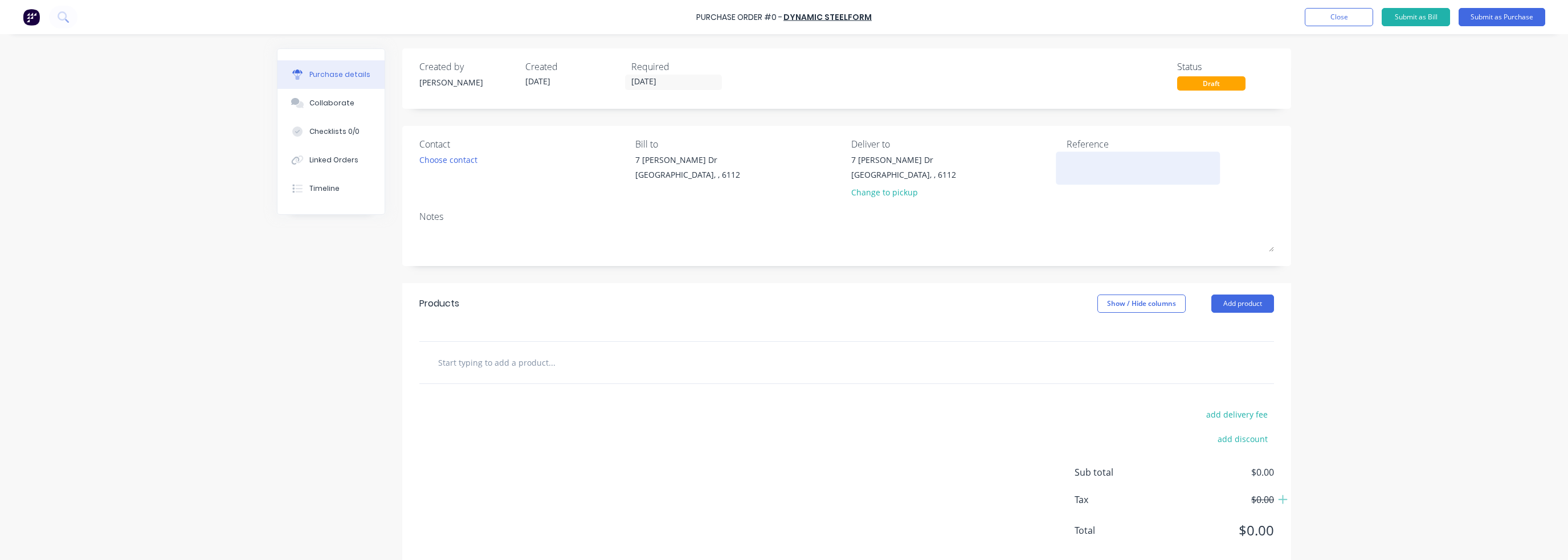
click at [856, 165] on textarea at bounding box center [1138, 166] width 143 height 26
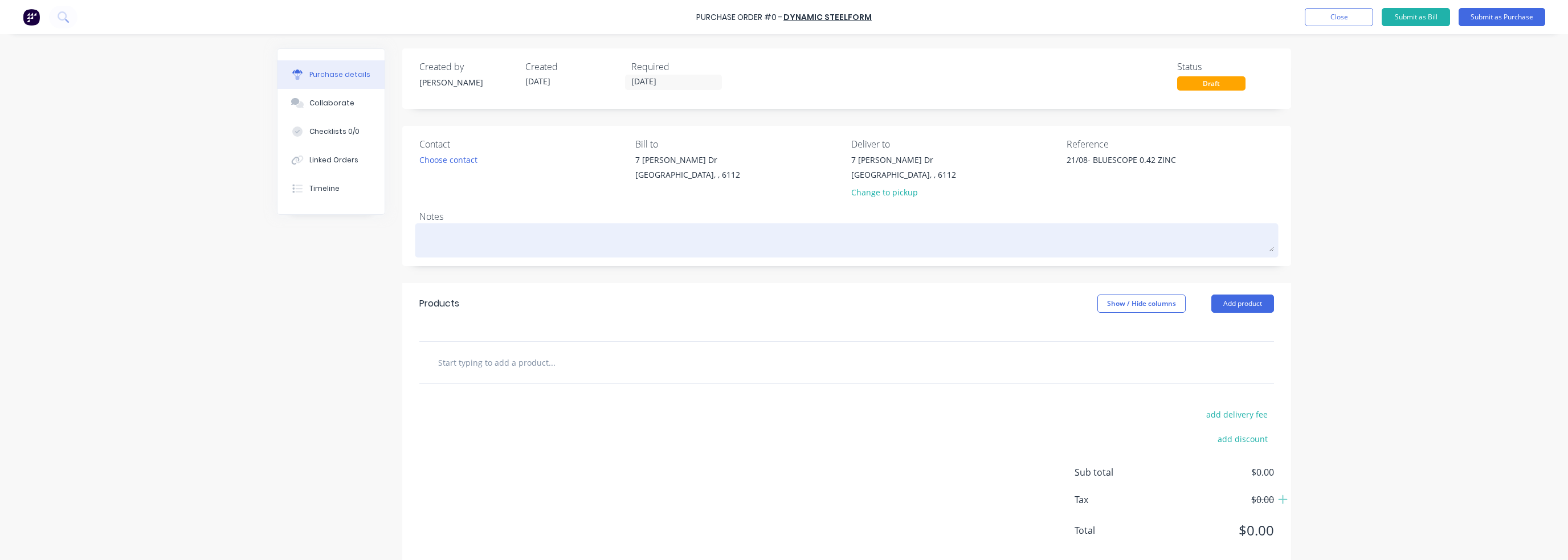
click at [856, 255] on div at bounding box center [847, 240] width 855 height 28
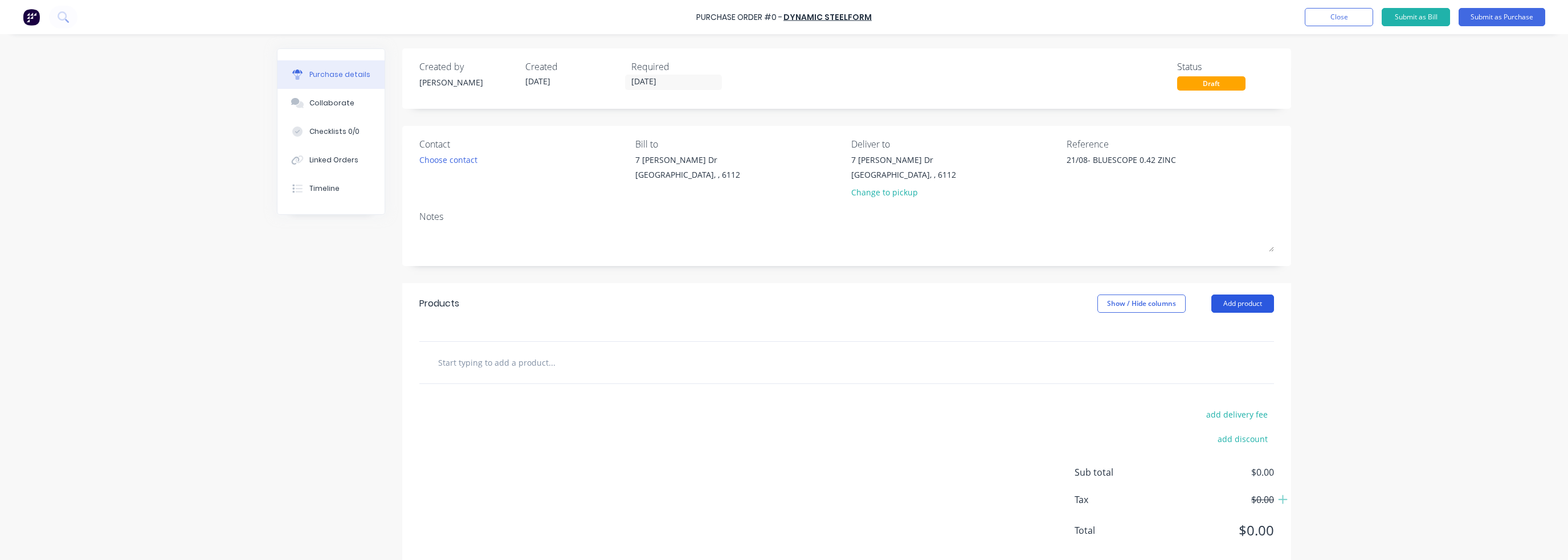
click at [856, 309] on button "Add product" at bounding box center [1243, 304] width 63 height 18
click at [856, 326] on div "Product catalogue" at bounding box center [1220, 333] width 88 height 17
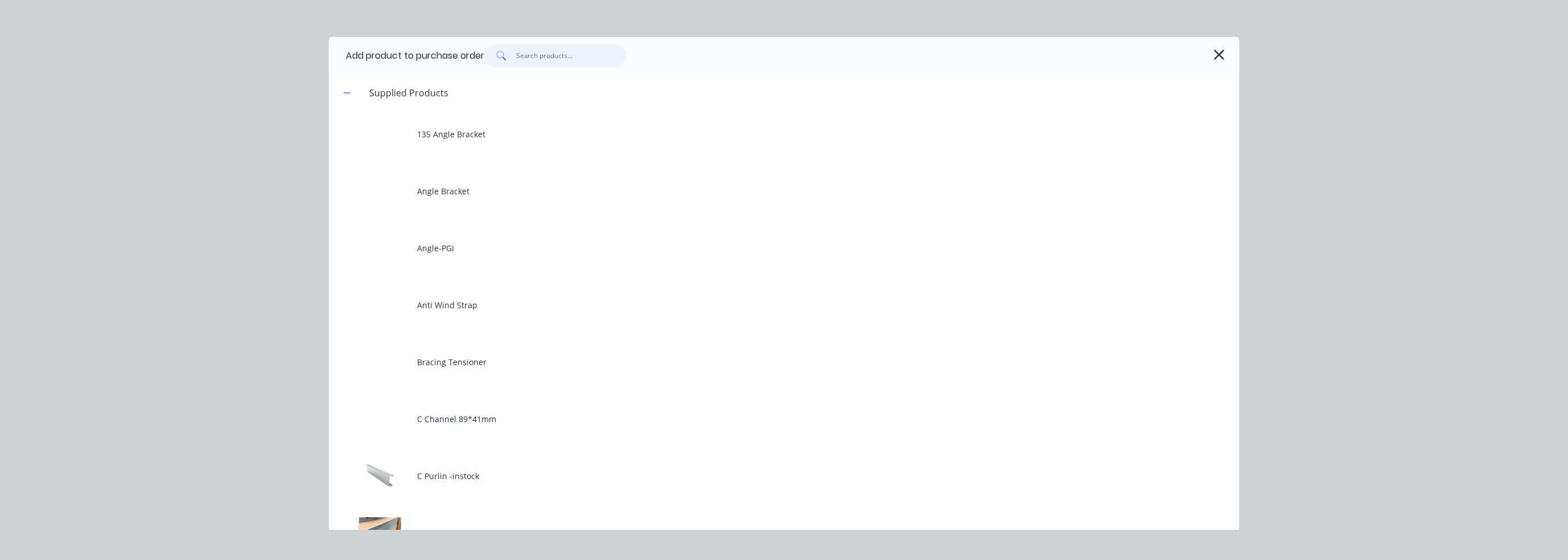
click at [555, 48] on input "text" at bounding box center [572, 55] width 111 height 23
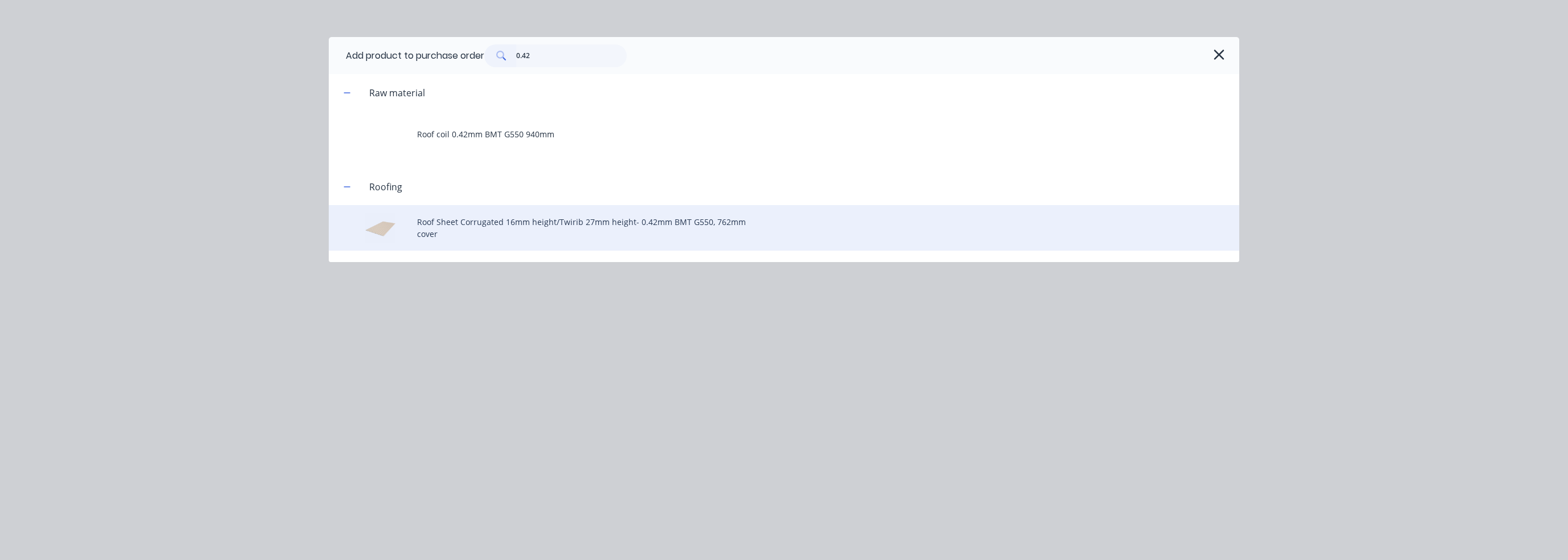
click at [536, 225] on div "Roof Sheet Corrugated 16mm height/Twirib 27mm height- 0.42mm BMT G550, 762mm co…" at bounding box center [784, 228] width 910 height 46
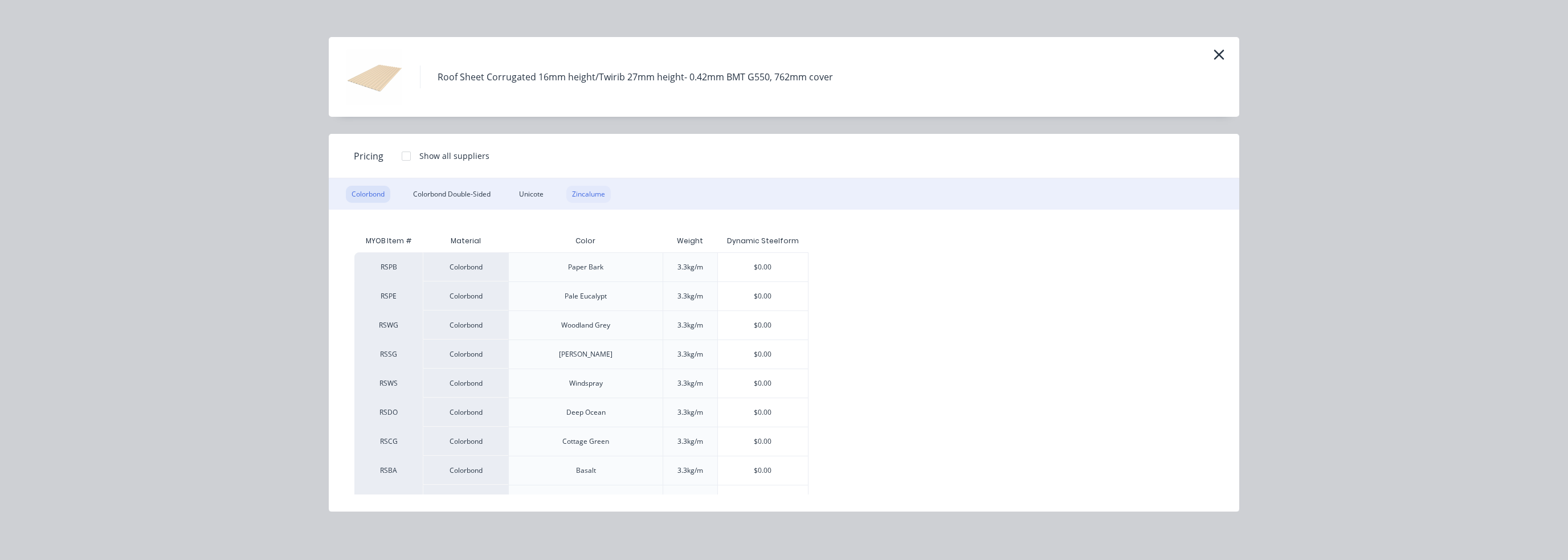
click at [588, 186] on div "Zincalume" at bounding box center [588, 194] width 44 height 17
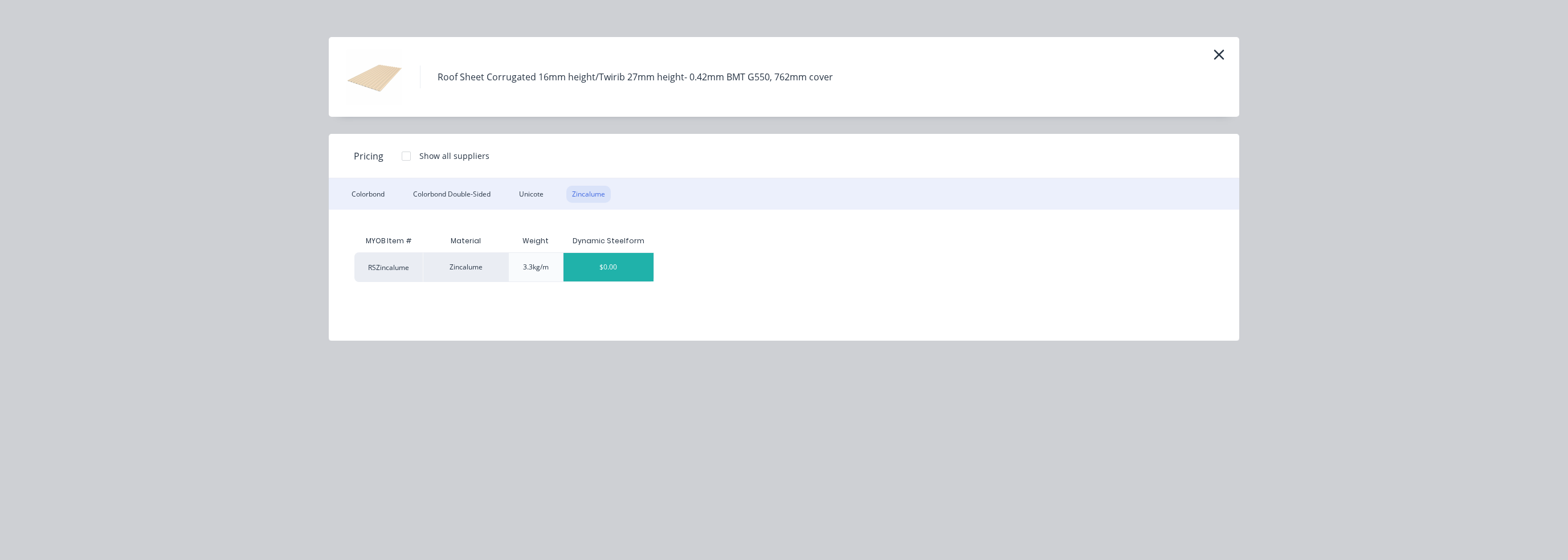
click at [606, 271] on div "$0.00" at bounding box center [609, 267] width 91 height 28
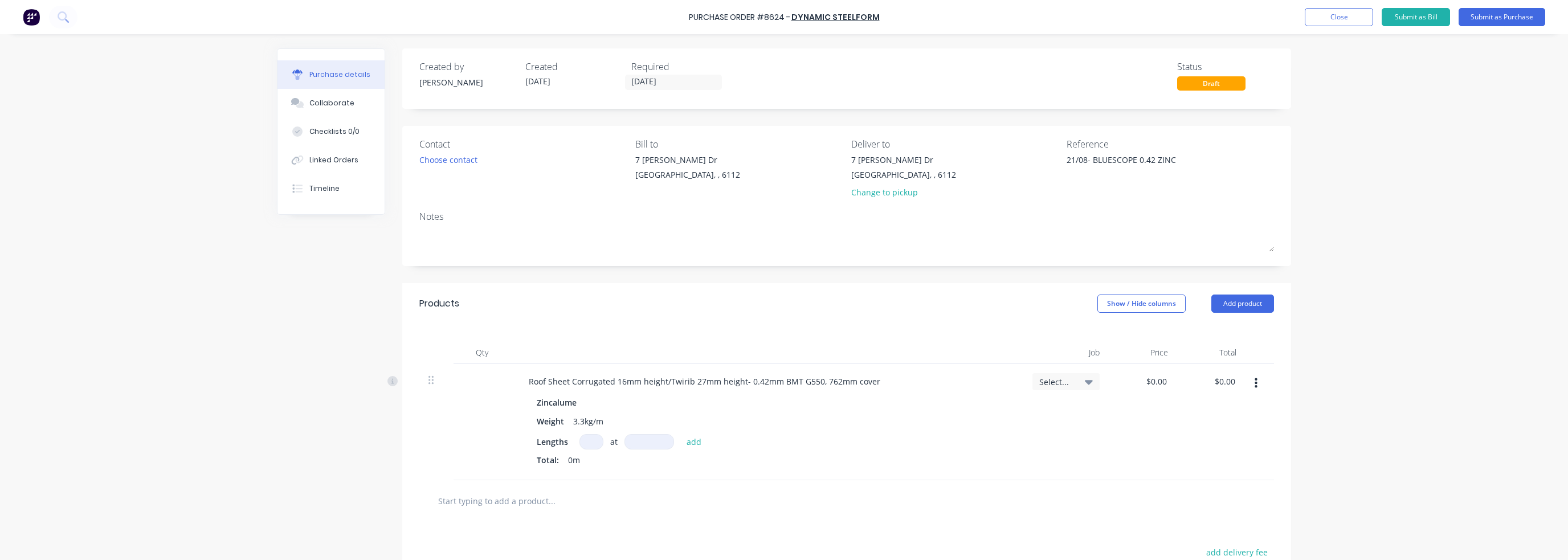
click at [582, 438] on input at bounding box center [591, 442] width 24 height 15
click at [856, 14] on button "Submit as Purchase" at bounding box center [1502, 17] width 87 height 18
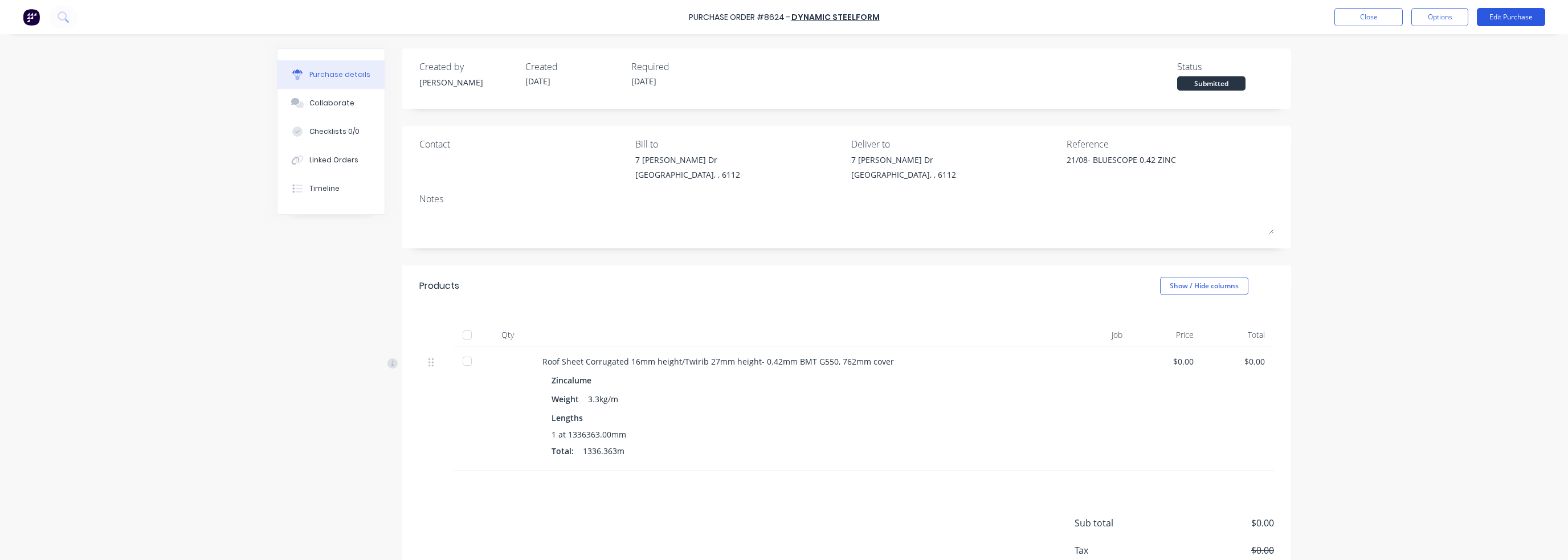
click at [856, 22] on button "Edit Purchase" at bounding box center [1511, 17] width 69 height 18
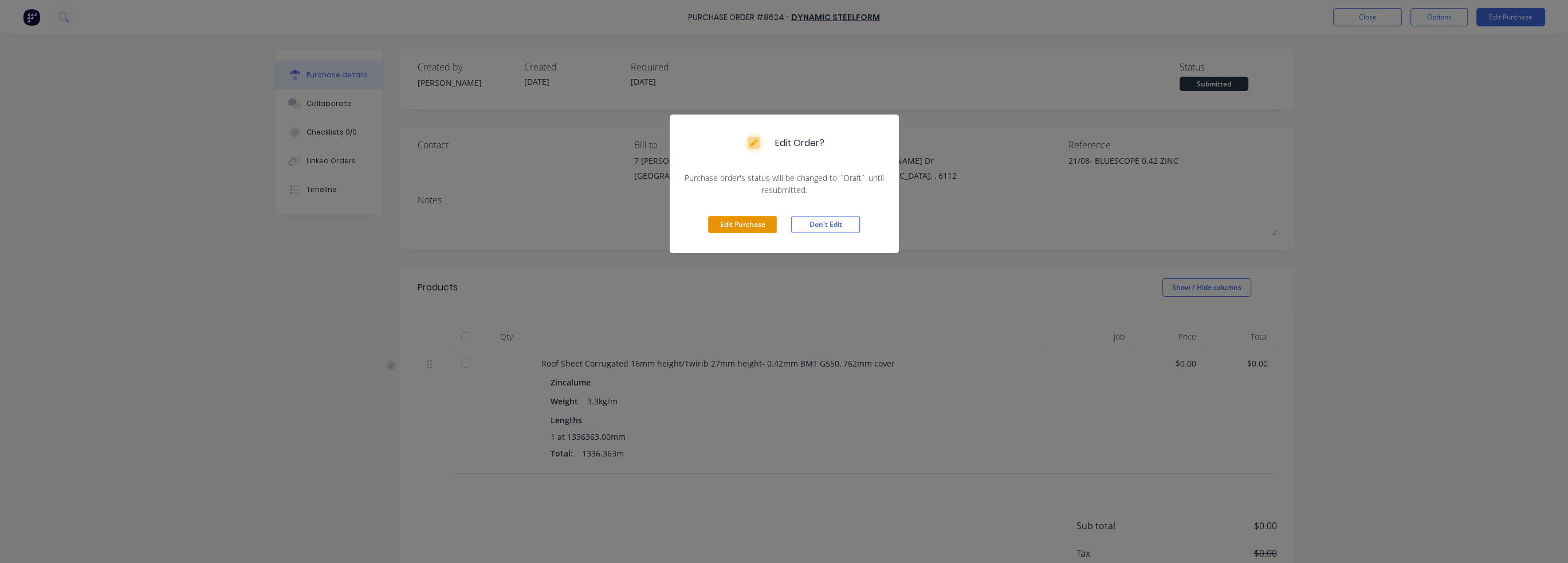
click at [754, 225] on button "Edit Purchase" at bounding box center [742, 224] width 69 height 17
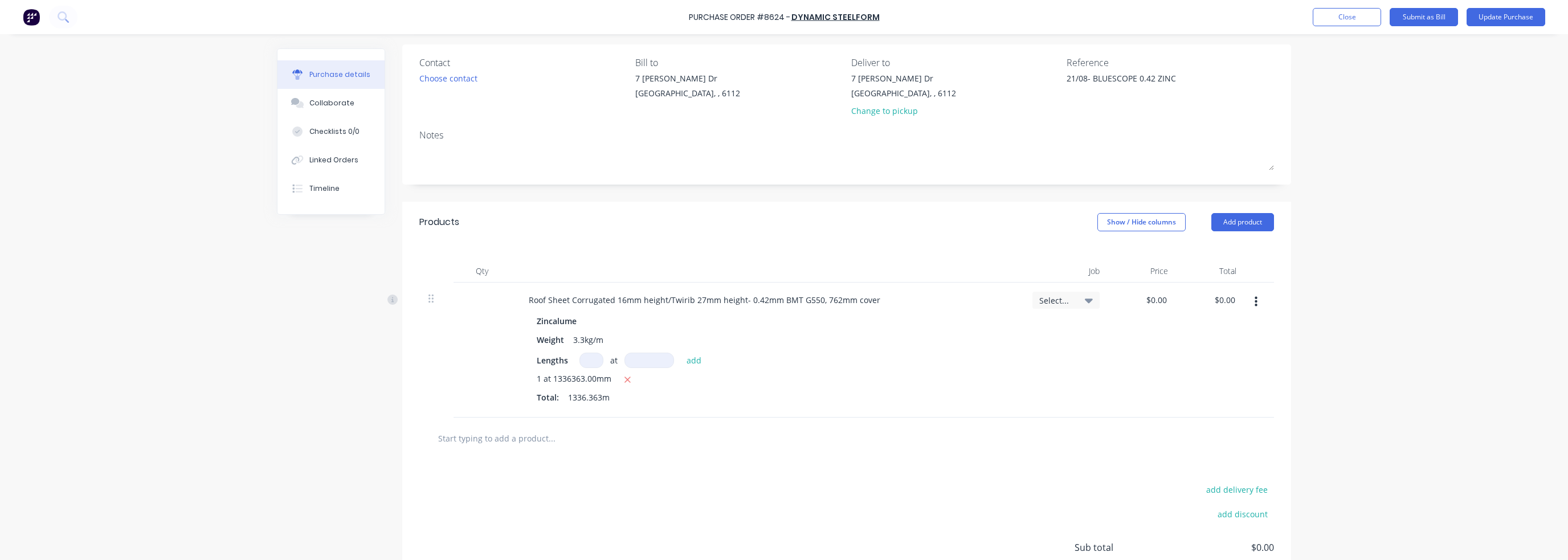
scroll to position [171, 0]
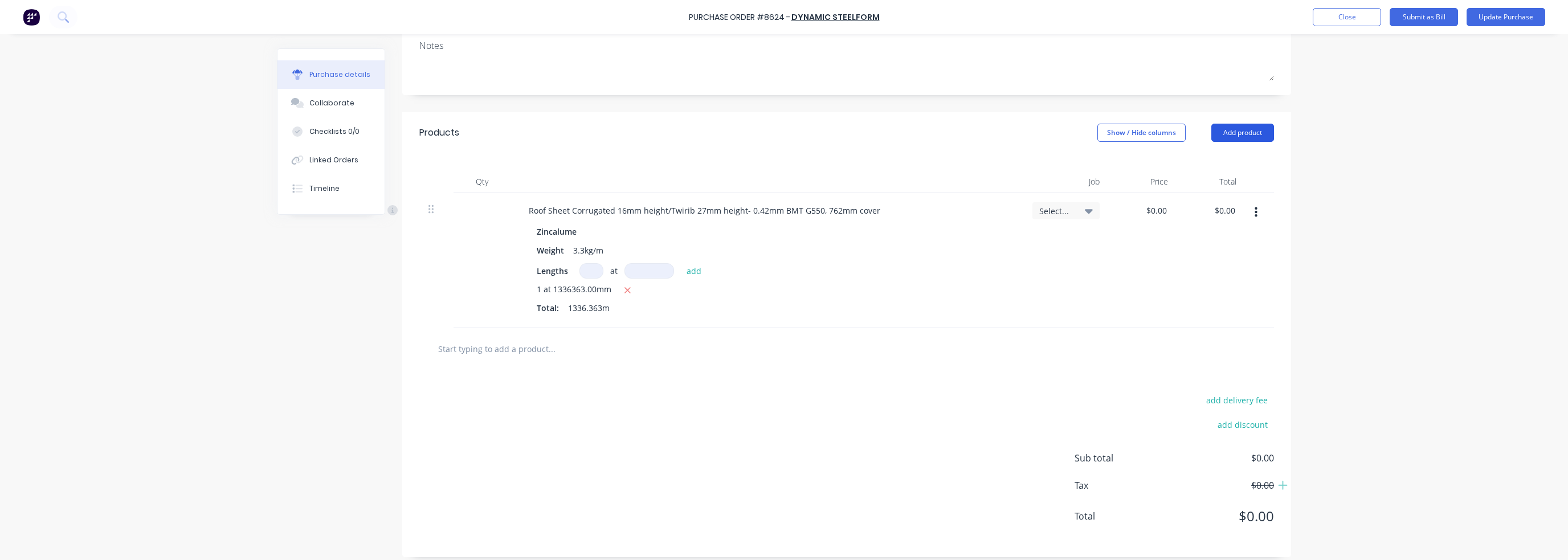
click at [856, 130] on button "Add product" at bounding box center [1243, 133] width 63 height 18
click at [856, 168] on div "Product catalogue" at bounding box center [1220, 162] width 88 height 17
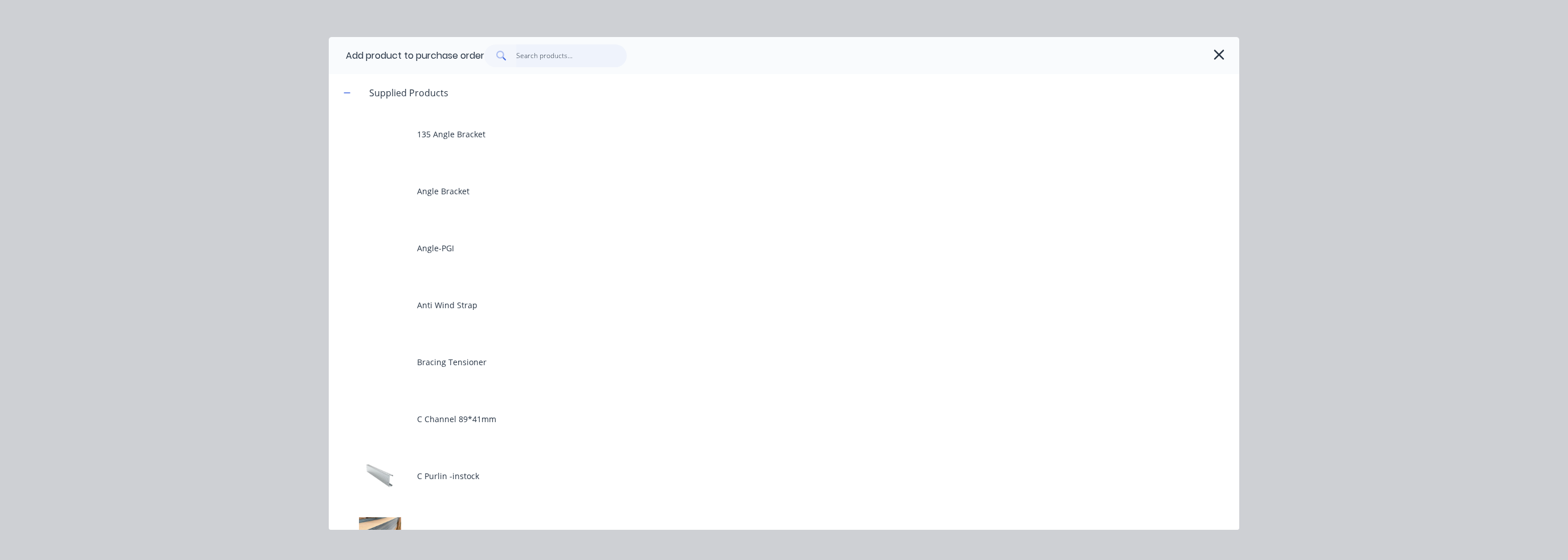
click at [549, 56] on input "text" at bounding box center [572, 55] width 111 height 23
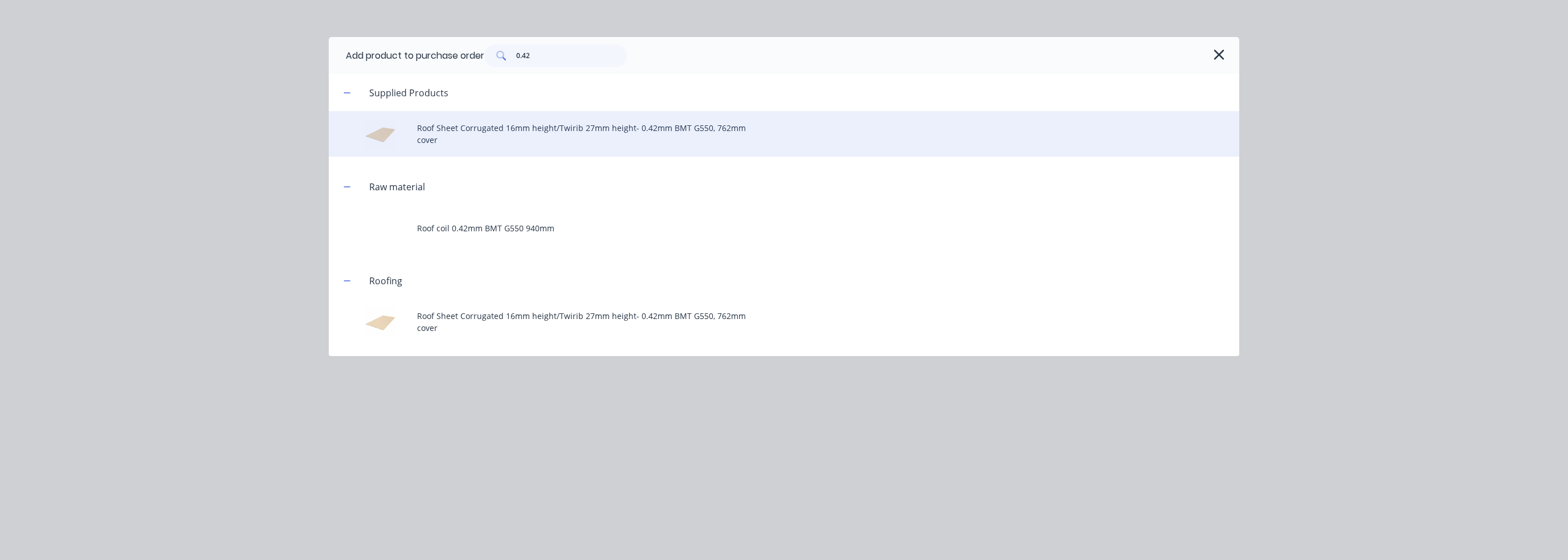
click at [517, 131] on div "Roof Sheet Corrugated 16mm height/Twirib 27mm height- 0.42mm BMT G550, 762mm co…" at bounding box center [784, 134] width 910 height 46
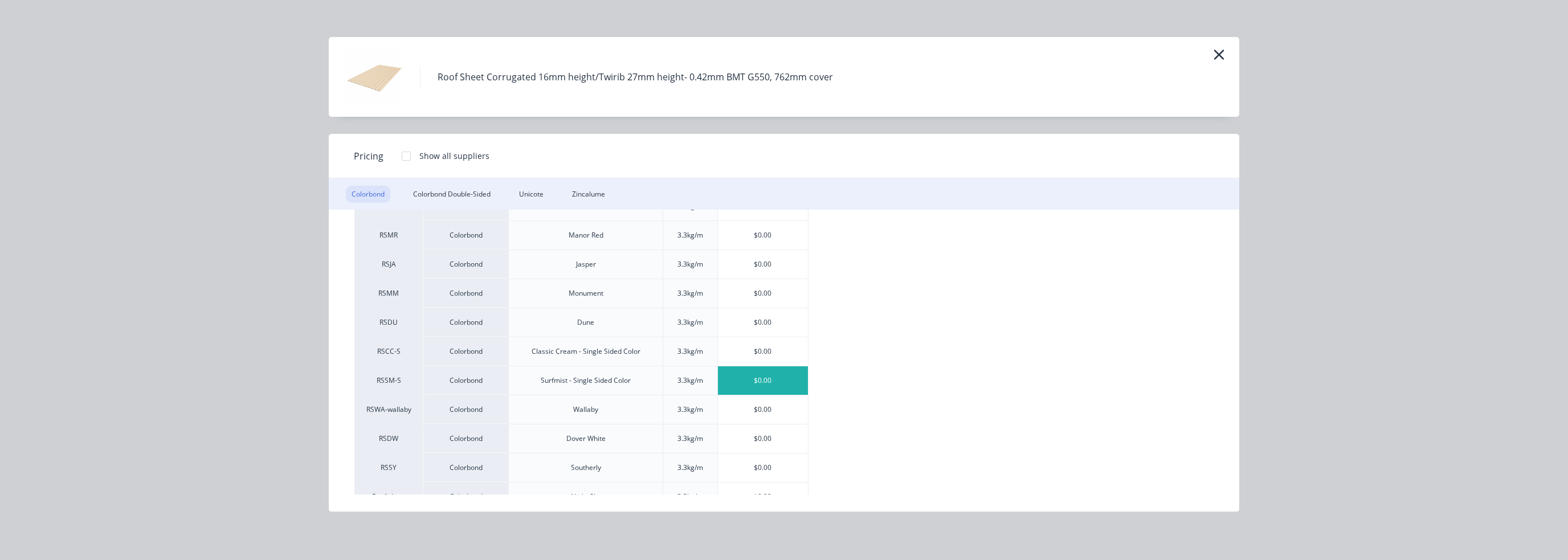
scroll to position [336, 0]
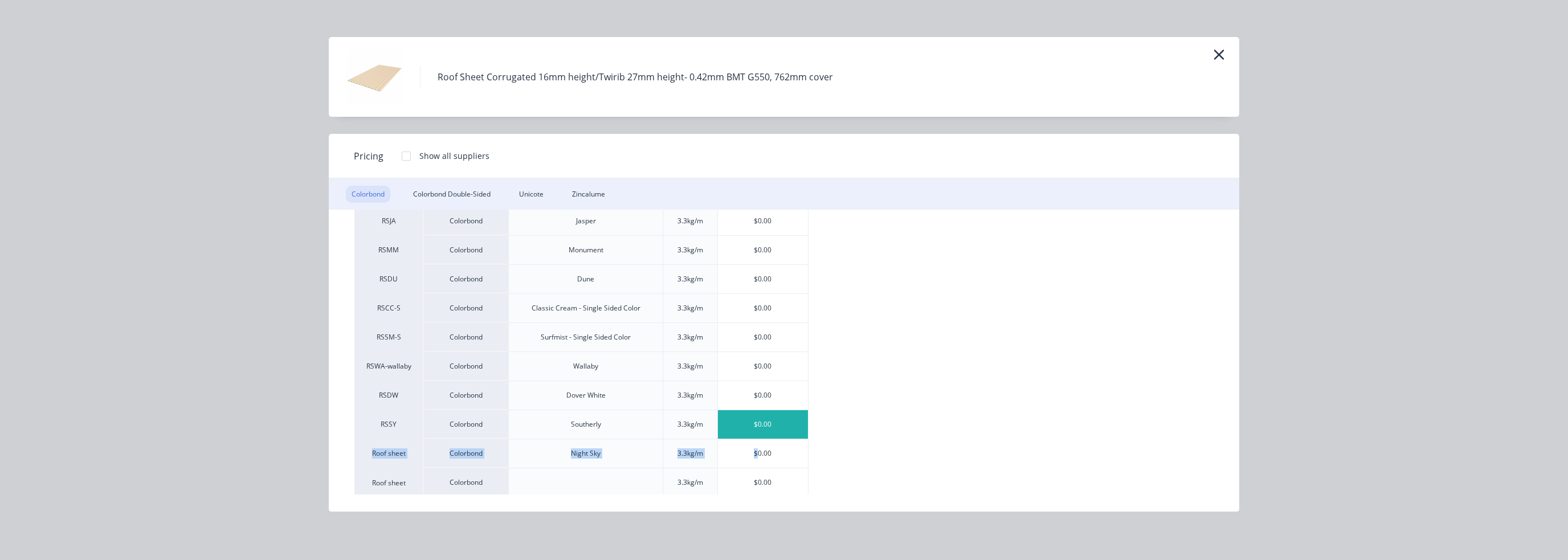
drag, startPoint x: 759, startPoint y: 438, endPoint x: 771, endPoint y: 425, distance: 17.7
click at [771, 425] on div "RSPB Colorbond Paper Bark 3.3kg/m $0.00 RSPE Colorbond Pale Eucalypt 3.3kg/m $0…" at bounding box center [784, 206] width 859 height 581
click at [762, 424] on div "$0.00" at bounding box center [763, 424] width 91 height 28
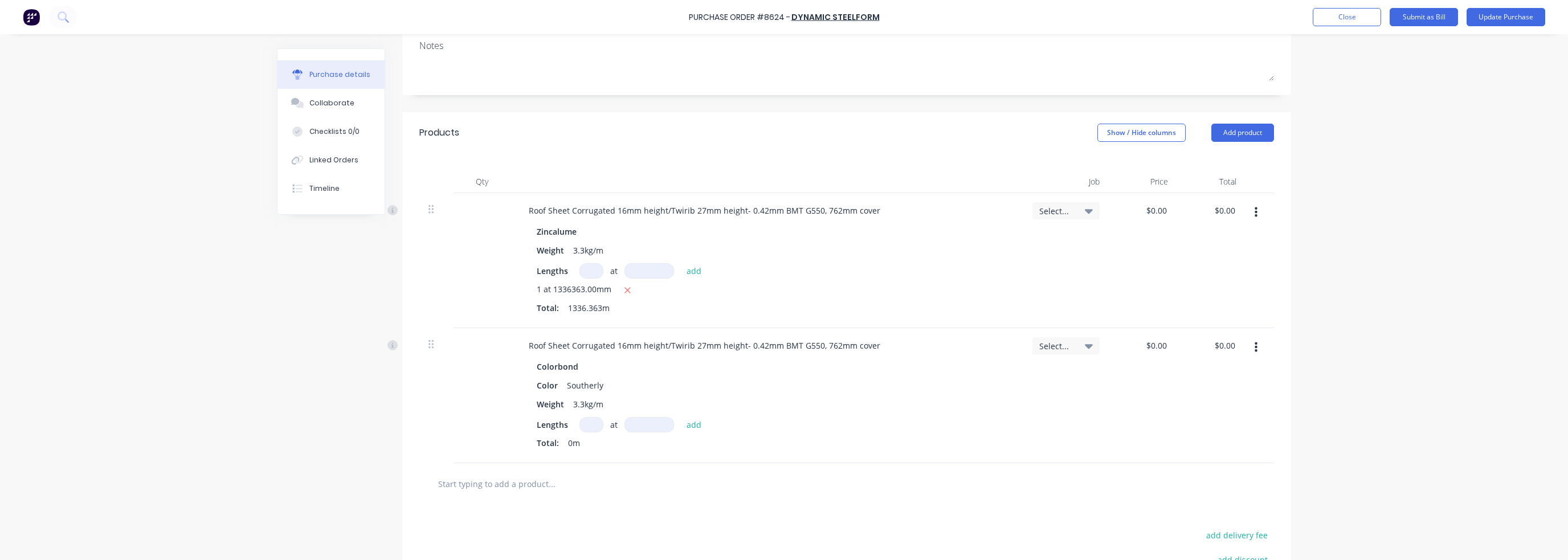
click at [588, 426] on input at bounding box center [591, 425] width 24 height 15
click at [856, 18] on button "Update Purchase" at bounding box center [1506, 17] width 79 height 18
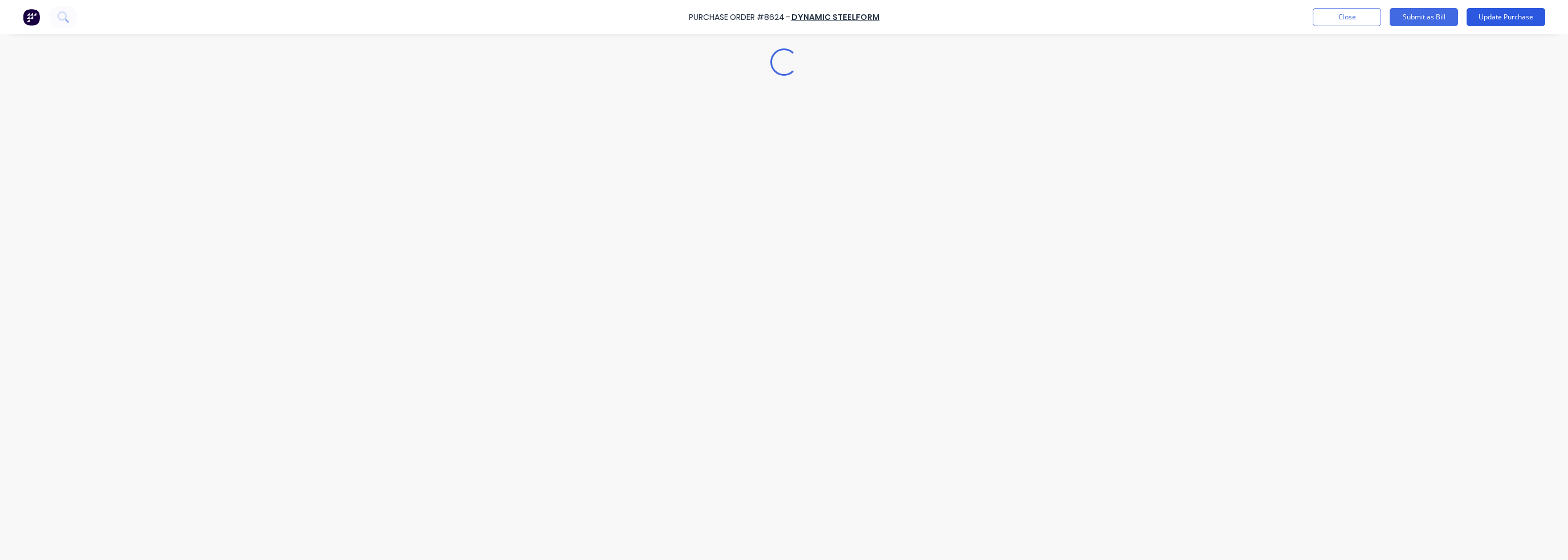
scroll to position [0, 0]
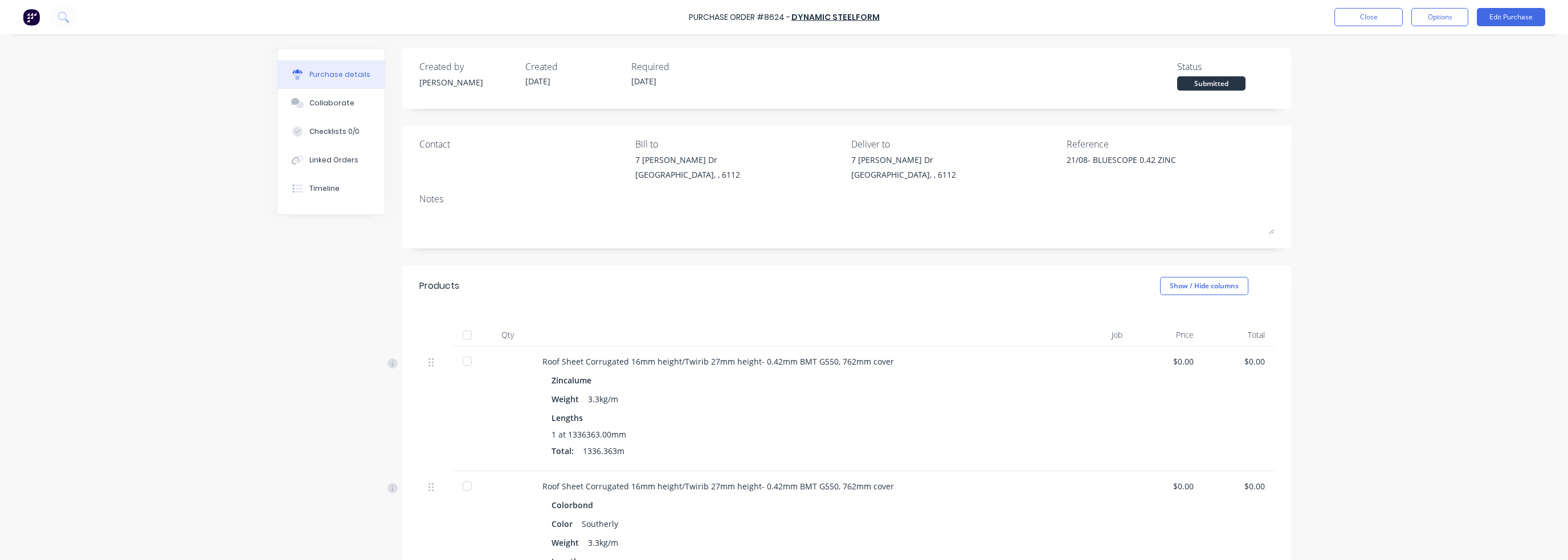
click at [469, 334] on div at bounding box center [467, 335] width 23 height 23
click at [856, 13] on button "Close" at bounding box center [1369, 17] width 69 height 18
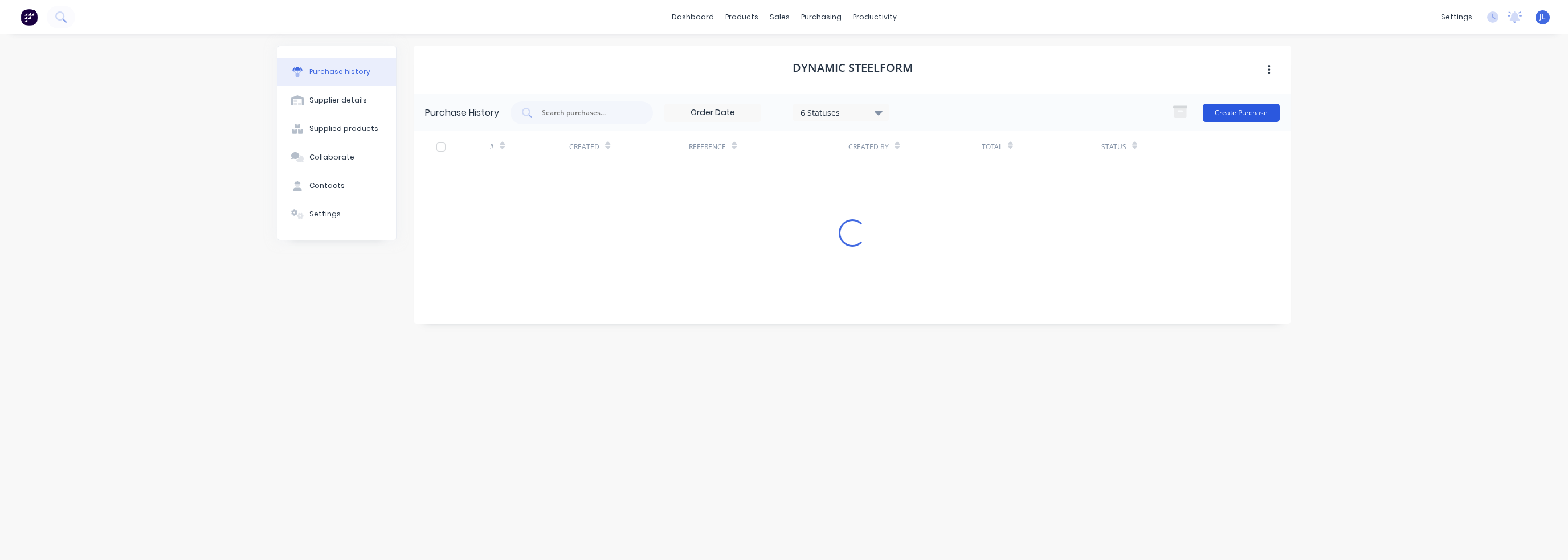
click at [856, 116] on button "Create Purchase" at bounding box center [1241, 113] width 77 height 18
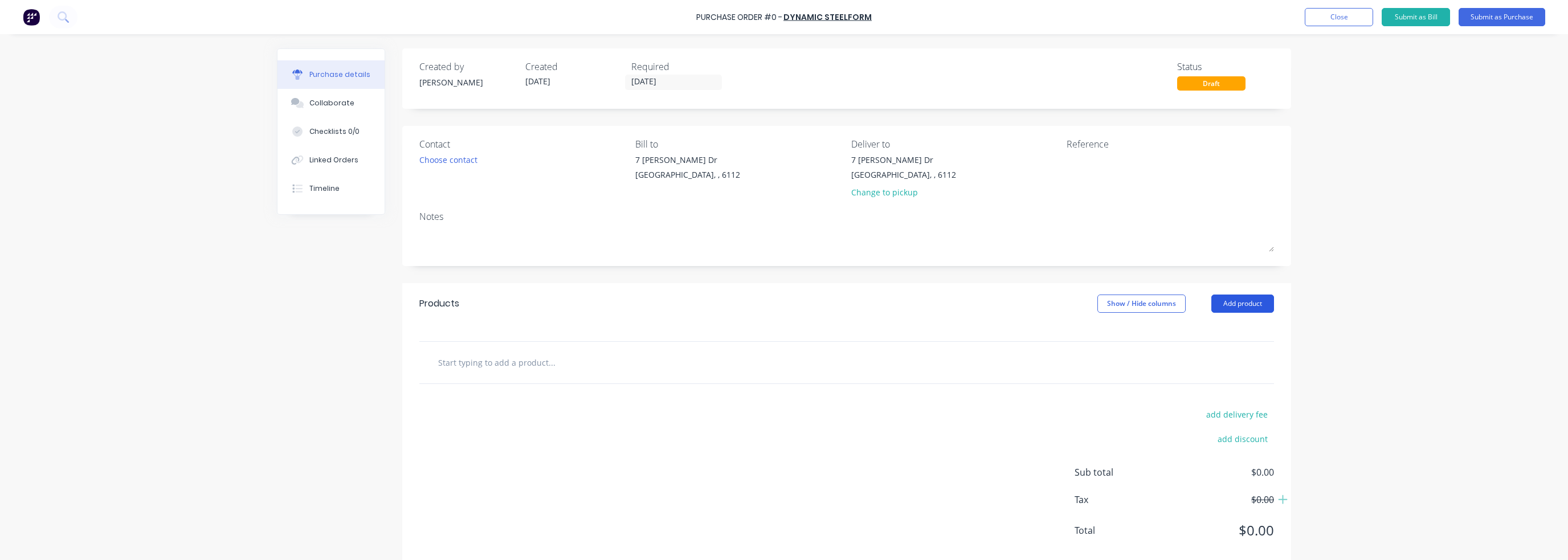
click at [856, 307] on button "Add product" at bounding box center [1243, 304] width 63 height 18
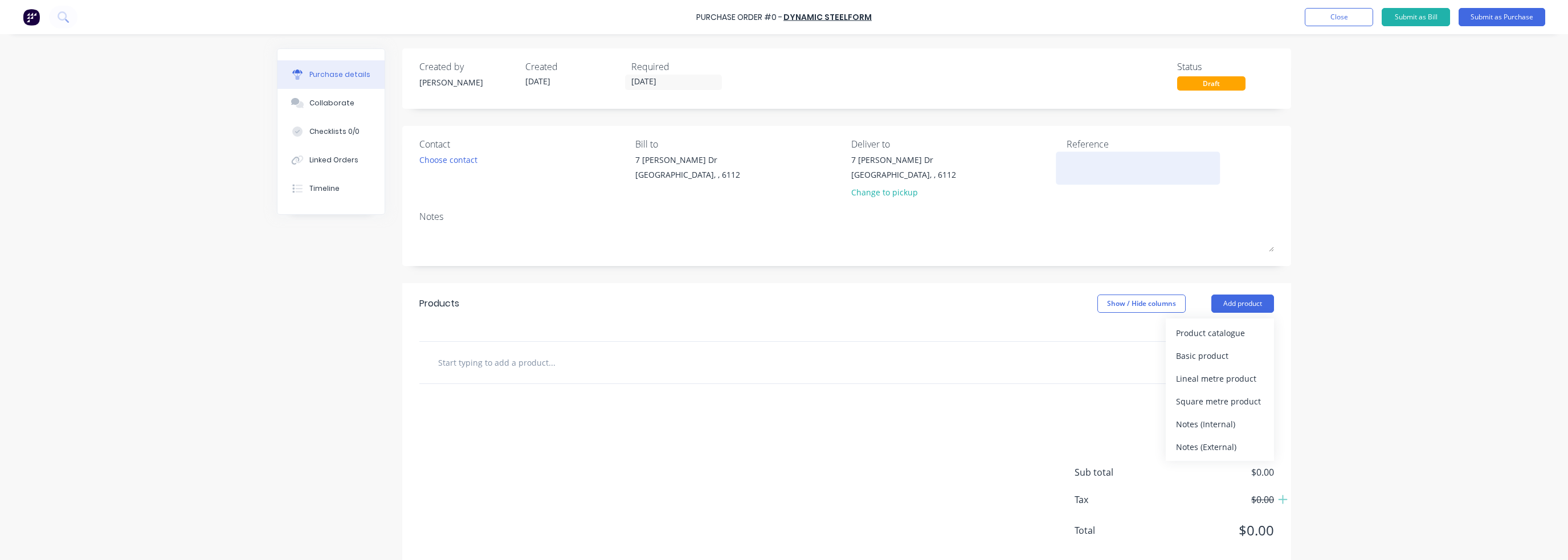
click at [856, 156] on textarea at bounding box center [1138, 166] width 143 height 26
click at [856, 334] on div "Product catalogue" at bounding box center [1220, 333] width 88 height 17
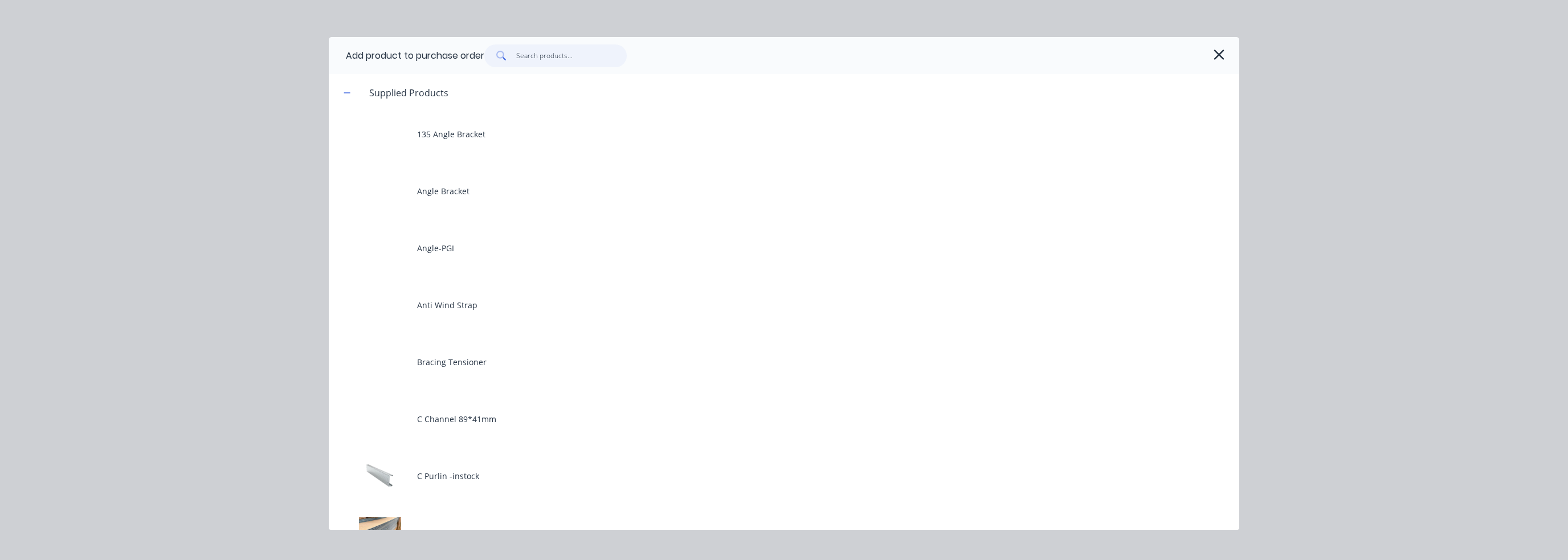
click at [568, 62] on input "text" at bounding box center [572, 55] width 111 height 23
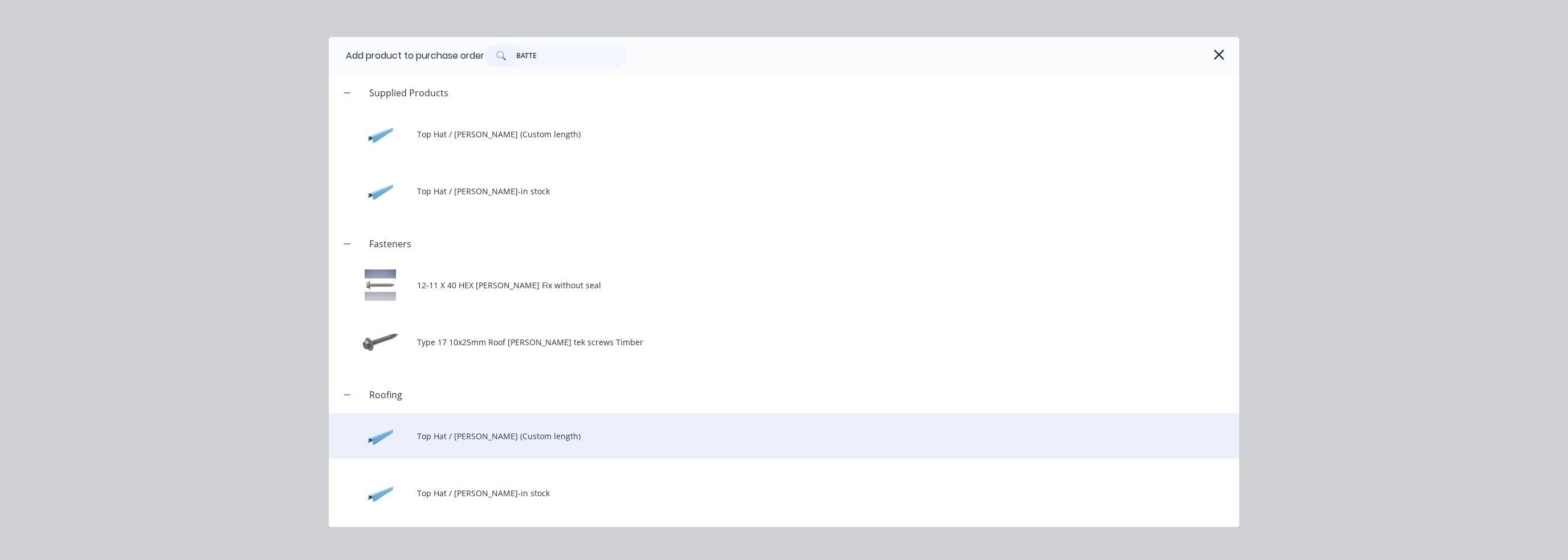
click at [485, 437] on div "Top Hat / Batten (Custom length)" at bounding box center [784, 436] width 910 height 46
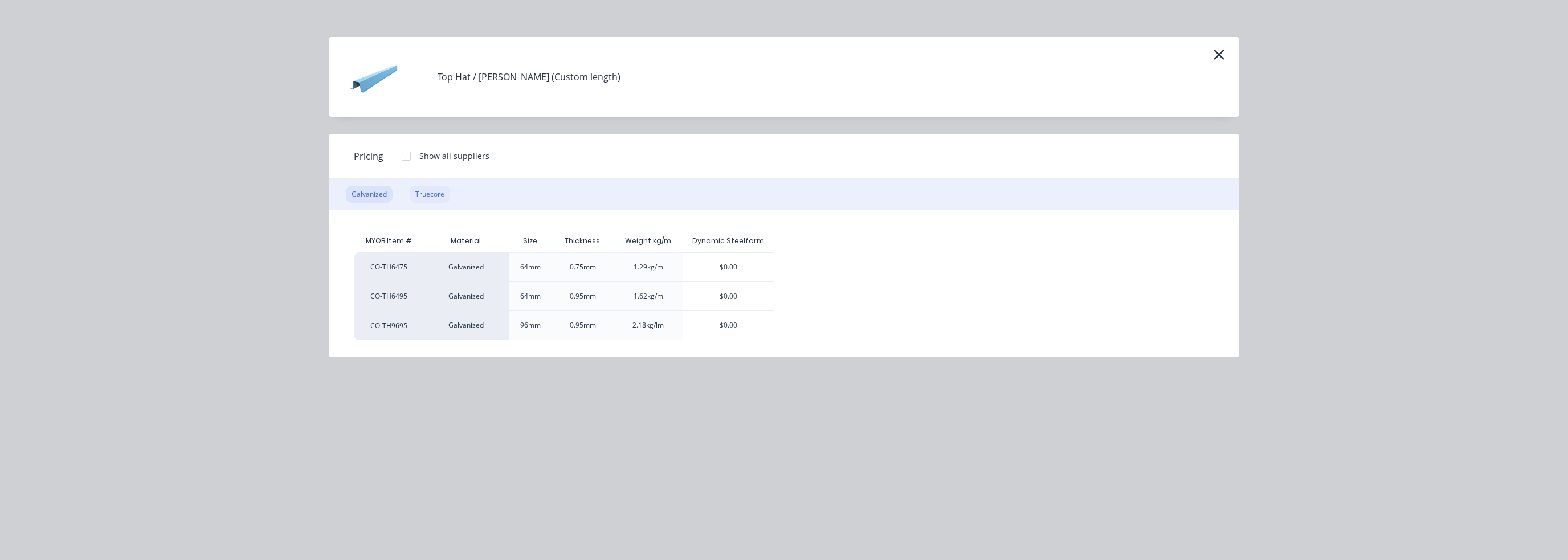
click at [421, 188] on div "Truecore" at bounding box center [430, 194] width 40 height 17
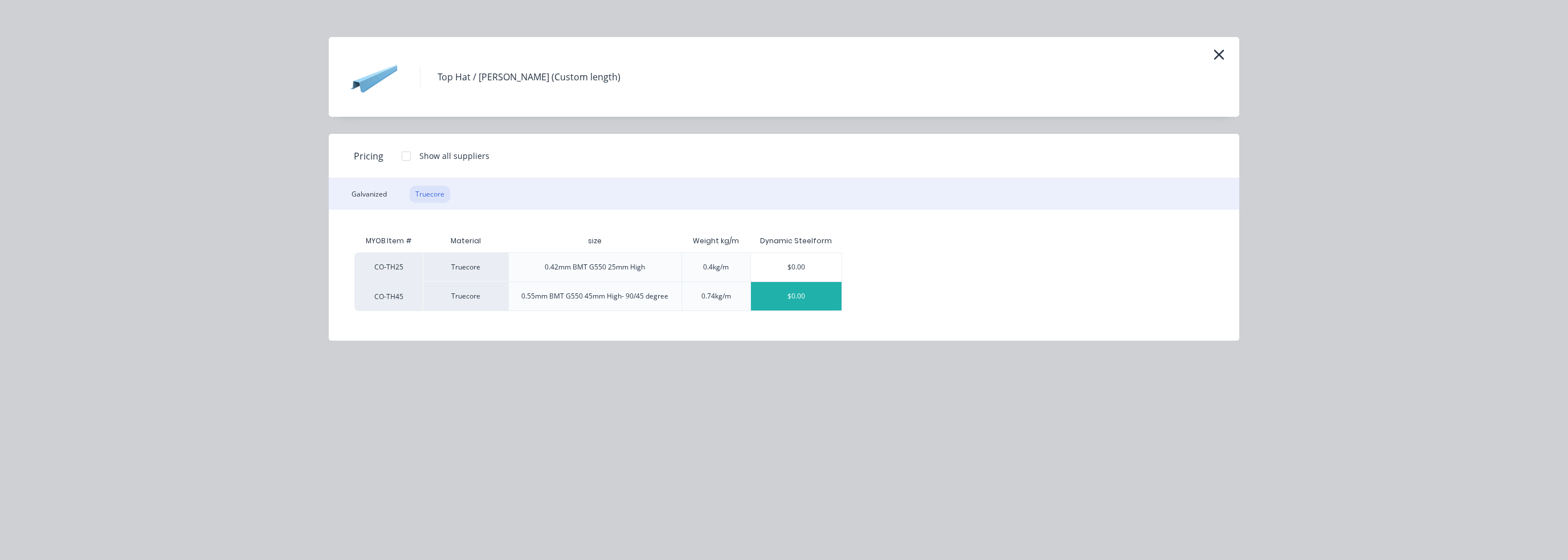
click at [792, 303] on div "$0.00" at bounding box center [796, 296] width 91 height 28
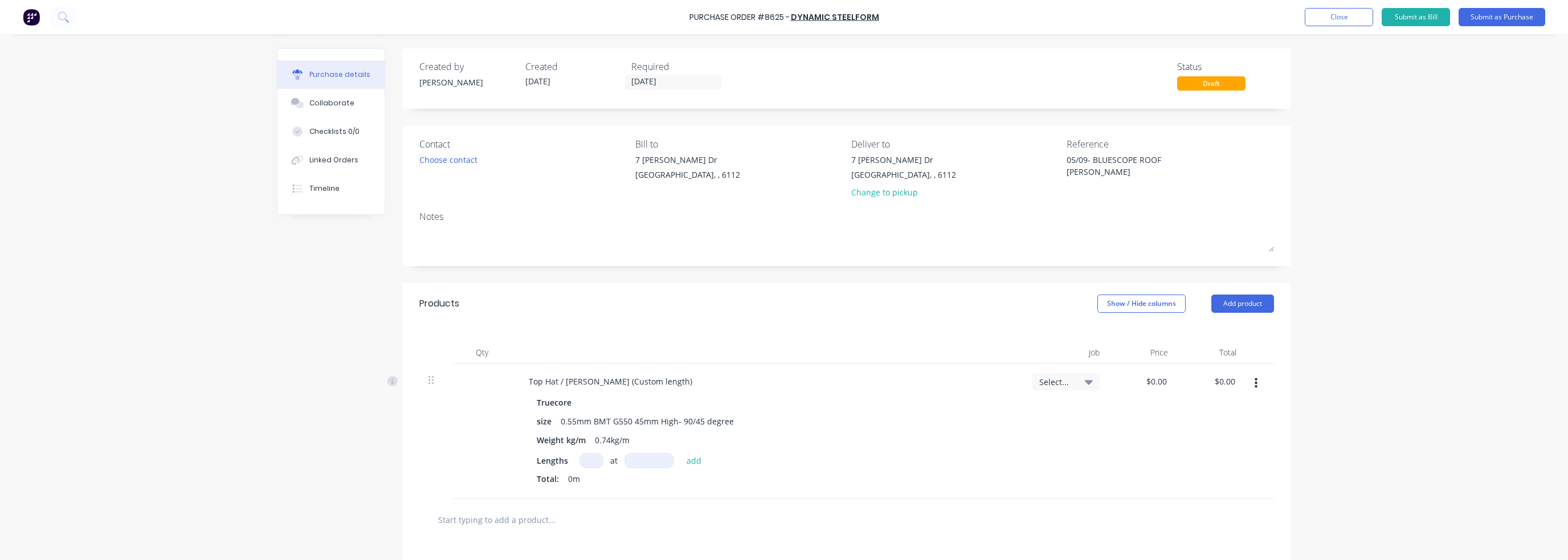
click at [581, 460] on input at bounding box center [591, 460] width 24 height 15
click at [856, 20] on button "Submit as Purchase" at bounding box center [1502, 17] width 87 height 18
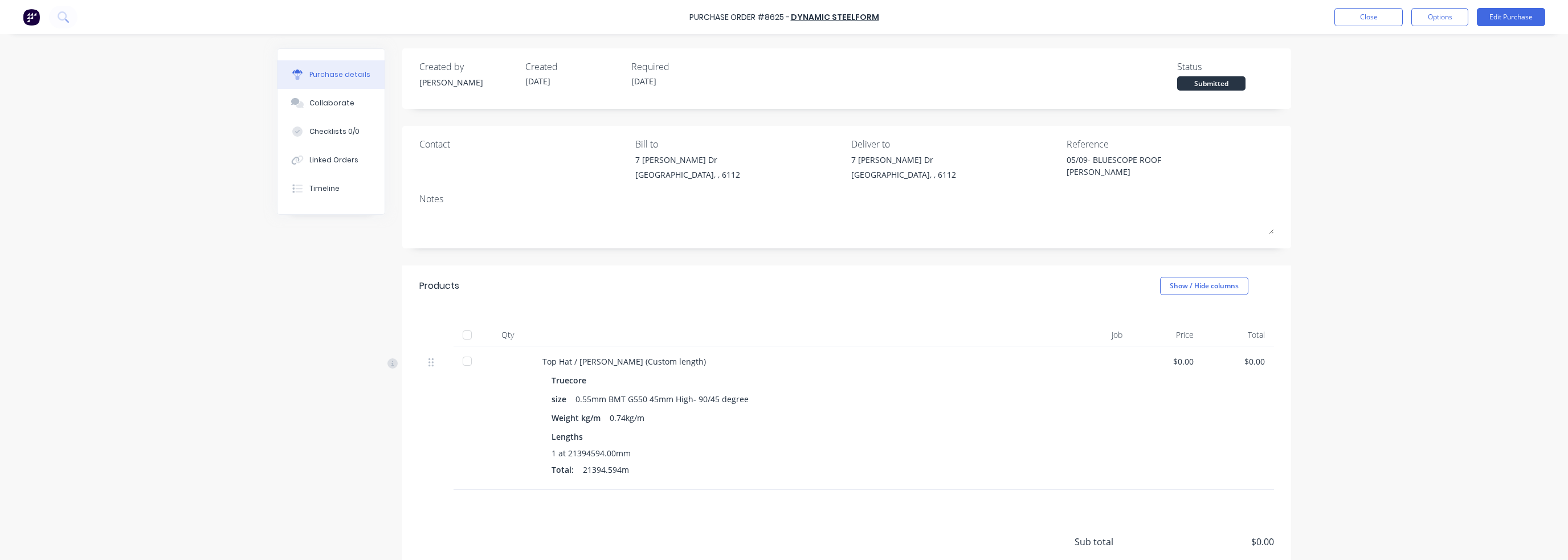
click at [457, 332] on div at bounding box center [467, 335] width 23 height 23
click at [856, 16] on button "Close" at bounding box center [1369, 17] width 69 height 18
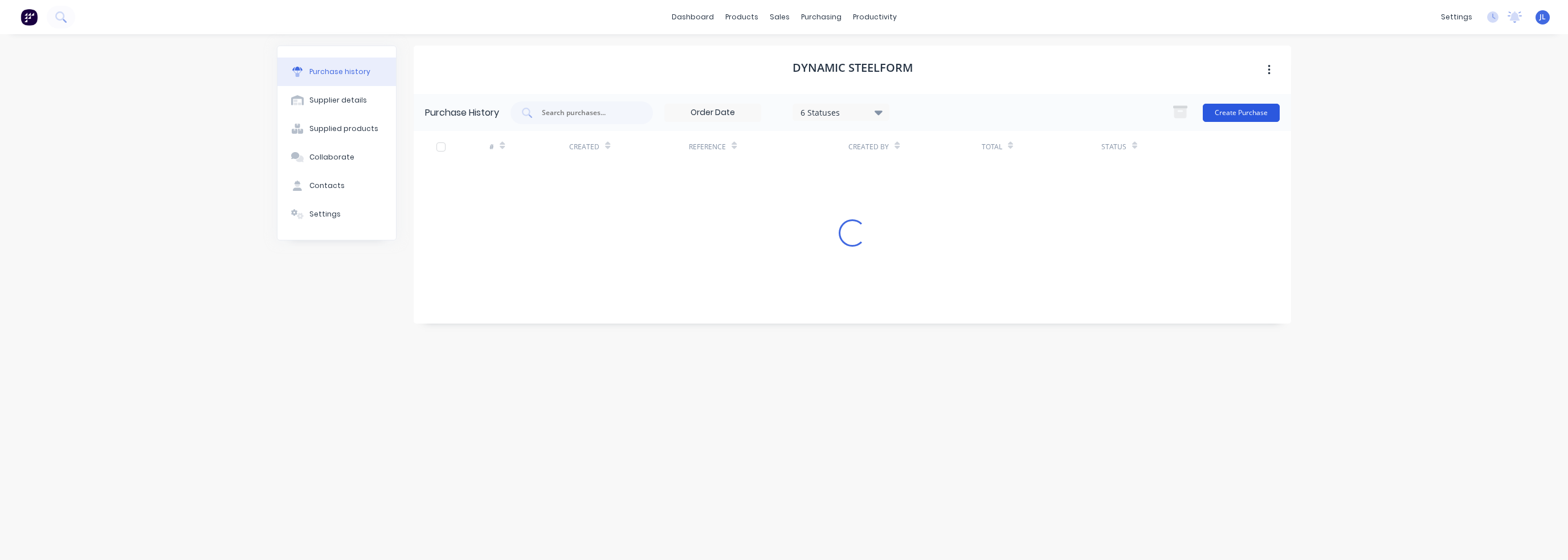
click at [856, 105] on button "Create Purchase" at bounding box center [1241, 113] width 77 height 18
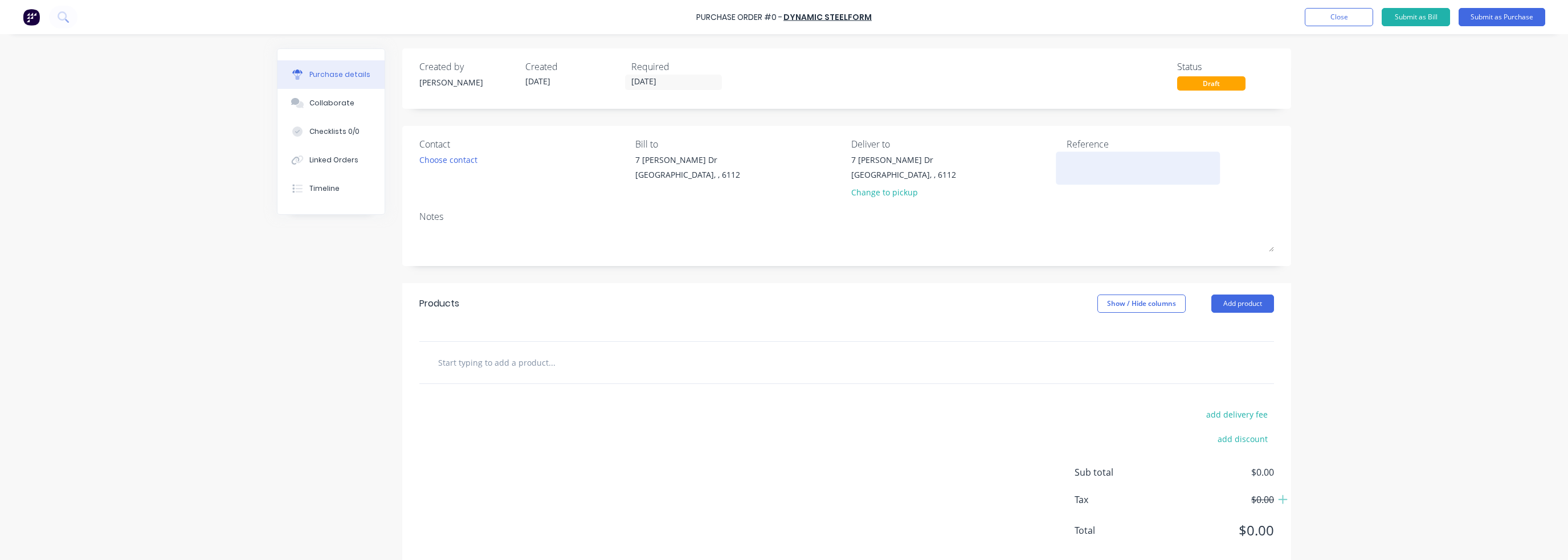
click at [856, 155] on textarea at bounding box center [1138, 166] width 143 height 26
click at [856, 301] on button "Add product" at bounding box center [1243, 304] width 63 height 18
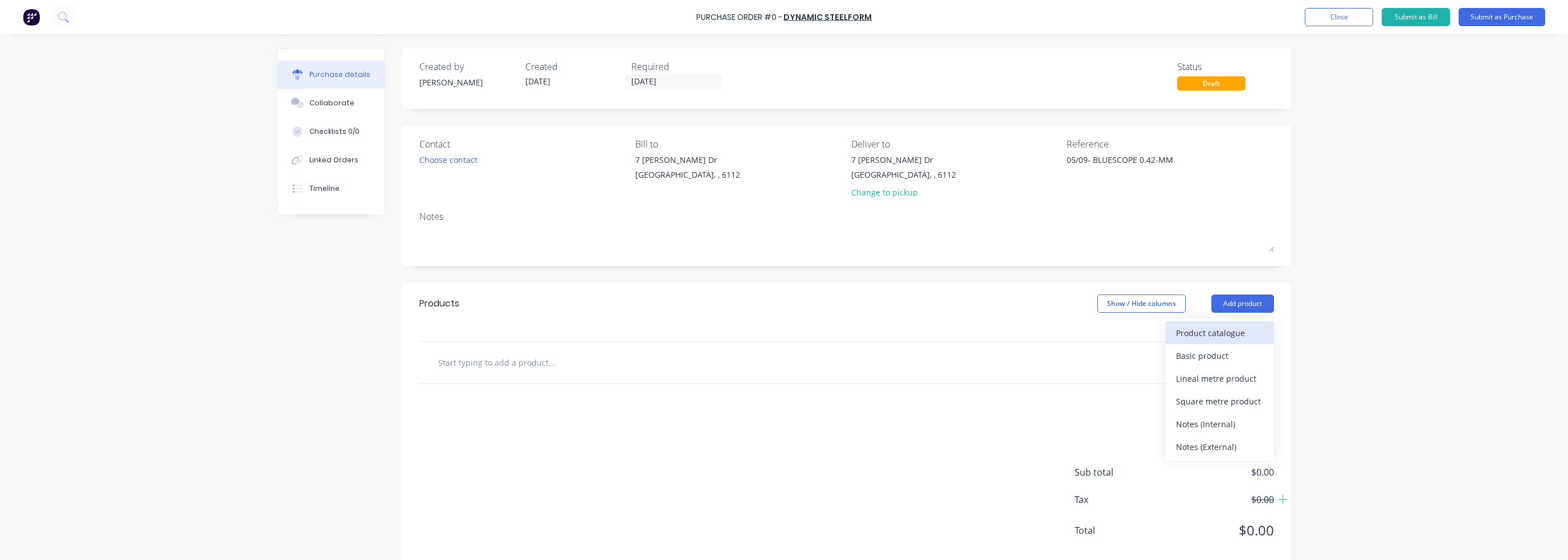
click at [856, 329] on div "Product catalogue" at bounding box center [1220, 333] width 88 height 17
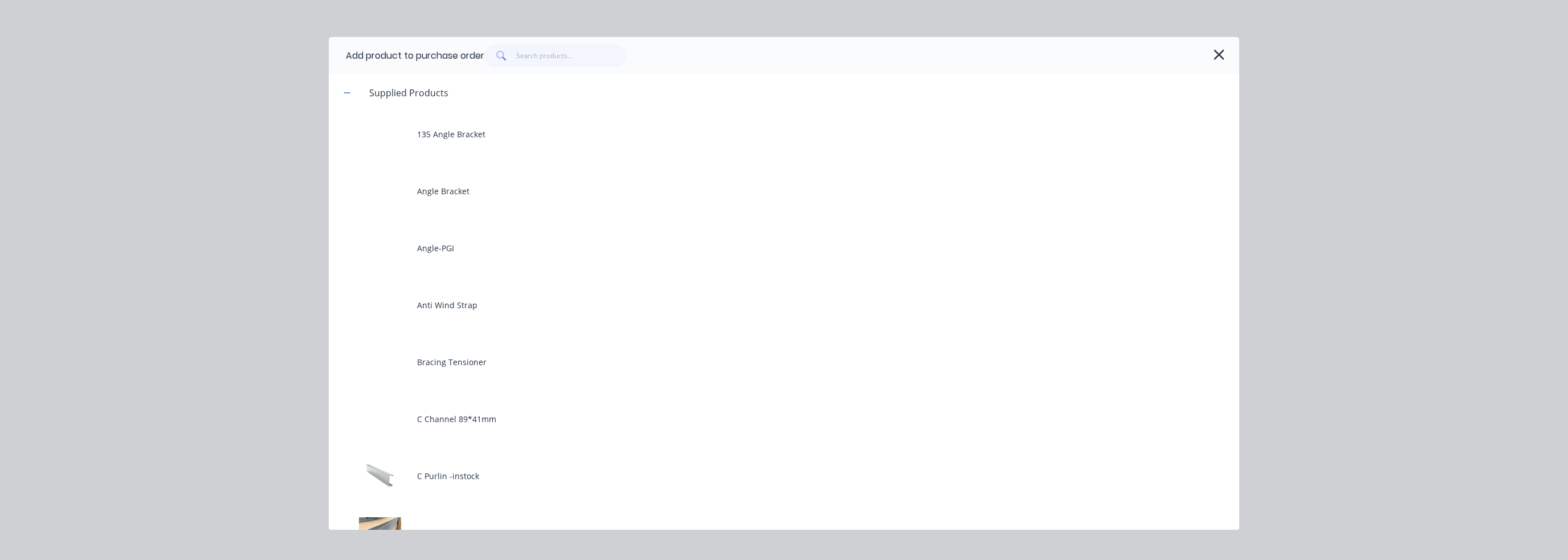
click at [557, 66] on div "Add product to purchase order" at bounding box center [784, 56] width 910 height 37
click at [559, 60] on input "text" at bounding box center [572, 55] width 111 height 23
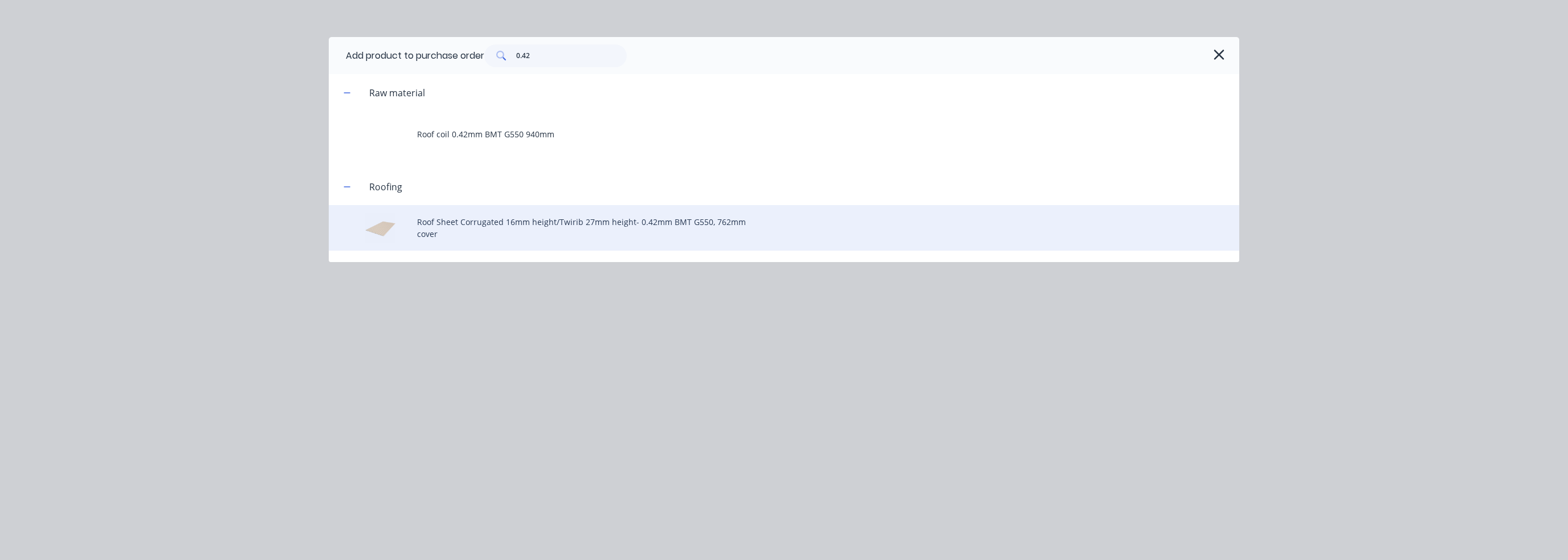
click at [500, 222] on div "Roof Sheet Corrugated 16mm height/Twirib 27mm height- 0.42mm BMT G550, 762mm co…" at bounding box center [784, 228] width 910 height 46
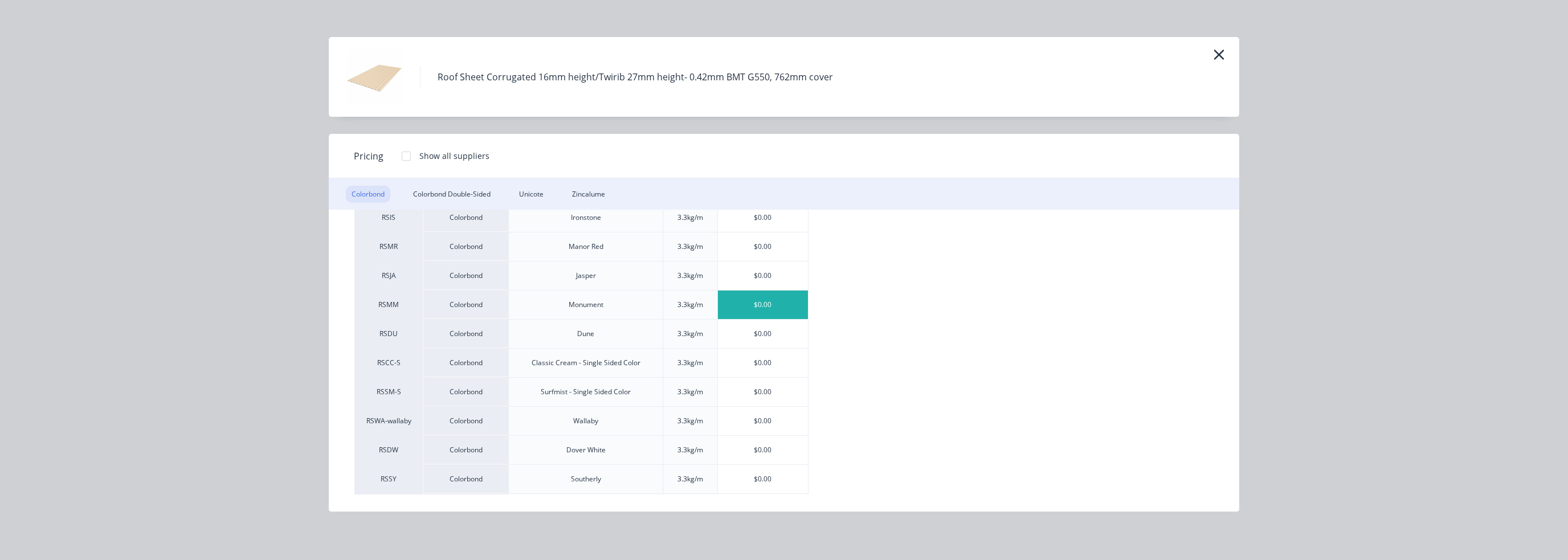
scroll to position [285, 0]
click at [793, 305] on div "$0.00" at bounding box center [763, 302] width 91 height 28
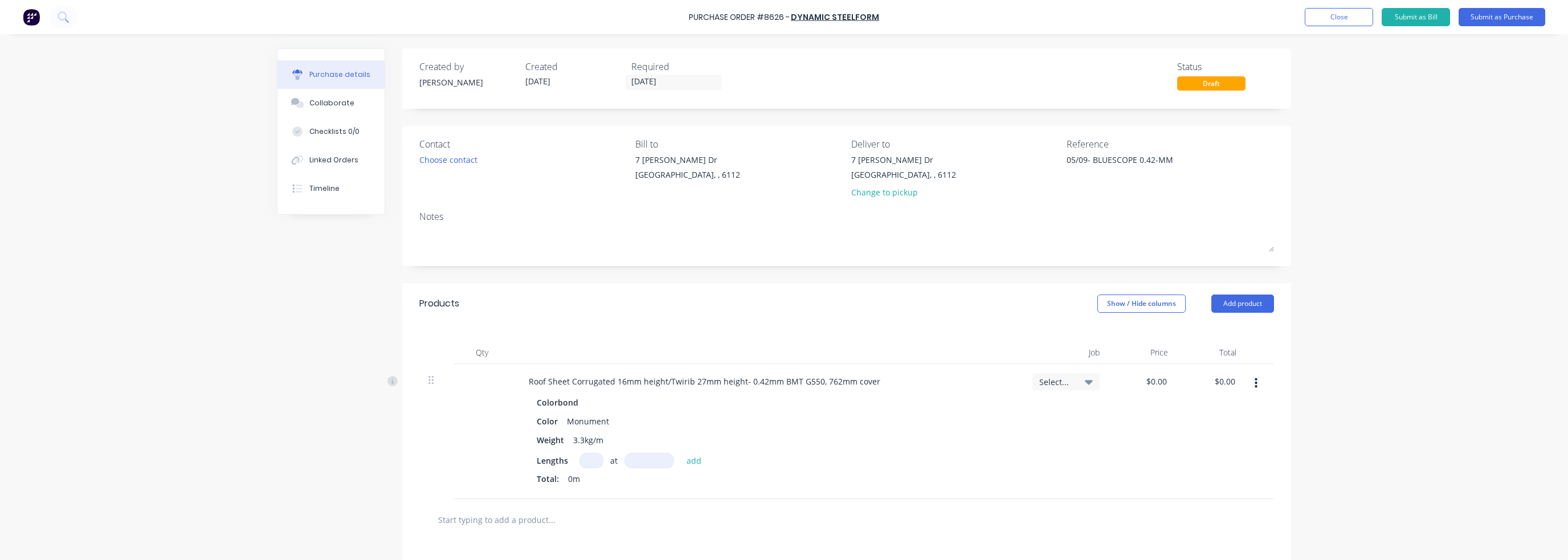
click at [584, 462] on input at bounding box center [591, 460] width 24 height 15
click at [834, 305] on div "Products Show / Hide columns Add product" at bounding box center [847, 303] width 889 height 41
click at [856, 159] on div "05/09- BLUESCOPE 0.42-MM" at bounding box center [1138, 168] width 143 height 28
click at [856, 159] on textarea "05/09- BLUESCOPE 0.42-MM" at bounding box center [1138, 166] width 143 height 26
click at [856, 15] on button "Submit as Purchase" at bounding box center [1502, 17] width 87 height 18
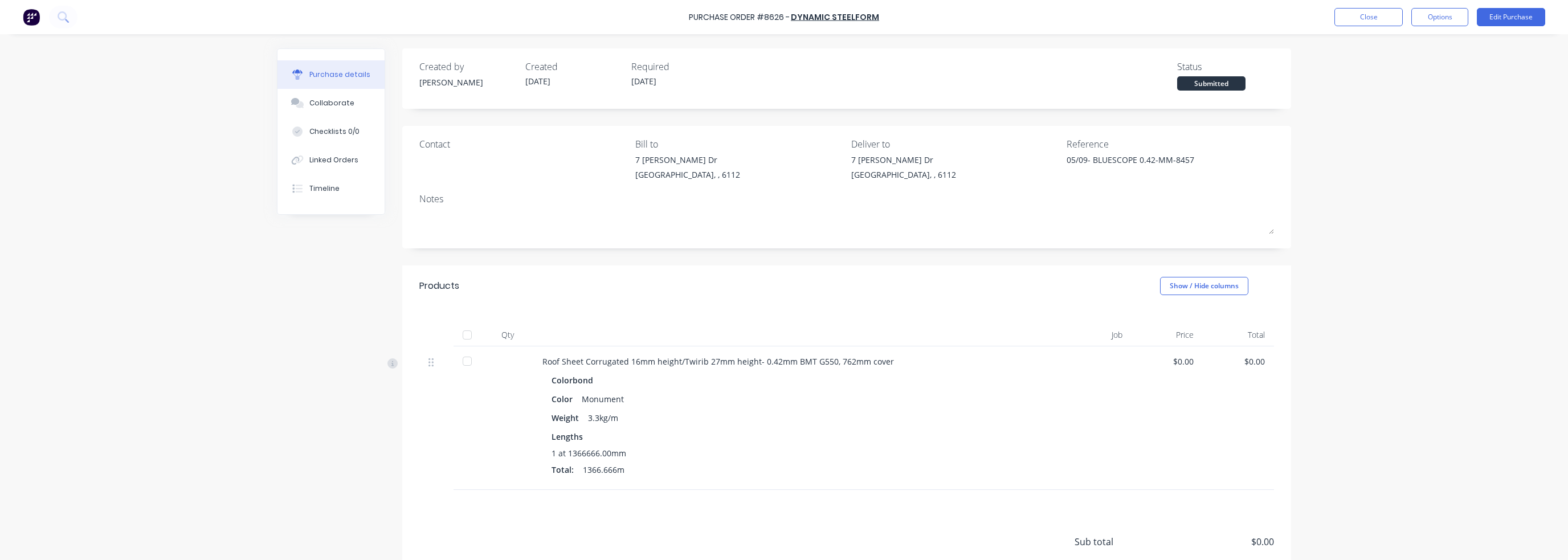
click at [460, 332] on div at bounding box center [467, 335] width 23 height 23
click at [856, 15] on button "Close" at bounding box center [1369, 17] width 69 height 18
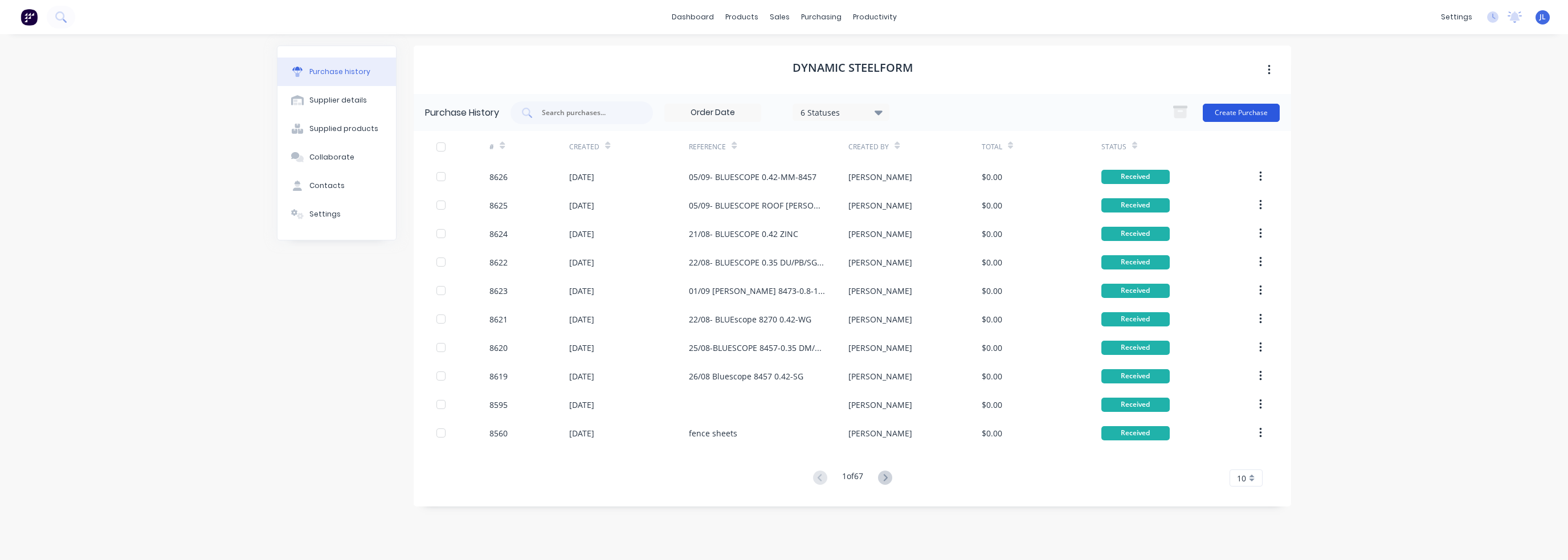
click at [856, 111] on button "Create Purchase" at bounding box center [1241, 113] width 77 height 18
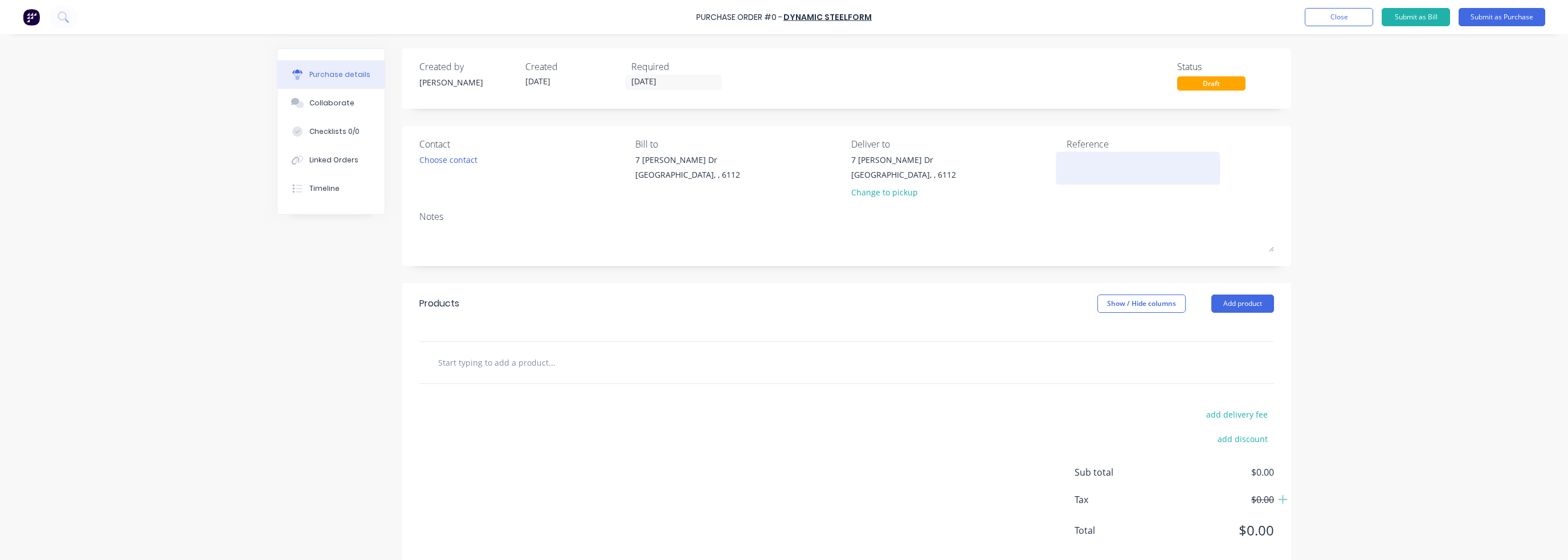
click at [856, 154] on div at bounding box center [1138, 168] width 143 height 28
click at [856, 154] on textarea at bounding box center [1138, 166] width 143 height 26
click at [856, 301] on button "Add product" at bounding box center [1243, 304] width 63 height 18
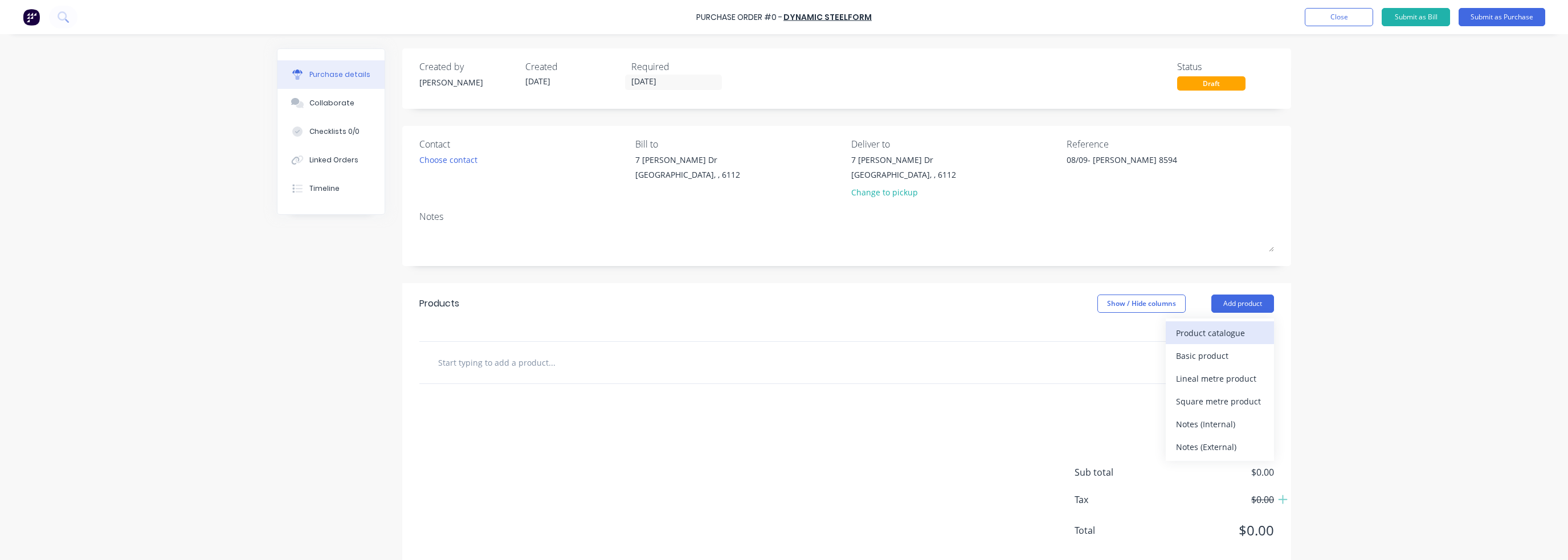
click at [856, 332] on div "Product catalogue" at bounding box center [1220, 333] width 88 height 17
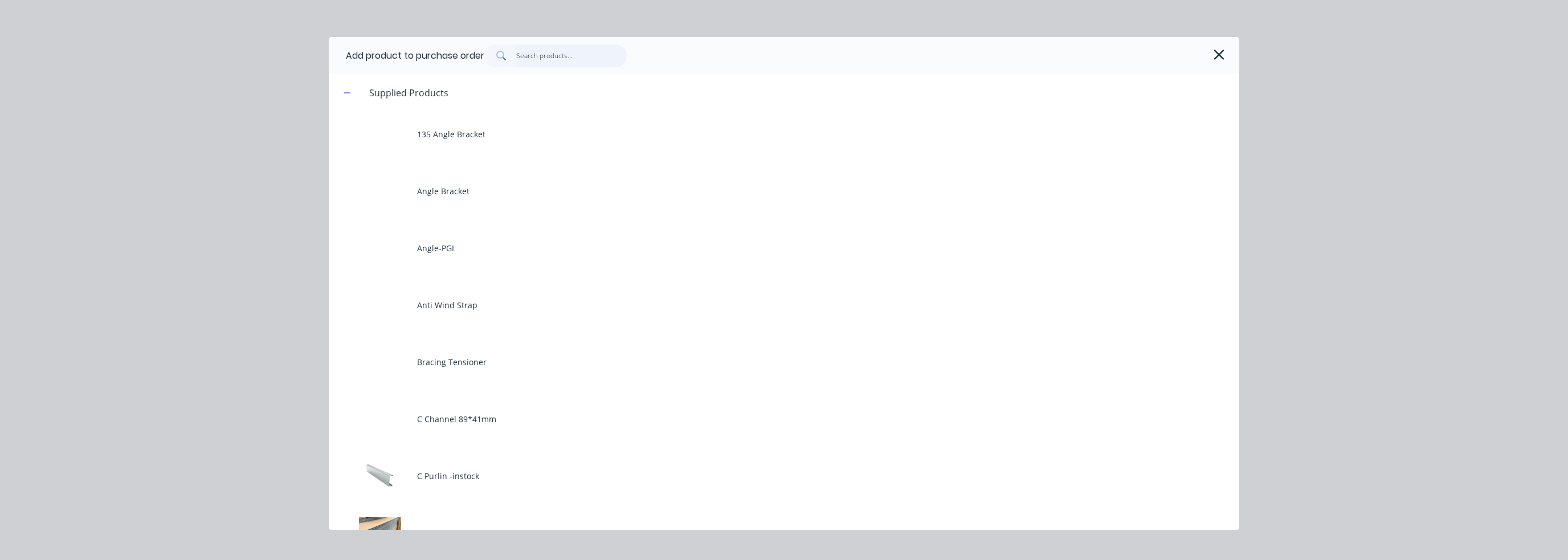
click at [560, 52] on input "text" at bounding box center [572, 55] width 111 height 23
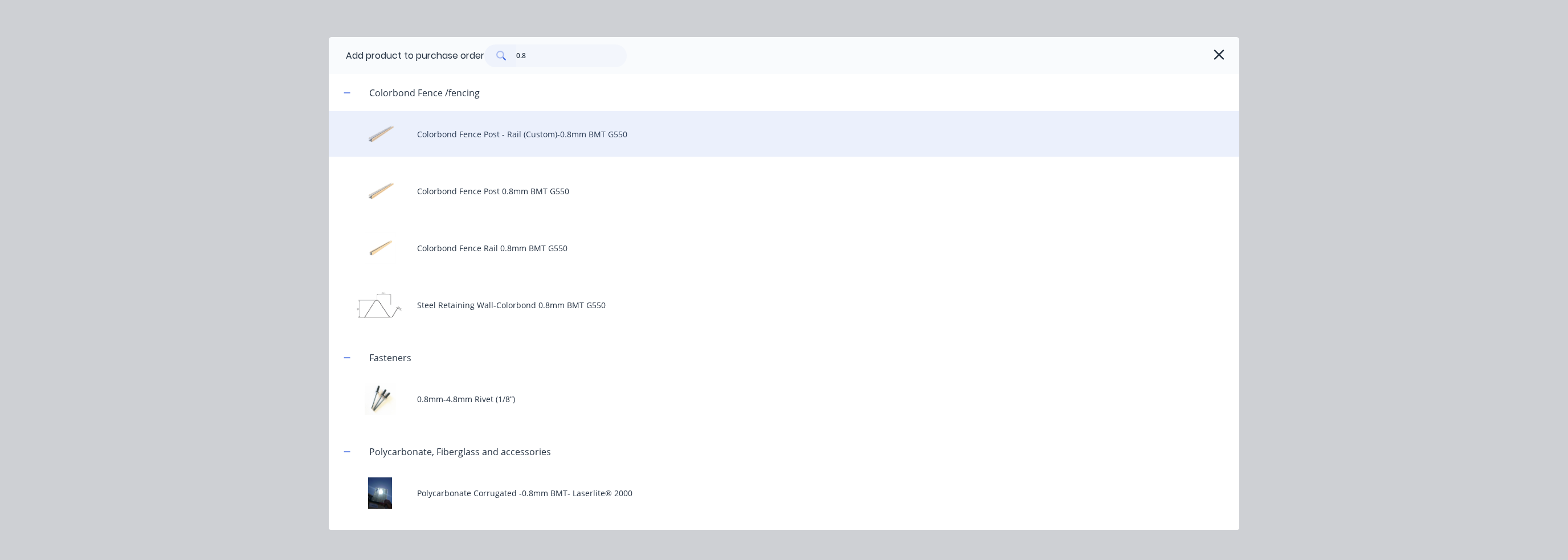
click at [562, 136] on div "Colorbond Fence Post - Rail (Custom)-0.8mm BMT G550" at bounding box center [784, 134] width 910 height 46
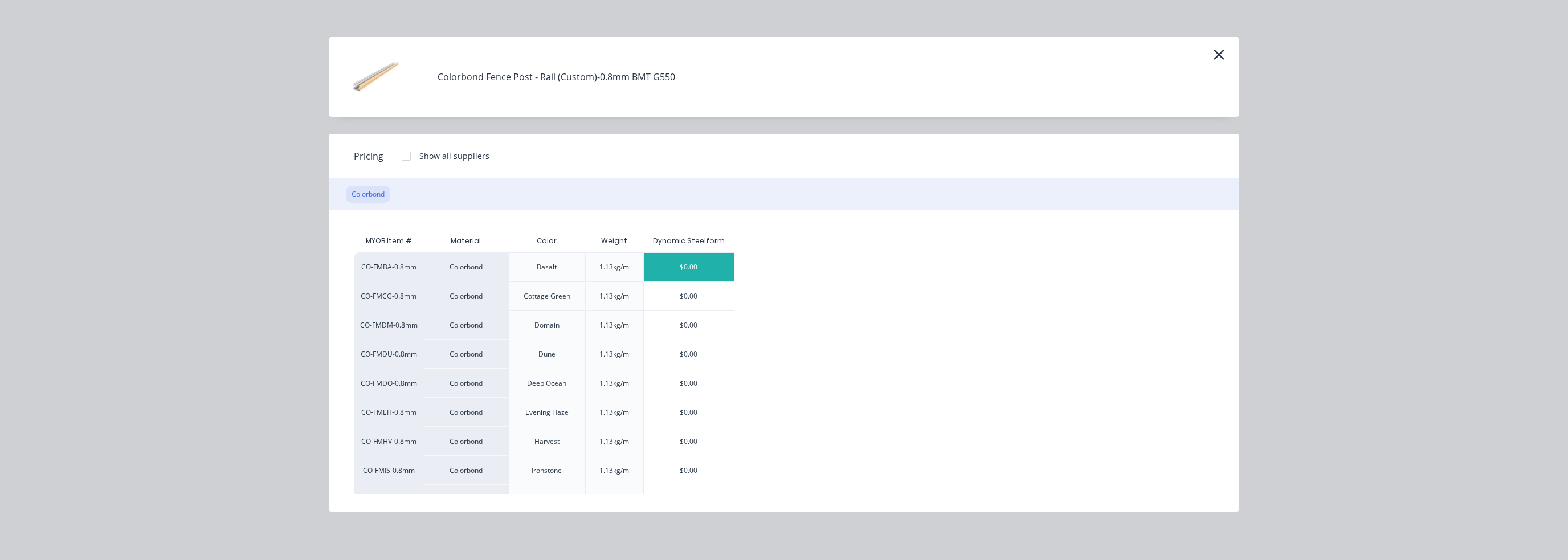
click at [698, 272] on div "$0.00" at bounding box center [689, 267] width 91 height 28
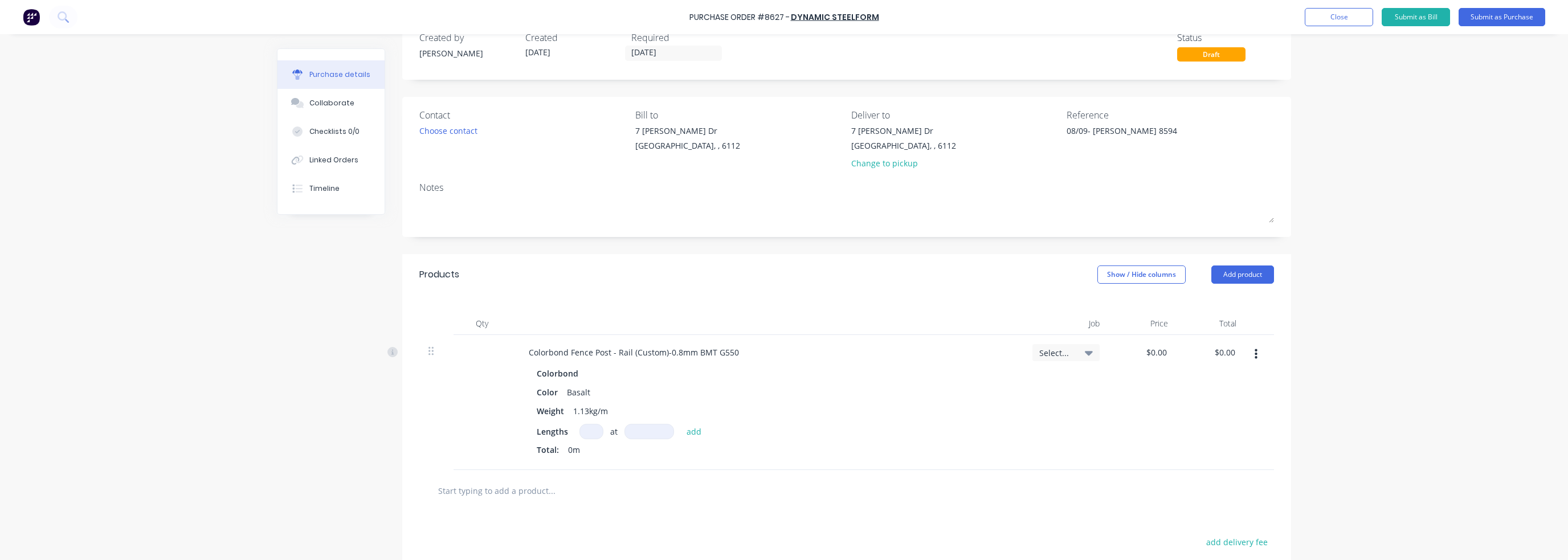
scroll to position [57, 0]
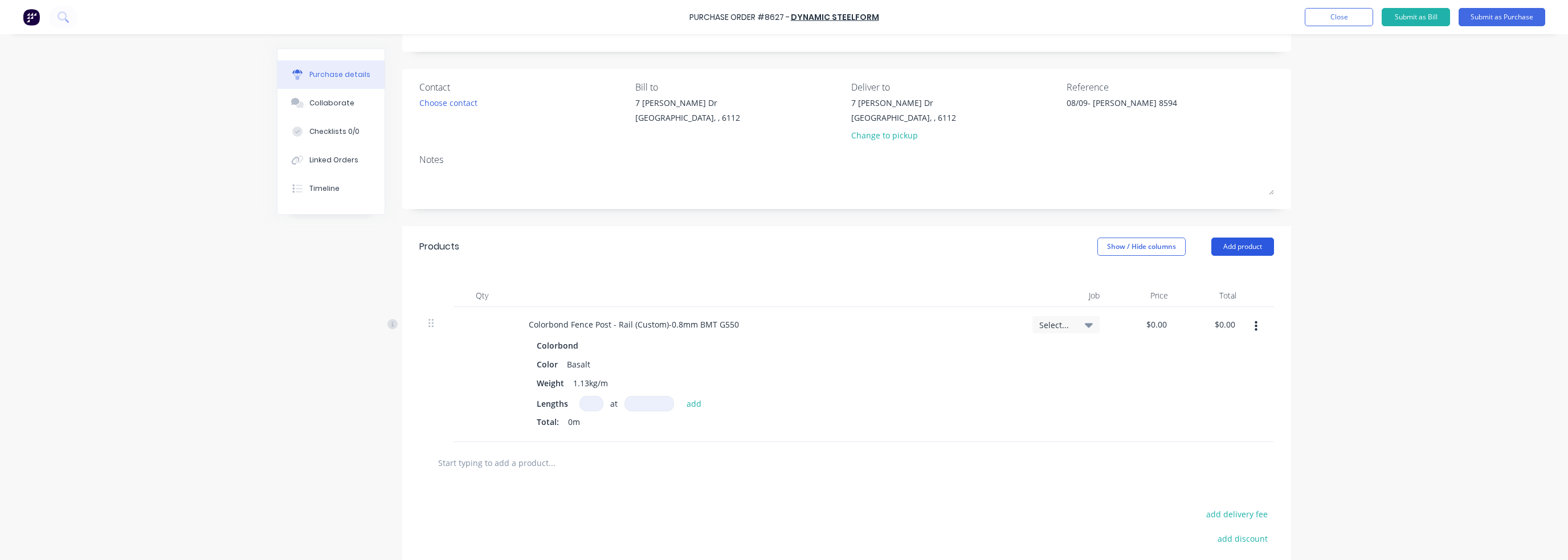
click at [856, 246] on button "Add product" at bounding box center [1243, 246] width 63 height 18
click at [856, 277] on div "Product catalogue" at bounding box center [1220, 276] width 88 height 17
